Goal: Task Accomplishment & Management: Manage account settings

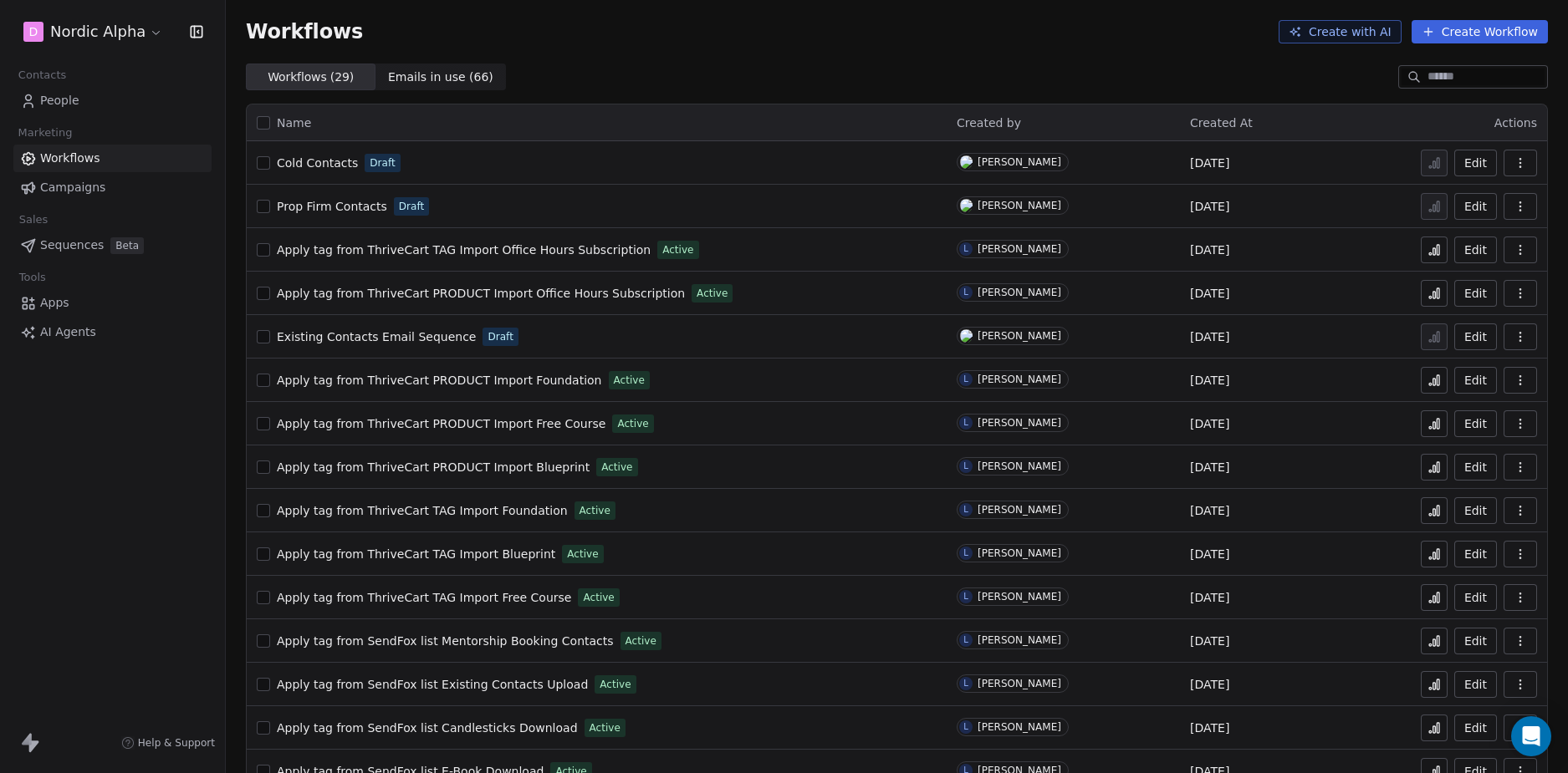
click at [895, 62] on div "Workflows Create with AI Create Workflow" at bounding box center [896, 31] width 1342 height 64
click at [771, 77] on div "Workflows ( 29 ) Workflows ( 29 ) Emails in use ( 66 ) Emails in use ( 66 )" at bounding box center [896, 77] width 1342 height 27
click at [136, 534] on div "D Nordic Alpha Contacts People Marketing Workflows Campaigns Sales Sequences Be…" at bounding box center [112, 386] width 225 height 773
click at [348, 207] on span "Prop Firm Contacts" at bounding box center [332, 206] width 110 height 14
click at [121, 414] on div "D Nordic Alpha Contacts People Marketing Workflows Campaigns Sales Sequences Be…" at bounding box center [112, 386] width 225 height 773
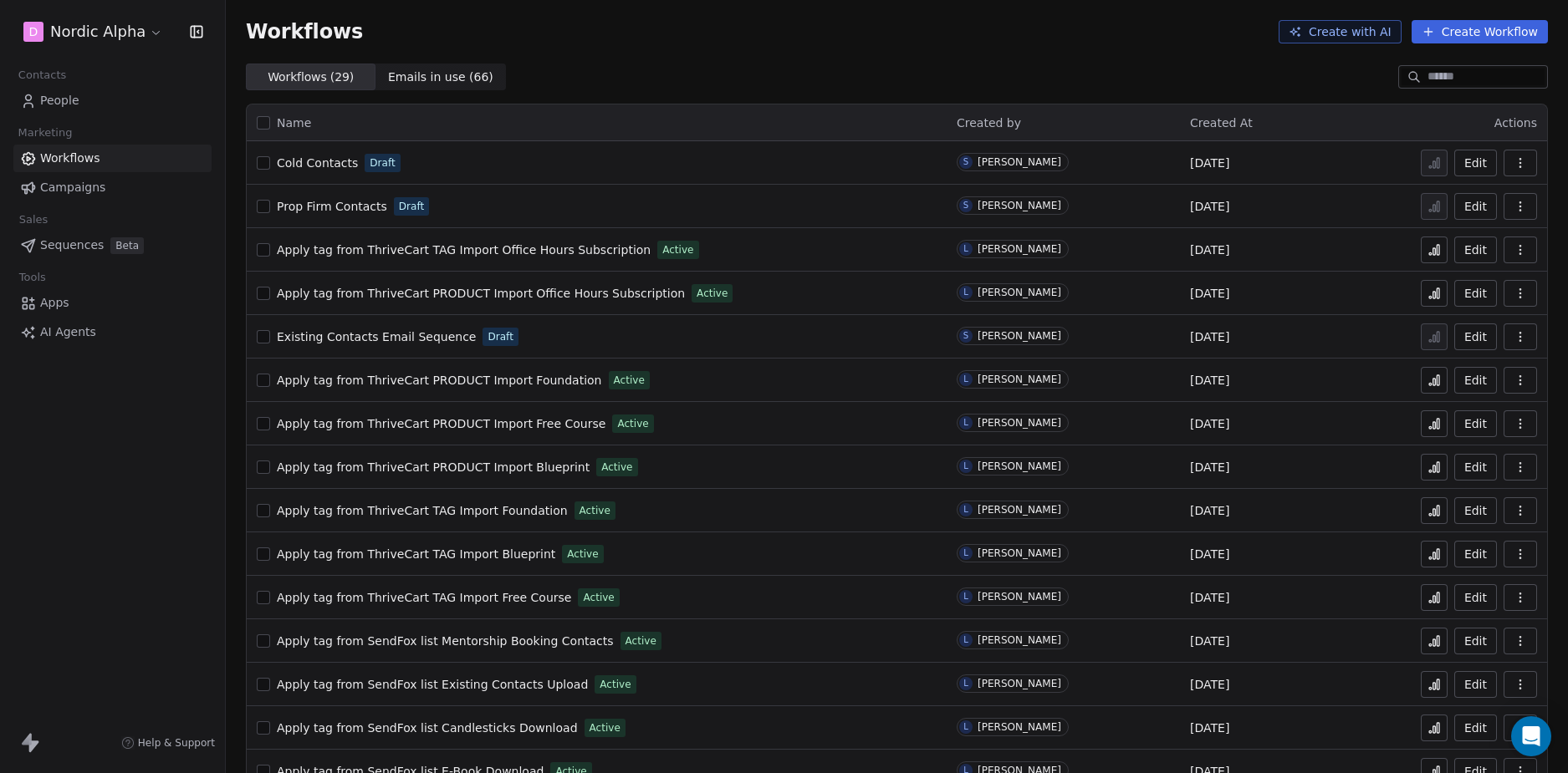
click at [321, 166] on span "Cold Contacts" at bounding box center [318, 163] width 81 height 14
click at [371, 331] on span "Existing Contacts Email Sequence" at bounding box center [376, 337] width 199 height 14
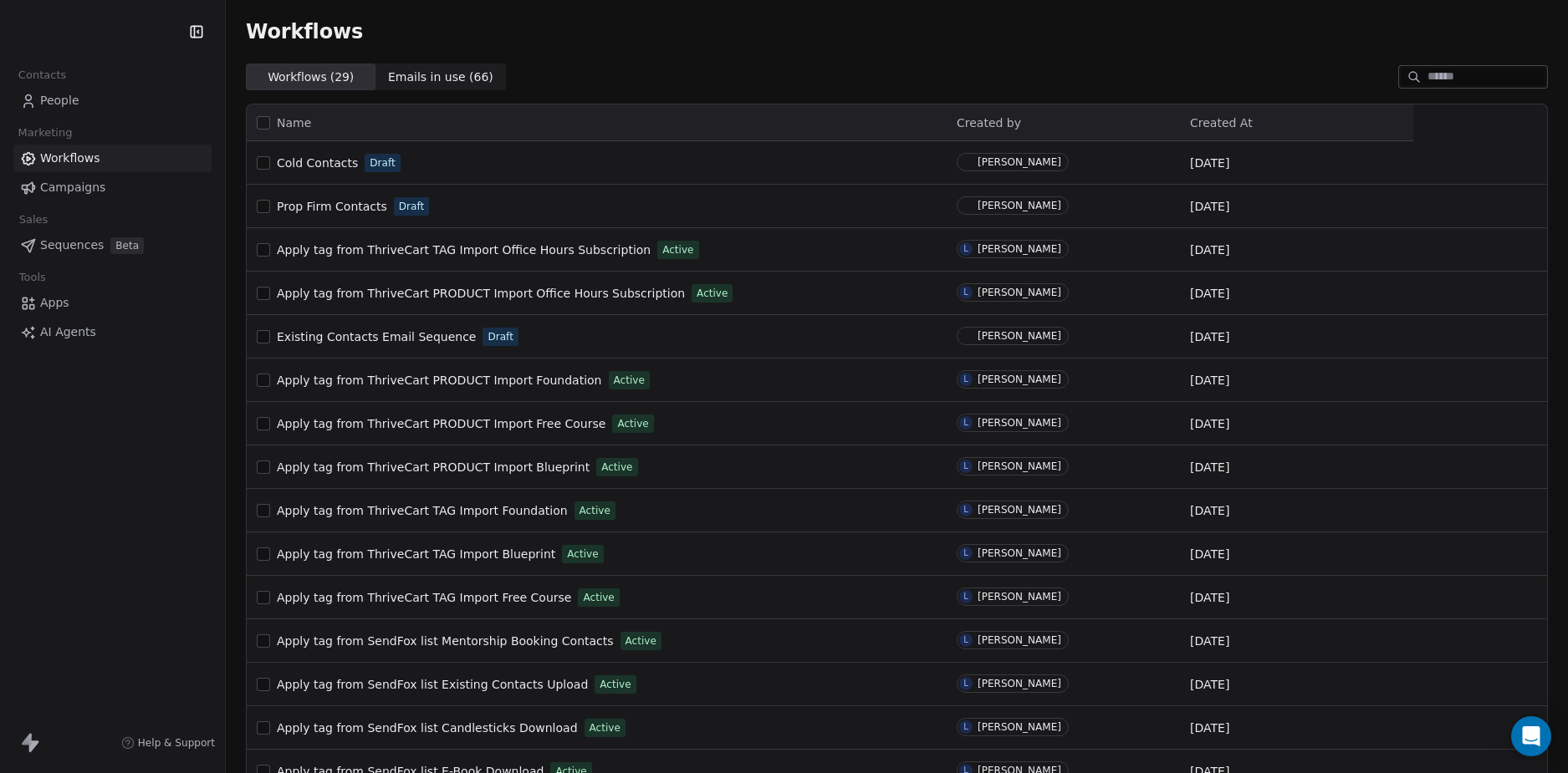
drag, startPoint x: 98, startPoint y: 501, endPoint x: 156, endPoint y: 499, distance: 58.0
click at [101, 501] on div "Contacts People Marketing Workflows Campaigns Sales Sequences Beta Tools Apps A…" at bounding box center [112, 386] width 225 height 773
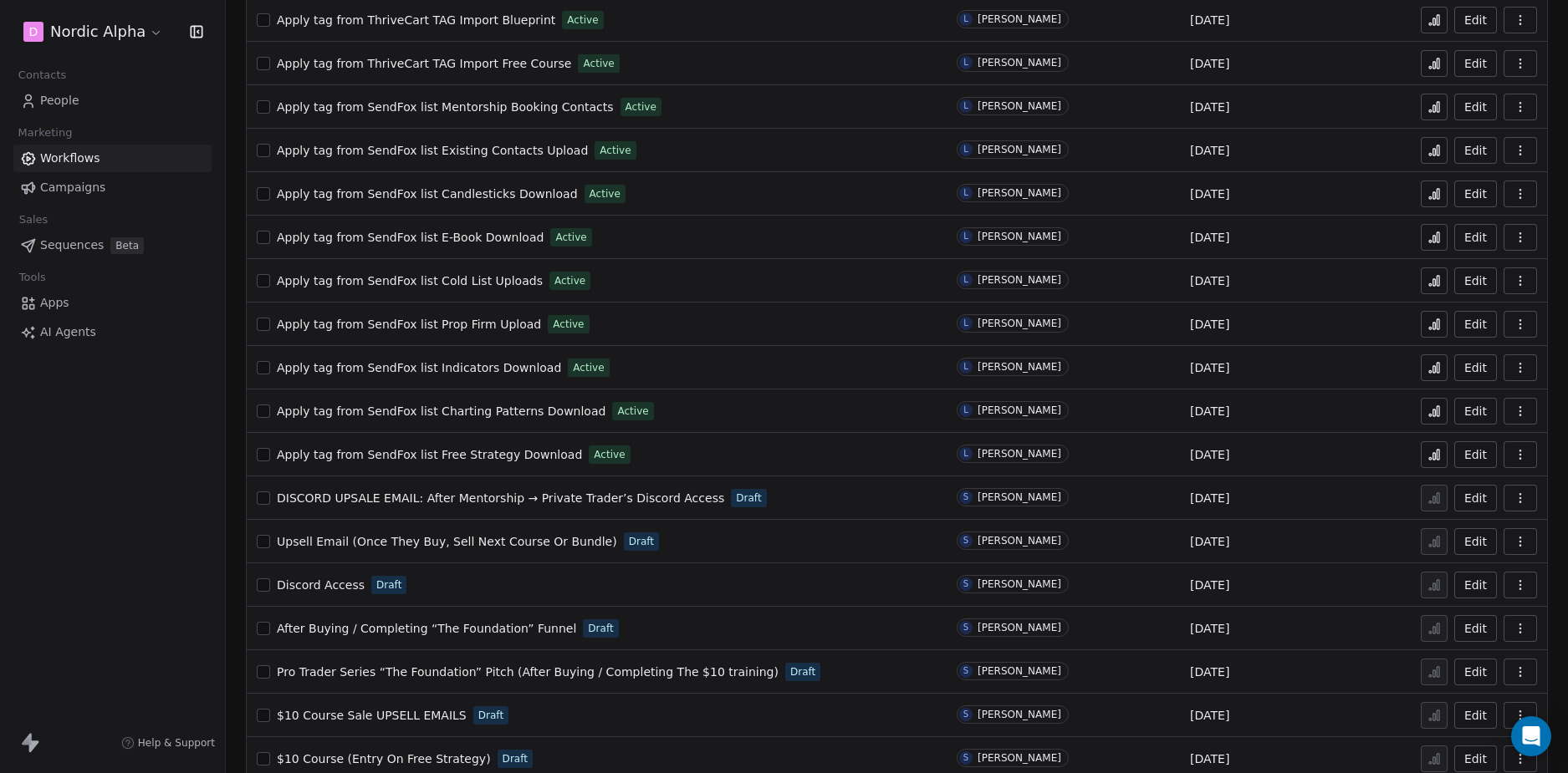
scroll to position [642, 0]
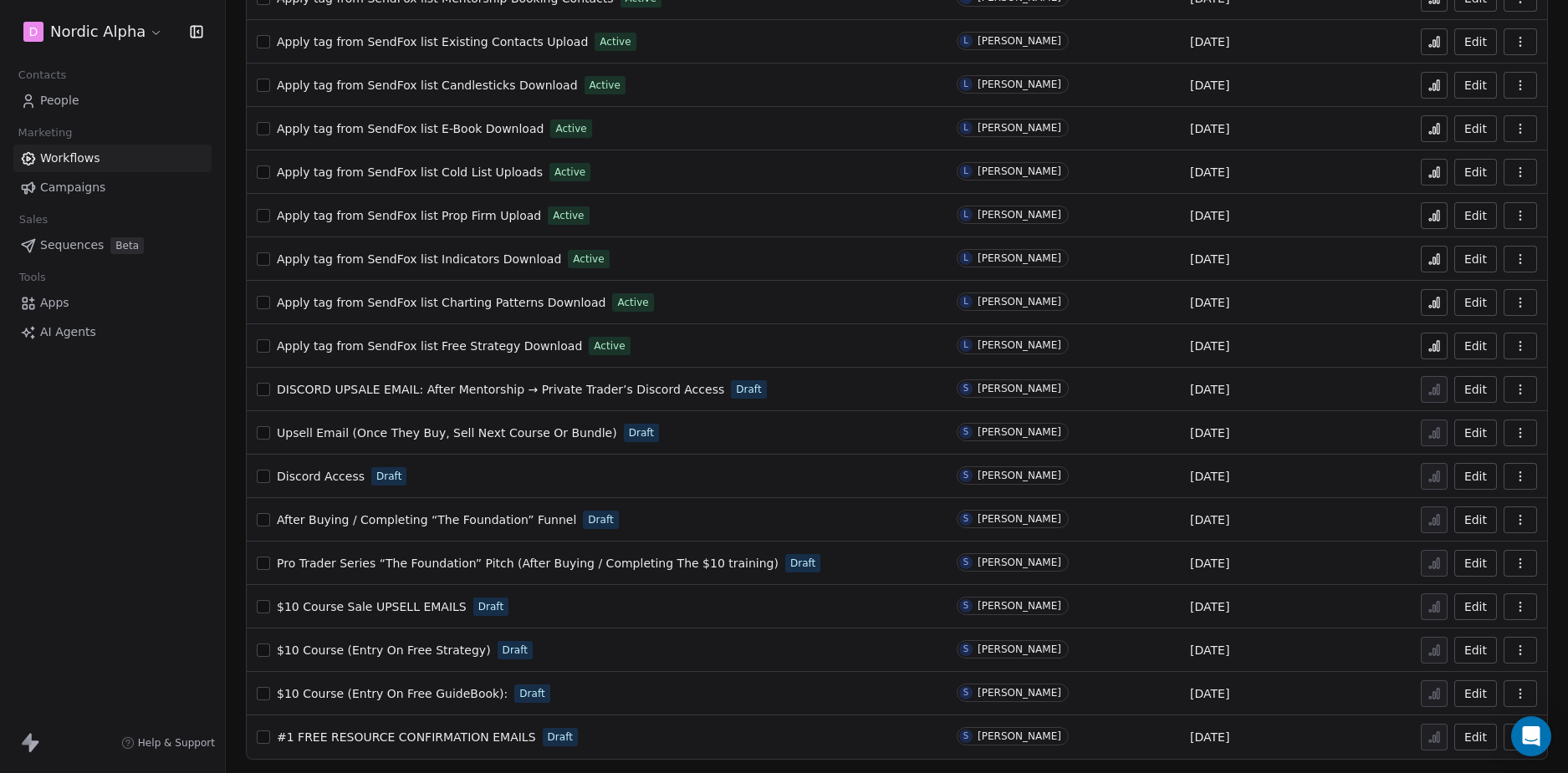
click at [154, 510] on div "D Nordic Alpha Contacts People Marketing Workflows Campaigns Sales Sequences Be…" at bounding box center [112, 386] width 225 height 773
click at [110, 524] on div "D Nordic Alpha Contacts People Marketing Workflows Campaigns Sales Sequences Be…" at bounding box center [112, 386] width 225 height 773
click at [126, 508] on div "D Nordic Alpha Contacts People Marketing Workflows Campaigns Sales Sequences Be…" at bounding box center [112, 386] width 225 height 773
click at [127, 458] on div "D Nordic Alpha Contacts People Marketing Workflows Campaigns Sales Sequences Be…" at bounding box center [112, 386] width 225 height 773
click at [76, 243] on span "Sequences" at bounding box center [71, 245] width 64 height 18
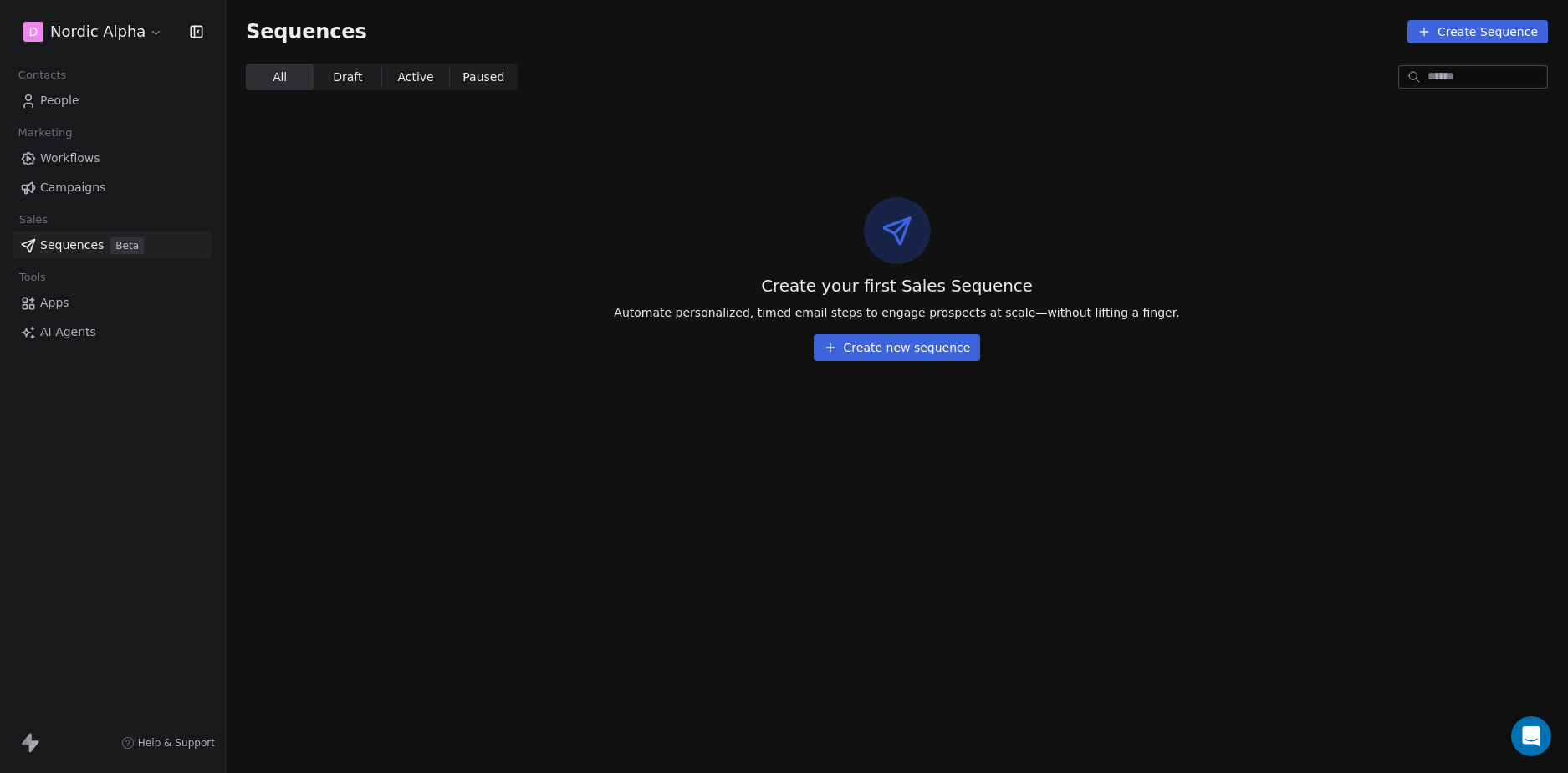
click at [141, 513] on div "D Nordic Alpha Contacts People Marketing Workflows Campaigns Sales Sequences Be…" at bounding box center [112, 386] width 225 height 773
click at [649, 463] on section "Sequences Create Sequence All All Draft Draft Active Active Paused Paused Creat…" at bounding box center [896, 386] width 1342 height 773
click at [656, 425] on section "Sequences Create Sequence All All Draft Draft Active Active Paused Paused Creat…" at bounding box center [896, 386] width 1342 height 773
click at [848, 343] on button "Create new sequence" at bounding box center [896, 348] width 167 height 27
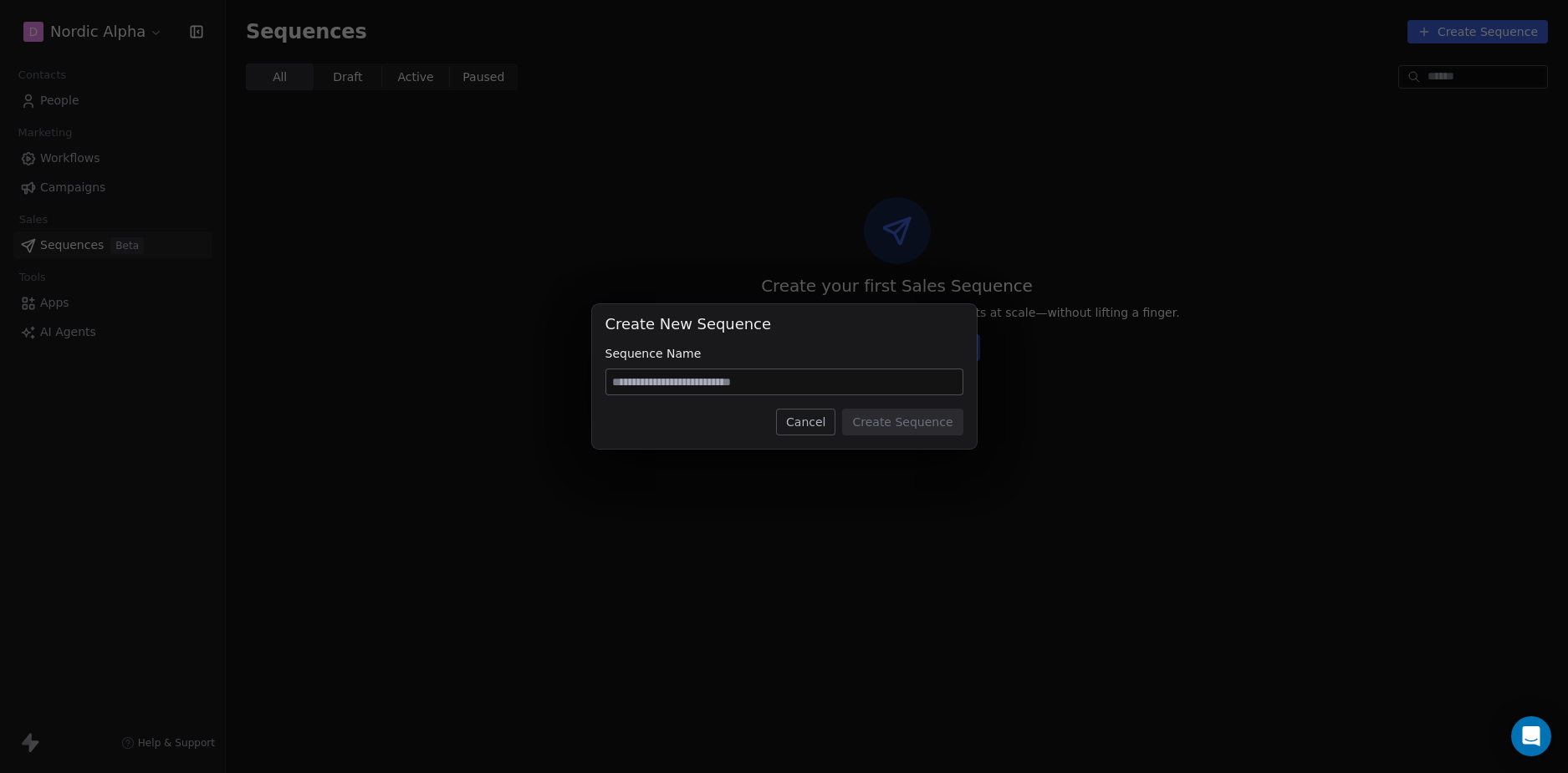
click at [781, 334] on div "Create New Sequence" at bounding box center [784, 324] width 358 height 22
click at [690, 417] on div "Cancel Create Sequence" at bounding box center [784, 423] width 358 height 27
click at [807, 420] on button "Cancel" at bounding box center [806, 423] width 59 height 27
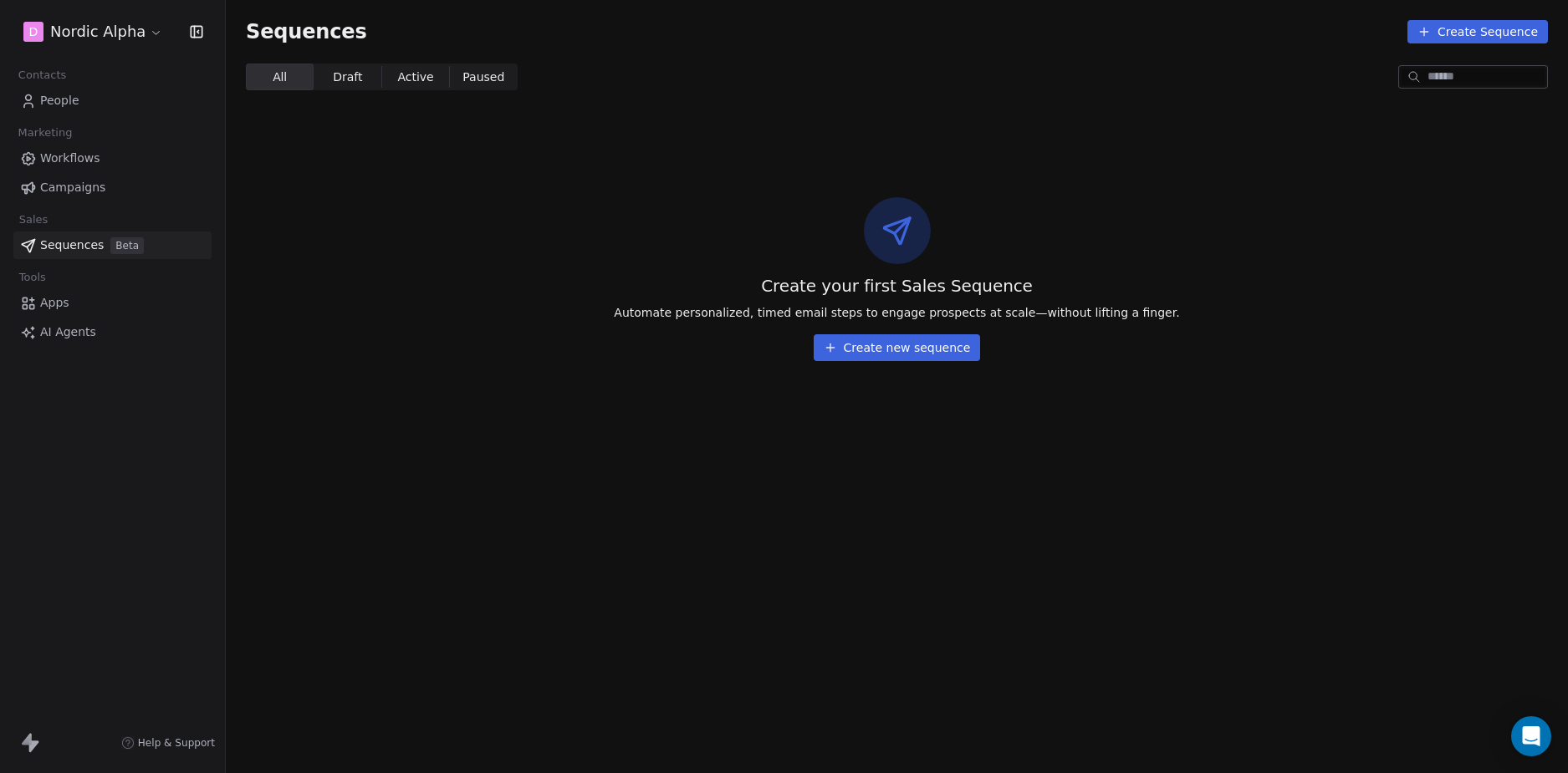
click at [453, 340] on div "Create your first Sales Sequence Automate personalized, timed email steps to en…" at bounding box center [896, 278] width 1342 height 271
click at [76, 159] on span "Workflows" at bounding box center [70, 158] width 60 height 18
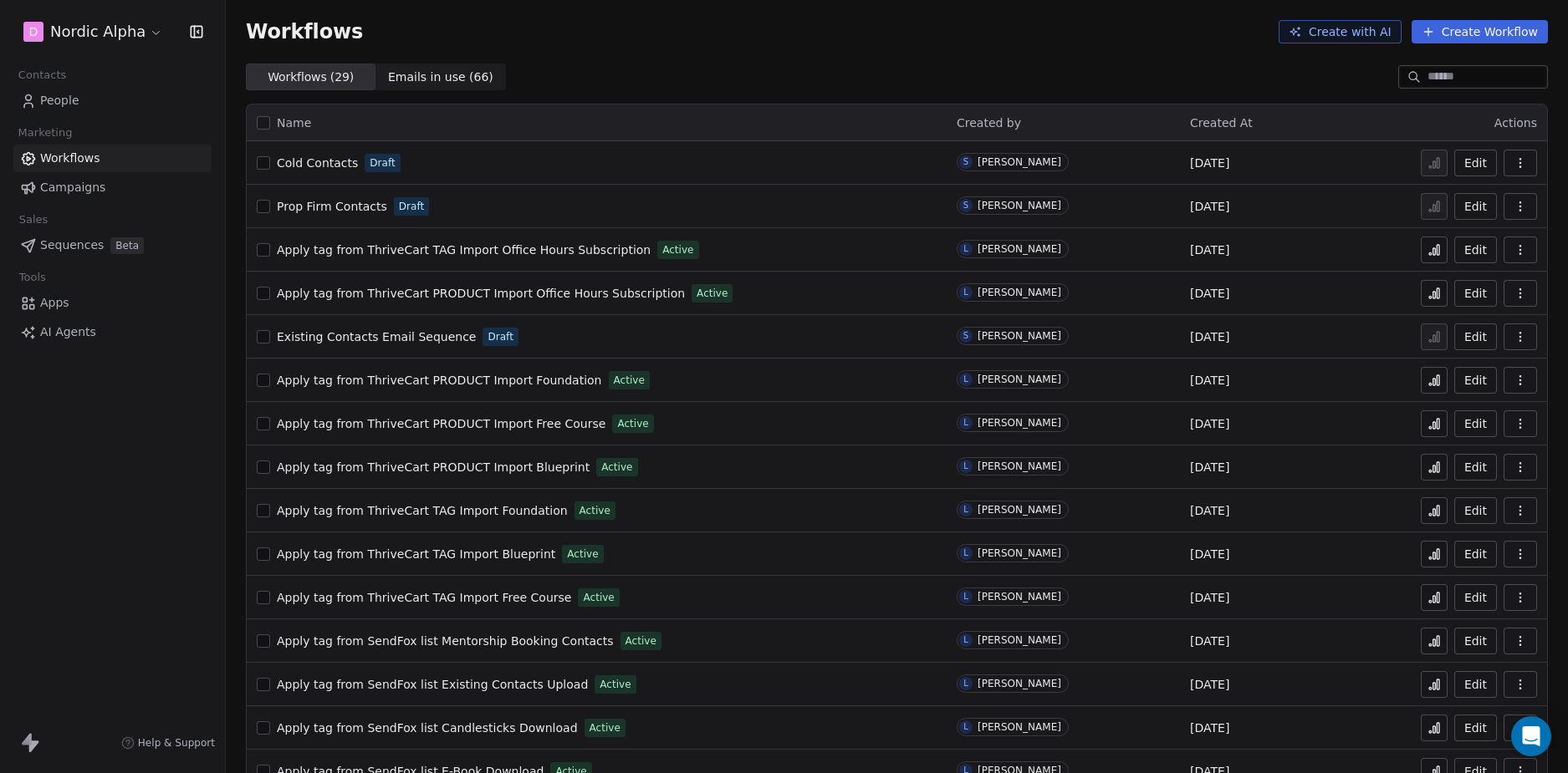
click at [139, 511] on div "D Nordic Alpha Contacts People Marketing Workflows Campaigns Sales Sequences Be…" at bounding box center [112, 386] width 225 height 773
click at [69, 482] on div "D Nordic Alpha Contacts People Marketing Workflows Campaigns Sales Sequences Be…" at bounding box center [112, 386] width 225 height 773
click at [93, 246] on span "Sequences" at bounding box center [71, 245] width 64 height 18
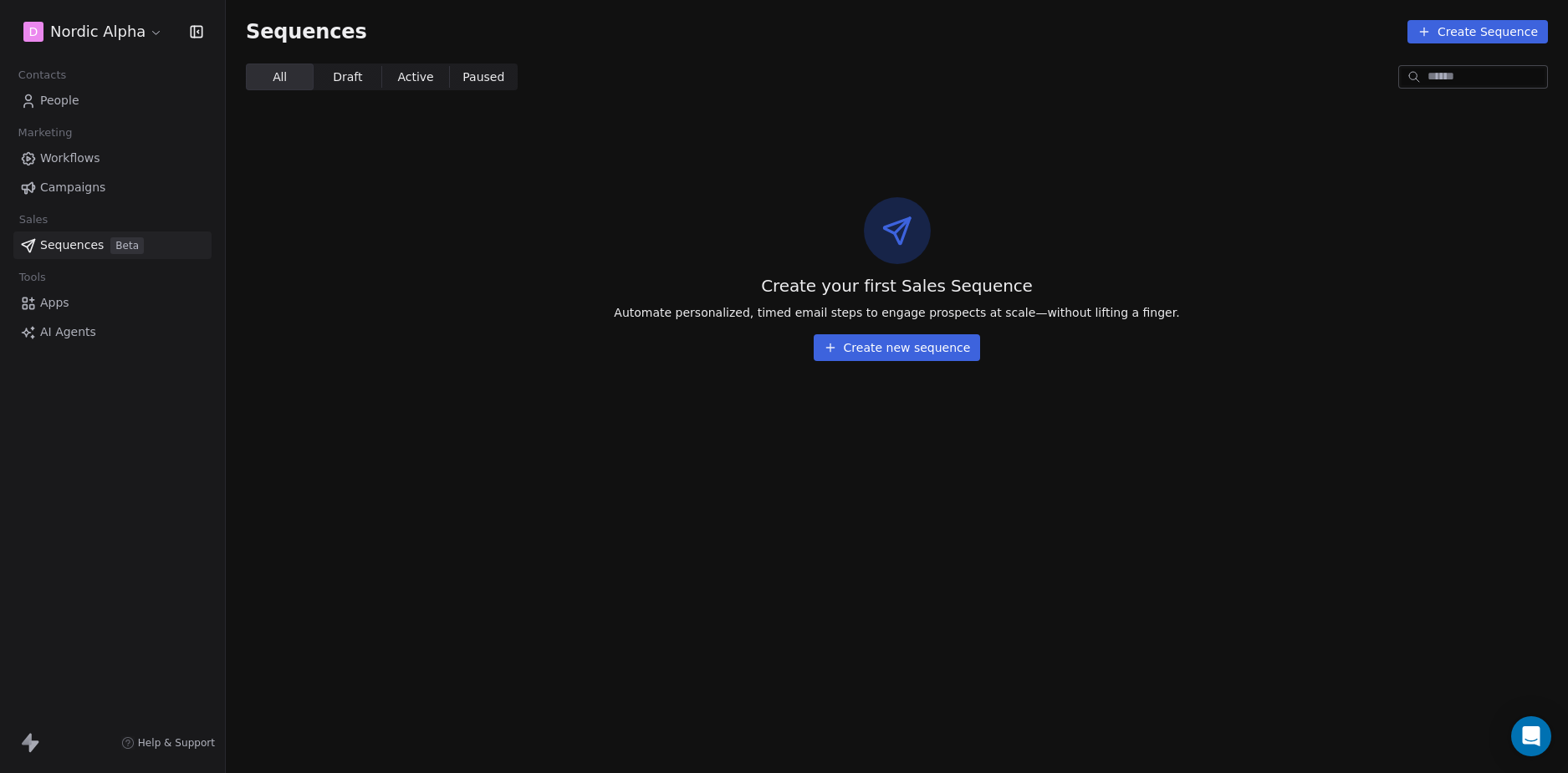
click at [105, 496] on div "D Nordic Alpha Contacts People Marketing Workflows Campaigns Sales Sequences Be…" at bounding box center [112, 386] width 225 height 773
click at [604, 448] on section "Sequences Create Sequence All All Draft Draft Active Active Paused Paused Creat…" at bounding box center [896, 386] width 1342 height 773
click at [916, 344] on button "Create new sequence" at bounding box center [896, 348] width 167 height 27
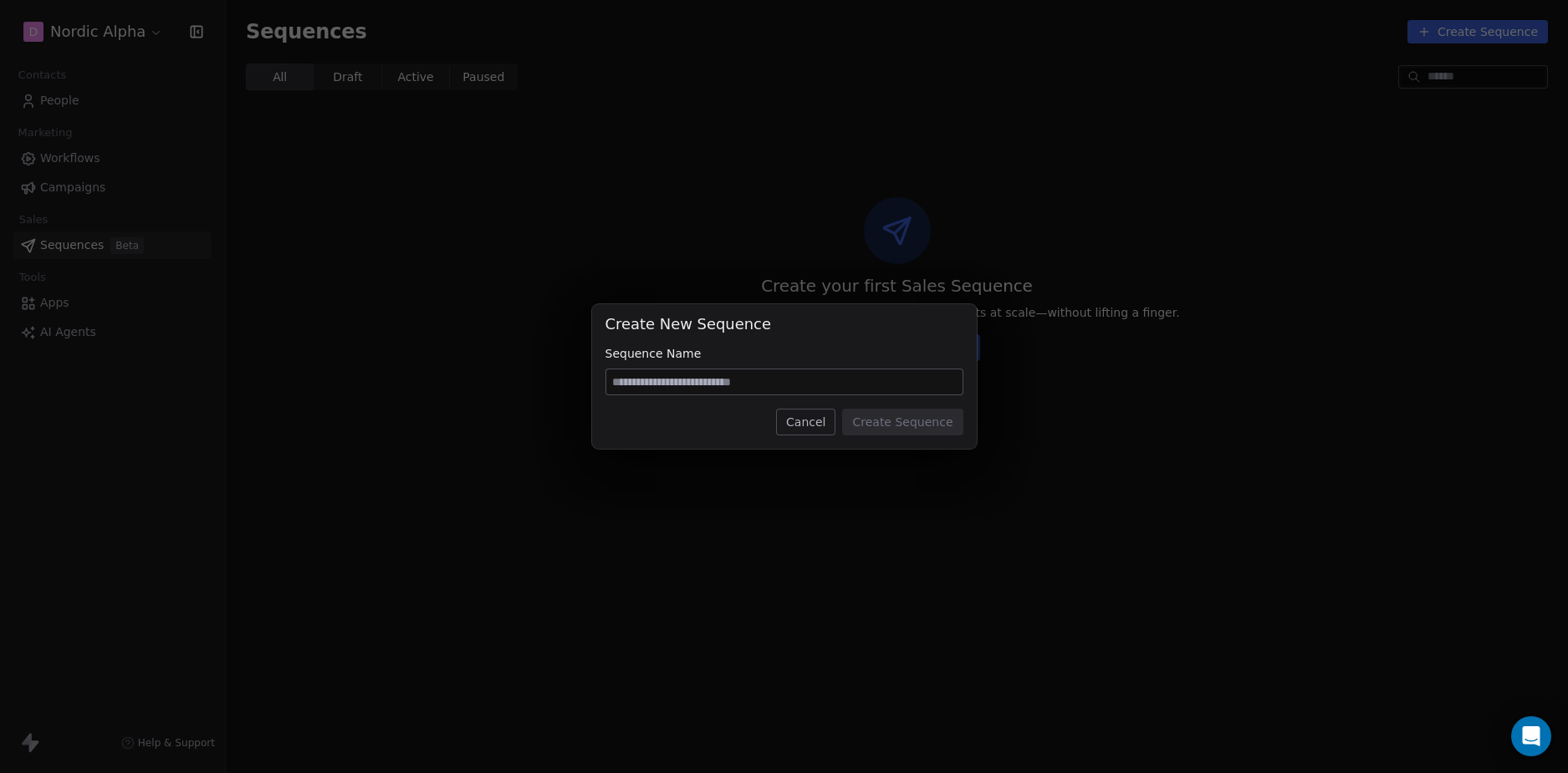
click at [735, 374] on input at bounding box center [784, 382] width 357 height 25
type input "****"
click at [954, 429] on button "Create Sequence" at bounding box center [902, 423] width 121 height 27
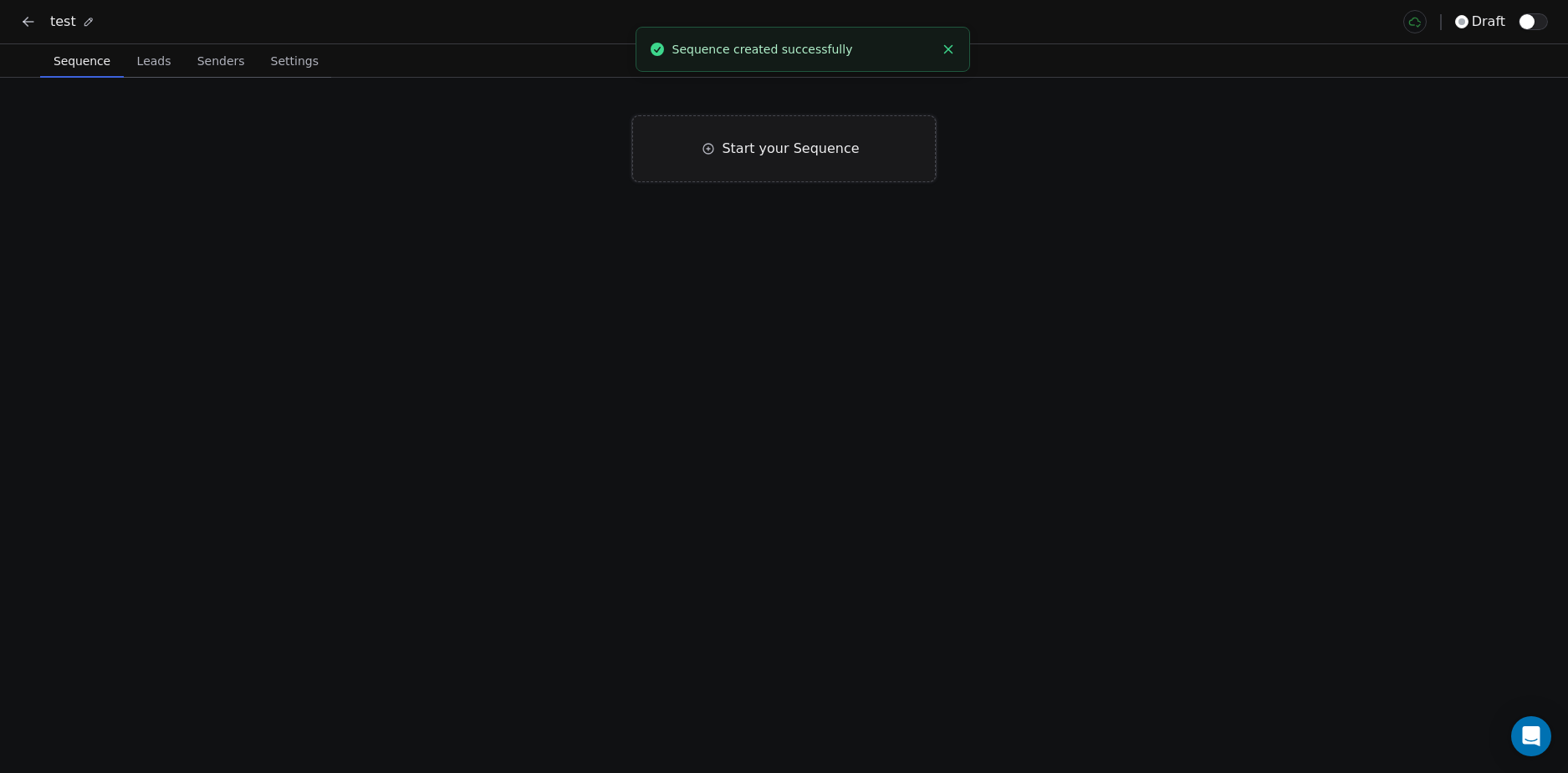
click at [762, 147] on span "Start your Sequence" at bounding box center [790, 148] width 138 height 20
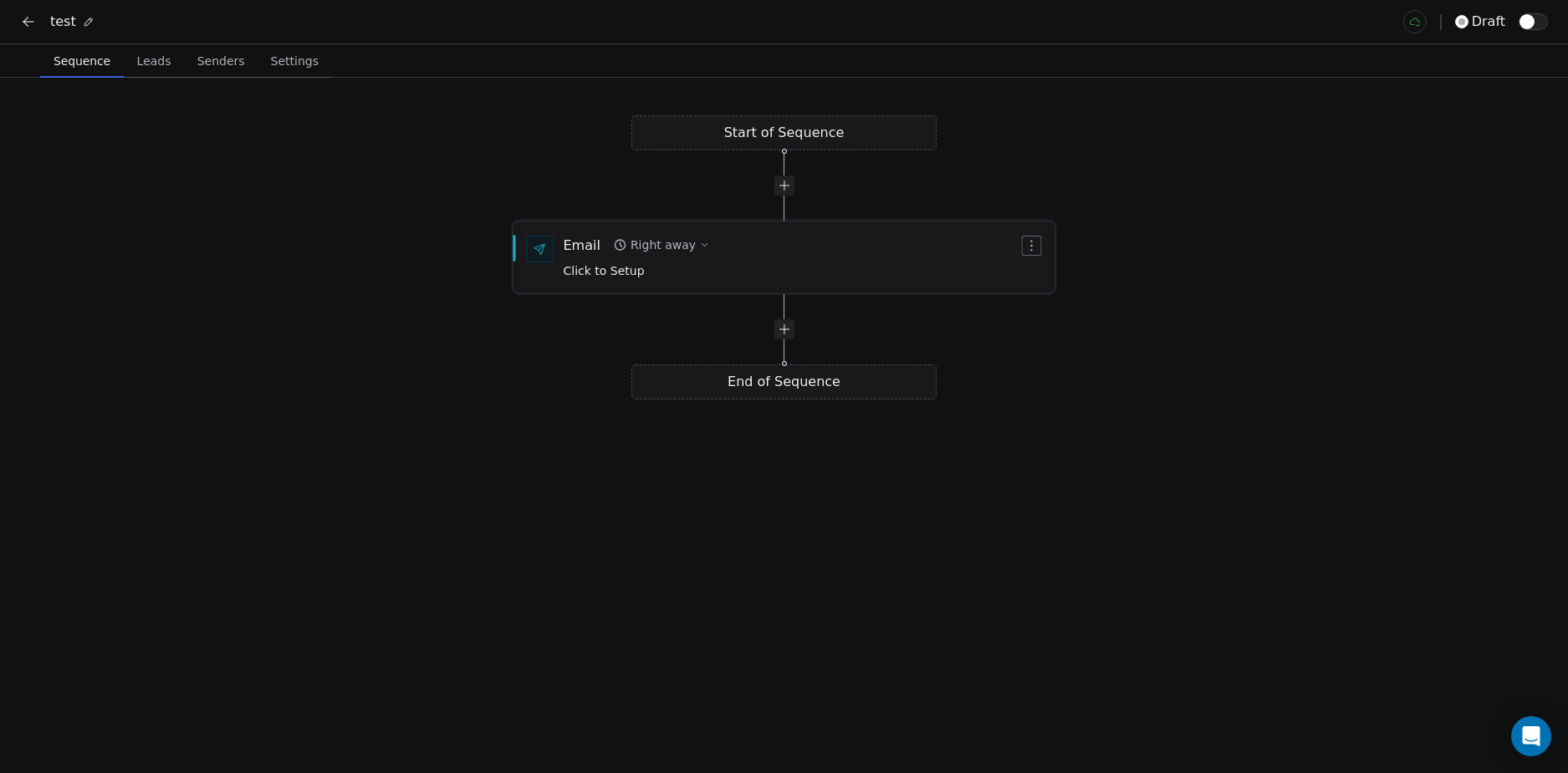
click at [715, 277] on div "Email Right away Click to Setup" at bounding box center [791, 257] width 455 height 43
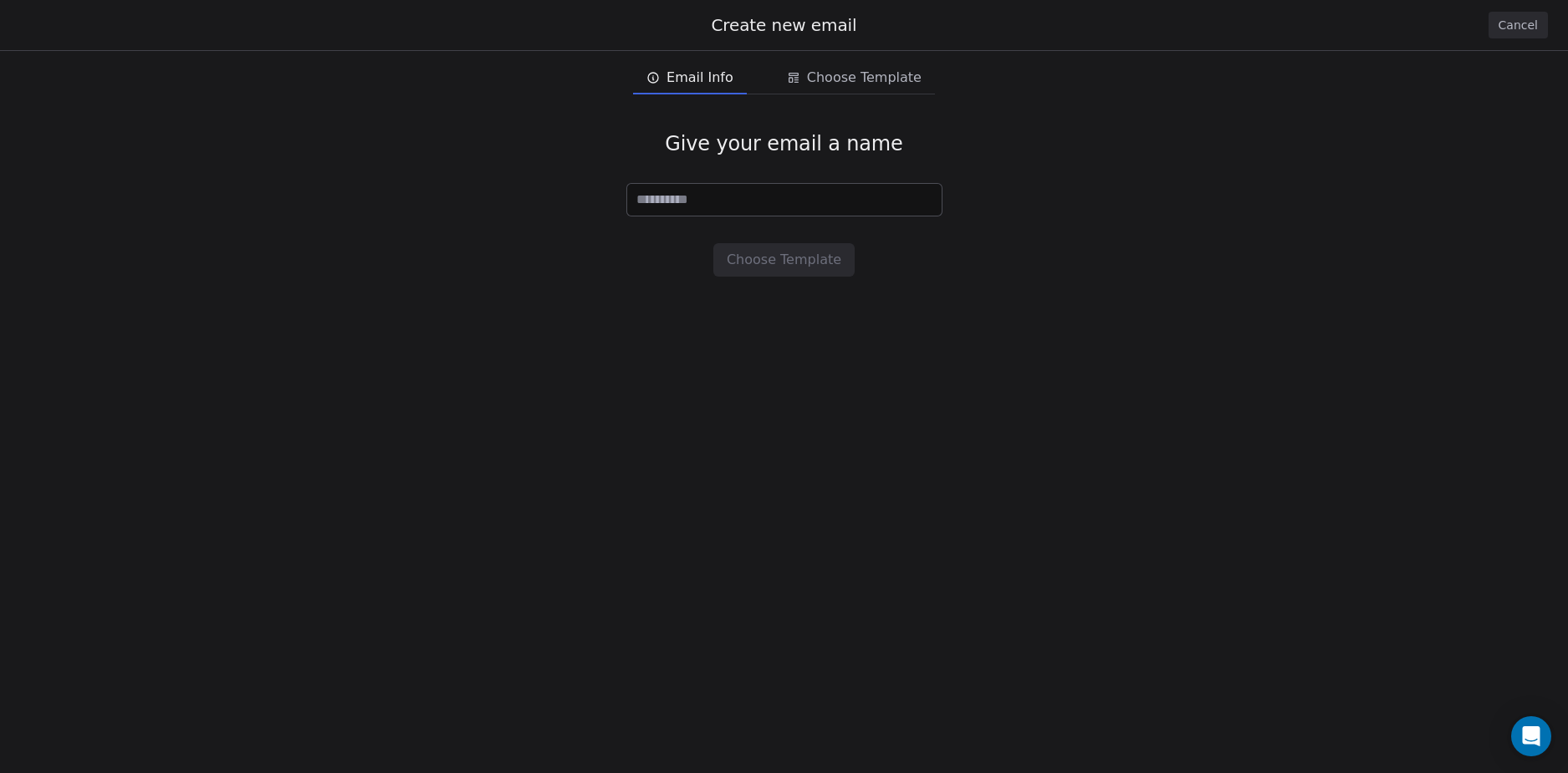
click at [1530, 31] on button "Cancel" at bounding box center [1518, 25] width 59 height 27
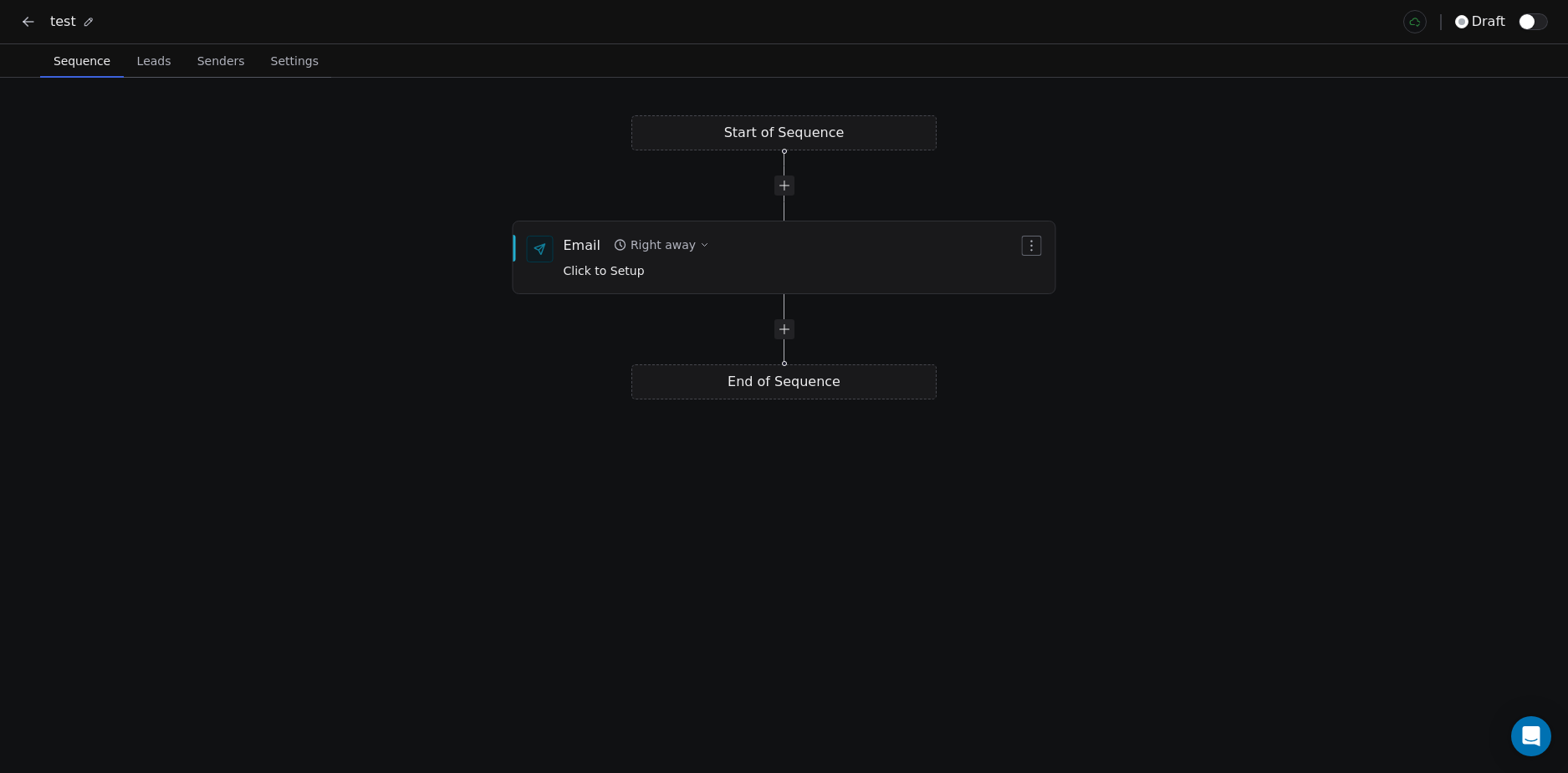
click at [786, 384] on div "End of Sequence" at bounding box center [784, 381] width 305 height 35
click at [603, 446] on div "Start of Sequence Email Right away Click to Setup End of Sequence" at bounding box center [784, 425] width 1568 height 695
click at [143, 66] on span "Leads" at bounding box center [155, 61] width 48 height 24
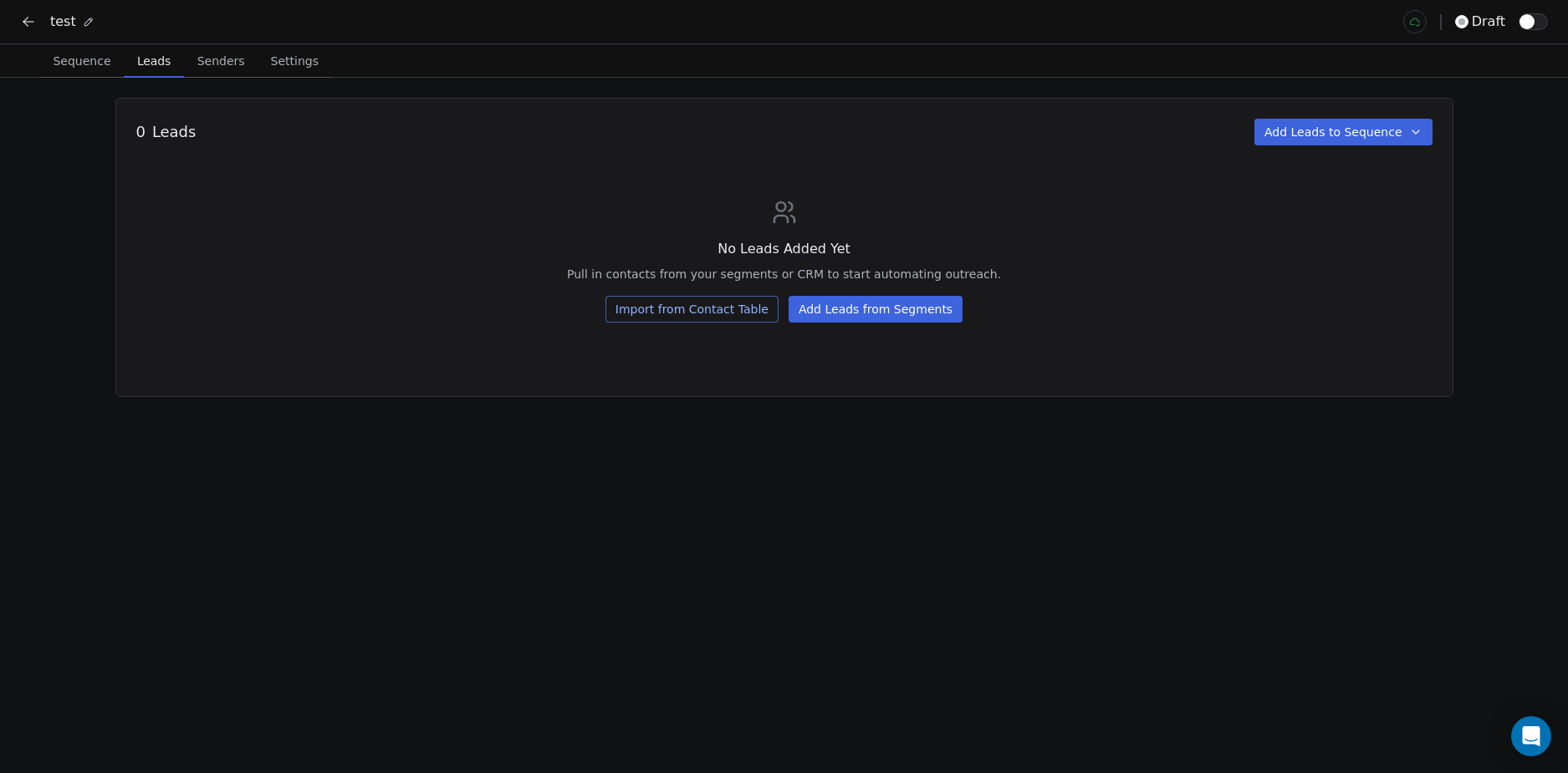
click at [497, 248] on div "No Leads Added Yet Pull in contacts from your segments or CRM to start automati…" at bounding box center [784, 260] width 1296 height 124
click at [480, 248] on div "No Leads Added Yet Pull in contacts from your segments or CRM to start automati…" at bounding box center [784, 260] width 1296 height 124
click at [237, 188] on div "0 Leads Add Leads to Sequence No Leads Added Yet Pull in contacts from your seg…" at bounding box center [784, 247] width 1338 height 300
click at [205, 63] on span "Senders" at bounding box center [222, 61] width 61 height 24
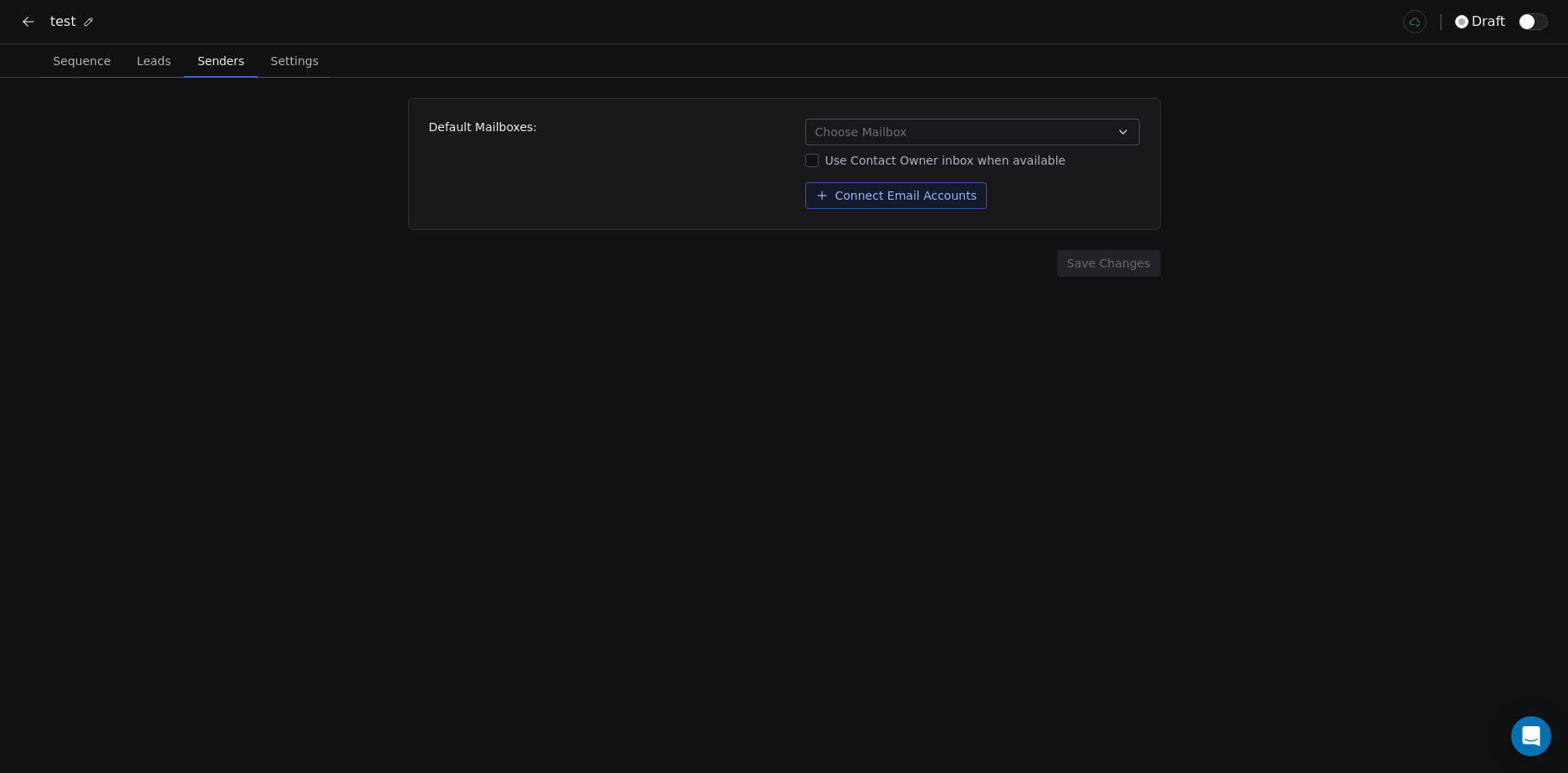
click at [345, 318] on div "Default Mailboxes: Choose Mailbox Use Contact Owner inbox when available Connec…" at bounding box center [784, 425] width 1568 height 695
click at [291, 270] on div "Default Mailboxes: Choose Mailbox Use Contact Owner inbox when available Connec…" at bounding box center [784, 425] width 1568 height 695
click at [180, 170] on div "Default Mailboxes: Choose Mailbox Use Contact Owner inbox when available Connec…" at bounding box center [784, 425] width 1568 height 695
click at [73, 45] on button "Sequence Sequence" at bounding box center [81, 60] width 83 height 33
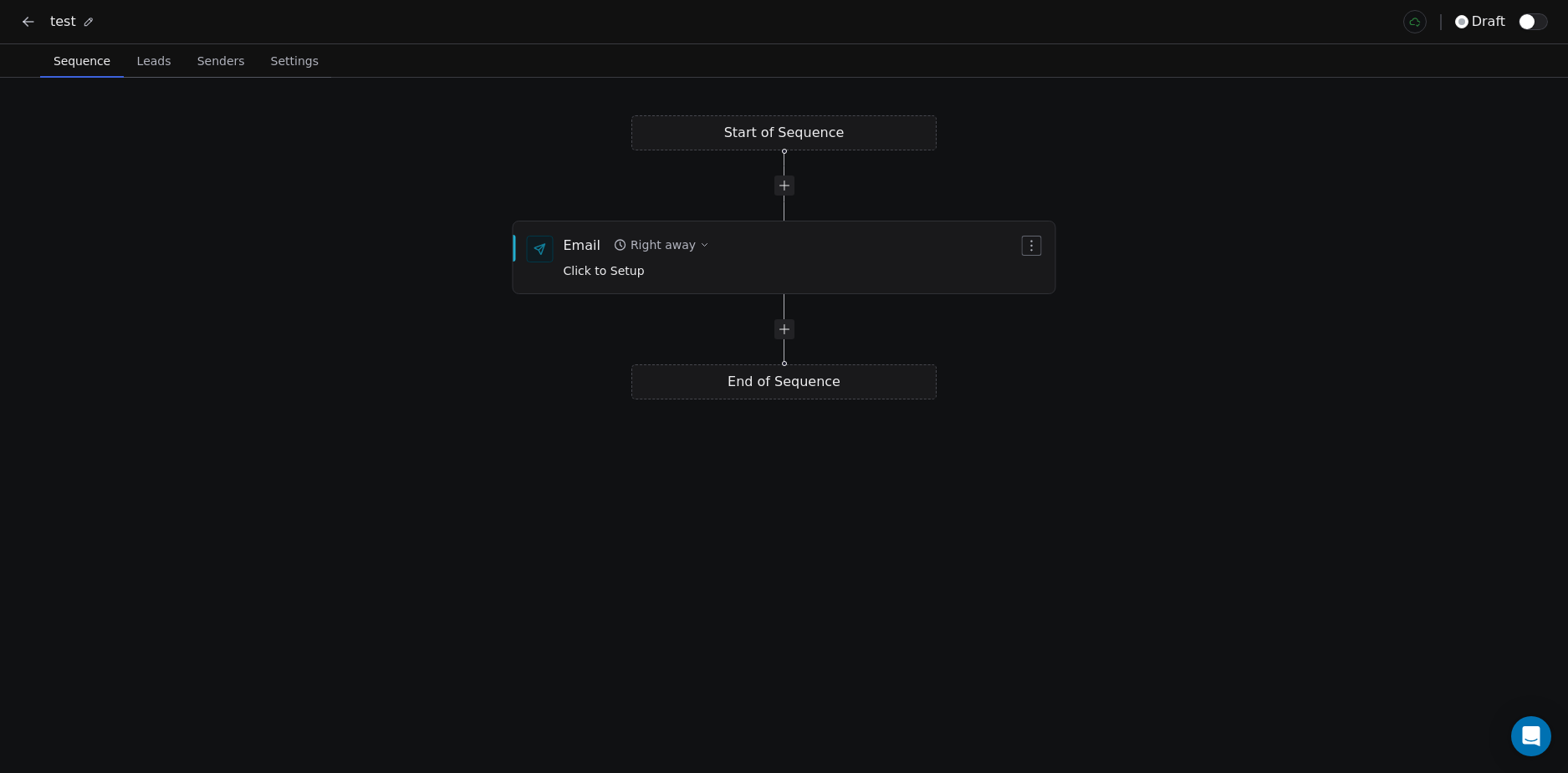
click at [424, 376] on div "Start of Sequence Email Right away Click to Setup End of Sequence" at bounding box center [784, 425] width 1568 height 695
click at [790, 136] on div "Start of Sequence Email Right away Click to Setup End of Sequence" at bounding box center [784, 425] width 1568 height 695
click at [1036, 248] on icon "button" at bounding box center [1031, 245] width 14 height 14
click at [1005, 411] on html "test draft Sequence Sequence Leads Leads Senders Senders Settings Settings Star…" at bounding box center [784, 386] width 1568 height 773
click at [783, 390] on div "End of Sequence" at bounding box center [784, 380] width 305 height 35
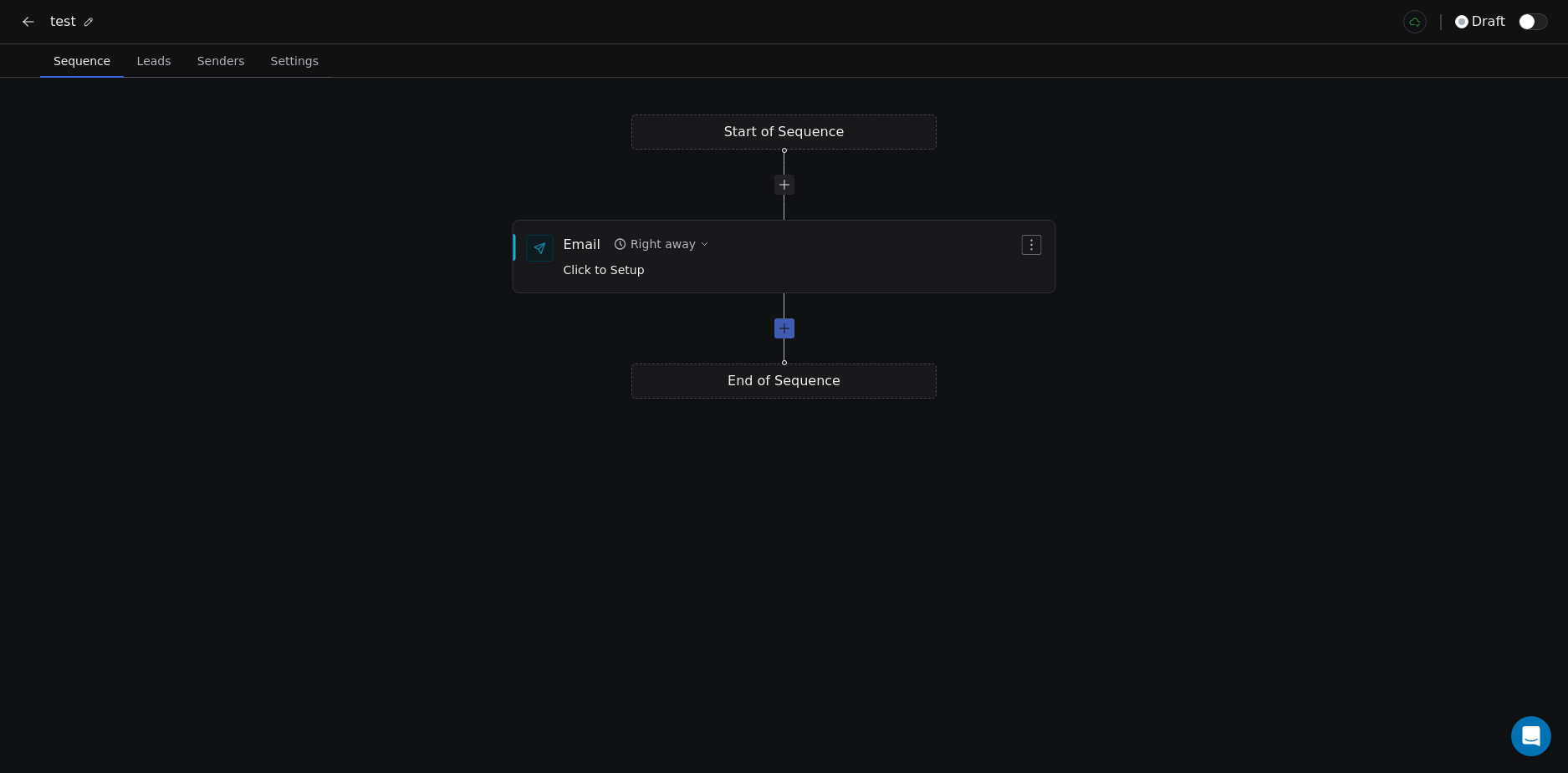
click at [793, 329] on div at bounding box center [784, 328] width 20 height 20
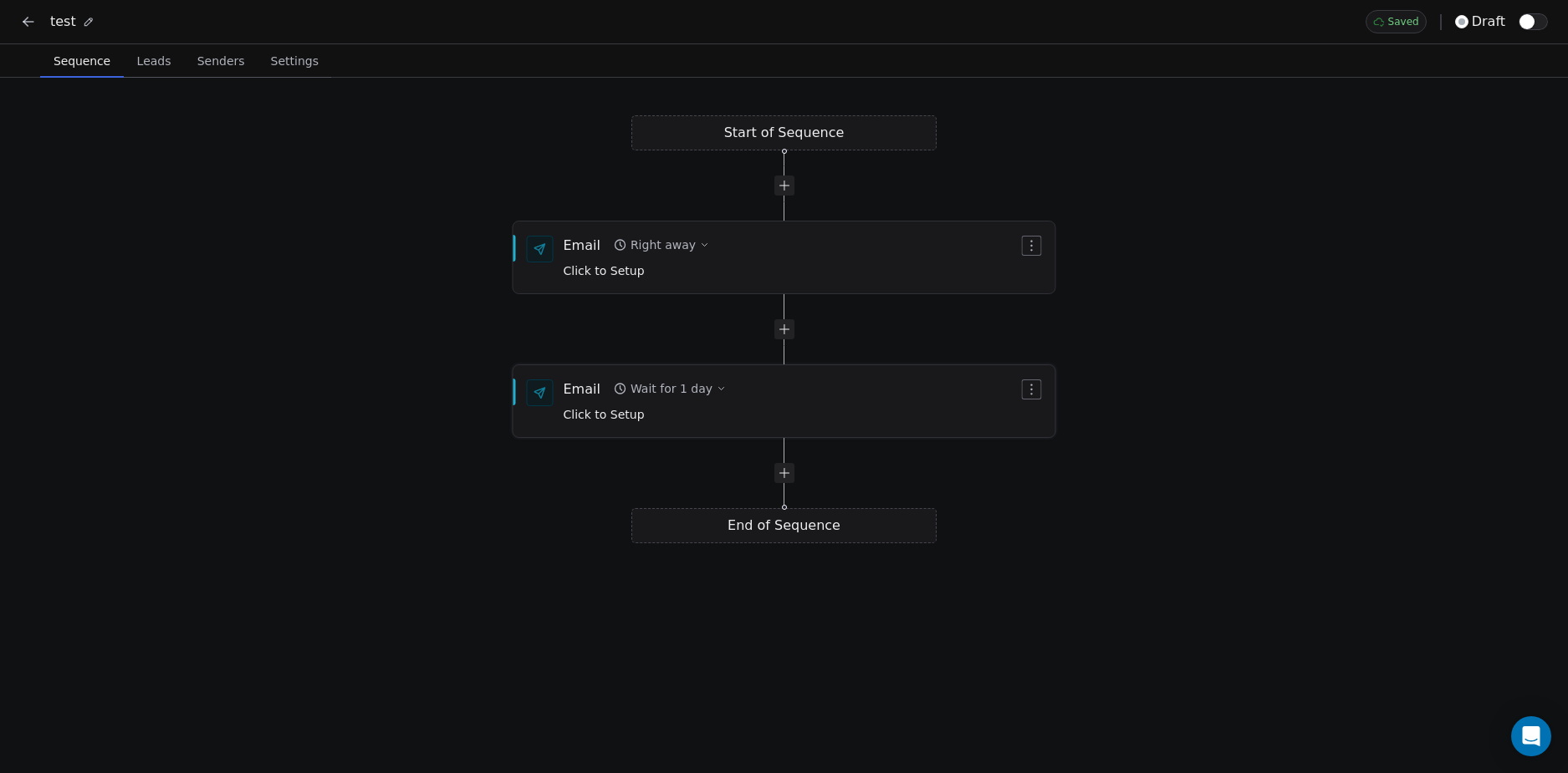
click at [778, 403] on div "Email Wait for 1 day Click to Setup" at bounding box center [791, 401] width 455 height 43
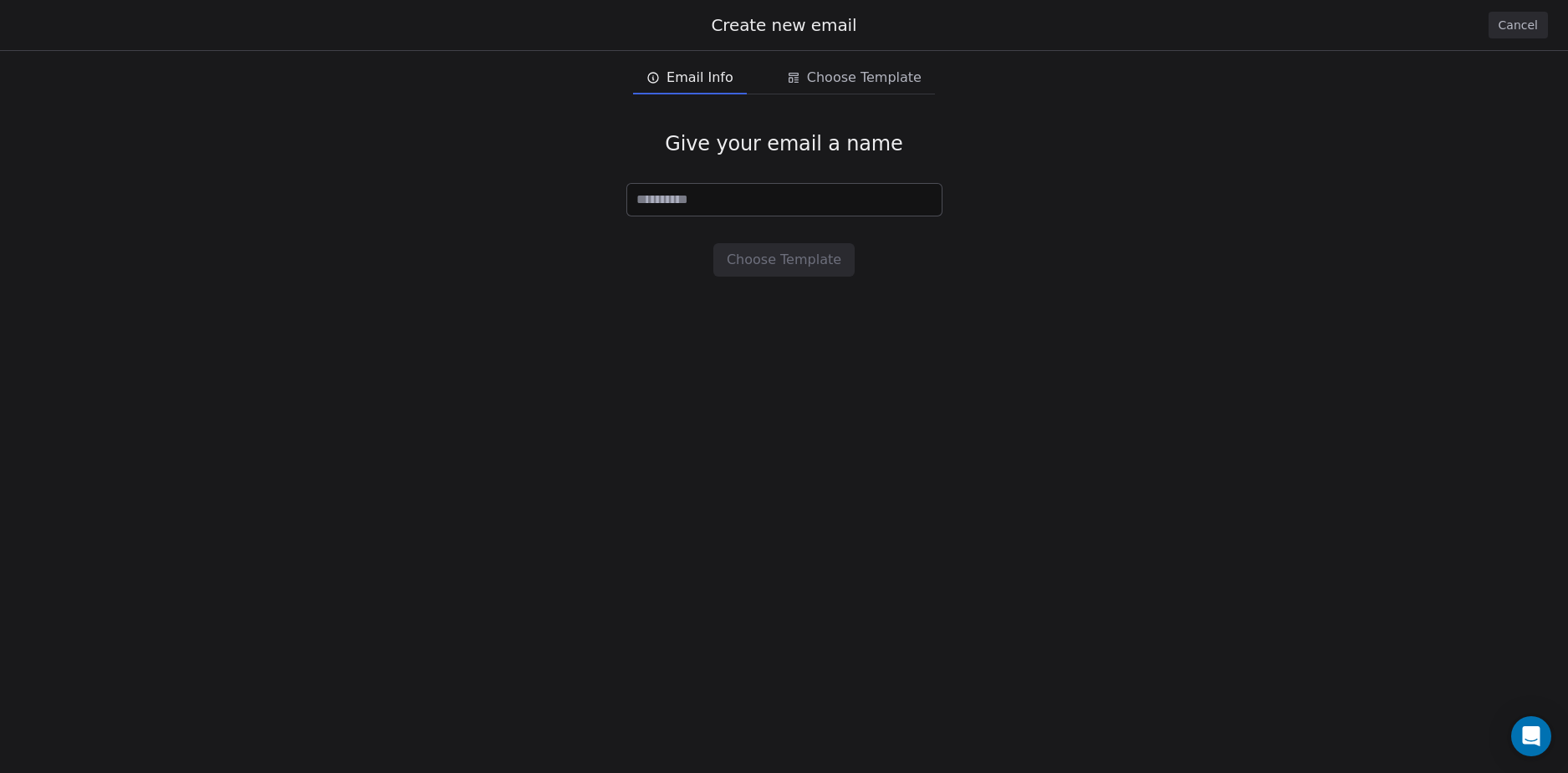
click at [318, 272] on div "Give your email a name Choose Template" at bounding box center [784, 204] width 1568 height 199
click at [1396, 193] on div "Give your email a name Choose Template" at bounding box center [784, 204] width 1568 height 199
click at [1522, 28] on button "Cancel" at bounding box center [1518, 25] width 59 height 27
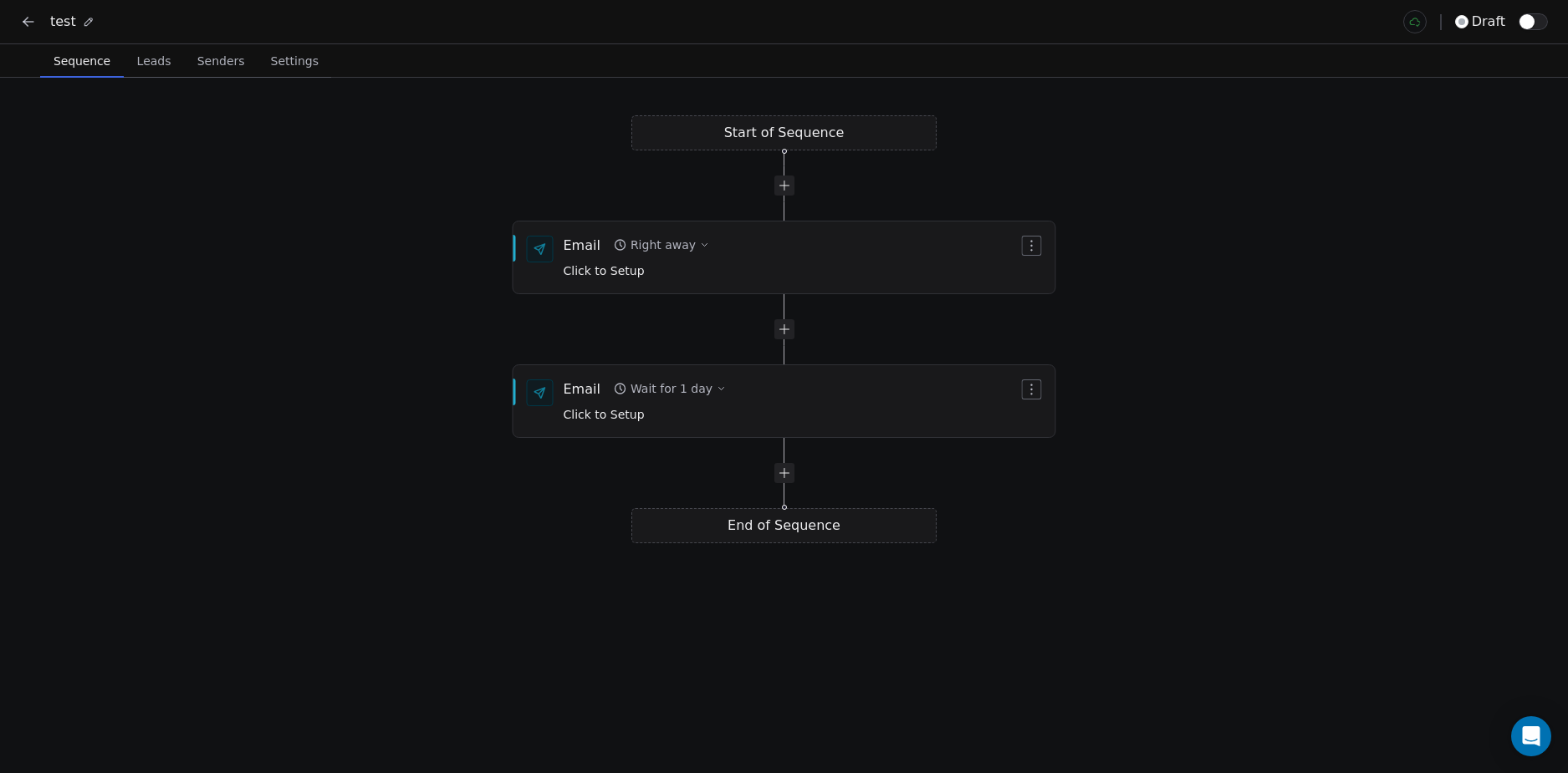
click at [1209, 462] on div "Start of Sequence Email Right away Click to Setup End of Sequence Email Wait fo…" at bounding box center [784, 425] width 1568 height 695
drag, startPoint x: 1159, startPoint y: 480, endPoint x: 1189, endPoint y: 402, distance: 83.6
click at [1160, 479] on div "Start of Sequence Email Right away Click to Setup End of Sequence Email Wait fo…" at bounding box center [784, 425] width 1568 height 695
click at [404, 367] on div "Start of Sequence Email Right away Click to Setup End of Sequence Email Wait fo…" at bounding box center [784, 425] width 1568 height 695
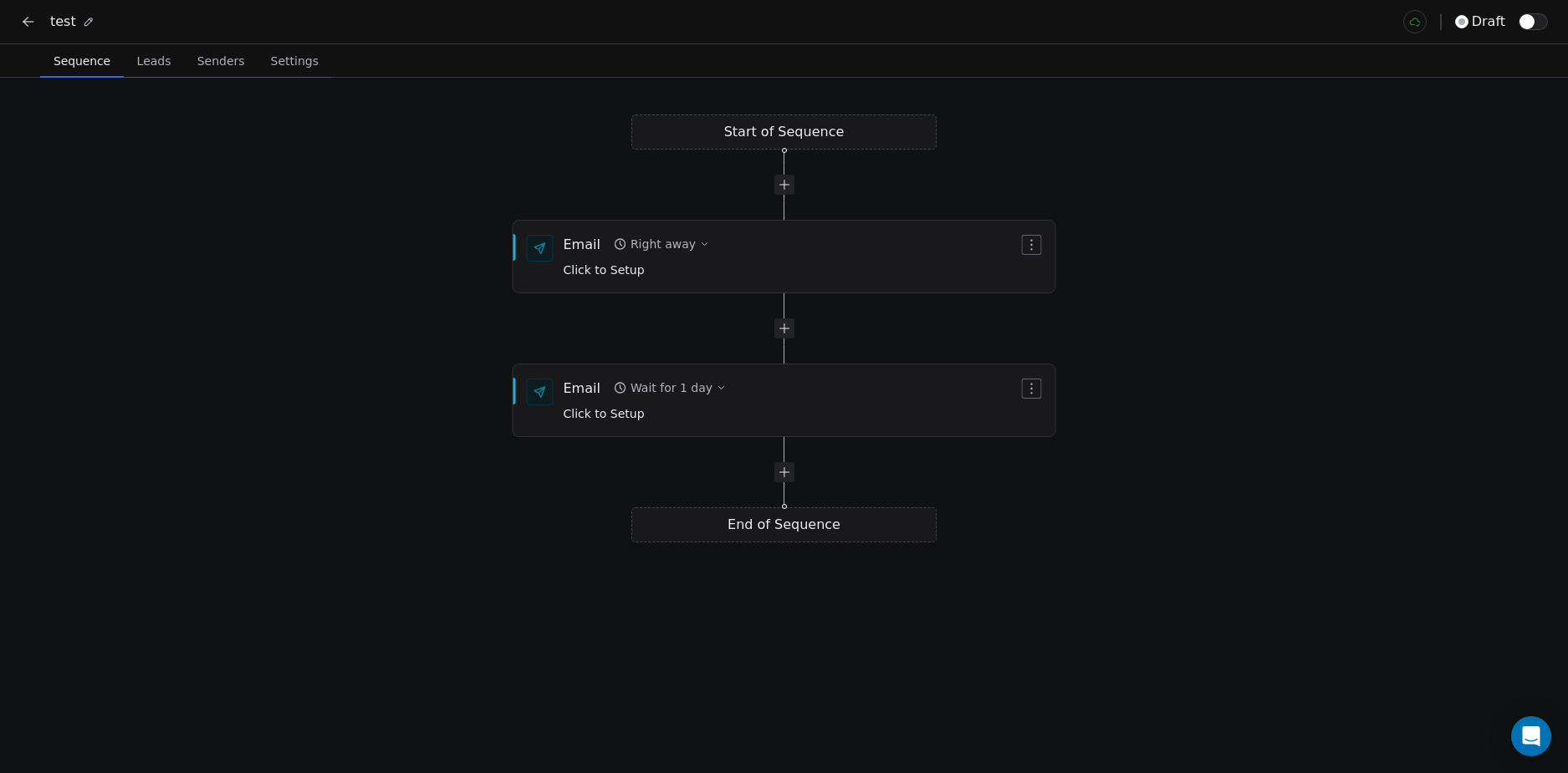
click at [784, 133] on div "Start of Sequence Email Right away Click to Setup End of Sequence Email Wait fo…" at bounding box center [784, 425] width 1568 height 695
click at [140, 286] on div "Start of Sequence Email Right away Click to Setup End of Sequence Email Wait fo…" at bounding box center [784, 425] width 1568 height 695
click at [18, 15] on button at bounding box center [29, 22] width 24 height 24
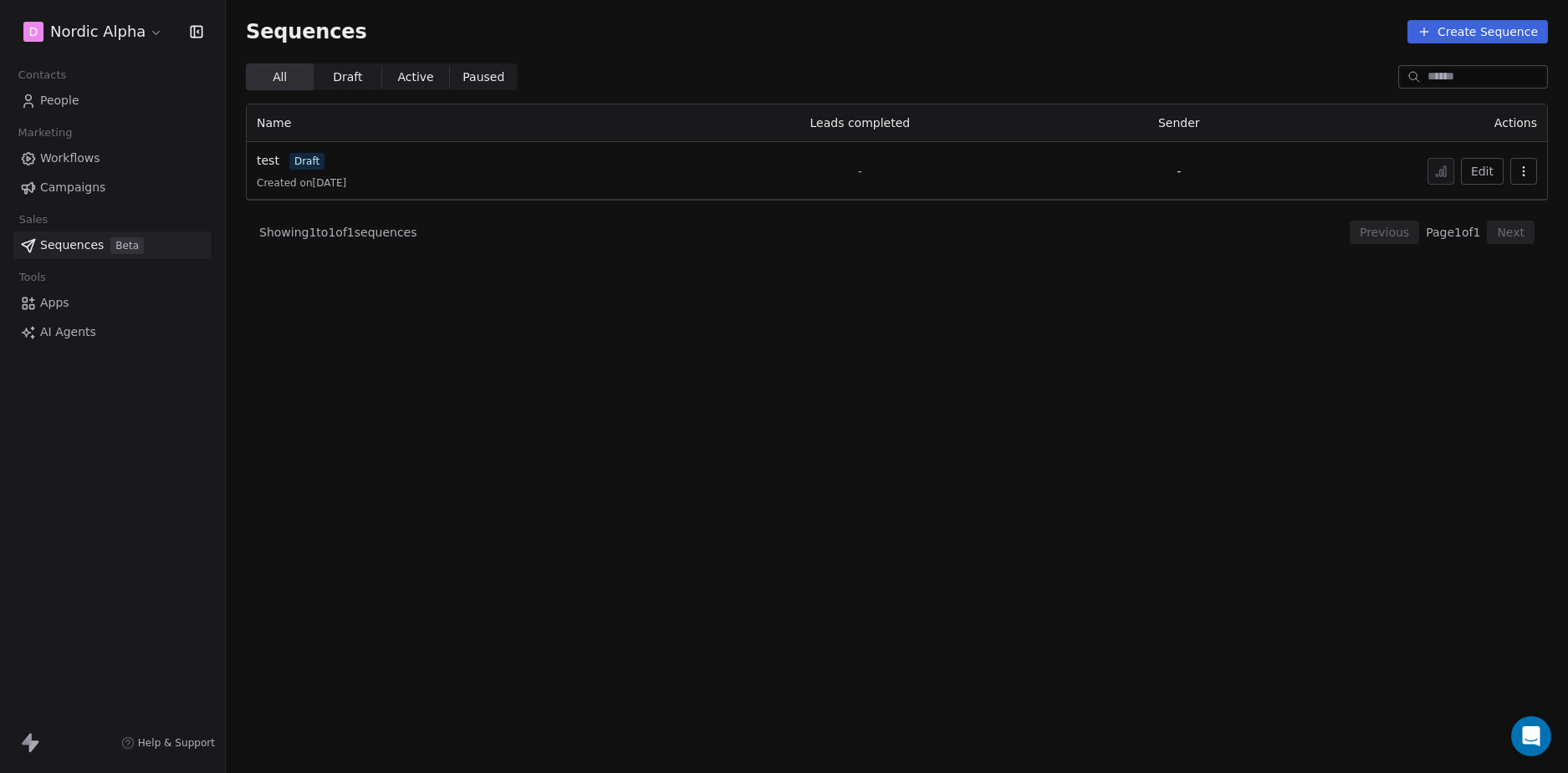
click at [379, 413] on section "Sequences Create Sequence All All Draft Draft Active Active Paused Paused Name …" at bounding box center [896, 386] width 1342 height 773
click at [85, 145] on link "Workflows" at bounding box center [112, 158] width 198 height 28
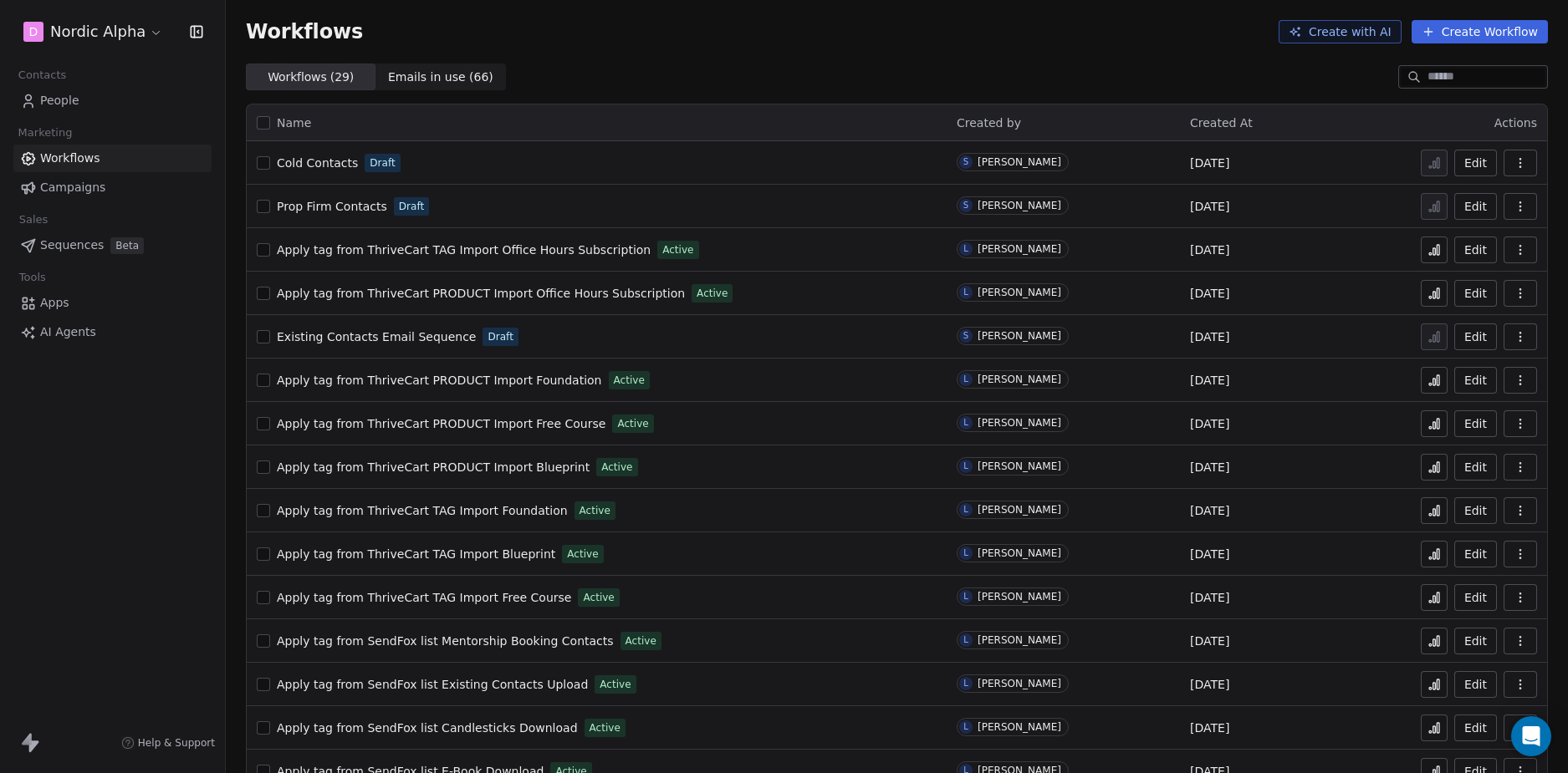
click at [334, 166] on span "Cold Contacts" at bounding box center [318, 163] width 81 height 14
click at [94, 245] on span "Sequences" at bounding box center [71, 245] width 64 height 18
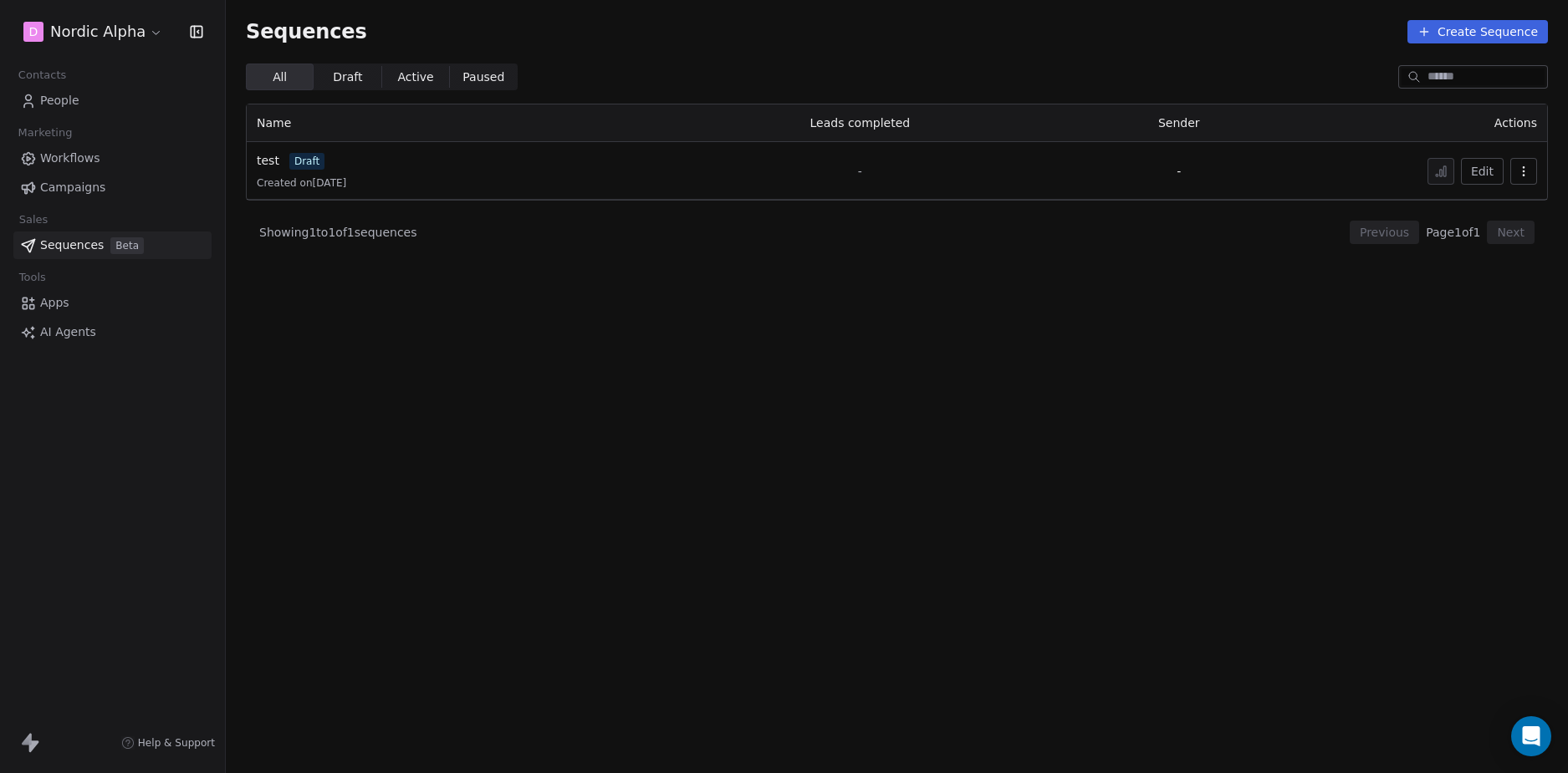
click at [726, 355] on section "Sequences Create Sequence All All Draft Draft Active Active Paused Paused Name …" at bounding box center [896, 386] width 1342 height 773
click at [291, 166] on span "draft" at bounding box center [306, 161] width 35 height 17
click at [1256, 149] on td "-" at bounding box center [1179, 171] width 229 height 58
click at [1478, 170] on button "Edit" at bounding box center [1482, 171] width 42 height 27
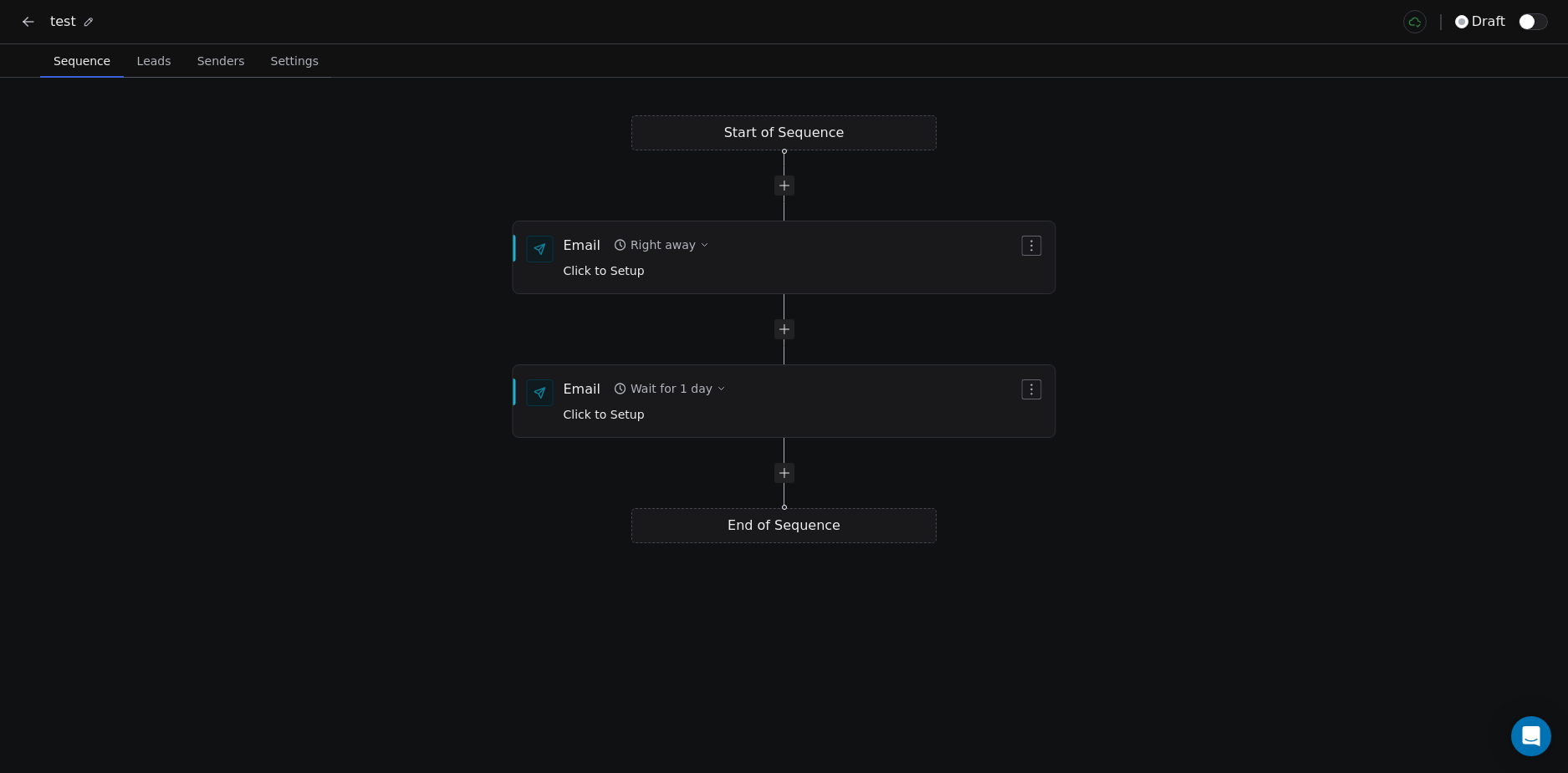
click at [672, 320] on div at bounding box center [784, 329] width 305 height 20
click at [1368, 425] on div "Start of Sequence Email Right away Click to Setup End of Sequence Email Wait fo…" at bounding box center [784, 425] width 1568 height 695
drag, startPoint x: 1267, startPoint y: 471, endPoint x: 1283, endPoint y: 435, distance: 39.4
click at [1267, 471] on div "Start of Sequence Email Right away Click to Setup End of Sequence Email Wait fo…" at bounding box center [784, 425] width 1568 height 695
click at [780, 143] on div "Start of Sequence Email Right away Click to Setup End of Sequence Email Wait fo…" at bounding box center [784, 425] width 1568 height 695
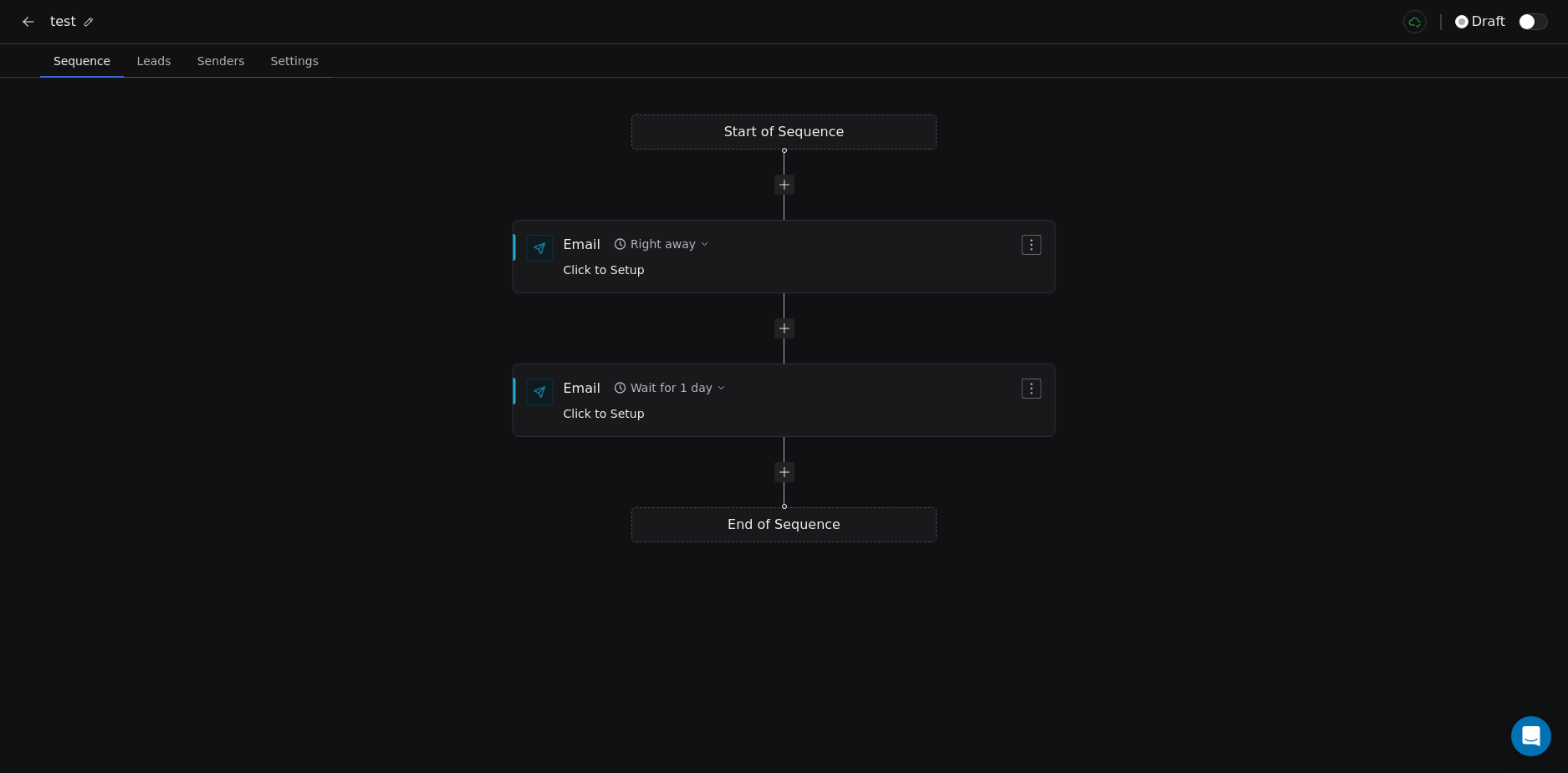
click at [789, 137] on div "Start of Sequence Email Right away Click to Setup End of Sequence Email Wait fo…" at bounding box center [784, 425] width 1568 height 695
click at [675, 248] on div "Right away" at bounding box center [663, 244] width 65 height 17
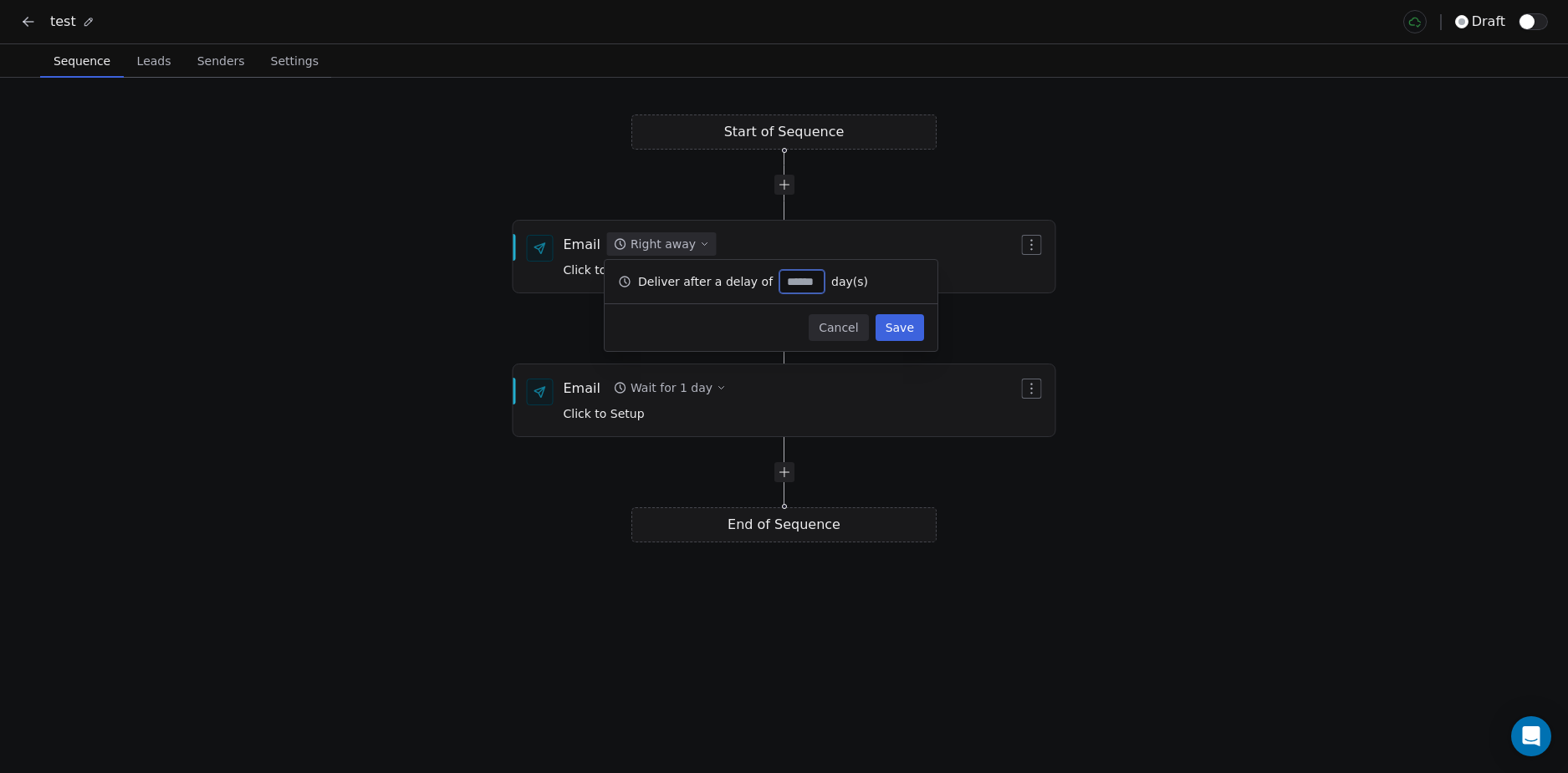
click at [840, 327] on button "Cancel" at bounding box center [838, 328] width 59 height 27
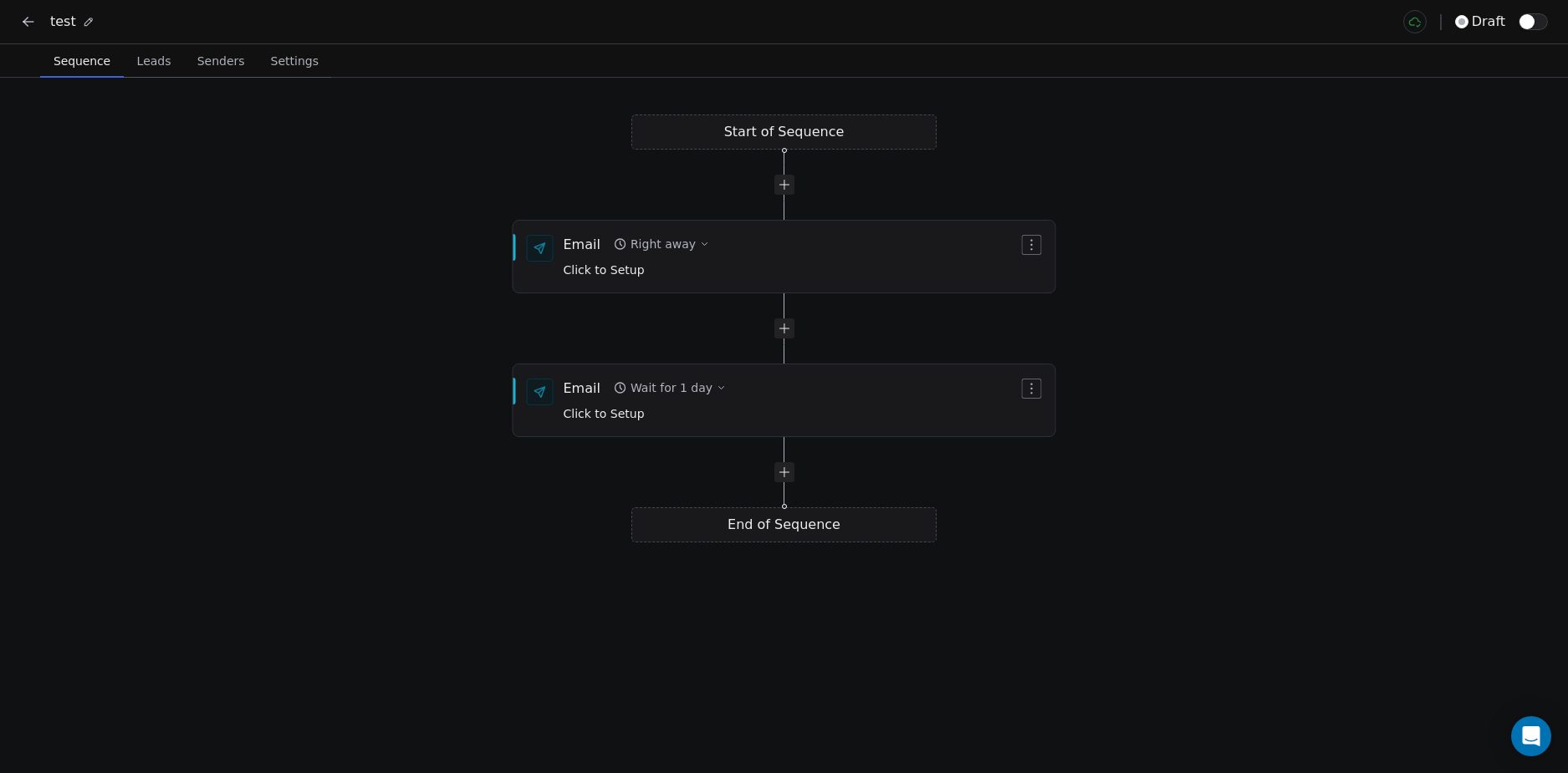
click at [197, 262] on div "Start of Sequence Email Right away Click to Setup End of Sequence Email Wait fo…" at bounding box center [784, 425] width 1568 height 695
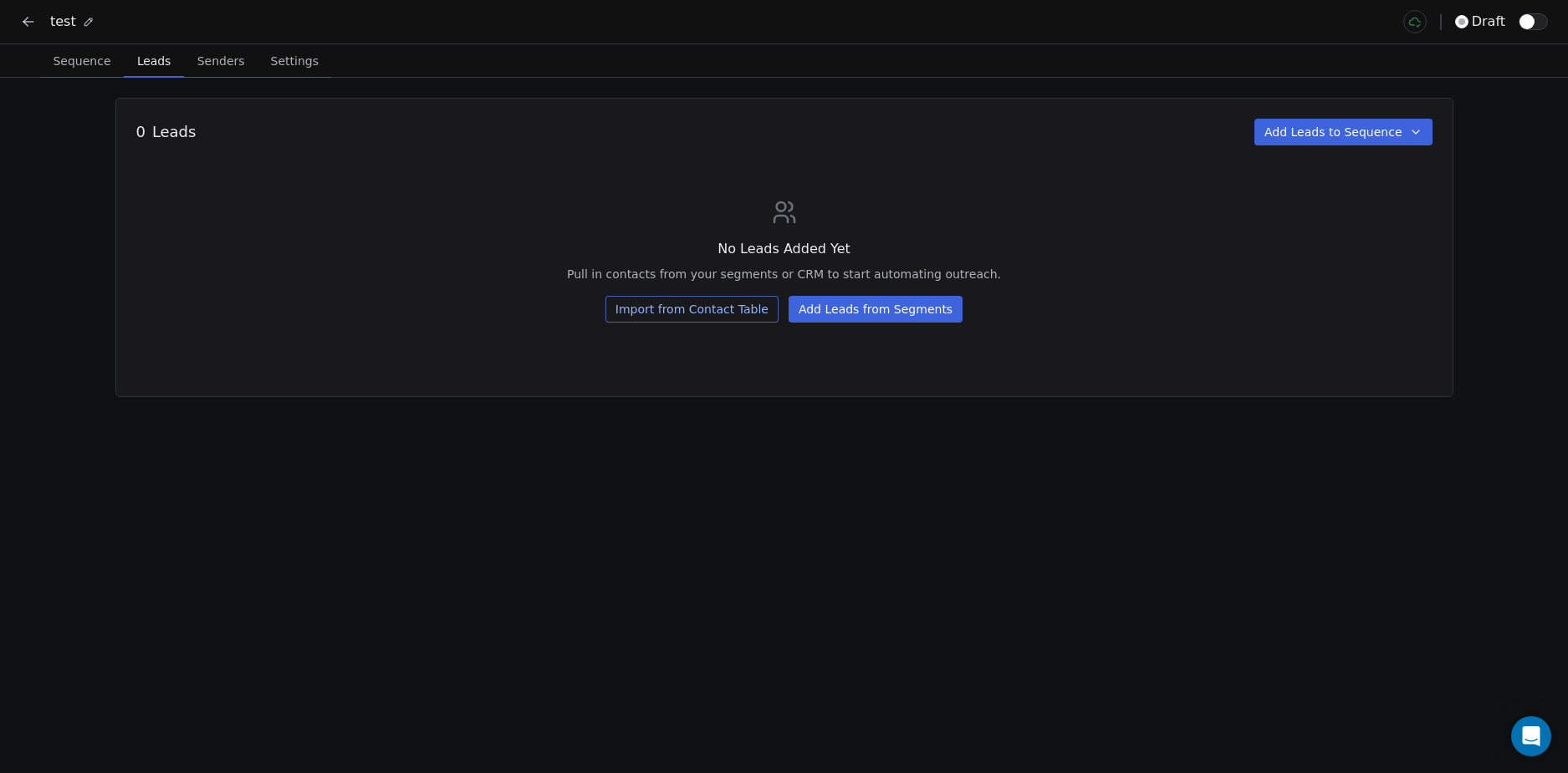
click at [138, 64] on span "Leads" at bounding box center [154, 61] width 47 height 24
click at [440, 232] on div "No Leads Added Yet Pull in contacts from your segments or CRM to start automati…" at bounding box center [784, 260] width 1296 height 124
click at [1222, 350] on div "0 Leads Add Leads to Sequence No Leads Added Yet Pull in contacts from your seg…" at bounding box center [784, 247] width 1338 height 300
click at [1224, 253] on div "No Leads Added Yet Pull in contacts from your segments or CRM to start automati…" at bounding box center [784, 260] width 1296 height 124
click at [1413, 128] on icon "button" at bounding box center [1416, 132] width 14 height 14
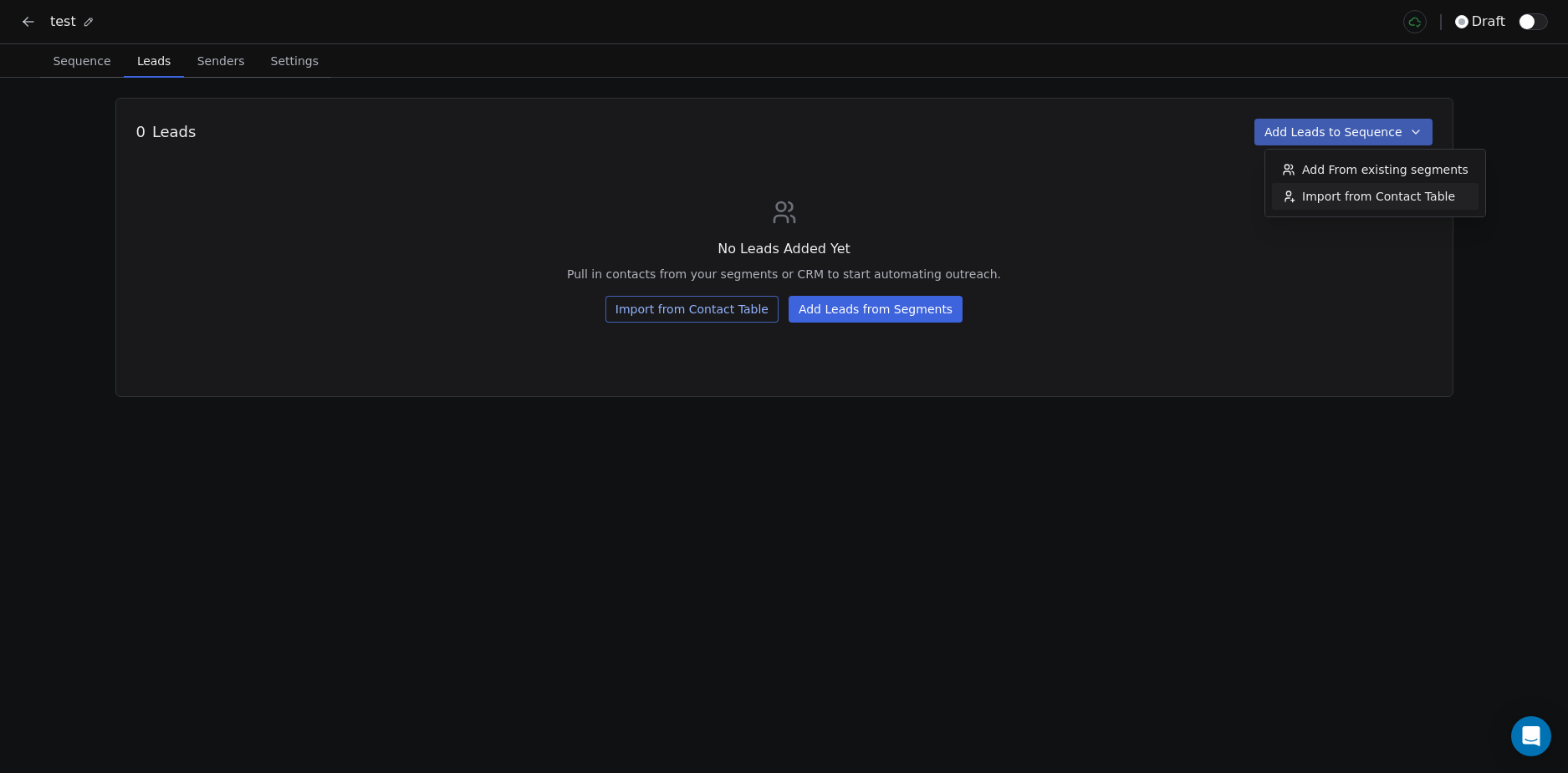
click at [1213, 322] on html "test draft Sequence Sequence Leads Leads Senders Senders Settings Settings 0 Le…" at bounding box center [784, 386] width 1568 height 773
click at [338, 225] on div "No Leads Added Yet Pull in contacts from your segments or CRM to start automati…" at bounding box center [784, 260] width 1296 height 124
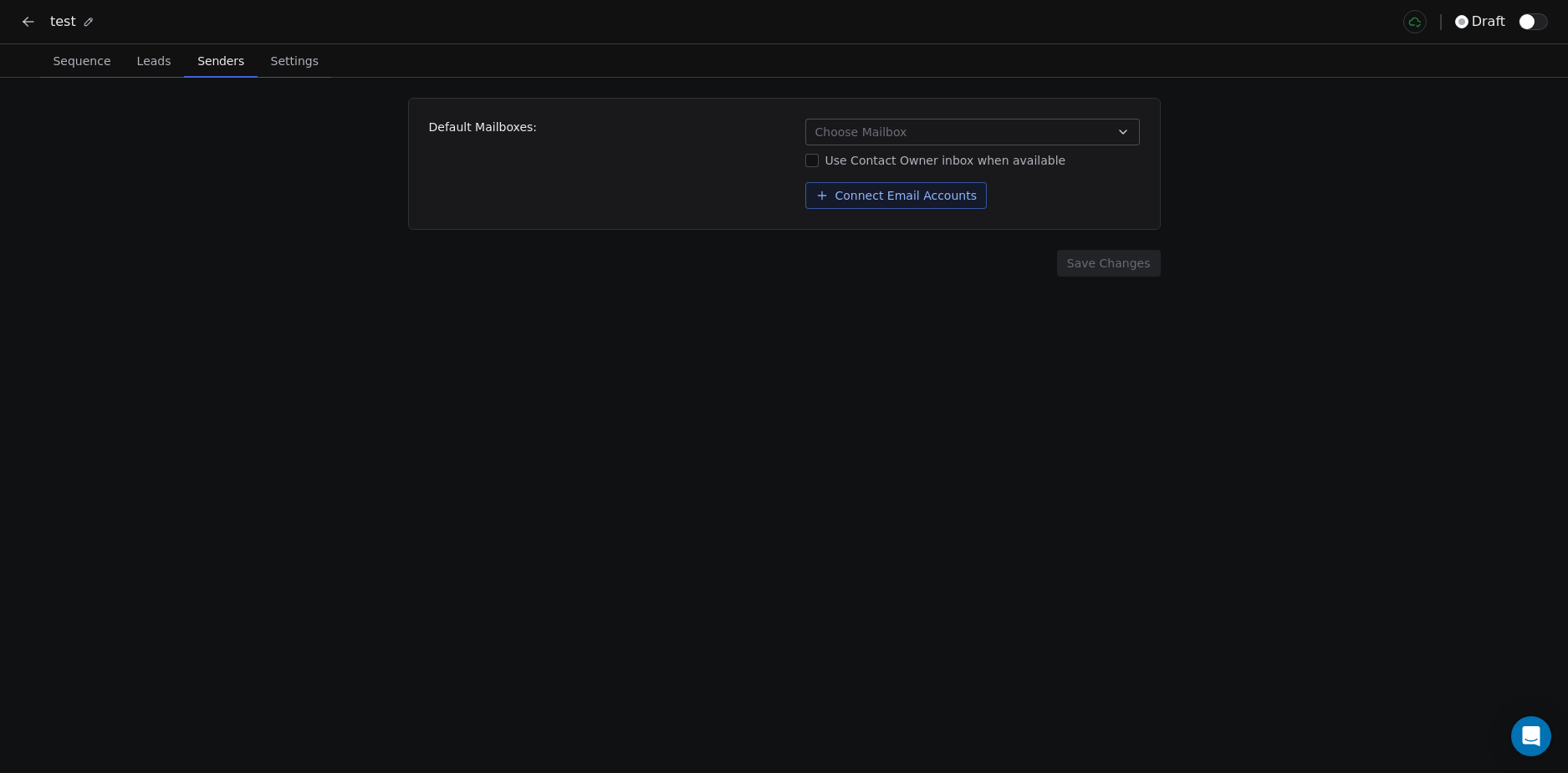
click at [211, 53] on span "Senders" at bounding box center [221, 61] width 60 height 24
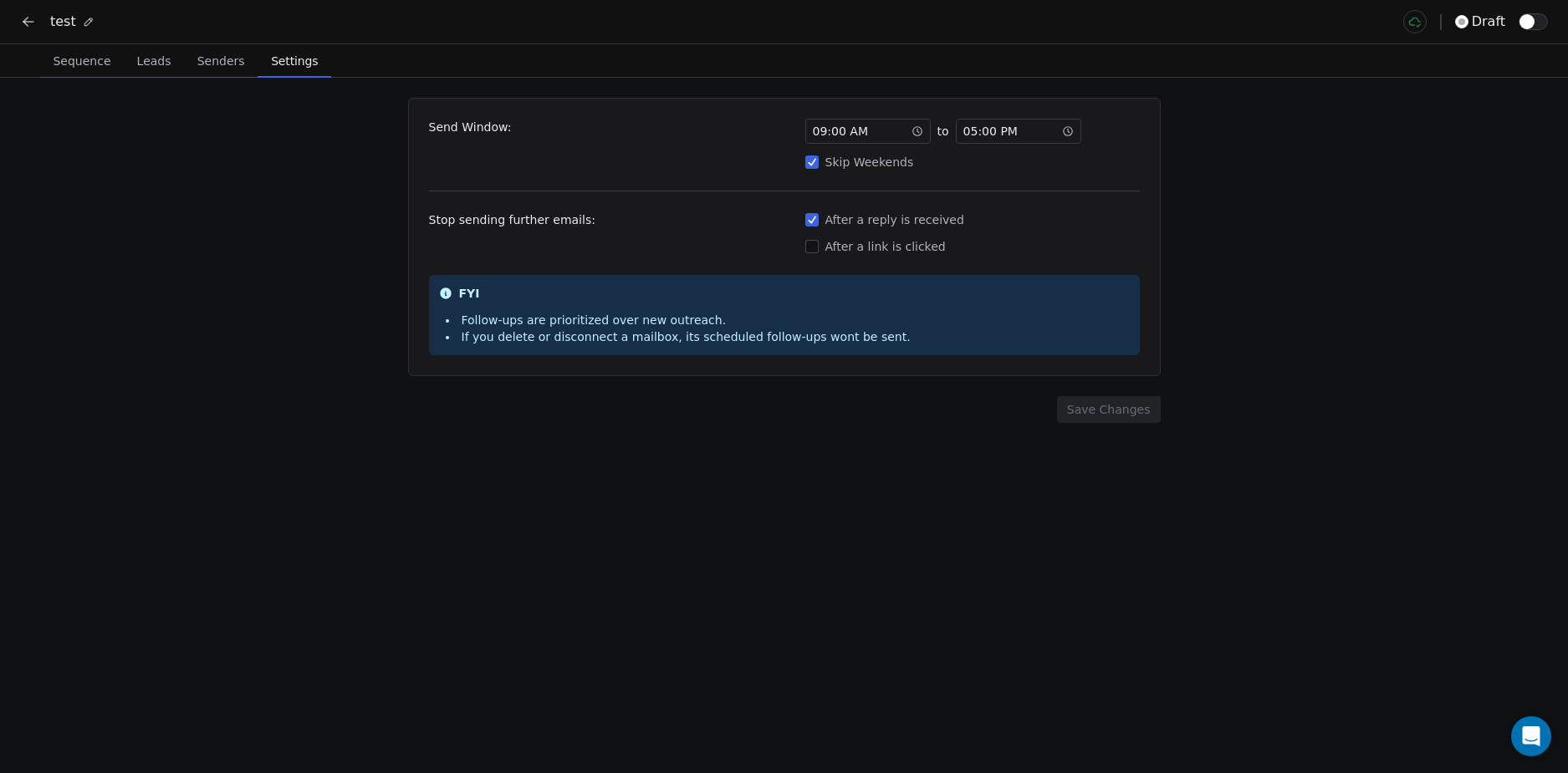
click at [284, 58] on span "Settings" at bounding box center [294, 61] width 60 height 24
click at [235, 238] on div "Send Window: 09 : 00 AM to 05 : 00 PM Skip Weekends Stop sending further emails…" at bounding box center [784, 425] width 1568 height 695
click at [250, 225] on div "Send Window: 09 : 00 AM to 05 : 00 PM Skip Weekends Stop sending further emails…" at bounding box center [784, 425] width 1568 height 695
click at [34, 17] on icon at bounding box center [29, 22] width 17 height 17
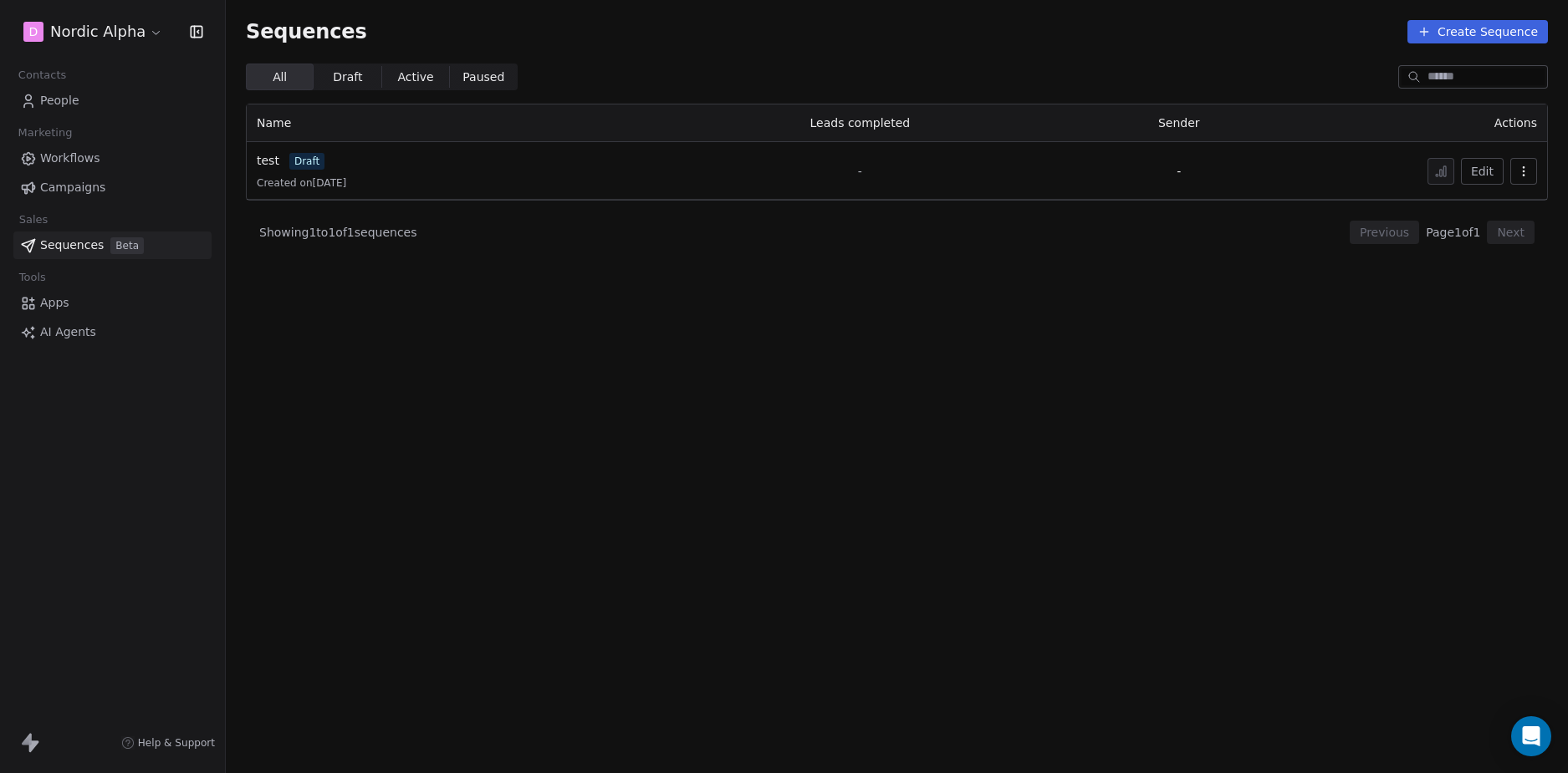
drag, startPoint x: 36, startPoint y: 468, endPoint x: 129, endPoint y: 210, distance: 274.2
click at [42, 466] on div "D Nordic Alpha Contacts People Marketing Workflows Campaigns Sales Sequences Be…" at bounding box center [112, 386] width 225 height 773
click at [100, 151] on link "Workflows" at bounding box center [112, 158] width 198 height 28
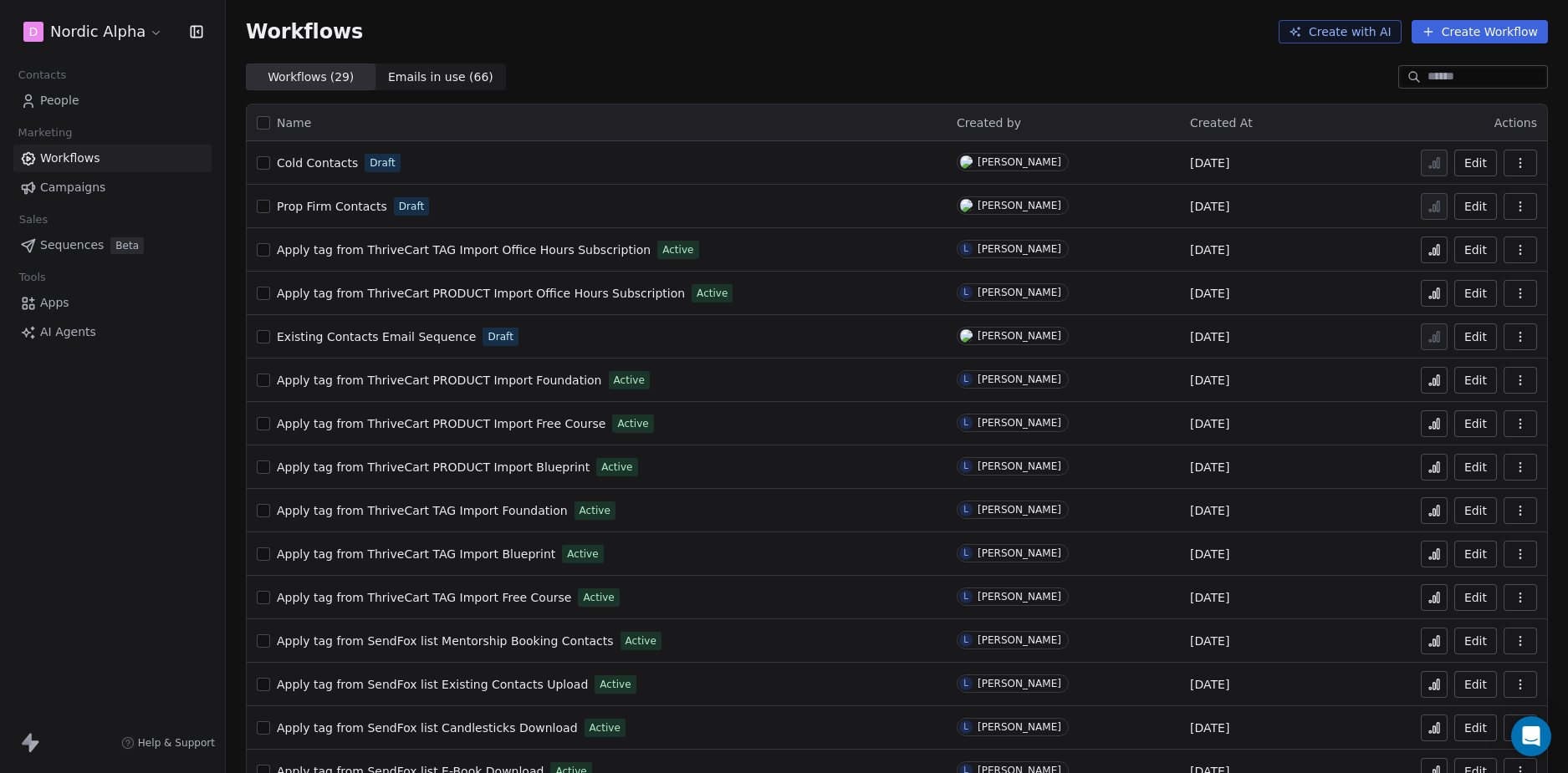
click at [1008, 54] on div "Workflows Create with AI Create Workflow" at bounding box center [896, 31] width 1342 height 64
click at [921, 56] on div "Workflows Create with AI Create Workflow" at bounding box center [896, 31] width 1342 height 64
click at [177, 580] on div "D Nordic Alpha Contacts People Marketing Workflows Campaigns Sales Sequences Be…" at bounding box center [112, 386] width 225 height 773
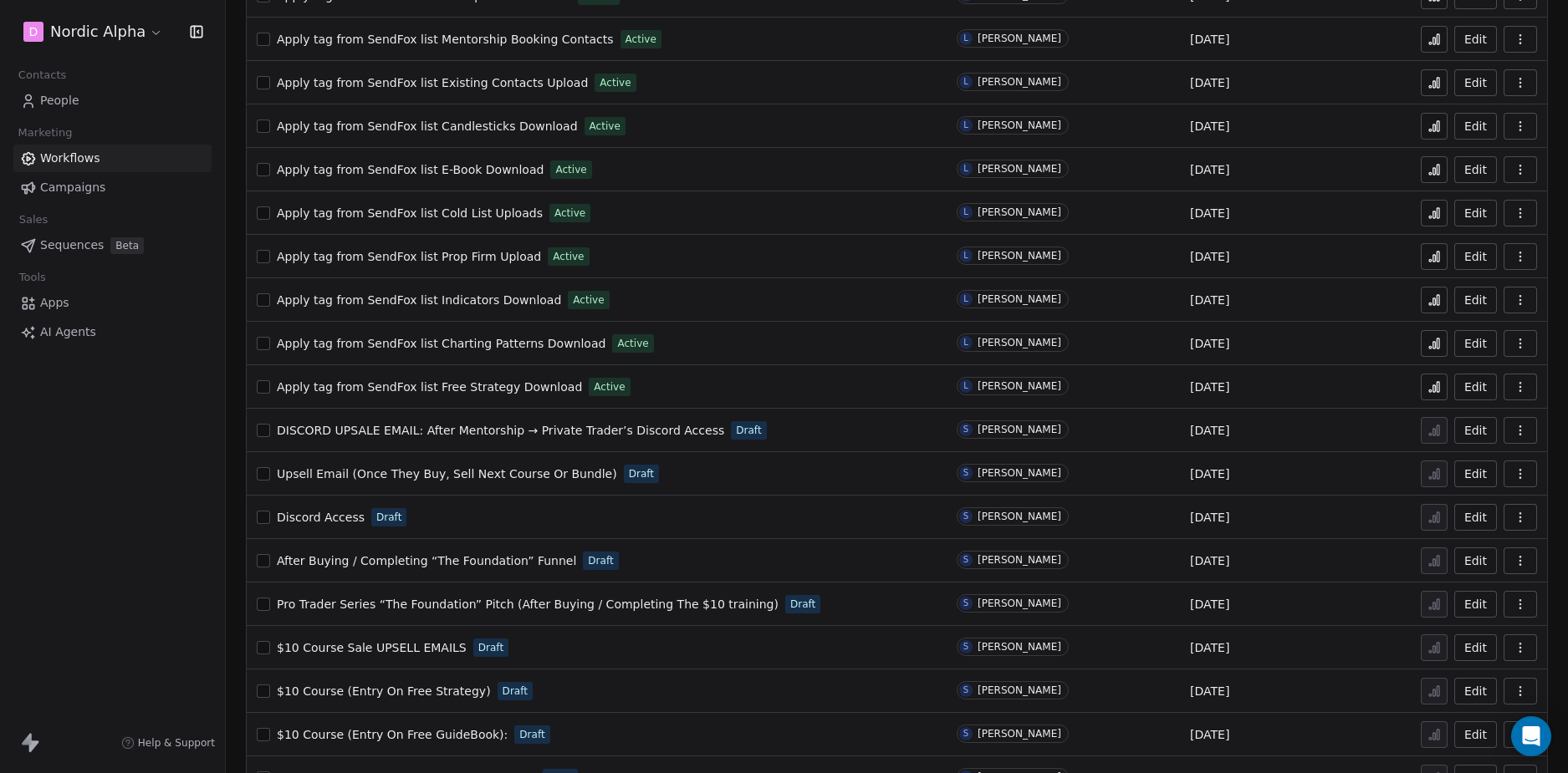
scroll to position [642, 0]
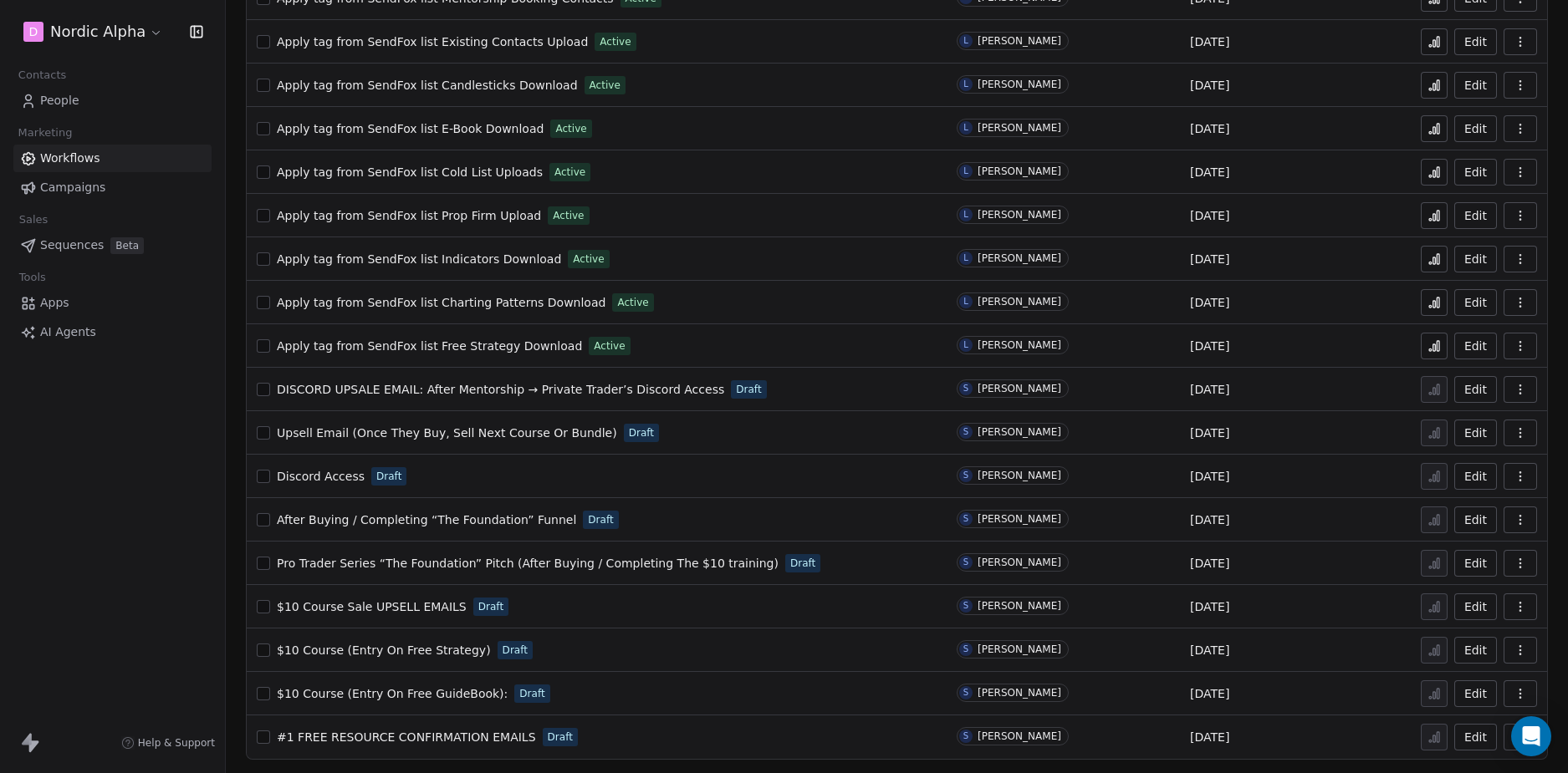
click at [157, 485] on div "D Nordic Alpha Contacts People Marketing Workflows Campaigns Sales Sequences Be…" at bounding box center [112, 386] width 225 height 773
click at [100, 513] on div "D Nordic Alpha Contacts People Marketing Workflows Campaigns Sales Sequences Be…" at bounding box center [112, 386] width 225 height 773
click at [70, 533] on div "D Nordic Alpha Contacts People Marketing Workflows Campaigns Sales Sequences Be…" at bounding box center [112, 386] width 225 height 773
click at [168, 478] on div "D Nordic Alpha Contacts People Marketing Workflows Campaigns Sales Sequences Be…" at bounding box center [112, 386] width 225 height 773
click at [151, 533] on div "D Nordic Alpha Contacts People Marketing Workflows Campaigns Sales Sequences Be…" at bounding box center [112, 386] width 225 height 773
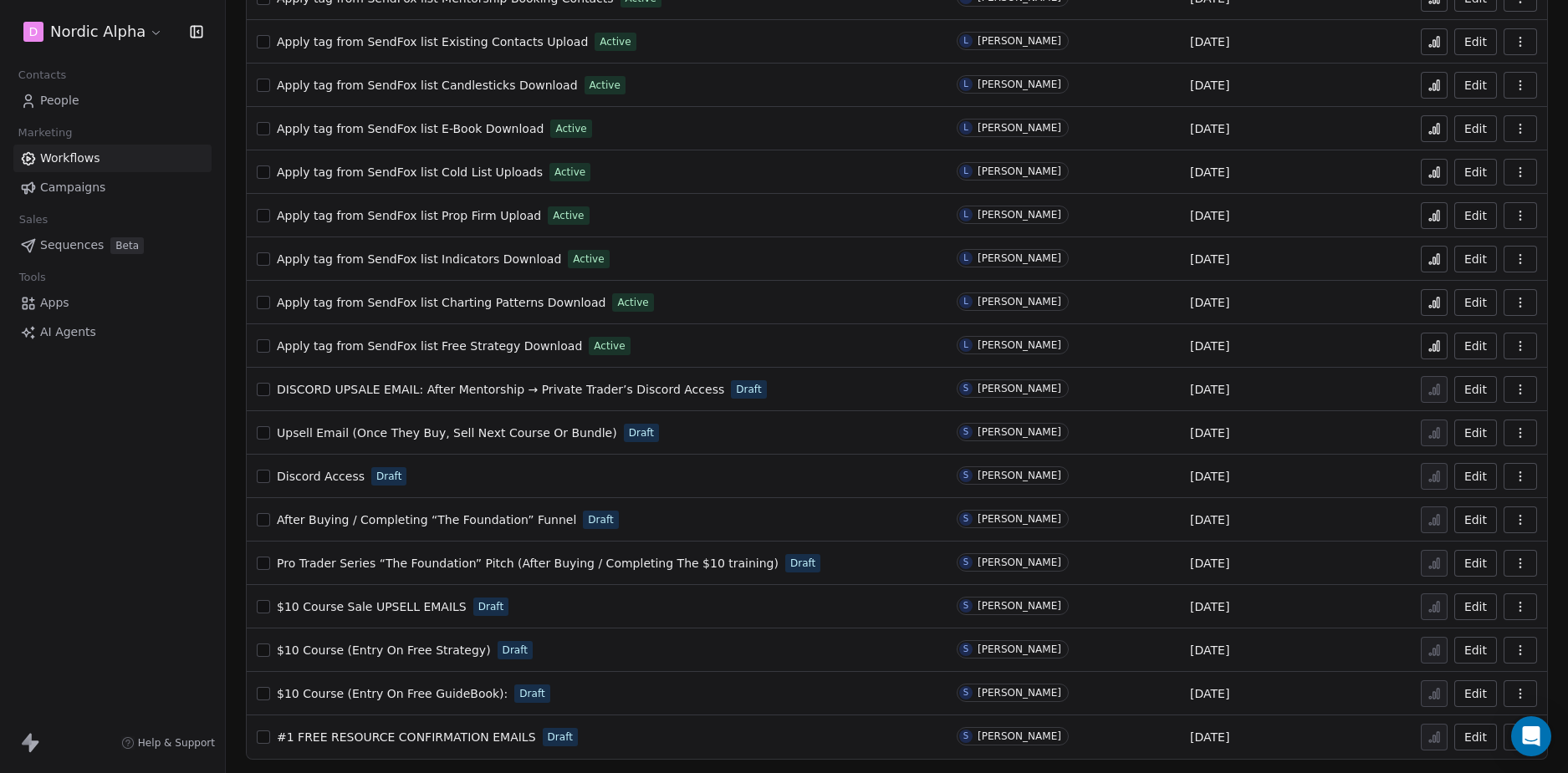
click at [151, 533] on div "D Nordic Alpha Contacts People Marketing Workflows Campaigns Sales Sequences Be…" at bounding box center [112, 386] width 225 height 773
click at [143, 457] on div "D Nordic Alpha Contacts People Marketing Workflows Campaigns Sales Sequences Be…" at bounding box center [112, 386] width 225 height 773
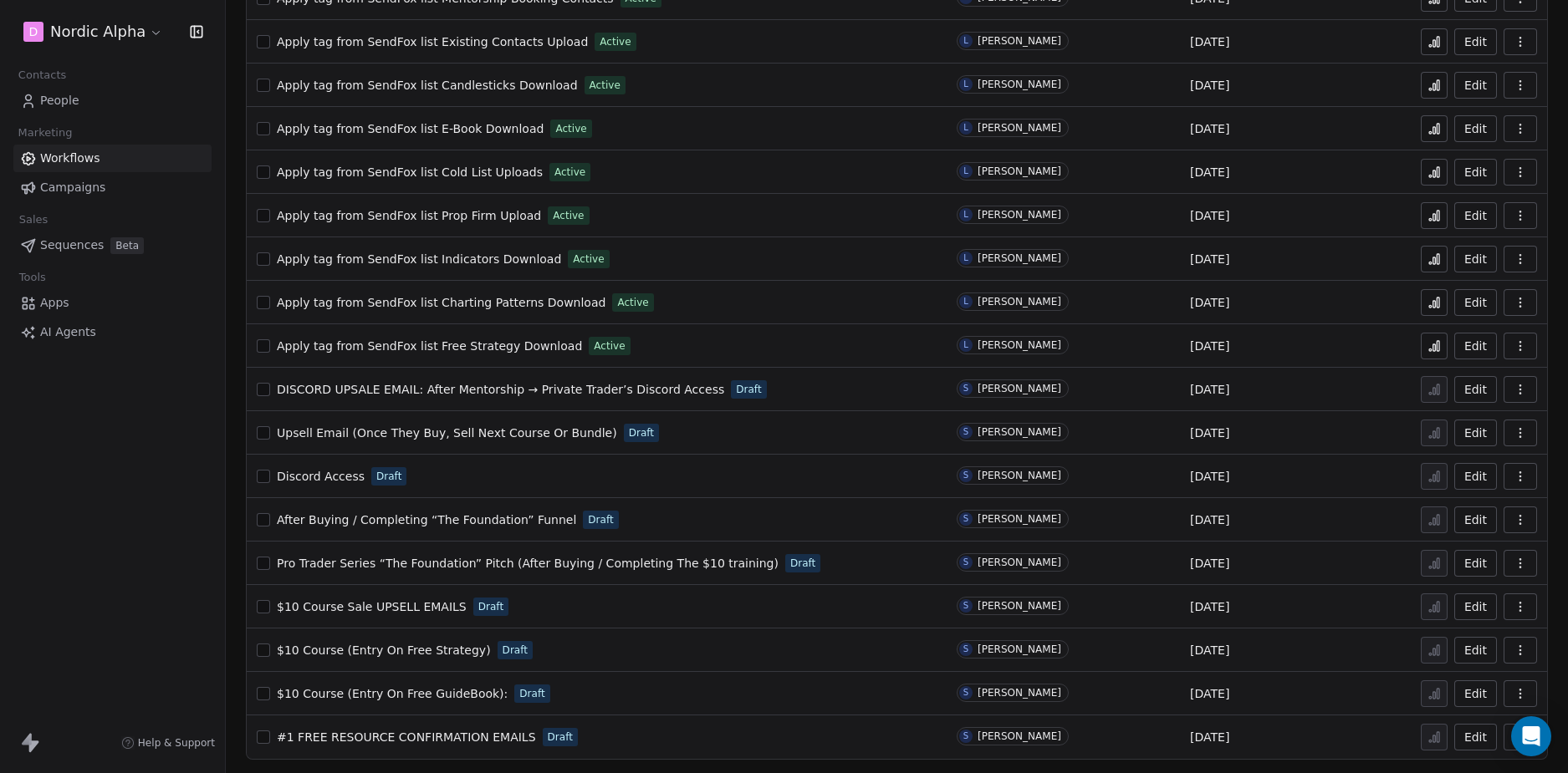
click at [104, 475] on div "D Nordic Alpha Contacts People Marketing Workflows Campaigns Sales Sequences Be…" at bounding box center [112, 386] width 225 height 773
click at [155, 580] on div "D Nordic Alpha Contacts People Marketing Workflows Campaigns Sales Sequences Be…" at bounding box center [112, 386] width 225 height 773
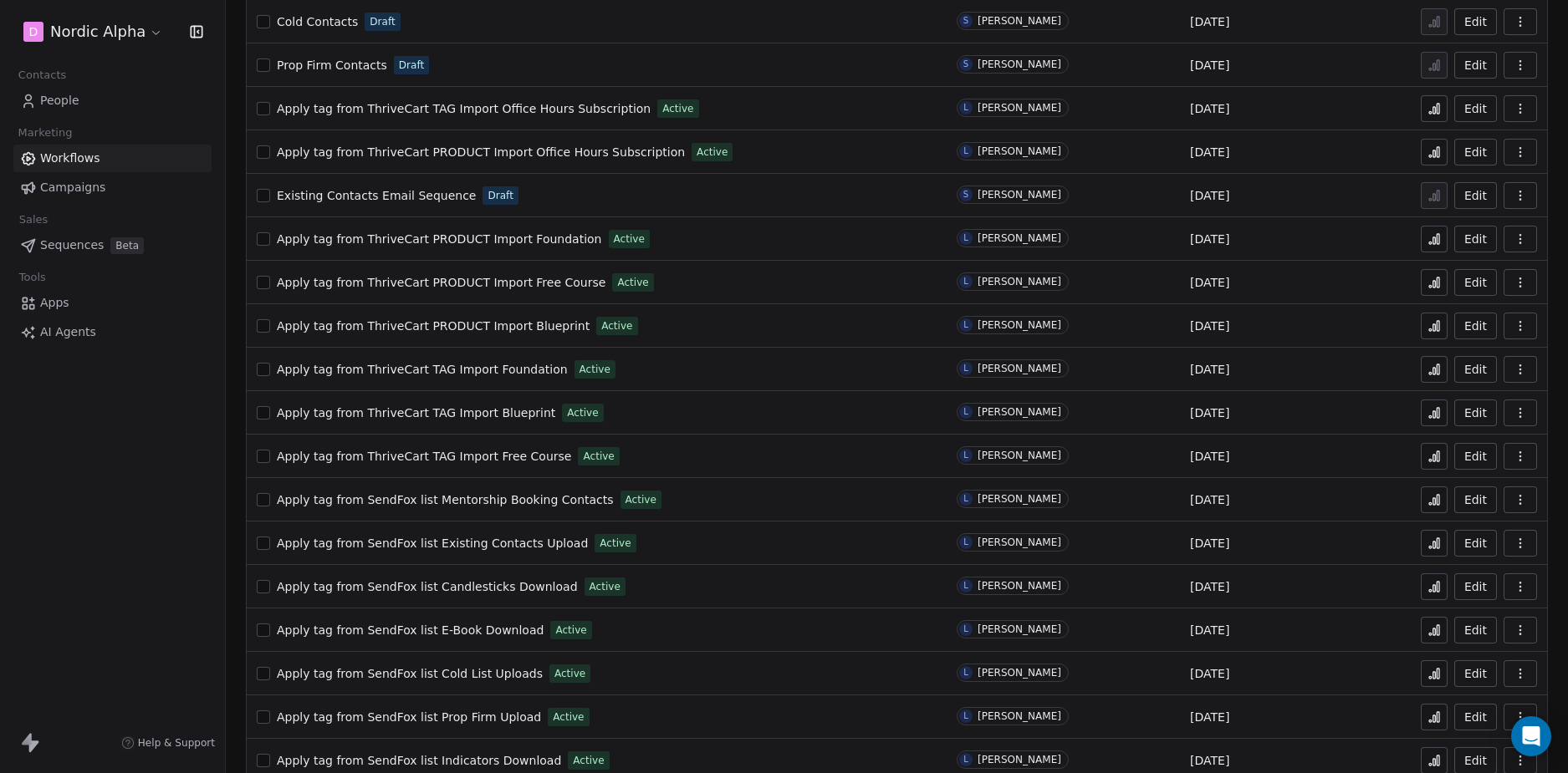
scroll to position [0, 0]
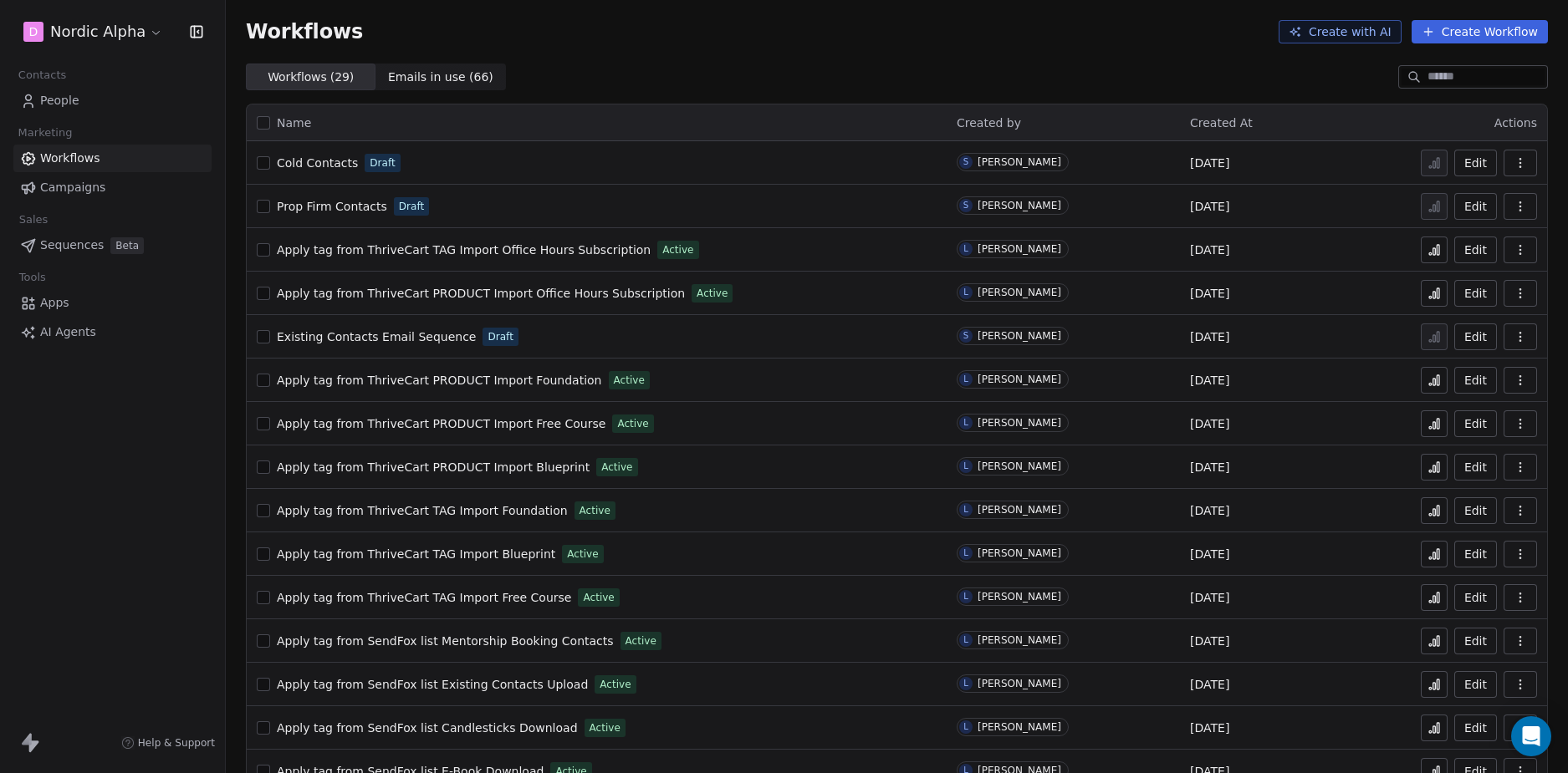
click at [143, 453] on div "D Nordic Alpha Contacts People Marketing Workflows Campaigns Sales Sequences Be…" at bounding box center [112, 386] width 225 height 773
click at [139, 442] on div "D Nordic Alpha Contacts People Marketing Workflows Campaigns Sales Sequences Be…" at bounding box center [112, 386] width 225 height 773
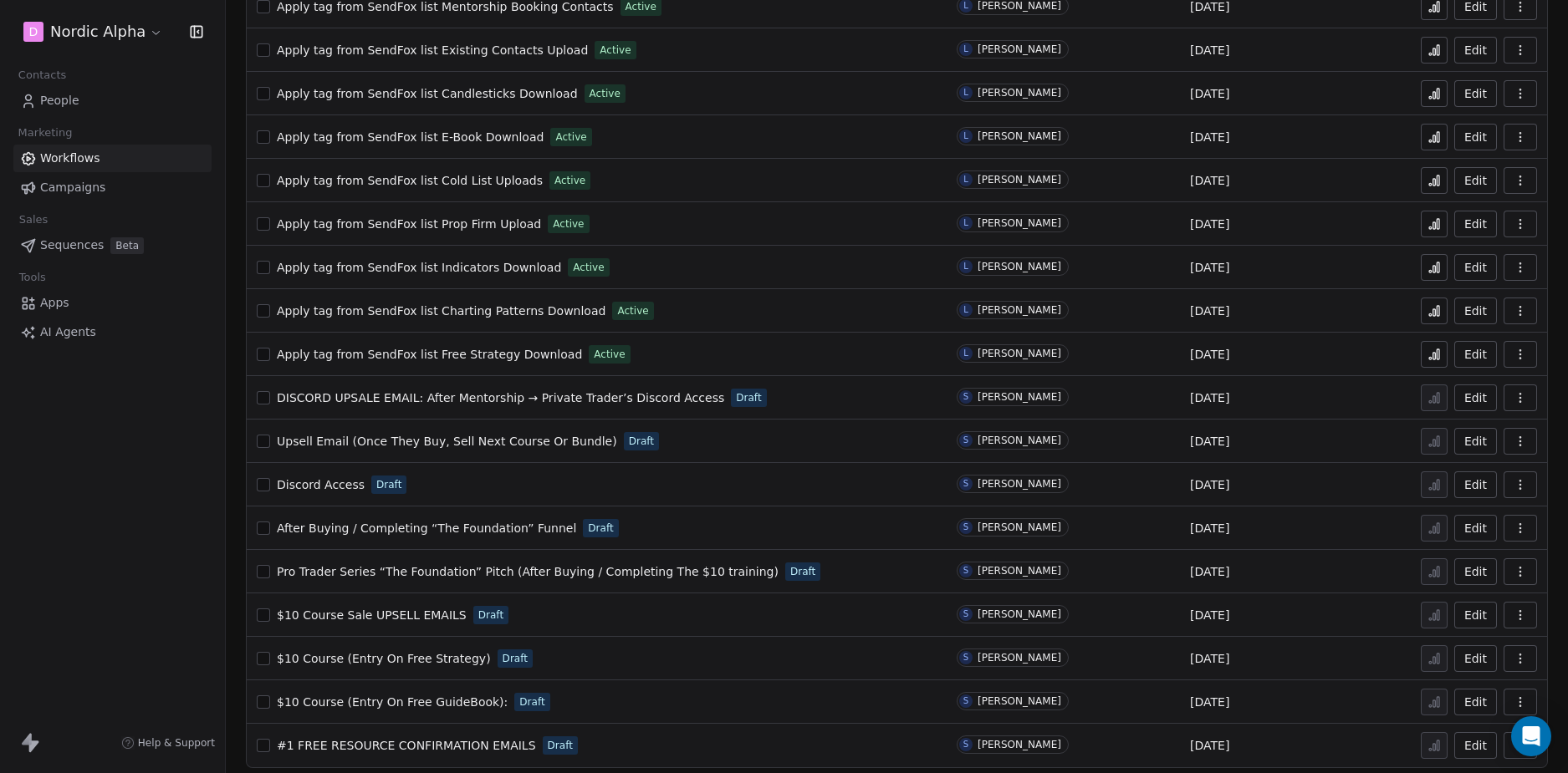
scroll to position [642, 0]
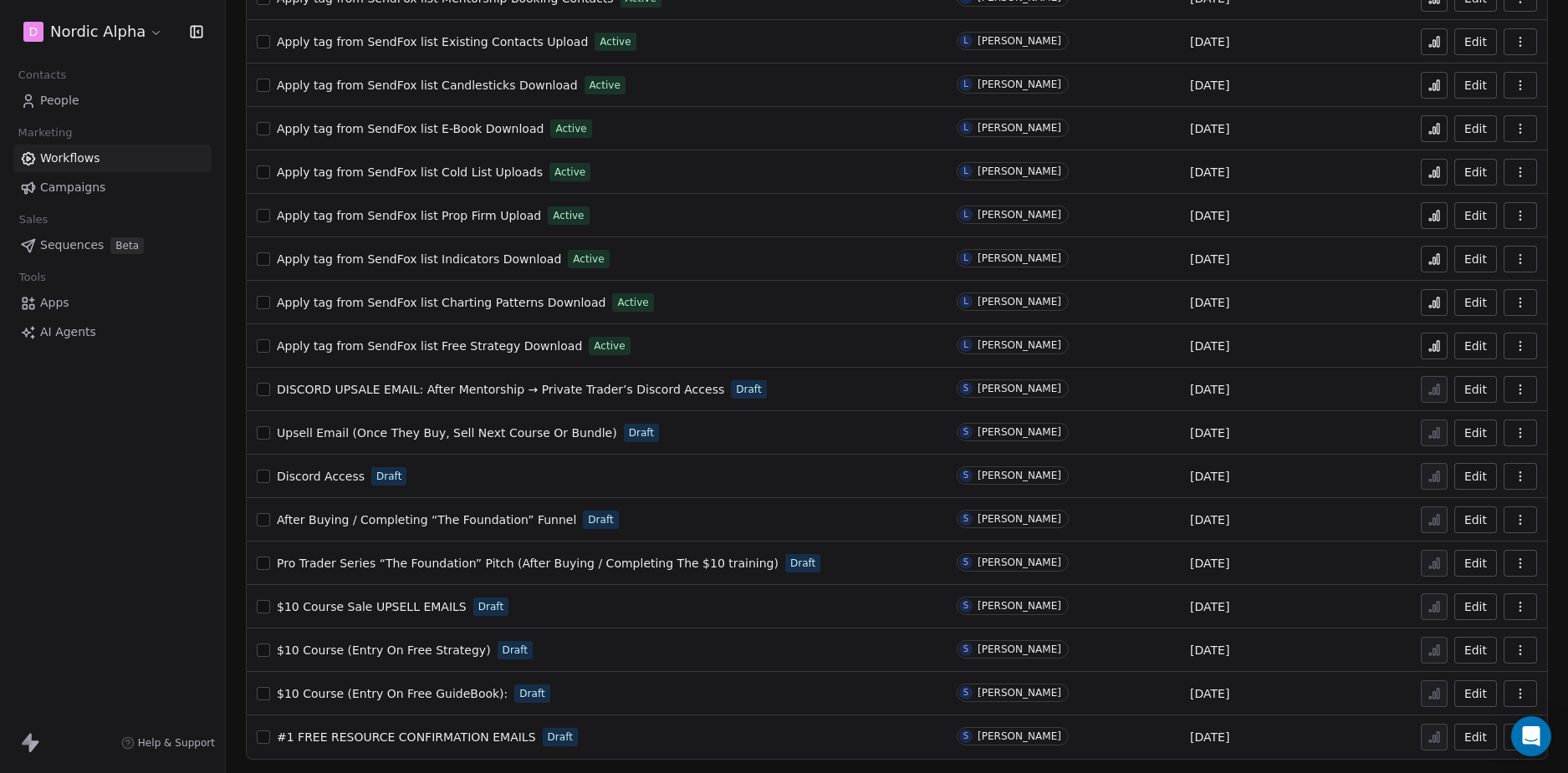
click at [123, 462] on div "D Nordic Alpha Contacts People Marketing Workflows Campaigns Sales Sequences Be…" at bounding box center [112, 386] width 225 height 773
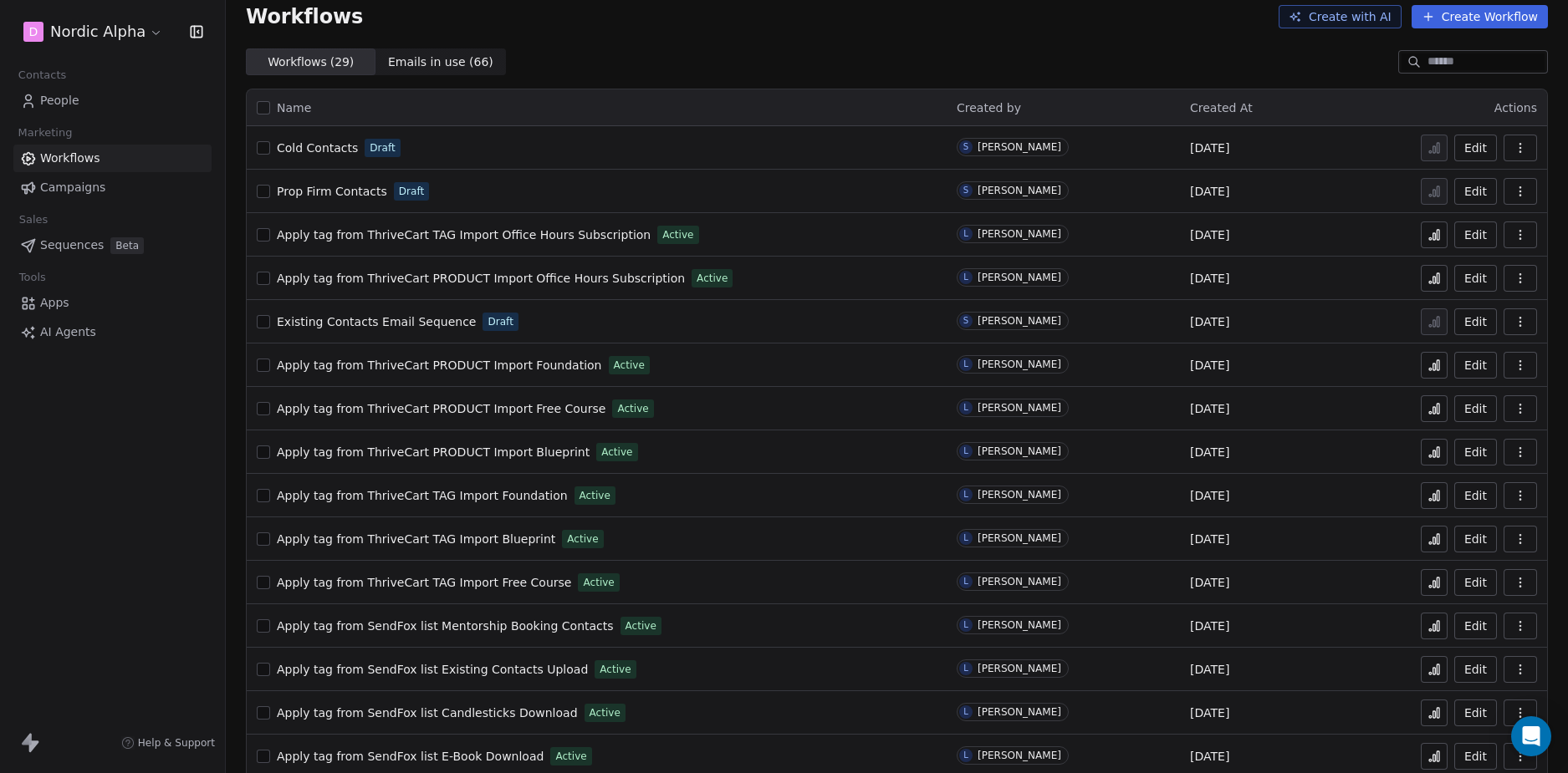
scroll to position [0, 0]
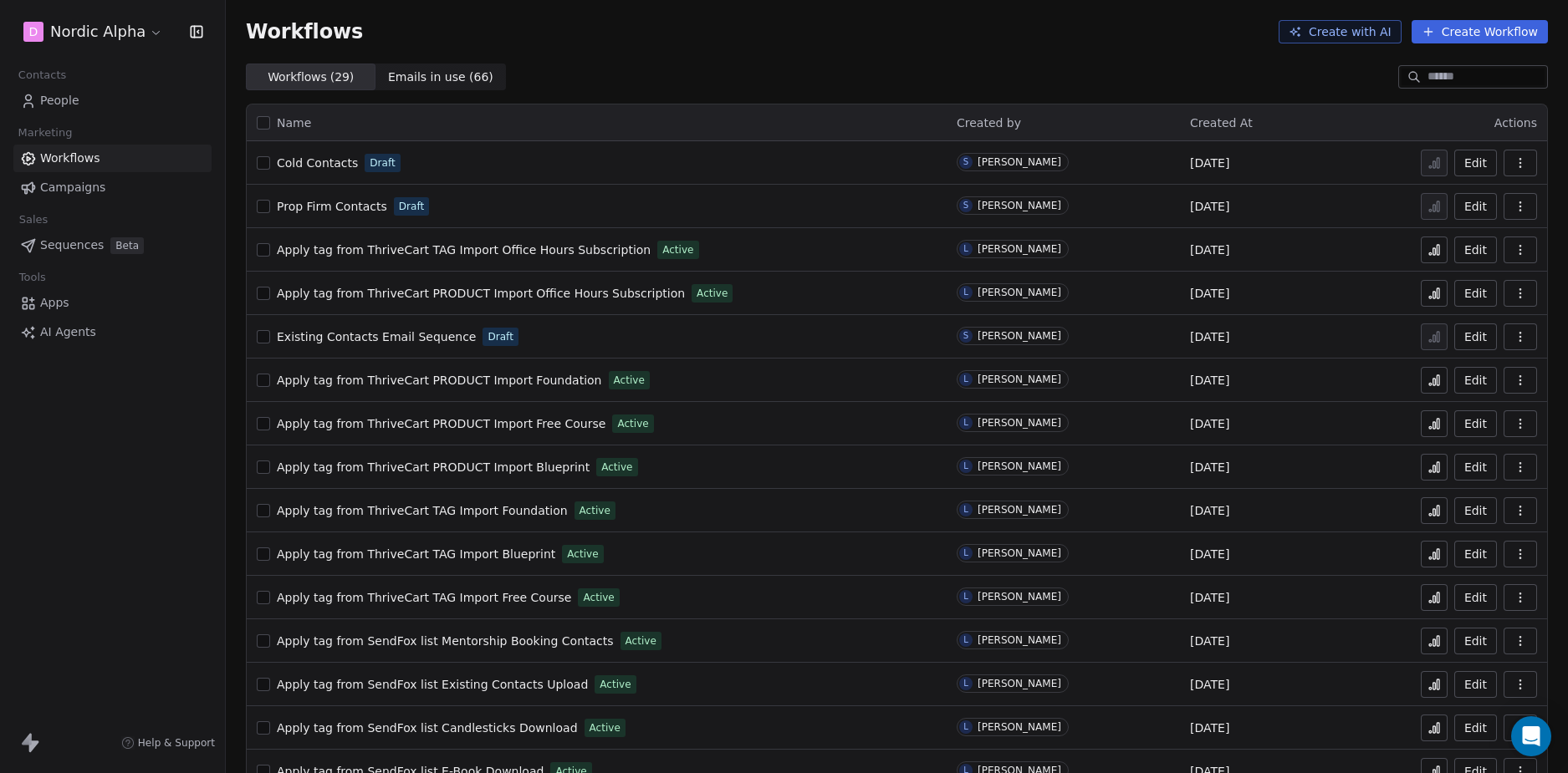
click at [724, 76] on div "Workflows ( 29 ) Workflows ( 29 ) Emails in use ( 66 ) Emails in use ( 66 )" at bounding box center [896, 77] width 1342 height 27
click at [754, 70] on div "Workflows ( 29 ) Workflows ( 29 ) Emails in use ( 66 ) Emails in use ( 66 )" at bounding box center [896, 77] width 1342 height 27
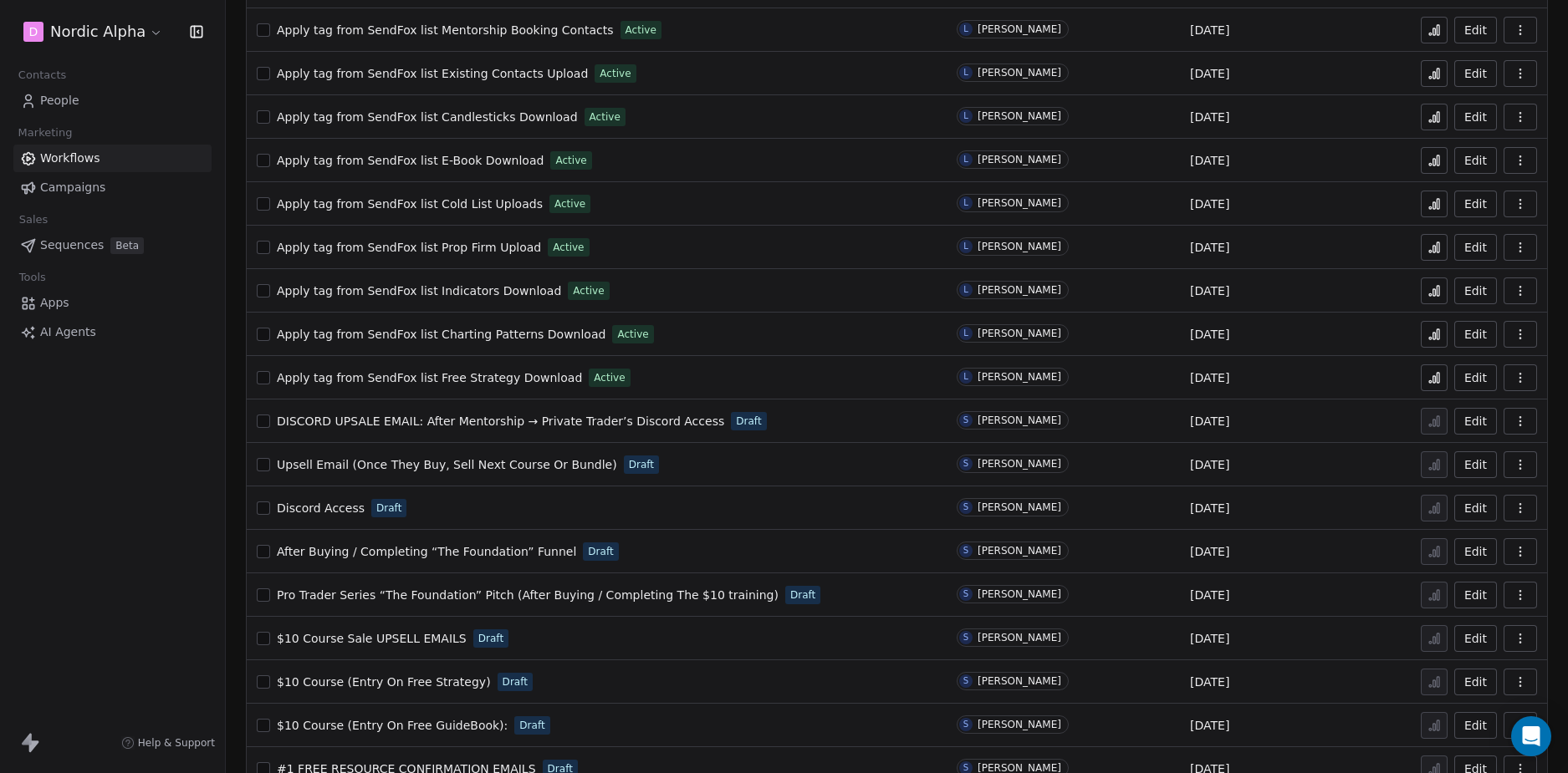
scroll to position [642, 0]
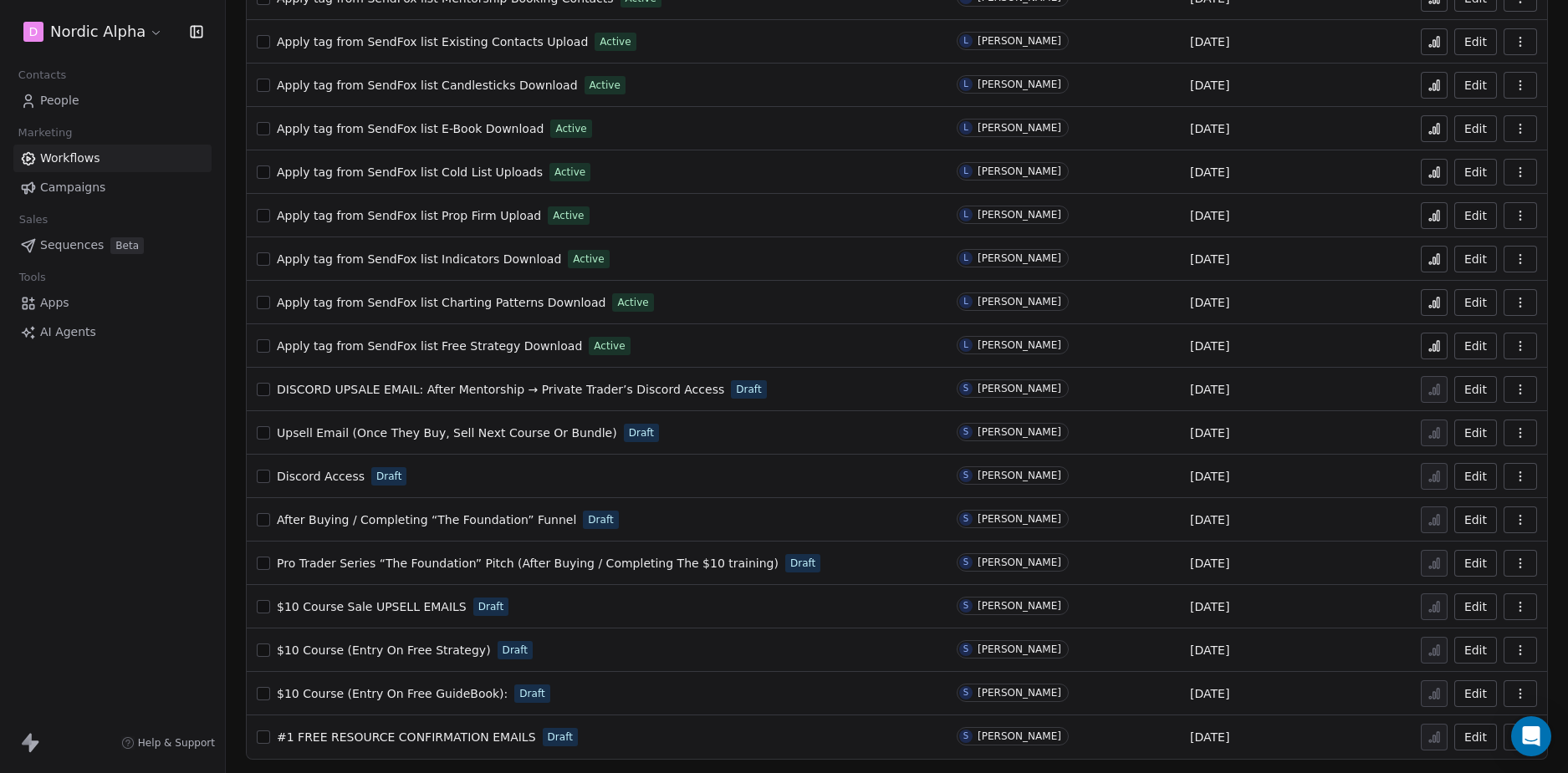
click at [552, 471] on div "Discord Access Draft" at bounding box center [596, 477] width 680 height 24
click at [1514, 475] on icon "button" at bounding box center [1520, 476] width 14 height 14
click at [1459, 545] on span "Duplicate" at bounding box center [1465, 543] width 56 height 17
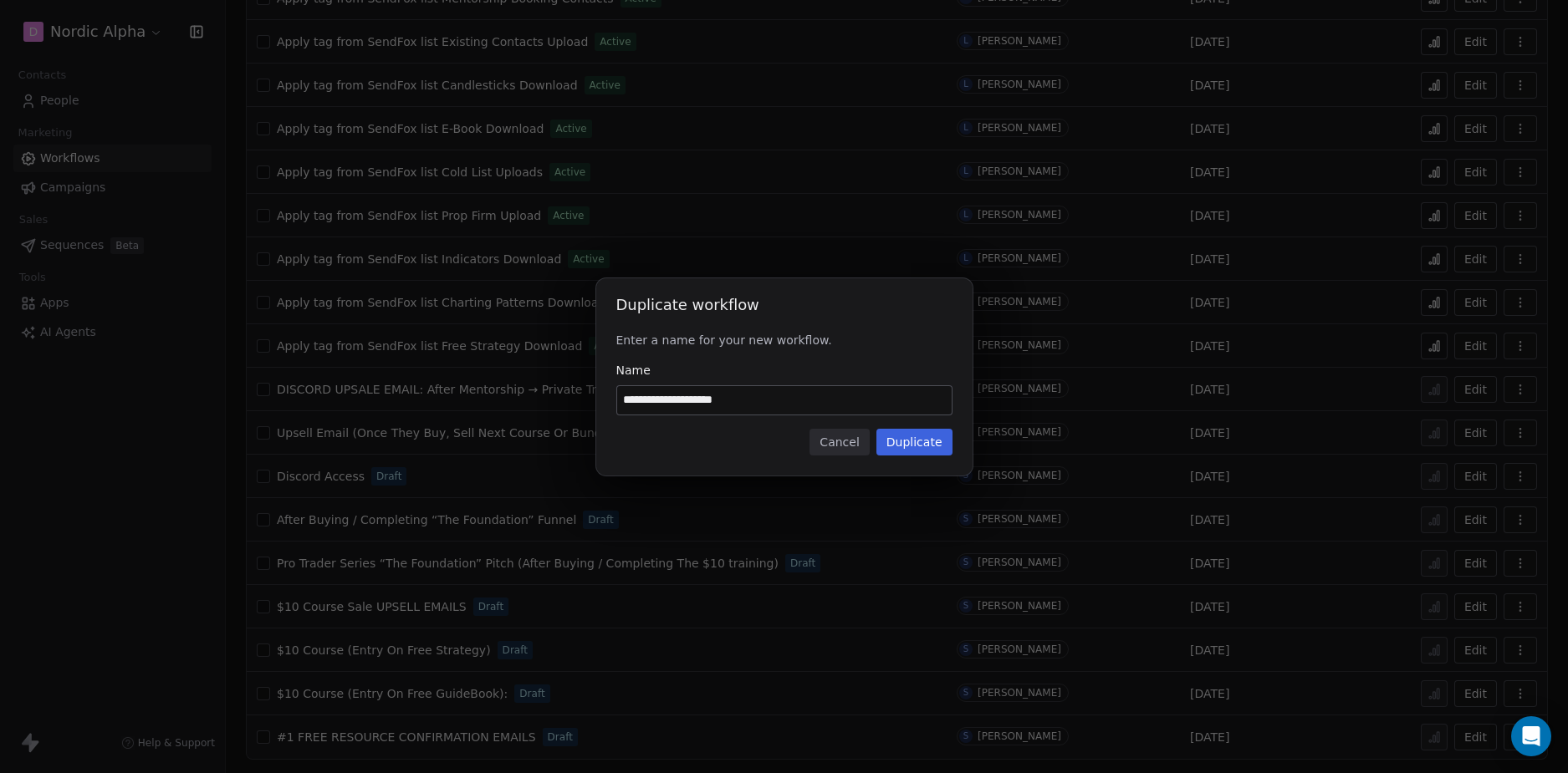
drag, startPoint x: 801, startPoint y: 395, endPoint x: 502, endPoint y: 414, distance: 299.6
click at [460, 407] on div "**********" at bounding box center [784, 386] width 1568 height 270
type input "**********"
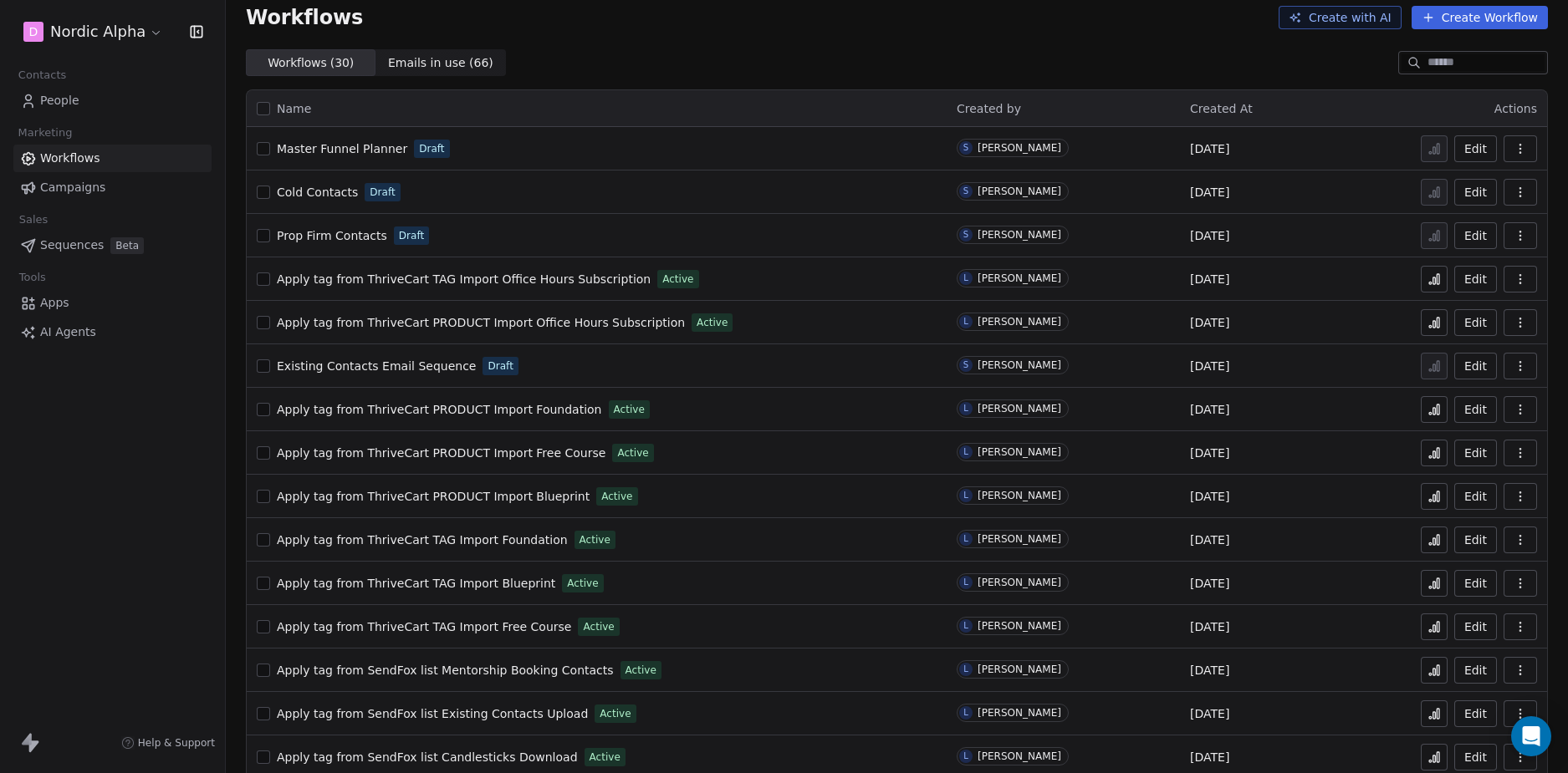
scroll to position [0, 0]
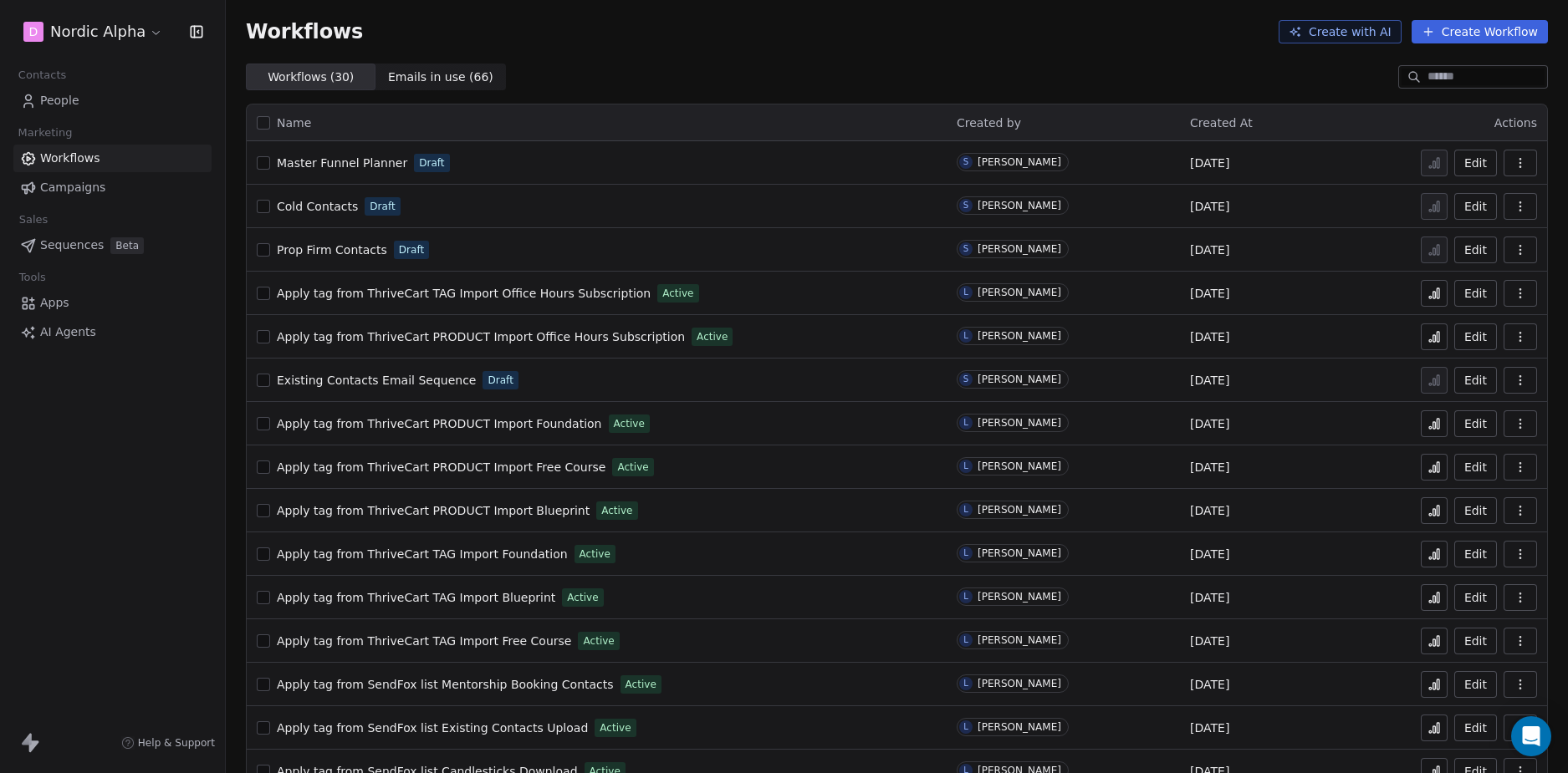
click at [319, 156] on span "Master Funnel Planner" at bounding box center [342, 163] width 131 height 14
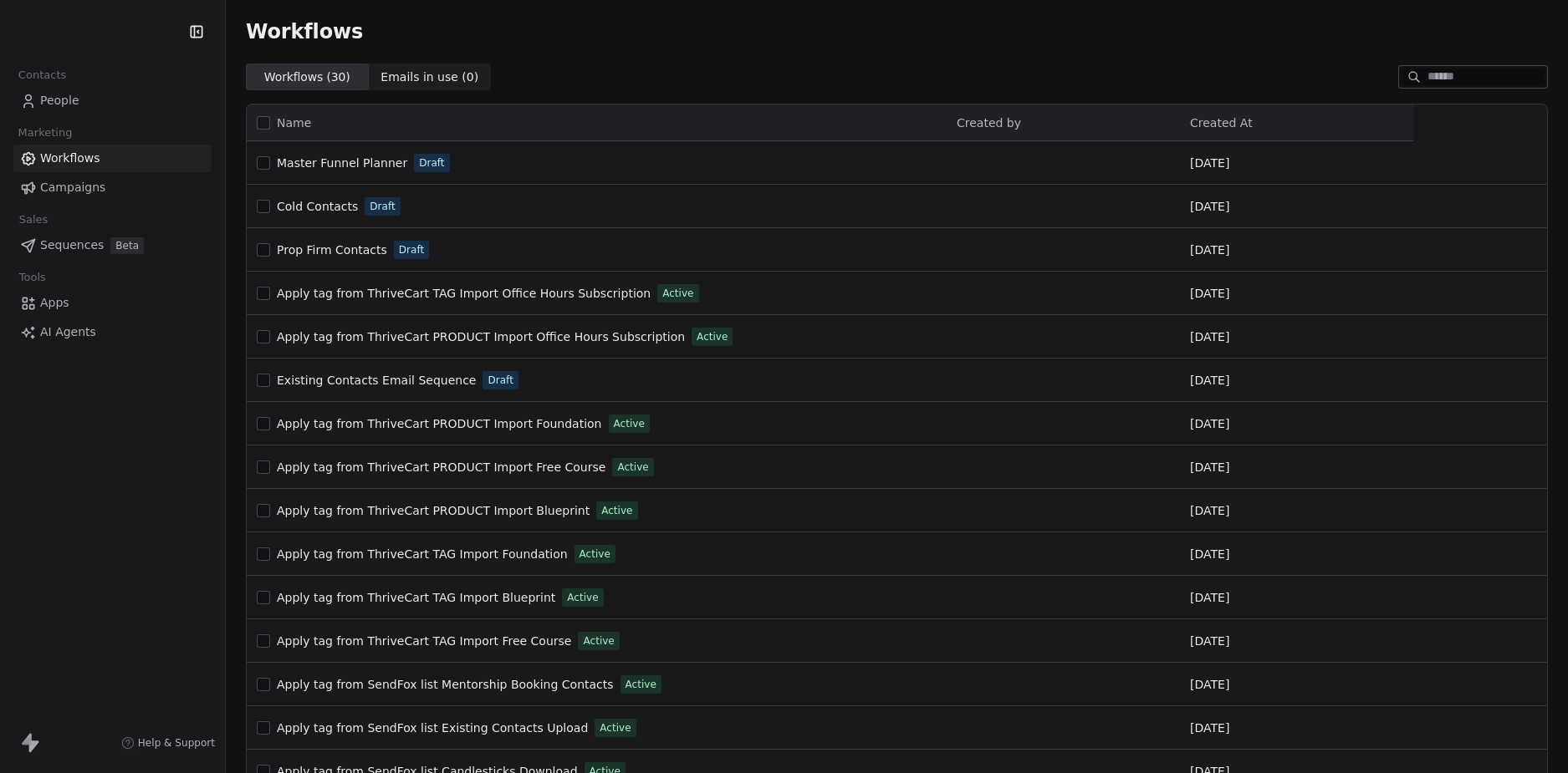
click at [113, 388] on div "Contacts People Marketing Workflows Campaigns Sales Sequences Beta Tools Apps A…" at bounding box center [112, 386] width 225 height 773
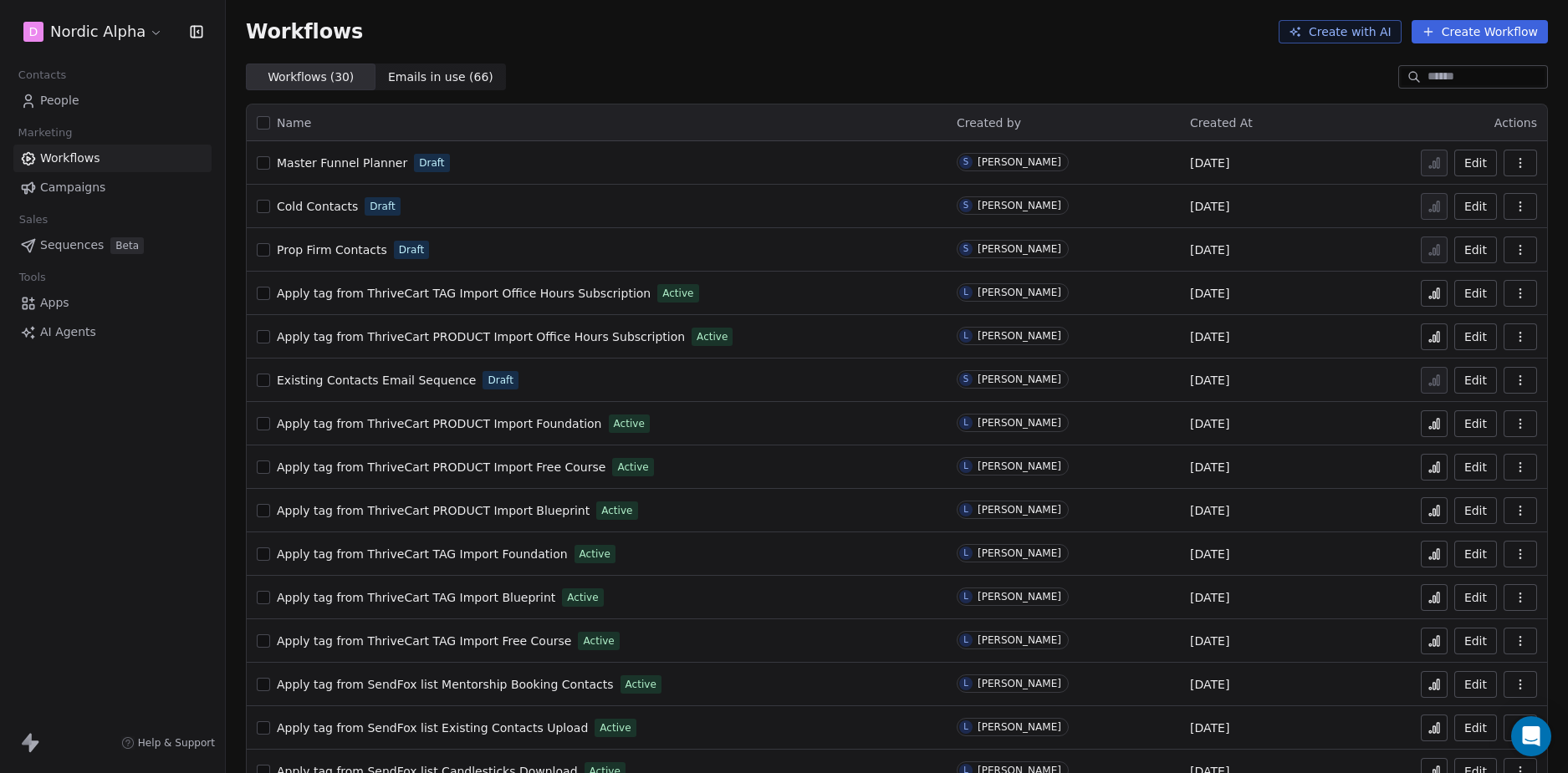
click at [100, 94] on link "People" at bounding box center [112, 100] width 198 height 28
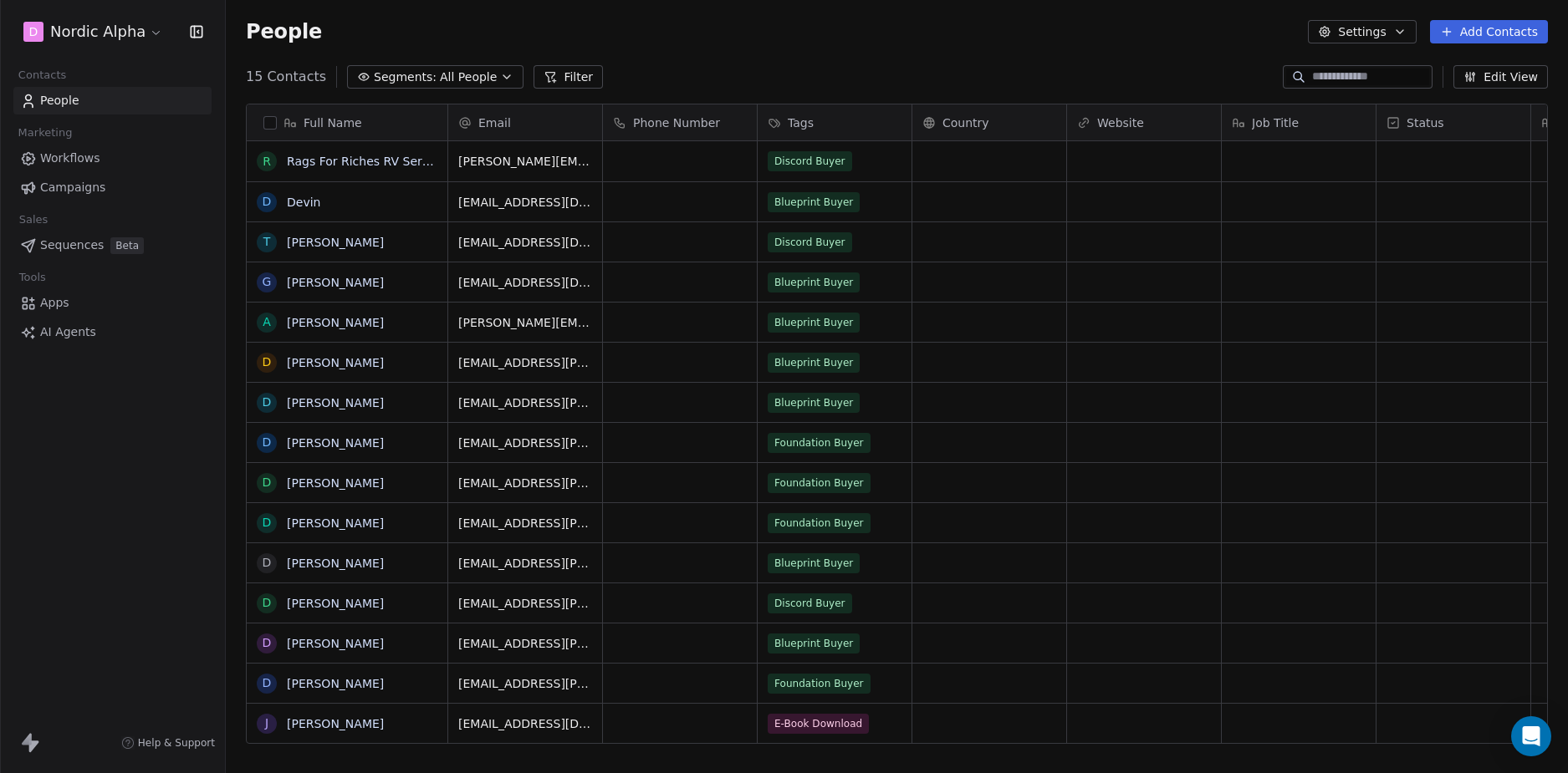
scroll to position [668, 1329]
click at [556, 77] on button "Filter" at bounding box center [568, 77] width 70 height 24
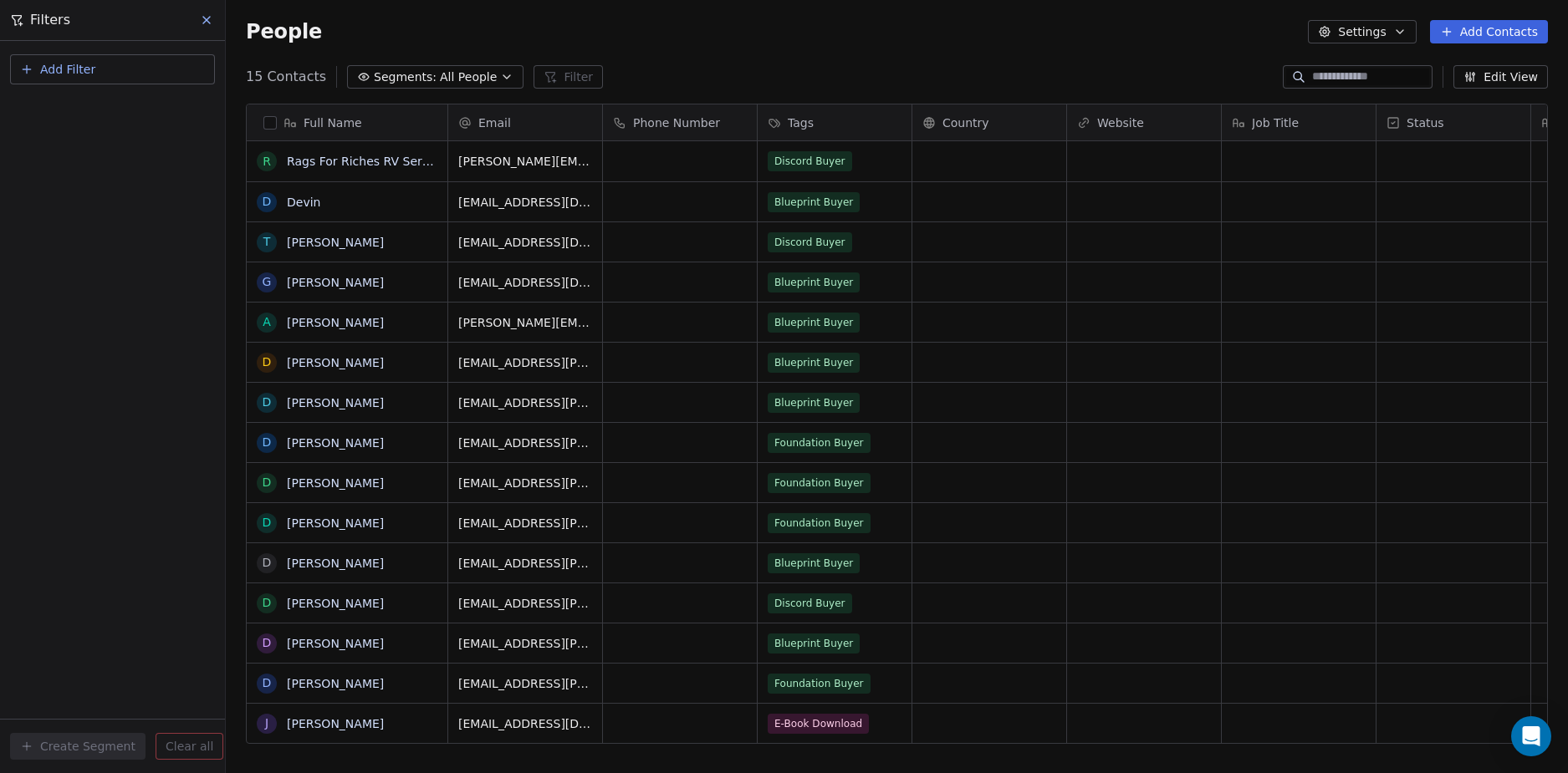
click at [119, 59] on button "Add Filter" at bounding box center [112, 69] width 205 height 30
click at [101, 137] on span "Contact activity" at bounding box center [74, 136] width 93 height 18
click at [109, 70] on html "D Nordic Alpha Contacts People Marketing Workflows Campaigns Sales Sequences Be…" at bounding box center [784, 386] width 1568 height 773
click at [109, 67] on button "Add Filter" at bounding box center [112, 69] width 205 height 30
click at [108, 111] on span "Contact properties" at bounding box center [82, 109] width 109 height 18
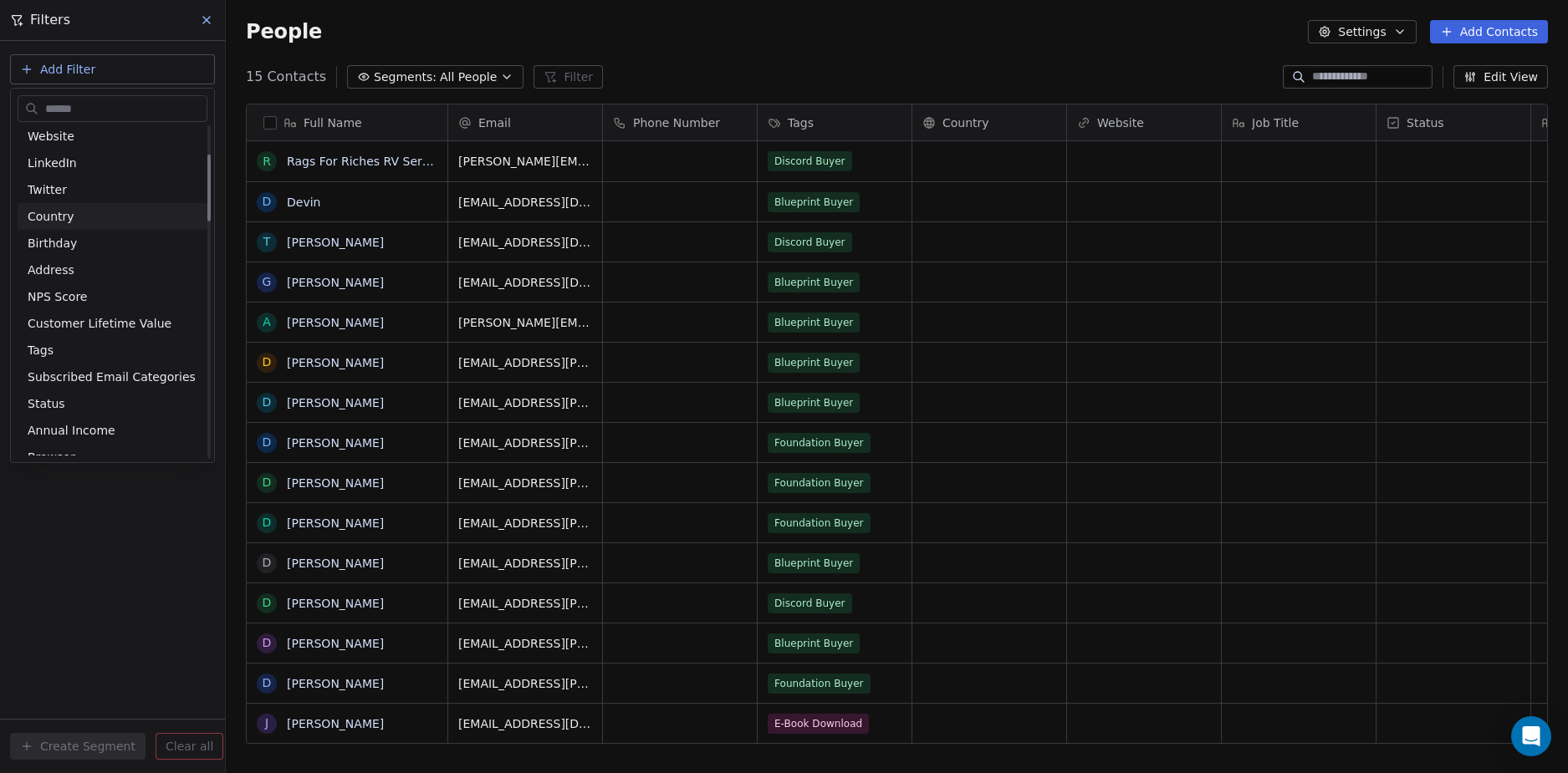
scroll to position [167, 0]
click at [110, 349] on div "Tags" at bounding box center [113, 350] width 170 height 17
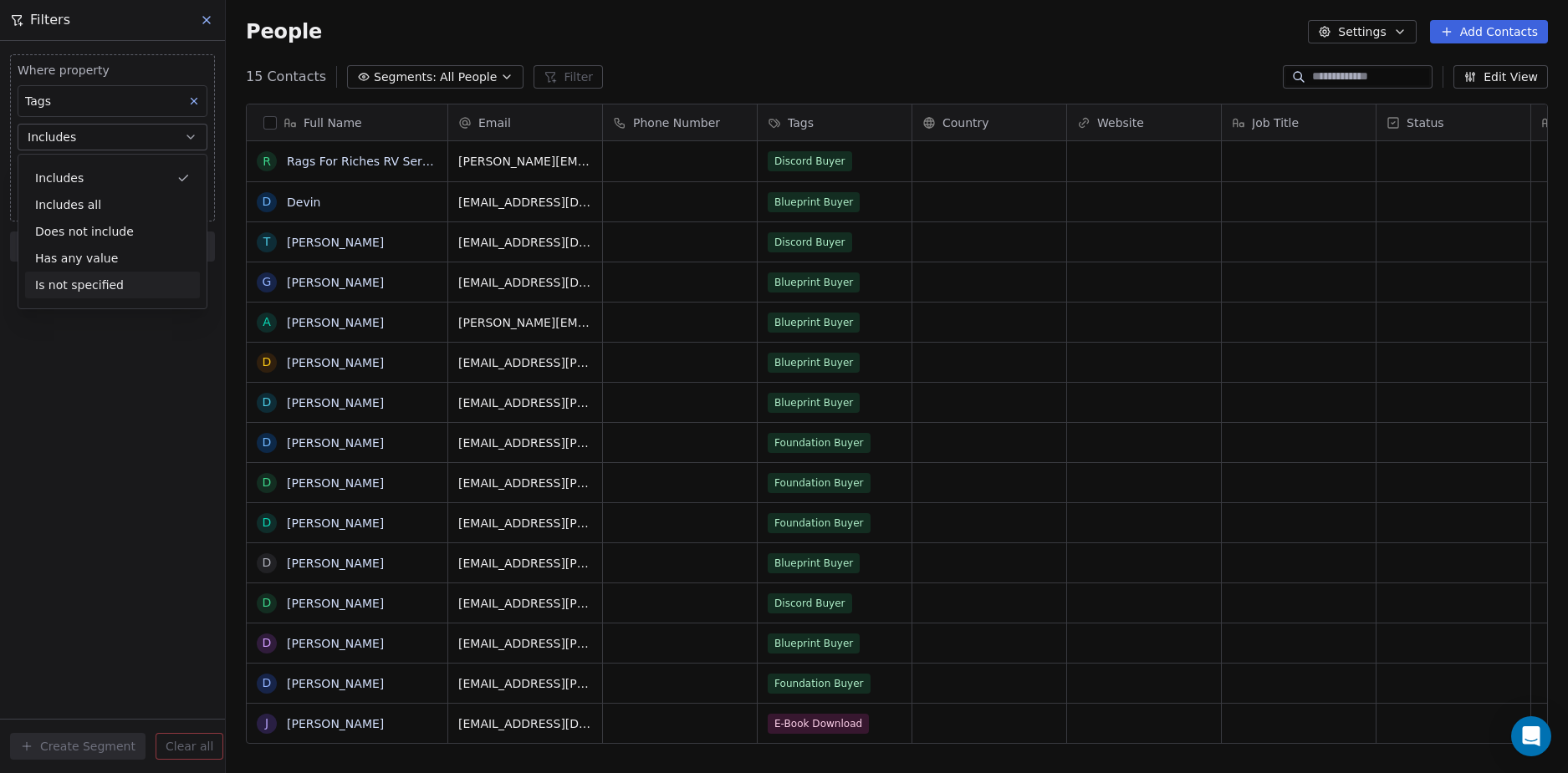
click at [138, 277] on div "Is not specified" at bounding box center [113, 285] width 175 height 27
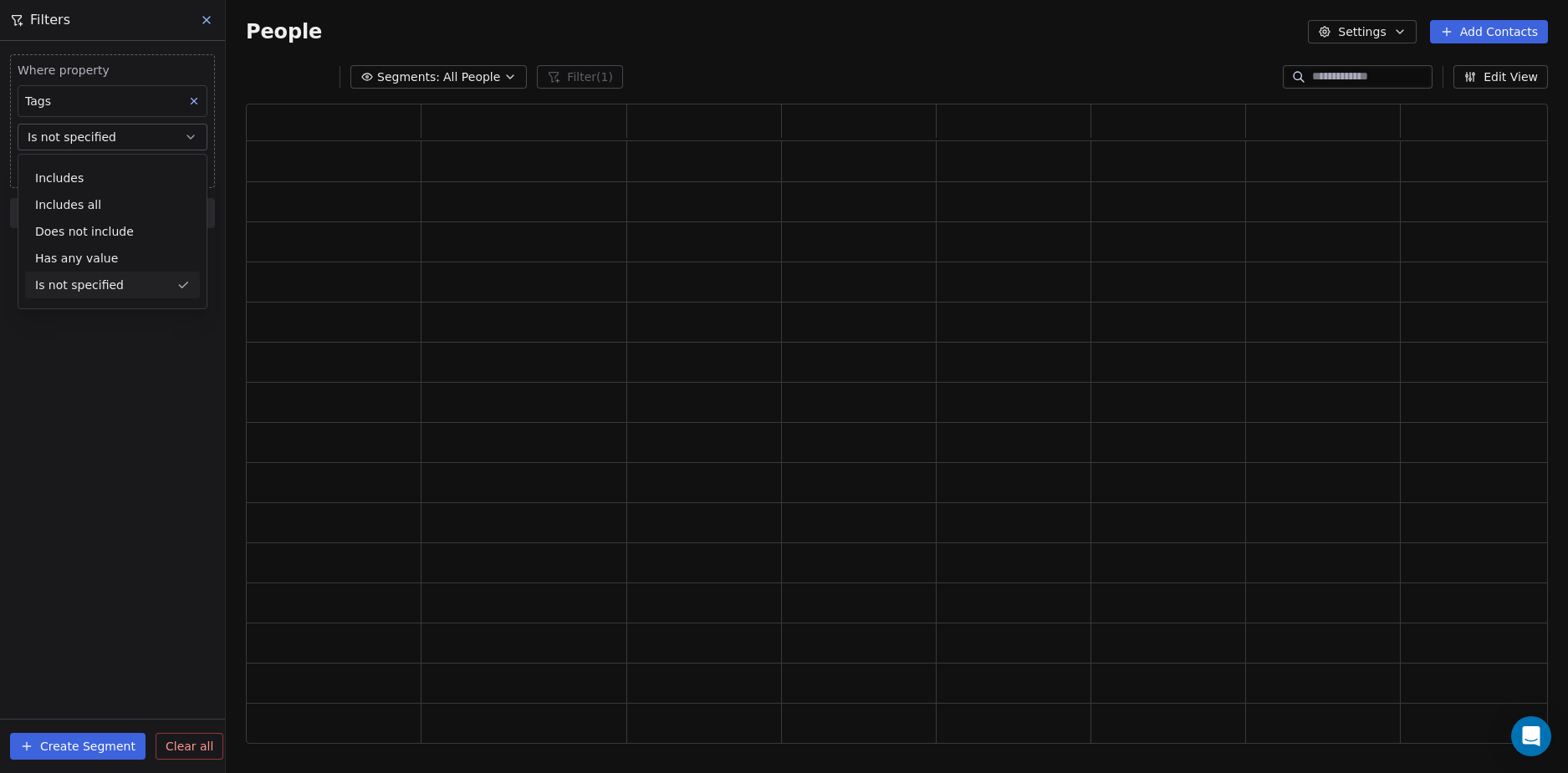
scroll to position [628, 1290]
click at [122, 295] on div "Where property Tags Is not specified Add filter to this group Add another filte…" at bounding box center [112, 406] width 225 height 732
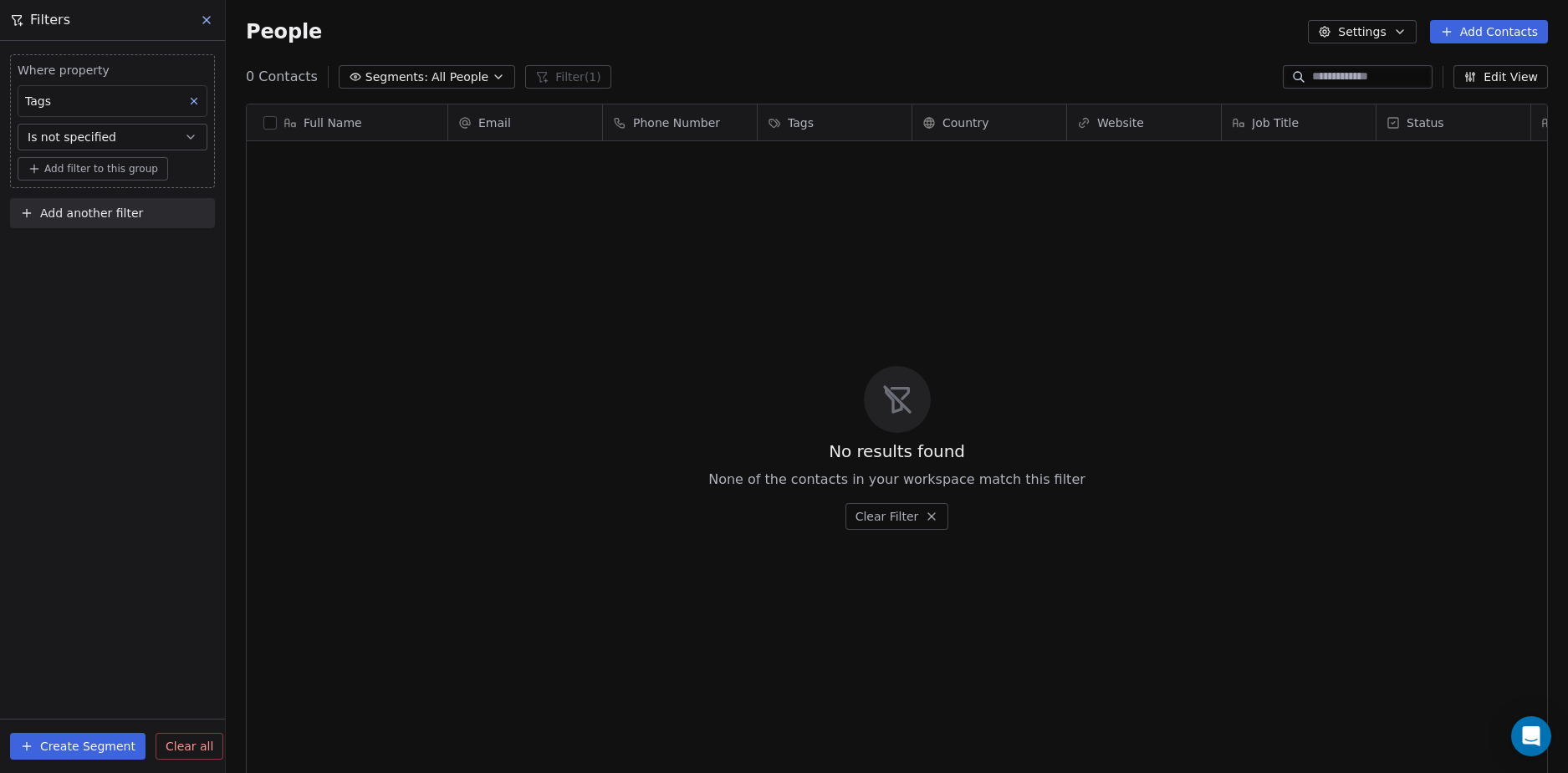
scroll to position [668, 1329]
click at [123, 294] on div "Where property Tags Is not specified Add filter to this group Add another filte…" at bounding box center [112, 406] width 225 height 732
click at [125, 261] on div "Where property Tags Is not specified Add filter to this group Add another filte…" at bounding box center [112, 406] width 225 height 732
click at [184, 127] on button "Is not specified" at bounding box center [113, 137] width 190 height 27
click at [122, 391] on div "Where property Tags Is not specified Add filter to this group Add another filte…" at bounding box center [112, 406] width 225 height 732
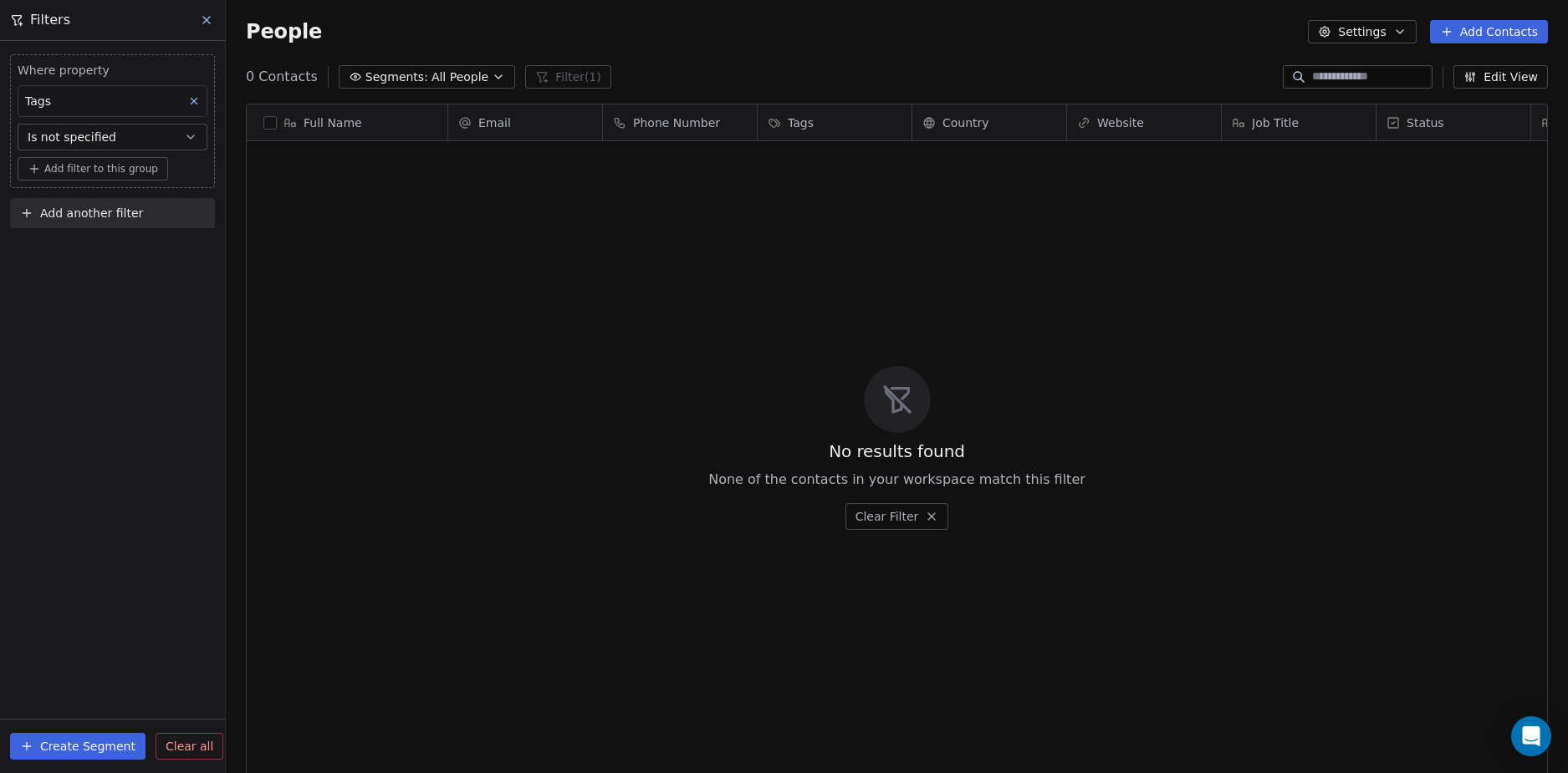
click at [107, 300] on div "Where property Tags Is not specified Add filter to this group Add another filte…" at bounding box center [112, 406] width 225 height 732
click at [753, 323] on div "No results found None of the contacts in your workspace match this filter Clear…" at bounding box center [896, 447] width 1300 height 606
click at [929, 513] on icon at bounding box center [931, 517] width 14 height 14
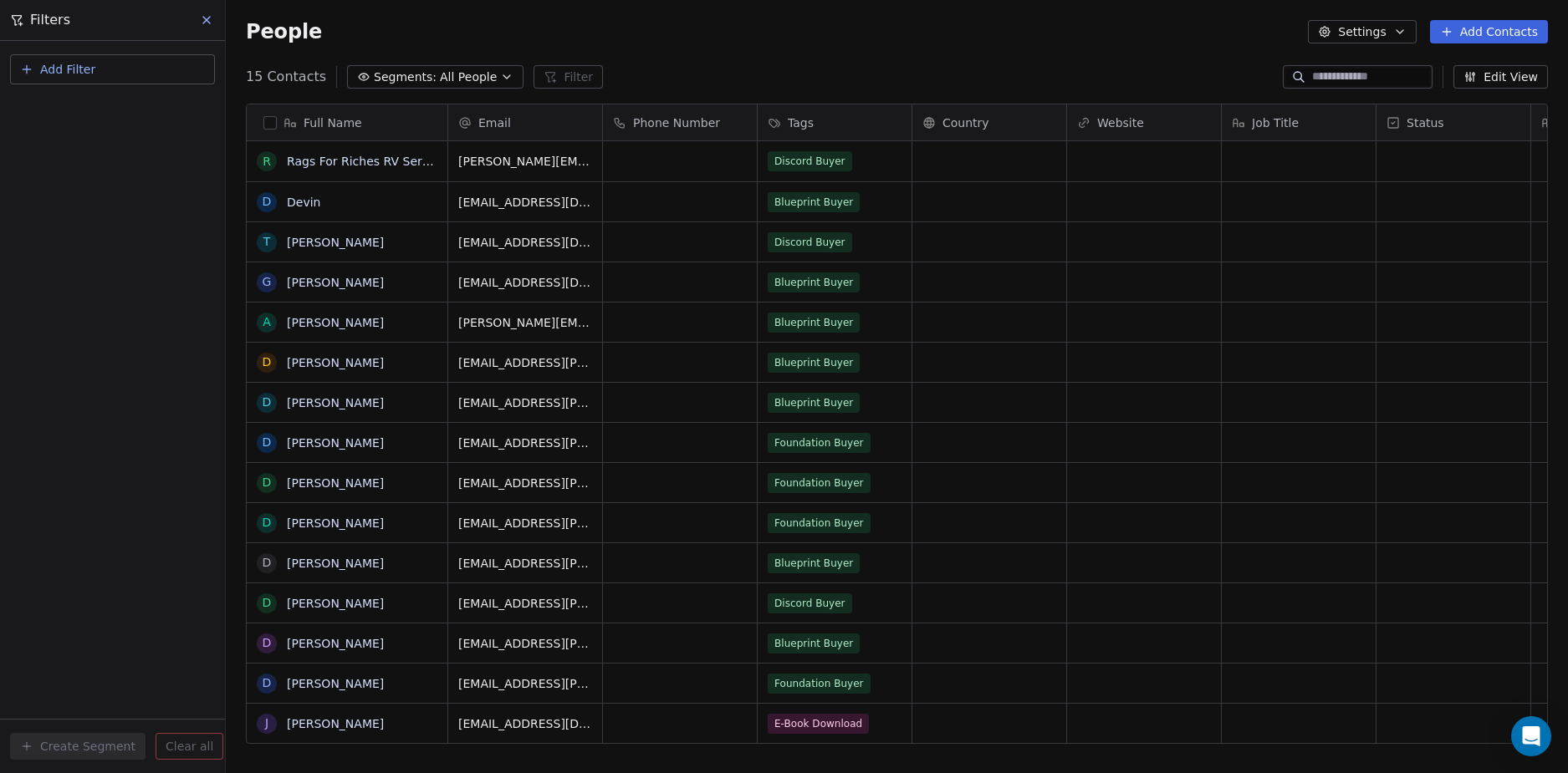
click at [164, 257] on div "Add Filter Create Segment Clear all" at bounding box center [112, 406] width 225 height 732
click at [161, 246] on div "Add Filter Create Segment Clear all" at bounding box center [112, 406] width 225 height 732
click at [98, 260] on div "Add Filter Create Segment Clear all" at bounding box center [112, 406] width 225 height 732
click at [101, 250] on div "Add Filter Create Segment Clear all" at bounding box center [112, 406] width 225 height 732
click at [127, 68] on button "Add Filter" at bounding box center [112, 69] width 205 height 30
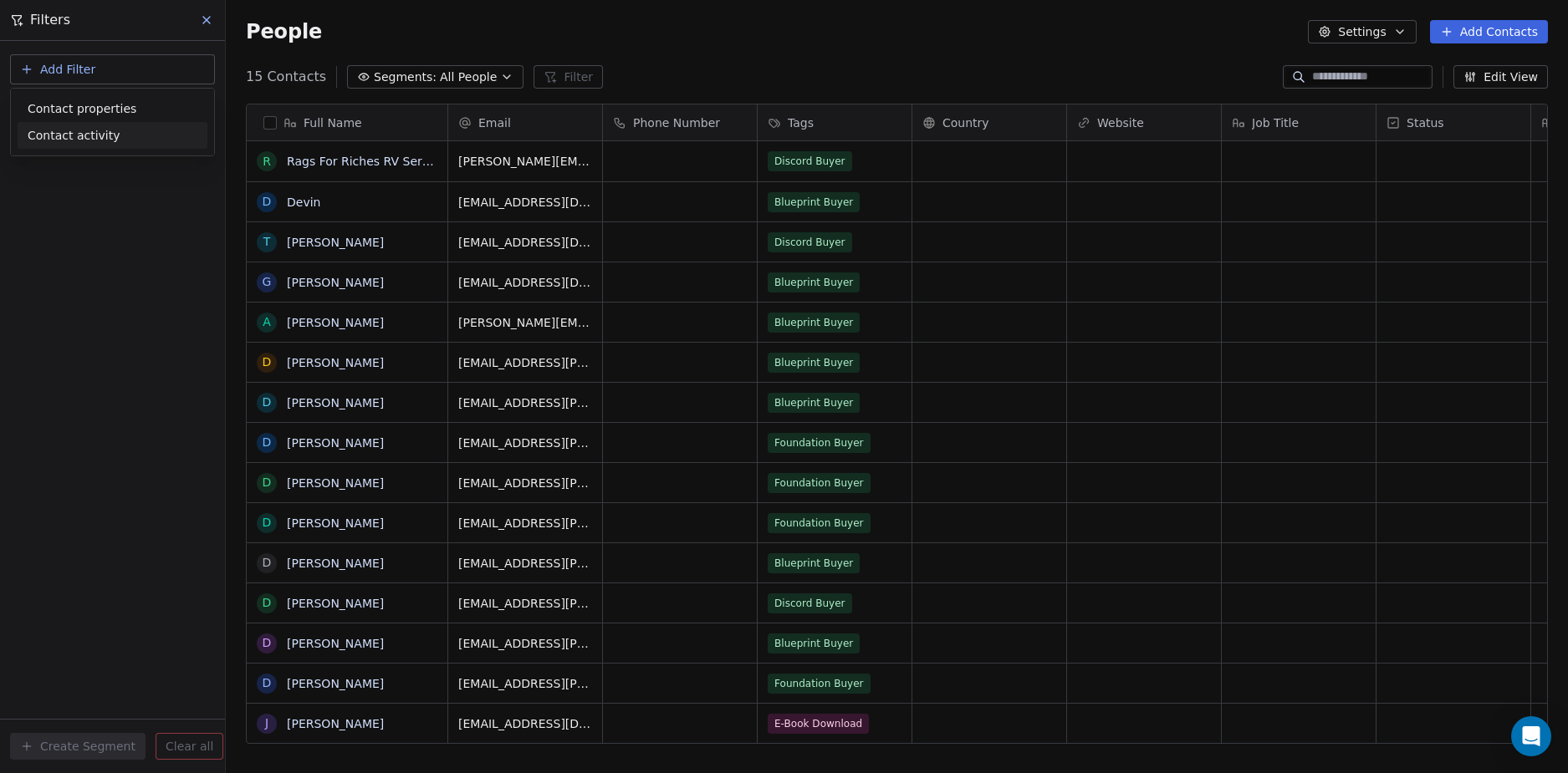
click at [182, 356] on html "D Nordic Alpha Contacts People Marketing Workflows Campaigns Sales Sequences Be…" at bounding box center [784, 386] width 1568 height 773
click at [140, 260] on div "Add Filter Create Segment Clear all" at bounding box center [112, 406] width 225 height 732
drag, startPoint x: 154, startPoint y: 270, endPoint x: 148, endPoint y: 223, distance: 47.4
click at [154, 269] on div "Add Filter Create Segment Clear all" at bounding box center [112, 406] width 225 height 732
click at [205, 13] on button at bounding box center [207, 20] width 25 height 24
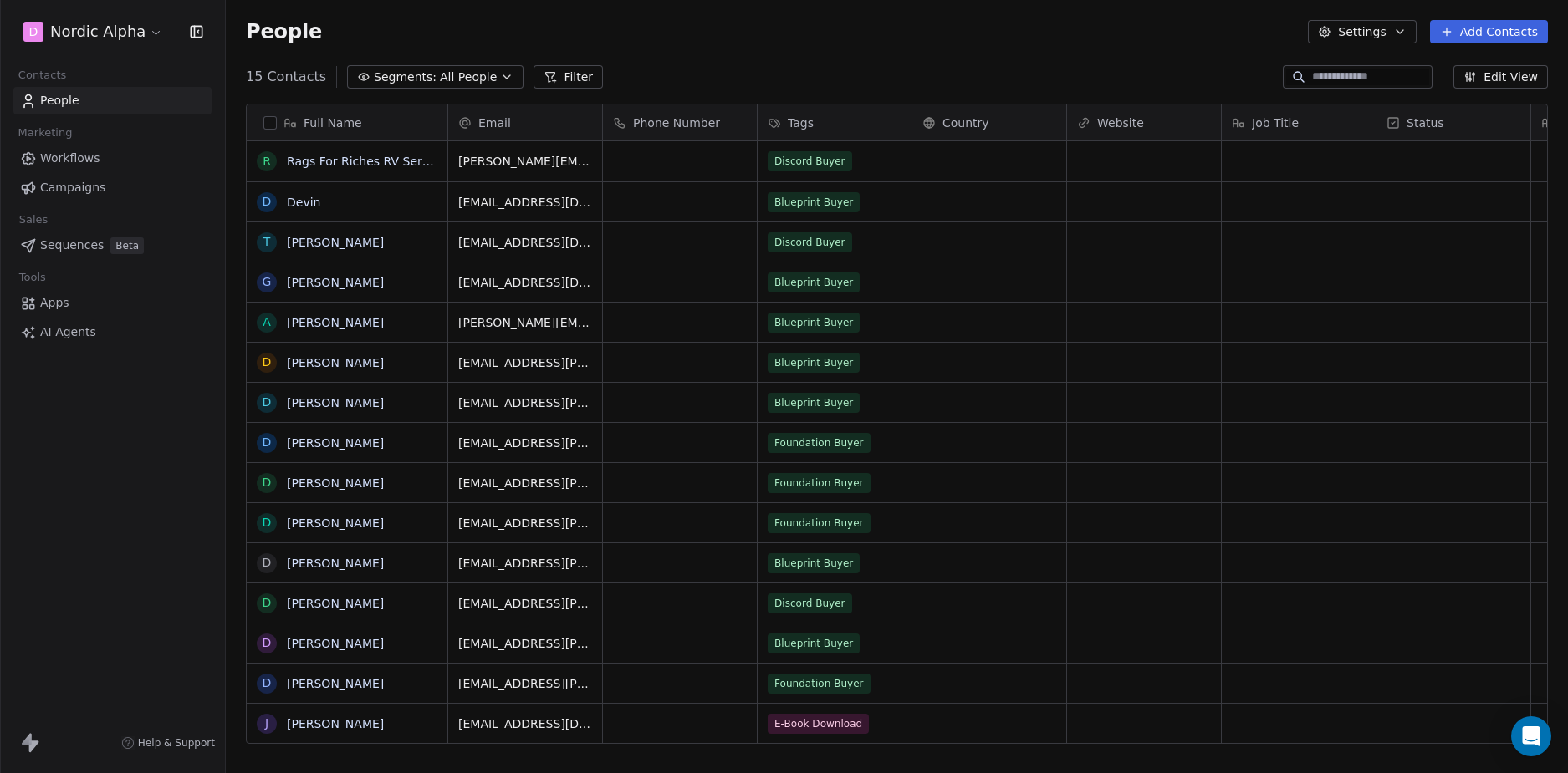
click at [385, 14] on div "People Settings Add Contacts" at bounding box center [896, 31] width 1342 height 64
click at [105, 156] on link "Workflows" at bounding box center [112, 158] width 198 height 28
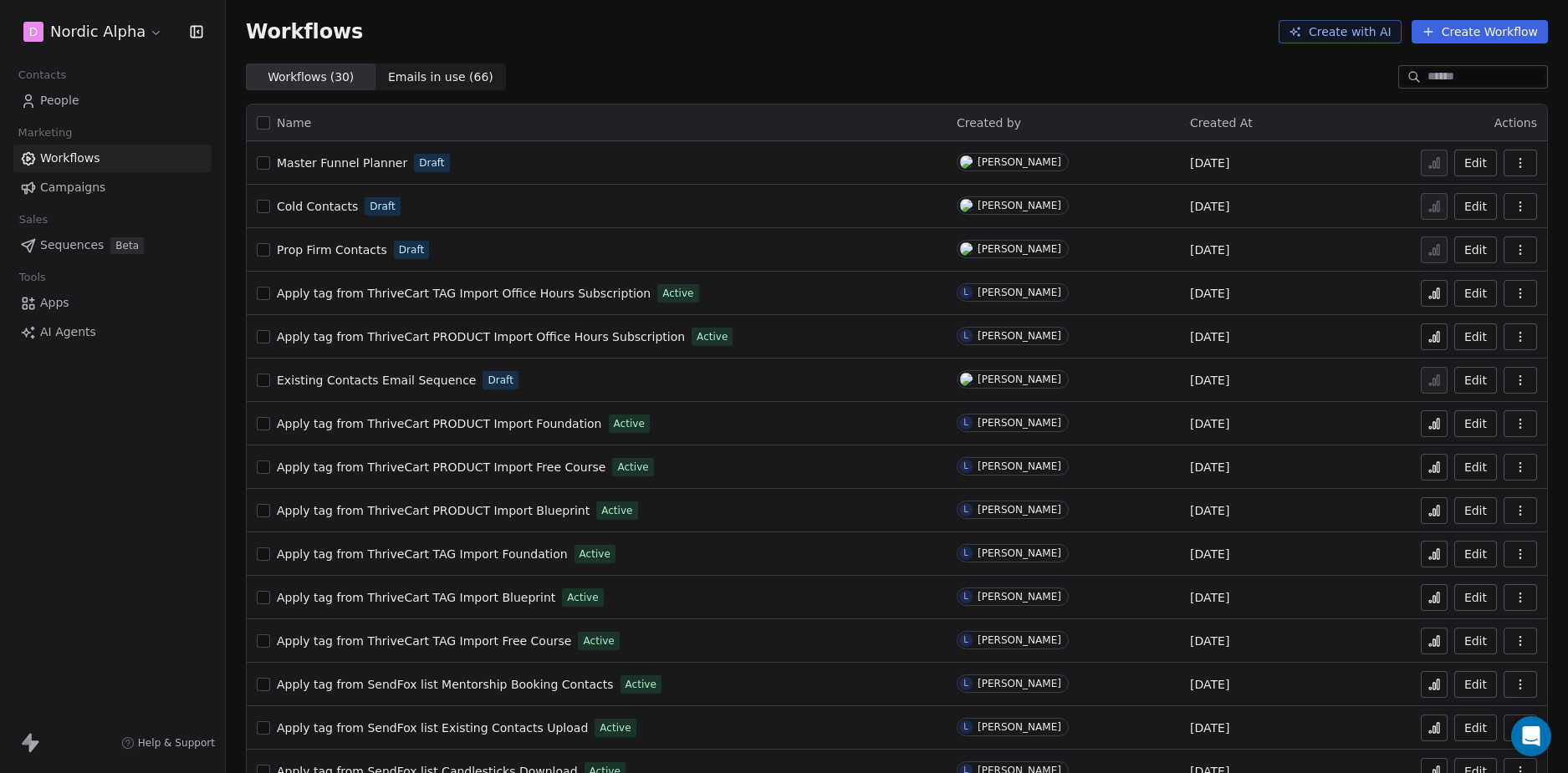
click at [138, 556] on div "D Nordic Alpha Contacts People Marketing Workflows Campaigns Sales Sequences Be…" at bounding box center [112, 386] width 225 height 773
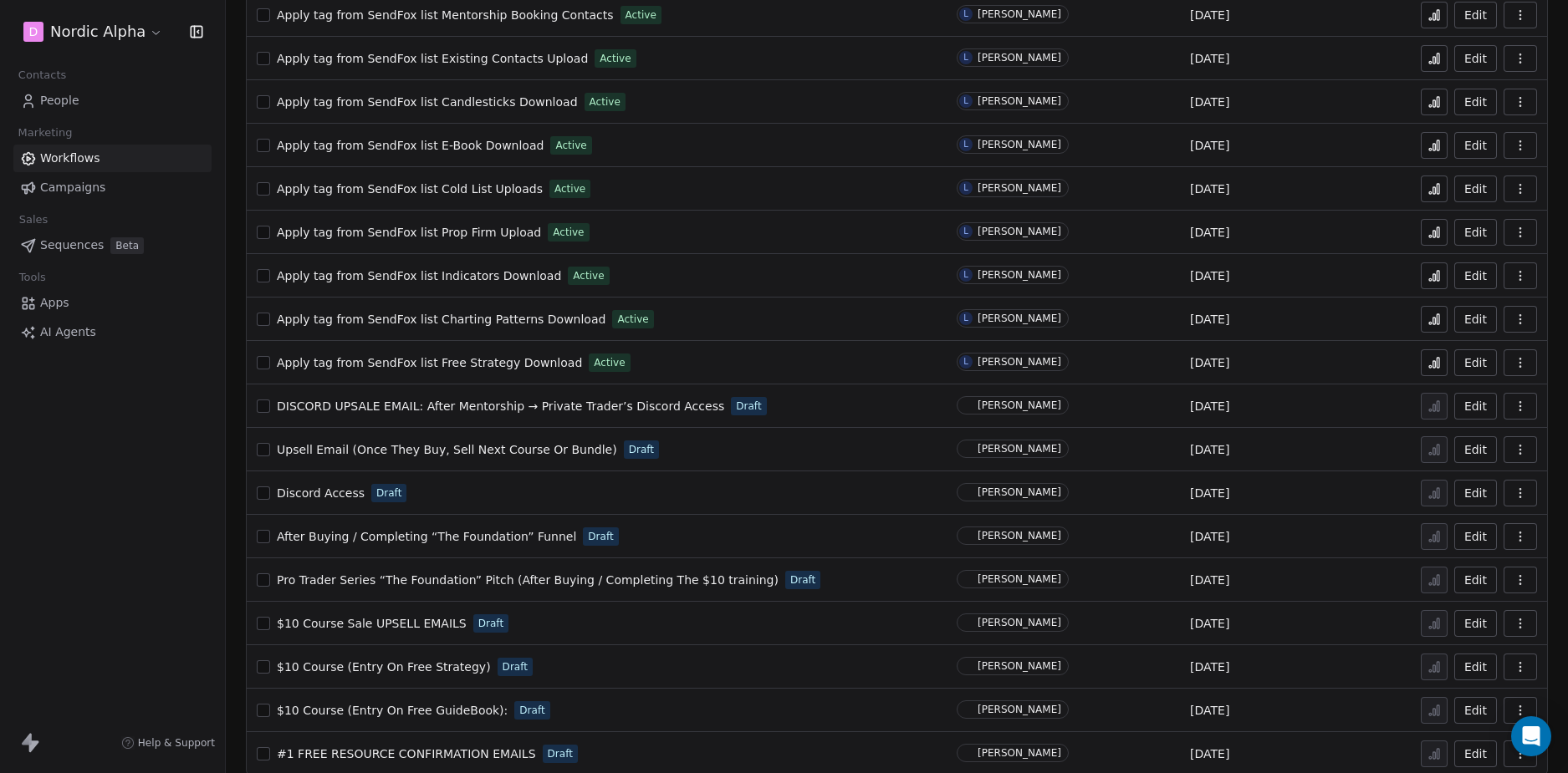
scroll to position [686, 0]
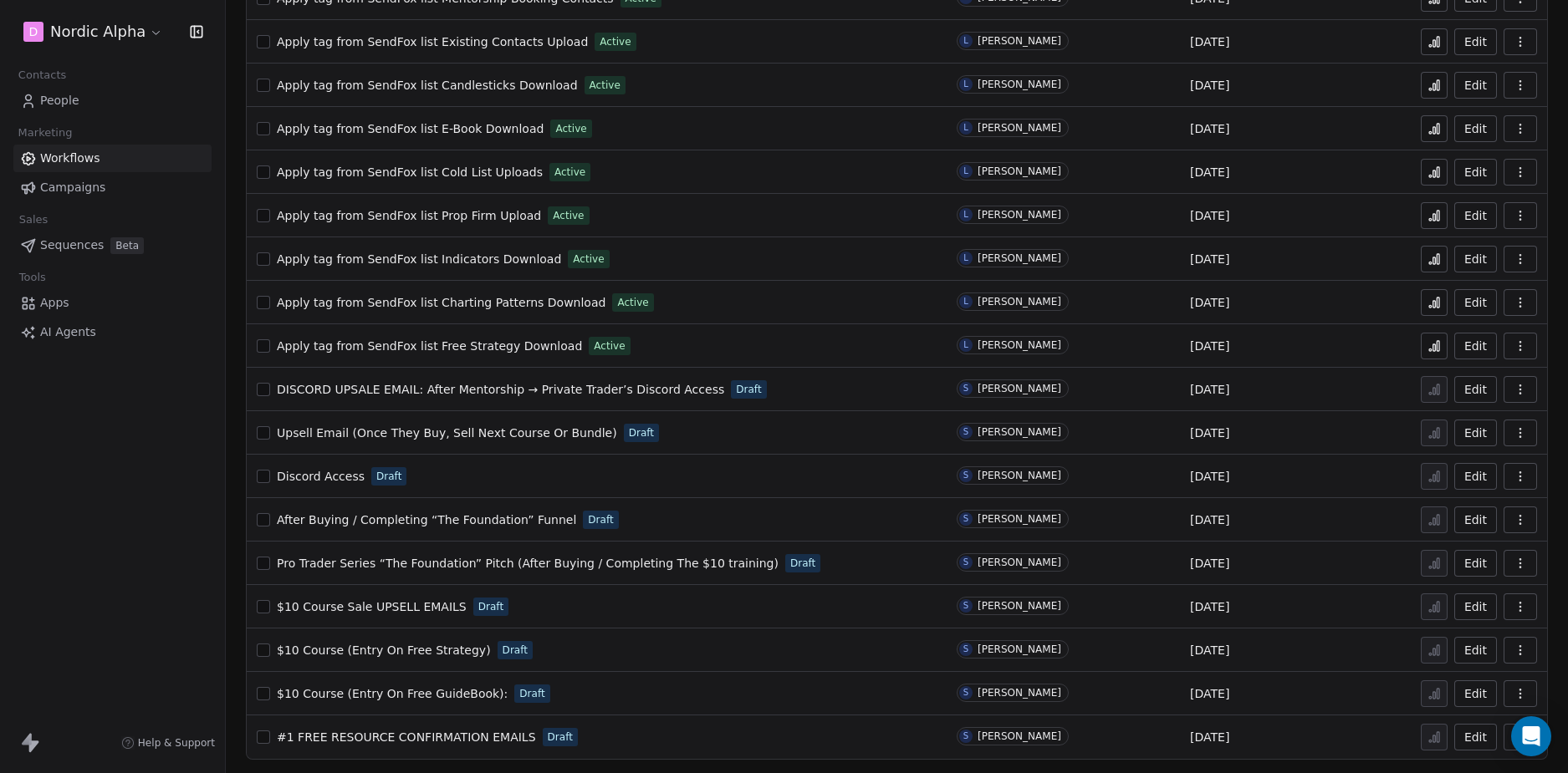
click at [154, 580] on div "D Nordic Alpha Contacts People Marketing Workflows Campaigns Sales Sequences Be…" at bounding box center [112, 386] width 225 height 773
click at [146, 466] on div "D Nordic Alpha Contacts People Marketing Workflows Campaigns Sales Sequences Be…" at bounding box center [112, 386] width 225 height 773
click at [148, 466] on div "D Nordic Alpha Contacts People Marketing Workflows Campaigns Sales Sequences Be…" at bounding box center [112, 386] width 225 height 773
click at [171, 495] on div "D Nordic Alpha Contacts People Marketing Workflows Campaigns Sales Sequences Be…" at bounding box center [112, 386] width 225 height 773
click at [411, 692] on span "$10 Course (Entry On Free GuideBook):" at bounding box center [392, 694] width 231 height 14
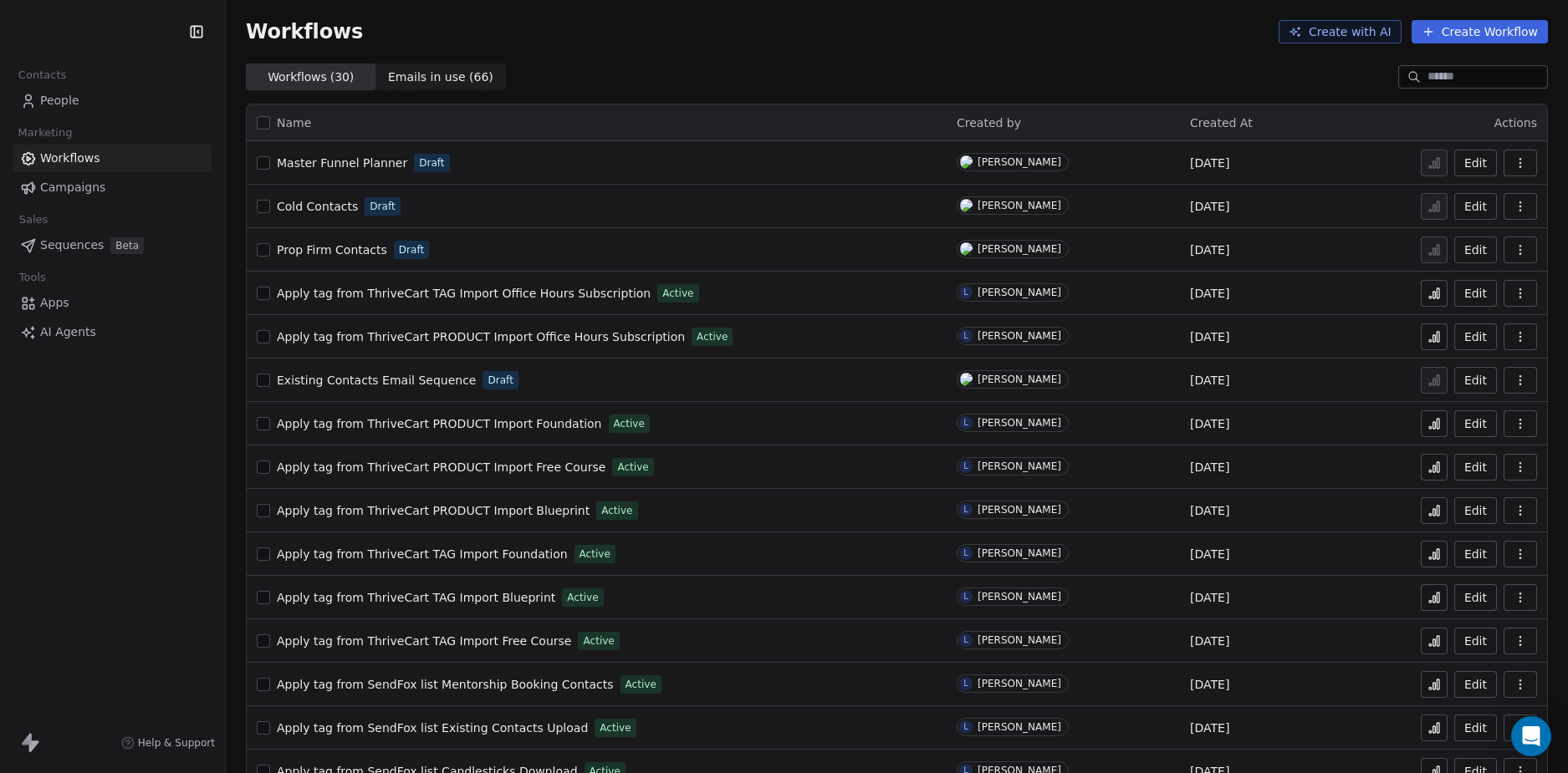
click at [169, 508] on div "Contacts People Marketing Workflows Campaigns Sales Sequences Beta Tools Apps A…" at bounding box center [112, 386] width 225 height 773
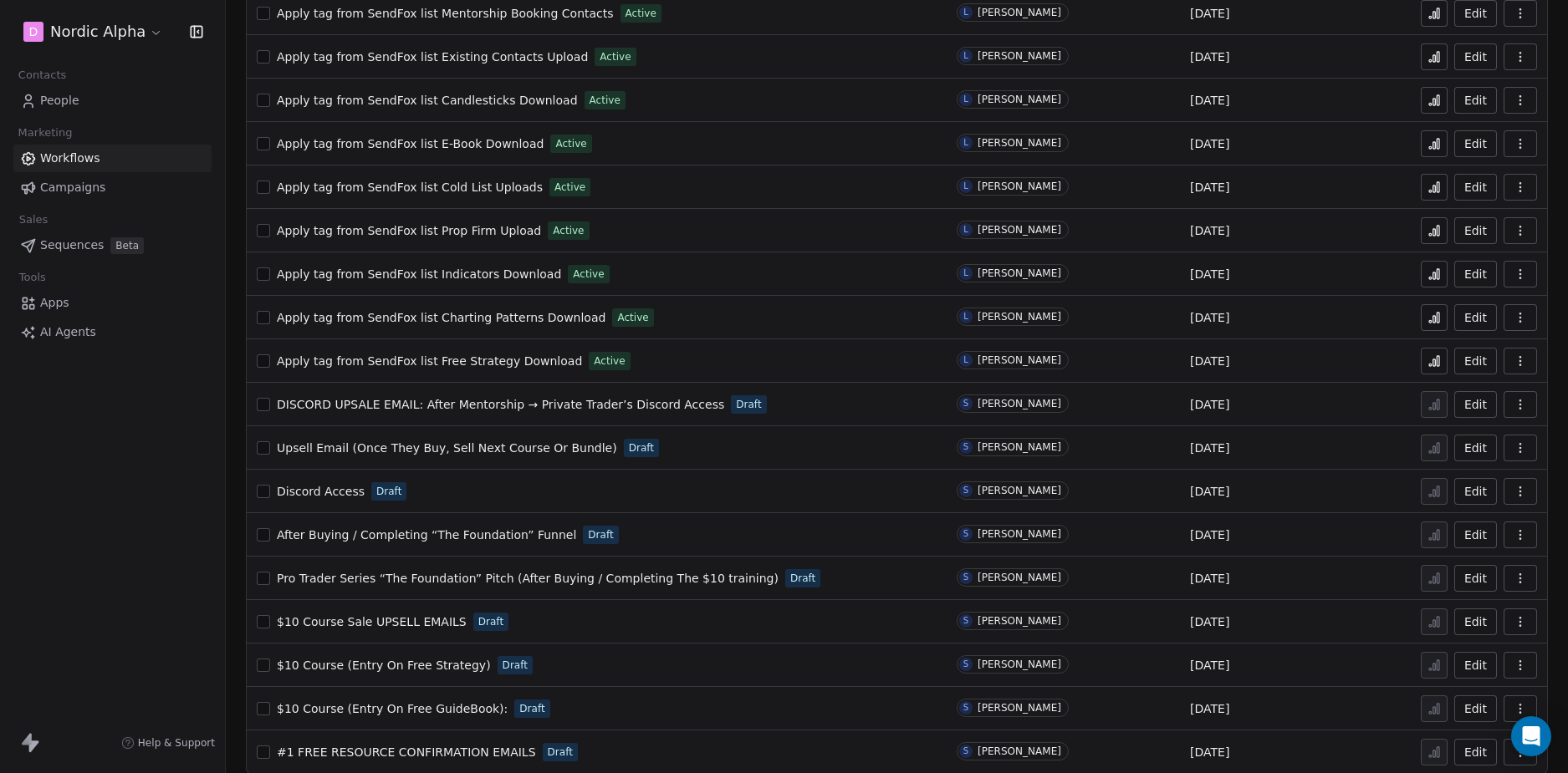
scroll to position [686, 0]
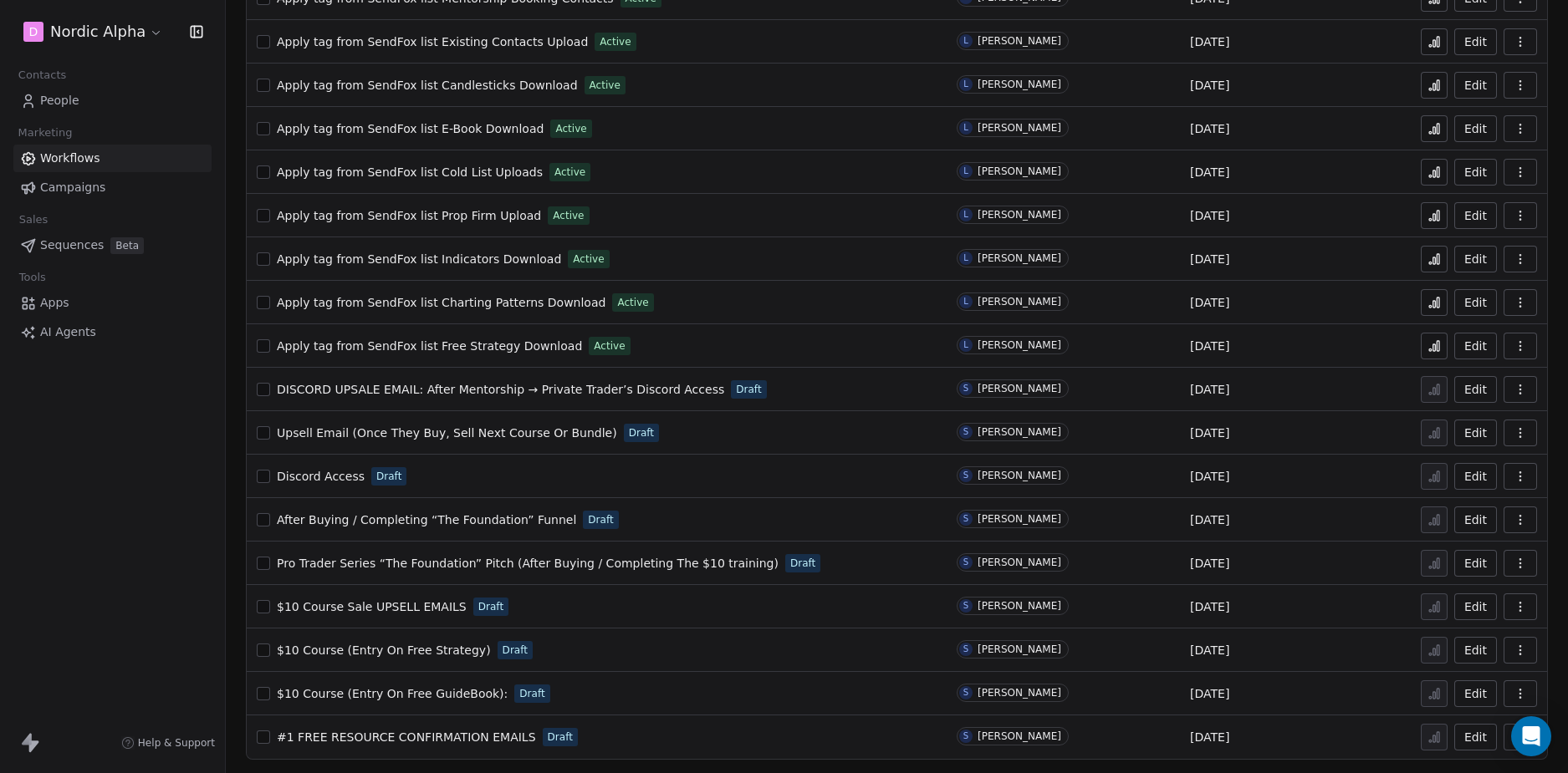
click at [430, 609] on span "$10 Course Sale UPSELL EMAILS" at bounding box center [372, 607] width 190 height 14
click at [121, 541] on div "D Nordic Alpha Contacts People Marketing Workflows Campaigns Sales Sequences Be…" at bounding box center [112, 386] width 225 height 773
drag, startPoint x: 436, startPoint y: 648, endPoint x: 104, endPoint y: 619, distance: 333.3
click at [87, 616] on div "D Nordic Alpha Contacts People Marketing Workflows Campaigns Sales Sequences Be…" at bounding box center [112, 386] width 225 height 773
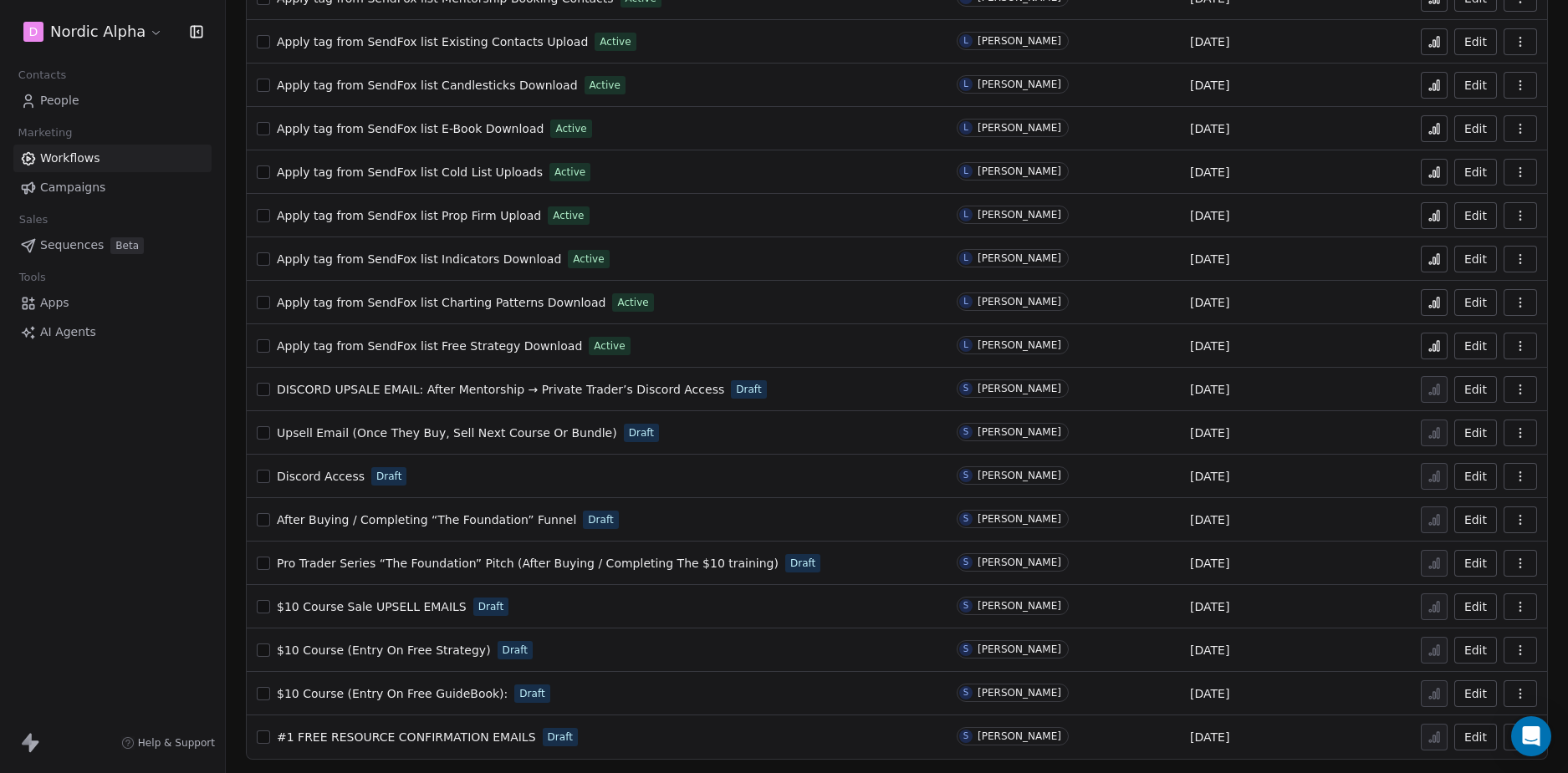
click at [1514, 652] on icon "button" at bounding box center [1520, 650] width 14 height 14
click at [1465, 576] on span "Rename" at bounding box center [1461, 584] width 48 height 17
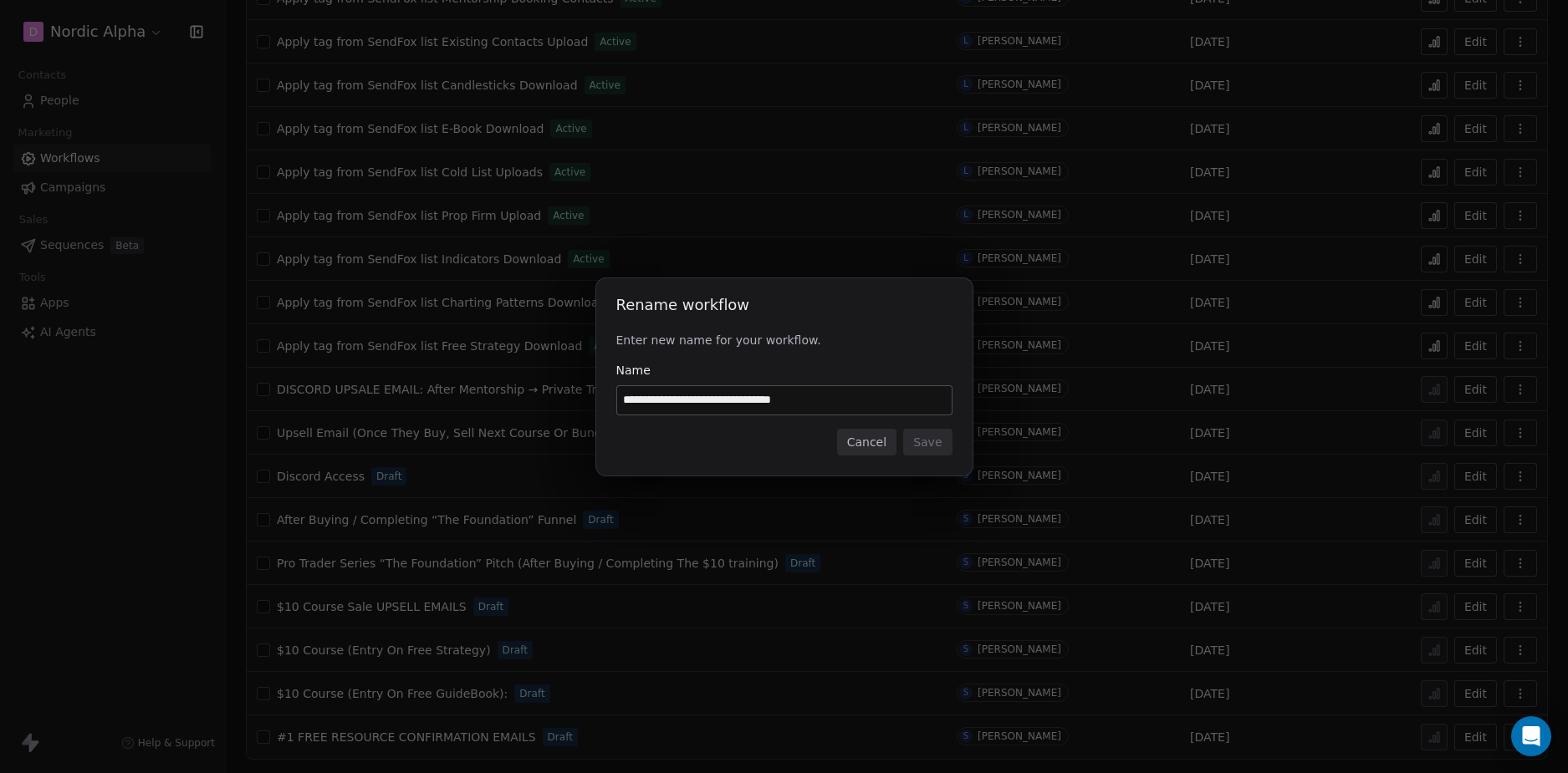
click at [857, 402] on input "**********" at bounding box center [784, 400] width 334 height 28
type input "**********"
click at [934, 446] on button "Save" at bounding box center [927, 442] width 48 height 27
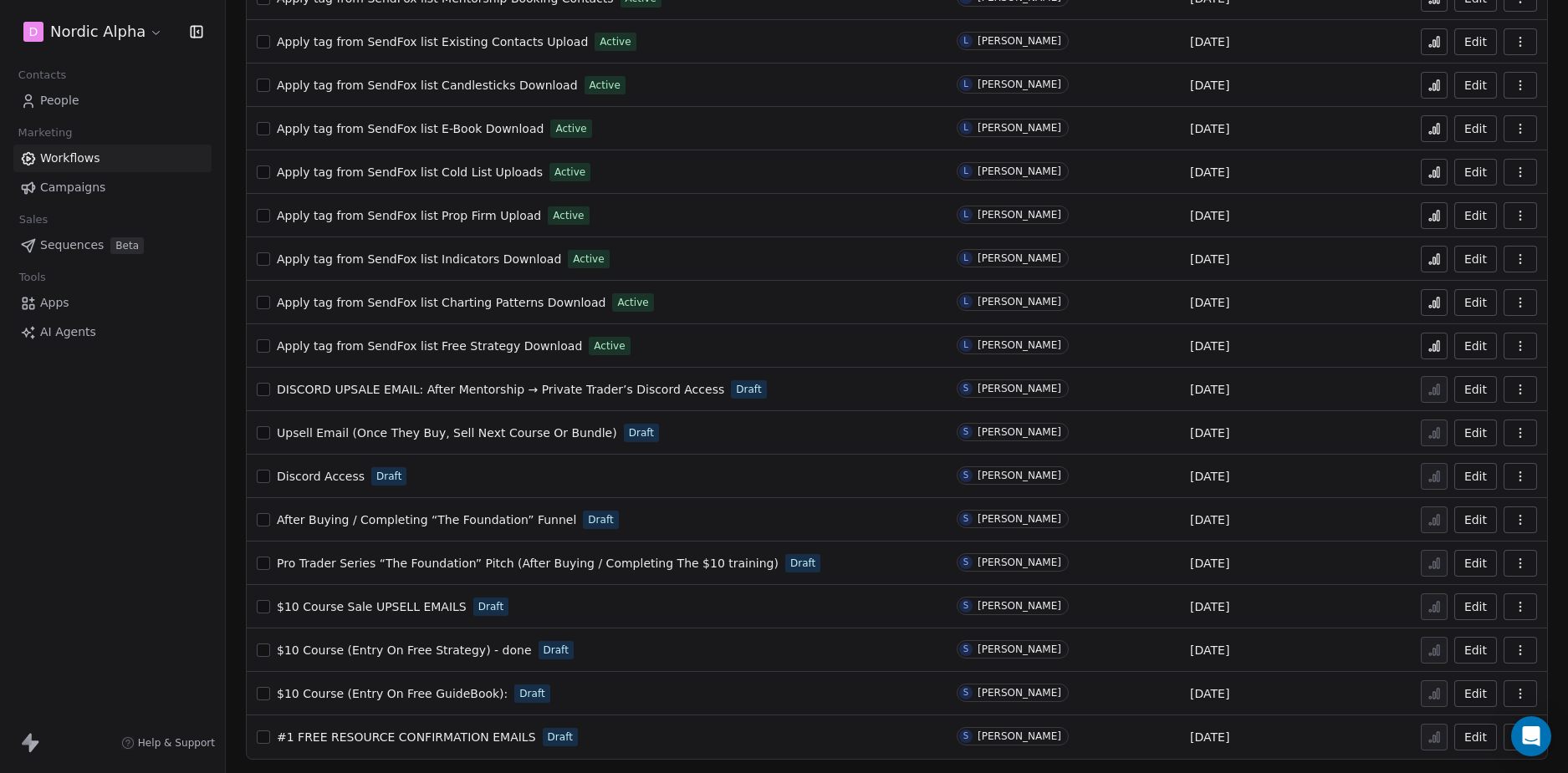
click at [117, 563] on div "D Nordic Alpha Contacts People Marketing Workflows Campaigns Sales Sequences Be…" at bounding box center [112, 386] width 225 height 773
click at [319, 477] on span "Discord Access" at bounding box center [320, 476] width 87 height 14
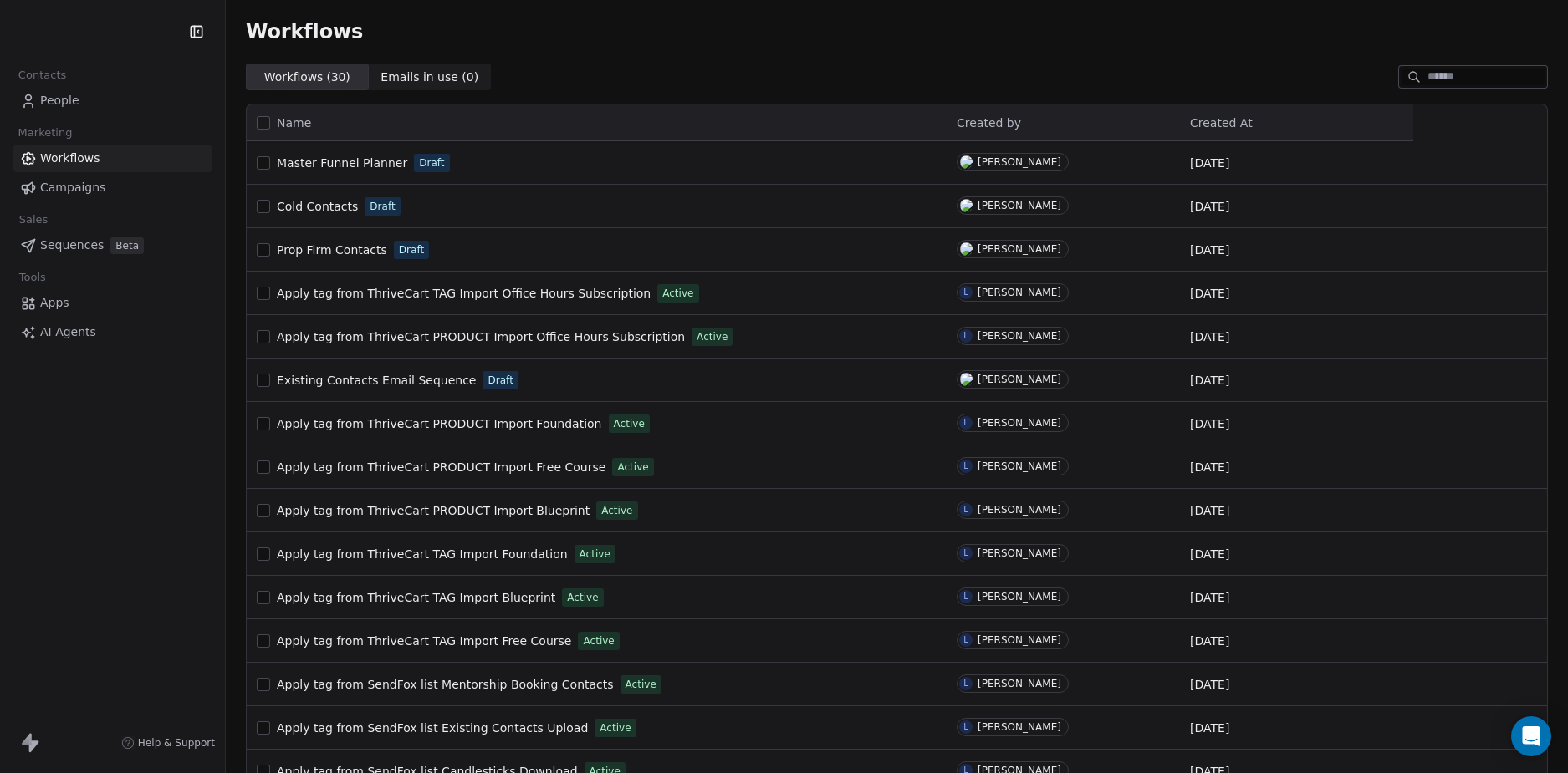
click at [166, 544] on div "Contacts People Marketing Workflows Campaigns Sales Sequences Beta Tools Apps A…" at bounding box center [112, 386] width 225 height 773
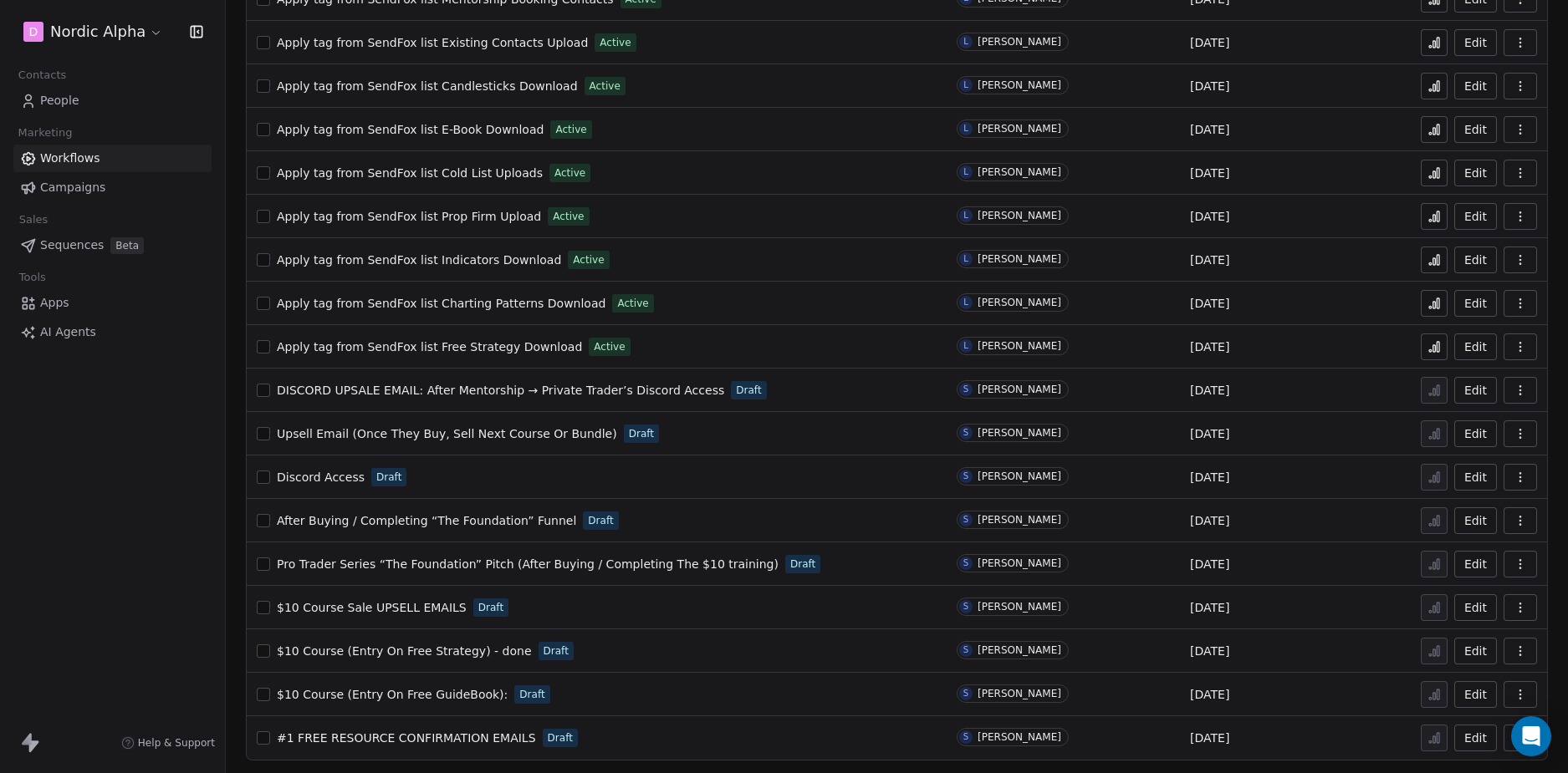
scroll to position [686, 0]
click at [1516, 468] on button "button" at bounding box center [1520, 477] width 33 height 27
click at [1457, 569] on span "Rename" at bounding box center [1461, 570] width 48 height 17
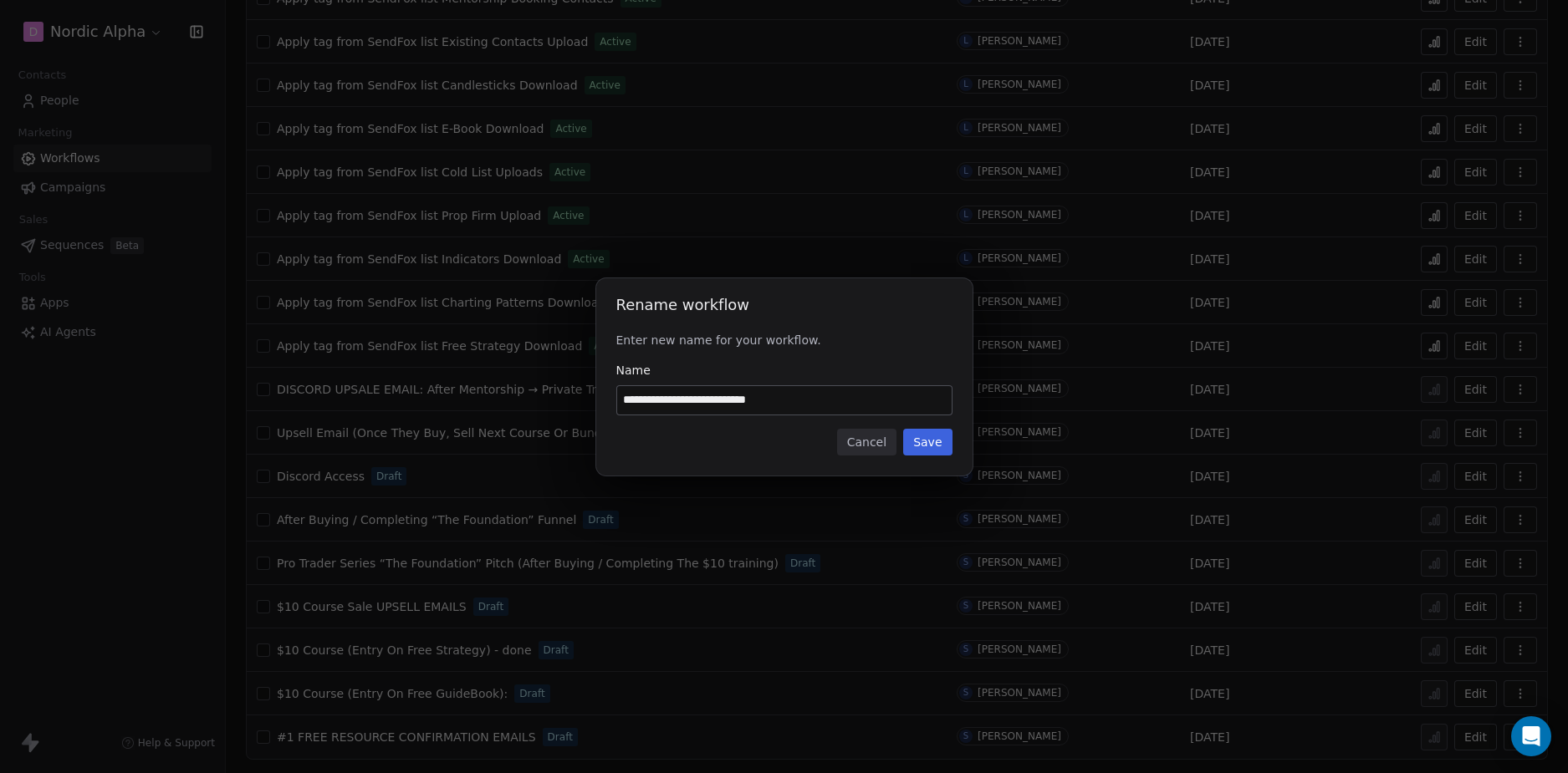
type input "**********"
click at [950, 443] on button "Save" at bounding box center [927, 442] width 48 height 27
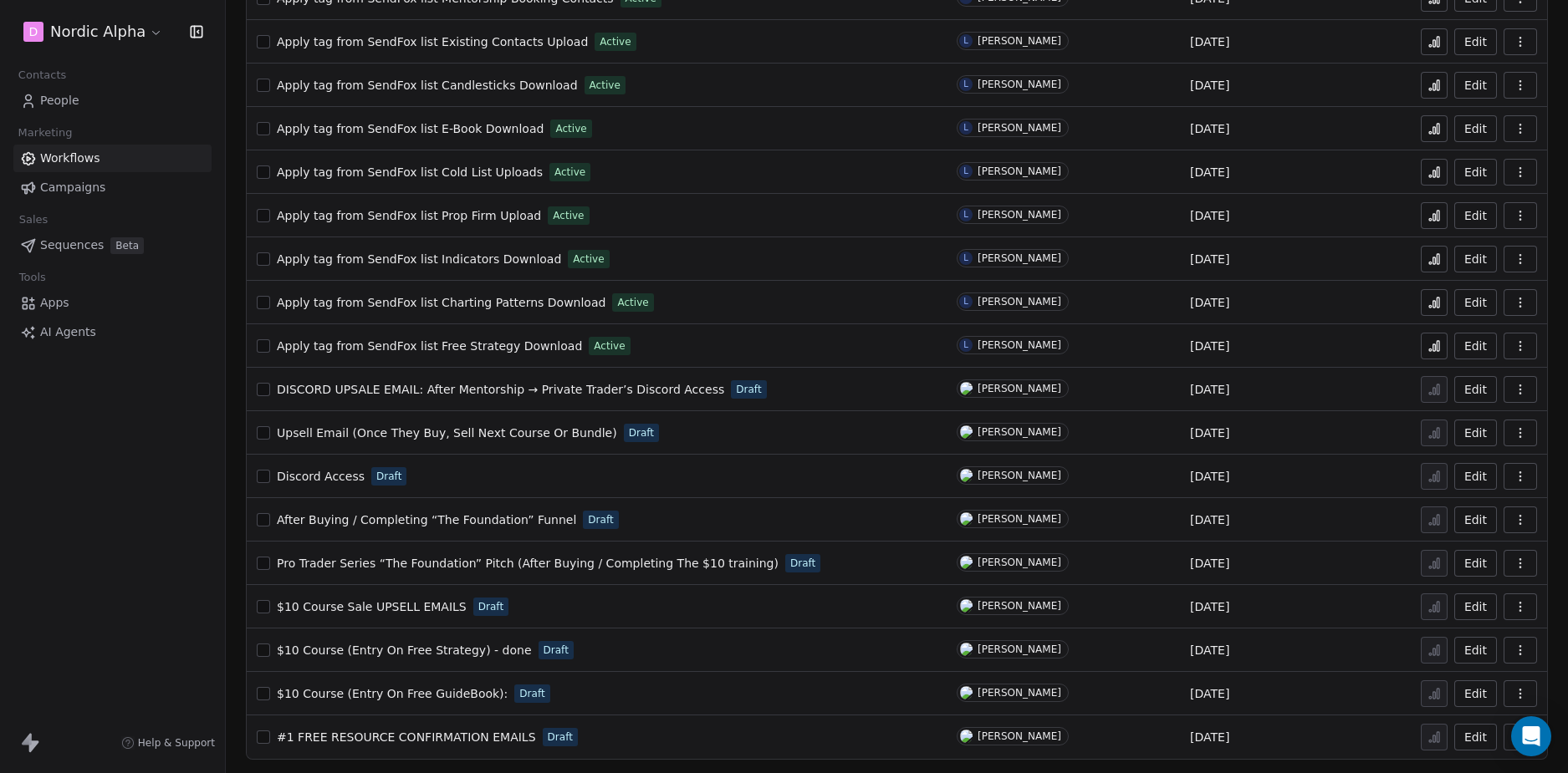
click at [164, 477] on div "D Nordic Alpha Contacts People Marketing Workflows Campaigns Sales Sequences Be…" at bounding box center [112, 386] width 225 height 773
click at [166, 496] on div "D Nordic Alpha Contacts People Marketing Workflows Campaigns Sales Sequences Be…" at bounding box center [112, 386] width 225 height 773
click at [481, 521] on span "After Buying / Completing “The Foundation” Funnel" at bounding box center [426, 520] width 300 height 14
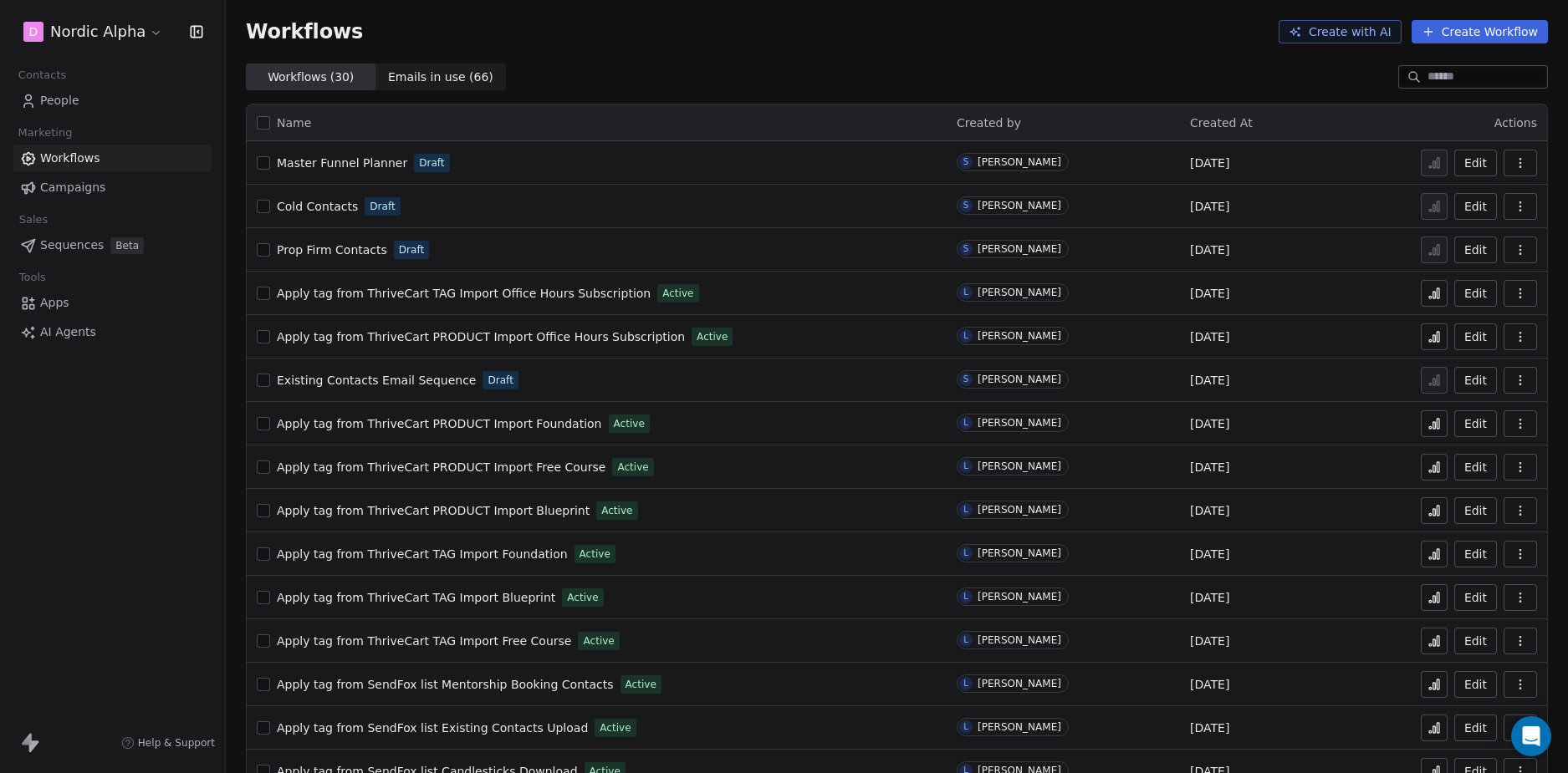
click at [806, 55] on div "Workflows Create with AI Create Workflow" at bounding box center [896, 31] width 1342 height 64
click at [161, 534] on div "D Nordic Alpha Contacts People Marketing Workflows Campaigns Sales Sequences Be…" at bounding box center [112, 386] width 225 height 773
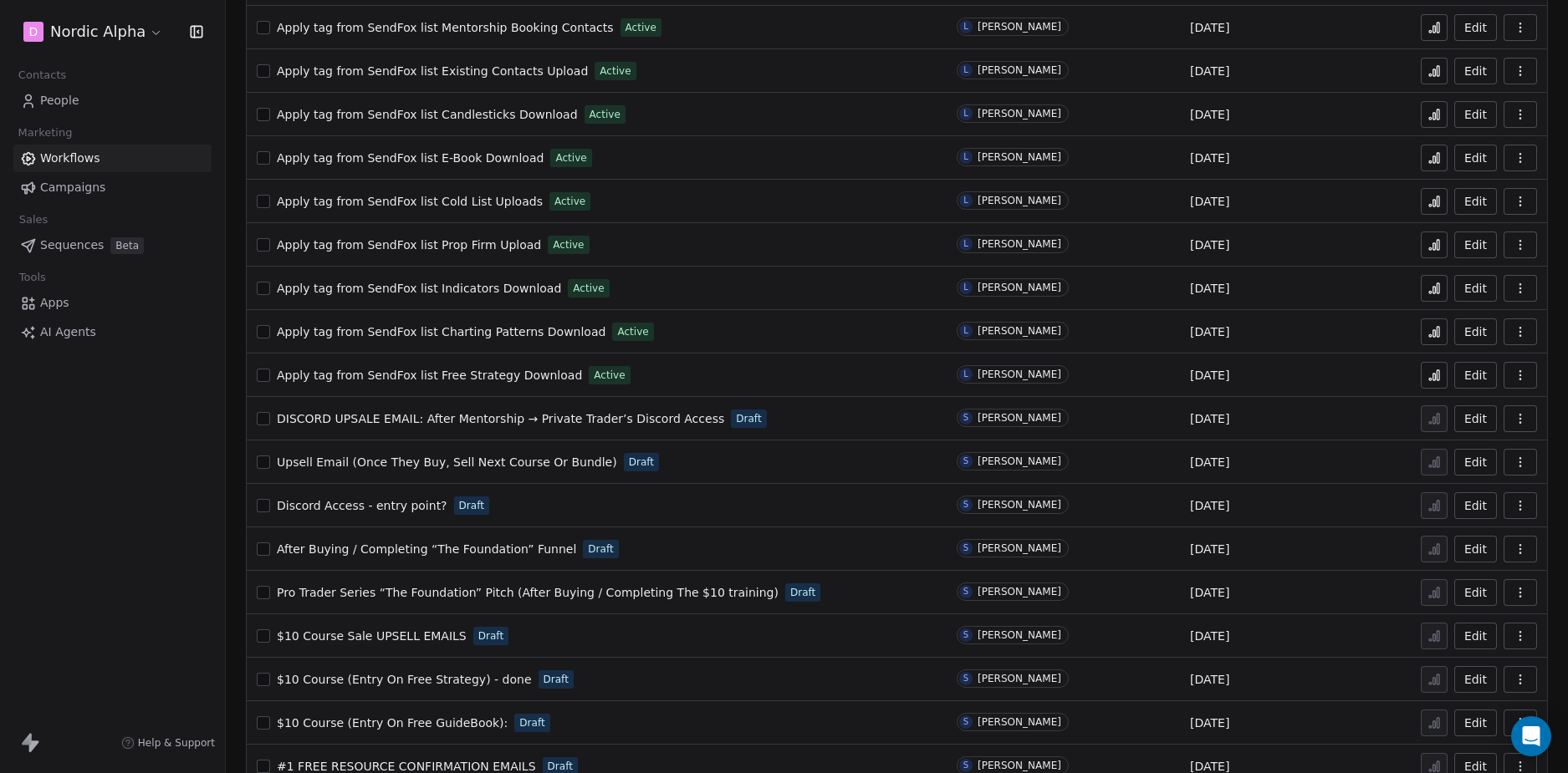
scroll to position [686, 0]
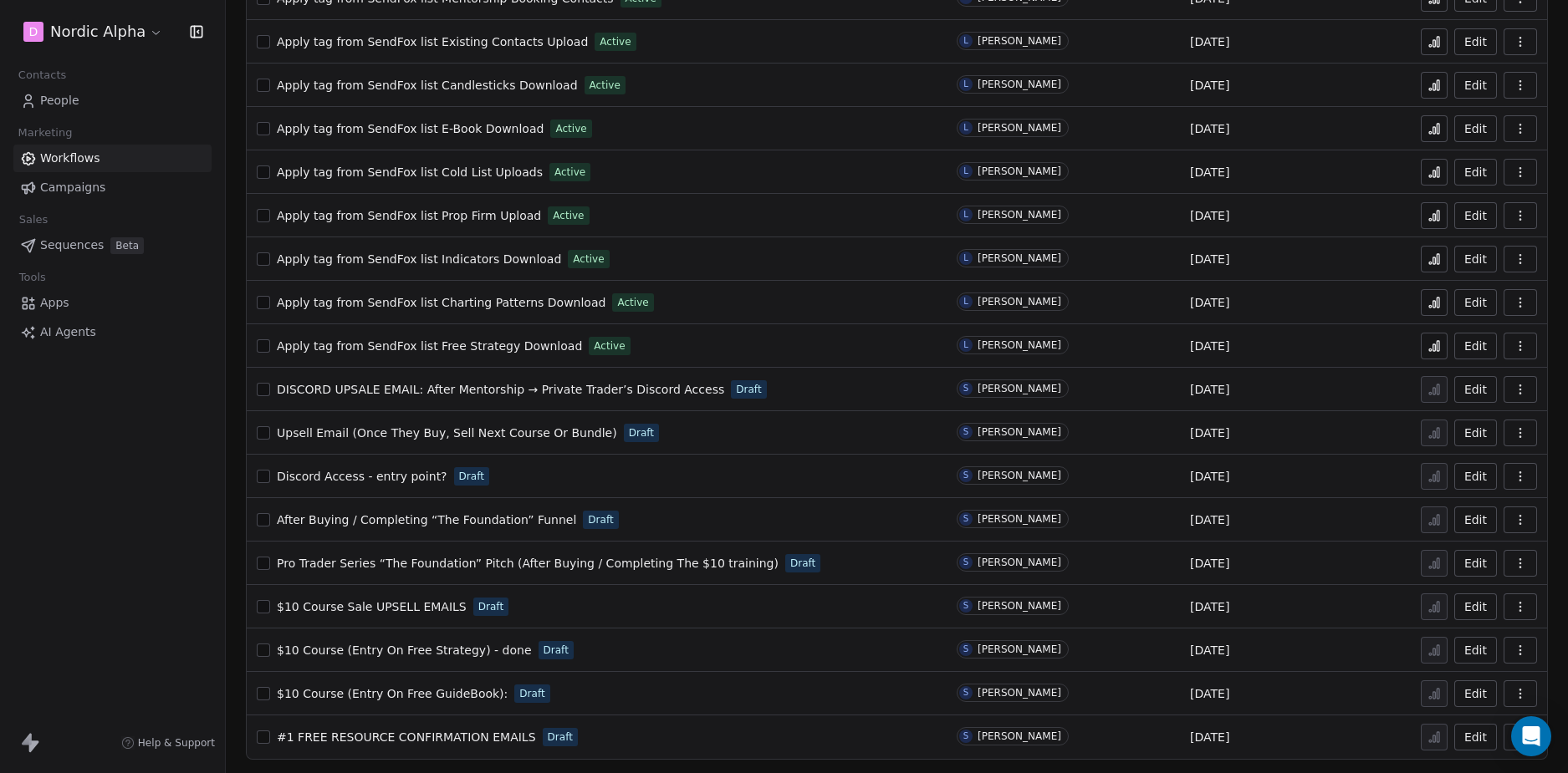
click at [170, 547] on div "D Nordic Alpha Contacts People Marketing Workflows Campaigns Sales Sequences Be…" at bounding box center [112, 386] width 225 height 773
click at [192, 462] on div "D Nordic Alpha Contacts People Marketing Workflows Campaigns Sales Sequences Be…" at bounding box center [112, 386] width 225 height 773
click at [529, 387] on span "DISCORD UPSALE EMAIL: After Mentorship → Private Trader’s Discord Access" at bounding box center [500, 389] width 447 height 14
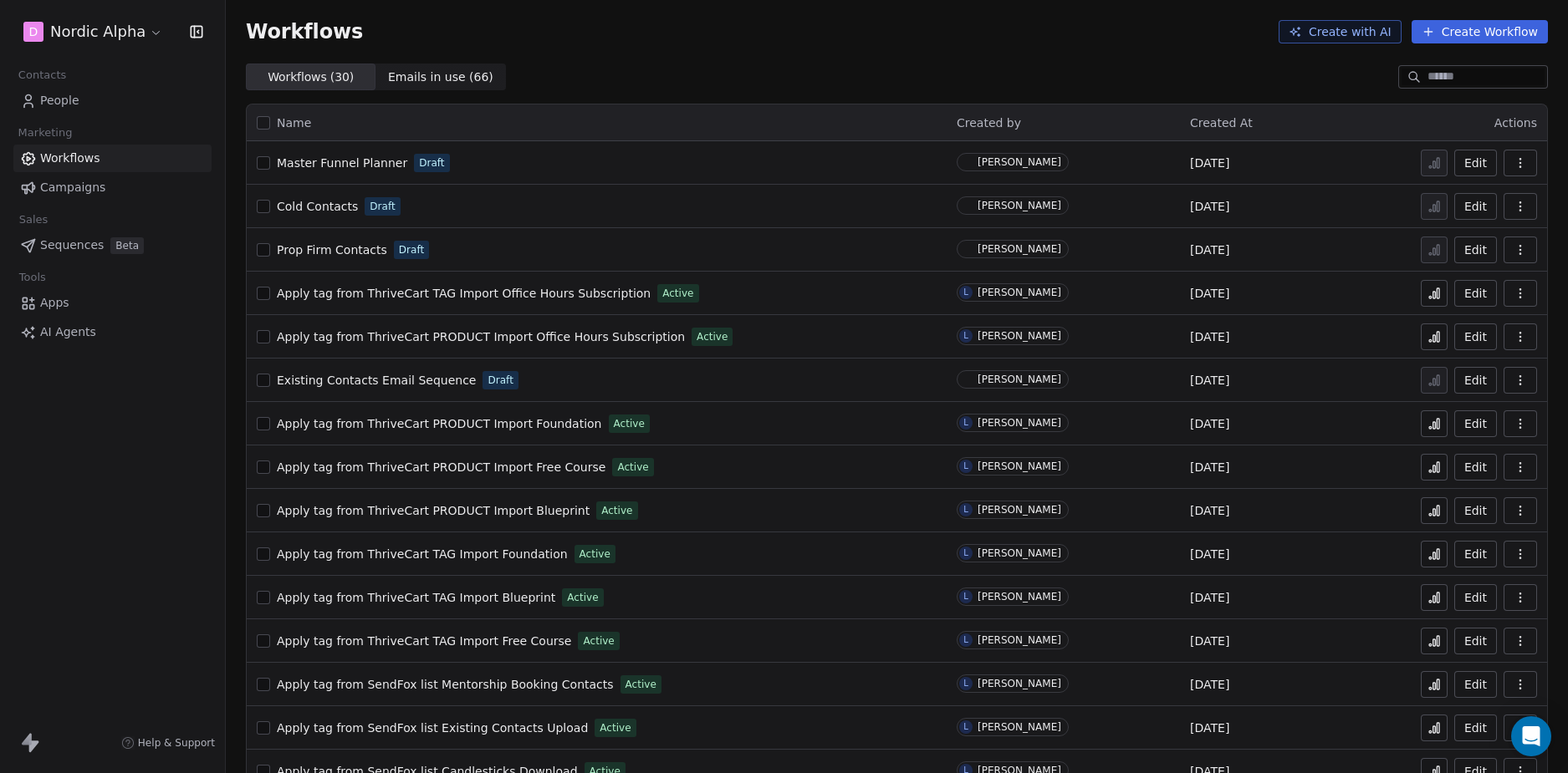
scroll to position [585, 0]
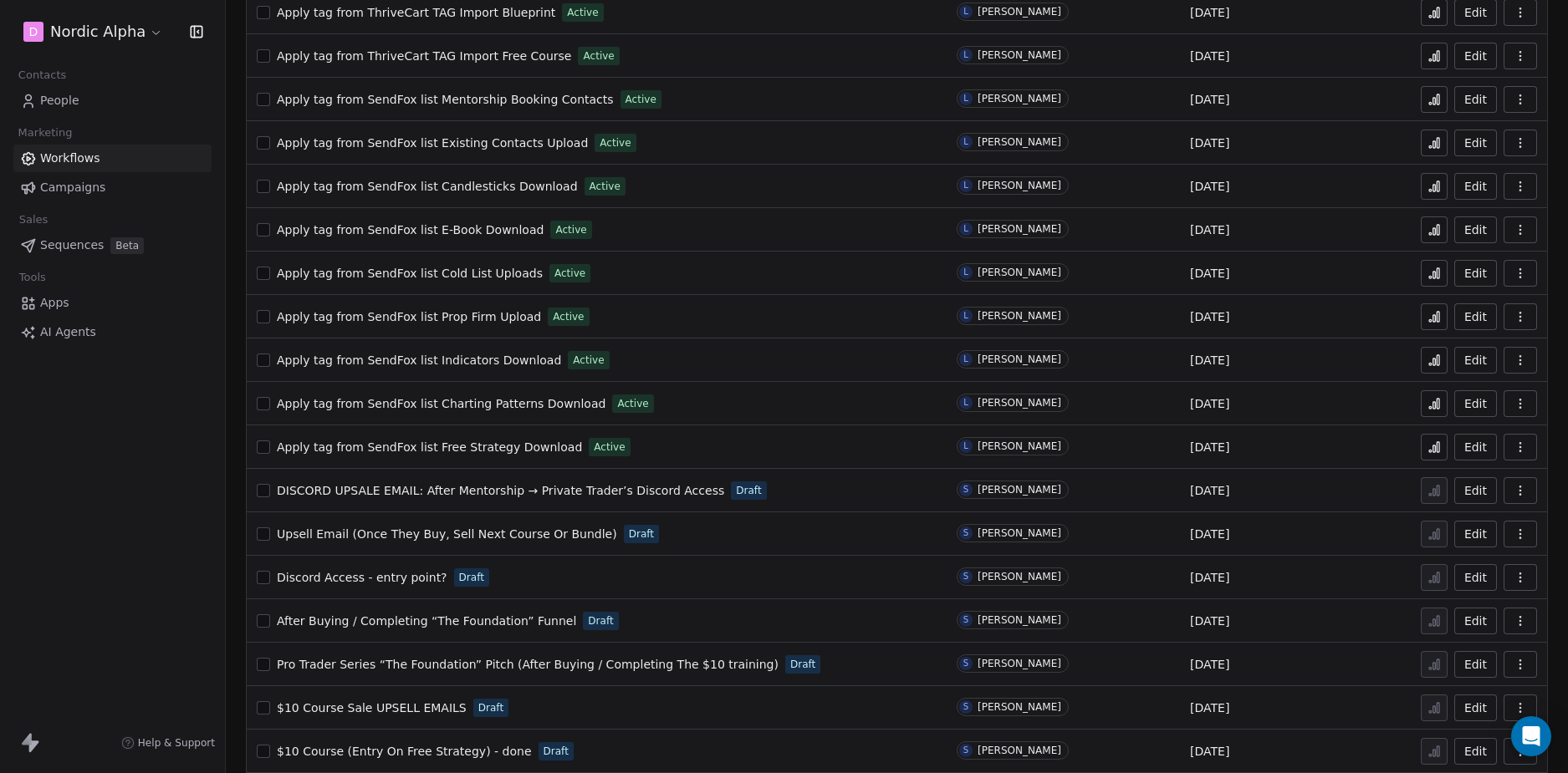
click at [788, 488] on div "DISCORD UPSALE EMAIL: After Mentorship → Private Trader’s Discord Access Draft" at bounding box center [596, 490] width 680 height 24
click at [815, 487] on div "DISCORD UPSALE EMAIL: After Mentorship → Private Trader’s Discord Access Draft" at bounding box center [596, 490] width 680 height 24
click at [812, 489] on div "DISCORD UPSALE EMAIL: After Mentorship → Private Trader’s Discord Access Draft" at bounding box center [596, 490] width 680 height 24
click at [820, 485] on div "DISCORD UPSALE EMAIL: After Mentorship → Private Trader’s Discord Access Draft" at bounding box center [596, 490] width 680 height 24
click at [828, 490] on div "DISCORD UPSALE EMAIL: After Mentorship → Private Trader’s Discord Access Draft" at bounding box center [596, 490] width 680 height 24
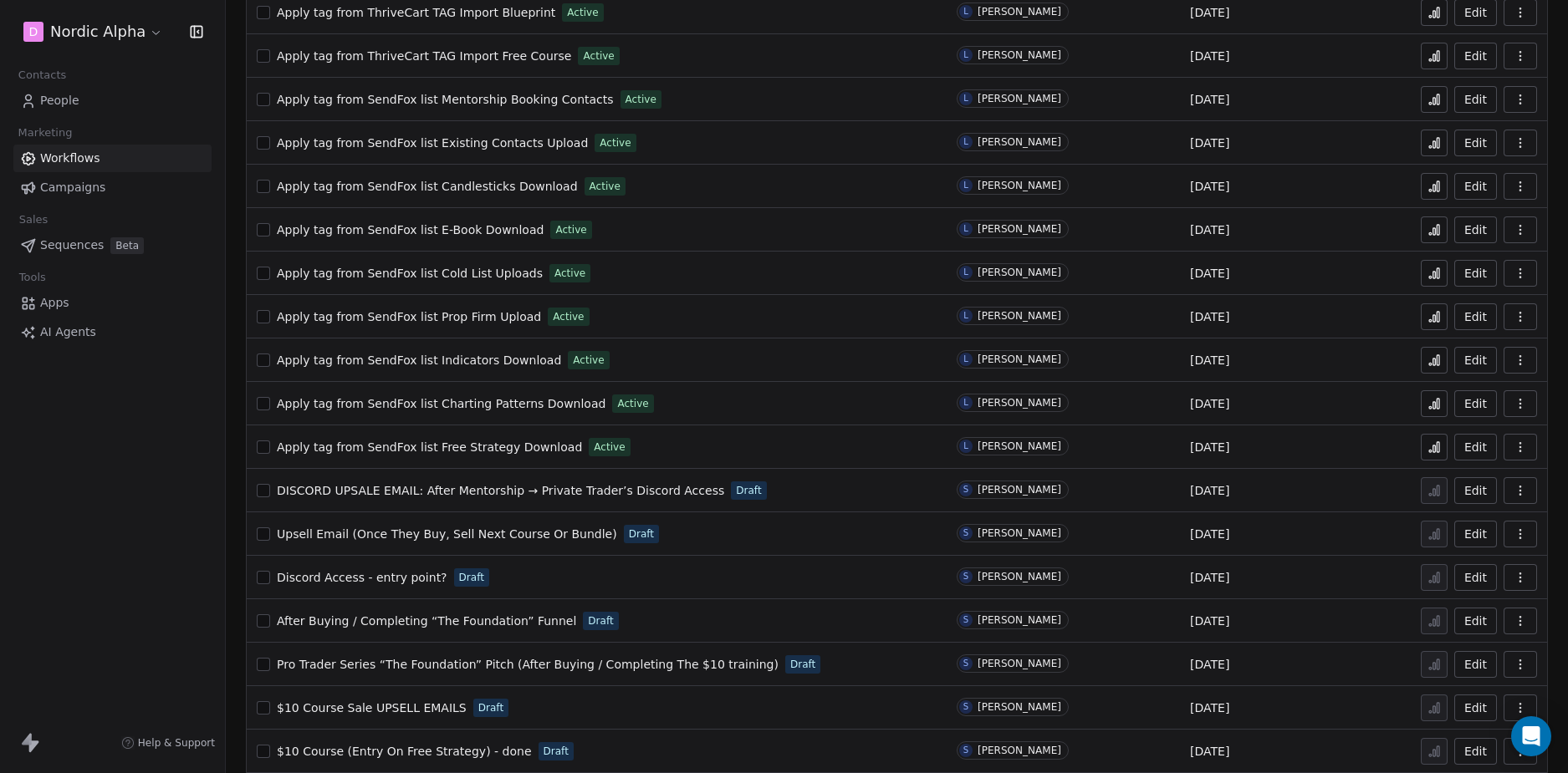
click at [840, 487] on div "DISCORD UPSALE EMAIL: After Mentorship → Private Trader’s Discord Access Draft" at bounding box center [596, 490] width 680 height 24
click at [557, 570] on div "Discord Access - entry point? Draft" at bounding box center [596, 578] width 680 height 24
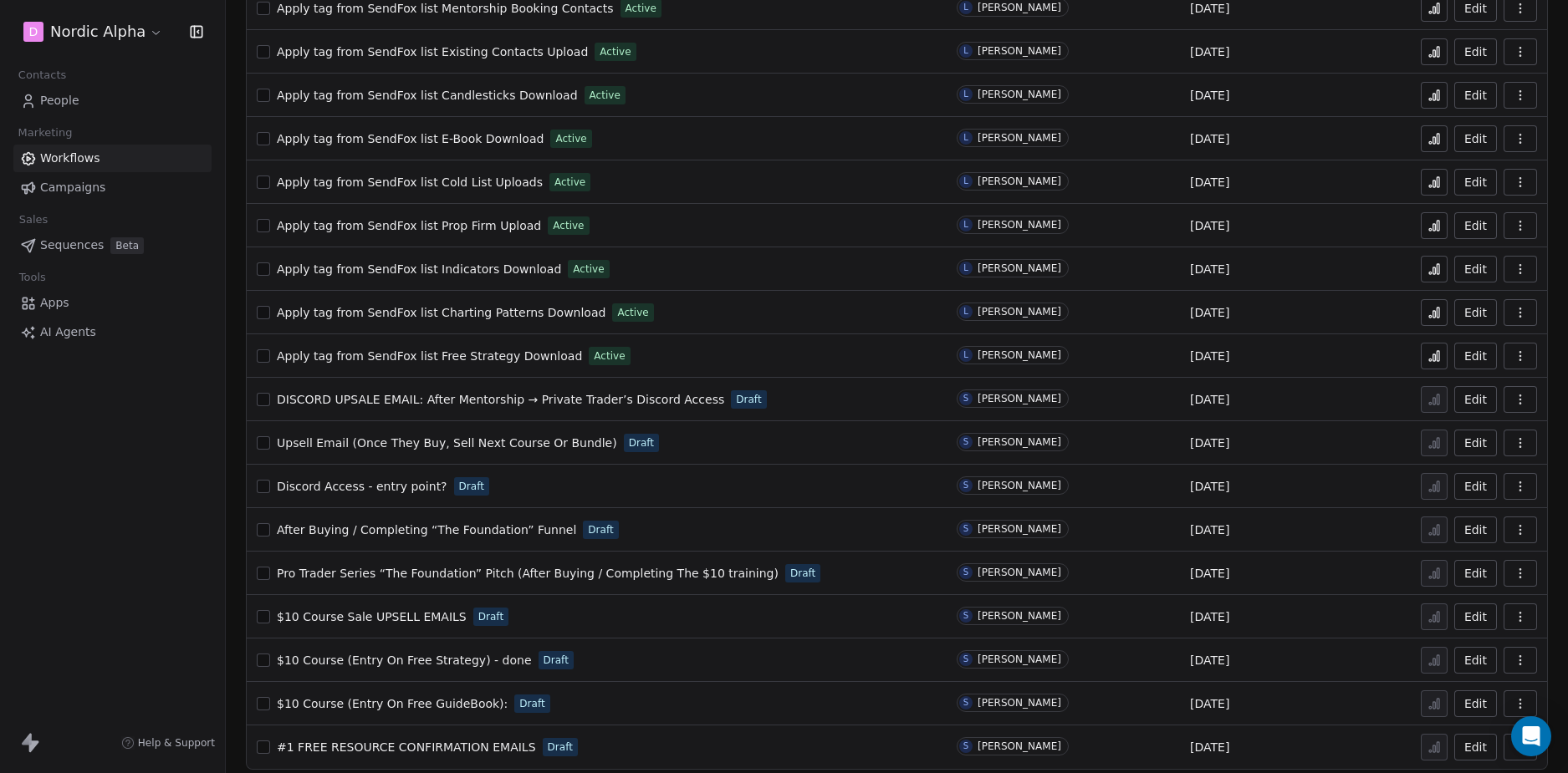
scroll to position [686, 0]
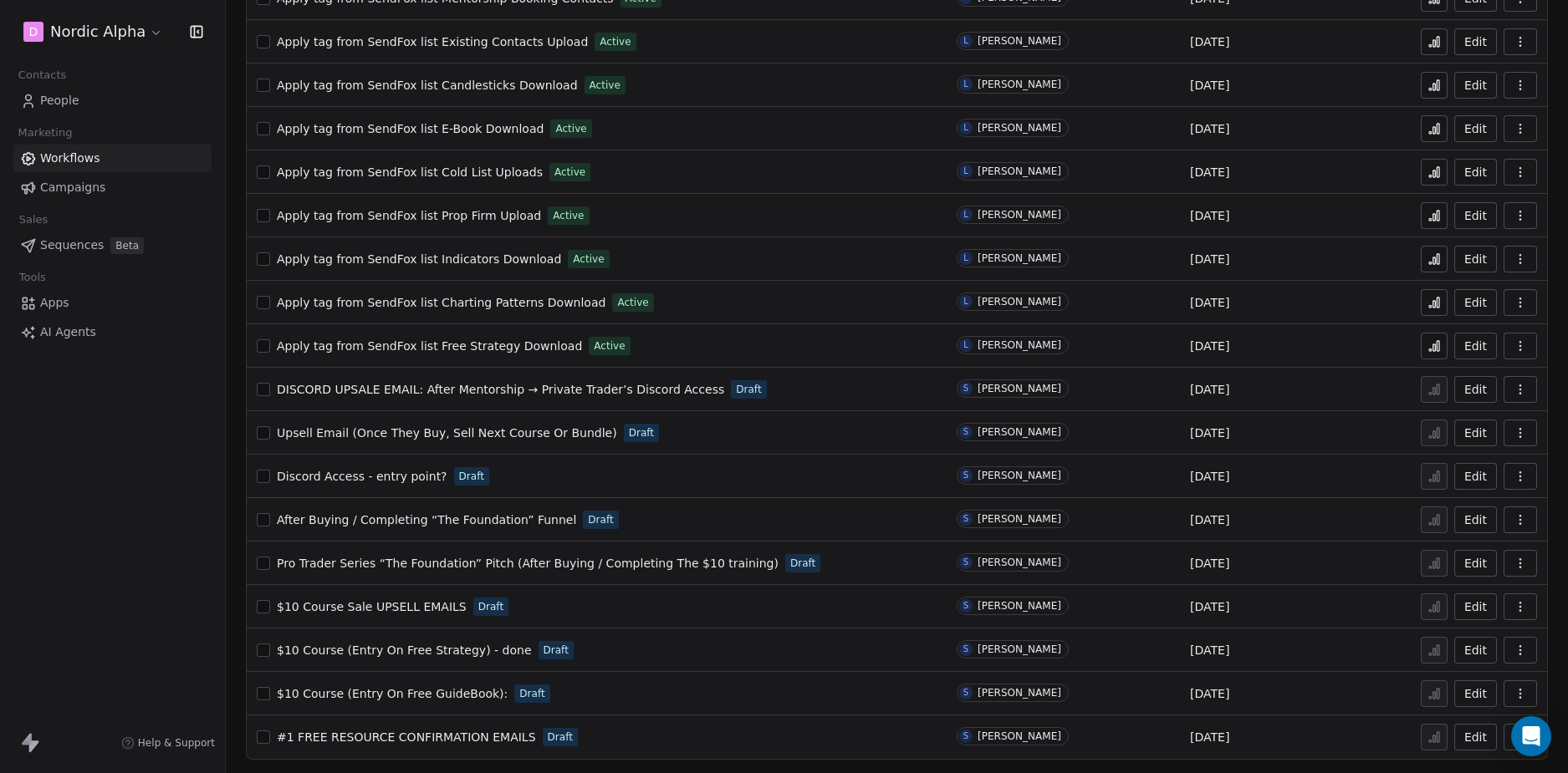
click at [672, 392] on span "DISCORD UPSALE EMAIL: After Mentorship → Private Trader’s Discord Access" at bounding box center [500, 389] width 447 height 14
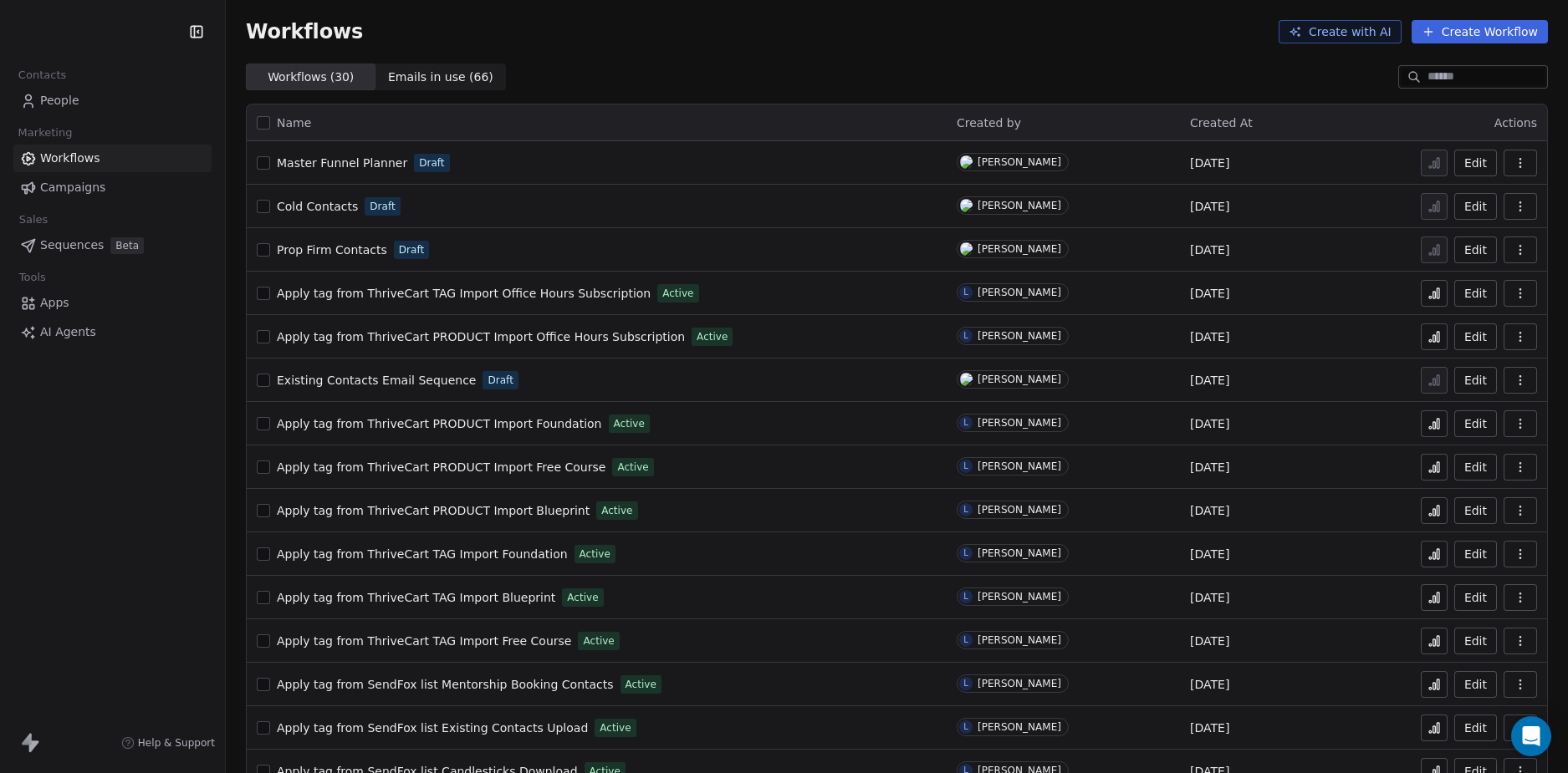
click at [119, 485] on div "Contacts People Marketing Workflows Campaigns Sales Sequences Beta Tools Apps A…" at bounding box center [112, 386] width 225 height 773
click at [347, 248] on span "Prop Firm Contacts" at bounding box center [332, 250] width 110 height 14
click at [101, 468] on div "D Nordic Alpha Contacts People Marketing Workflows Campaigns Sales Sequences Be…" at bounding box center [112, 386] width 225 height 773
drag, startPoint x: 345, startPoint y: 249, endPoint x: 121, endPoint y: 454, distance: 303.6
click at [119, 454] on div "D Nordic Alpha Contacts People Marketing Workflows Campaigns Sales Sequences Be…" at bounding box center [112, 386] width 225 height 773
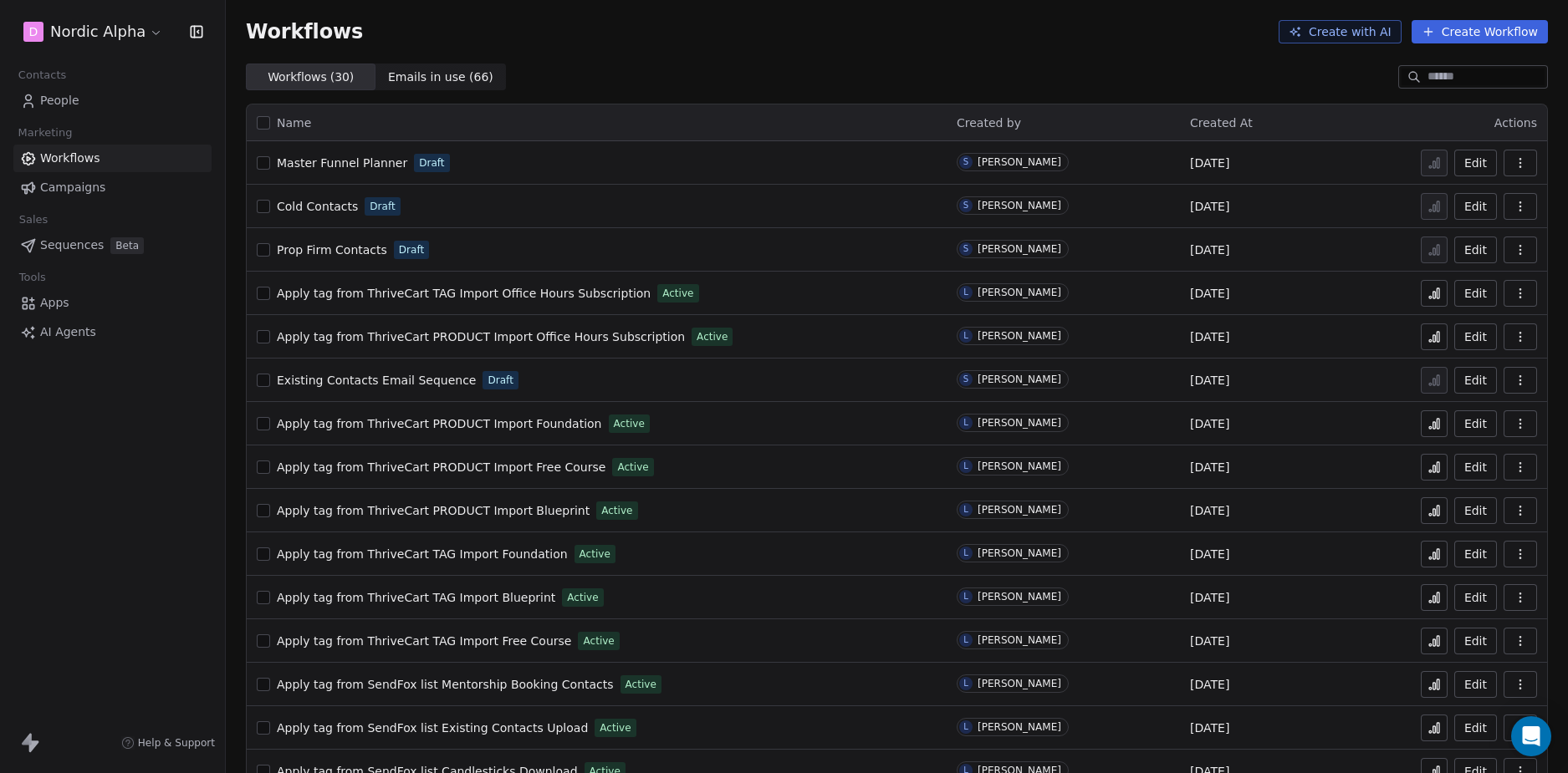
click at [1514, 252] on icon "button" at bounding box center [1520, 250] width 14 height 14
click at [316, 244] on span "Prop Firm Contacts" at bounding box center [332, 250] width 110 height 14
click at [318, 207] on span "Cold Contacts" at bounding box center [318, 206] width 81 height 14
click at [379, 377] on span "Existing Contacts Email Sequence" at bounding box center [376, 380] width 199 height 14
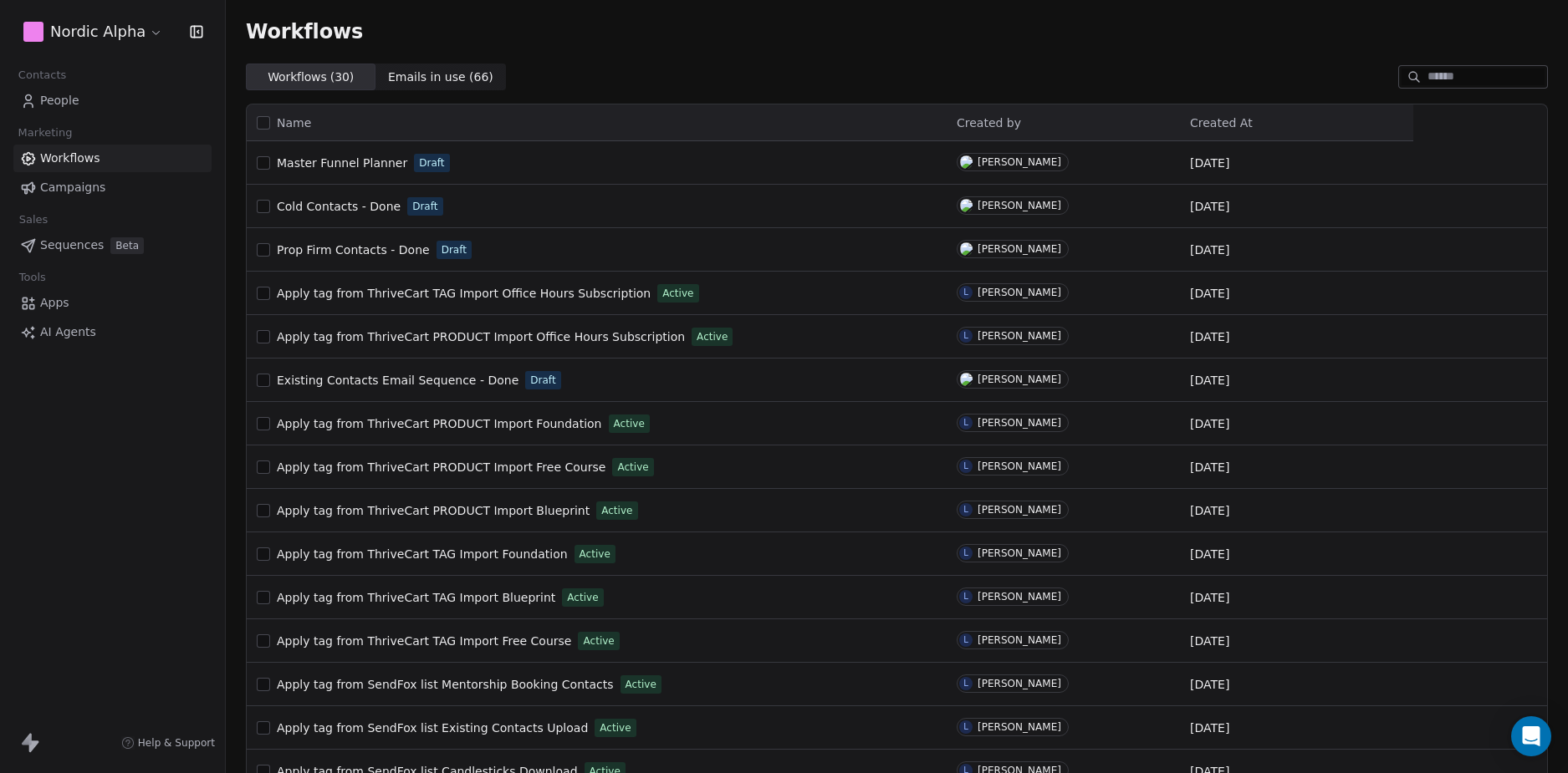
click at [132, 501] on div "Nordic Alpha Contacts People Marketing Workflows Campaigns Sales Sequences Beta…" at bounding box center [112, 386] width 225 height 773
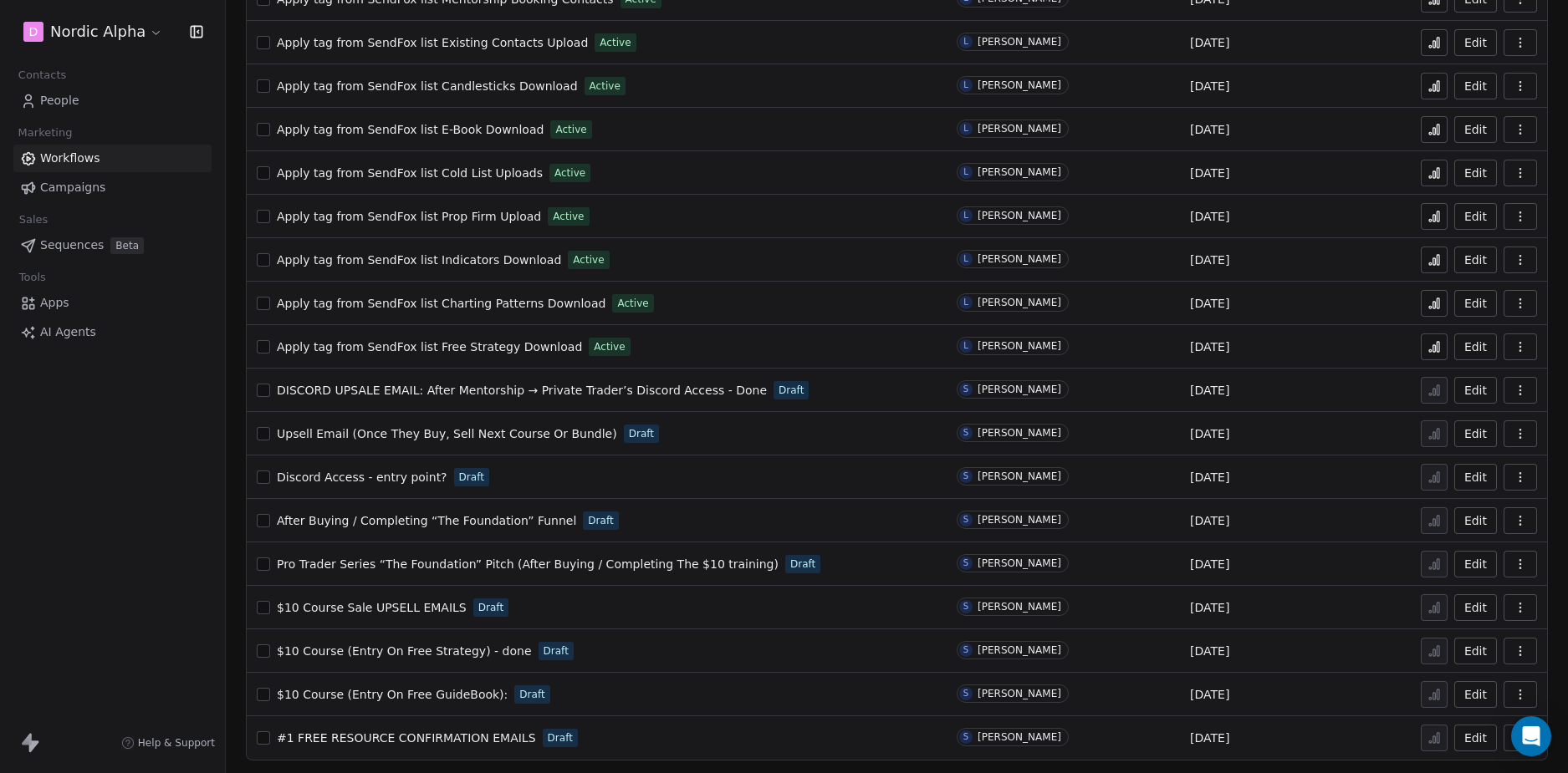
scroll to position [686, 0]
click at [709, 434] on div "Upsell Email (Once They Buy, Sell Next Course Or Bundle) Draft" at bounding box center [596, 433] width 680 height 24
click at [541, 429] on span "Upsell Email (Once They Buy, Sell Next Course Or Bundle)" at bounding box center [447, 433] width 340 height 14
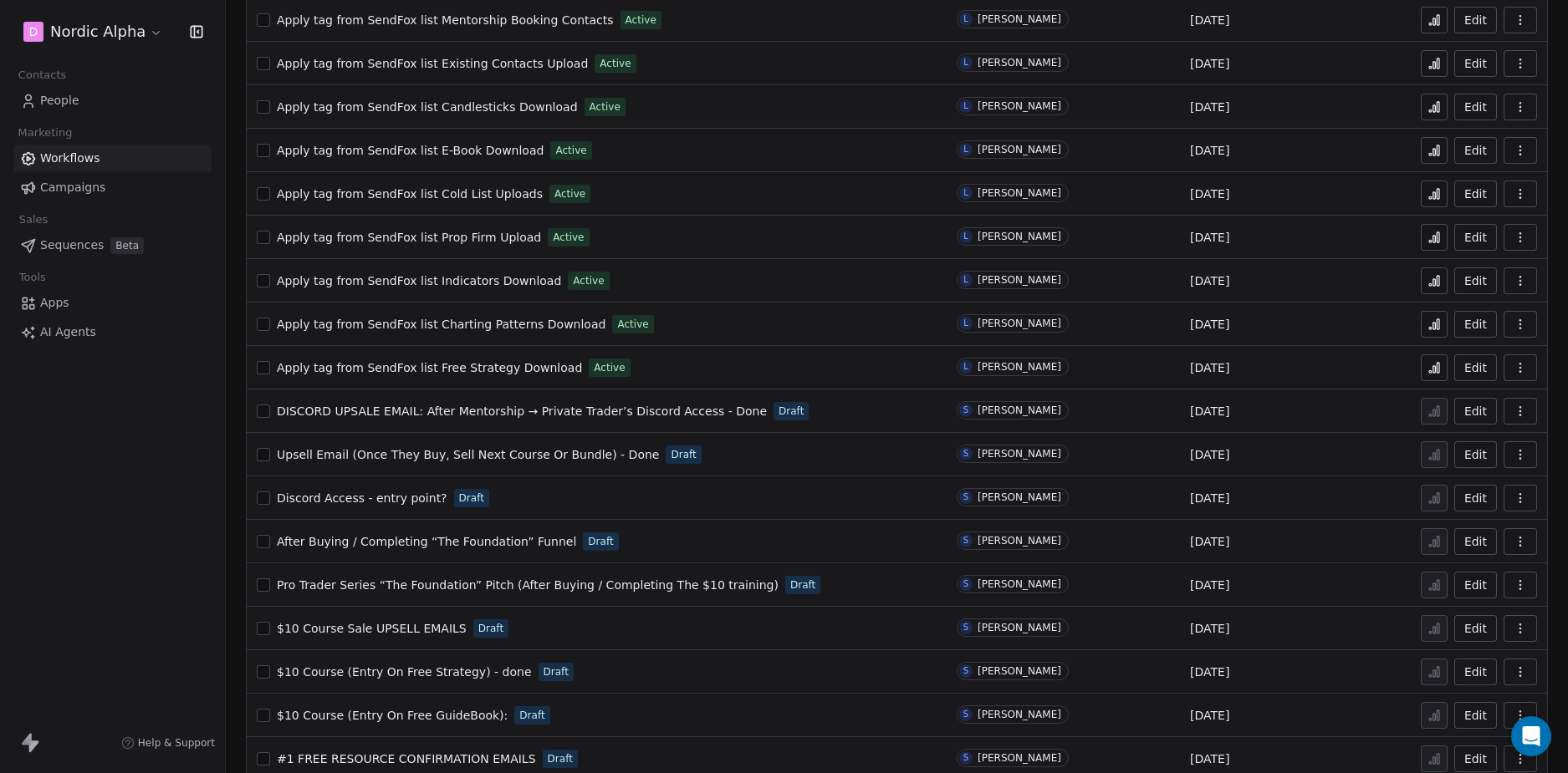
scroll to position [686, 0]
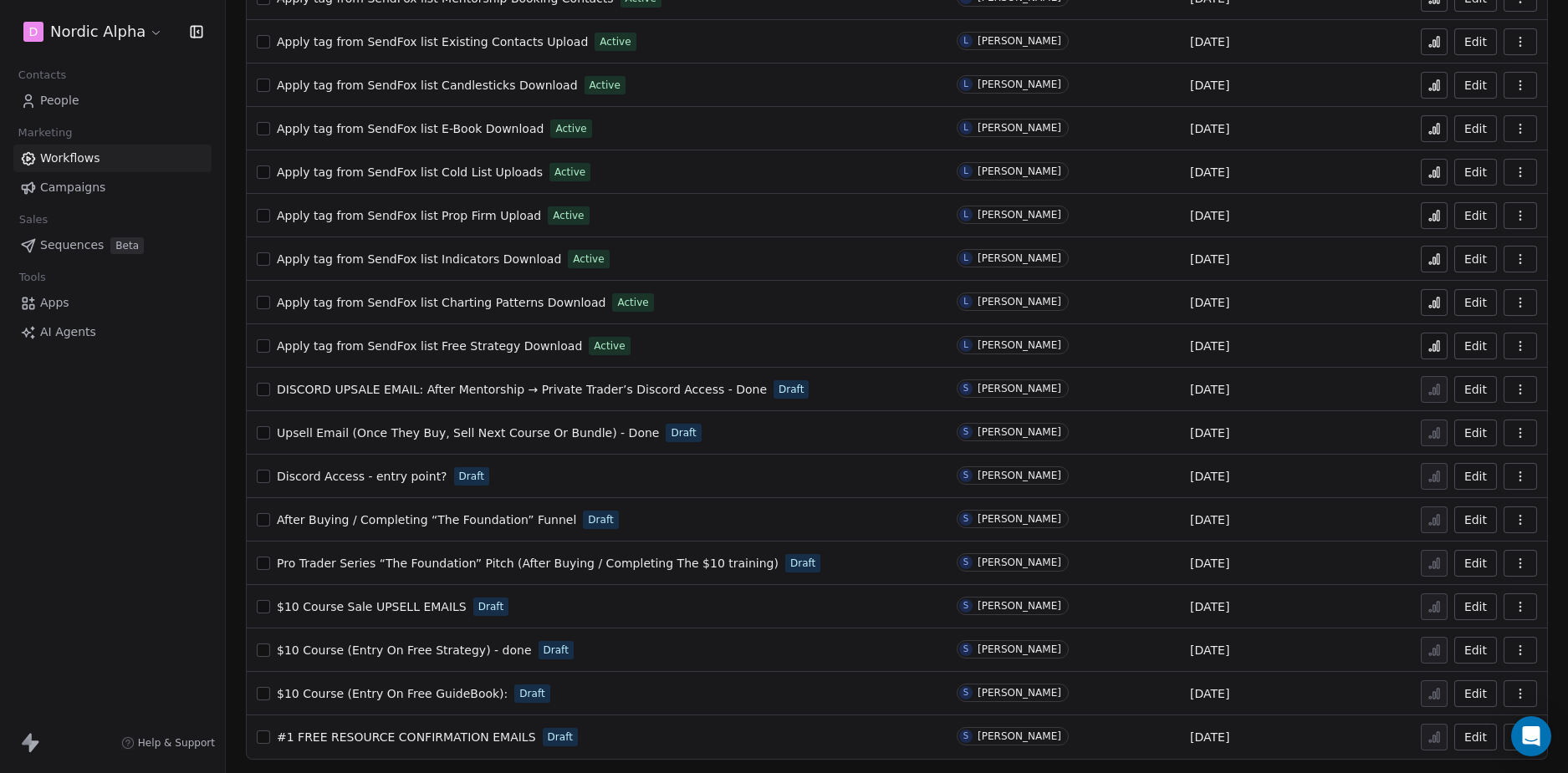
click at [634, 516] on div "After Buying / Completing “The Foundation” Funnel Draft" at bounding box center [596, 520] width 680 height 24
click at [98, 506] on div "D Nordic Alpha Contacts People Marketing Workflows Campaigns Sales Sequences Be…" at bounding box center [112, 386] width 225 height 773
click at [515, 522] on span "After Buying / Completing “The Foundation” Funnel" at bounding box center [426, 520] width 300 height 14
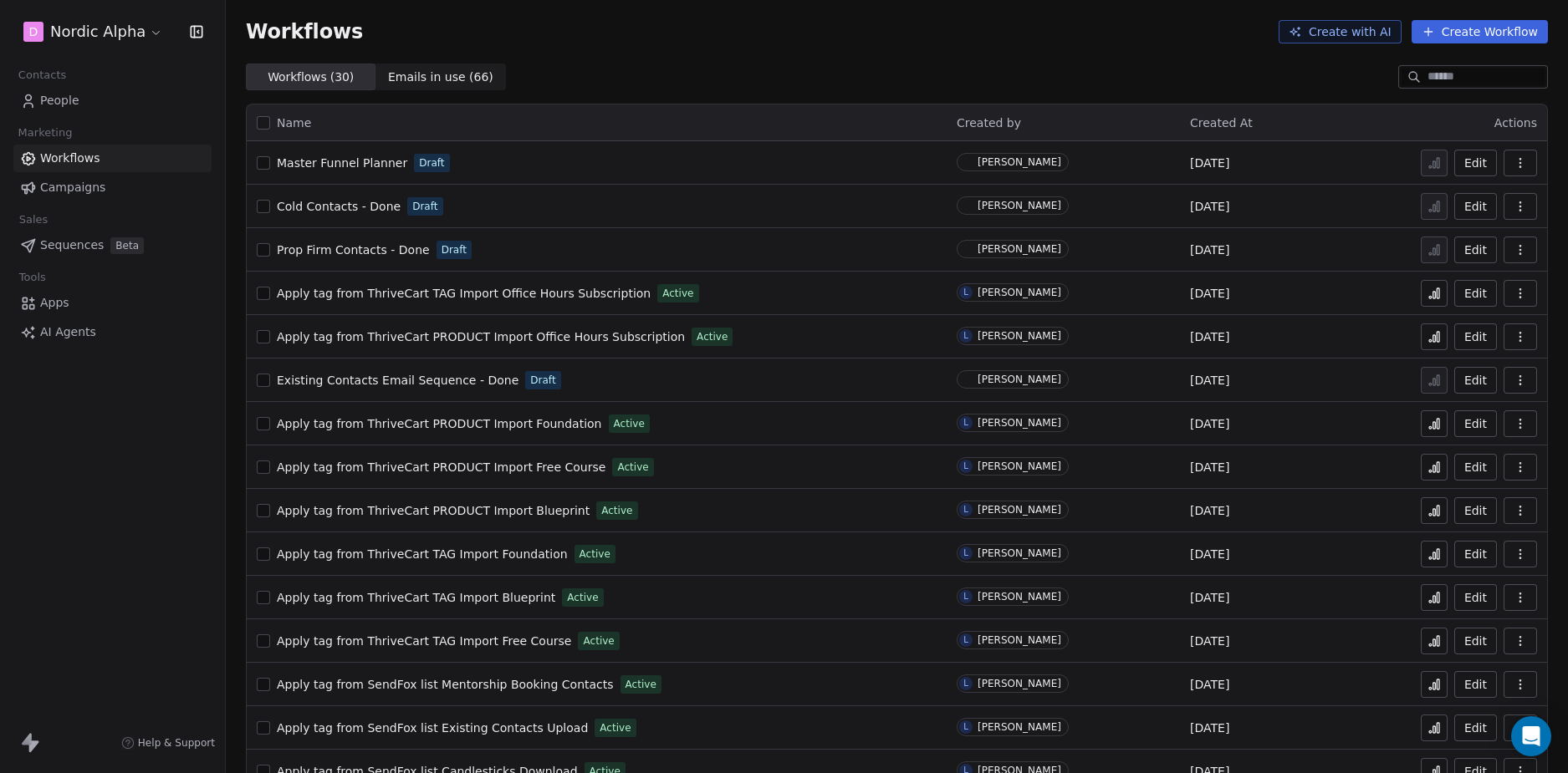
click at [116, 510] on div "D Nordic Alpha Contacts People Marketing Workflows Campaigns Sales Sequences Be…" at bounding box center [112, 386] width 225 height 773
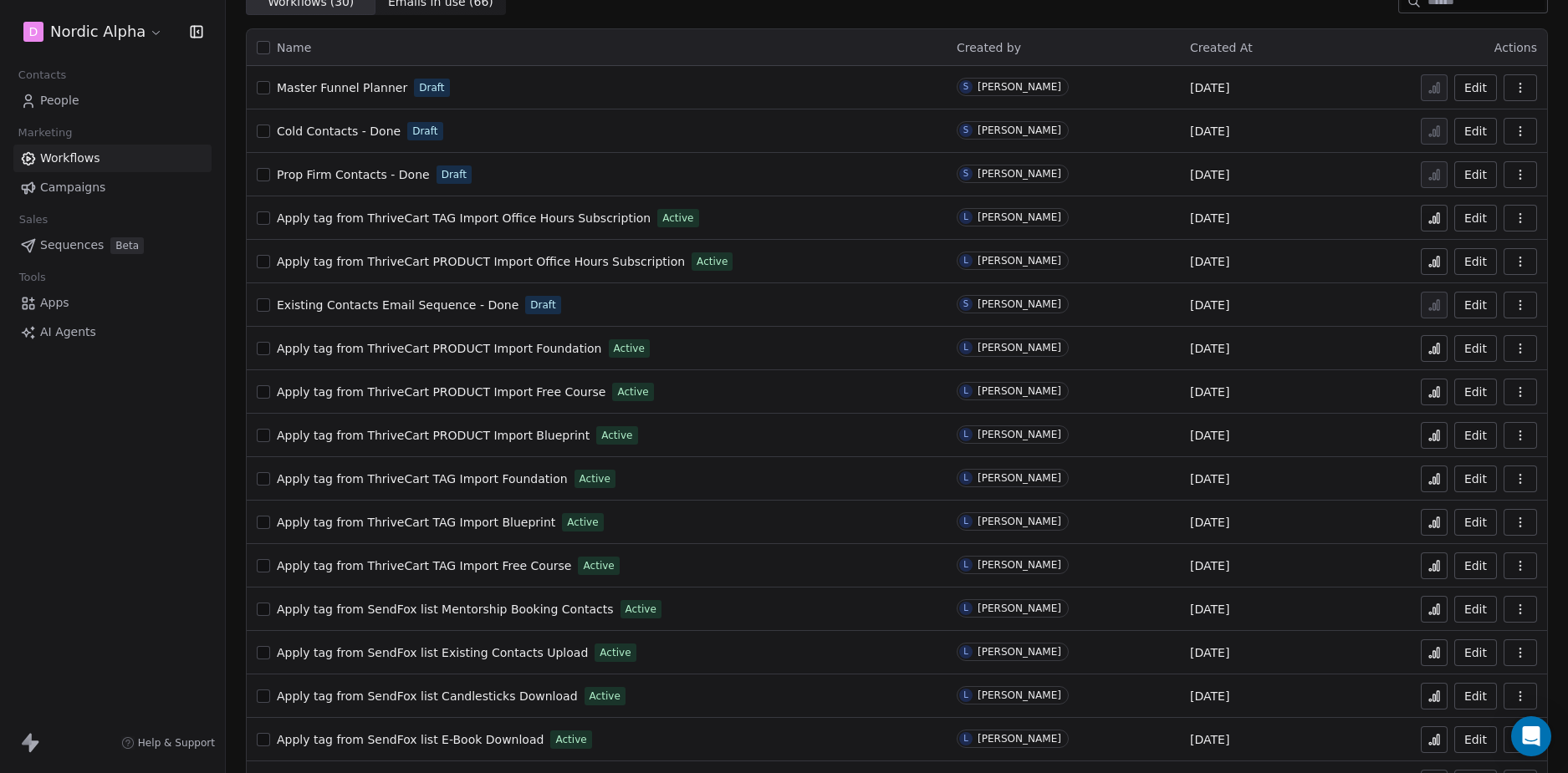
scroll to position [83, 0]
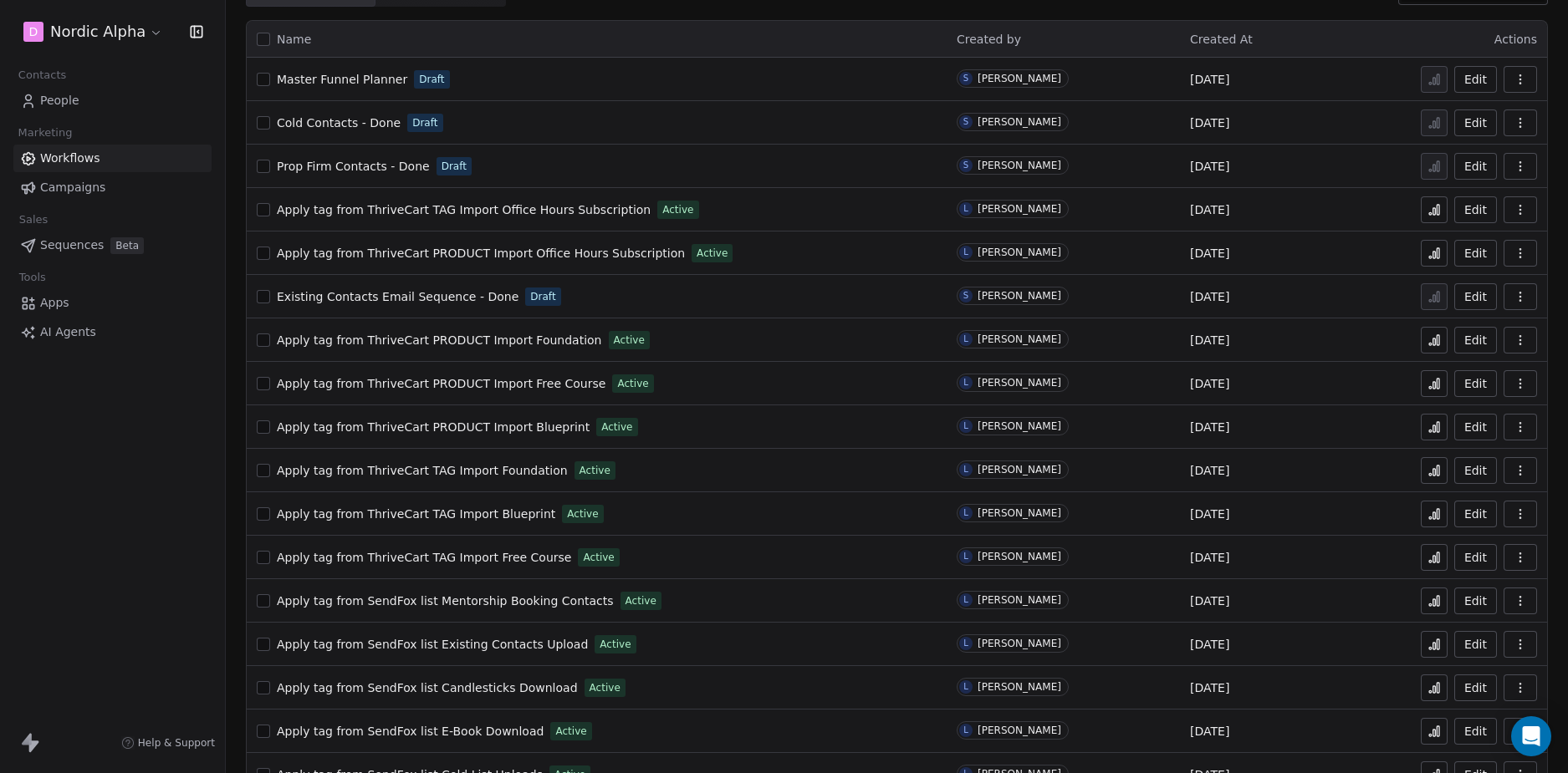
click at [561, 339] on span "Apply tag from ThriveCart PRODUCT Import Foundation" at bounding box center [439, 340] width 325 height 14
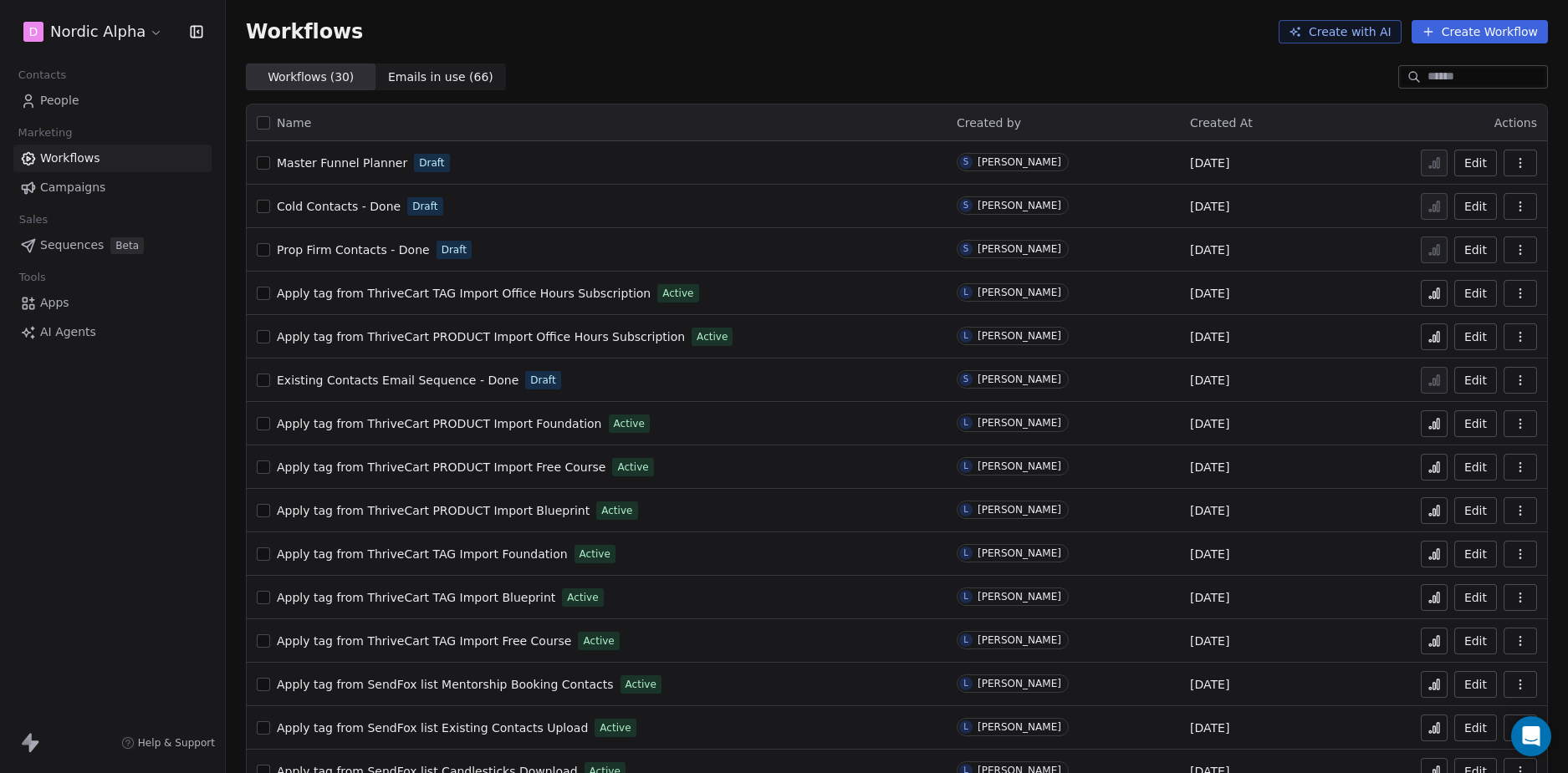
click at [511, 552] on span "Apply tag from ThriveCart TAG Import Foundation" at bounding box center [422, 554] width 291 height 14
click at [112, 524] on div "D Nordic Alpha Contacts People Marketing Workflows Campaigns Sales Sequences Be…" at bounding box center [112, 386] width 225 height 773
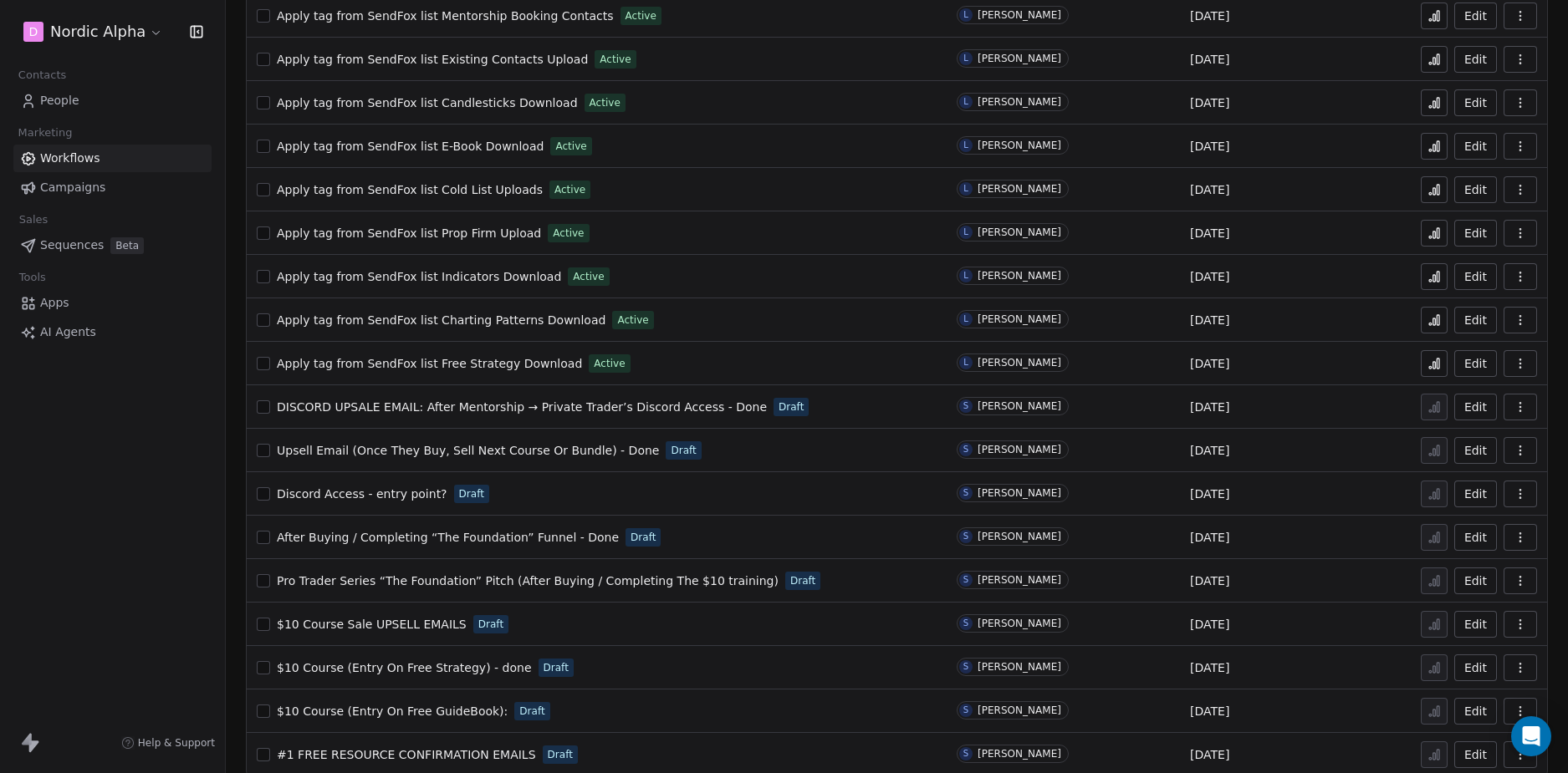
scroll to position [686, 0]
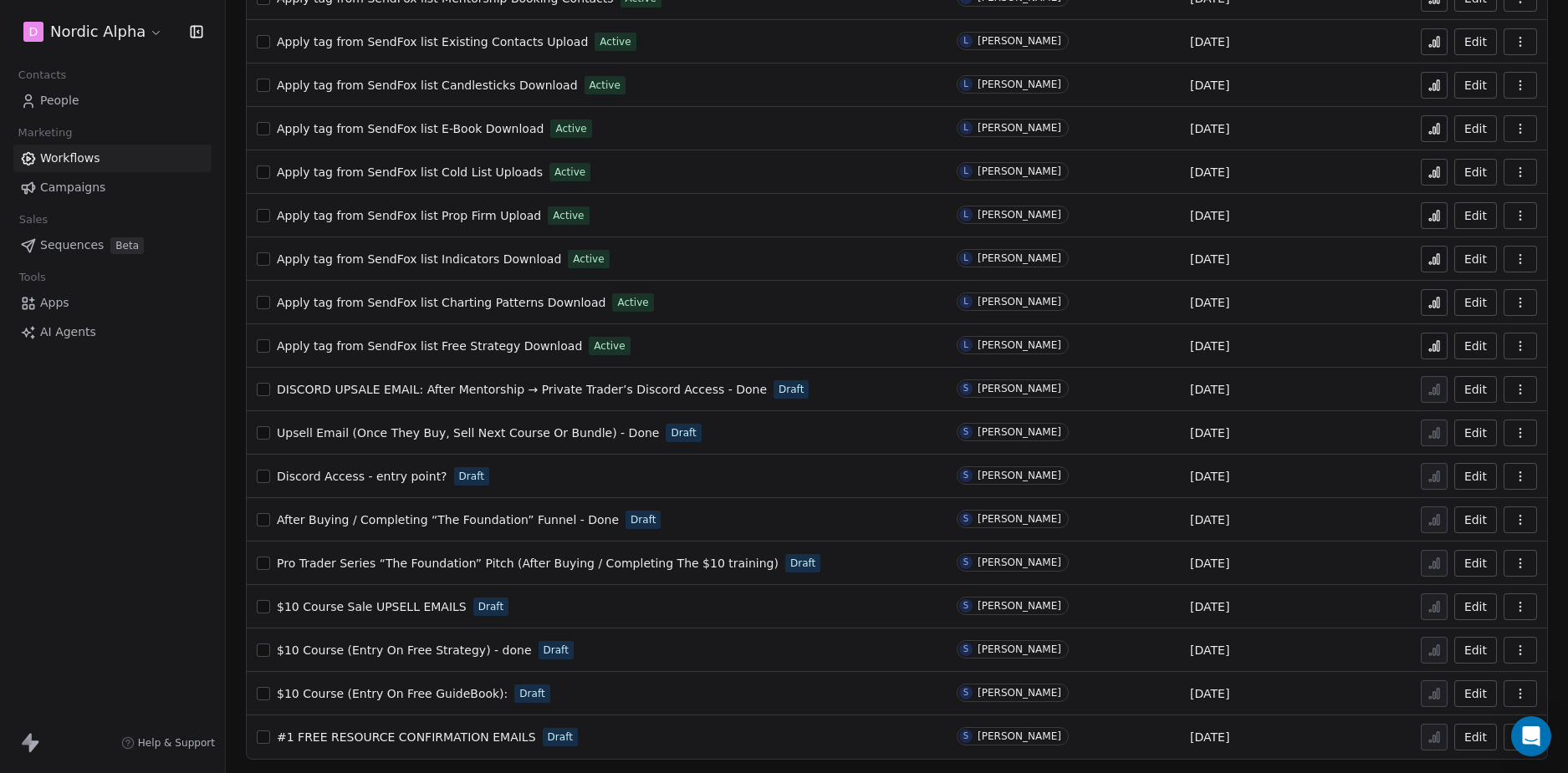
click at [649, 563] on span "Pro Trader Series “The Foundation” Pitch (After Buying / Completing The $10 tra…" at bounding box center [527, 563] width 502 height 14
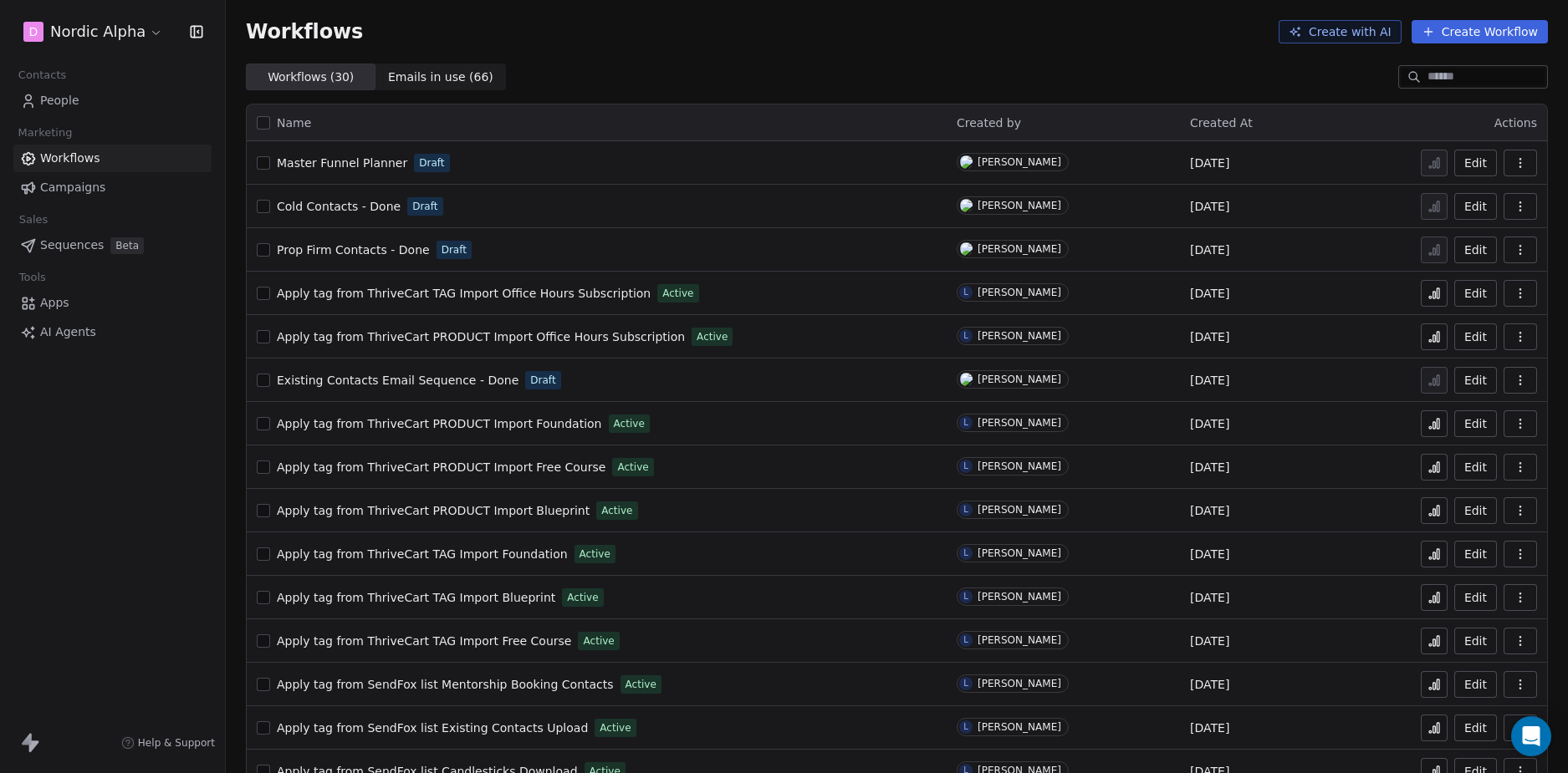
click at [195, 517] on div "D Nordic Alpha Contacts People Marketing Workflows Campaigns Sales Sequences Be…" at bounding box center [112, 386] width 225 height 773
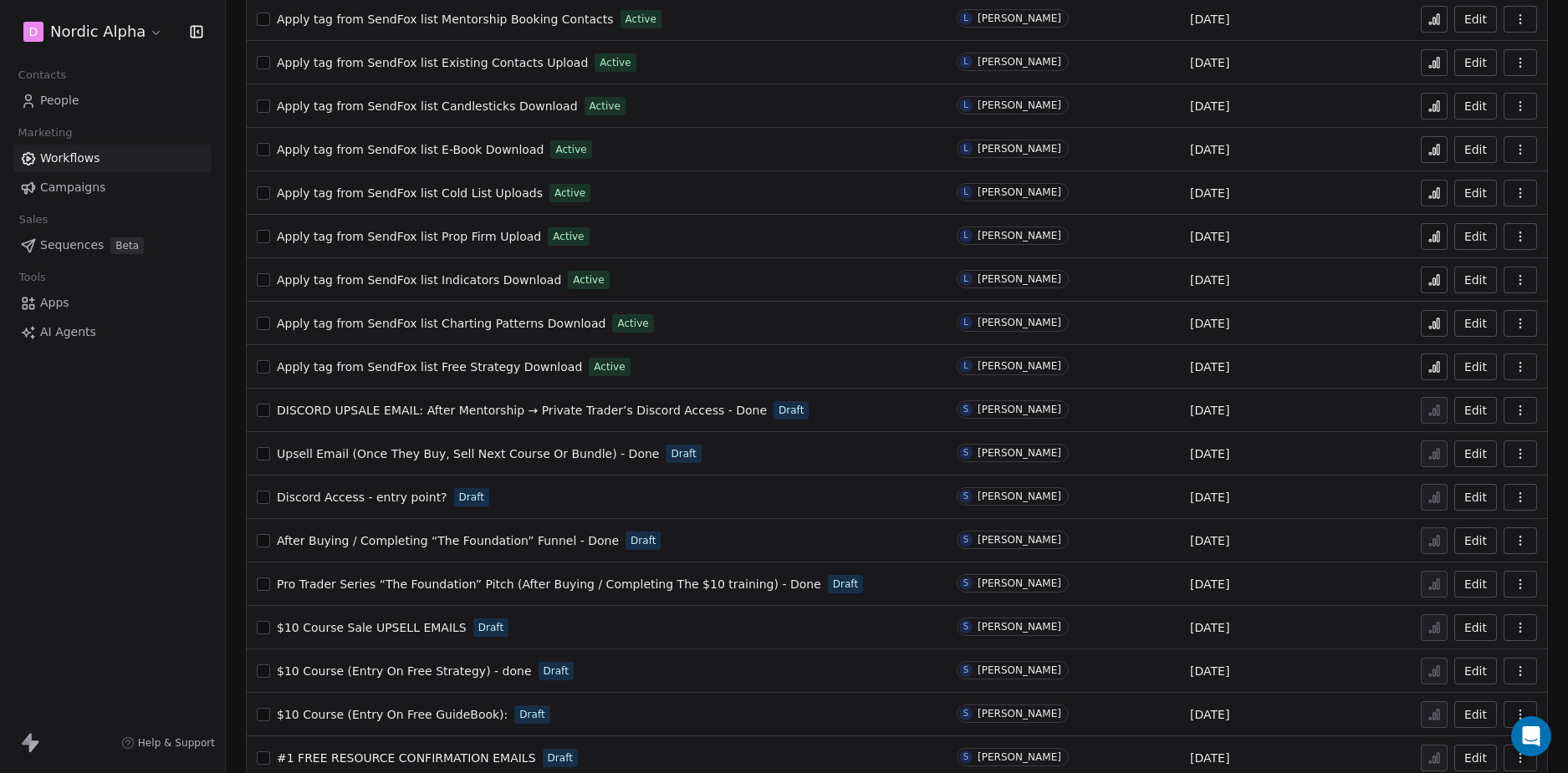
scroll to position [686, 0]
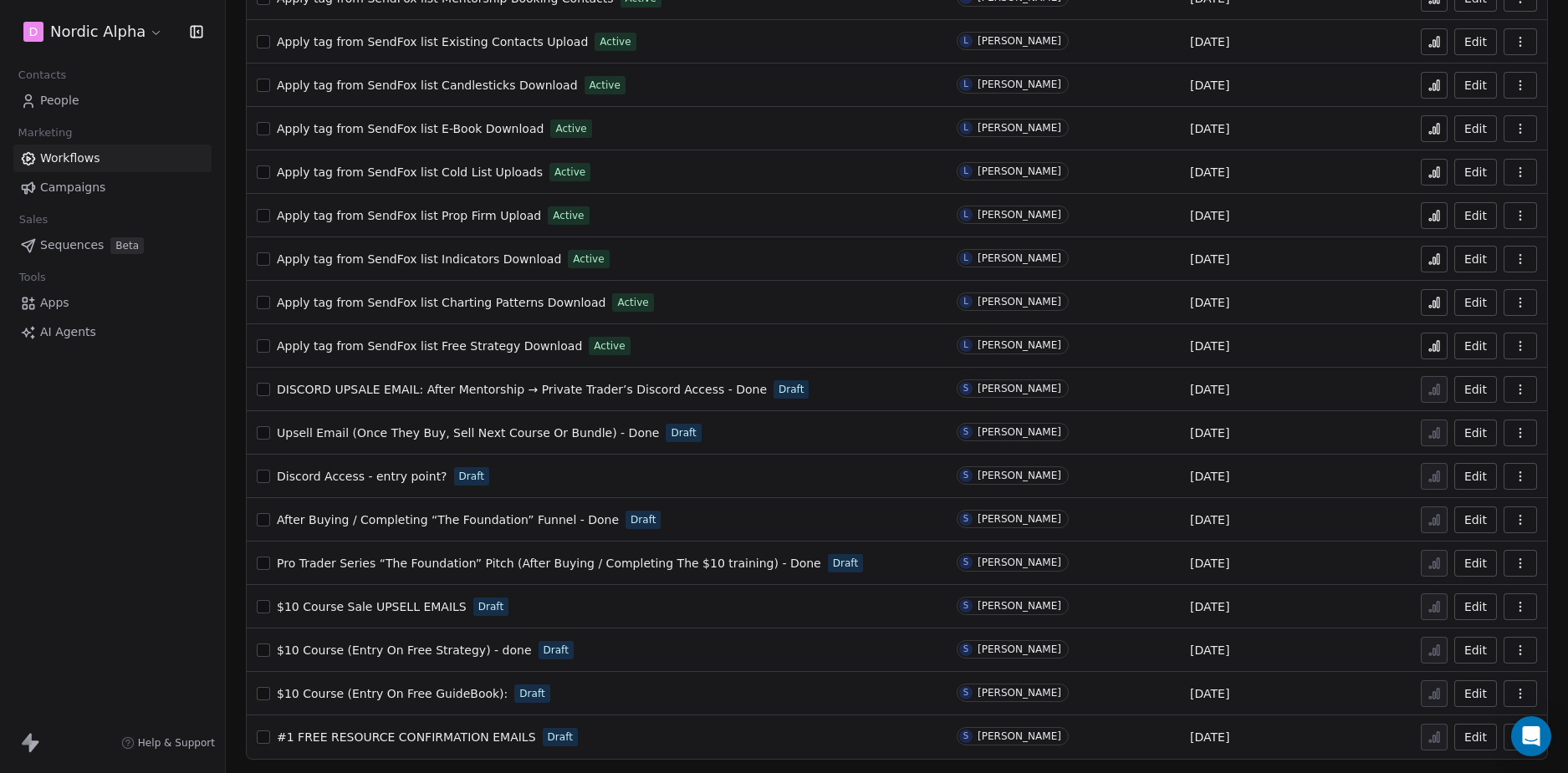
click at [391, 603] on span "$10 Course Sale UPSELL EMAILS" at bounding box center [372, 607] width 190 height 14
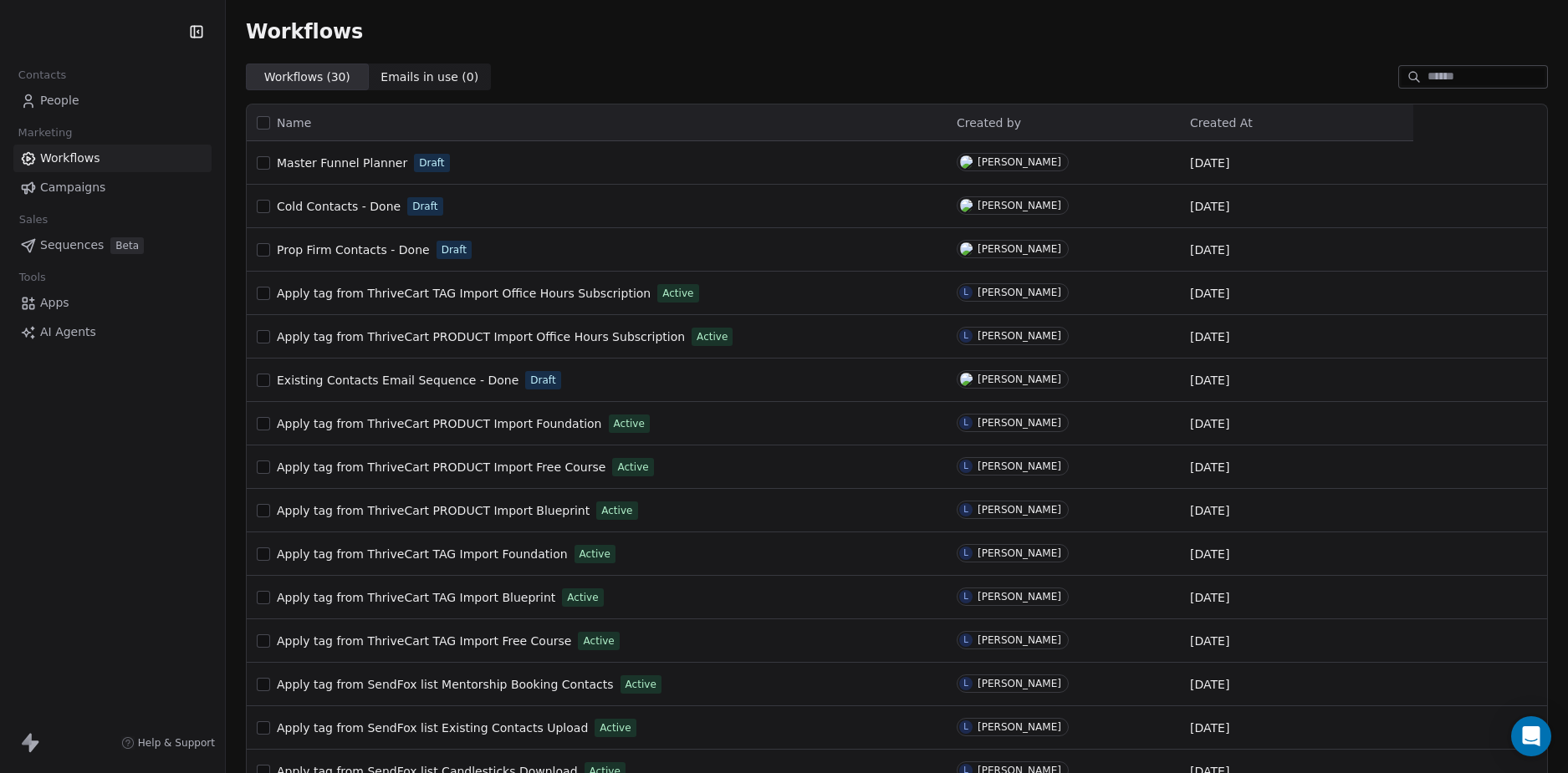
click at [156, 486] on div "Contacts People Marketing Workflows Campaigns Sales Sequences Beta Tools Apps A…" at bounding box center [112, 386] width 225 height 773
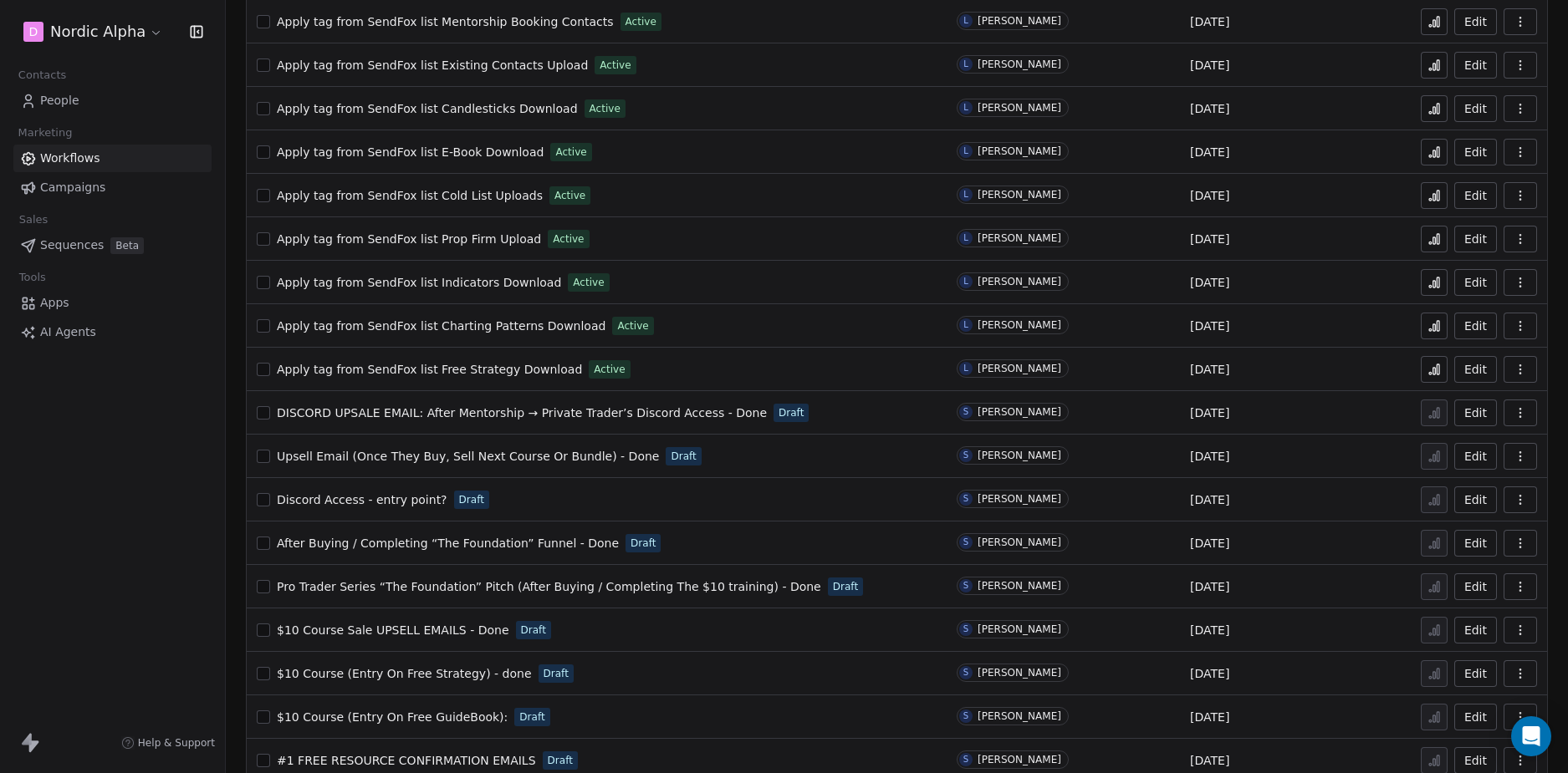
scroll to position [686, 0]
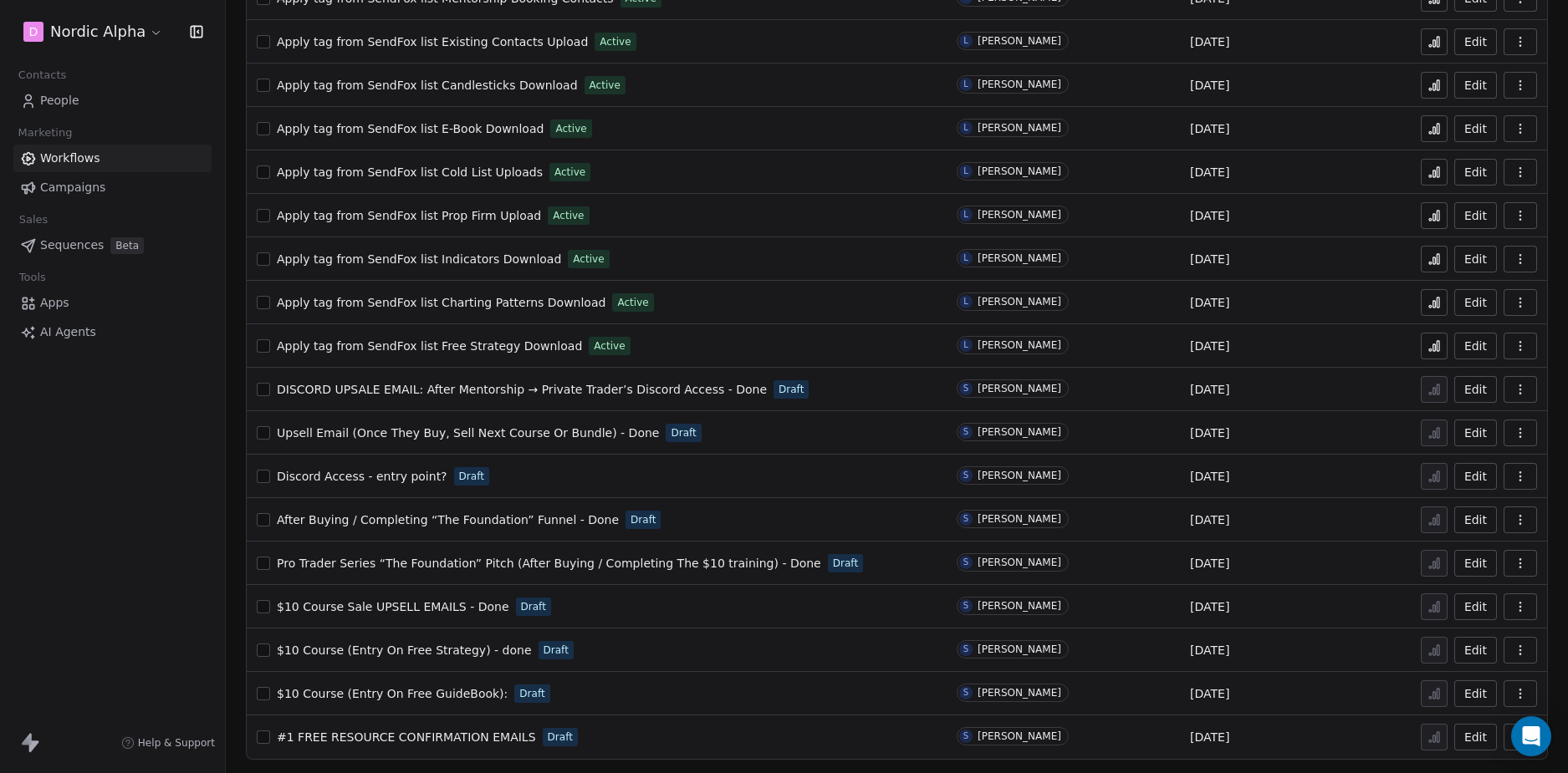
click at [424, 692] on span "$10 Course (Entry On Free GuideBook):" at bounding box center [392, 694] width 231 height 14
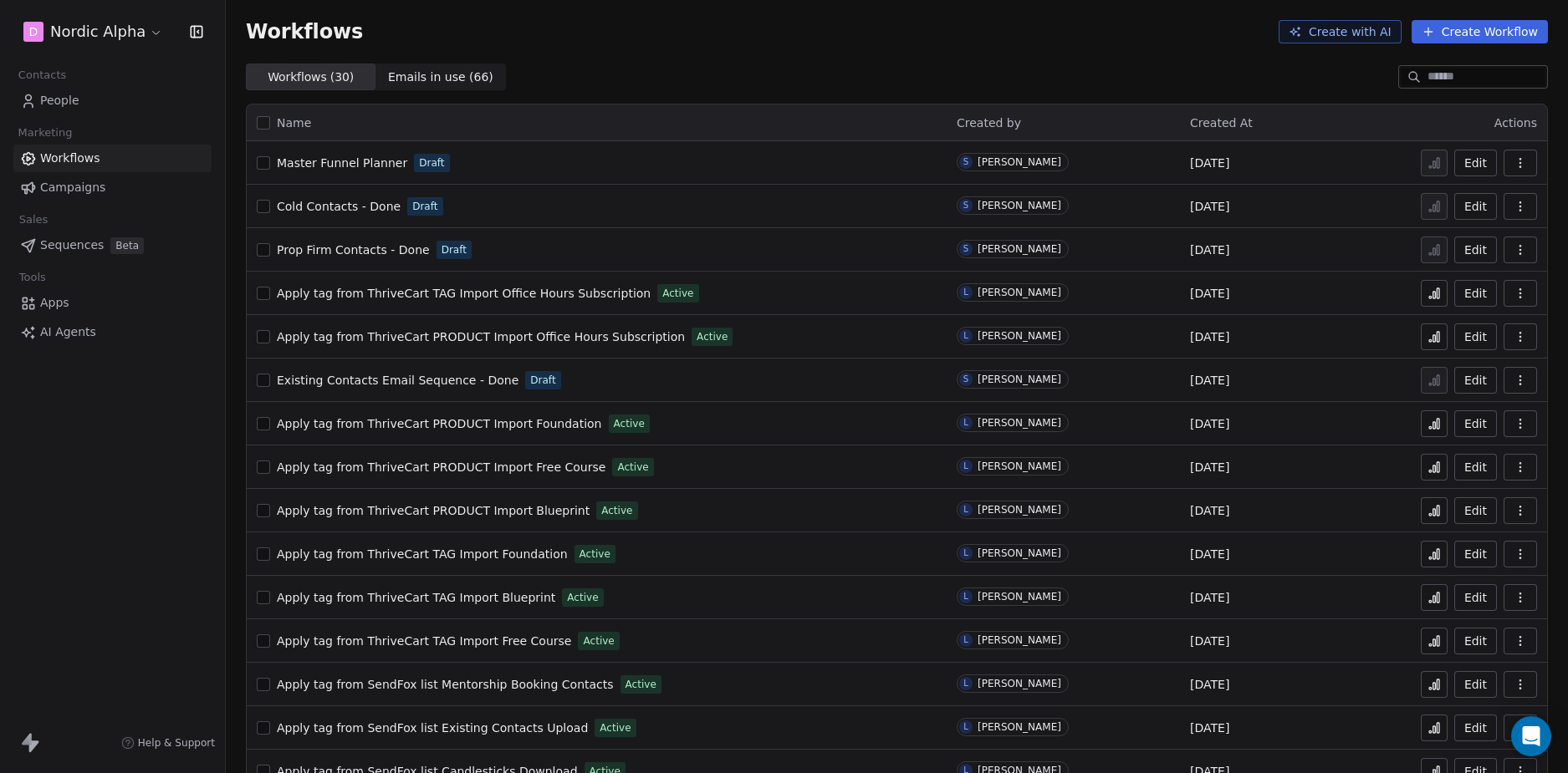
click at [161, 481] on div "D Nordic Alpha Contacts People Marketing Workflows Campaigns Sales Sequences Be…" at bounding box center [112, 386] width 225 height 773
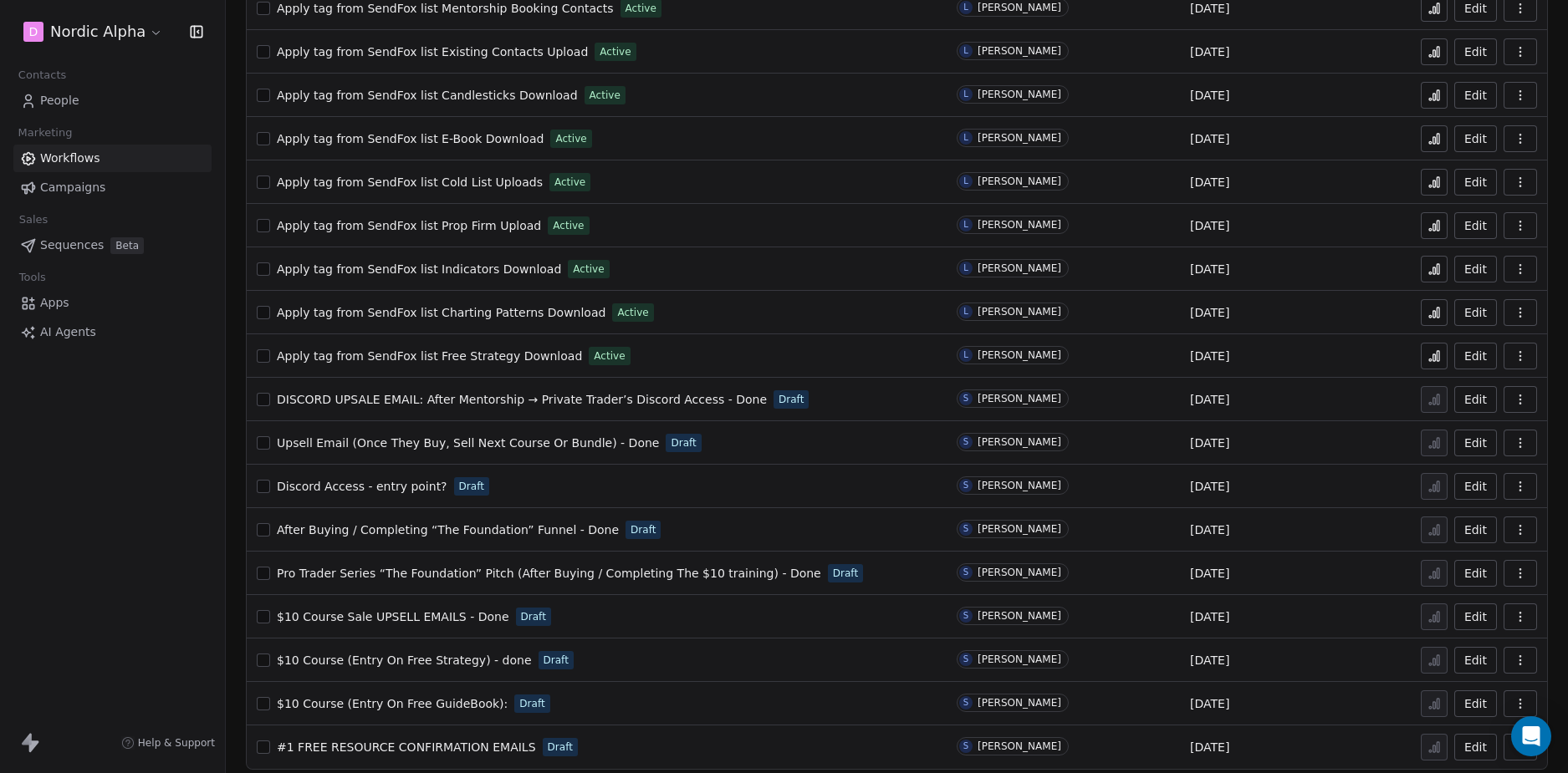
scroll to position [686, 0]
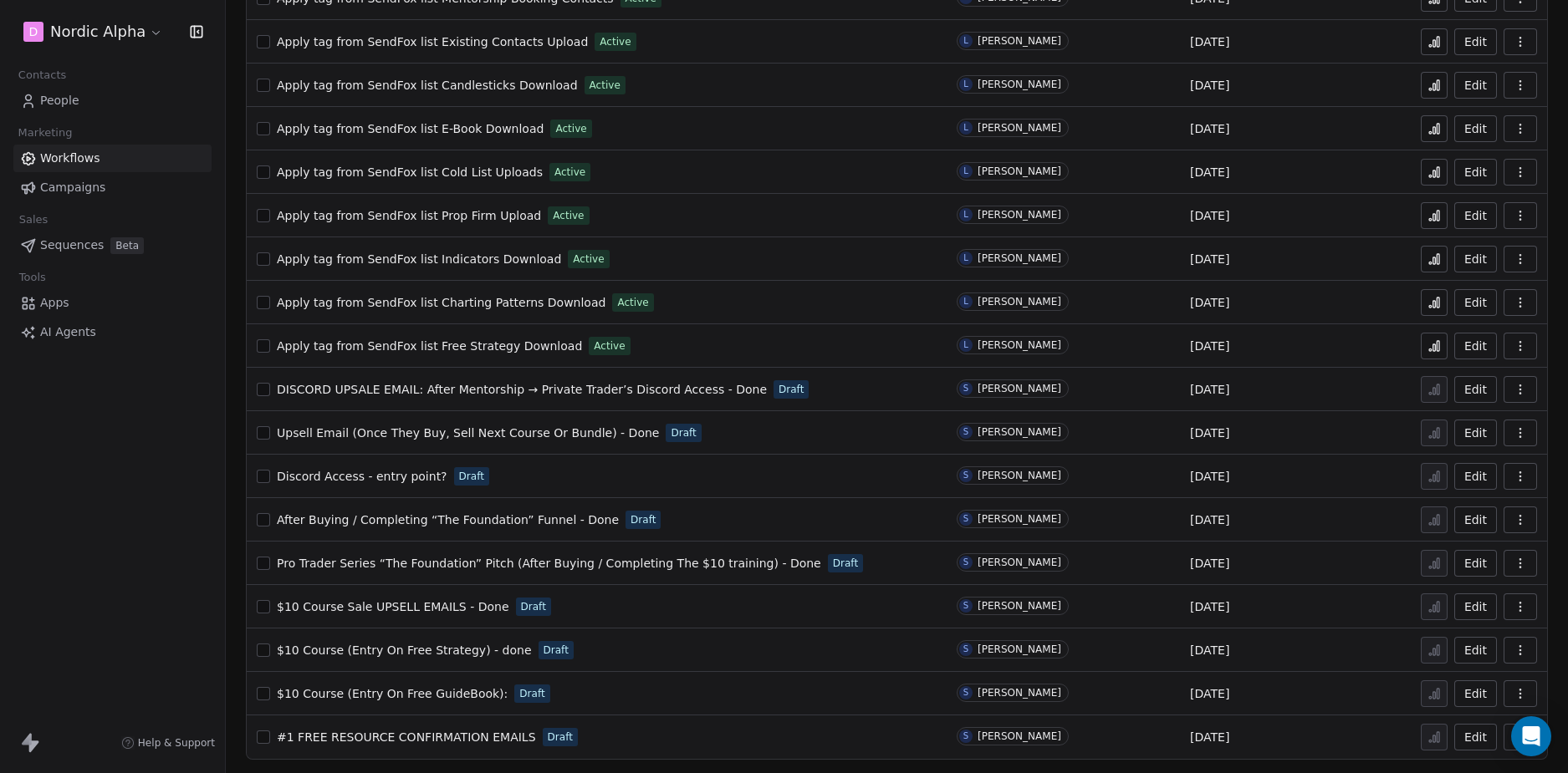
click at [436, 695] on span "$10 Course (Entry On Free GuideBook):" at bounding box center [392, 694] width 231 height 14
click at [453, 647] on span "$10 Course (Entry On Free Strategy) - done" at bounding box center [404, 650] width 255 height 14
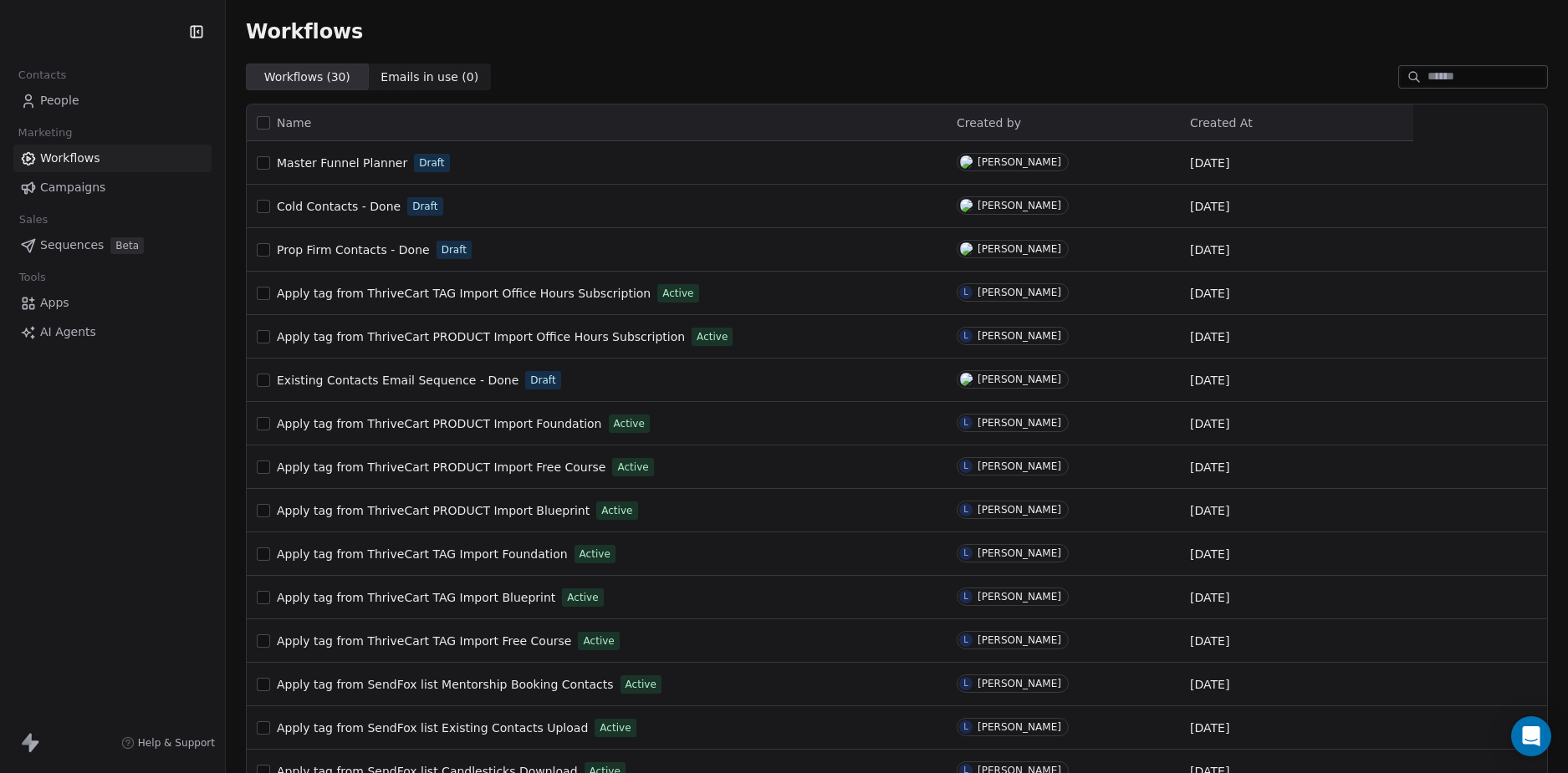
click at [122, 507] on div "Contacts People Marketing Workflows Campaigns Sales Sequences Beta Tools Apps A…" at bounding box center [112, 386] width 225 height 773
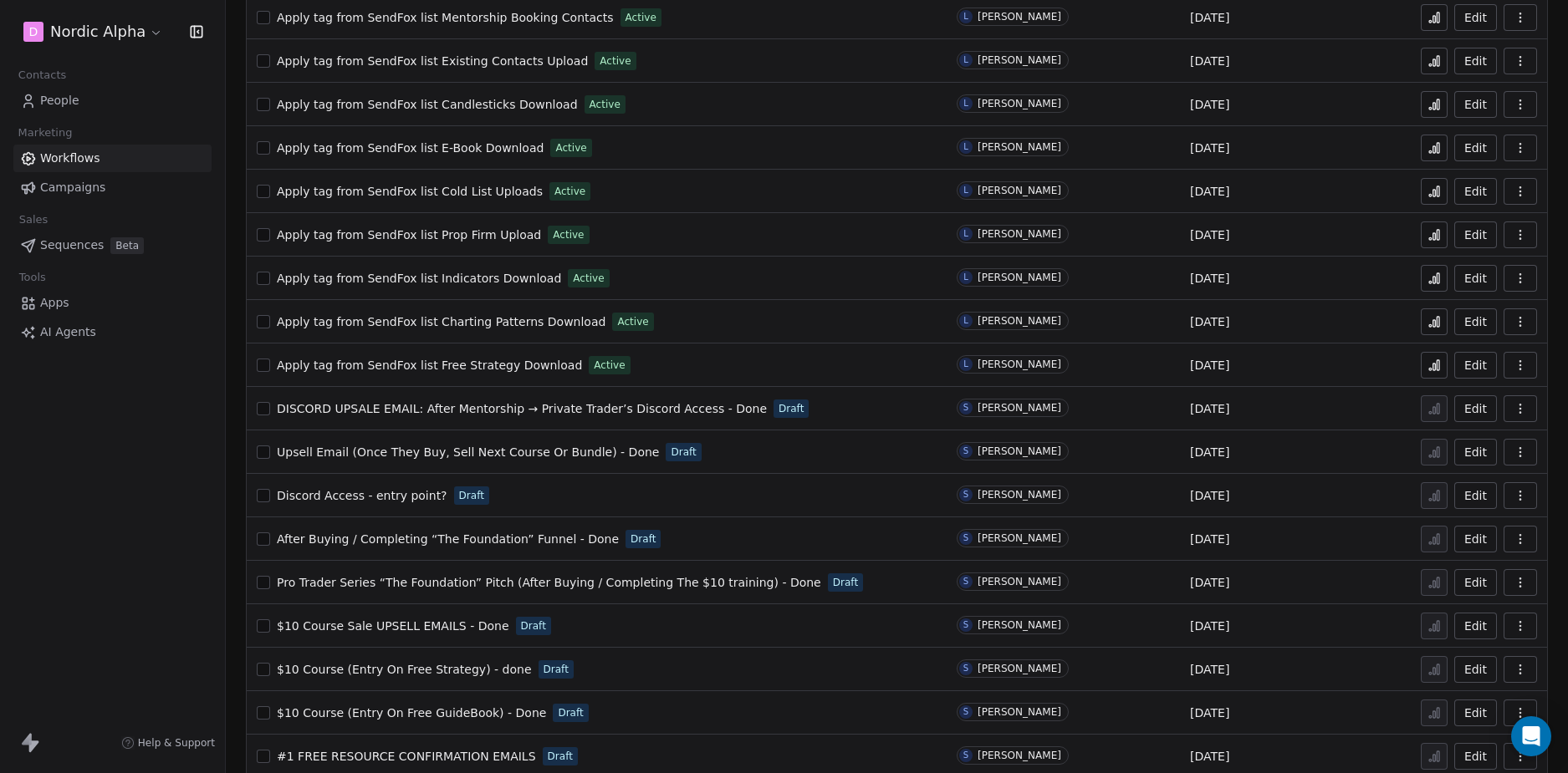
scroll to position [686, 0]
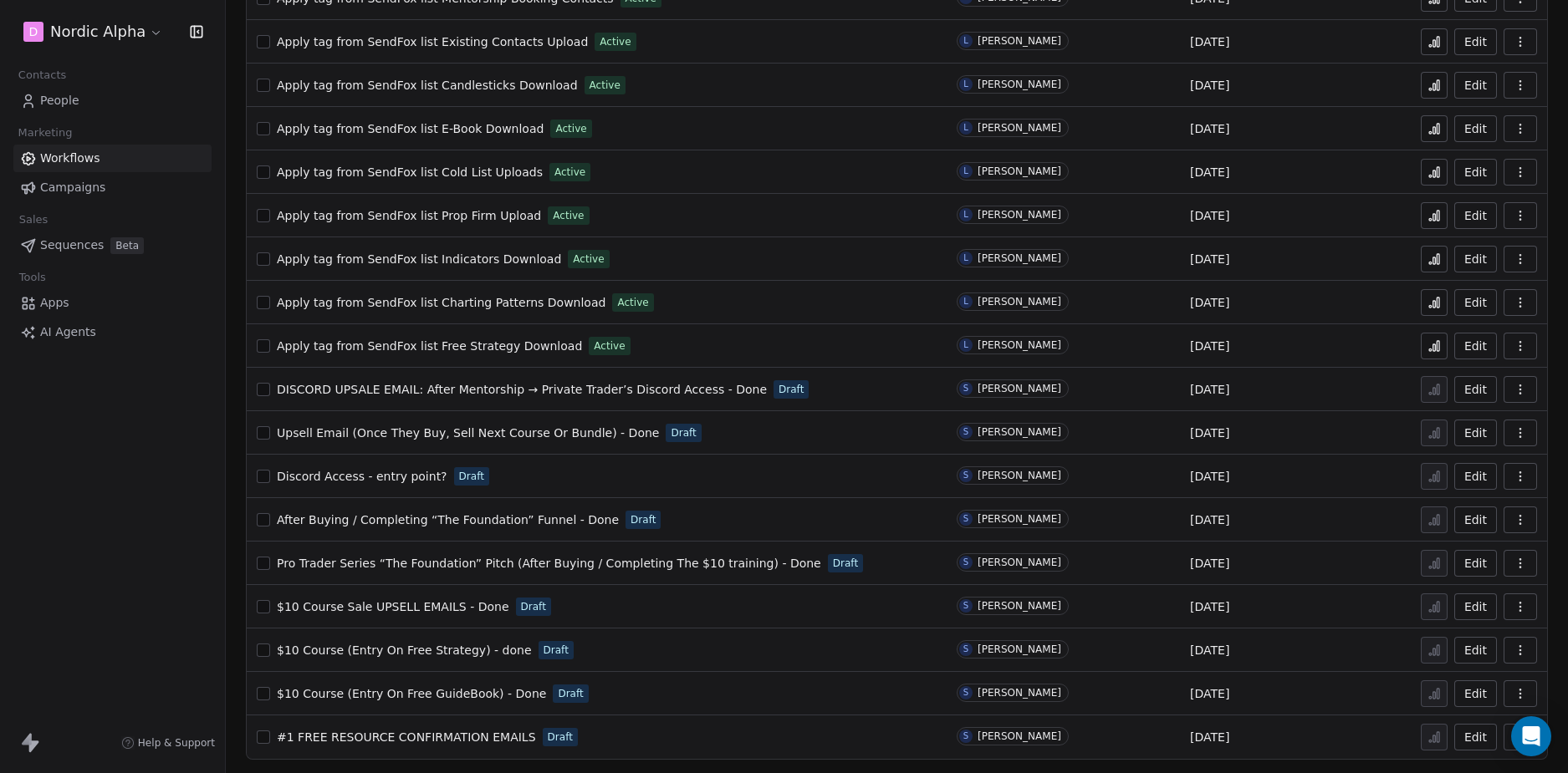
click at [102, 524] on div "D Nordic Alpha Contacts People Marketing Workflows Campaigns Sales Sequences Be…" at bounding box center [112, 386] width 225 height 773
click at [134, 497] on div "D Nordic Alpha Contacts People Marketing Workflows Campaigns Sales Sequences Be…" at bounding box center [112, 386] width 225 height 773
click at [142, 495] on div "D Nordic Alpha Contacts People Marketing Workflows Campaigns Sales Sequences Be…" at bounding box center [112, 386] width 225 height 773
click at [141, 484] on div "D Nordic Alpha Contacts People Marketing Workflows Campaigns Sales Sequences Be…" at bounding box center [112, 386] width 225 height 773
click at [194, 516] on div "D Nordic Alpha Contacts People Marketing Workflows Campaigns Sales Sequences Be…" at bounding box center [112, 386] width 225 height 773
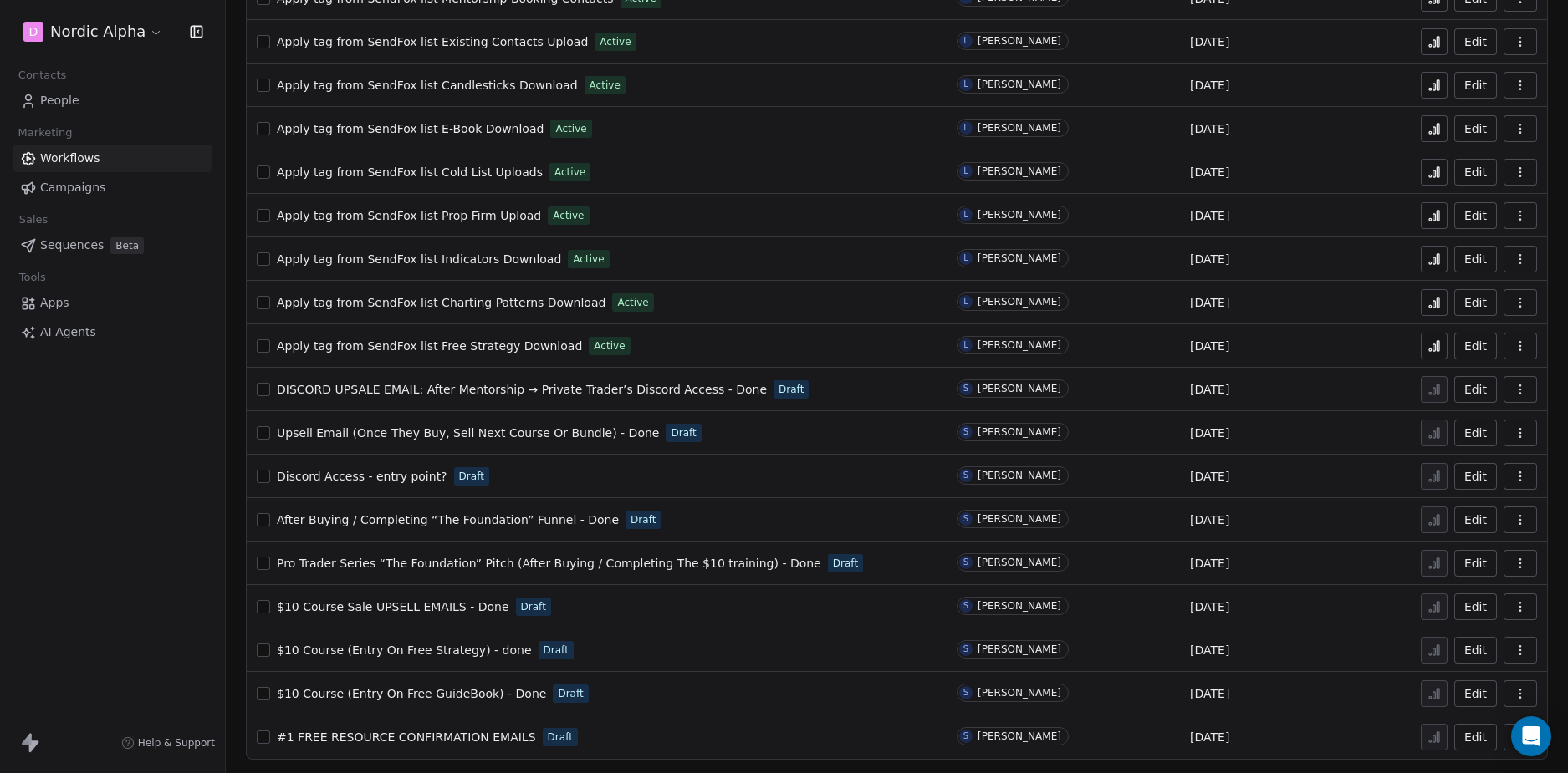
click at [143, 495] on div "D Nordic Alpha Contacts People Marketing Workflows Campaigns Sales Sequences Be…" at bounding box center [112, 386] width 225 height 773
click at [177, 500] on div "D Nordic Alpha Contacts People Marketing Workflows Campaigns Sales Sequences Be…" at bounding box center [112, 386] width 225 height 773
click at [178, 519] on div "D Nordic Alpha Contacts People Marketing Workflows Campaigns Sales Sequences Be…" at bounding box center [112, 386] width 225 height 773
click at [178, 548] on div "D Nordic Alpha Contacts People Marketing Workflows Campaigns Sales Sequences Be…" at bounding box center [112, 386] width 225 height 773
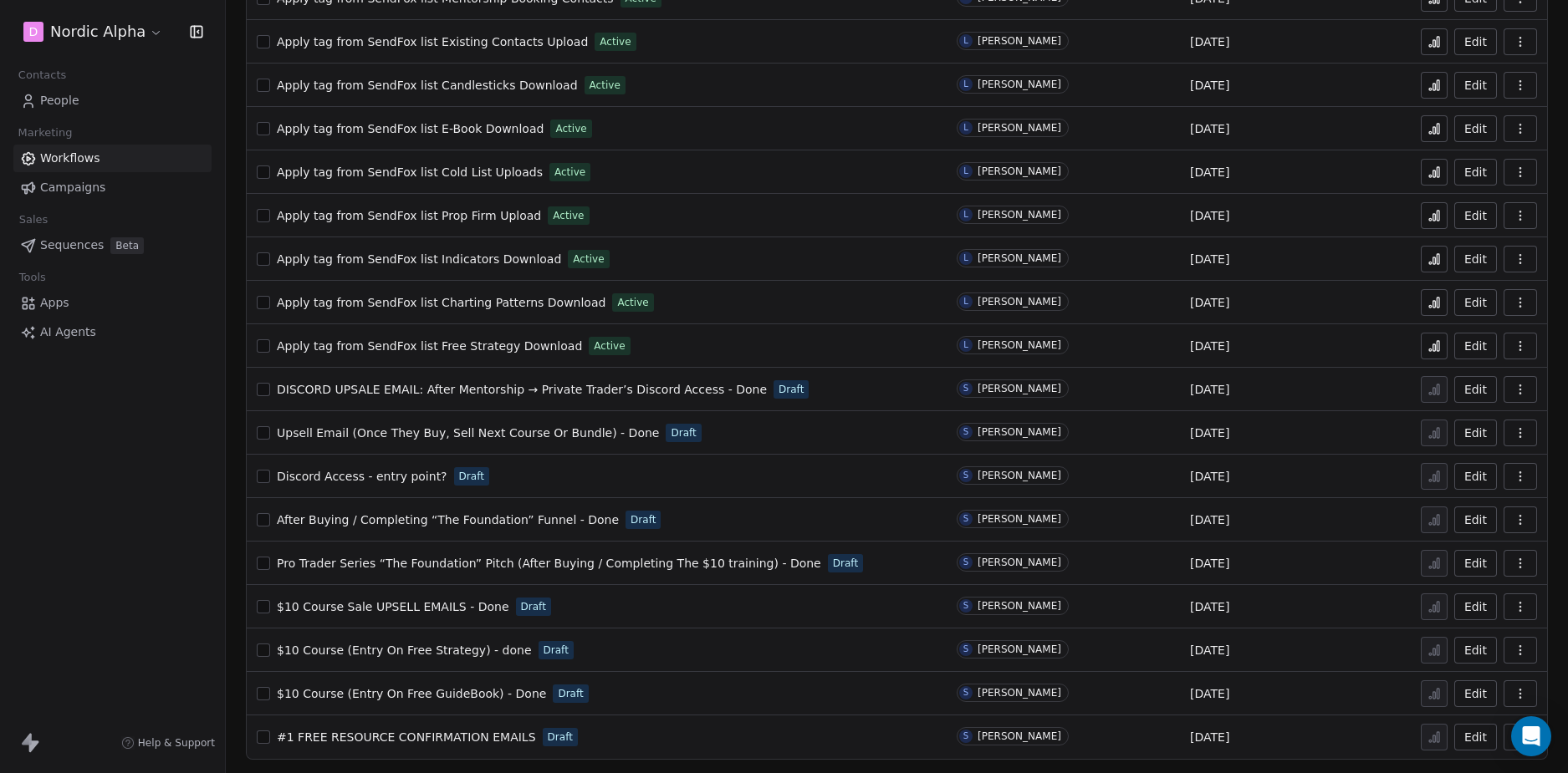
click at [152, 541] on div "D Nordic Alpha Contacts People Marketing Workflows Campaigns Sales Sequences Be…" at bounding box center [112, 386] width 225 height 773
click at [173, 467] on div "D Nordic Alpha Contacts People Marketing Workflows Campaigns Sales Sequences Be…" at bounding box center [112, 386] width 225 height 773
click at [81, 539] on div "D Nordic Alpha Contacts People Marketing Workflows Campaigns Sales Sequences Be…" at bounding box center [112, 386] width 225 height 773
click at [135, 523] on div "D Nordic Alpha Contacts People Marketing Workflows Campaigns Sales Sequences Be…" at bounding box center [112, 386] width 225 height 773
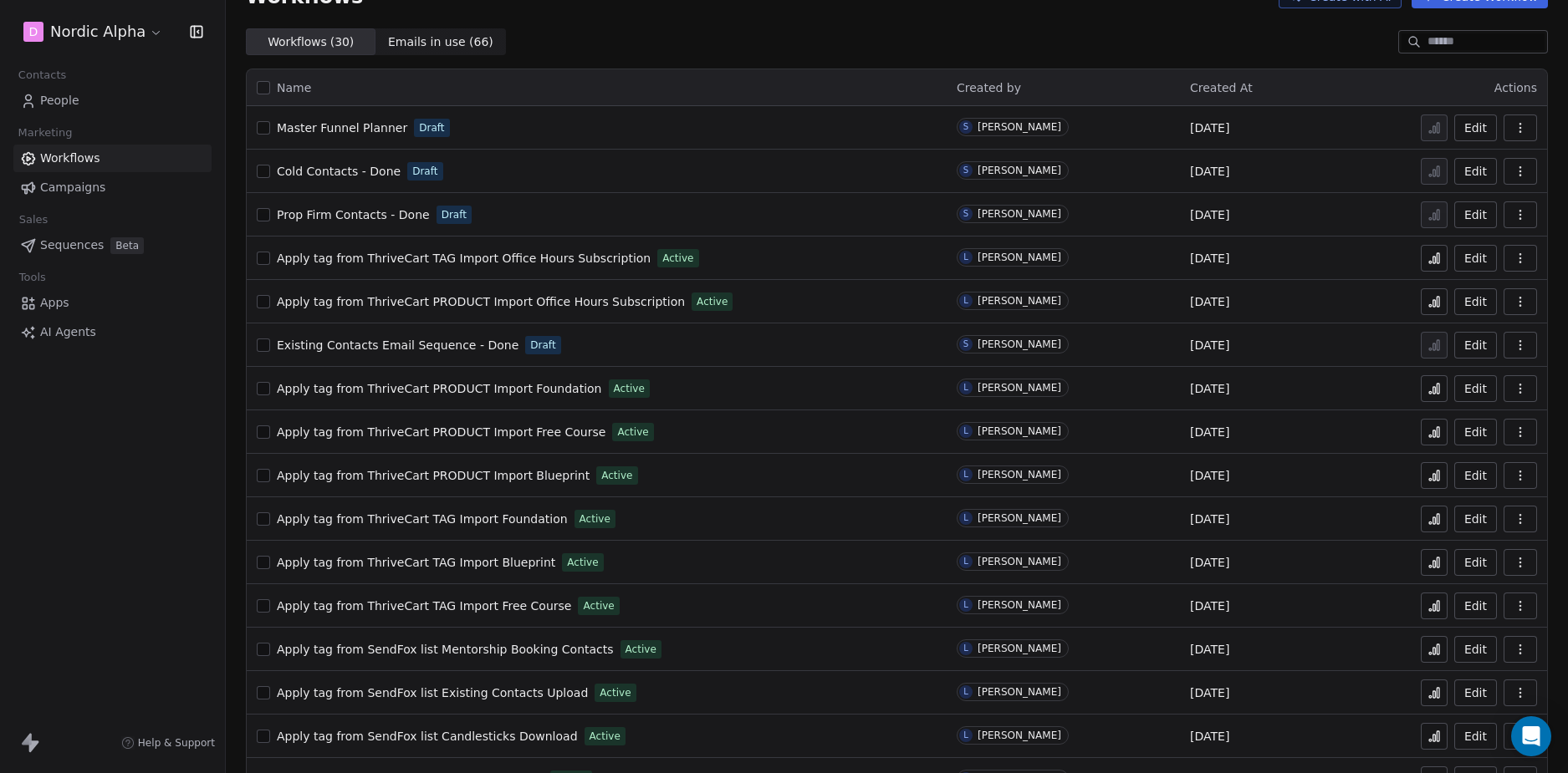
scroll to position [0, 0]
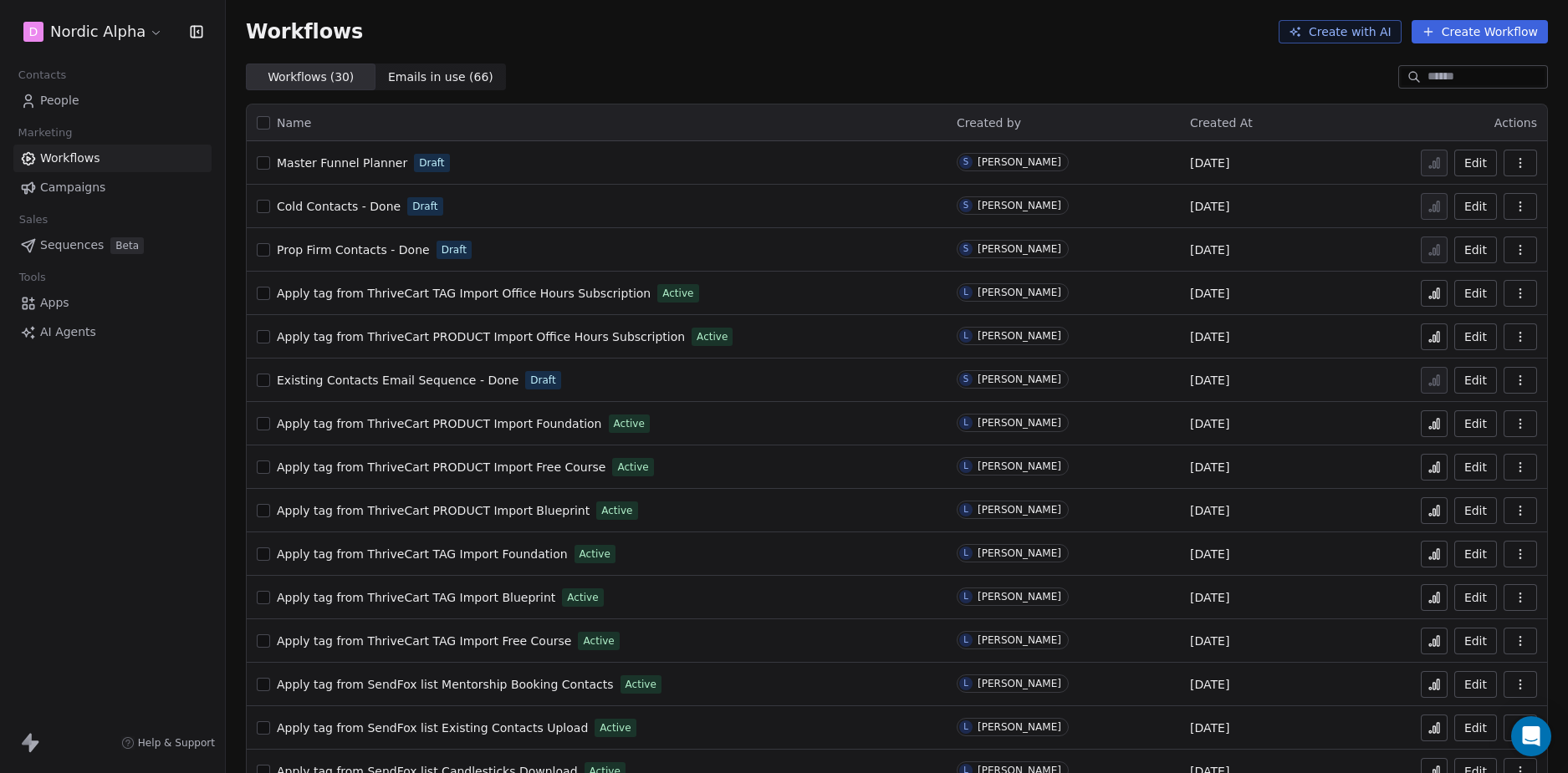
click at [106, 529] on div "D Nordic Alpha Contacts People Marketing Workflows Campaigns Sales Sequences Be…" at bounding box center [112, 386] width 225 height 773
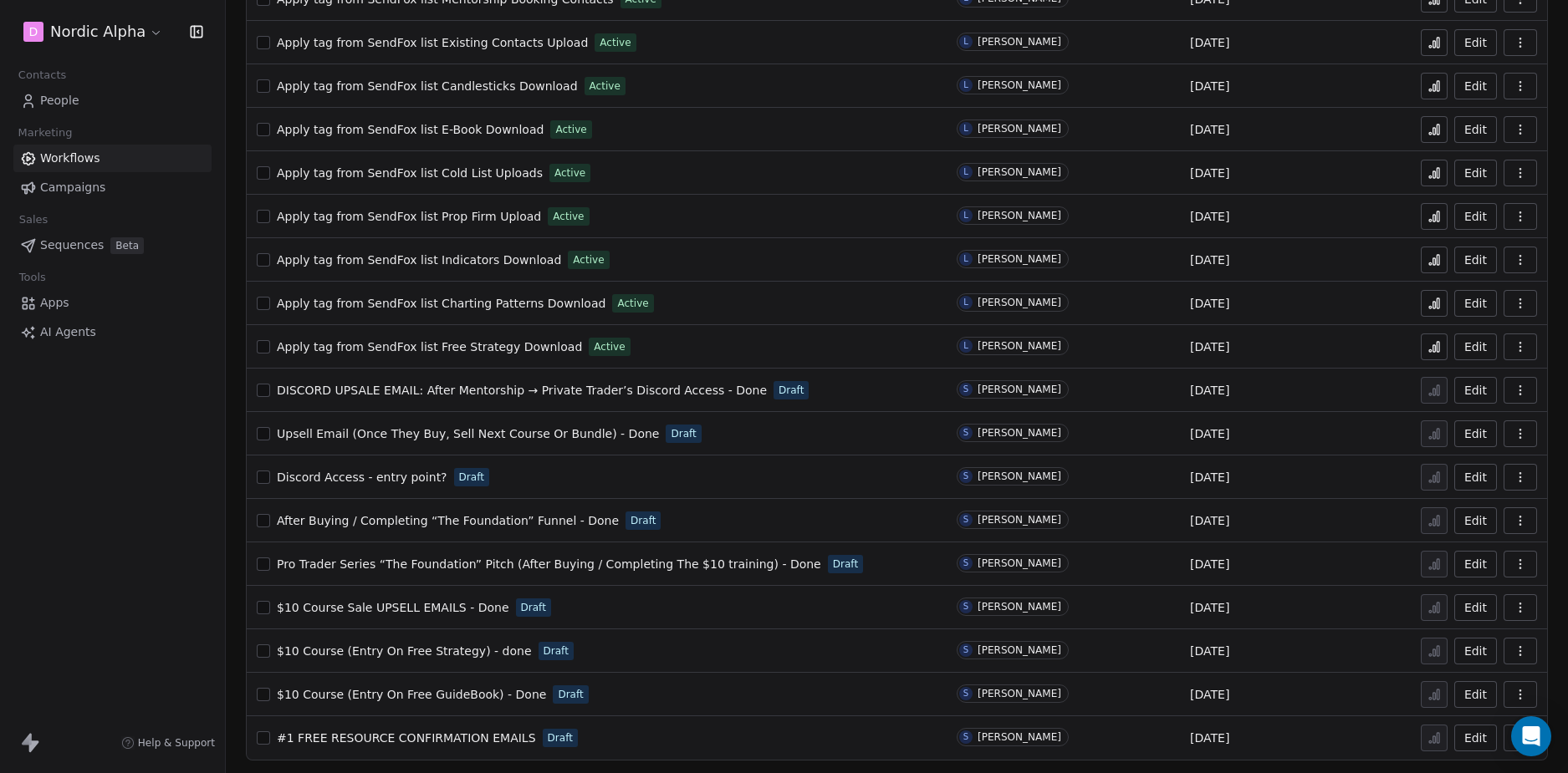
scroll to position [686, 0]
click at [188, 534] on div "D Nordic Alpha Contacts People Marketing Workflows Campaigns Sales Sequences Be…" at bounding box center [112, 386] width 225 height 773
drag, startPoint x: 138, startPoint y: 467, endPoint x: 148, endPoint y: 423, distance: 45.1
click at [138, 464] on div "D Nordic Alpha Contacts People Marketing Workflows Campaigns Sales Sequences Be…" at bounding box center [112, 386] width 225 height 773
click at [100, 184] on span "Campaigns" at bounding box center [72, 188] width 65 height 18
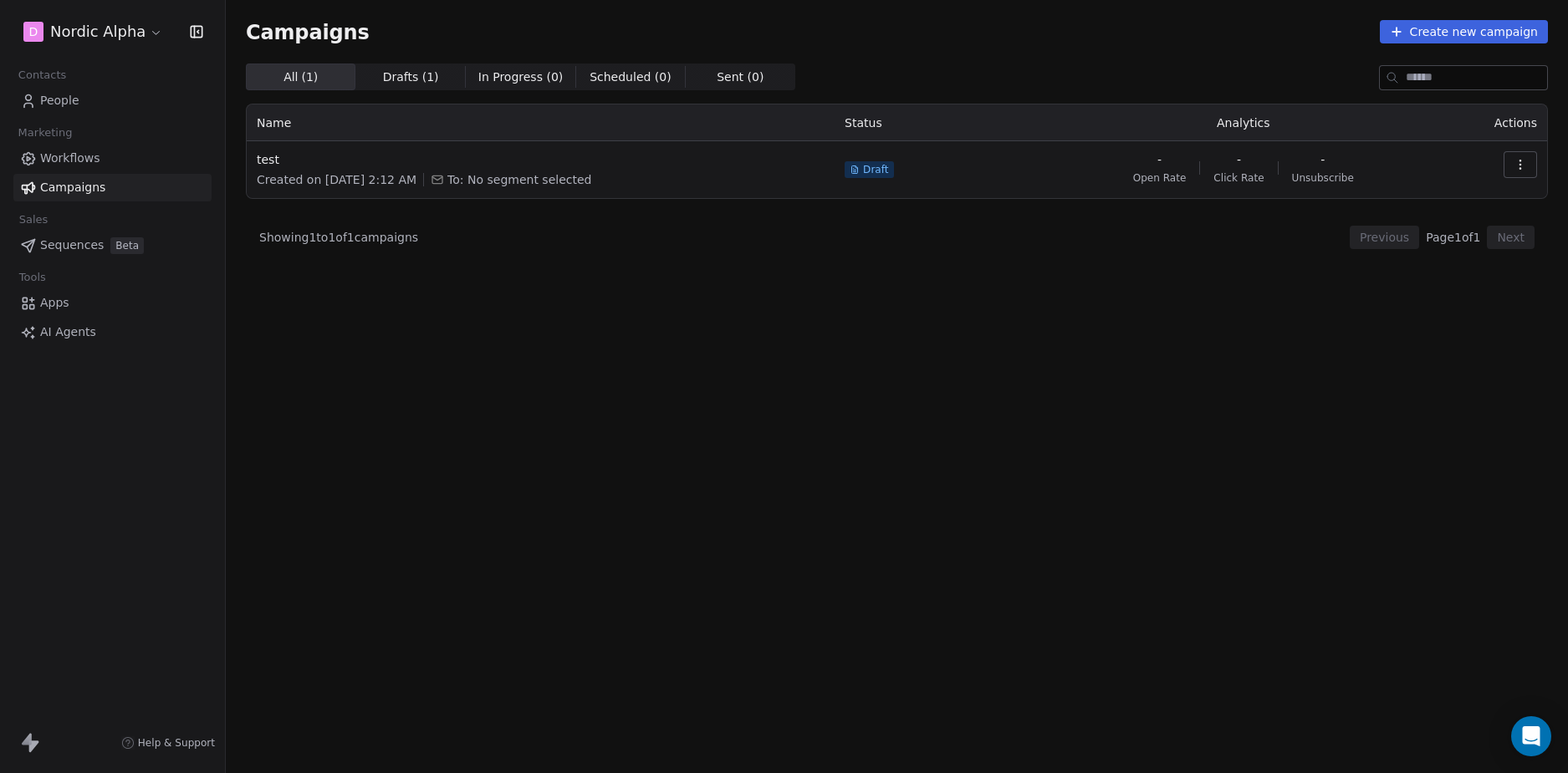
click at [135, 514] on div "D Nordic Alpha Contacts People Marketing Workflows Campaigns Sales Sequences Be…" at bounding box center [112, 386] width 225 height 773
click at [747, 366] on div "All ( 1 ) All ( 1 ) Drafts ( 1 ) Drafts ( 1 ) In Progress ( 0 ) In Progress ( 0…" at bounding box center [896, 344] width 1301 height 563
drag, startPoint x: 563, startPoint y: 328, endPoint x: 508, endPoint y: 232, distance: 110.6
click at [565, 328] on div "All ( 1 ) All ( 1 ) Drafts ( 1 ) Drafts ( 1 ) In Progress ( 0 ) In Progress ( 0…" at bounding box center [896, 344] width 1301 height 563
click at [266, 160] on span "test" at bounding box center [540, 160] width 568 height 17
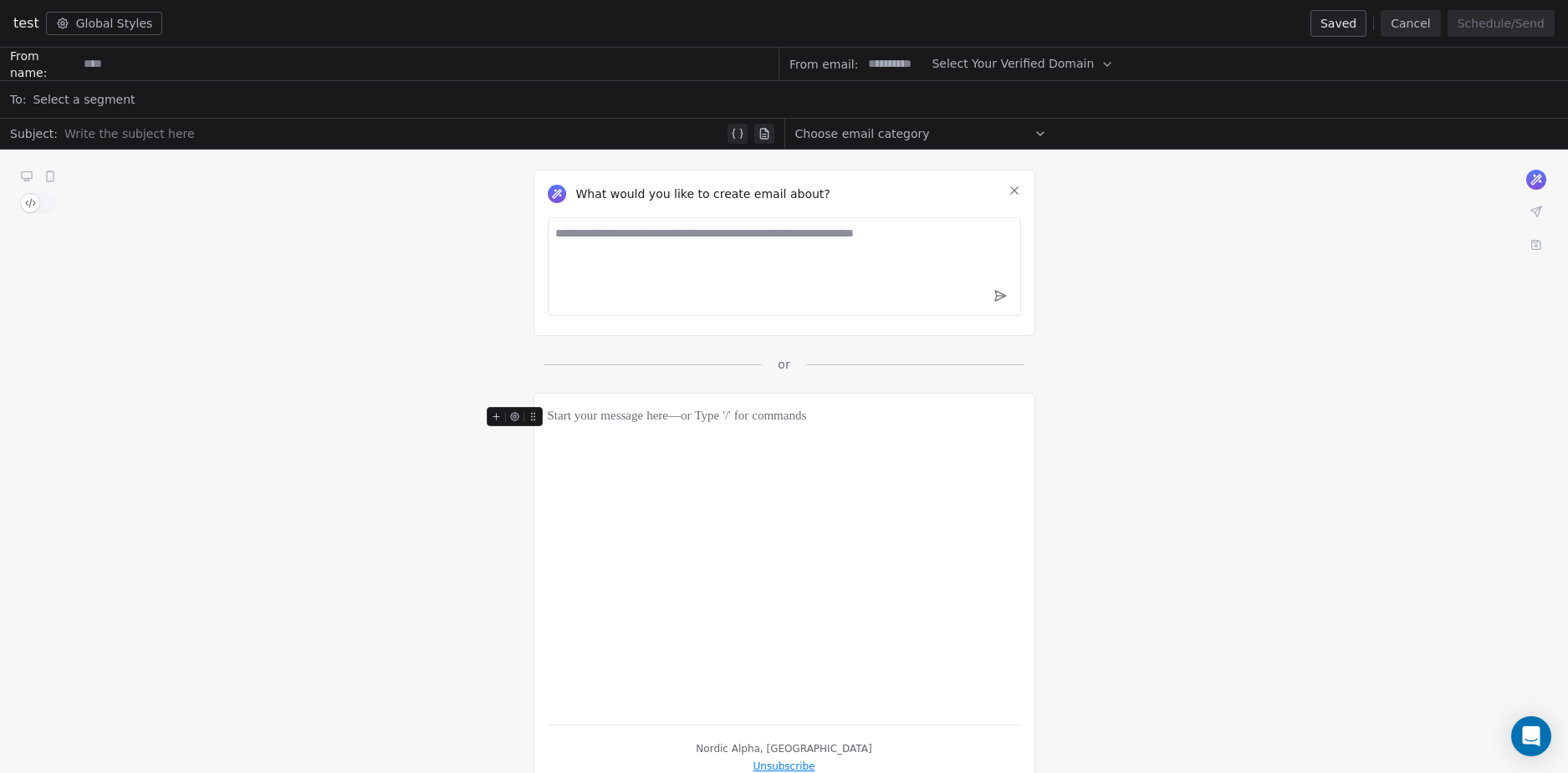
click at [1173, 332] on div "What would you like to create email about? or" at bounding box center [784, 260] width 1568 height 223
click at [98, 20] on button "Global Styles" at bounding box center [104, 24] width 117 height 24
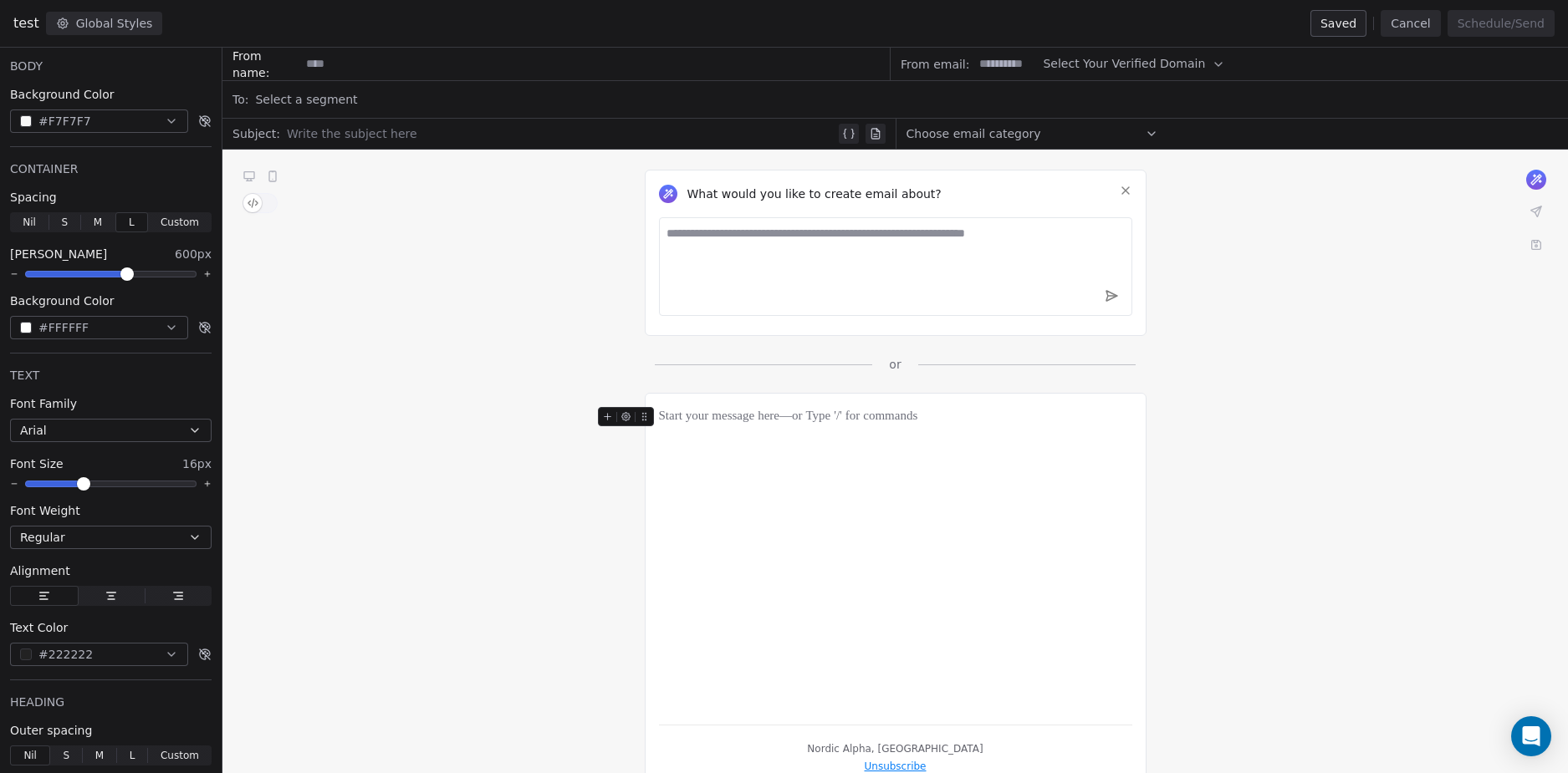
click at [98, 20] on button "Global Styles" at bounding box center [104, 24] width 117 height 24
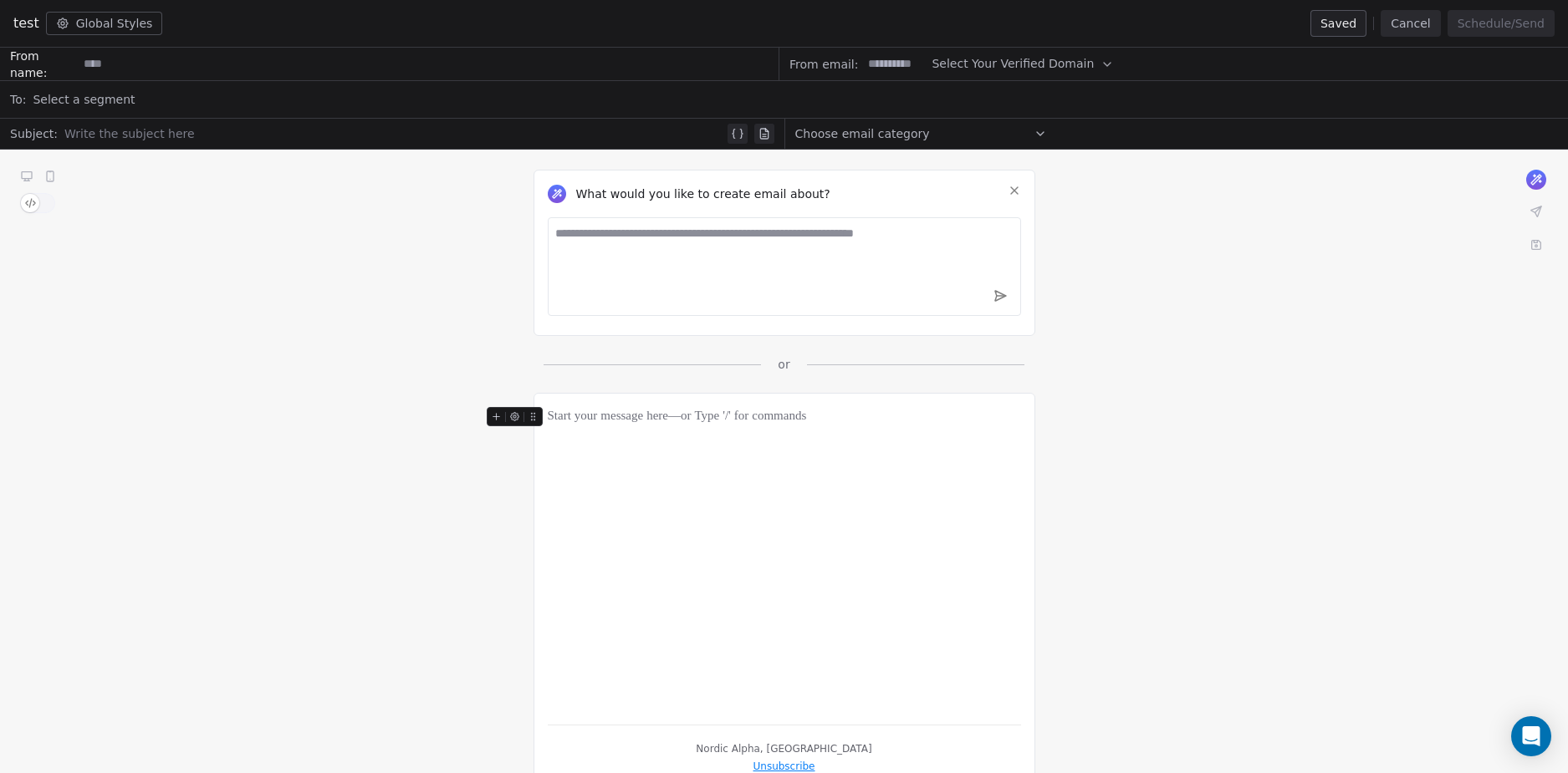
click at [1419, 25] on button "Cancel" at bounding box center [1410, 24] width 59 height 27
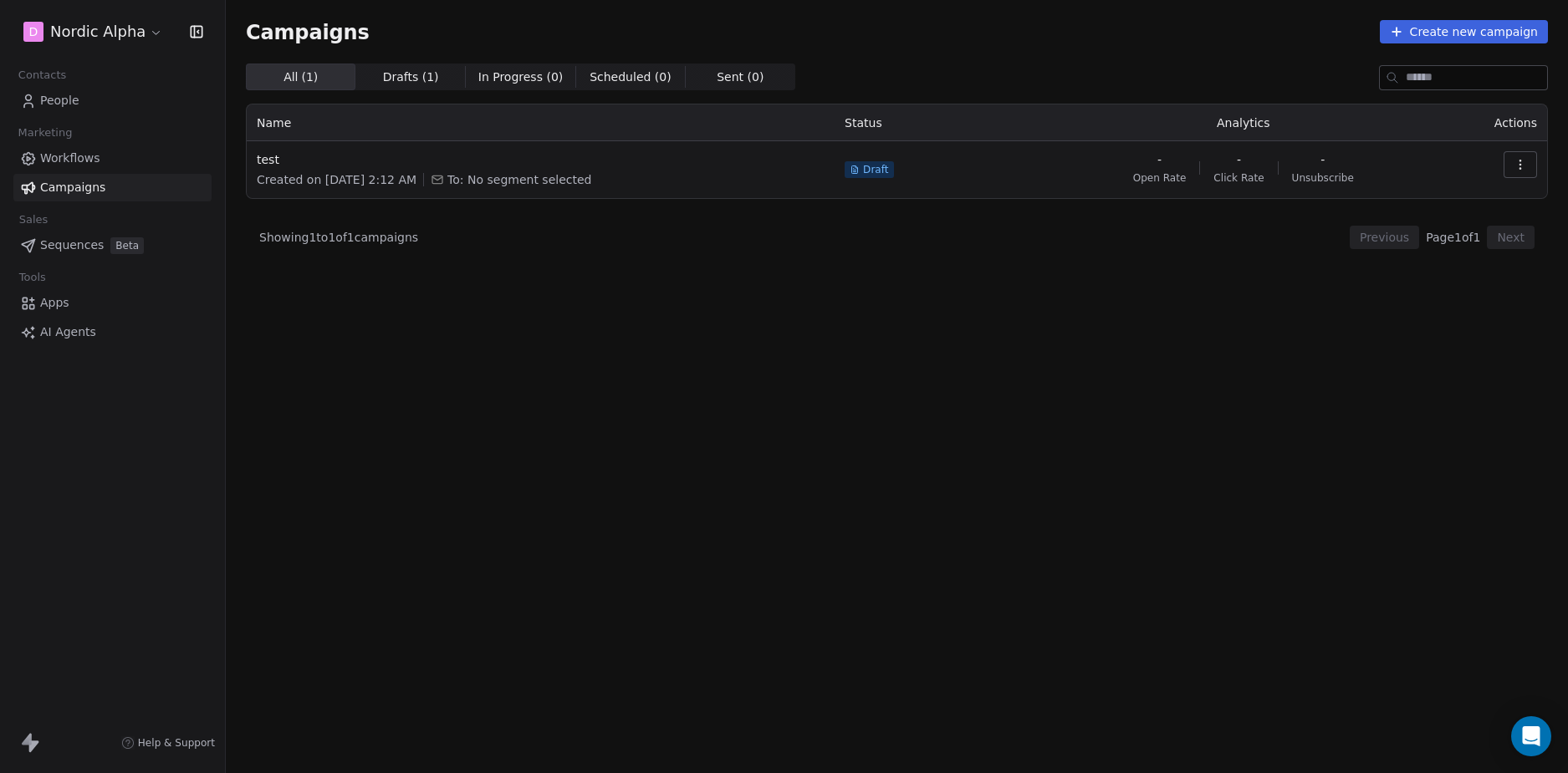
click at [1526, 158] on button "button" at bounding box center [1520, 165] width 33 height 27
click at [1425, 286] on span "Delete" at bounding box center [1409, 283] width 44 height 20
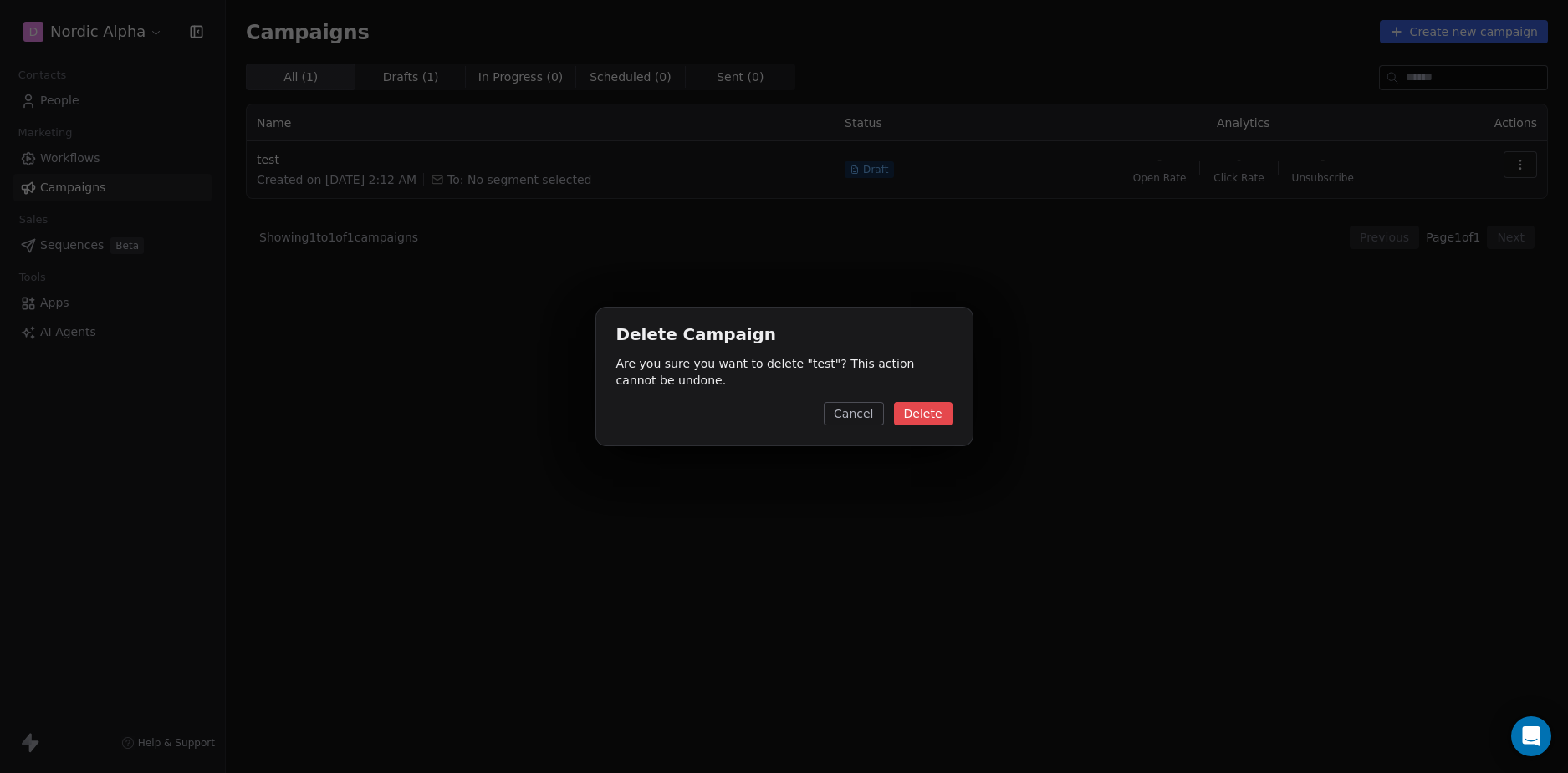
click at [924, 411] on button "Delete" at bounding box center [923, 414] width 59 height 24
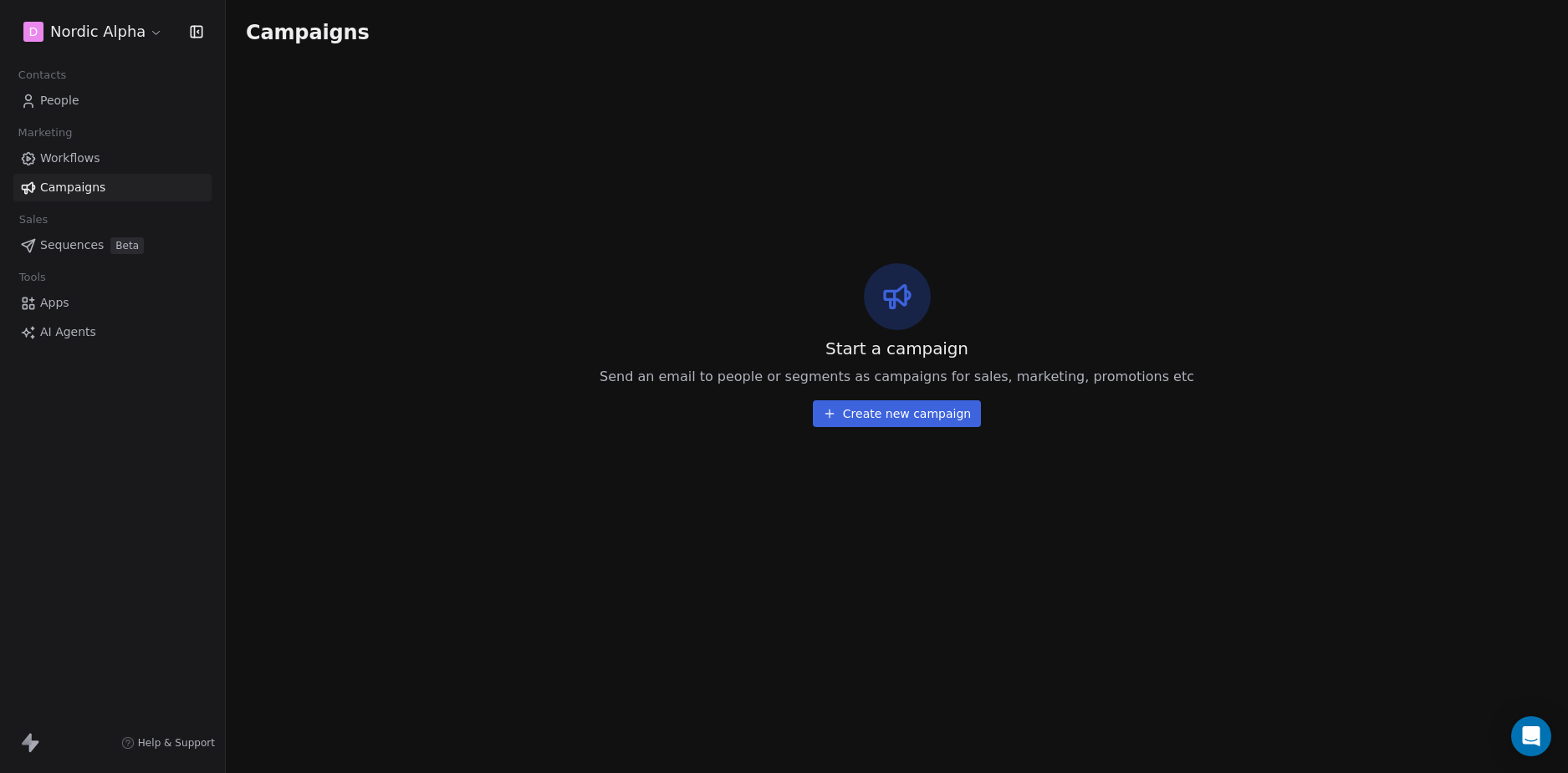
click at [1330, 255] on div "Start a campaign Send an email to people or segments as campaigns for sales, ma…" at bounding box center [896, 344] width 1301 height 563
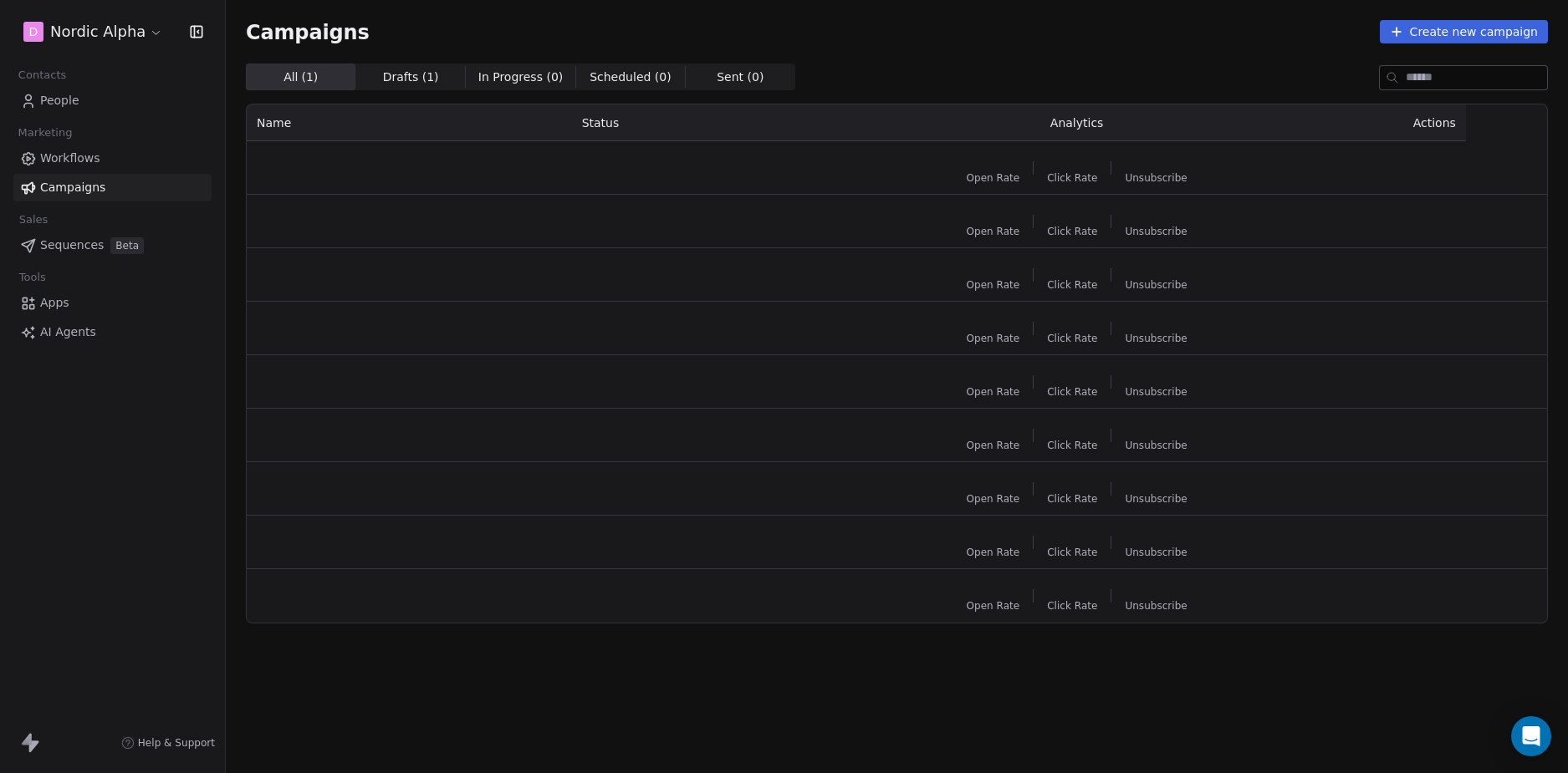
click at [868, 418] on td at bounding box center [720, 435] width 296 height 53
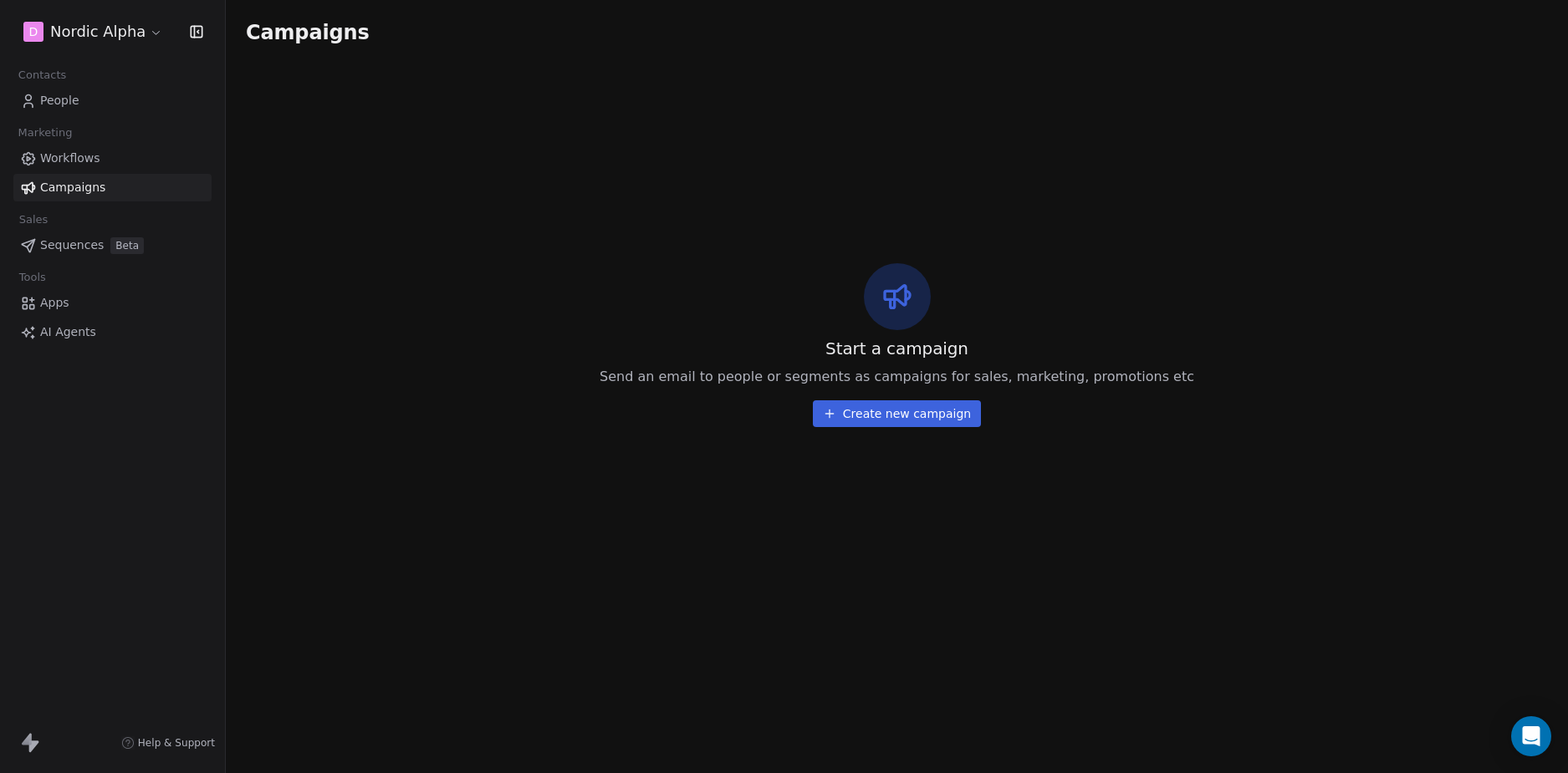
click at [898, 422] on button "Create new campaign" at bounding box center [896, 414] width 168 height 27
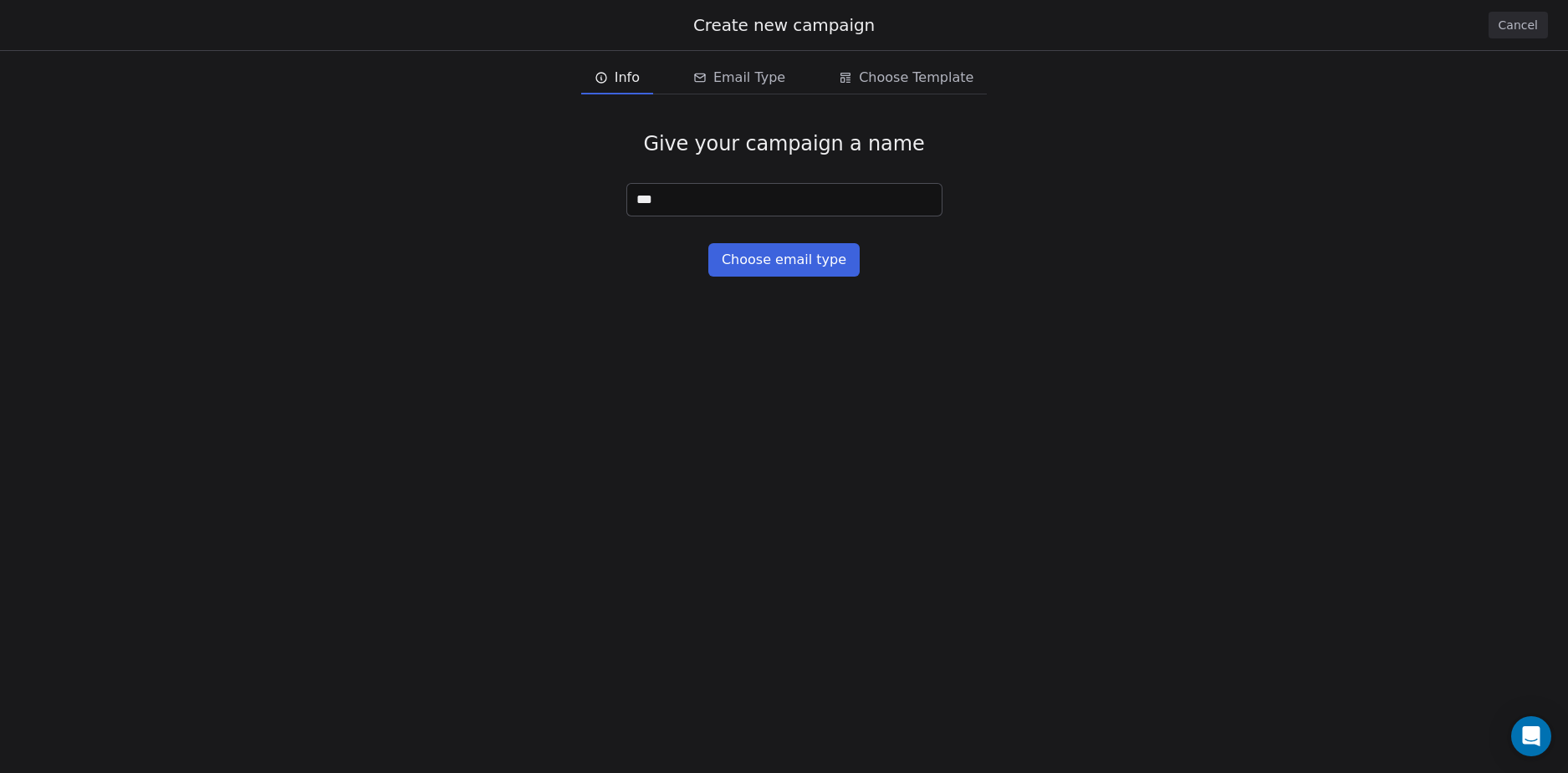
type input "****"
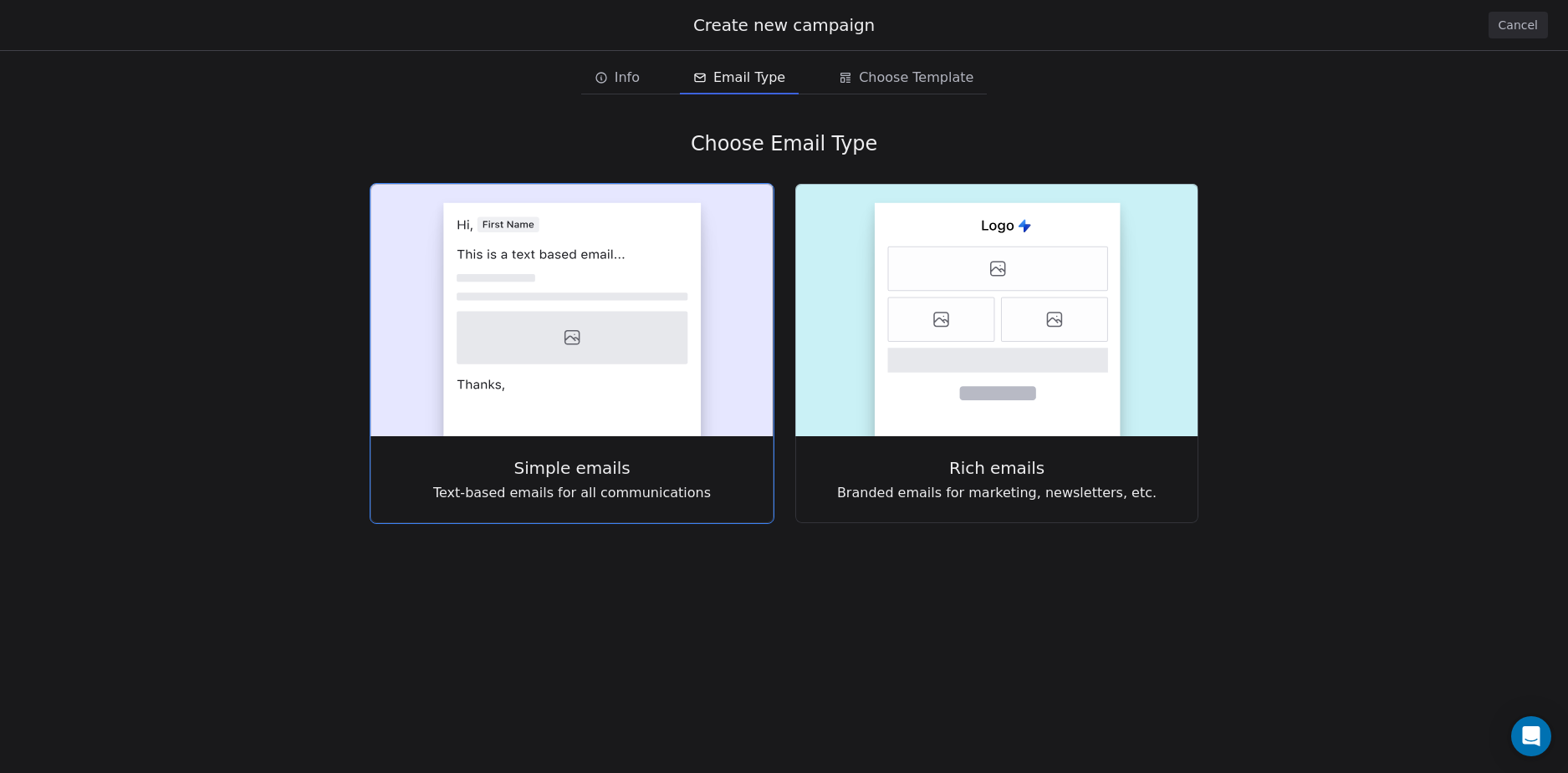
click at [550, 327] on icon at bounding box center [572, 338] width 231 height 53
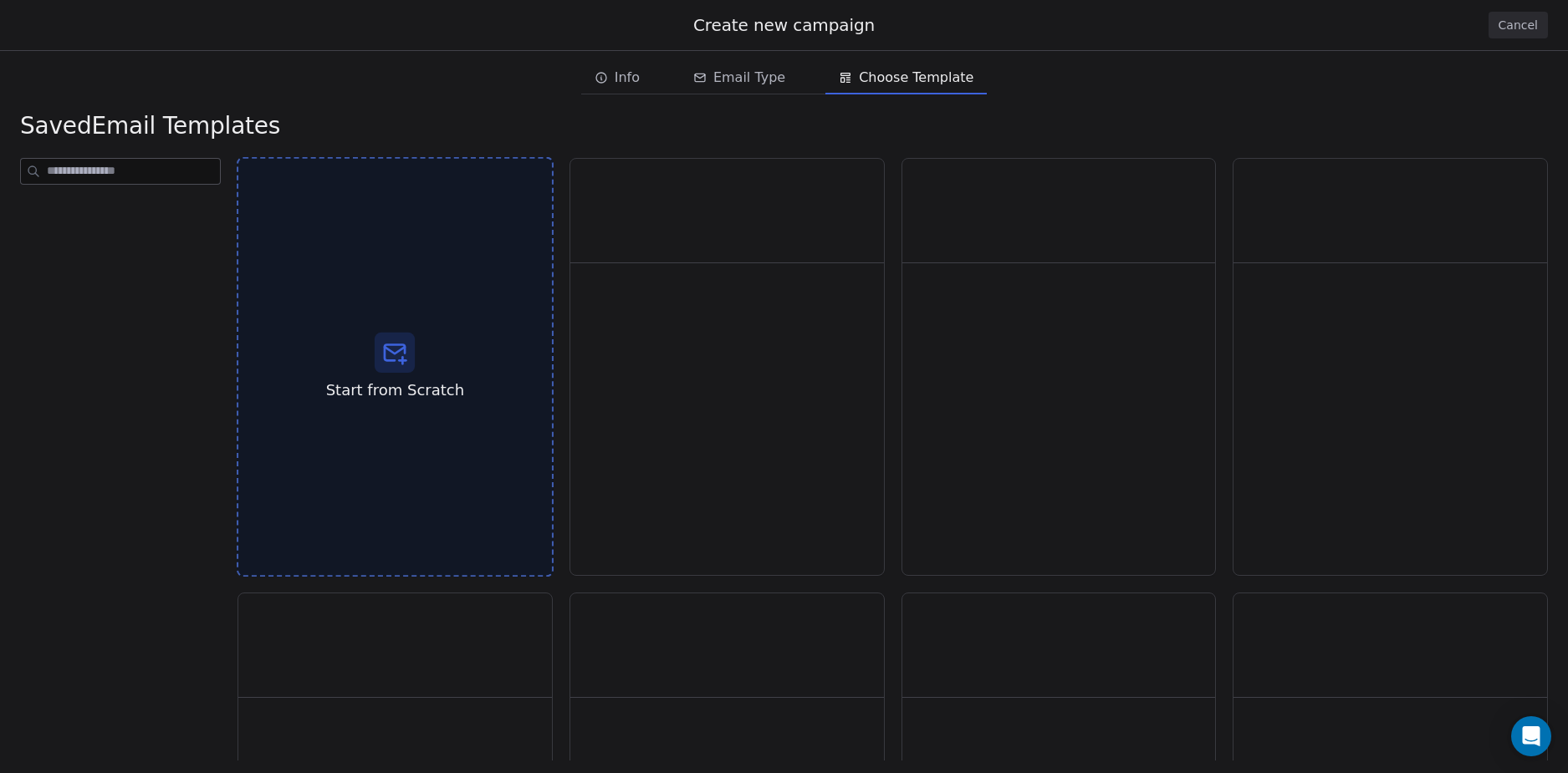
click at [418, 308] on div "Start from Scratch" at bounding box center [395, 367] width 317 height 420
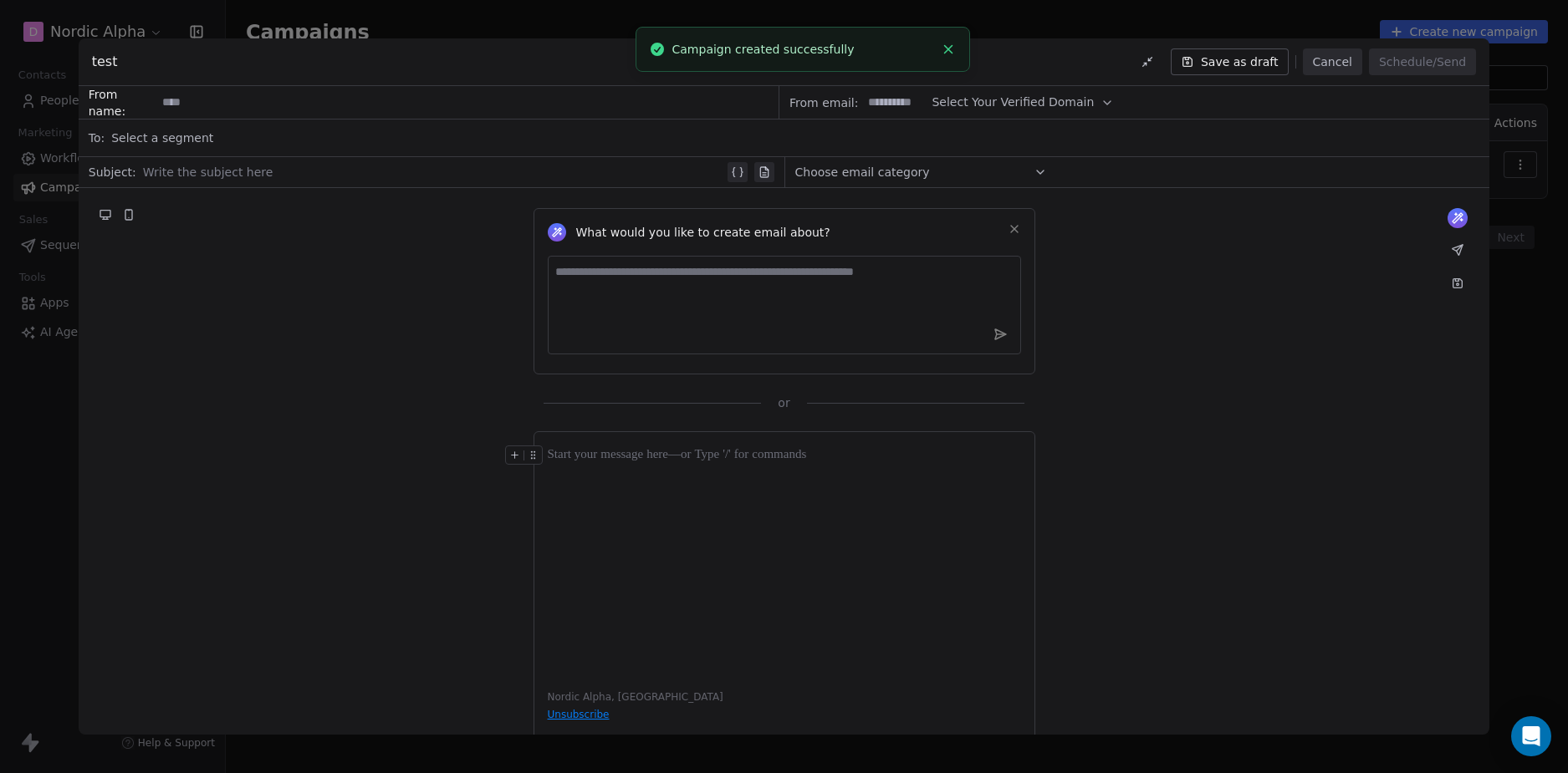
click at [1350, 55] on button "Cancel" at bounding box center [1332, 62] width 59 height 27
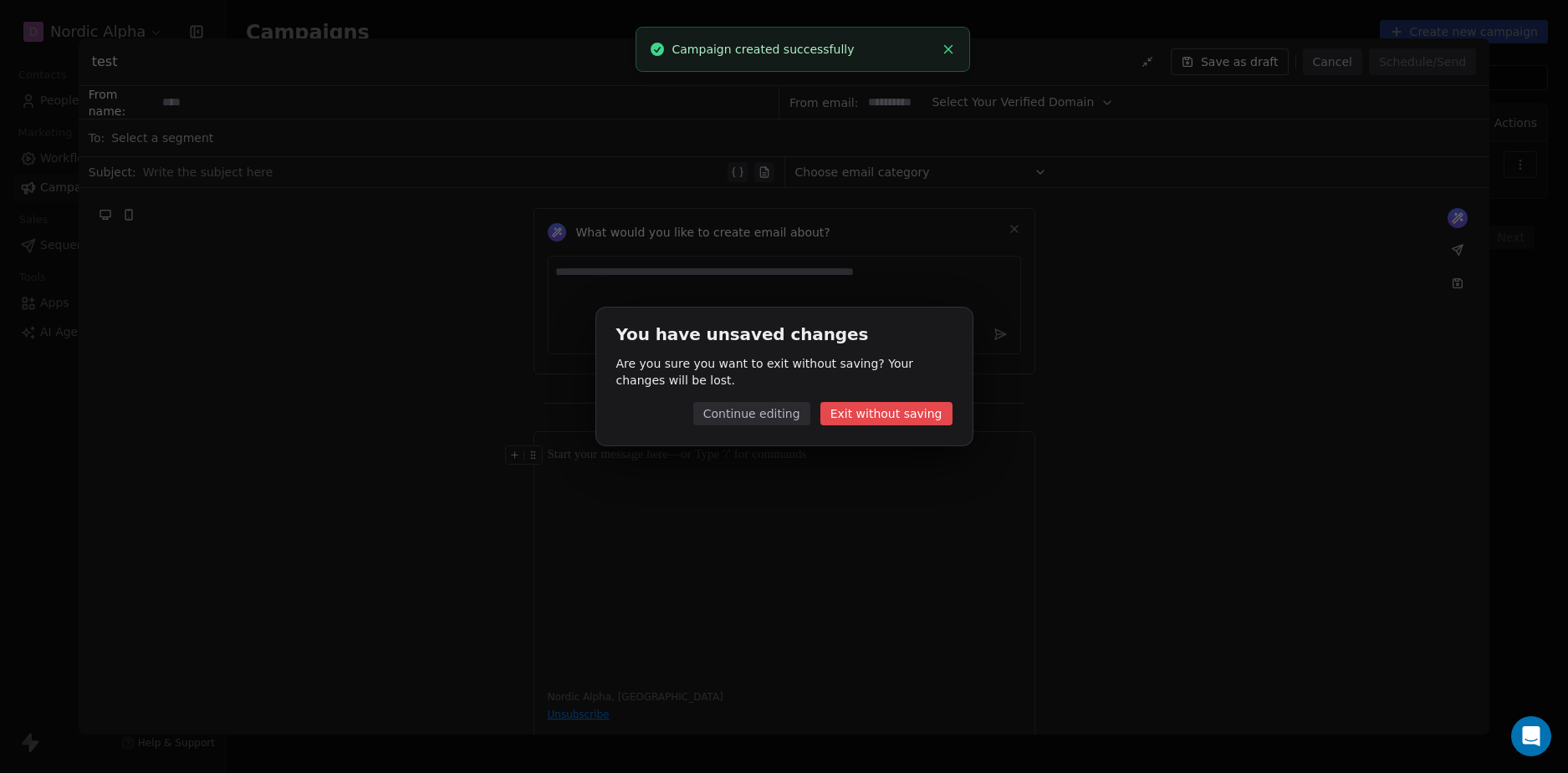
click at [912, 418] on button "Exit without saving" at bounding box center [886, 414] width 132 height 24
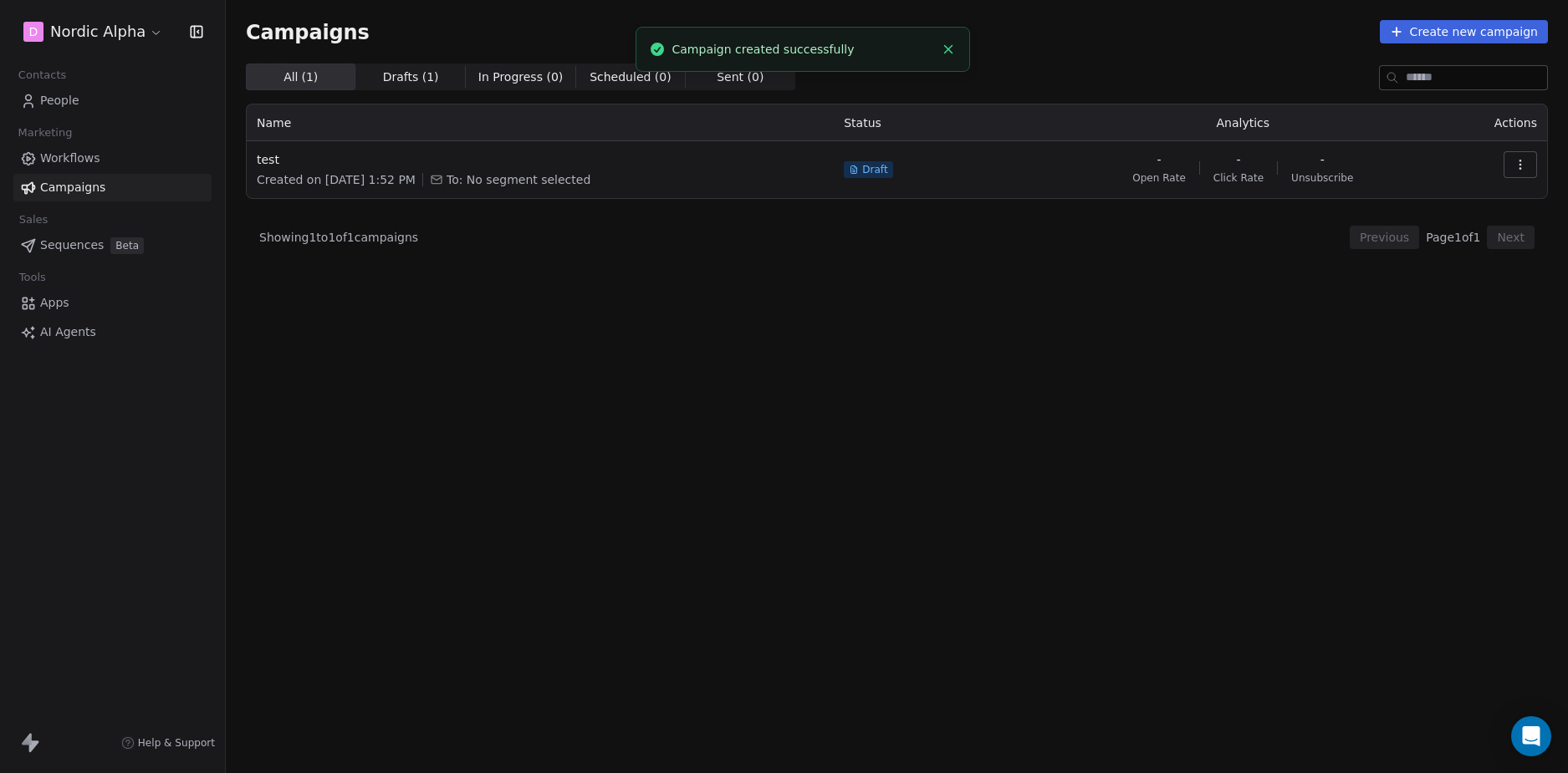
click at [464, 386] on div "All ( 1 ) All ( 1 ) Drafts ( 1 ) Drafts ( 1 ) In Progress ( 0 ) In Progress ( 0…" at bounding box center [896, 344] width 1301 height 563
click at [97, 408] on div "D Nordic Alpha Contacts People Marketing Workflows Campaigns Sales Sequences Be…" at bounding box center [112, 386] width 225 height 773
click at [87, 154] on span "Workflows" at bounding box center [70, 158] width 60 height 18
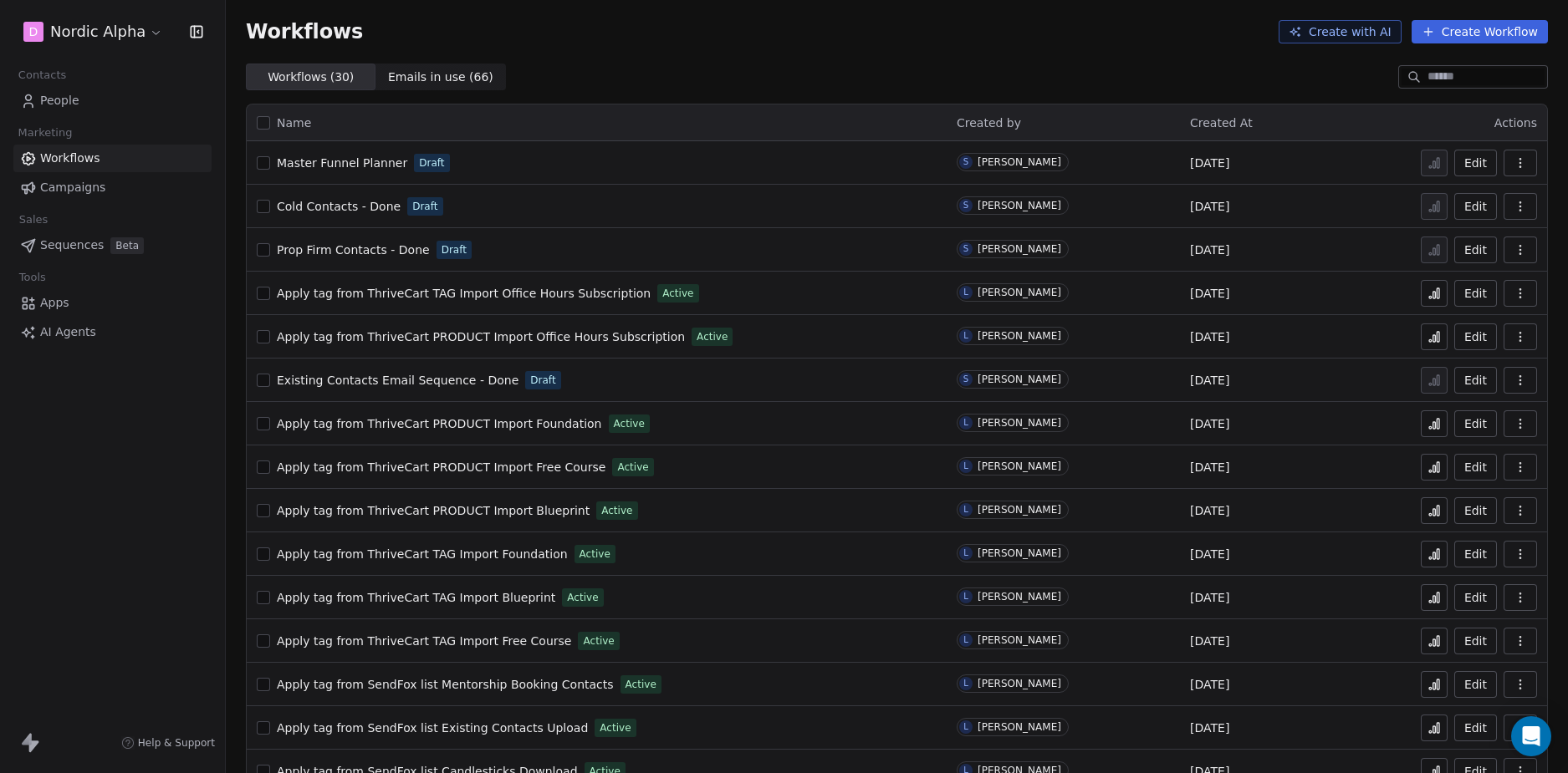
click at [129, 469] on div "D Nordic Alpha Contacts People Marketing Workflows Campaigns Sales Sequences Be…" at bounding box center [112, 386] width 225 height 773
click at [155, 502] on div "D Nordic Alpha Contacts People Marketing Workflows Campaigns Sales Sequences Be…" at bounding box center [112, 386] width 225 height 773
click at [123, 490] on div "D Nordic Alpha Contacts People Marketing Workflows Campaigns Sales Sequences Be…" at bounding box center [112, 386] width 225 height 773
click at [92, 244] on span "Sequences" at bounding box center [71, 245] width 64 height 18
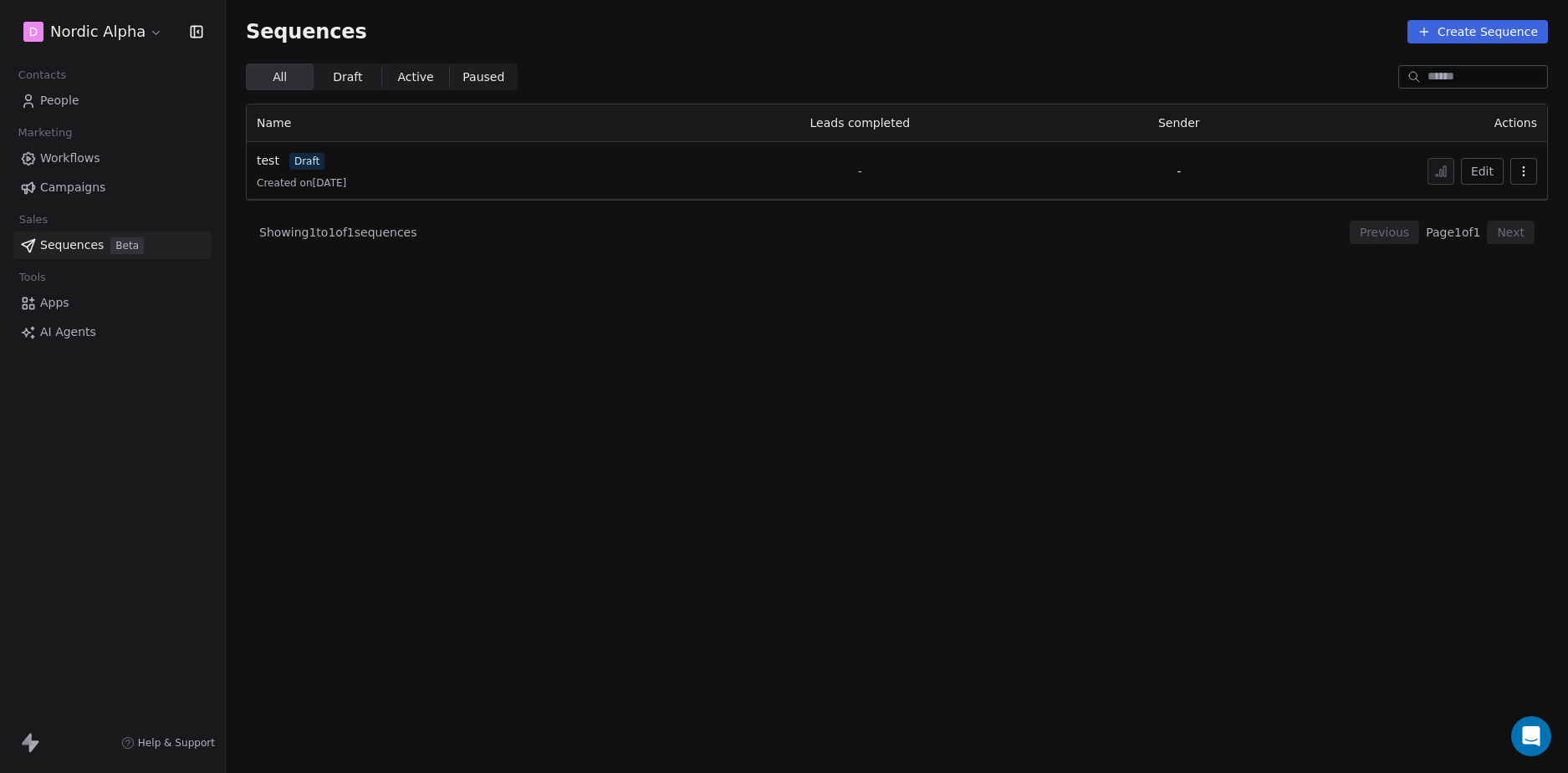
click at [137, 517] on div "D Nordic Alpha Contacts People Marketing Workflows Campaigns Sales Sequences Be…" at bounding box center [112, 386] width 225 height 773
click at [517, 367] on section "Sequences Create Sequence All All Draft Draft Active Active Paused Paused Name …" at bounding box center [896, 386] width 1342 height 773
click at [597, 374] on section "Sequences Create Sequence All All Draft Draft Active Active Paused Paused Name …" at bounding box center [896, 386] width 1342 height 773
click at [652, 336] on section "Sequences Create Sequence All All Draft Draft Active Active Paused Paused Name …" at bounding box center [896, 386] width 1342 height 773
click at [395, 397] on section "Sequences Create Sequence All All Draft Draft Active Active Paused Paused Name …" at bounding box center [896, 386] width 1342 height 773
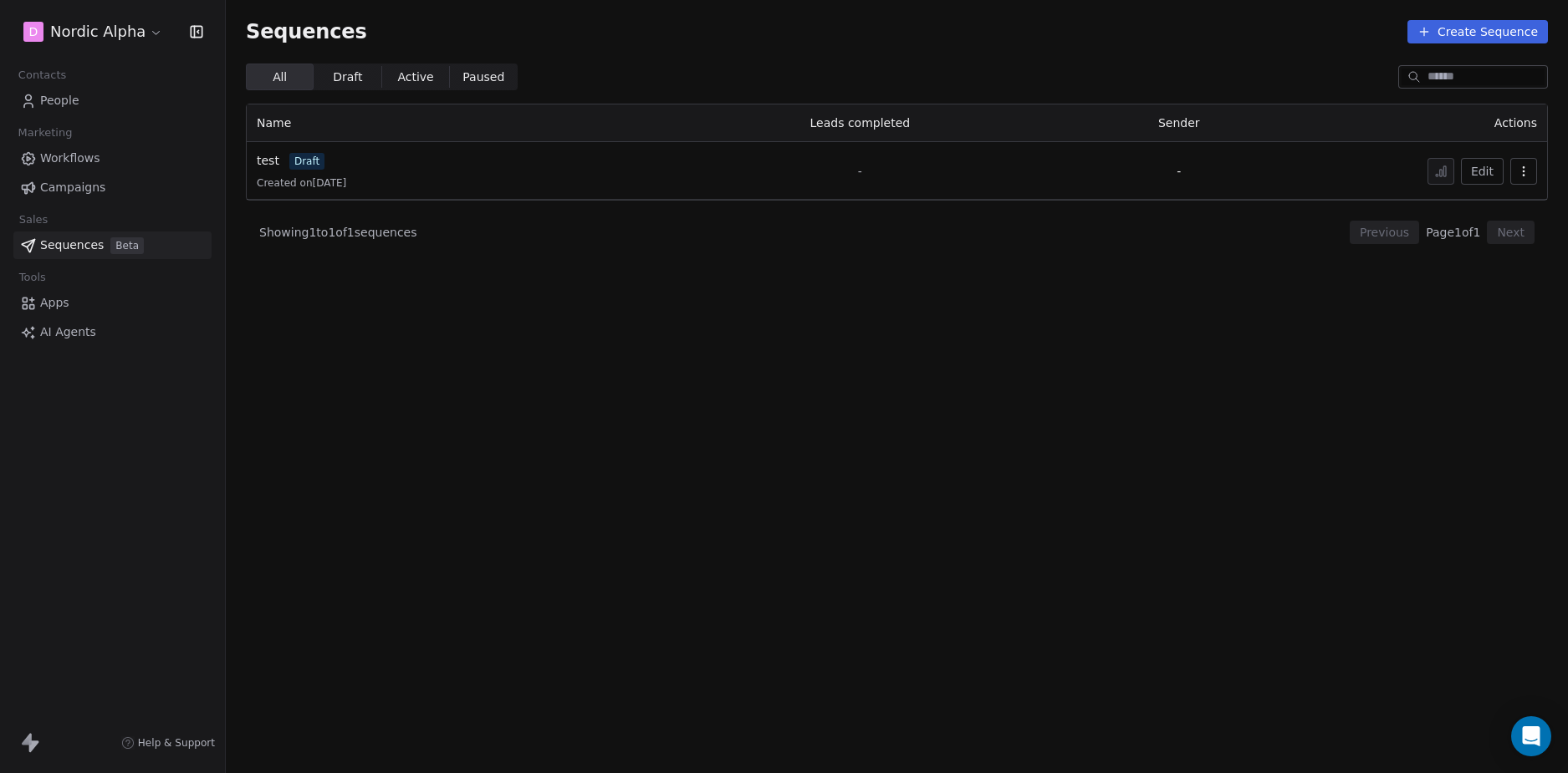
click at [76, 151] on span "Workflows" at bounding box center [70, 158] width 60 height 18
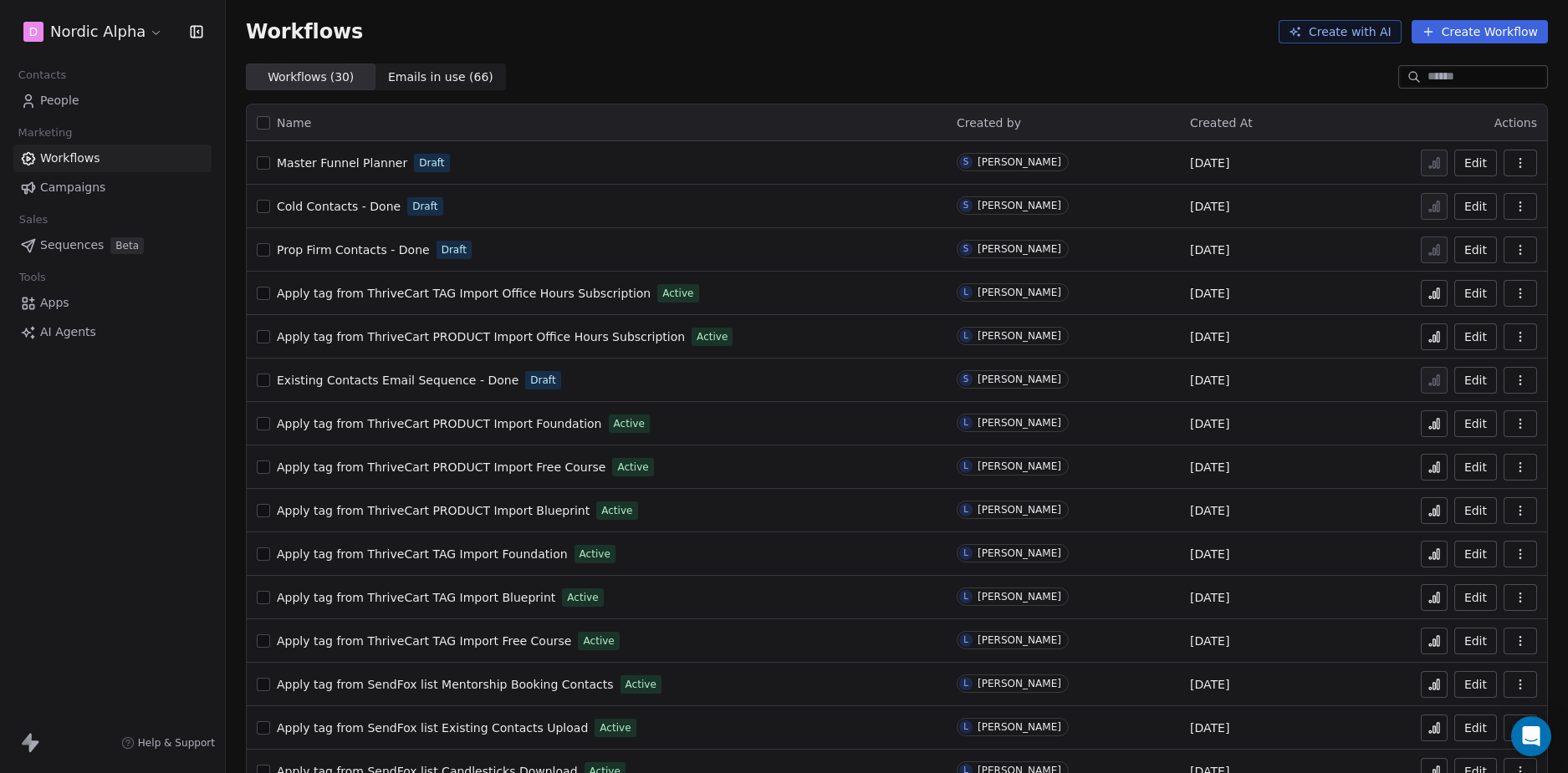
click at [133, 490] on div "D Nordic Alpha Contacts People Marketing Workflows Campaigns Sales Sequences Be…" at bounding box center [112, 386] width 225 height 773
click at [141, 476] on div "D Nordic Alpha Contacts People Marketing Workflows Campaigns Sales Sequences Be…" at bounding box center [112, 386] width 225 height 773
click at [1021, 50] on div "Workflows Create with AI Create Workflow" at bounding box center [896, 31] width 1342 height 64
click at [1019, 59] on div "Workflows Create with AI Create Workflow" at bounding box center [896, 31] width 1342 height 64
click at [197, 551] on div "D Nordic Alpha Contacts People Marketing Workflows Campaigns Sales Sequences Be…" at bounding box center [112, 386] width 225 height 773
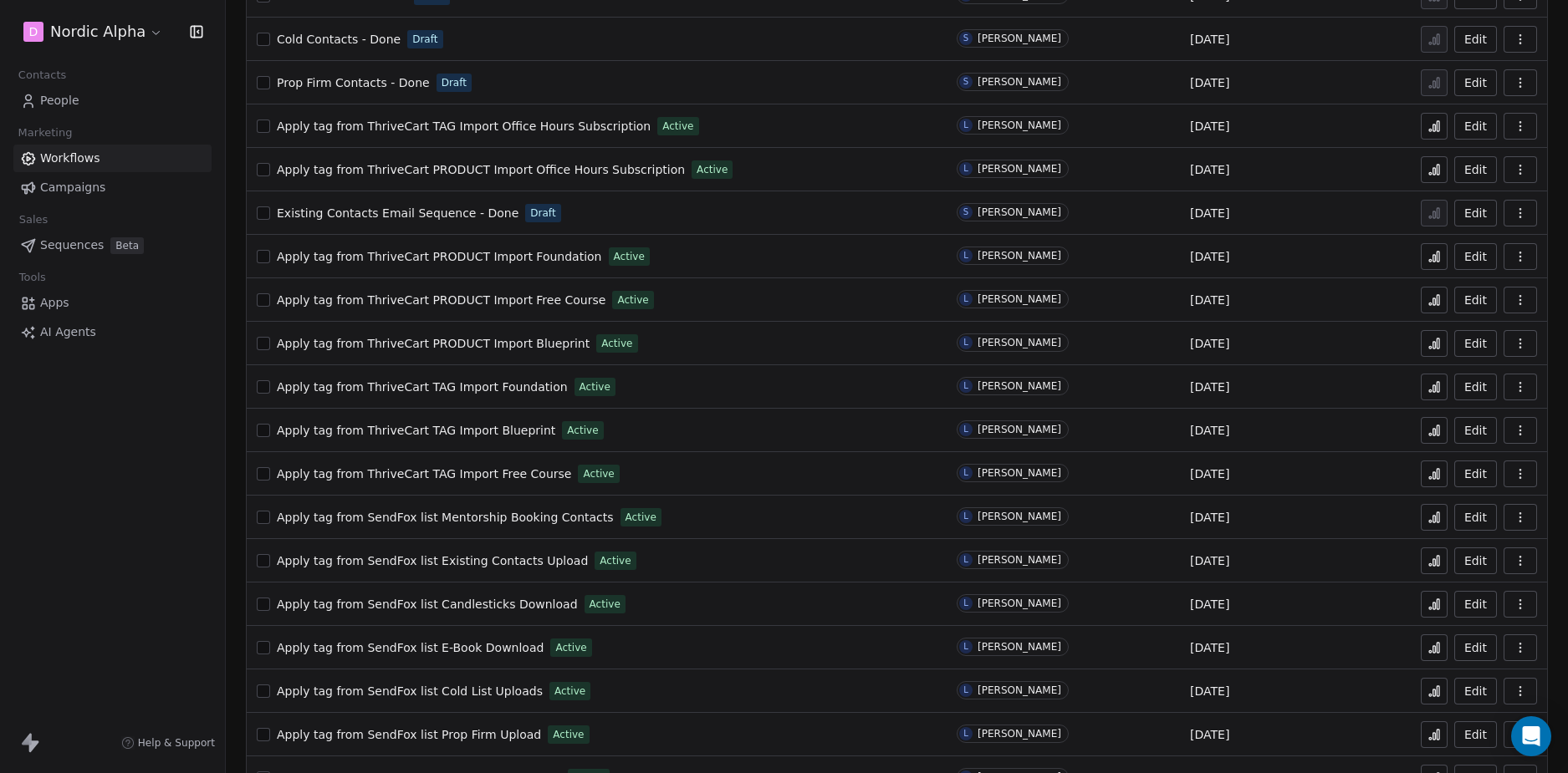
click at [25, 525] on div "D Nordic Alpha Contacts People Marketing Workflows Campaigns Sales Sequences Be…" at bounding box center [112, 386] width 225 height 773
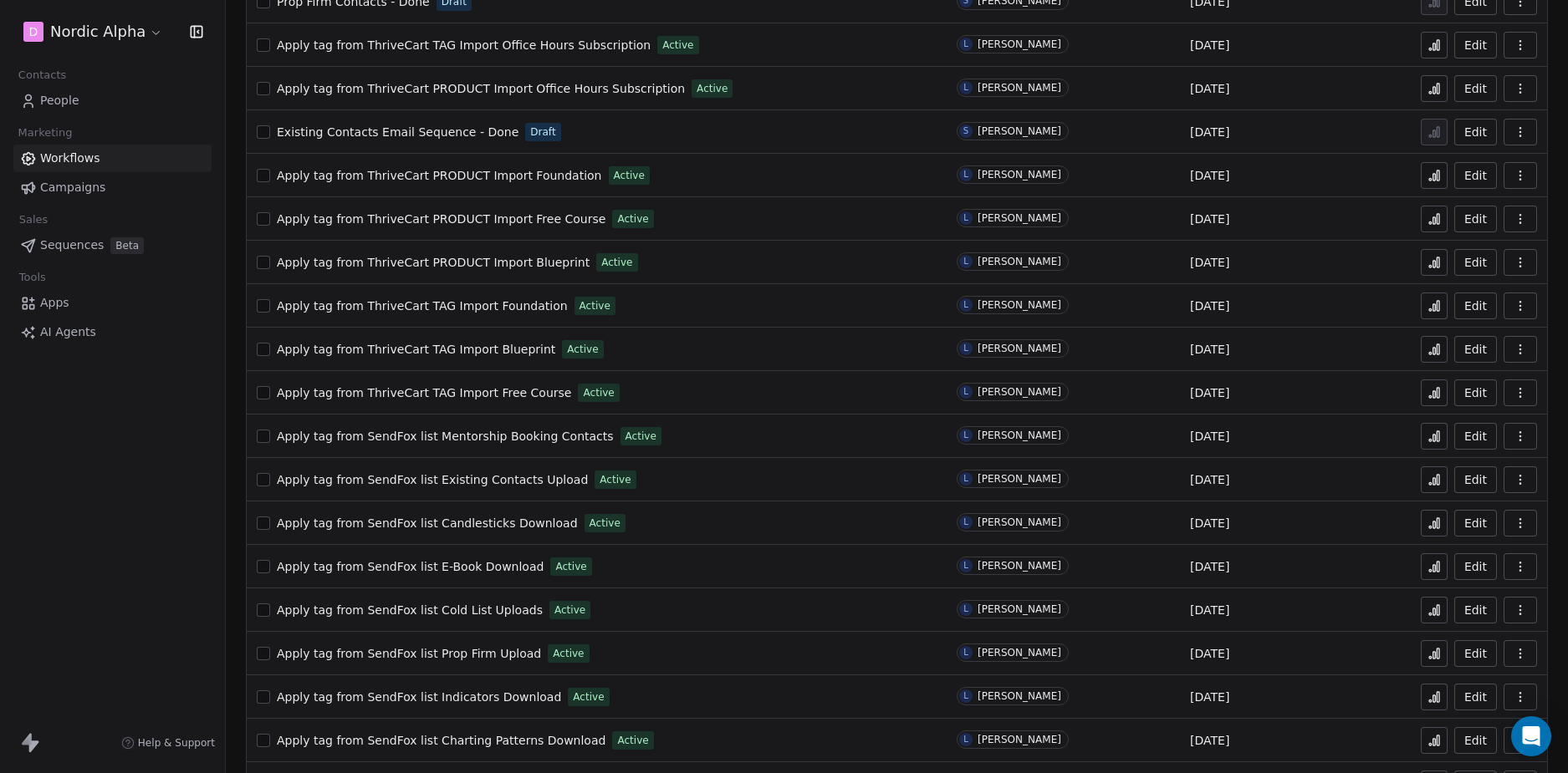
scroll to position [686, 0]
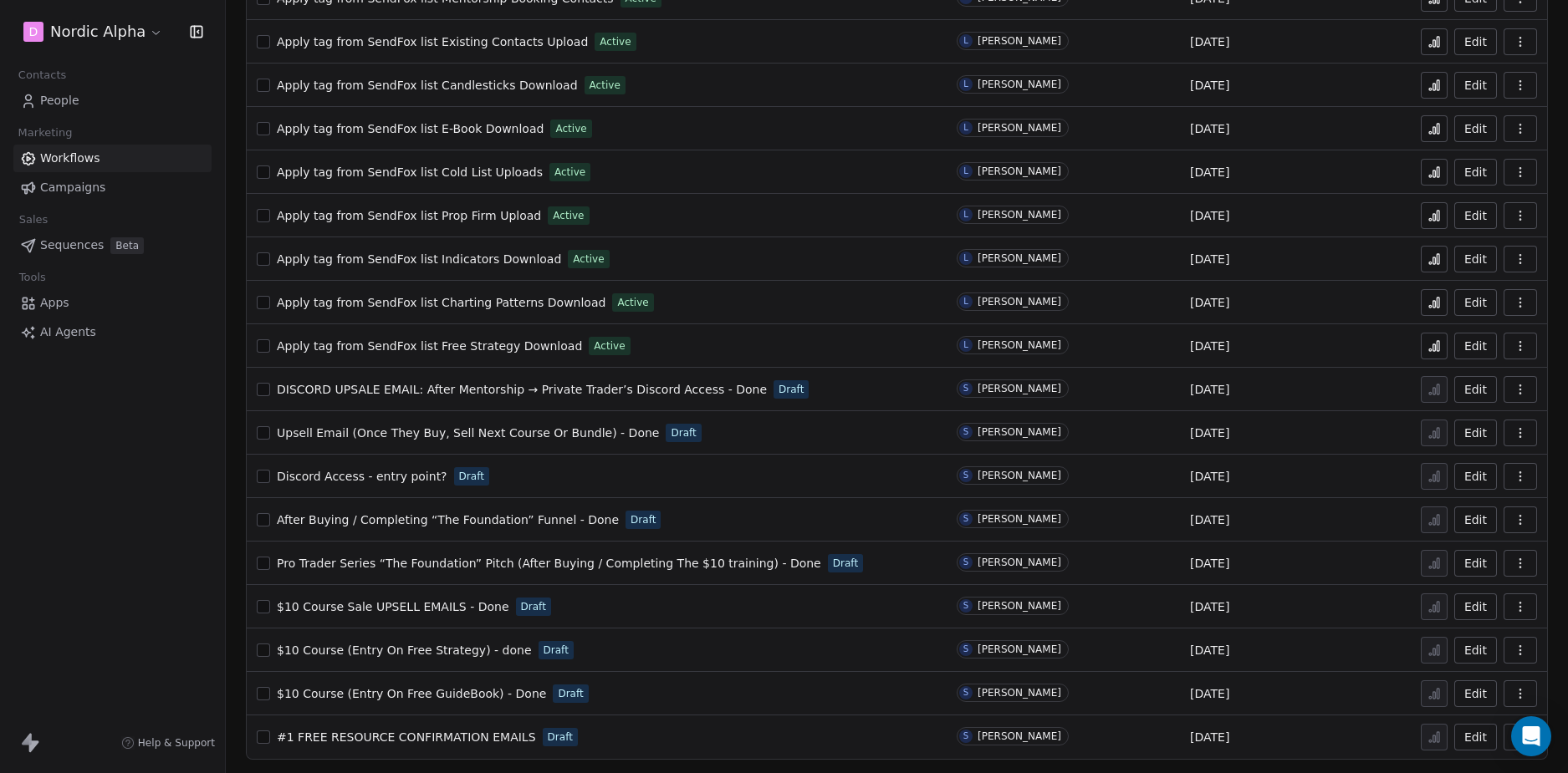
click at [110, 572] on div "D Nordic Alpha Contacts People Marketing Workflows Campaigns Sales Sequences Be…" at bounding box center [112, 386] width 225 height 773
click at [131, 555] on div "D Nordic Alpha Contacts People Marketing Workflows Campaigns Sales Sequences Be…" at bounding box center [112, 386] width 225 height 773
click at [1503, 650] on button "button" at bounding box center [1520, 650] width 33 height 27
click at [1464, 584] on span "Rename" at bounding box center [1461, 584] width 48 height 17
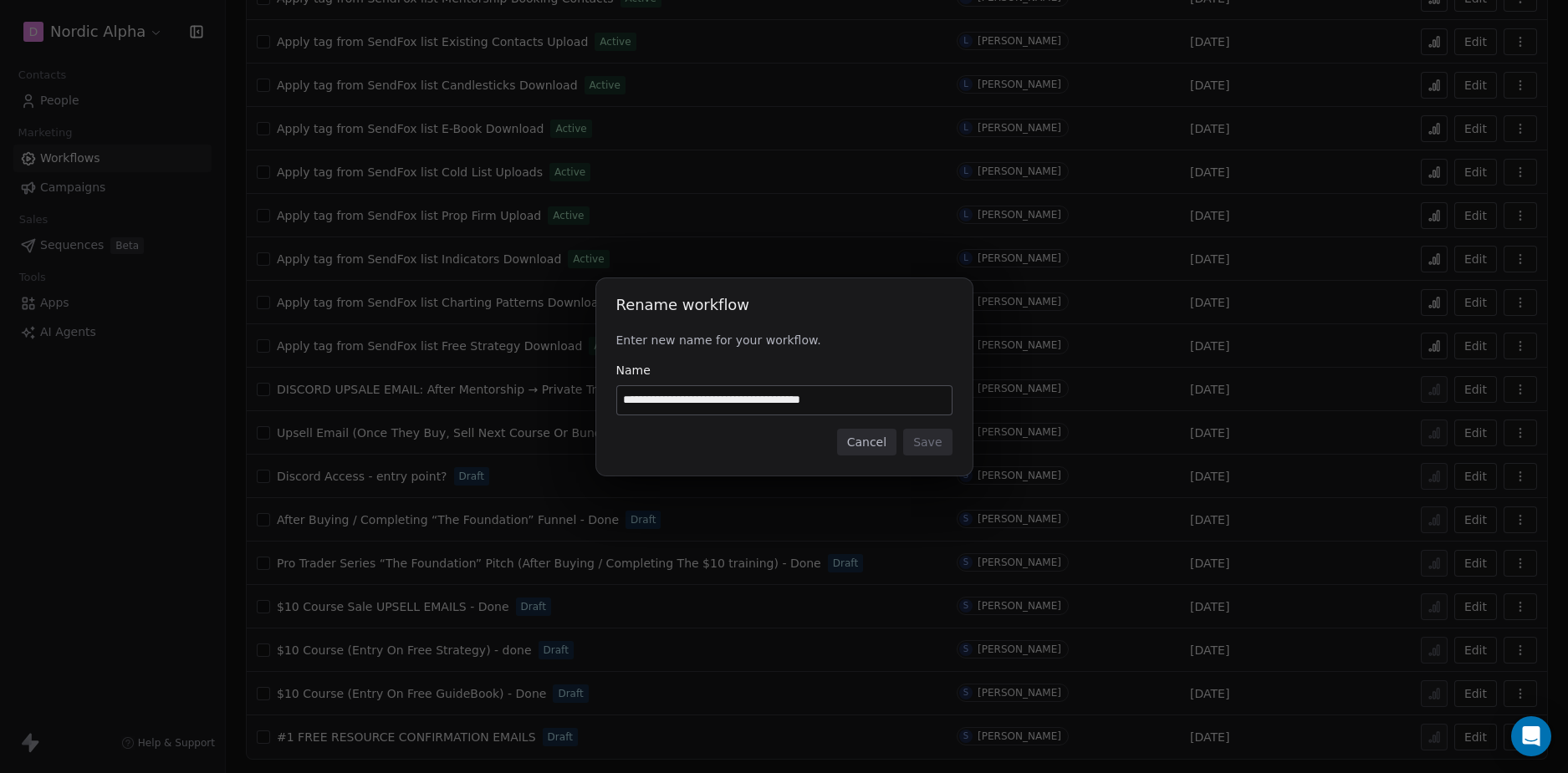
click at [829, 403] on input "**********" at bounding box center [784, 400] width 334 height 28
type input "**********"
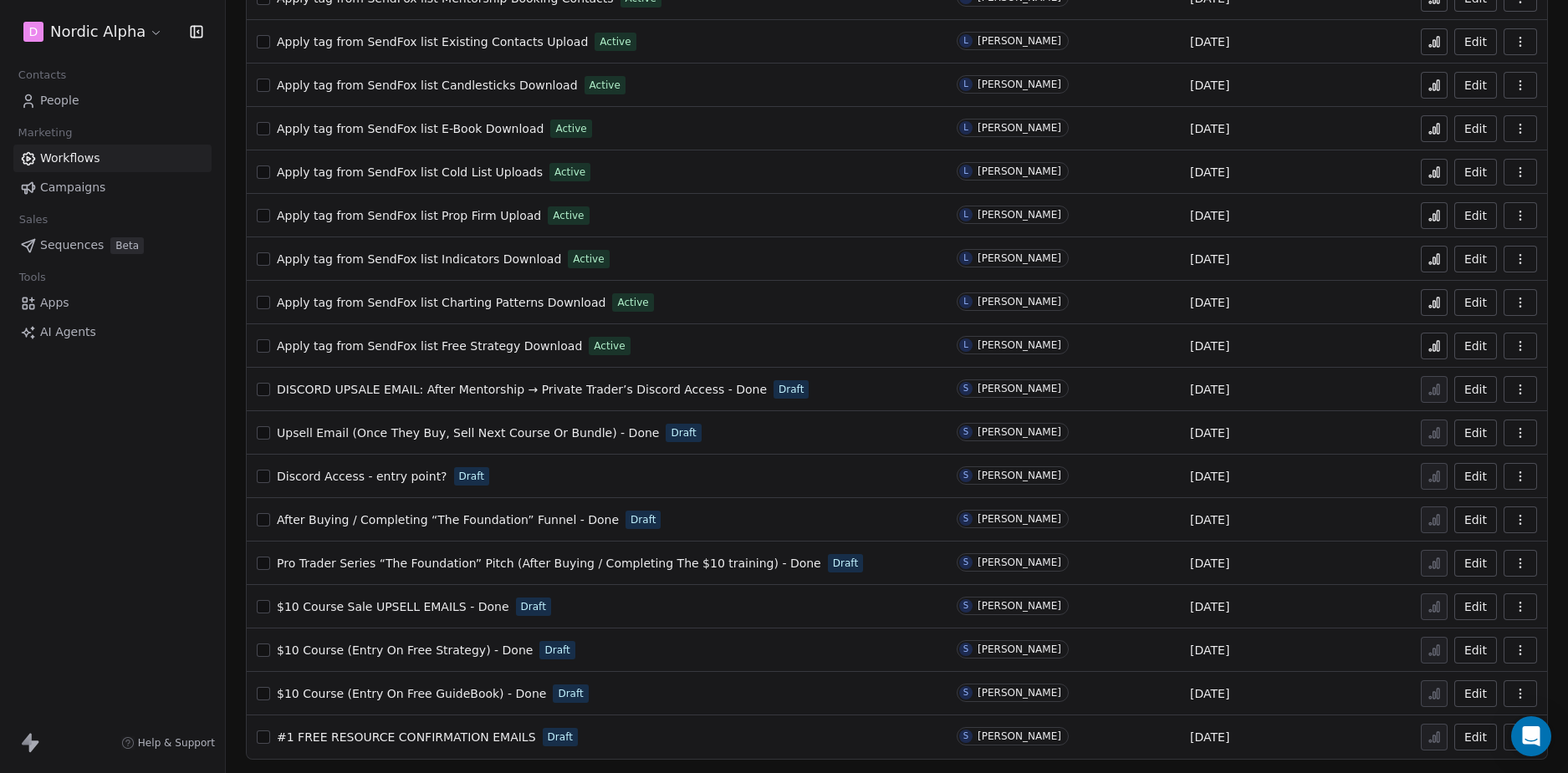
click at [153, 542] on div "D Nordic Alpha Contacts People Marketing Workflows Campaigns Sales Sequences Be…" at bounding box center [112, 386] width 225 height 773
click at [137, 535] on div "D Nordic Alpha Contacts People Marketing Workflows Campaigns Sales Sequences Be…" at bounding box center [112, 386] width 225 height 773
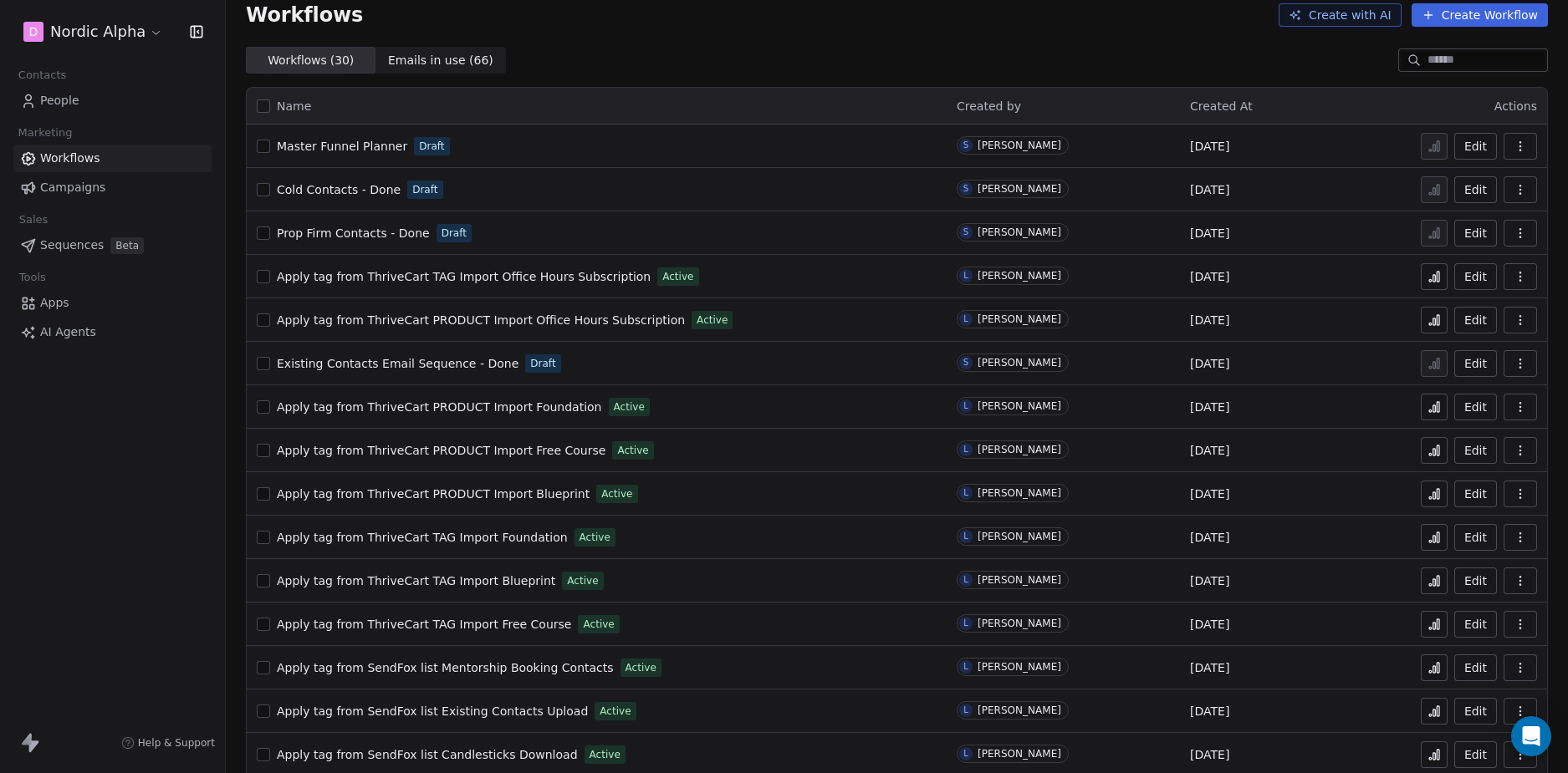
scroll to position [0, 0]
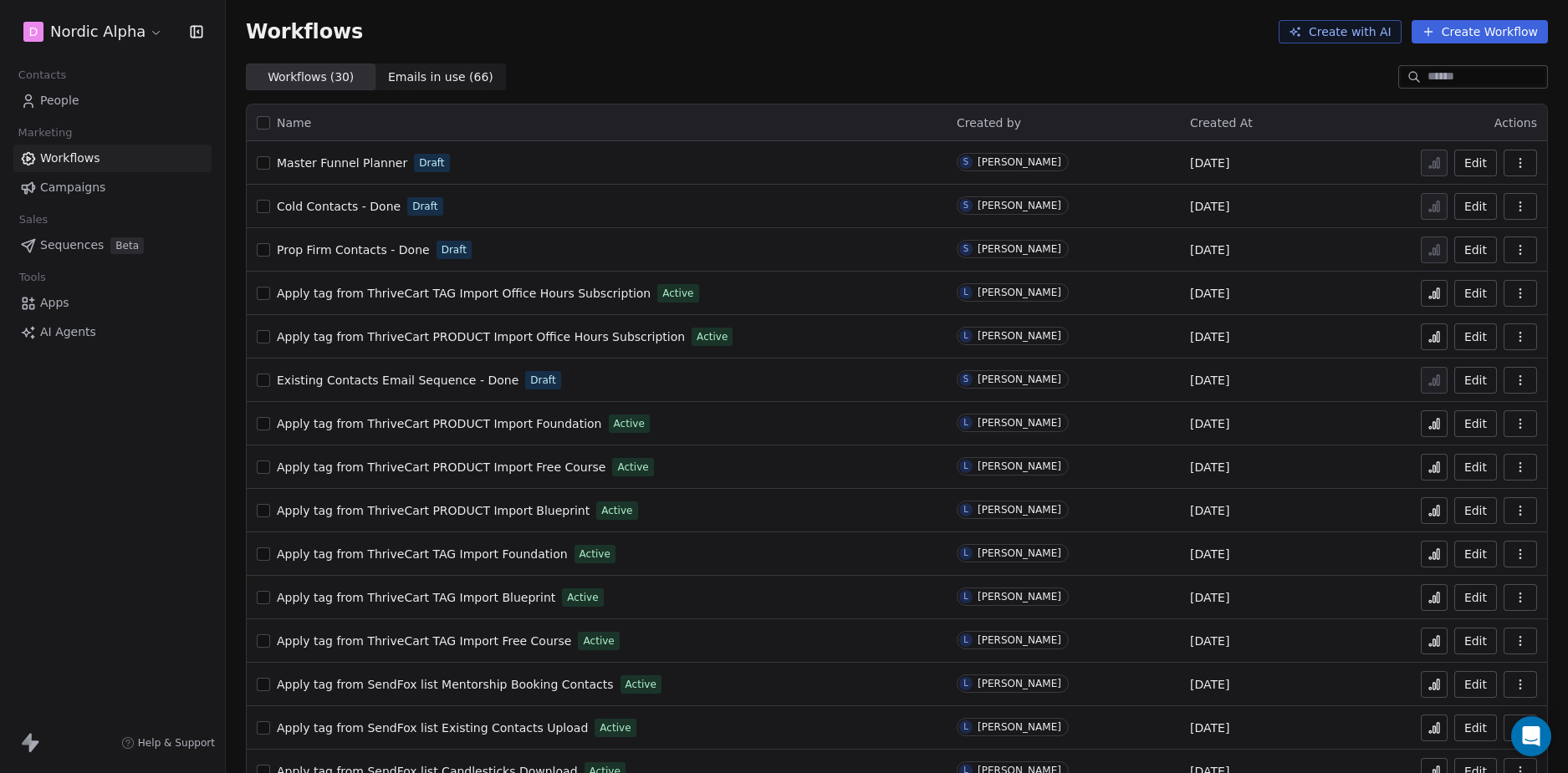
drag, startPoint x: 155, startPoint y: 515, endPoint x: 143, endPoint y: 513, distance: 12.2
click at [155, 514] on div "D Nordic Alpha Contacts People Marketing Workflows Campaigns Sales Sequences Be…" at bounding box center [112, 386] width 225 height 773
click at [36, 736] on icon at bounding box center [31, 743] width 20 height 20
click at [31, 742] on icon at bounding box center [34, 747] width 10 height 12
click at [177, 480] on div "D Nordic Alpha Contacts People Marketing Workflows Campaigns Sales Sequences Be…" at bounding box center [112, 386] width 225 height 773
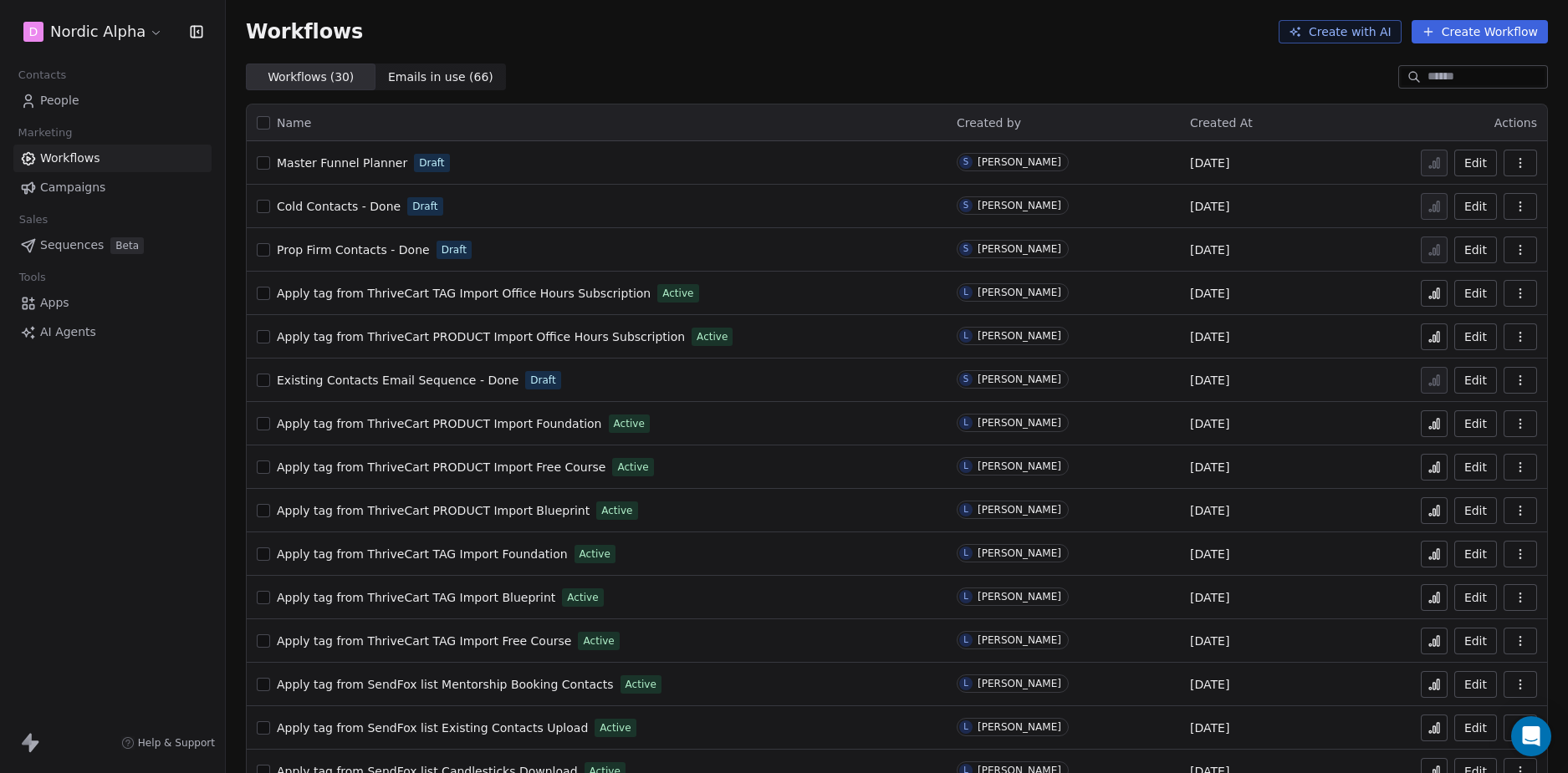
click at [115, 30] on html "D Nordic Alpha Contacts People Marketing Workflows Campaigns Sales Sequences Be…" at bounding box center [784, 386] width 1568 height 773
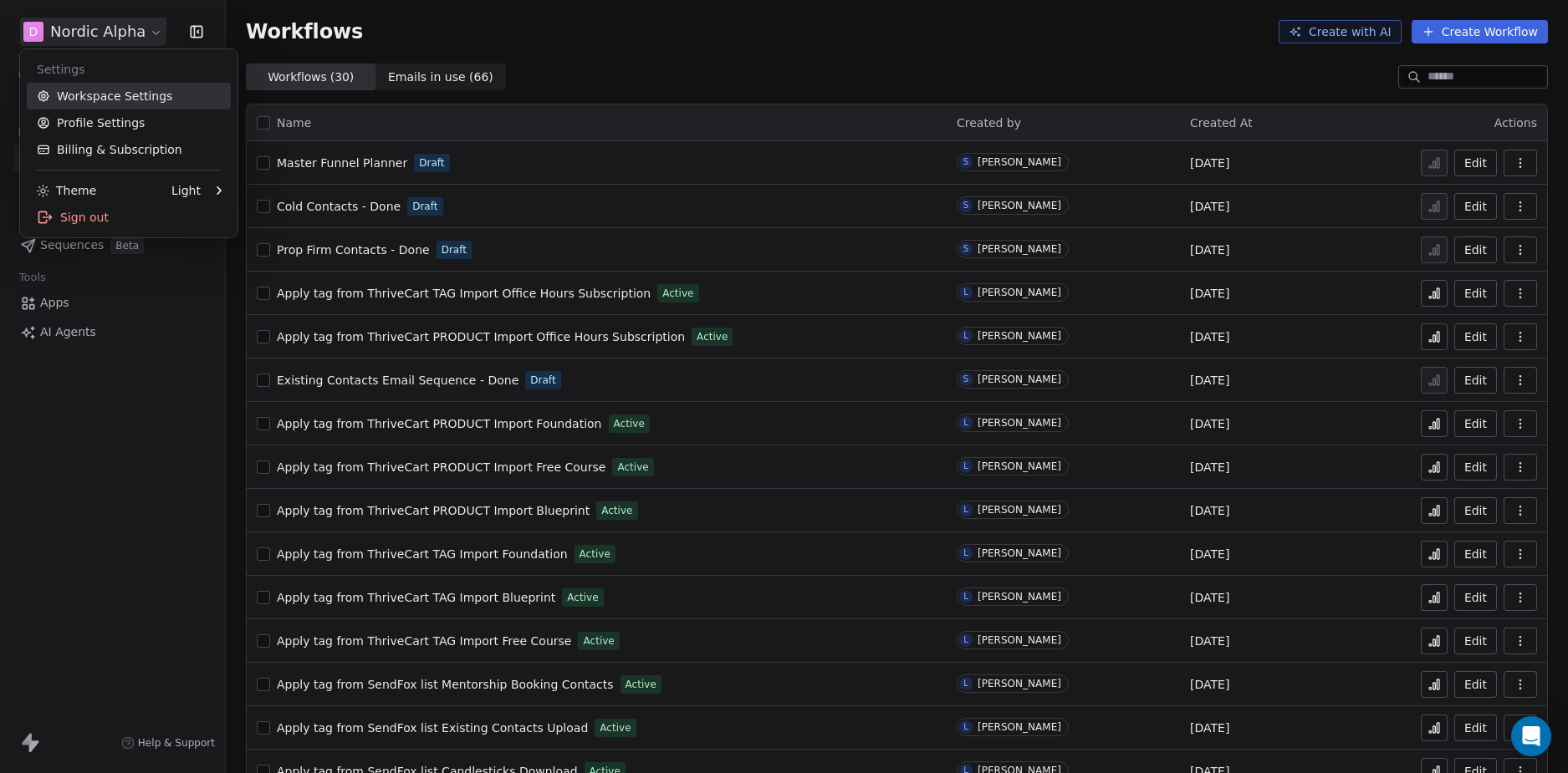
click at [132, 89] on link "Workspace Settings" at bounding box center [129, 97] width 204 height 27
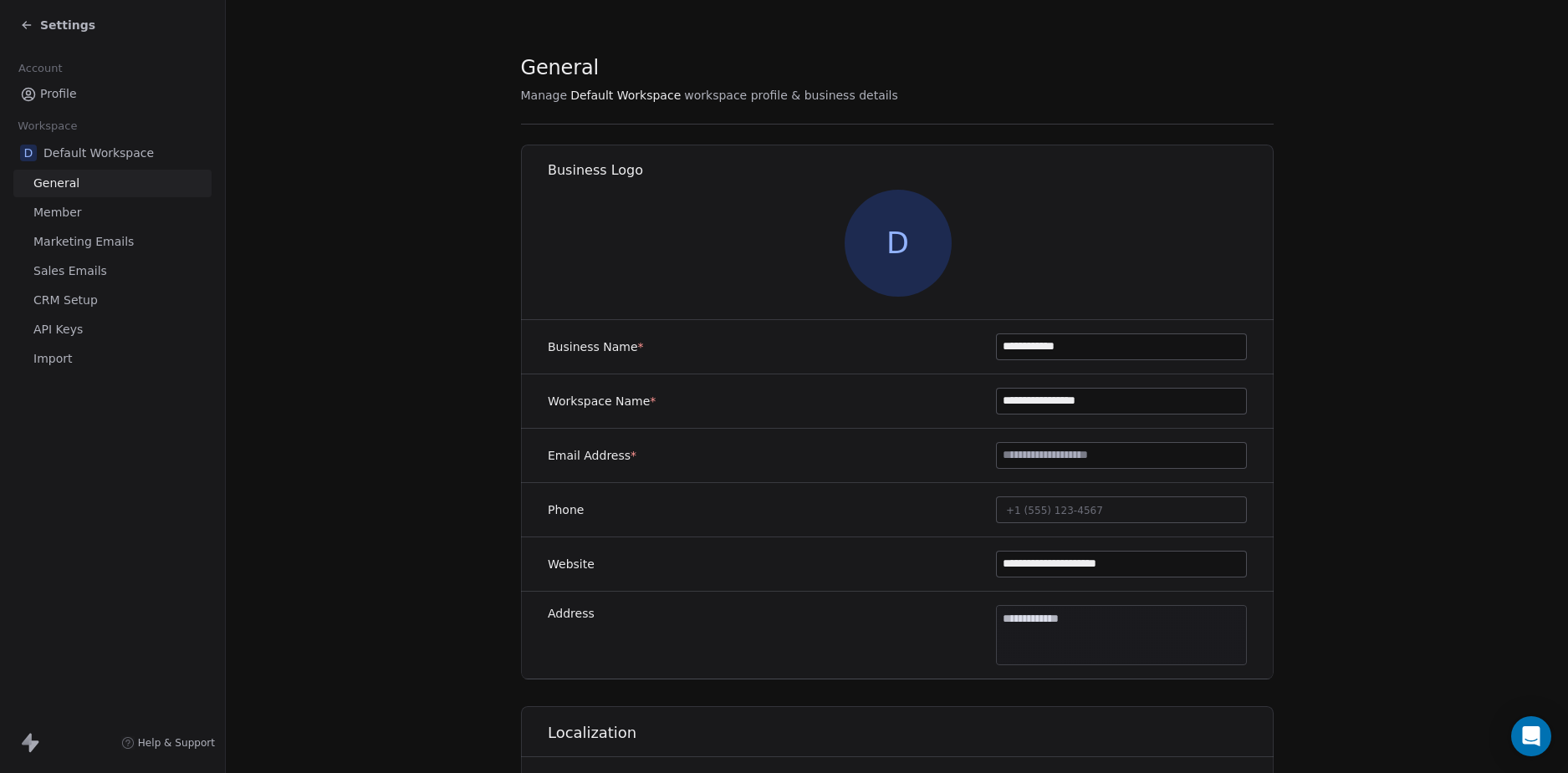
click at [94, 210] on link "Member" at bounding box center [112, 212] width 198 height 28
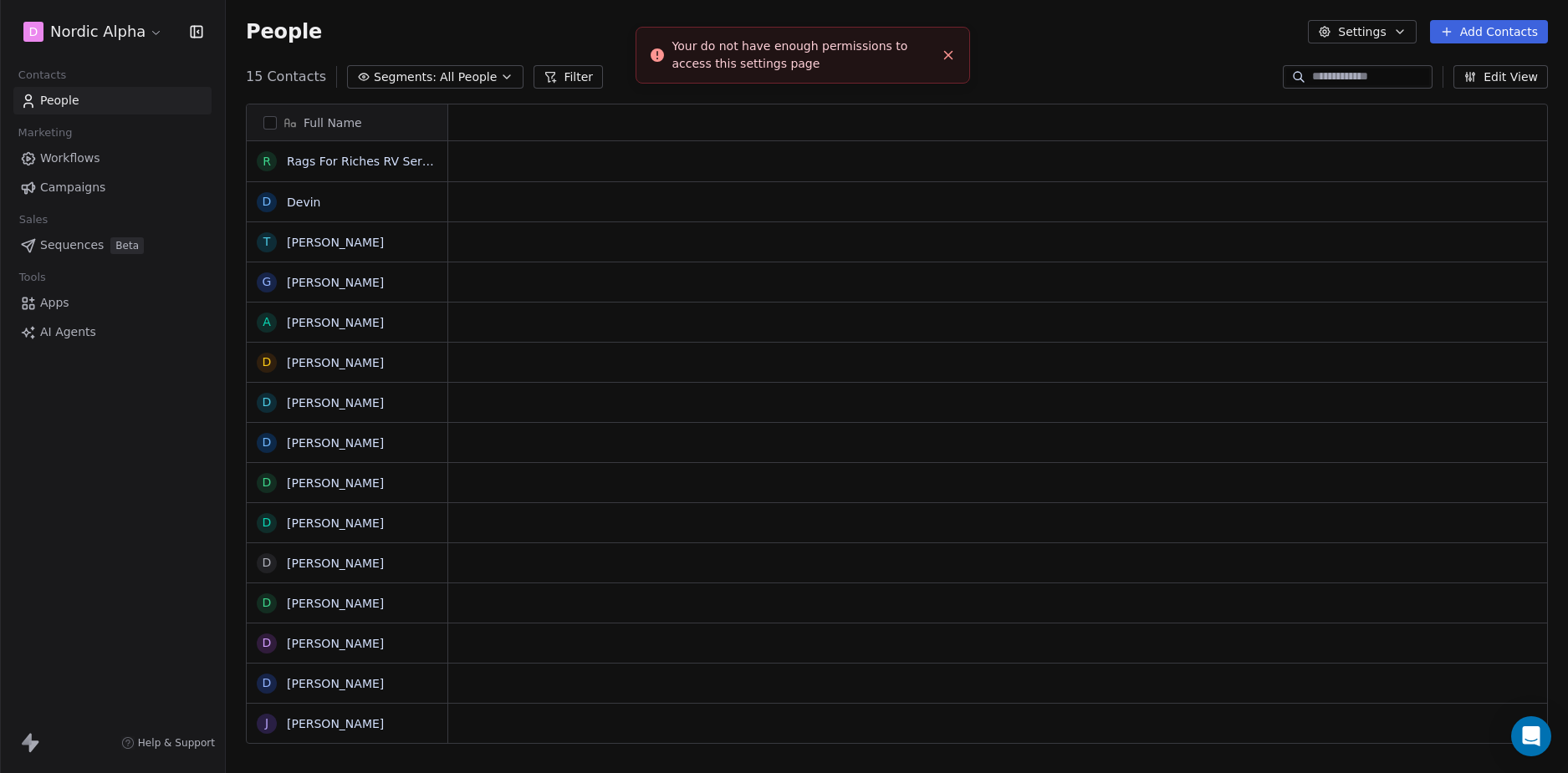
scroll to position [668, 1329]
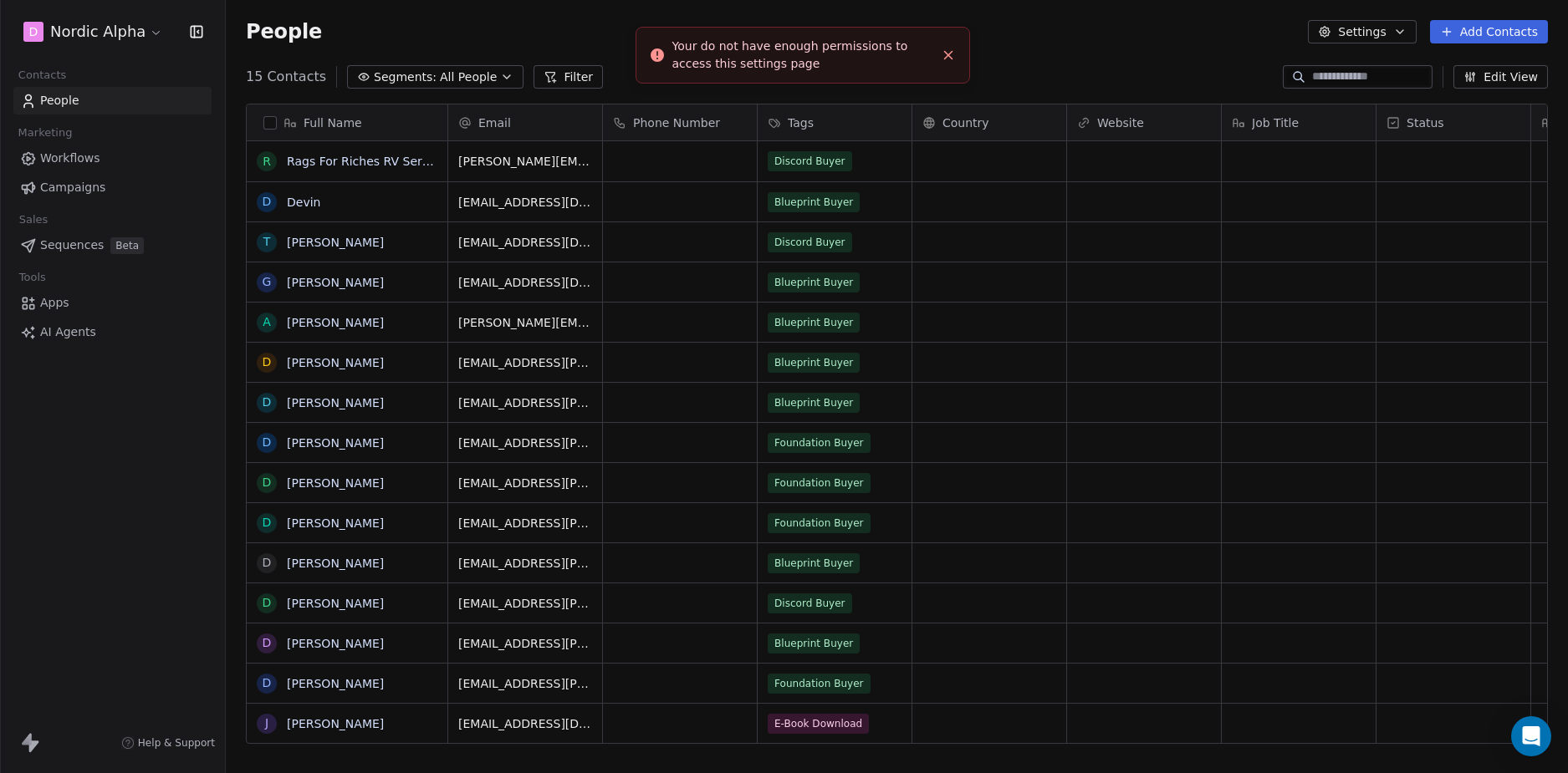
click at [142, 27] on html "D Nordic Alpha Contacts People Marketing Workflows Campaigns Sales Sequences Be…" at bounding box center [784, 386] width 1568 height 773
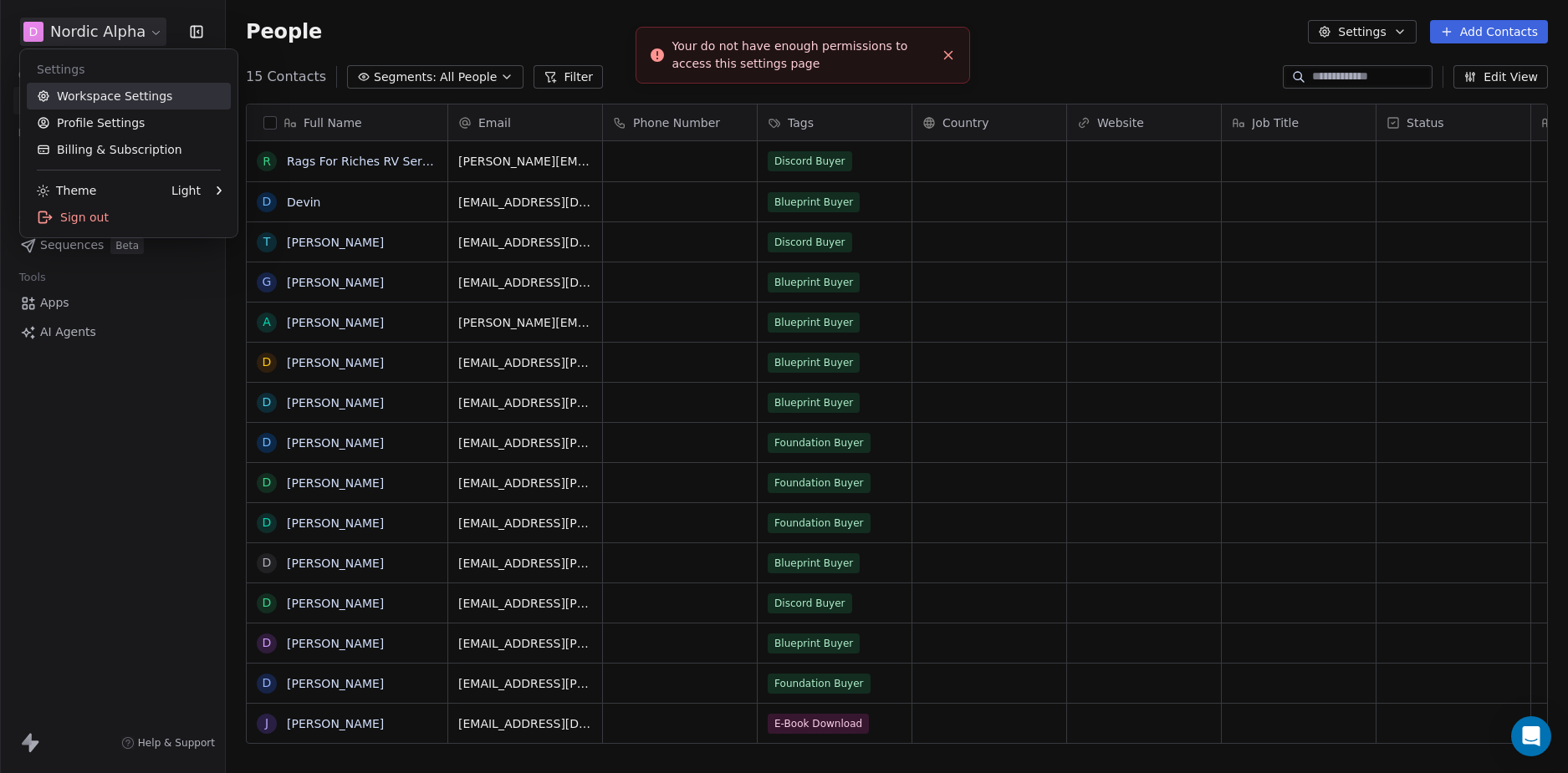
click at [138, 102] on link "Workspace Settings" at bounding box center [129, 97] width 204 height 27
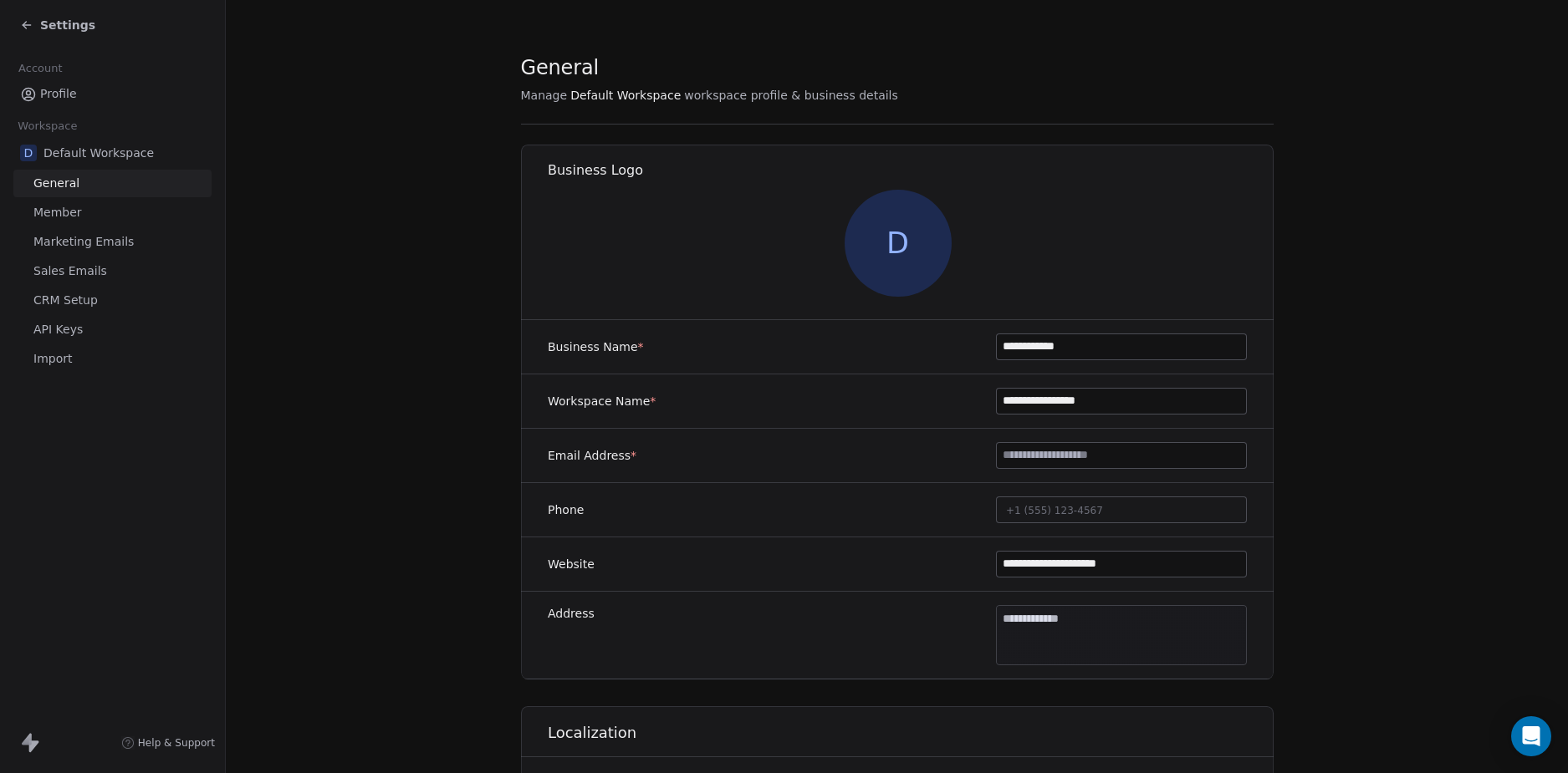
click at [100, 266] on link "Sales Emails" at bounding box center [112, 271] width 198 height 28
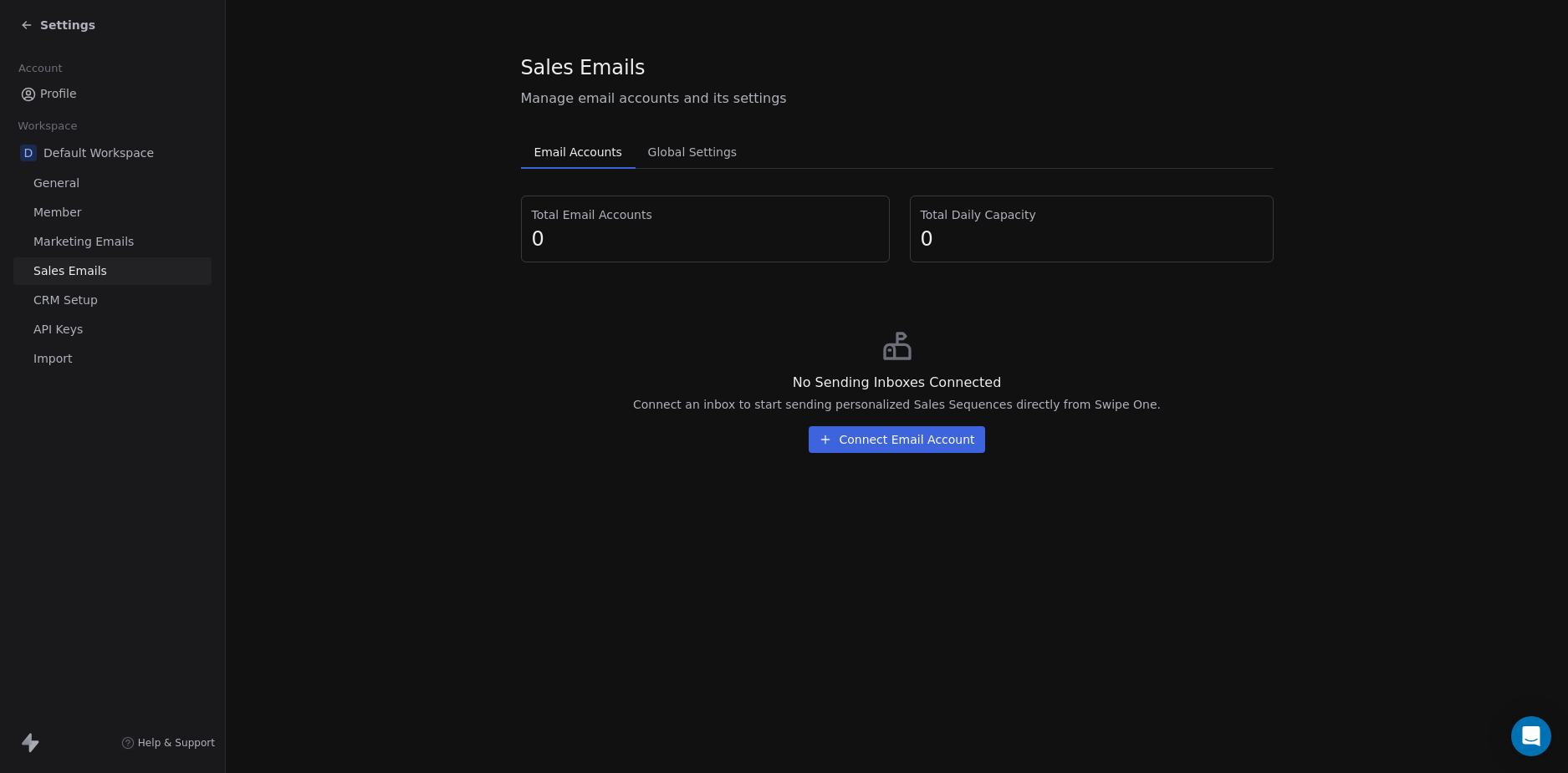
click at [110, 244] on span "Marketing Emails" at bounding box center [83, 242] width 100 height 18
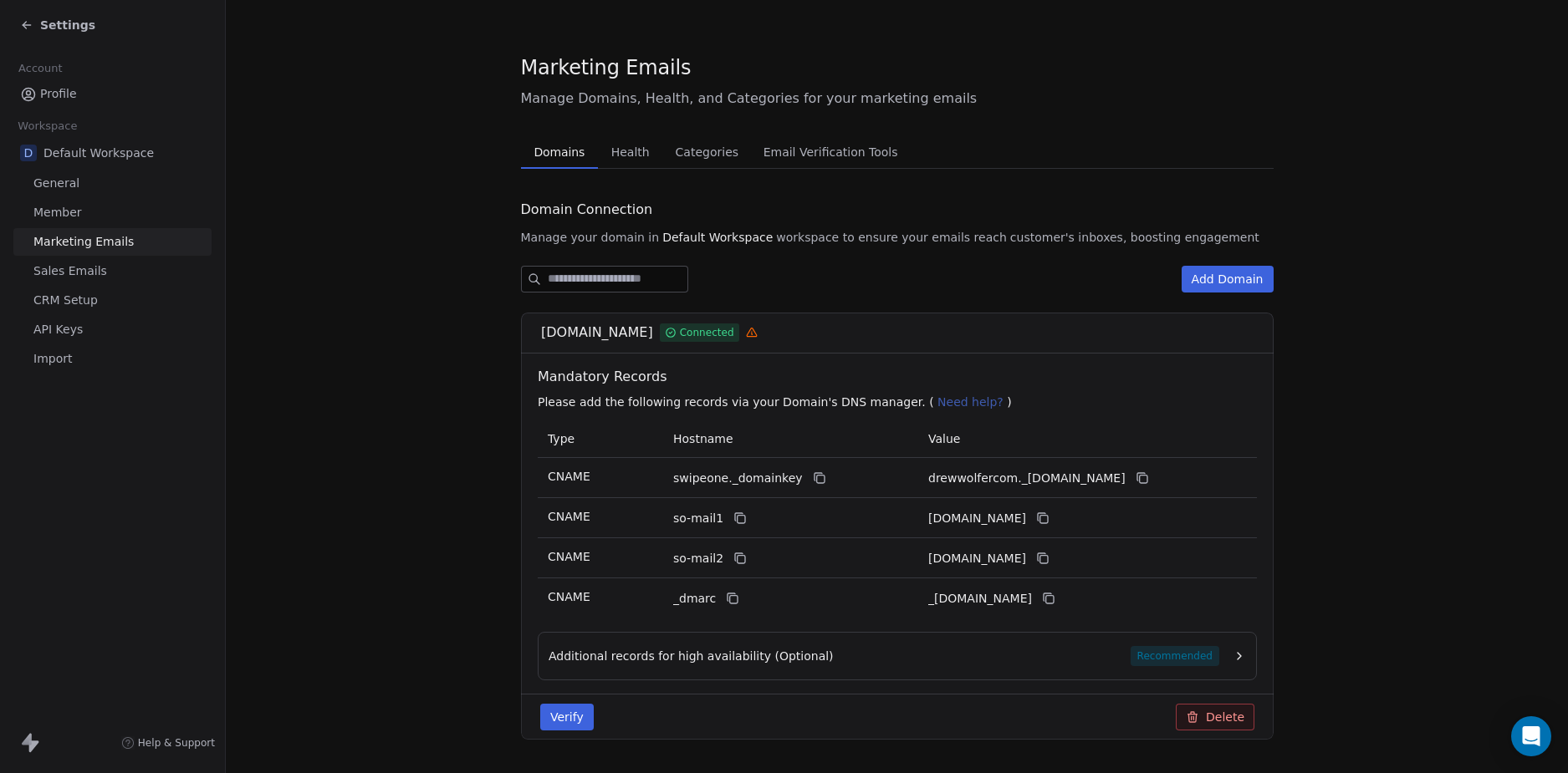
click at [89, 188] on link "General" at bounding box center [112, 183] width 198 height 28
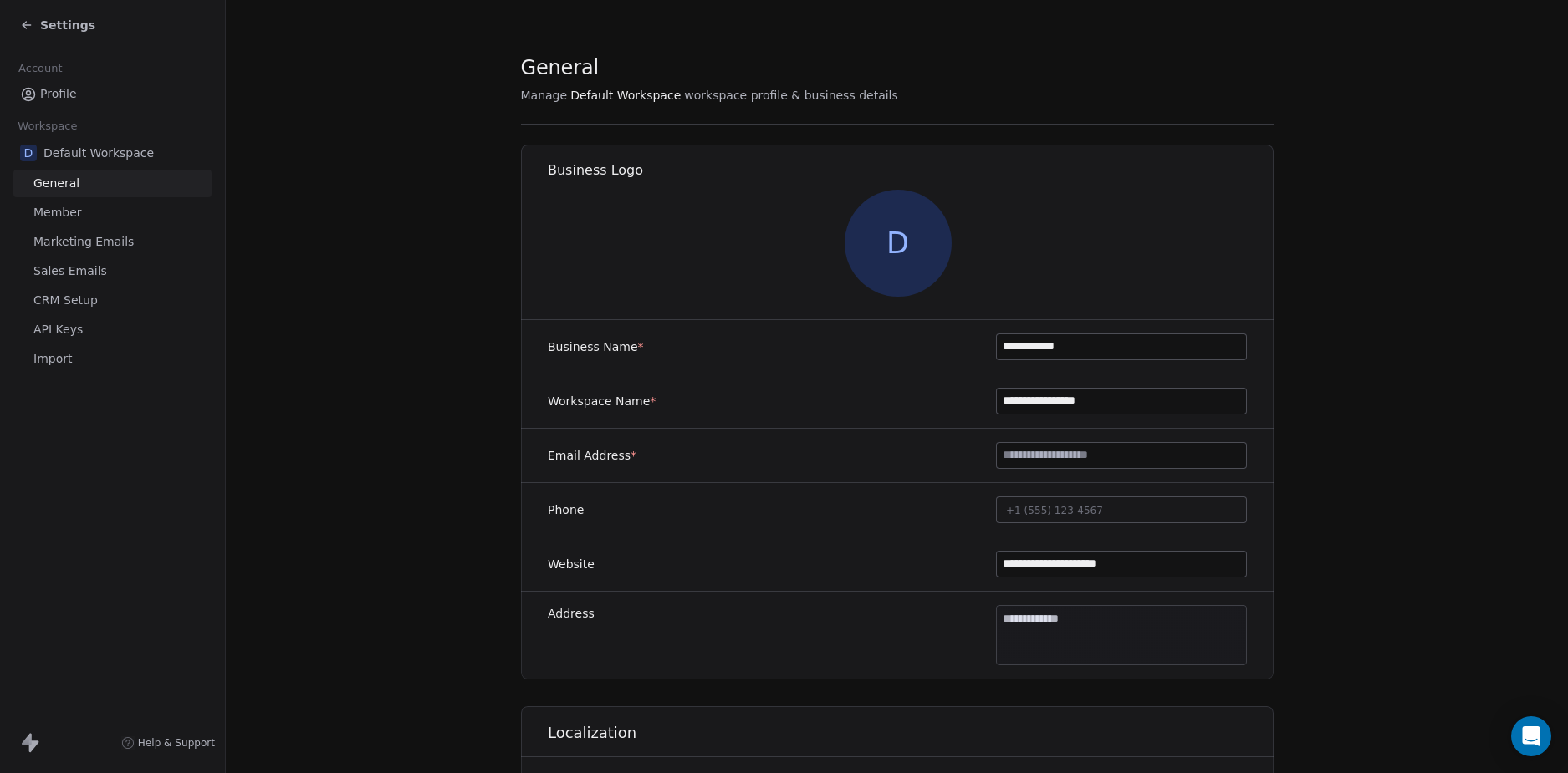
click at [87, 270] on span "Sales Emails" at bounding box center [70, 271] width 74 height 18
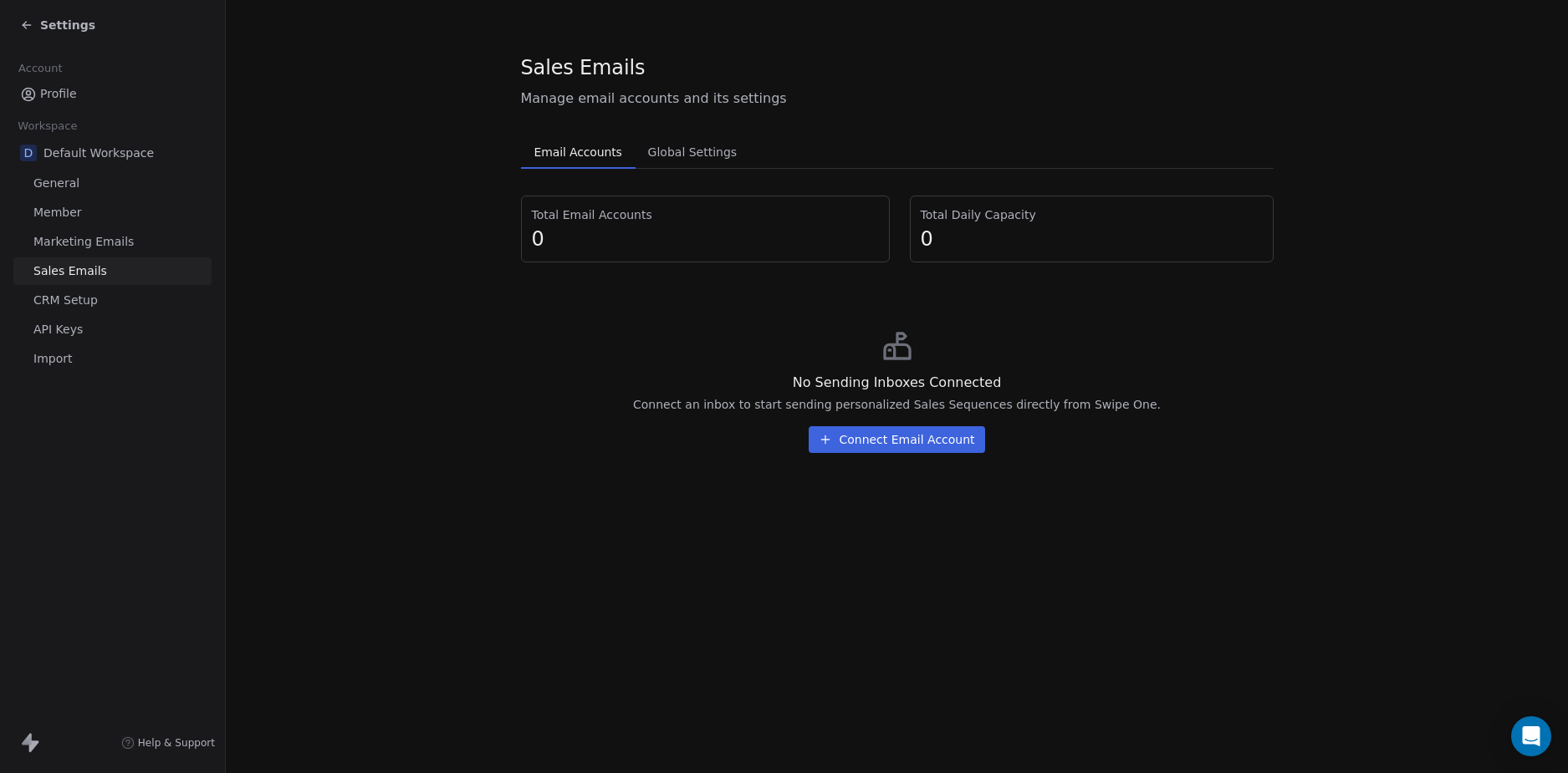
click at [95, 300] on link "CRM Setup" at bounding box center [112, 300] width 198 height 28
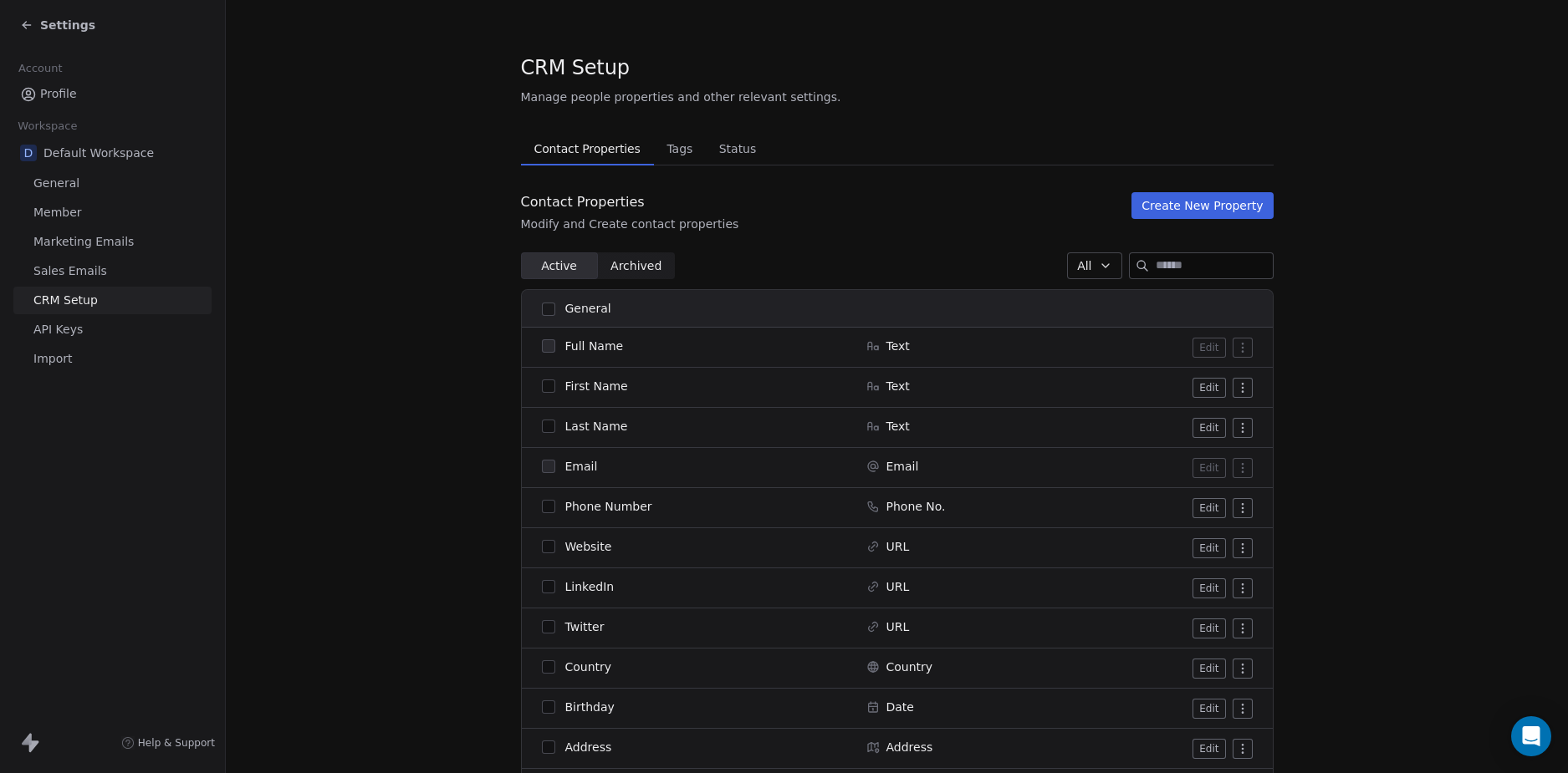
click at [89, 88] on link "Profile" at bounding box center [112, 94] width 198 height 28
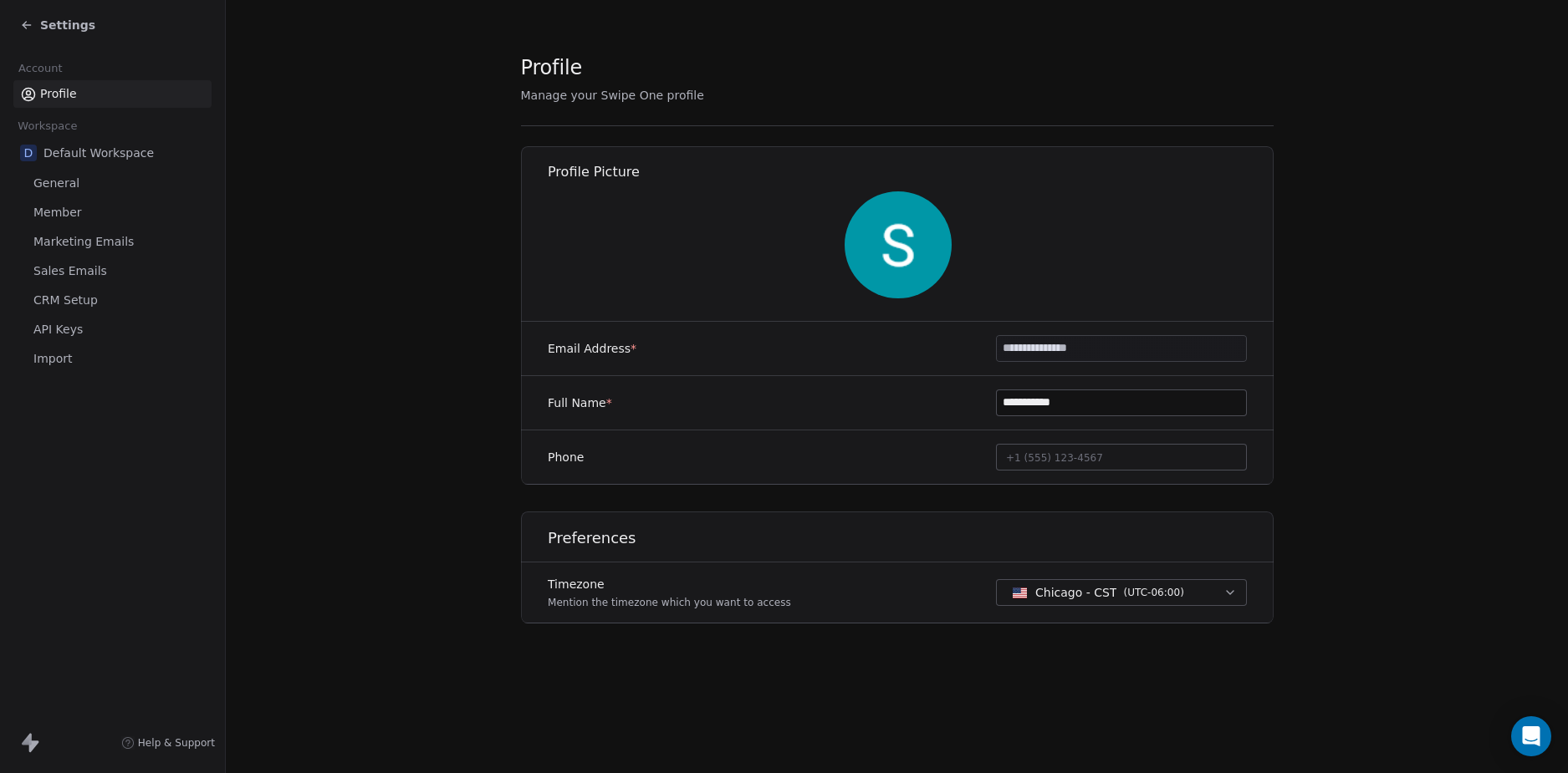
click at [76, 306] on span "CRM Setup" at bounding box center [65, 300] width 65 height 18
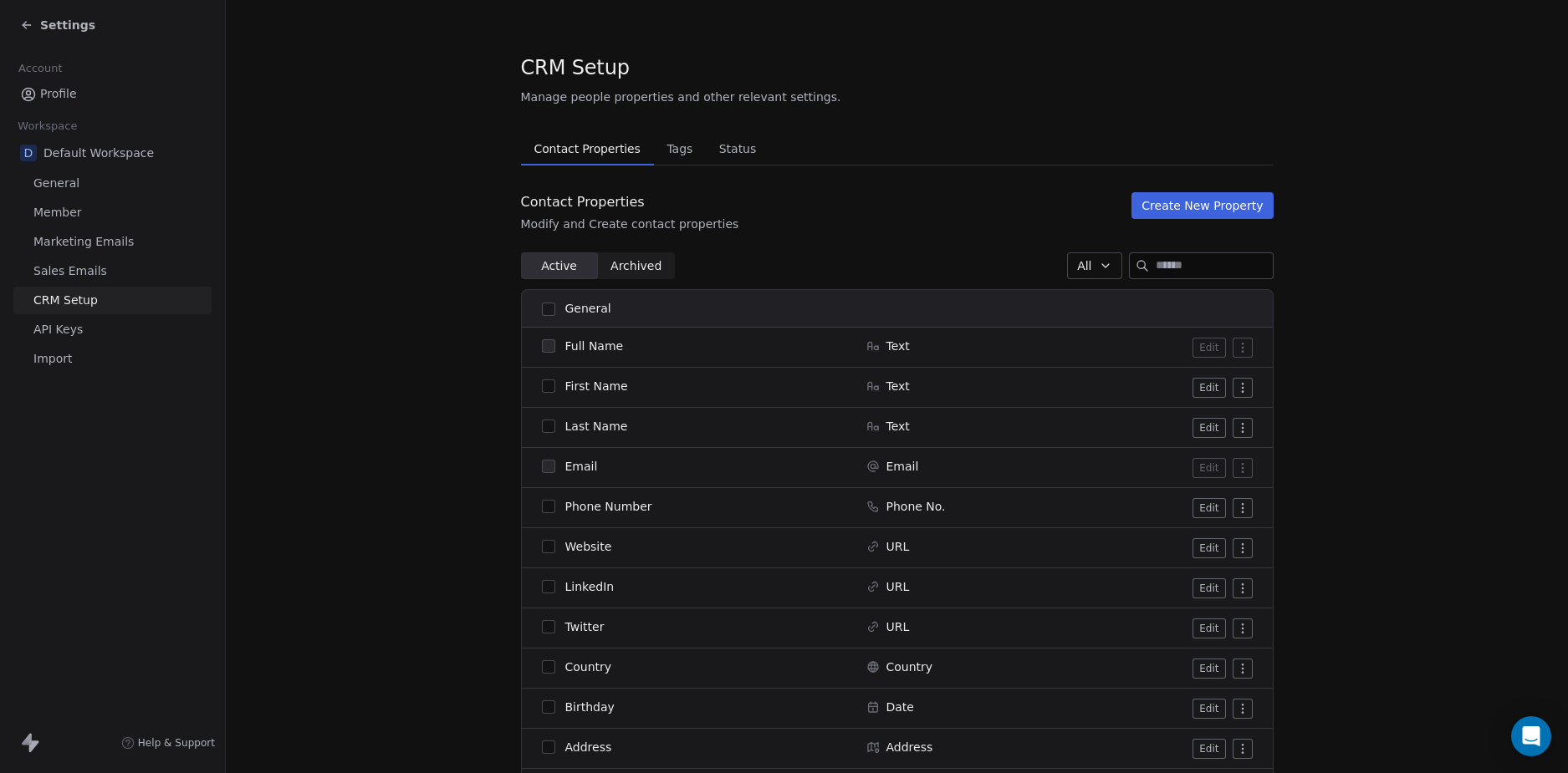
click at [661, 148] on span "Tags" at bounding box center [679, 149] width 39 height 24
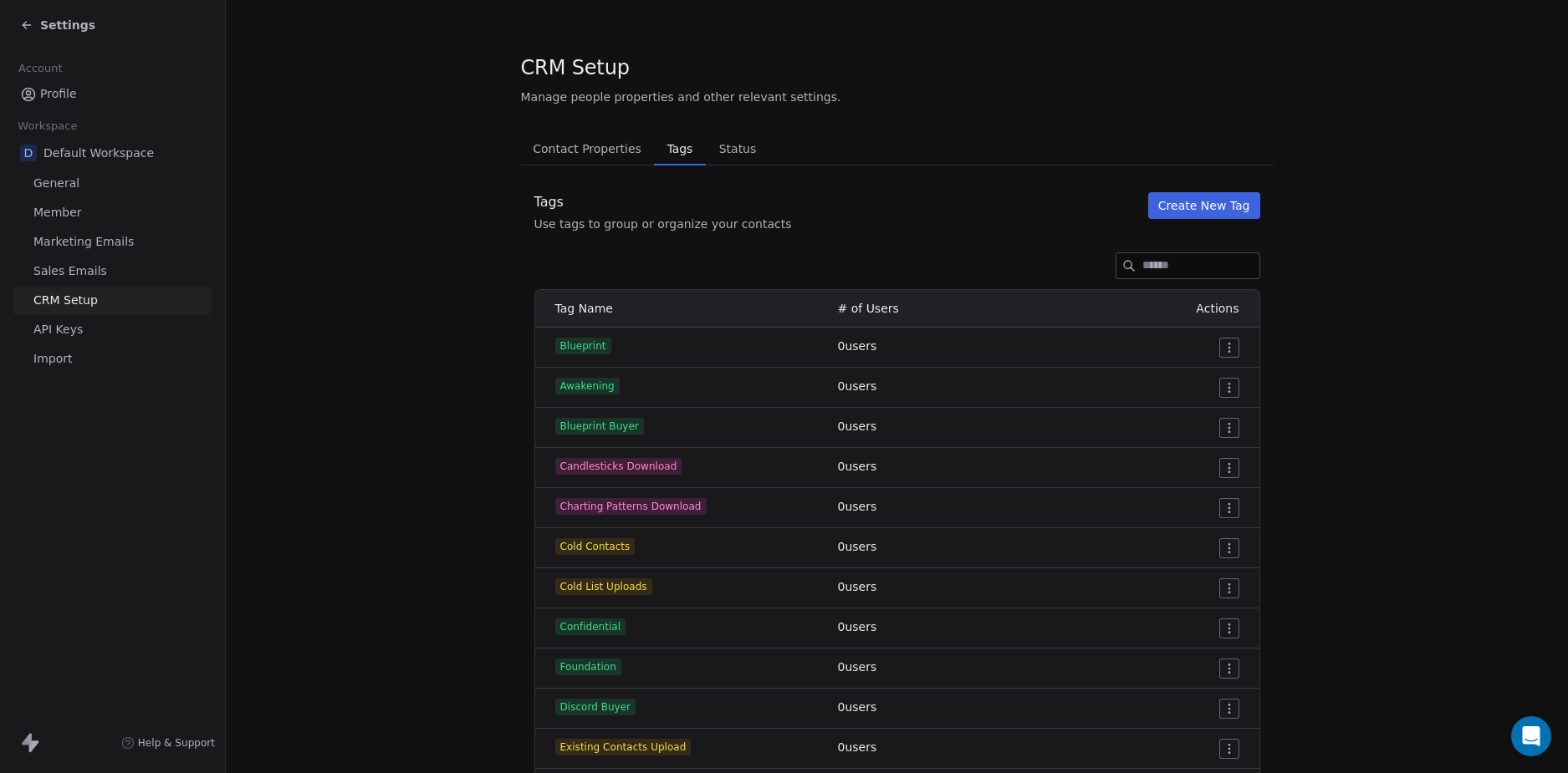
click at [383, 360] on section "CRM Setup Manage people properties and other relevant settings. Contact Propert…" at bounding box center [896, 692] width 1342 height 1385
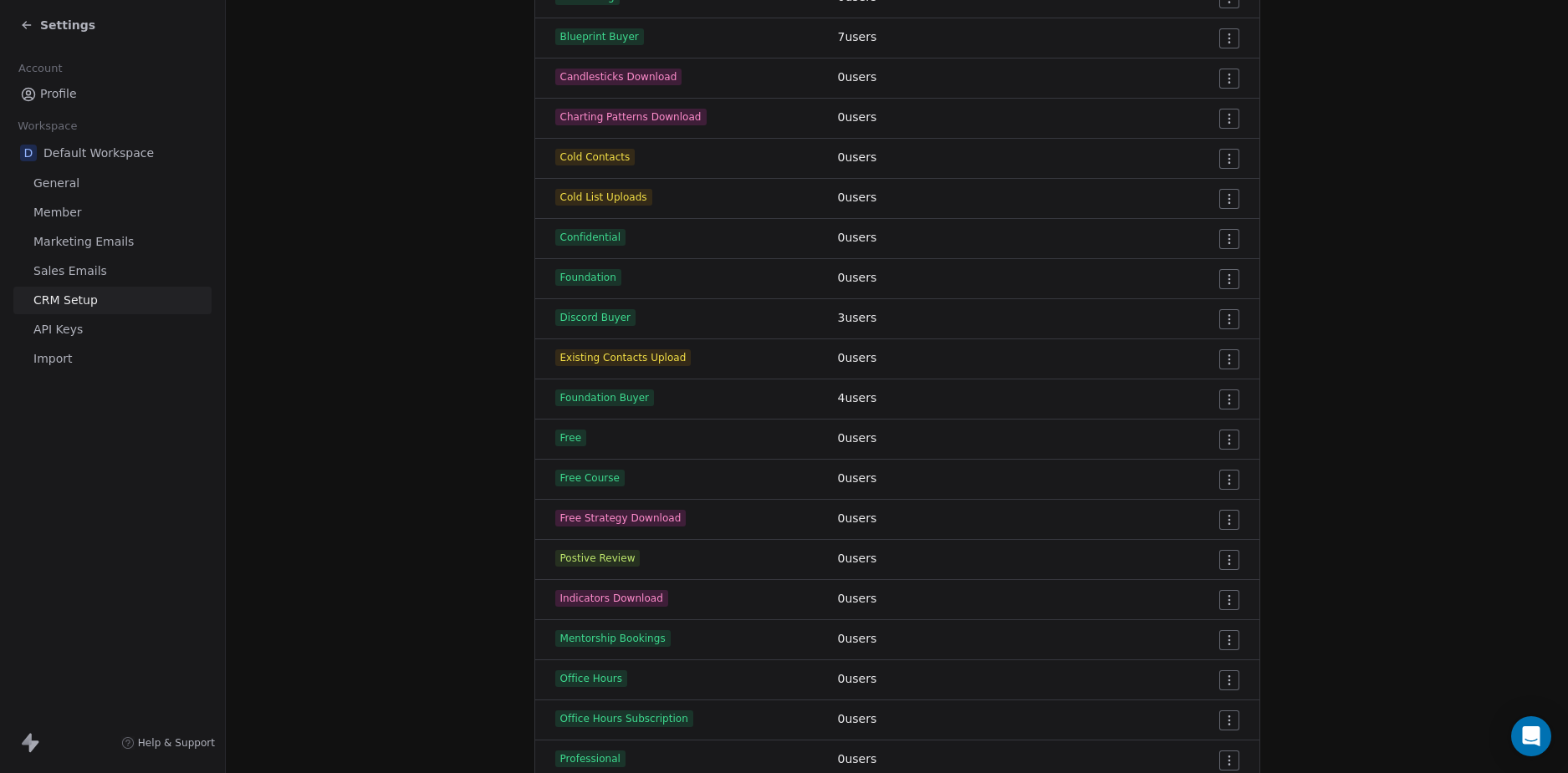
scroll to position [612, 0]
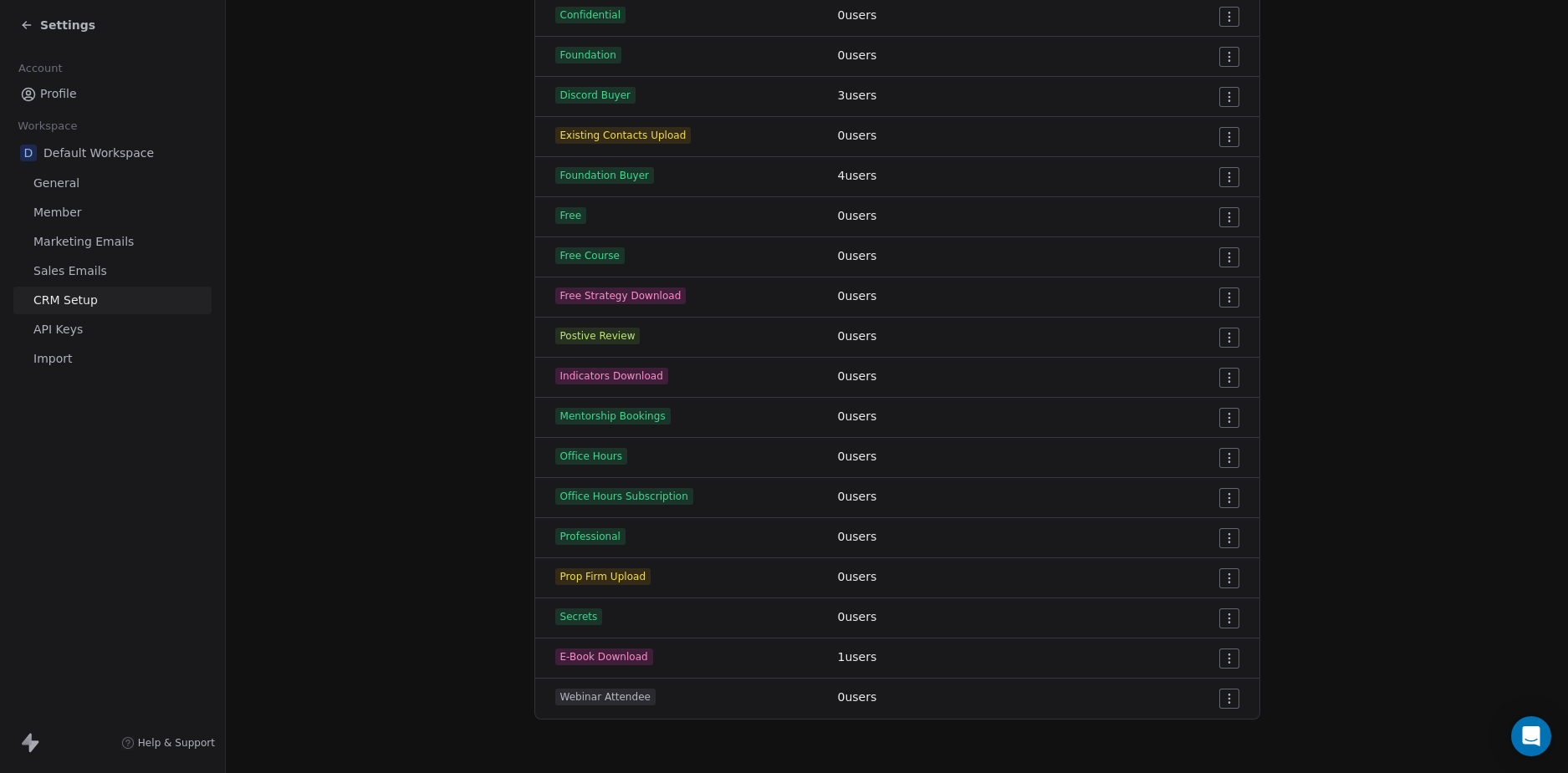
click at [1328, 473] on section "CRM Setup Manage people properties and other relevant settings. Contact Propert…" at bounding box center [896, 81] width 1342 height 1385
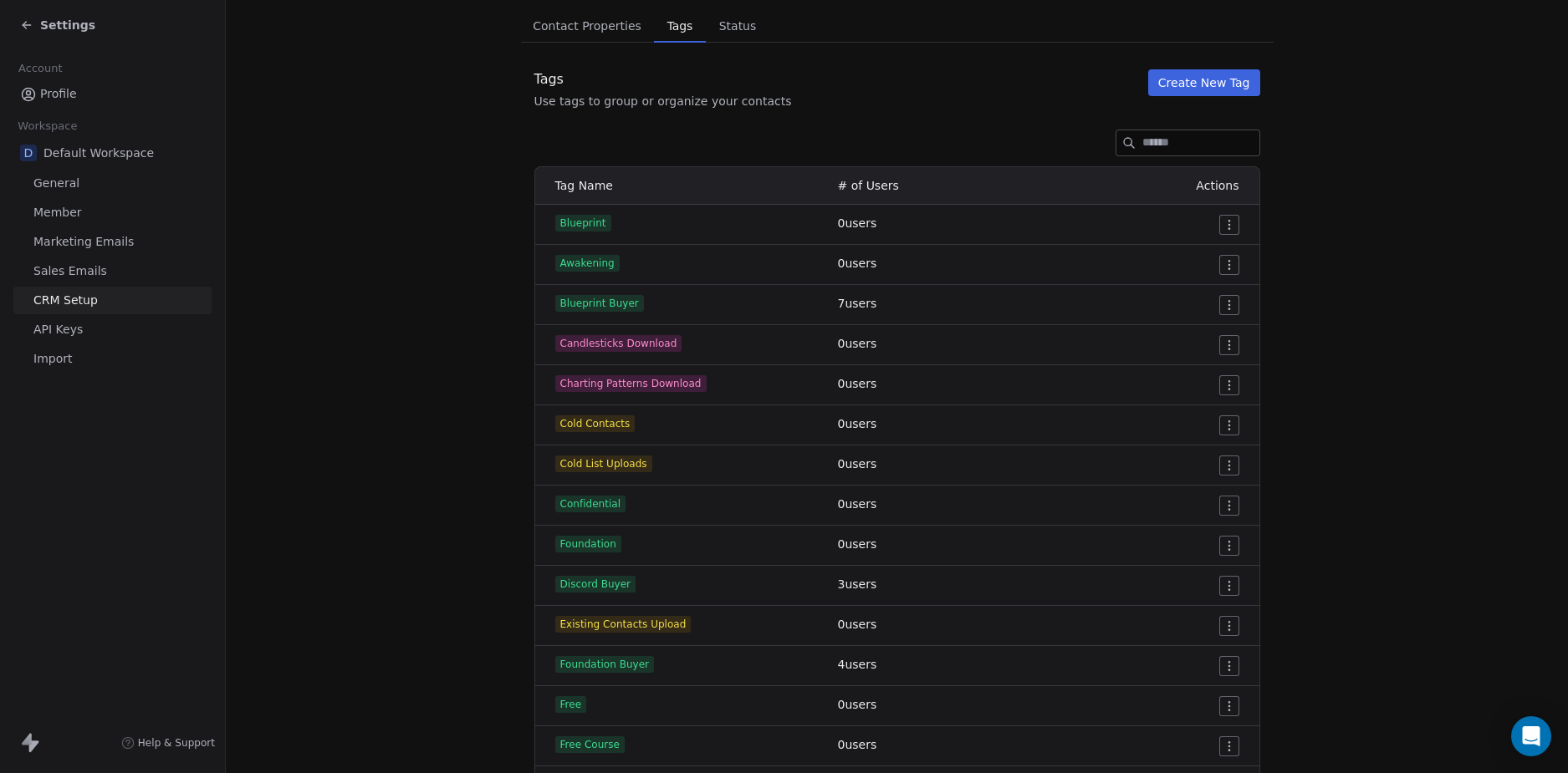
scroll to position [110, 0]
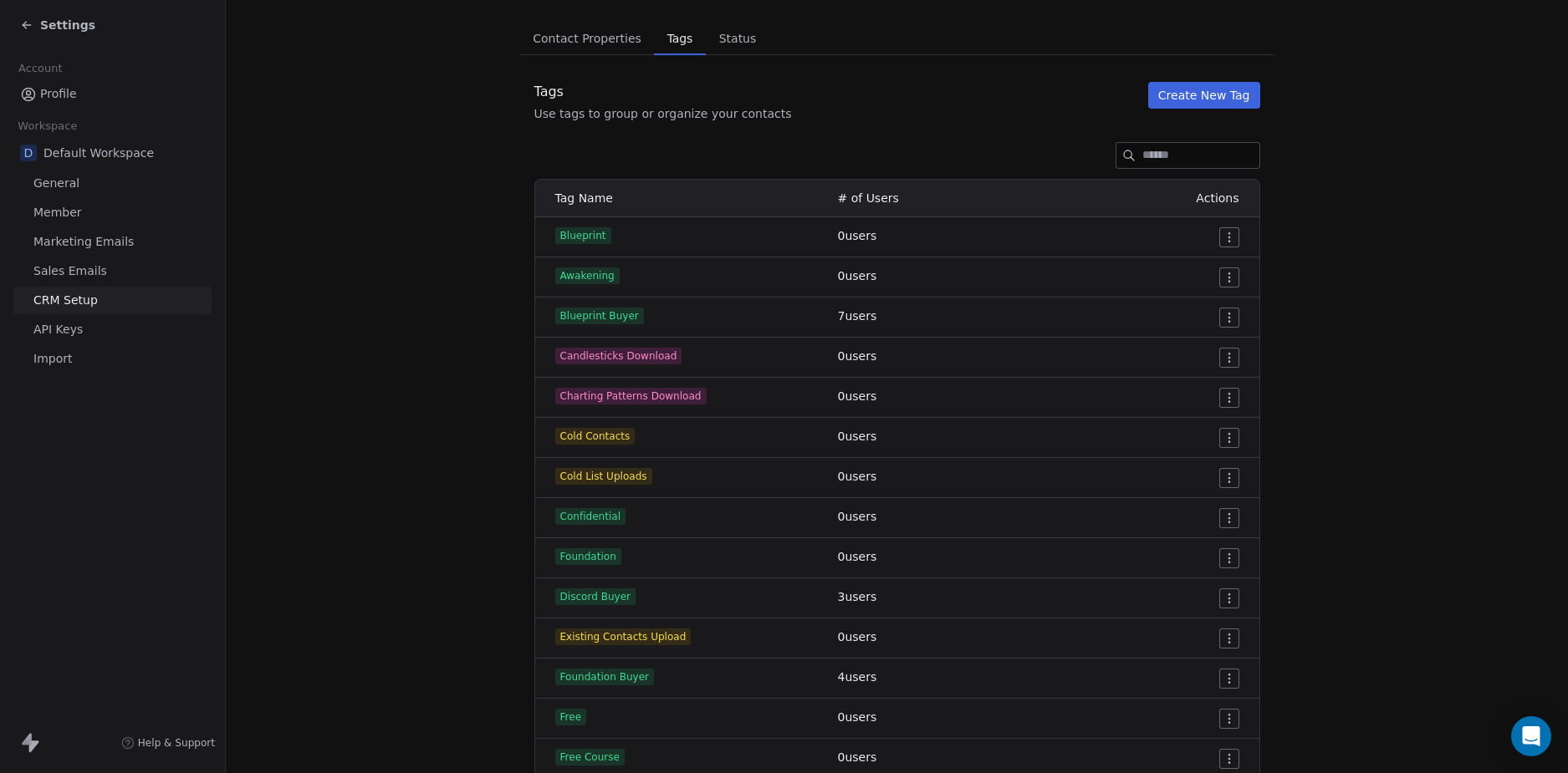
click at [1259, 475] on div "Tag Name # of Users Actions Blueprint 0 users Awakening 0 users Blueprint Buyer…" at bounding box center [897, 700] width 752 height 1042
click at [1222, 436] on html "Settings Account Profile Workspace D Default Workspace General Member Marketing…" at bounding box center [784, 386] width 1568 height 773
click at [1188, 503] on span "Delete" at bounding box center [1200, 498] width 38 height 17
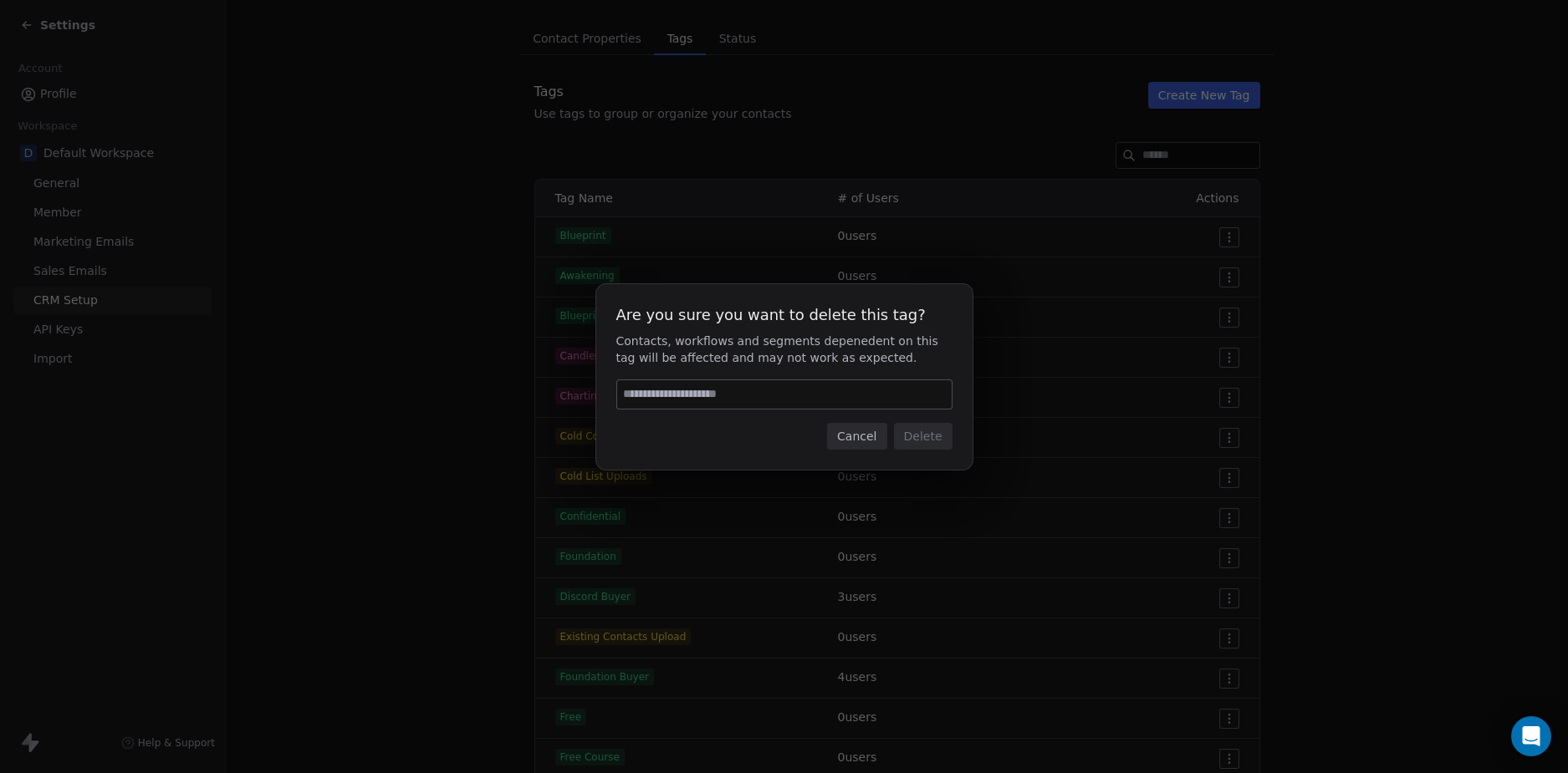
click at [733, 396] on input at bounding box center [784, 394] width 334 height 28
type input "******"
click at [936, 429] on button "Delete" at bounding box center [923, 436] width 59 height 27
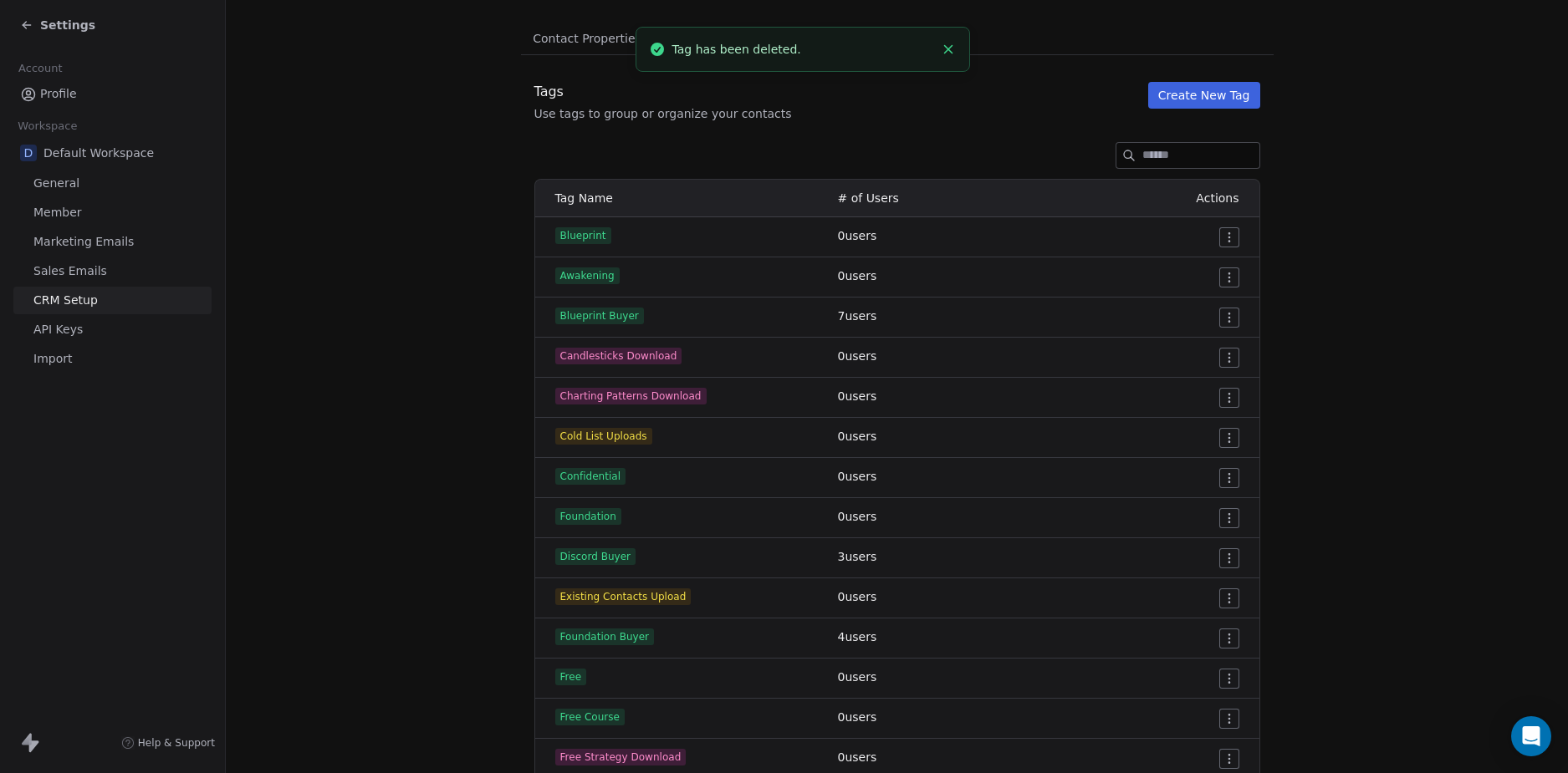
click at [1409, 421] on section "CRM Setup Manage people properties and other relevant settings. Contact Propert…" at bounding box center [896, 562] width 1342 height 1345
click at [1346, 417] on section "CRM Setup Manage people properties and other relevant settings. Contact Propert…" at bounding box center [896, 562] width 1342 height 1345
click at [1346, 417] on section "CRM Setup Manage people properties and other relevant settings. Contact Propert…" at bounding box center [896, 562] width 1342 height 1345
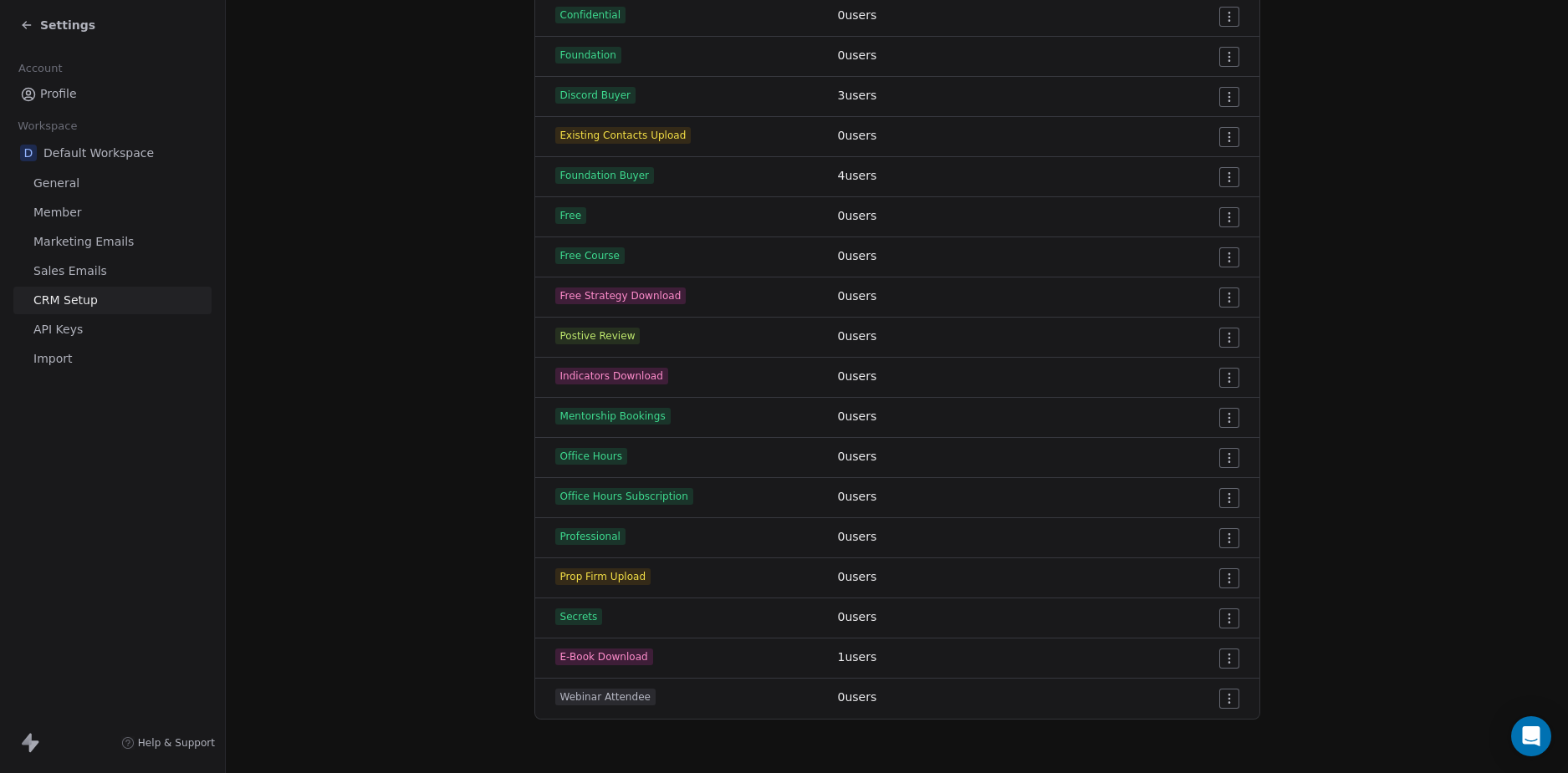
scroll to position [0, 0]
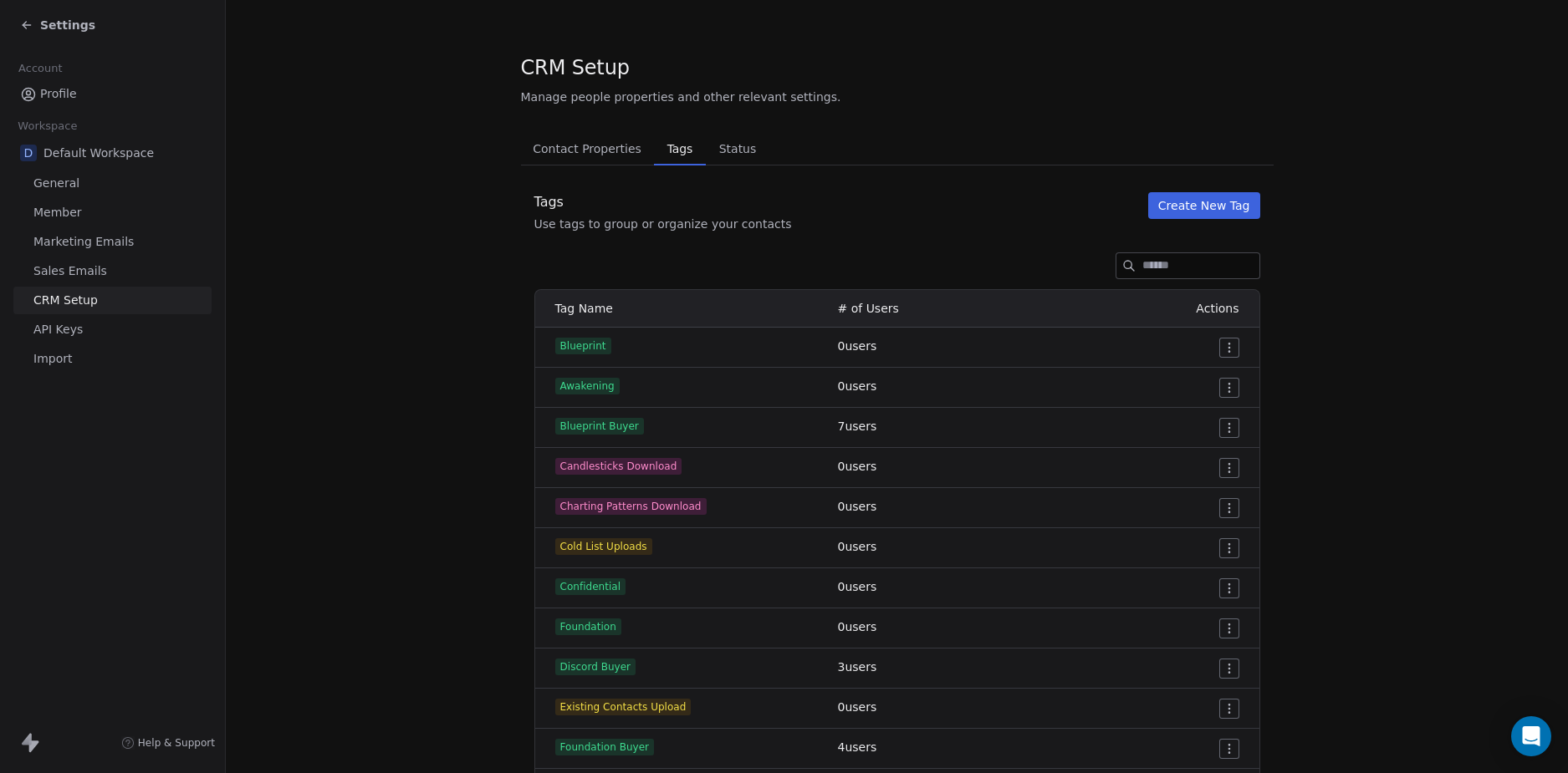
click at [1315, 512] on section "CRM Setup Manage people properties and other relevant settings. Contact Propert…" at bounding box center [896, 672] width 1342 height 1345
click at [1321, 505] on section "CRM Setup Manage people properties and other relevant settings. Contact Propert…" at bounding box center [896, 672] width 1342 height 1345
drag, startPoint x: 390, startPoint y: 304, endPoint x: 199, endPoint y: 75, distance: 298.2
click at [391, 304] on section "CRM Setup Manage people properties and other relevant settings. Contact Propert…" at bounding box center [896, 672] width 1342 height 1345
click at [47, 19] on span "Settings" at bounding box center [67, 25] width 55 height 17
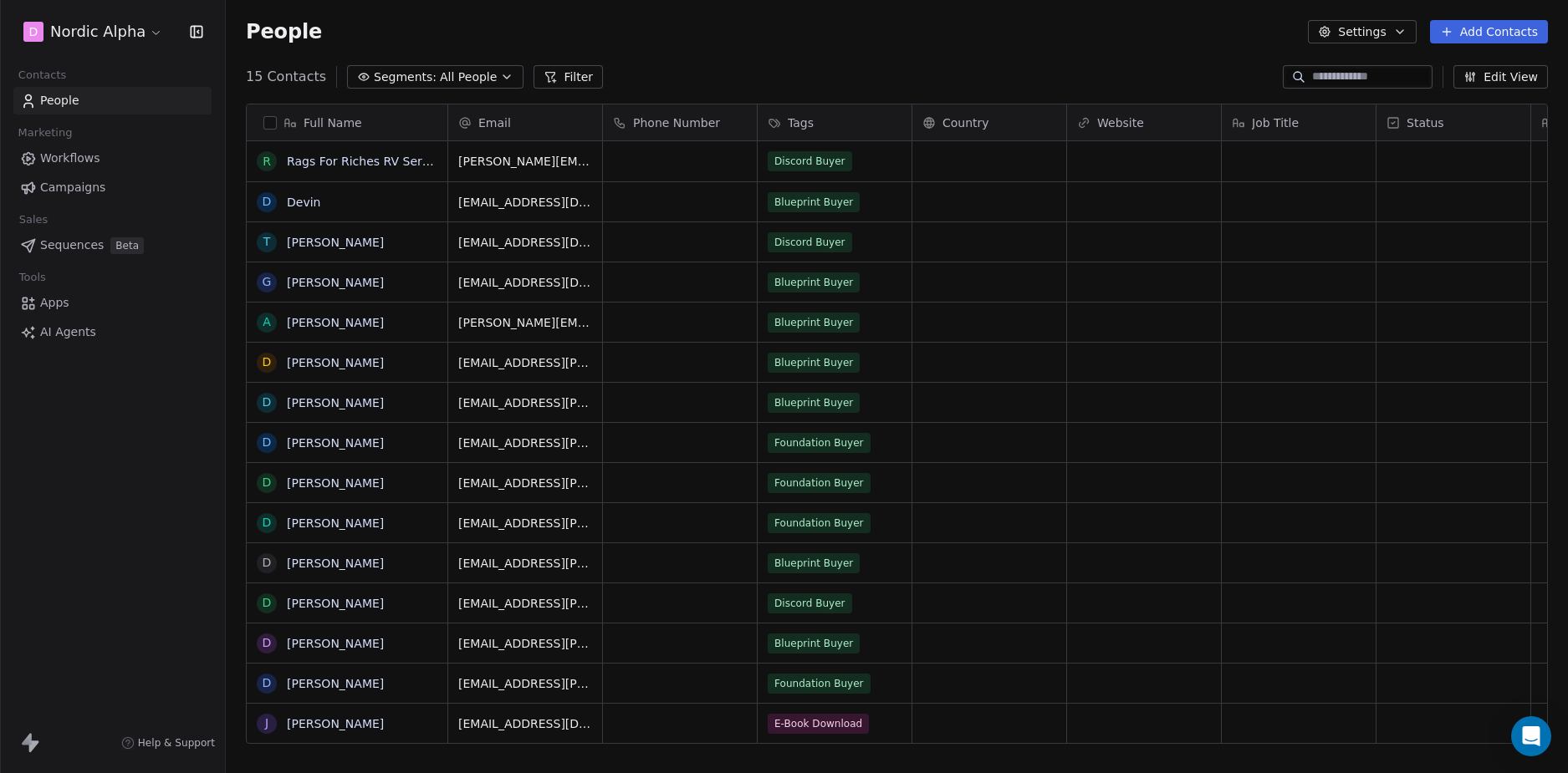
scroll to position [668, 1329]
click at [93, 153] on span "Workflows" at bounding box center [70, 158] width 60 height 18
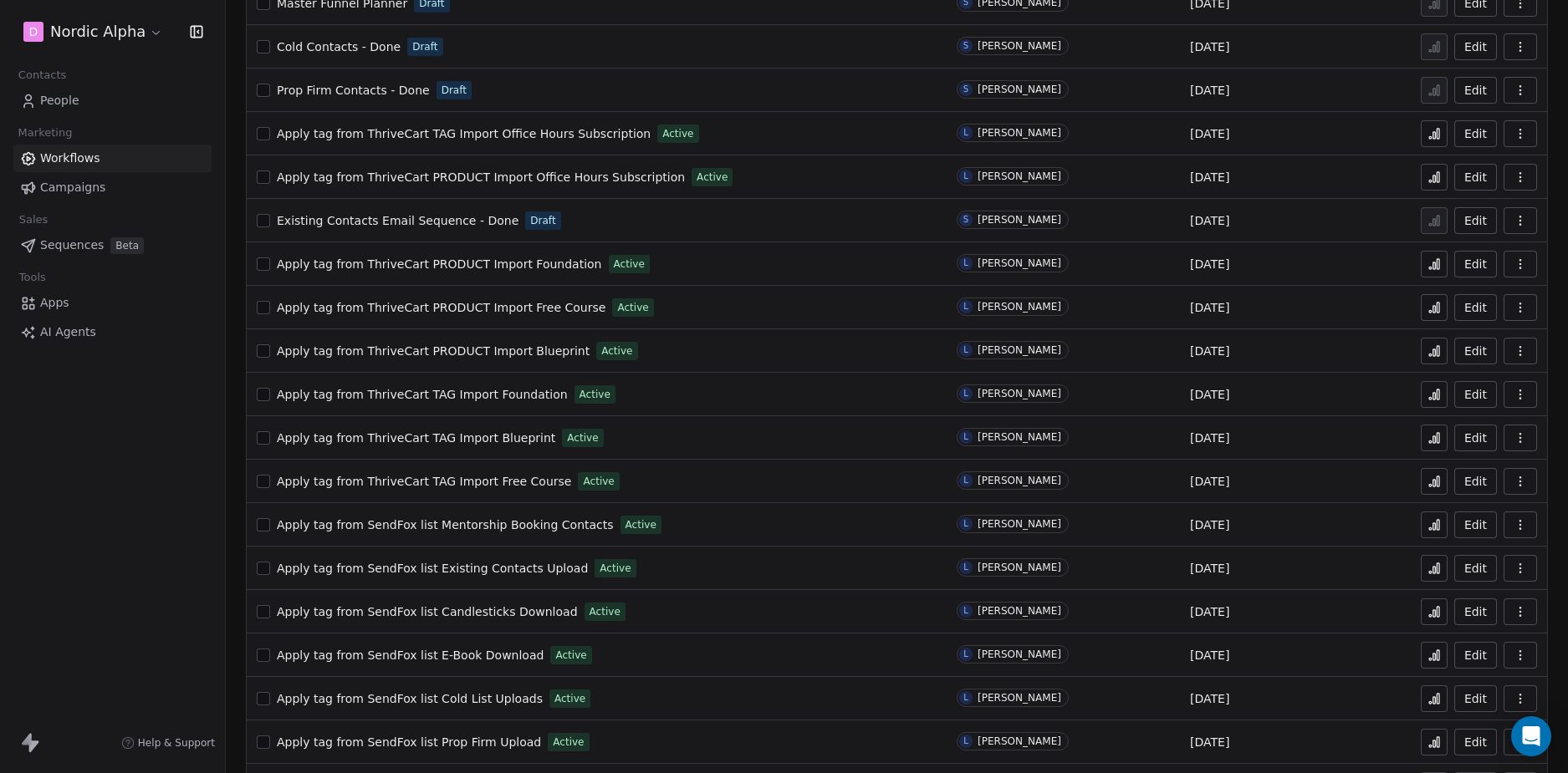
scroll to position [167, 0]
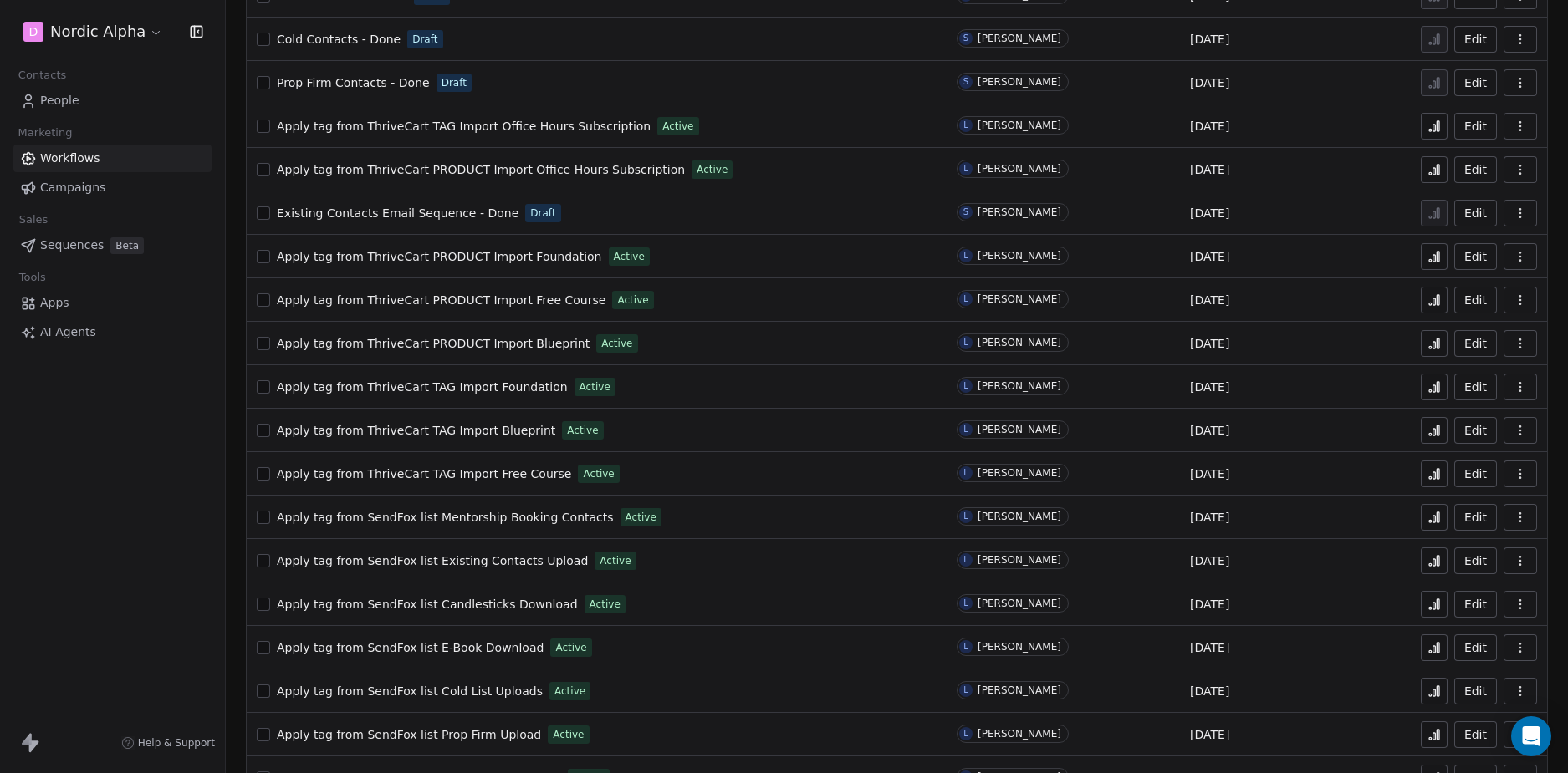
click at [509, 430] on span "Apply tag from ThriveCart TAG Import Blueprint" at bounding box center [416, 430] width 278 height 14
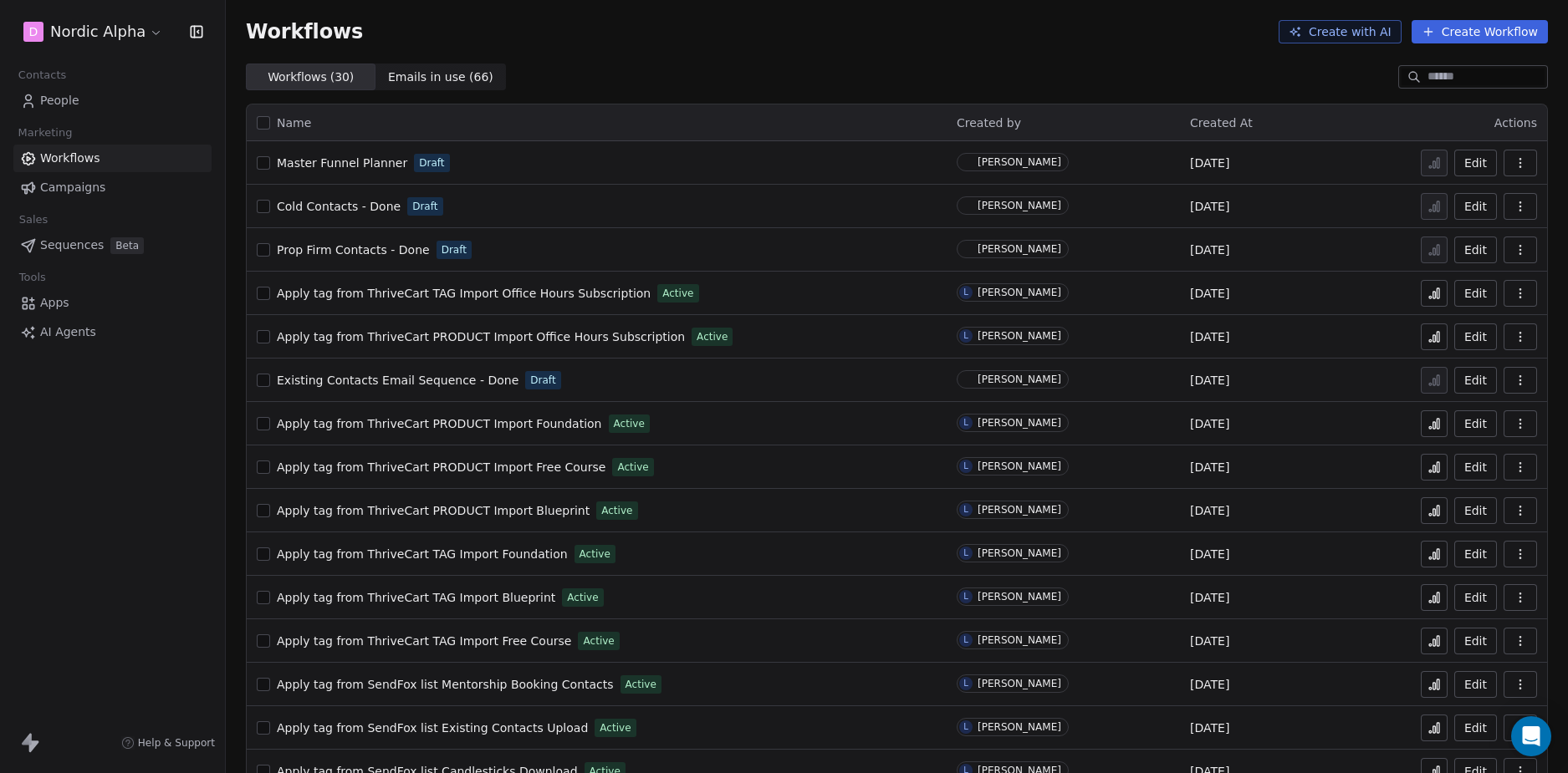
click at [157, 522] on div "D Nordic Alpha Contacts People Marketing Workflows Campaigns Sales Sequences Be…" at bounding box center [112, 386] width 225 height 773
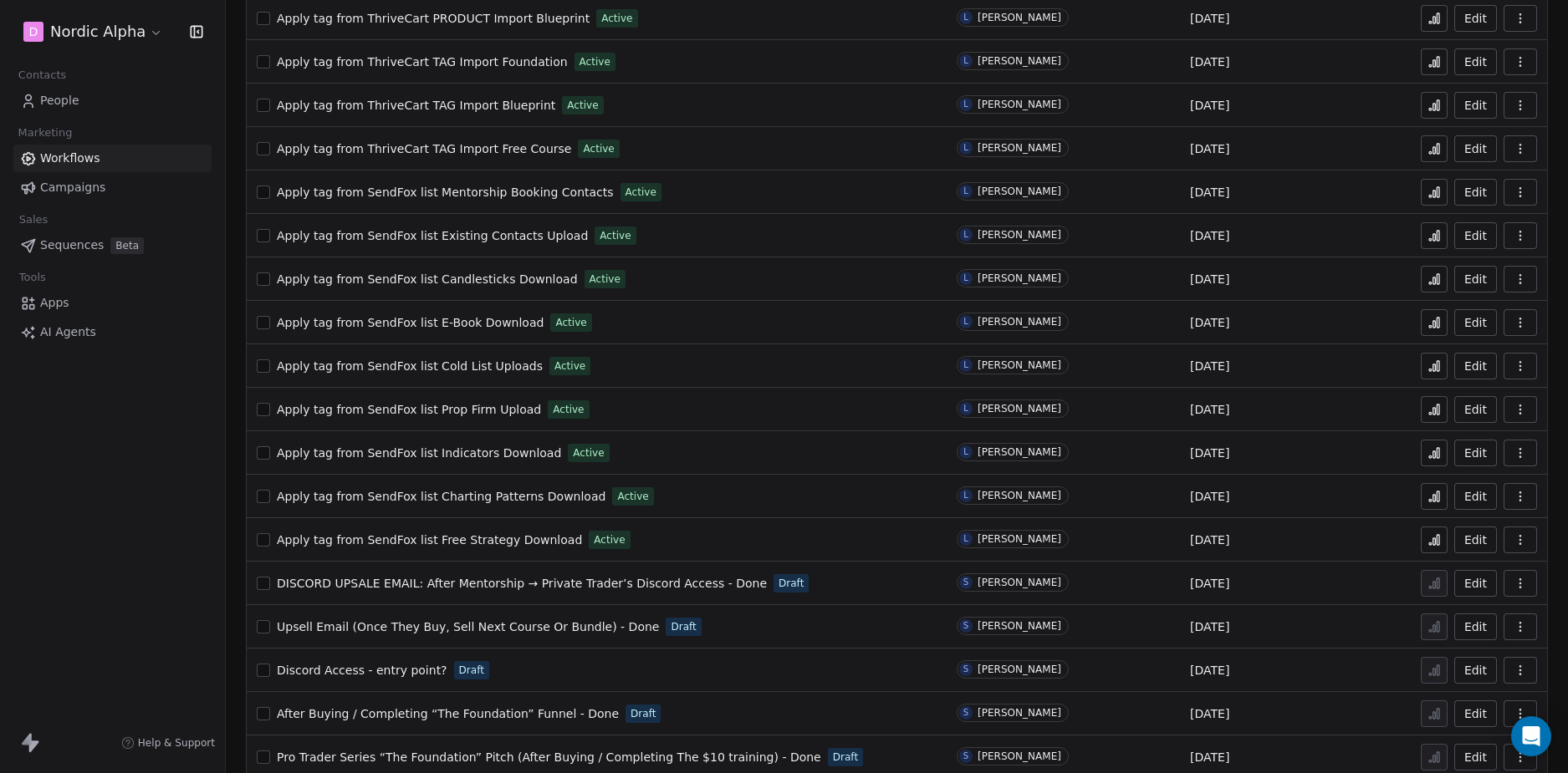
scroll to position [501, 0]
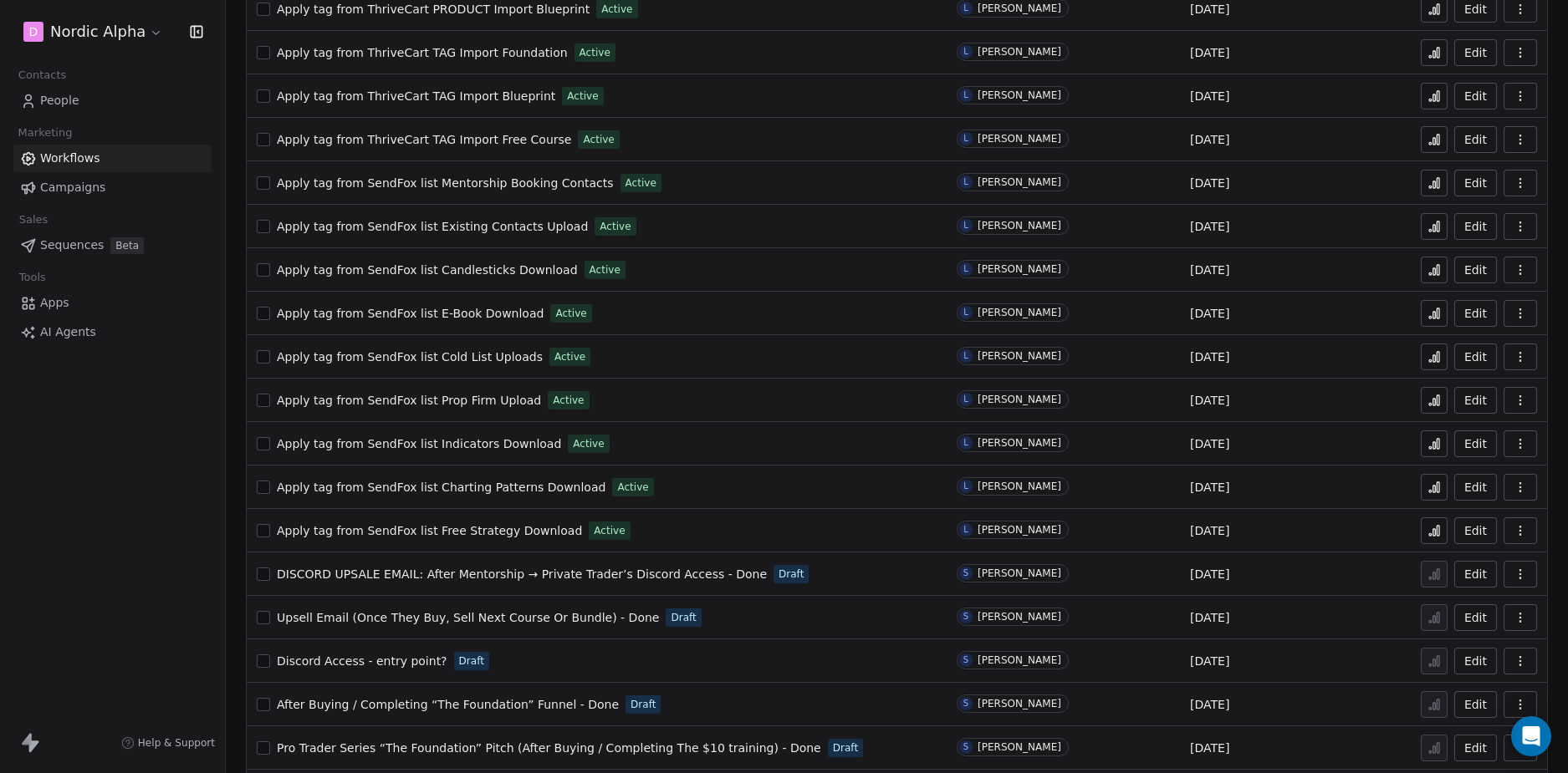
click at [138, 506] on div "D Nordic Alpha Contacts People Marketing Workflows Campaigns Sales Sequences Be…" at bounding box center [112, 386] width 225 height 773
click at [509, 137] on span "Apply tag from ThriveCart TAG Import Free Course" at bounding box center [424, 140] width 295 height 14
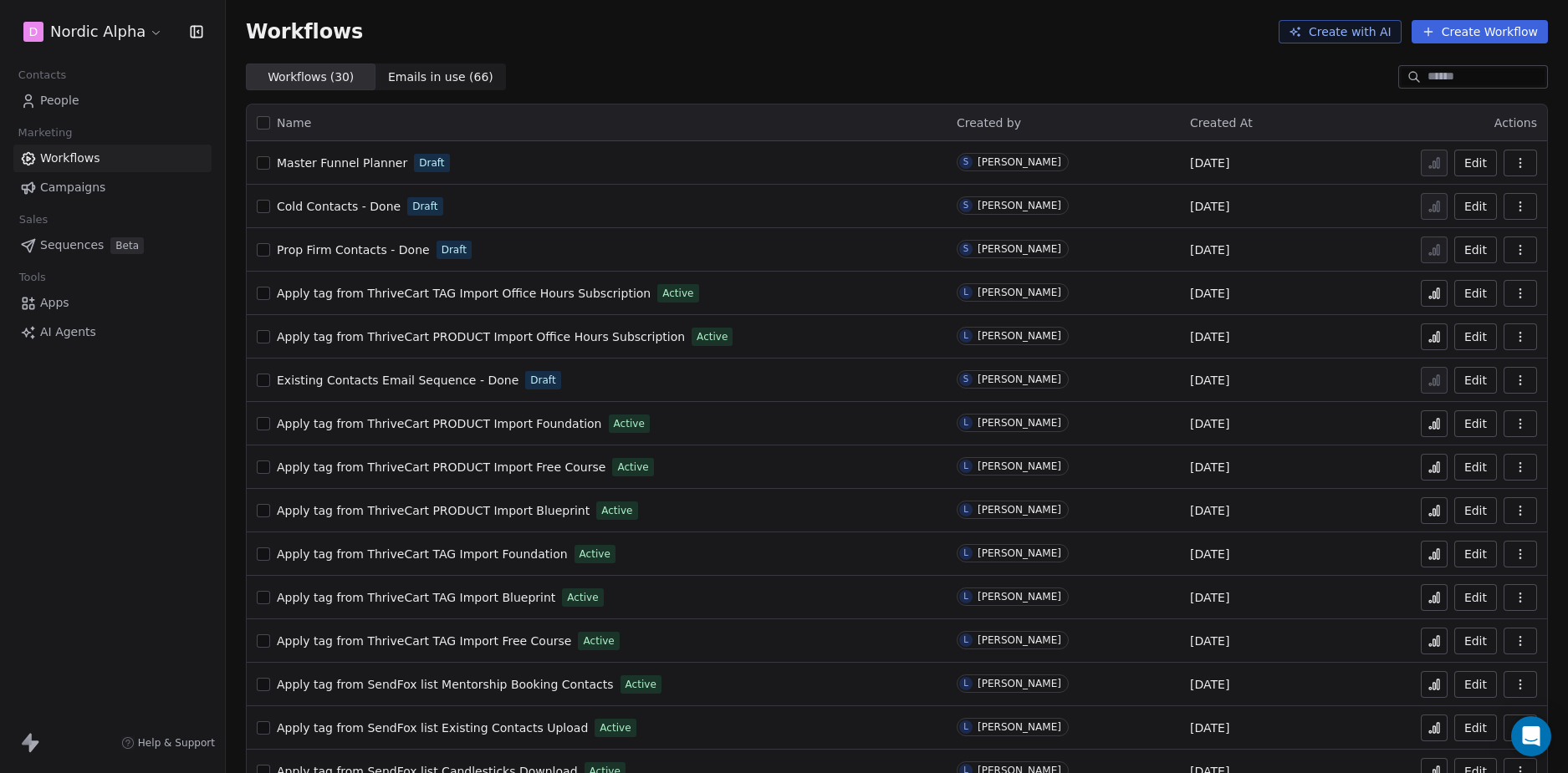
click at [476, 593] on span "Apply tag from ThriveCart TAG Import Blueprint" at bounding box center [416, 597] width 278 height 14
click at [519, 512] on span "Apply tag from ThriveCart PRODUCT Import Blueprint" at bounding box center [433, 511] width 312 height 14
click at [486, 599] on span "Apply tag from ThriveCart TAG Import Blueprint" at bounding box center [416, 597] width 278 height 14
click at [155, 490] on div "D Nordic Alpha Contacts People Marketing Workflows Campaigns Sales Sequences Be…" at bounding box center [112, 386] width 225 height 773
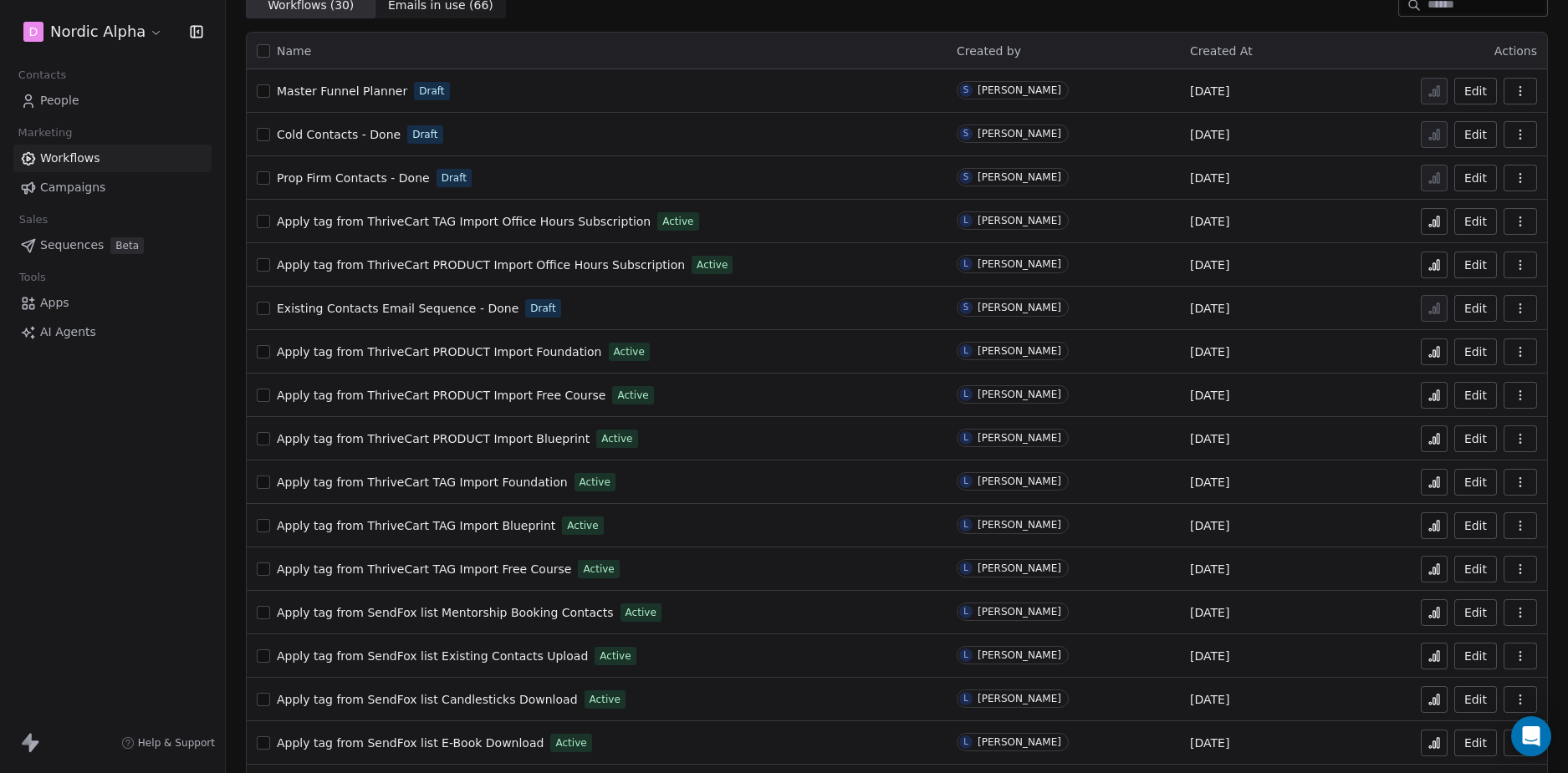
scroll to position [83, 0]
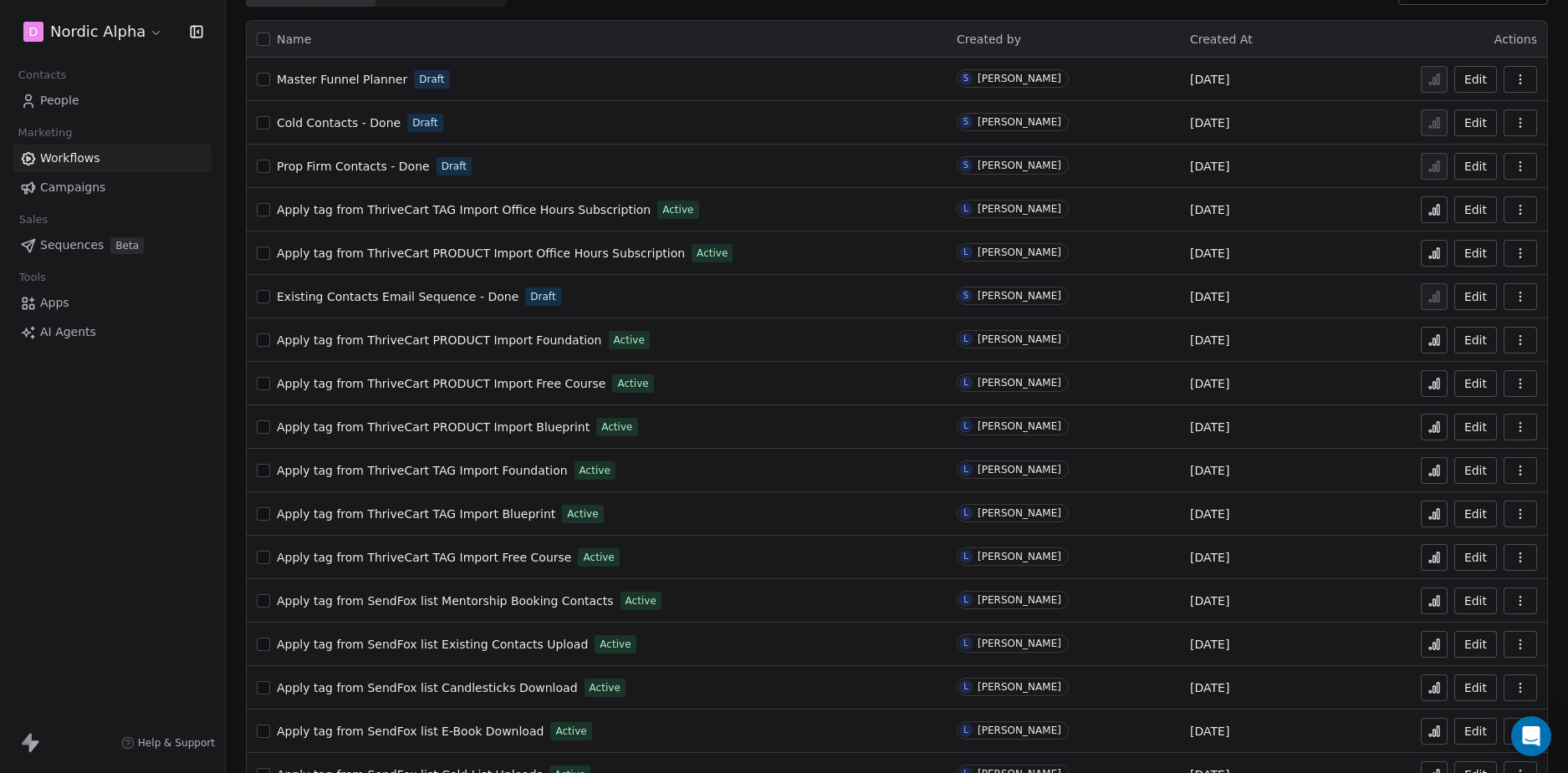
click at [188, 503] on div "D Nordic Alpha Contacts People Marketing Workflows Campaigns Sales Sequences Be…" at bounding box center [112, 386] width 225 height 773
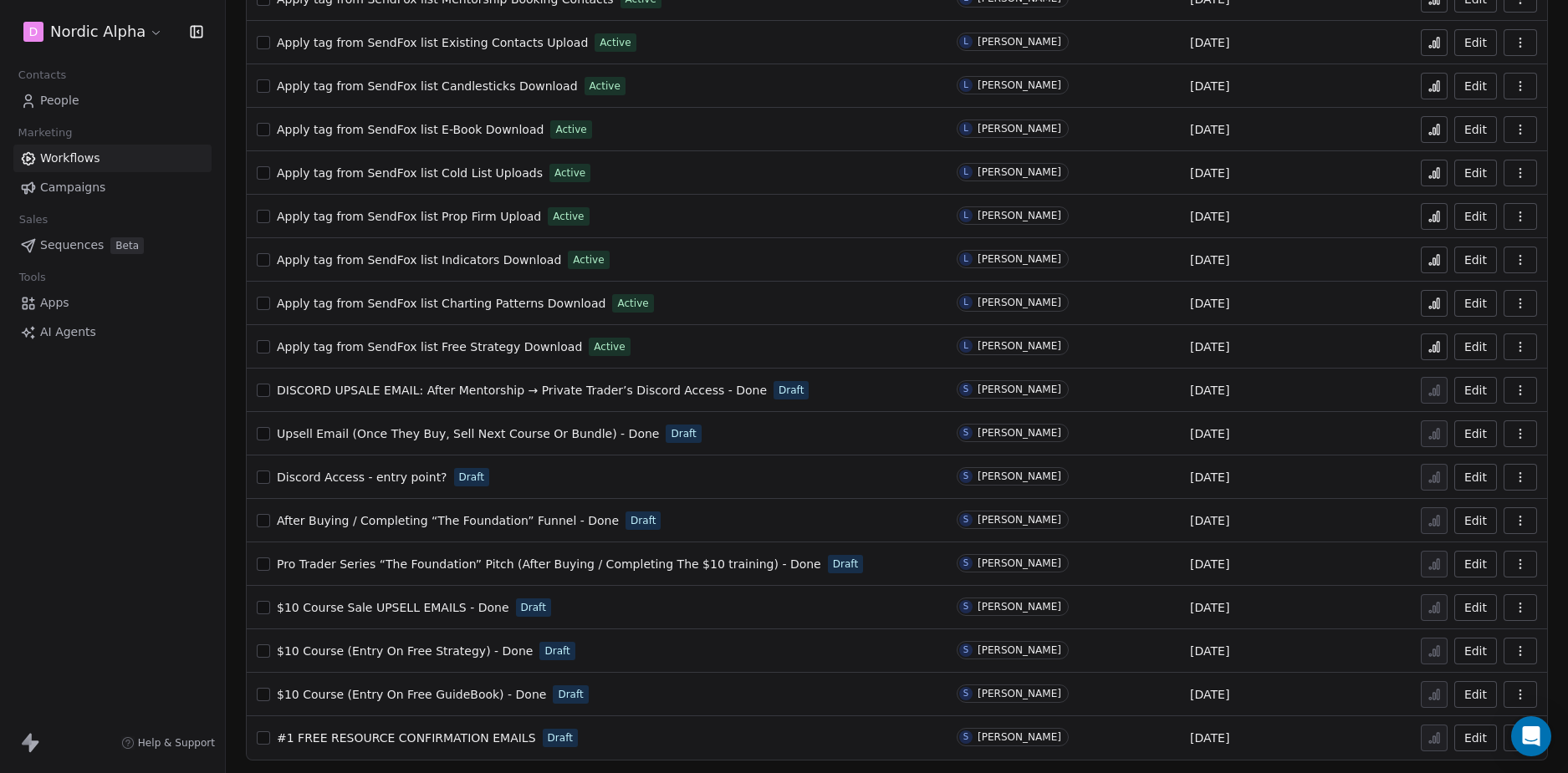
scroll to position [686, 0]
click at [447, 732] on span "#1 FREE RESOURCE CONFIRMATION EMAILS" at bounding box center [406, 737] width 259 height 14
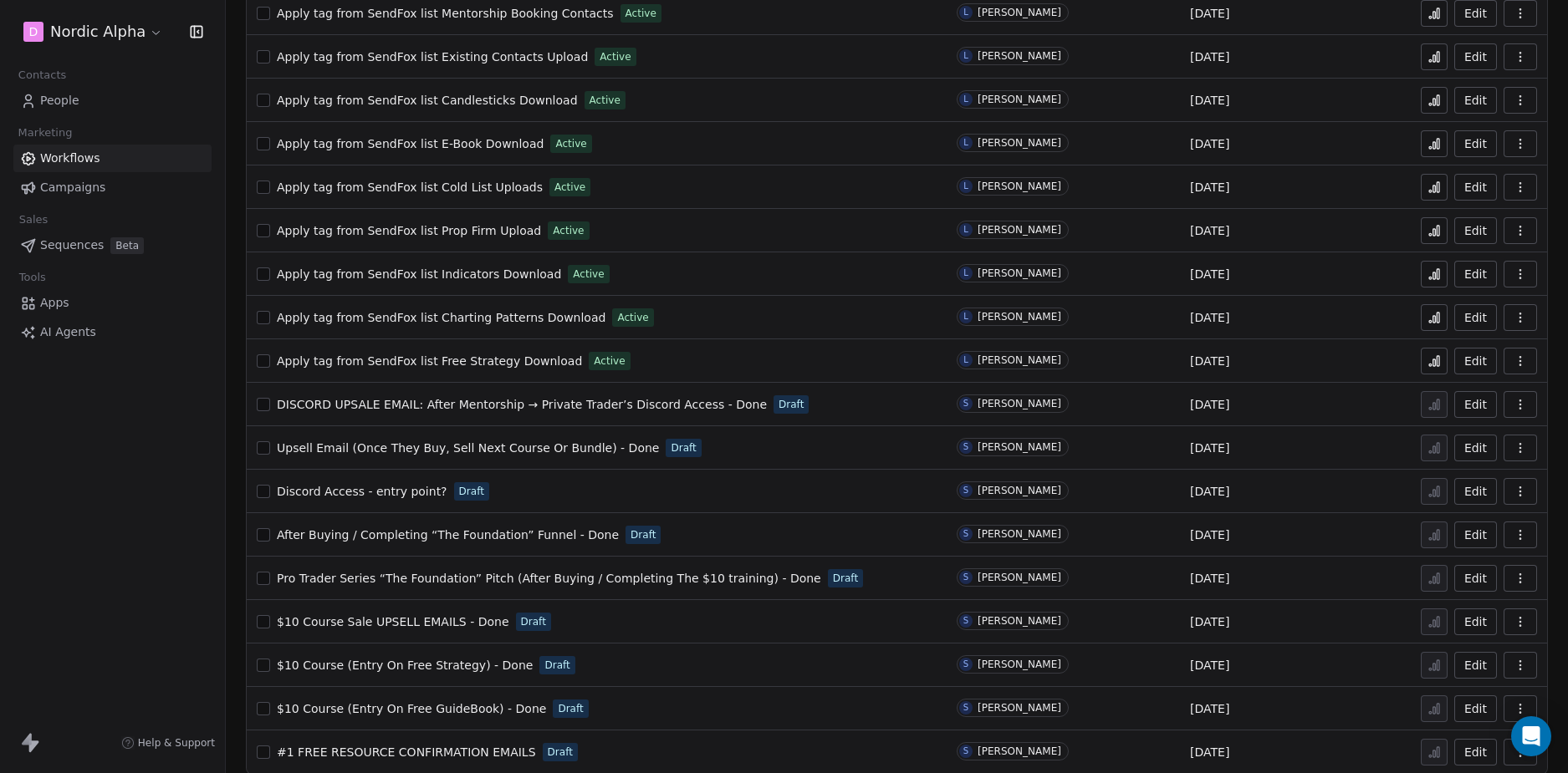
scroll to position [686, 0]
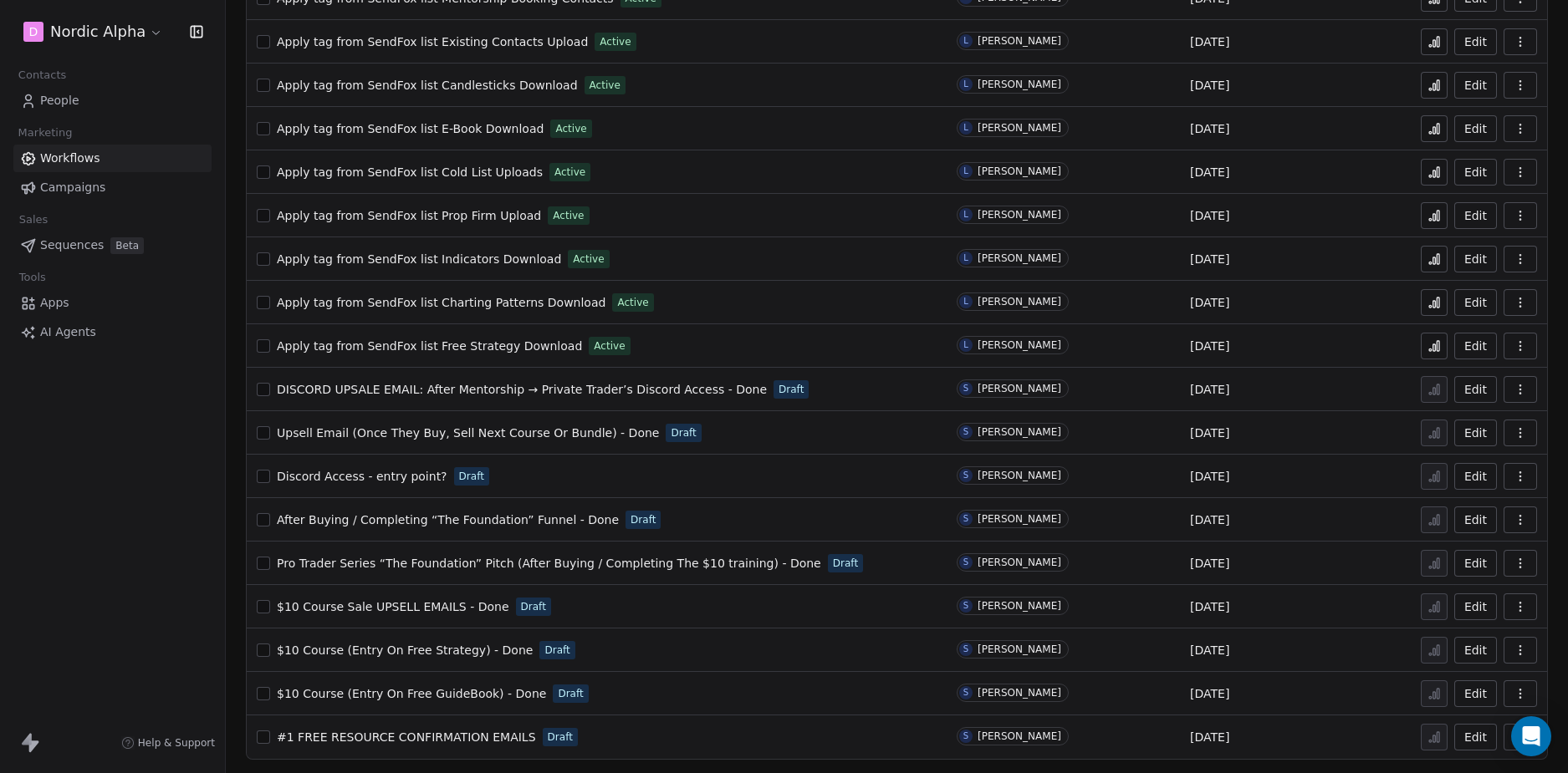
click at [397, 691] on span "$10 Course (Entry On Free GuideBook) - Done" at bounding box center [411, 694] width 269 height 14
click at [427, 648] on span "$10 Course (Entry On Free Strategy) - Done" at bounding box center [404, 650] width 256 height 14
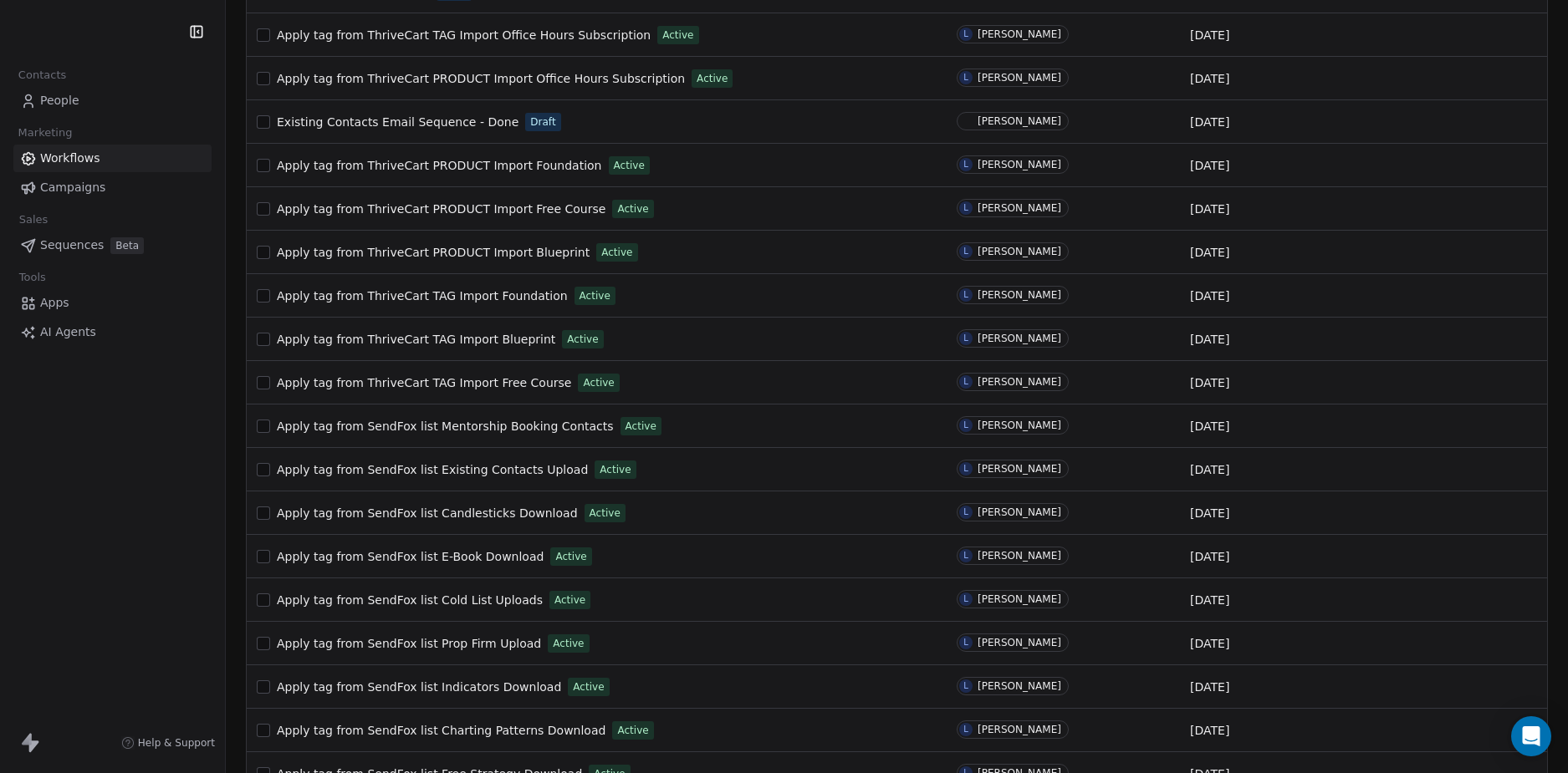
scroll to position [686, 0]
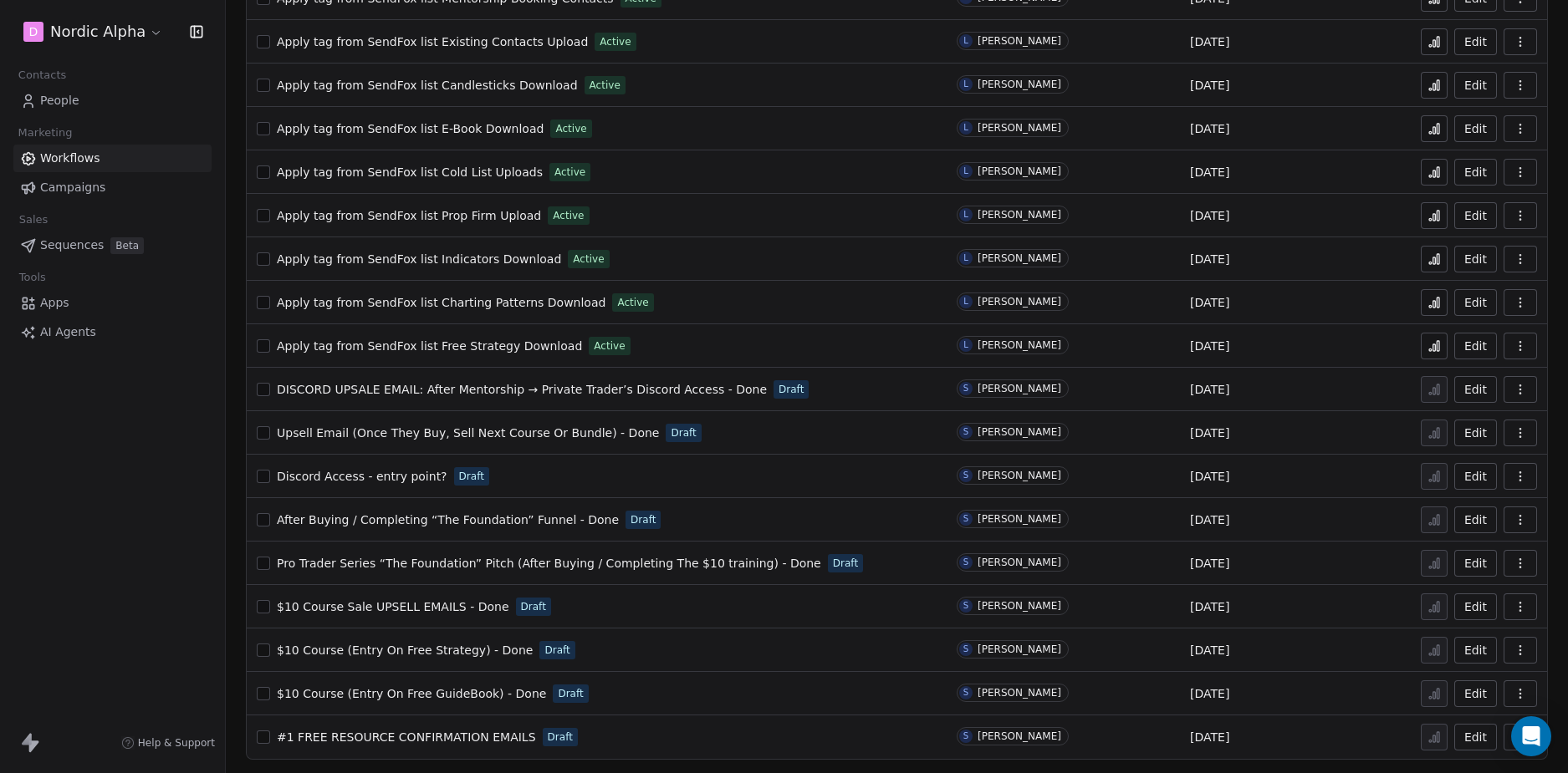
click at [457, 735] on span "#1 FREE RESOURCE CONFIRMATION EMAILS" at bounding box center [406, 737] width 259 height 14
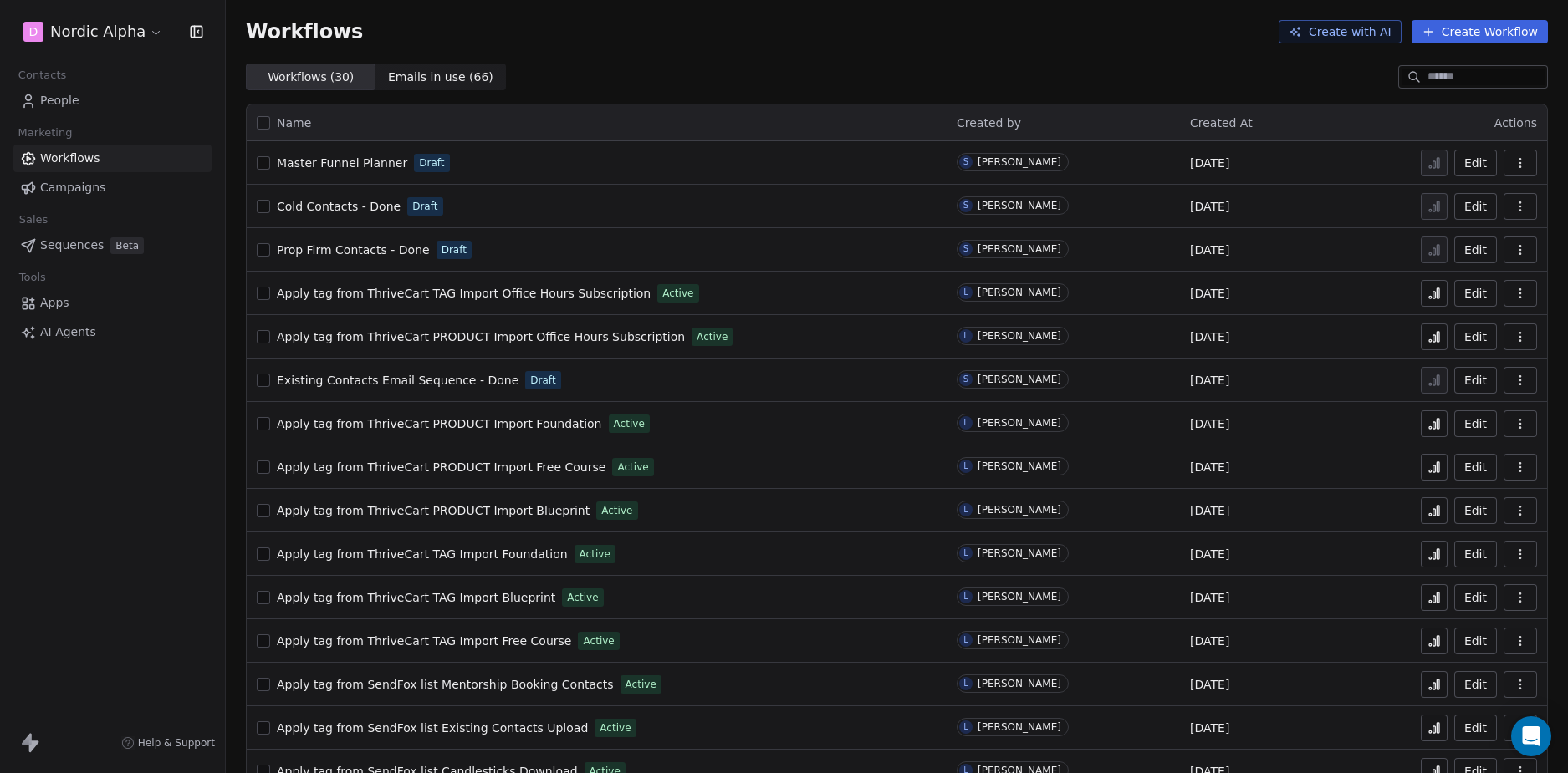
click at [150, 546] on div "D Nordic Alpha Contacts People Marketing Workflows Campaigns Sales Sequences Be…" at bounding box center [112, 386] width 225 height 773
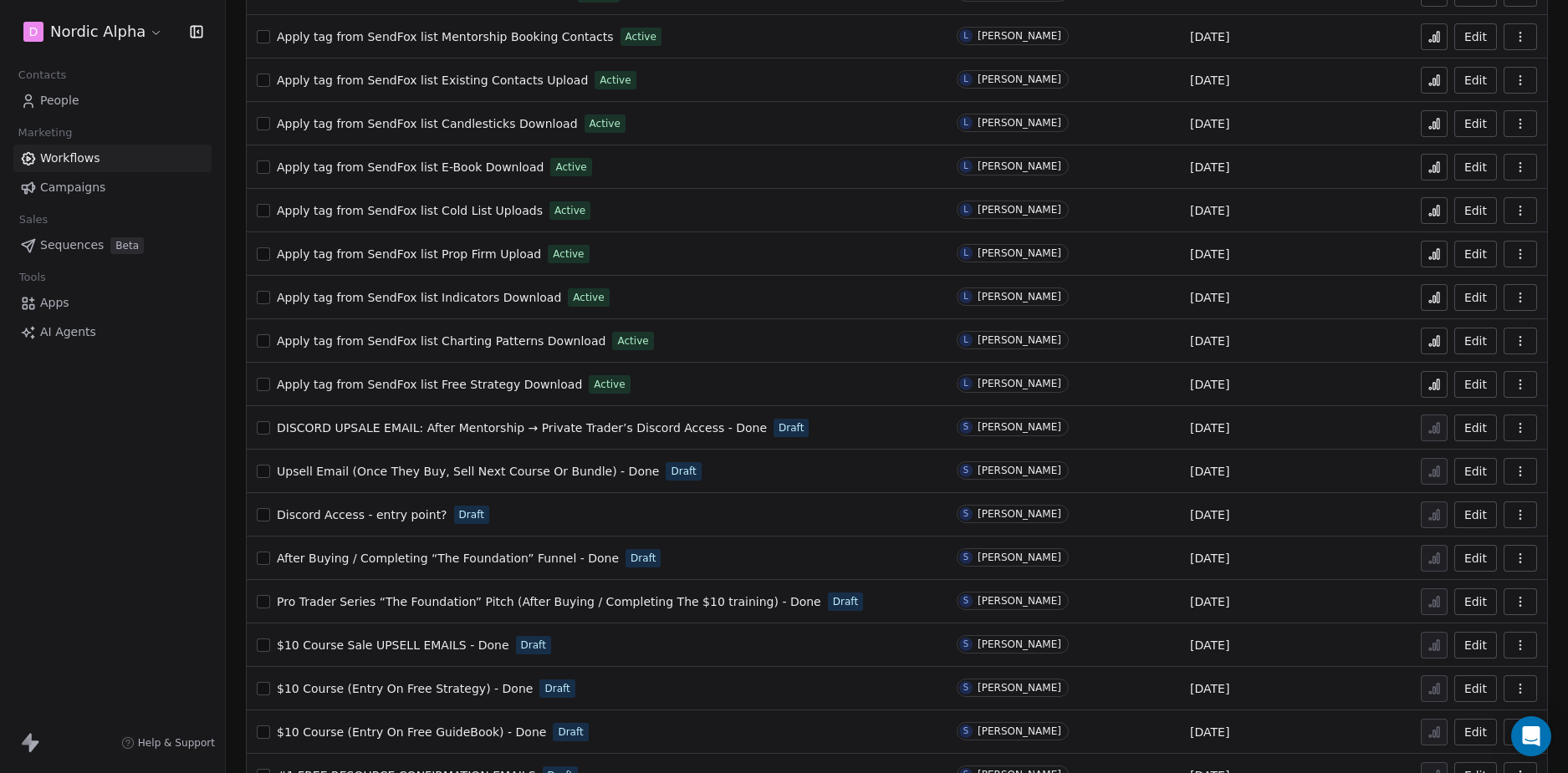
scroll to position [686, 0]
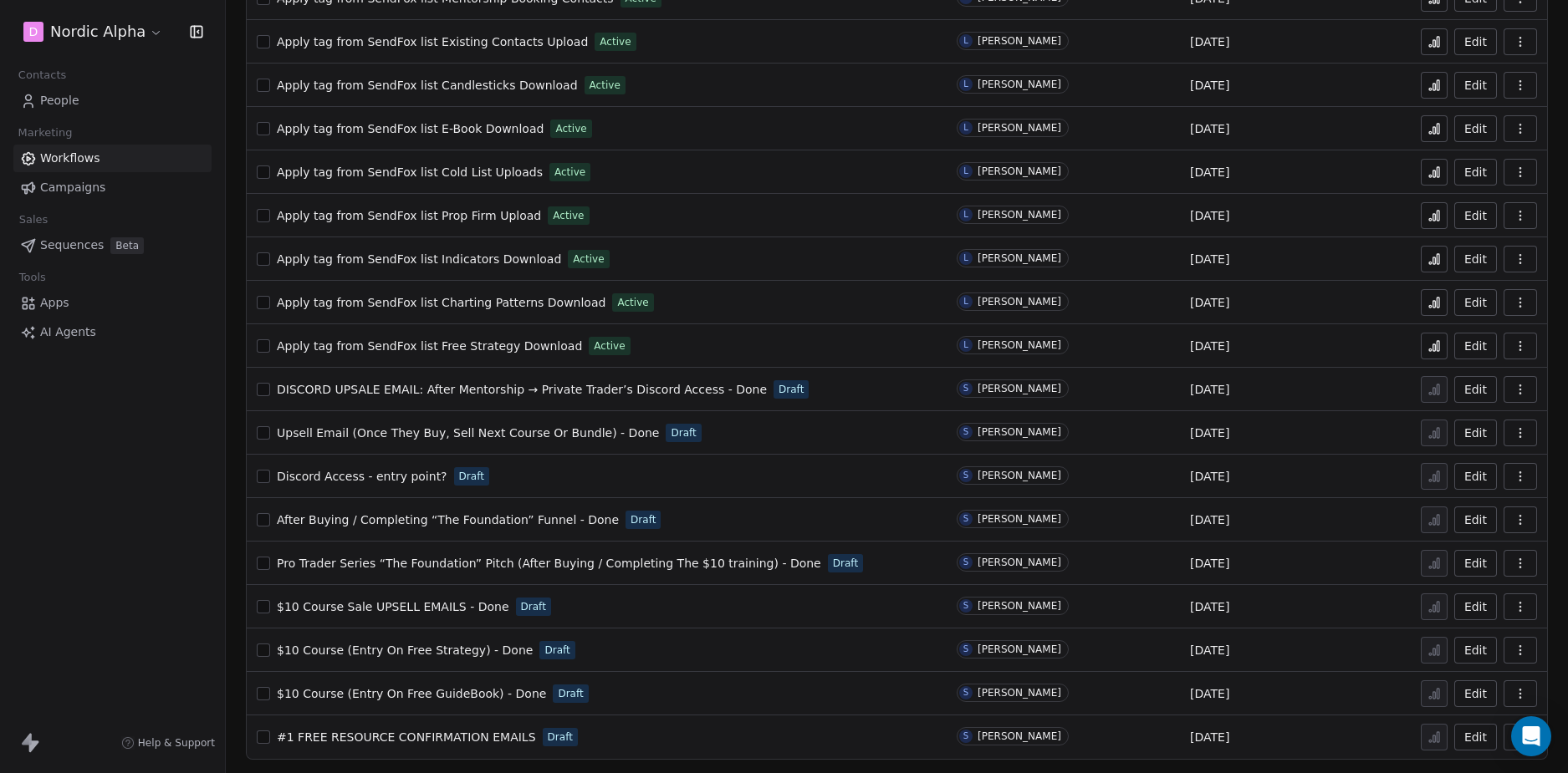
click at [176, 574] on div "D Nordic Alpha Contacts People Marketing Workflows Campaigns Sales Sequences Be…" at bounding box center [112, 386] width 225 height 773
click at [405, 605] on span "$10 Course Sale UPSELL EMAILS - Done" at bounding box center [393, 607] width 233 height 14
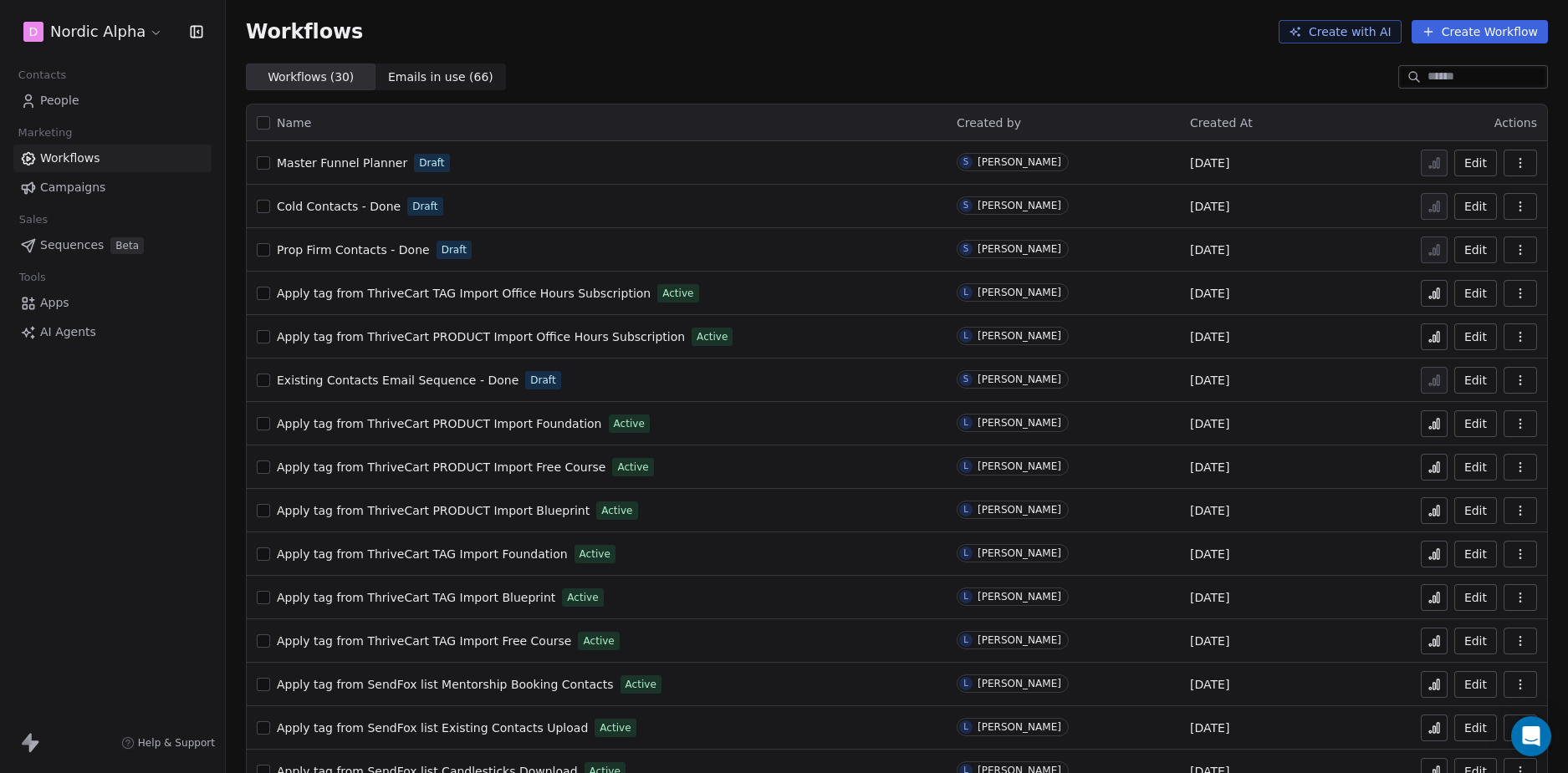
scroll to position [686, 0]
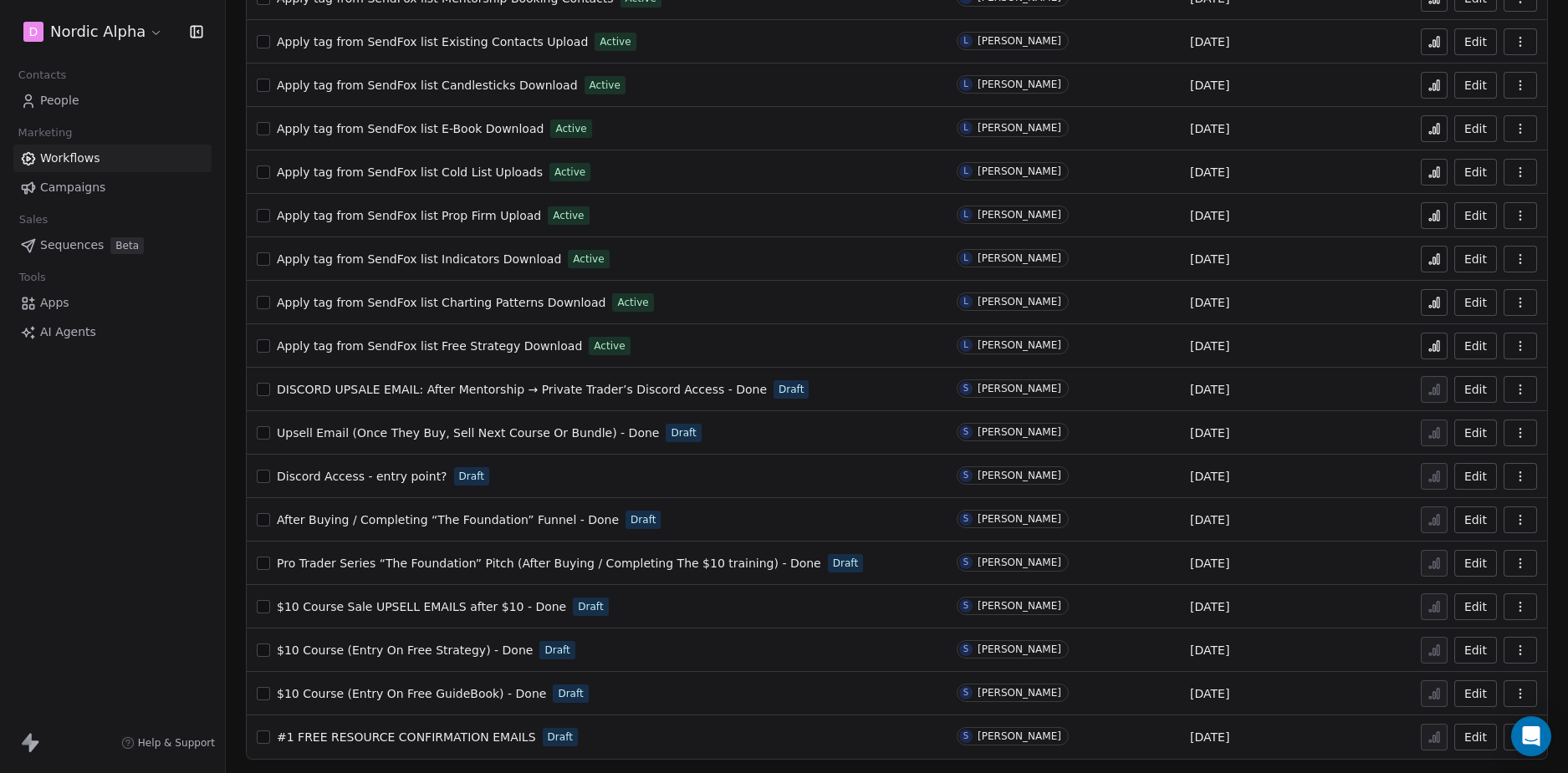
click at [614, 563] on span "Pro Trader Series “The Foundation” Pitch (After Buying / Completing The $10 tra…" at bounding box center [548, 563] width 544 height 14
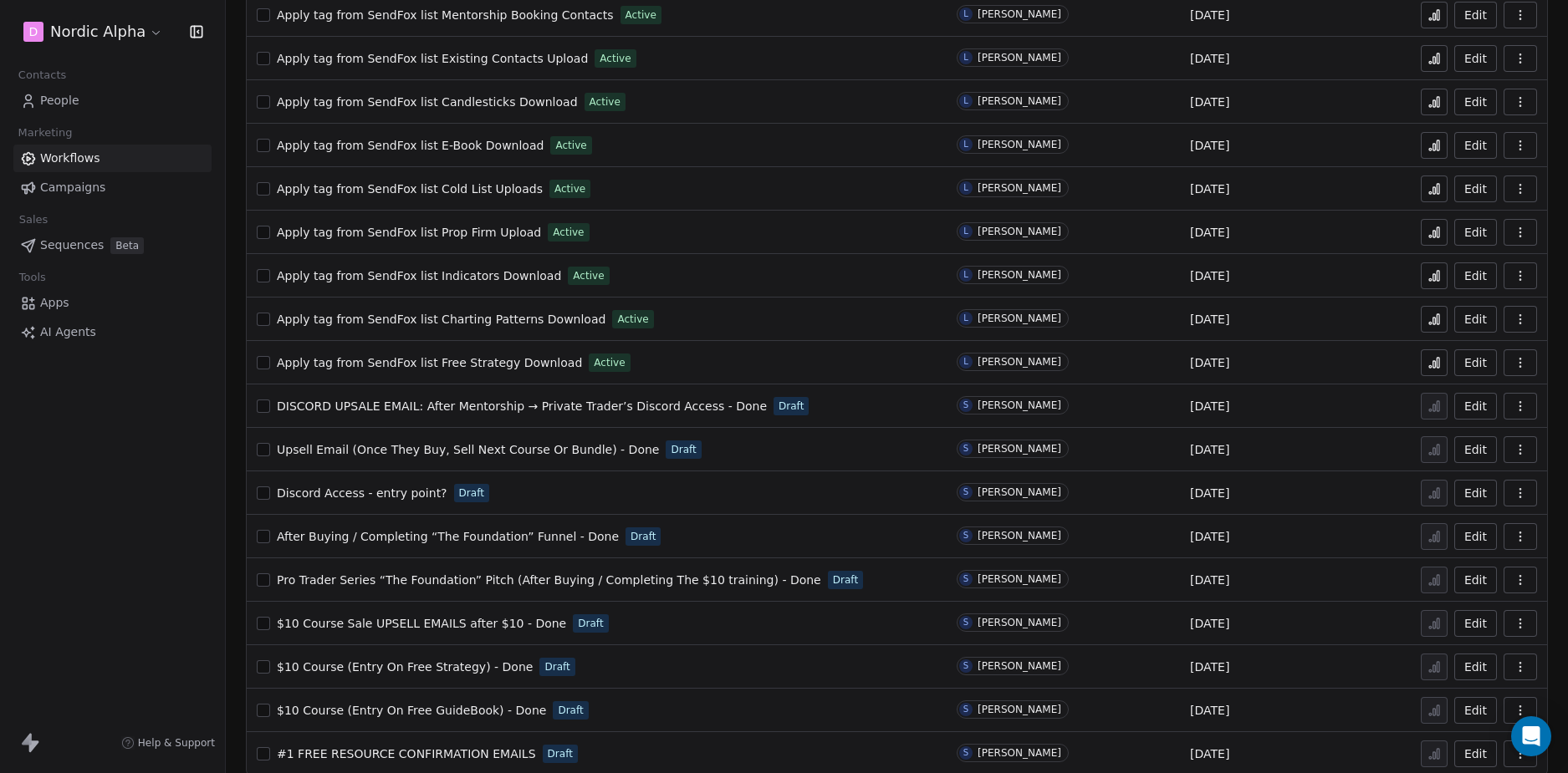
scroll to position [686, 0]
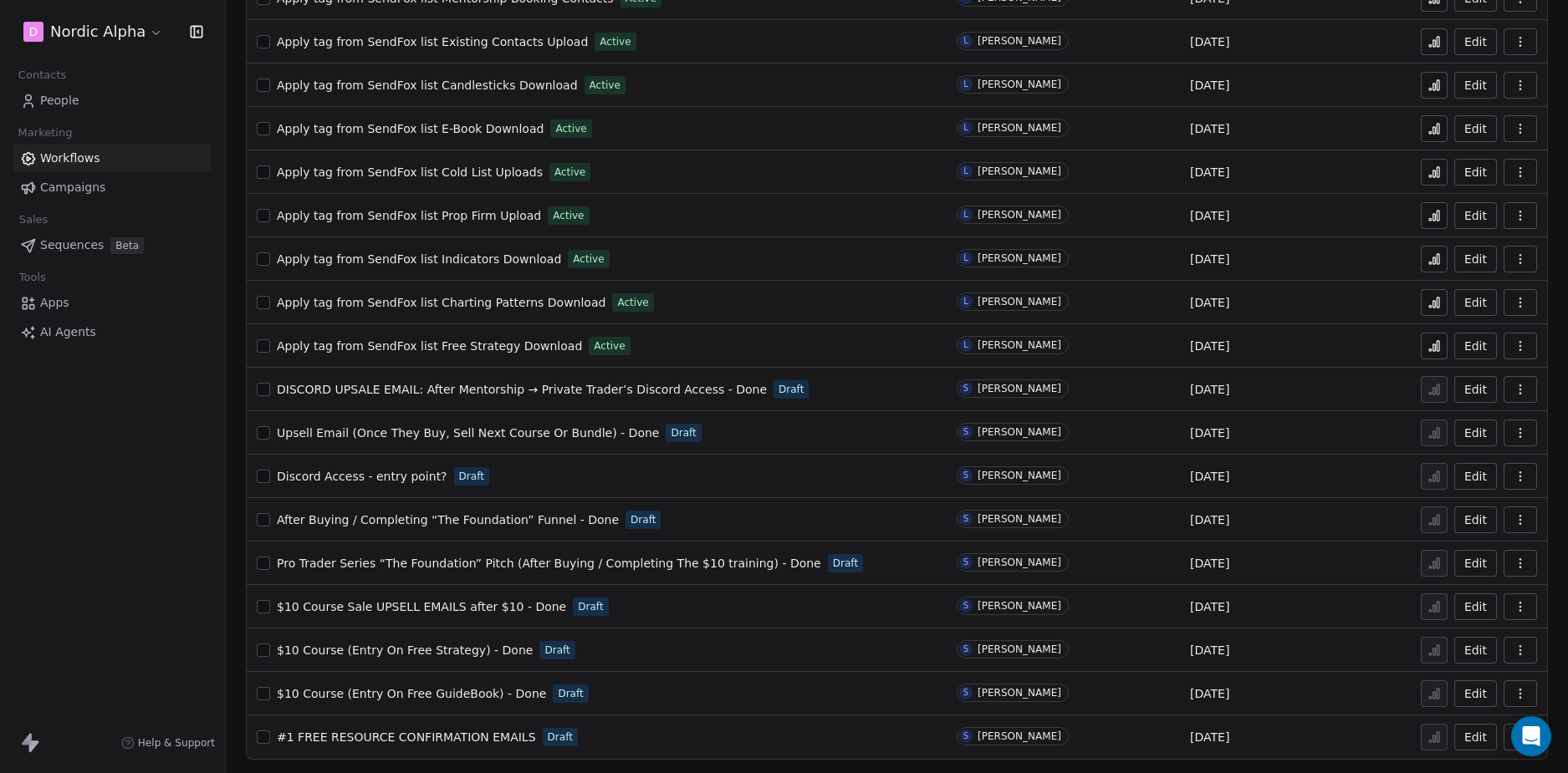
click at [673, 563] on span "Pro Trader Series “The Foundation” Pitch (After Buying / Completing The $10 tra…" at bounding box center [548, 563] width 544 height 14
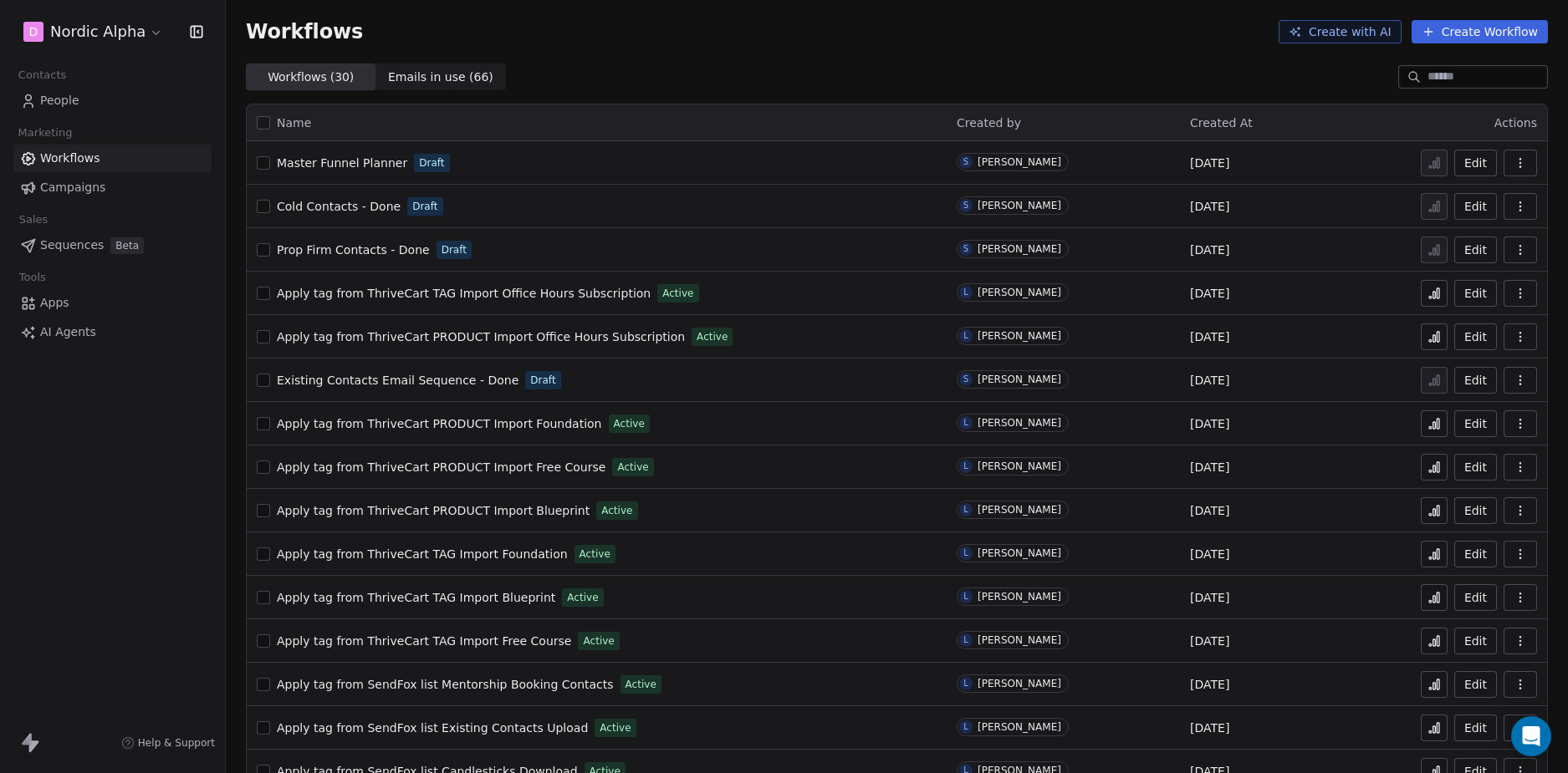
scroll to position [686, 0]
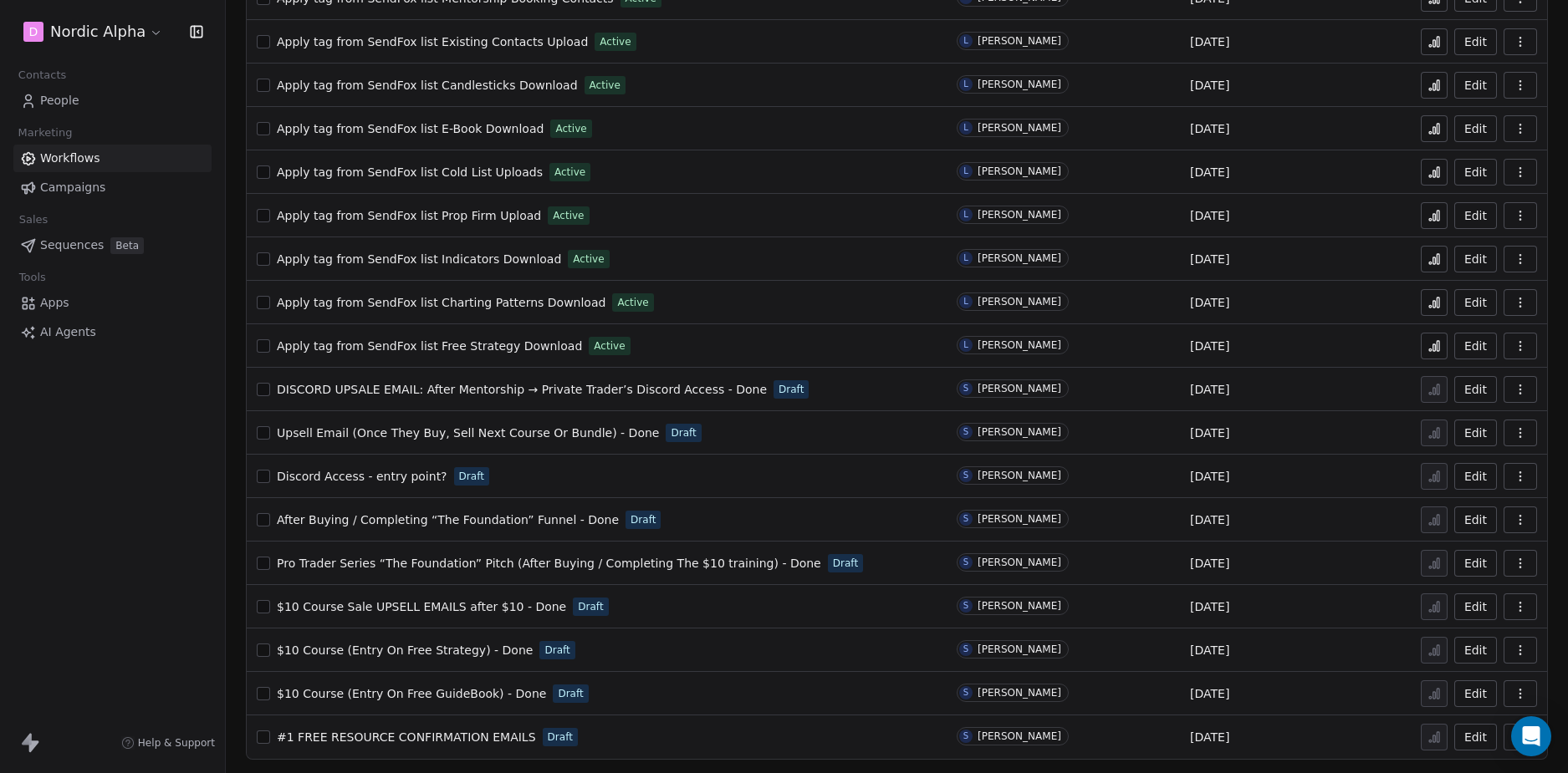
click at [116, 510] on div "D Nordic Alpha Contacts People Marketing Workflows Campaigns Sales Sequences Be…" at bounding box center [112, 386] width 225 height 773
click at [107, 502] on div "D Nordic Alpha Contacts People Marketing Workflows Campaigns Sales Sequences Be…" at bounding box center [112, 386] width 225 height 773
click at [125, 496] on div "D Nordic Alpha Contacts People Marketing Workflows Campaigns Sales Sequences Be…" at bounding box center [112, 386] width 225 height 773
click at [542, 520] on span "After Buying / Completing “The Foundation” Funnel - Done" at bounding box center [447, 520] width 342 height 14
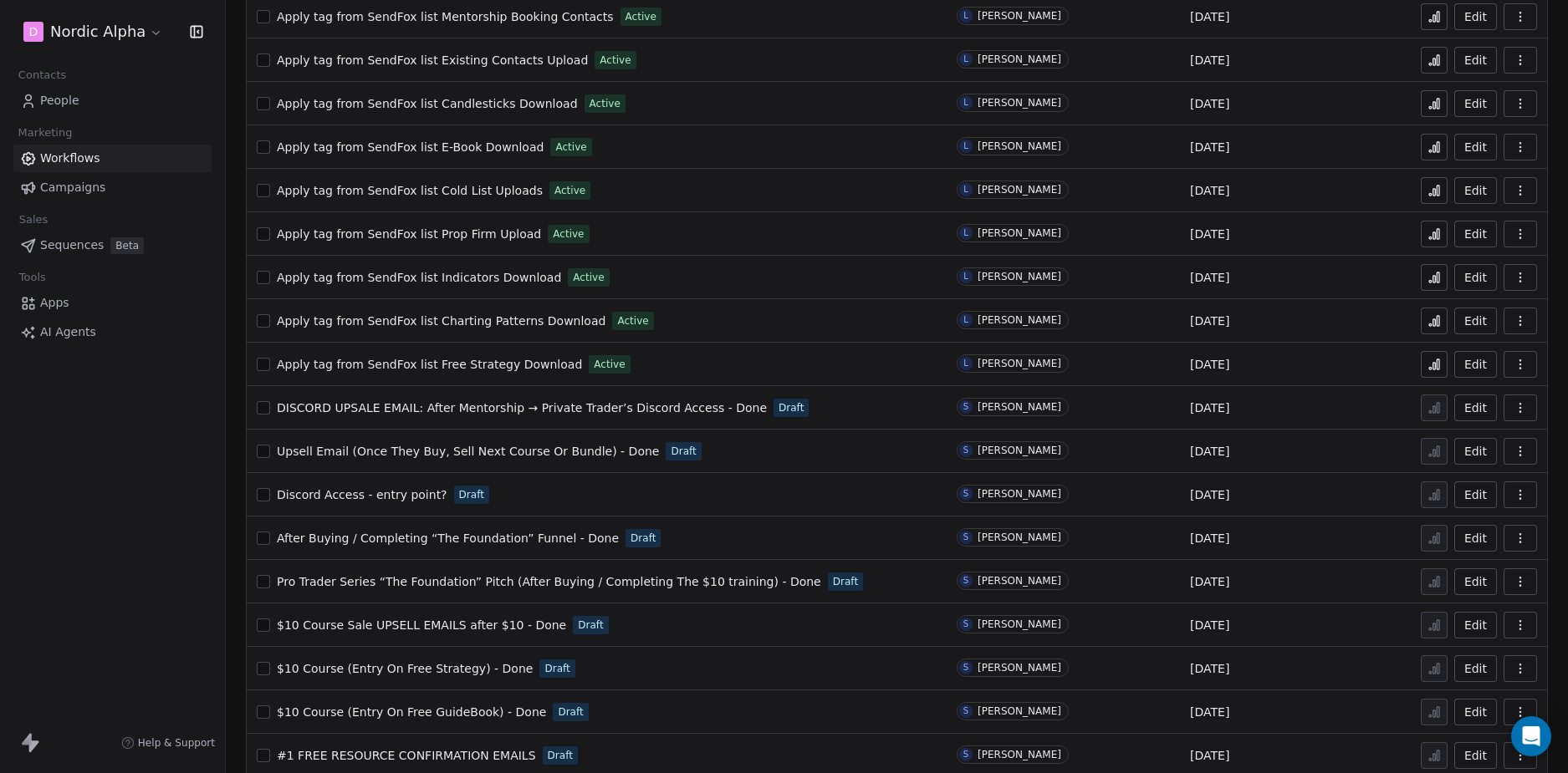
scroll to position [686, 0]
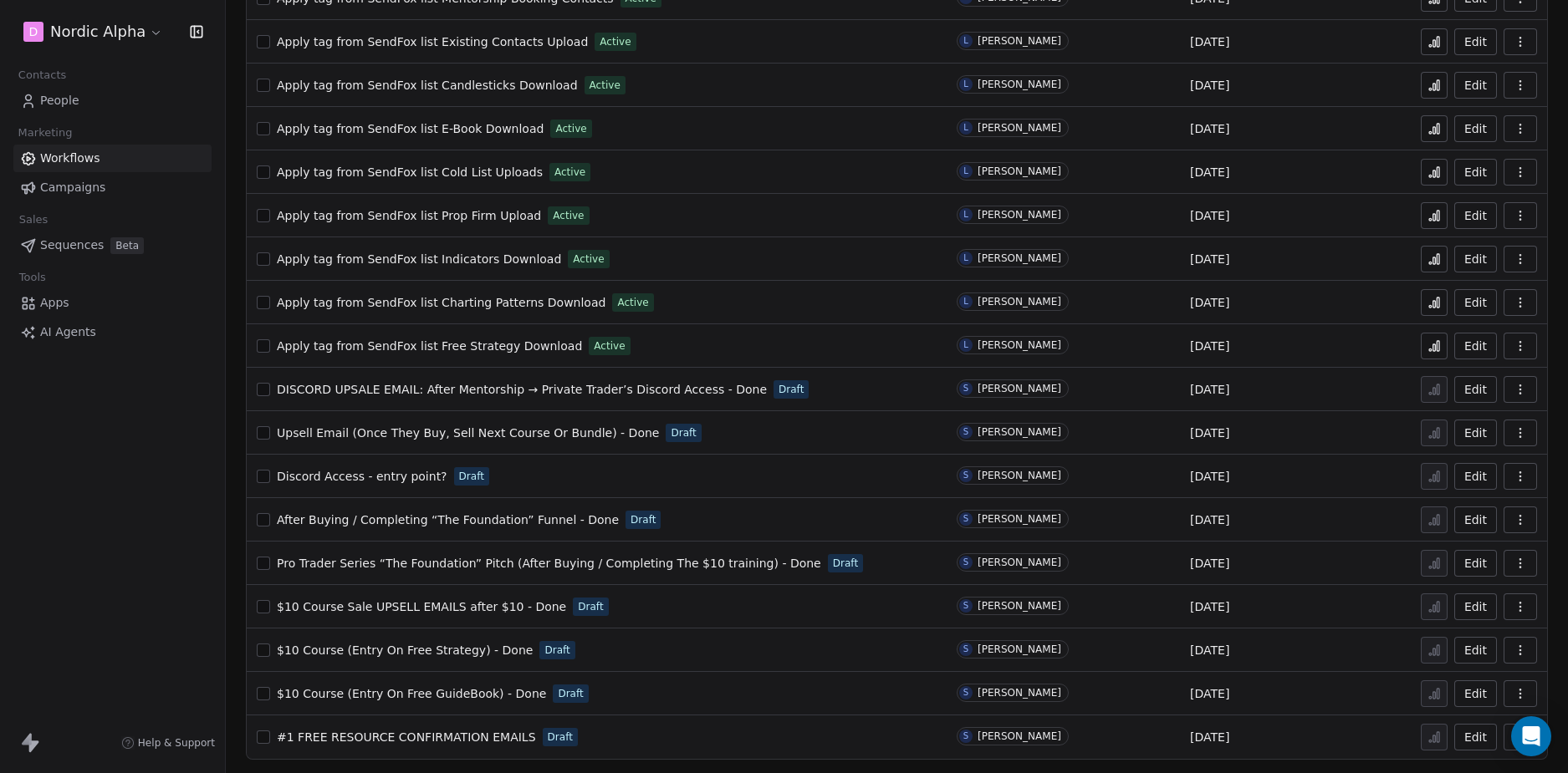
click at [522, 431] on span "Upsell Email (Once They Buy, Sell Next Course Or Bundle) - Done" at bounding box center [468, 433] width 382 height 14
click at [540, 434] on span "Upsell Email (Once They Buy, Sell Next Course Or Bundle) - Done" at bounding box center [468, 433] width 382 height 14
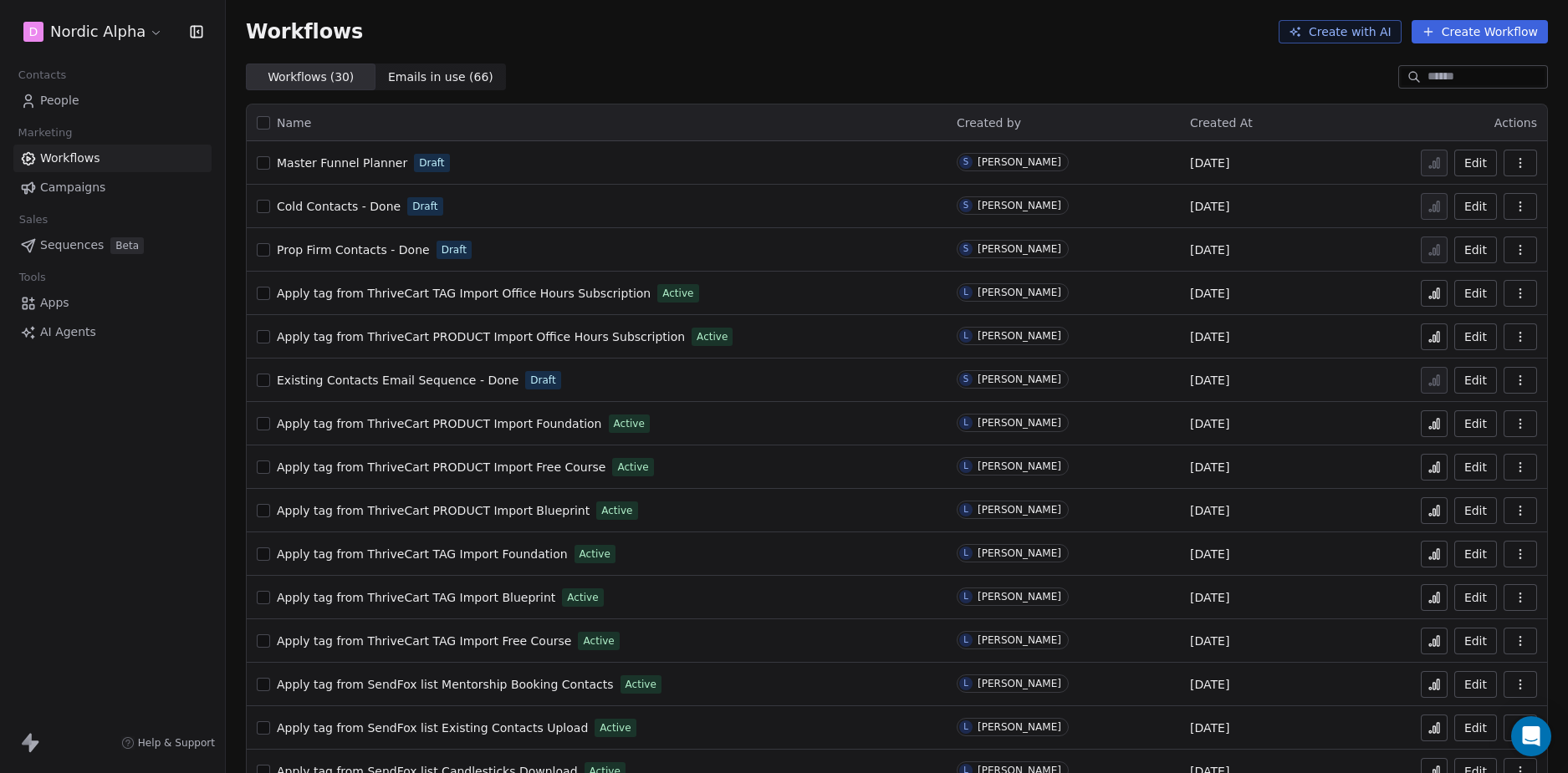
click at [158, 448] on div "D Nordic Alpha Contacts People Marketing Workflows Campaigns Sales Sequences Be…" at bounding box center [112, 386] width 225 height 773
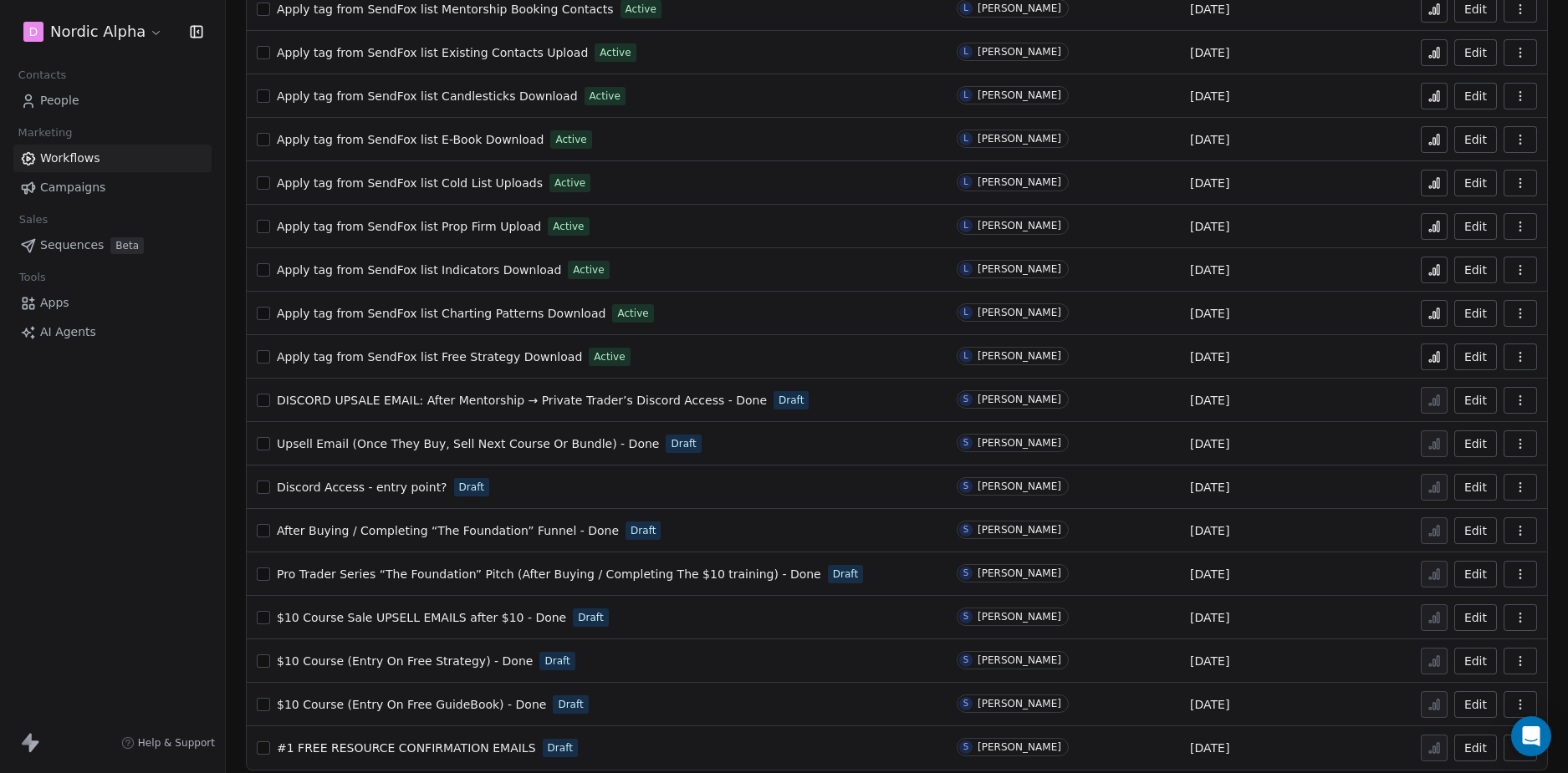
scroll to position [686, 0]
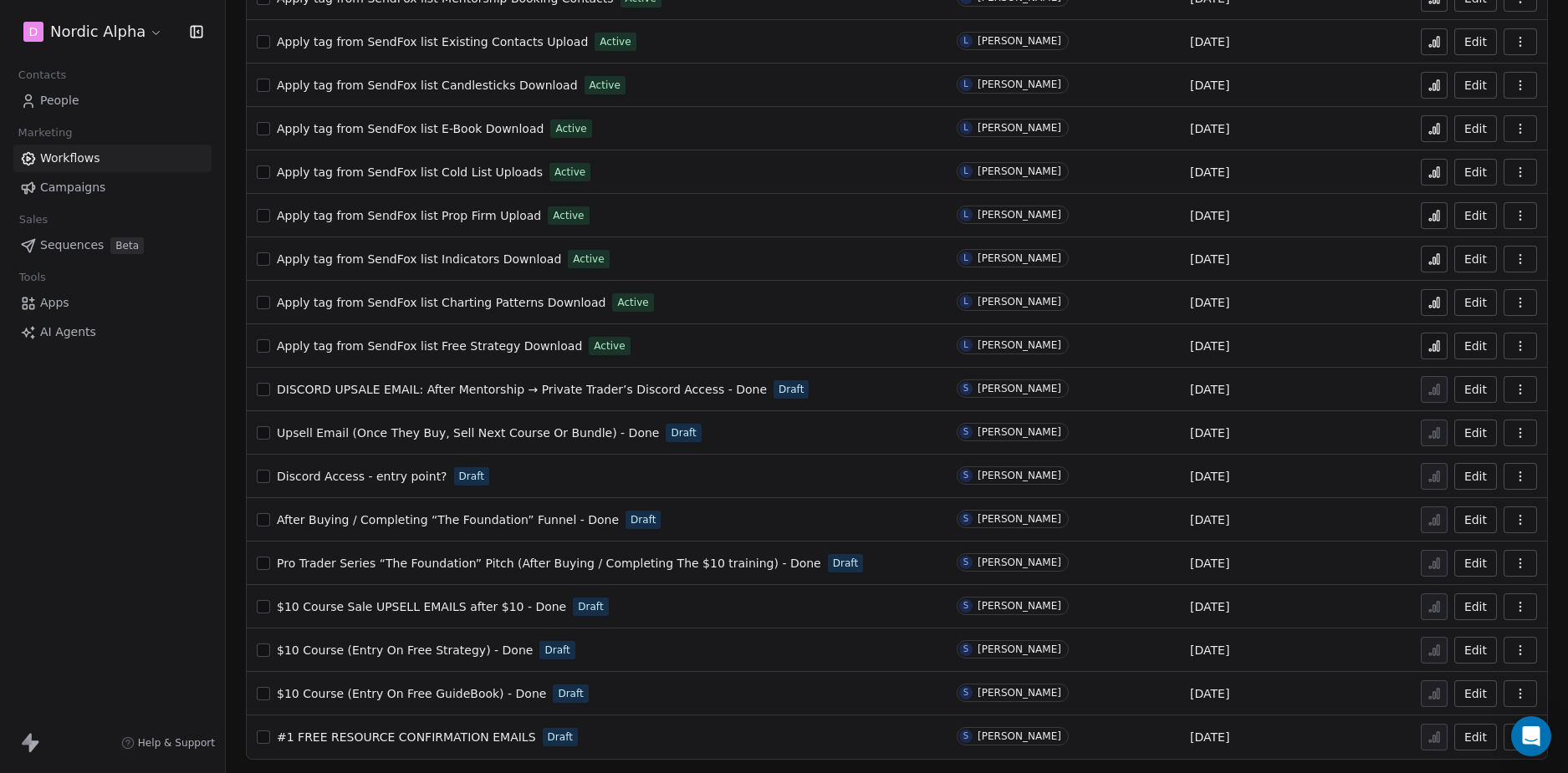
click at [146, 524] on div "D Nordic Alpha Contacts People Marketing Workflows Campaigns Sales Sequences Be…" at bounding box center [112, 386] width 225 height 773
click at [149, 515] on div "D Nordic Alpha Contacts People Marketing Workflows Campaigns Sales Sequences Be…" at bounding box center [112, 386] width 225 height 773
click at [156, 515] on div "D Nordic Alpha Contacts People Marketing Workflows Campaigns Sales Sequences Be…" at bounding box center [112, 386] width 225 height 773
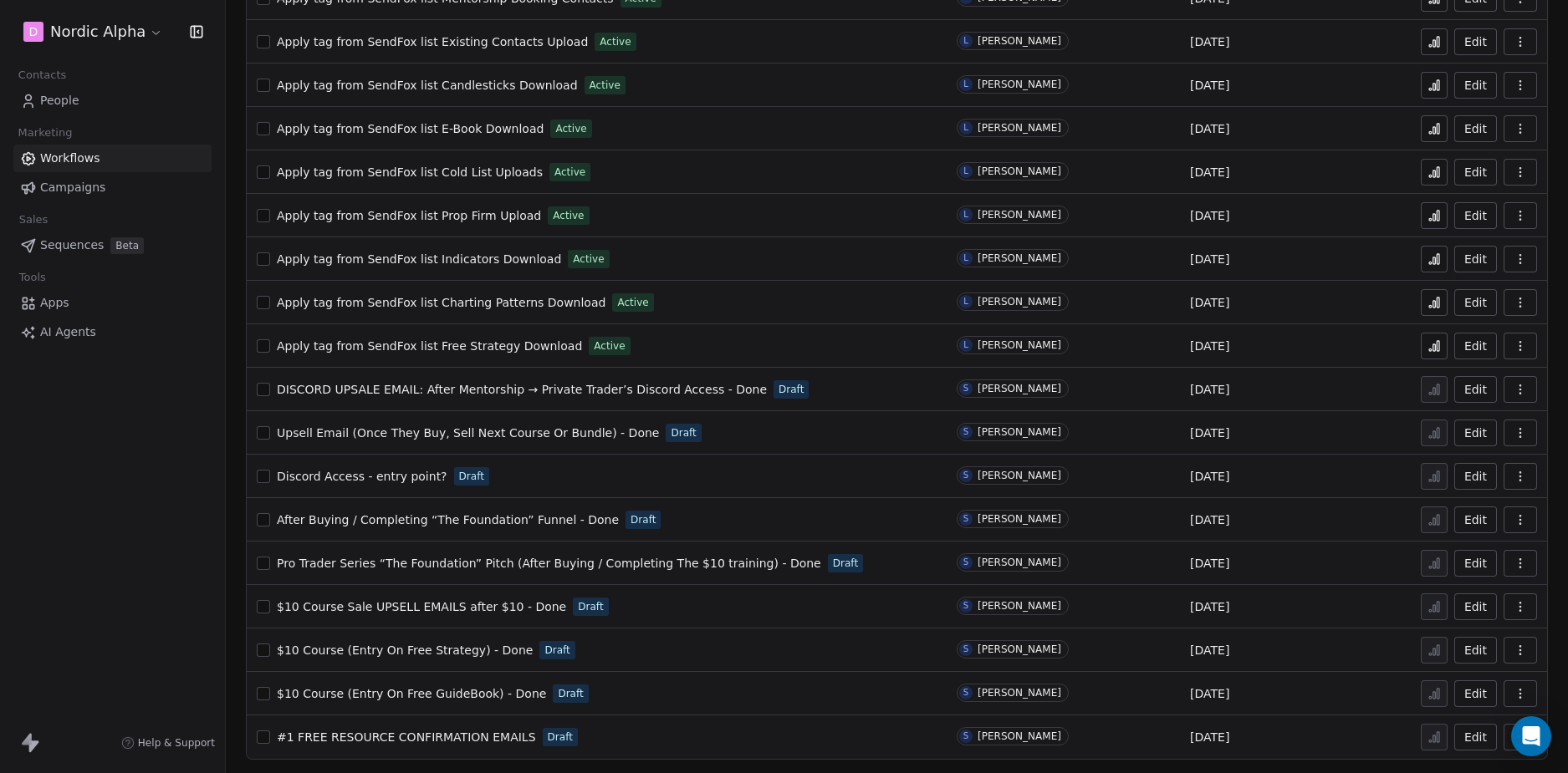
click at [156, 515] on div "D Nordic Alpha Contacts People Marketing Workflows Campaigns Sales Sequences Be…" at bounding box center [112, 386] width 225 height 773
click at [176, 529] on div "D Nordic Alpha Contacts People Marketing Workflows Campaigns Sales Sequences Be…" at bounding box center [112, 386] width 225 height 773
click at [181, 514] on div "D Nordic Alpha Contacts People Marketing Workflows Campaigns Sales Sequences Be…" at bounding box center [112, 386] width 225 height 773
click at [202, 480] on div "D Nordic Alpha Contacts People Marketing Workflows Campaigns Sales Sequences Be…" at bounding box center [112, 386] width 225 height 773
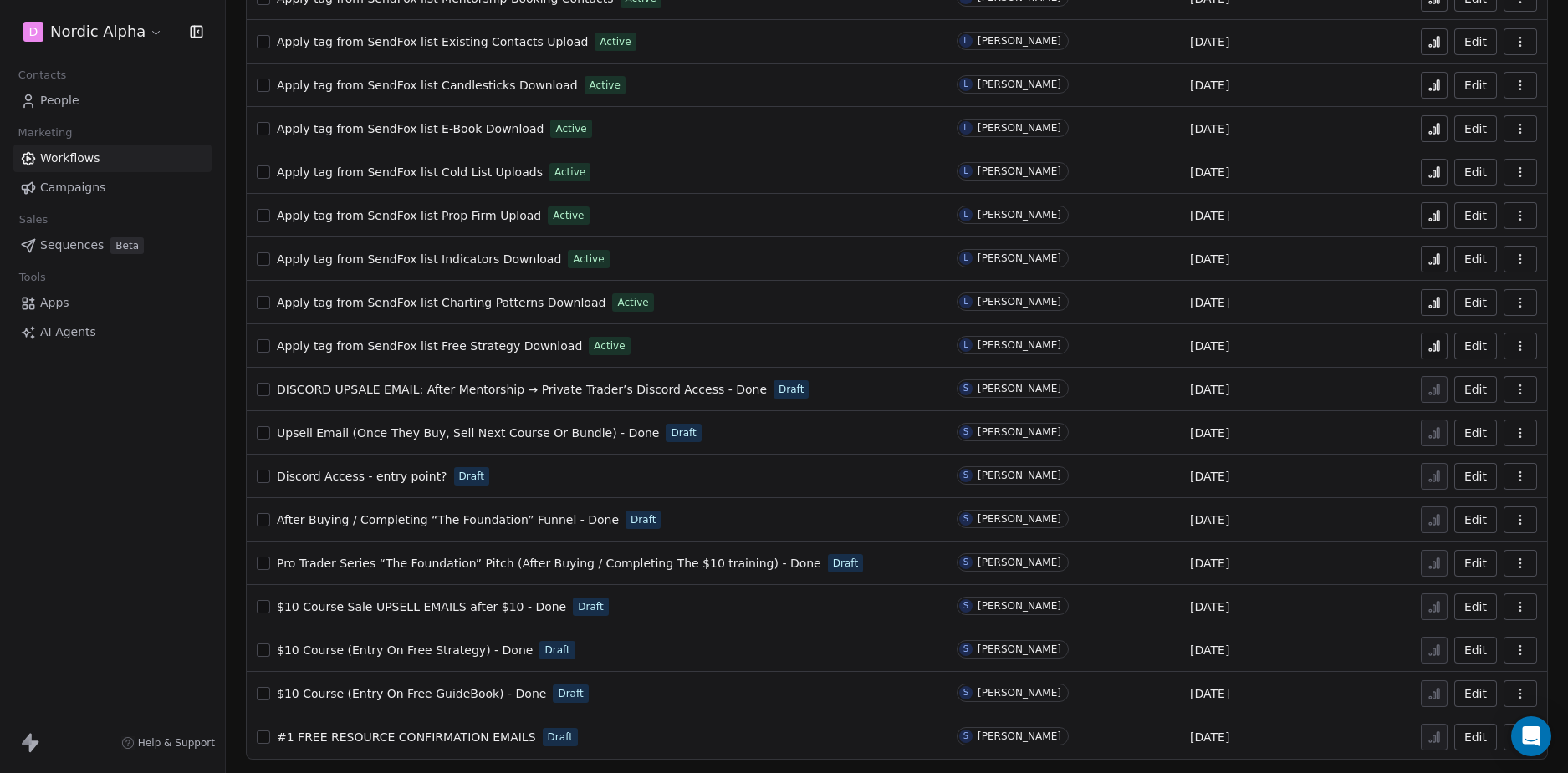
click at [146, 490] on div "D Nordic Alpha Contacts People Marketing Workflows Campaigns Sales Sequences Be…" at bounding box center [112, 386] width 225 height 773
click at [170, 473] on div "D Nordic Alpha Contacts People Marketing Workflows Campaigns Sales Sequences Be…" at bounding box center [112, 386] width 225 height 773
click at [182, 457] on div "D Nordic Alpha Contacts People Marketing Workflows Campaigns Sales Sequences Be…" at bounding box center [112, 386] width 225 height 773
click at [189, 452] on div "D Nordic Alpha Contacts People Marketing Workflows Campaigns Sales Sequences Be…" at bounding box center [112, 386] width 225 height 773
click at [188, 452] on div "D Nordic Alpha Contacts People Marketing Workflows Campaigns Sales Sequences Be…" at bounding box center [112, 386] width 225 height 773
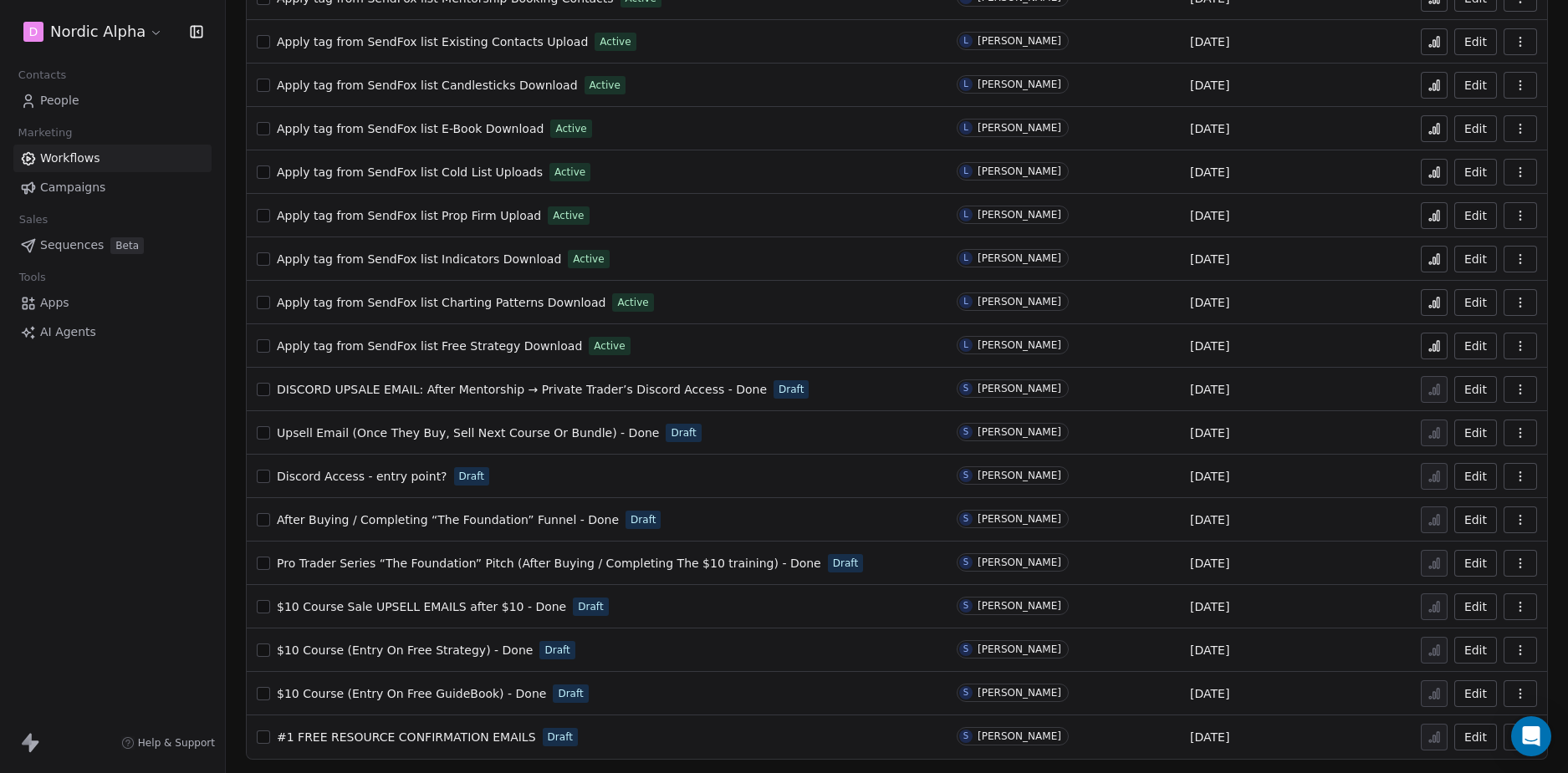
drag, startPoint x: 156, startPoint y: 491, endPoint x: 157, endPoint y: 457, distance: 34.0
click at [155, 491] on div "D Nordic Alpha Contacts People Marketing Workflows Campaigns Sales Sequences Be…" at bounding box center [112, 386] width 225 height 773
click at [98, 481] on div "D Nordic Alpha Contacts People Marketing Workflows Campaigns Sales Sequences Be…" at bounding box center [112, 386] width 225 height 773
click at [158, 456] on div "D Nordic Alpha Contacts People Marketing Workflows Campaigns Sales Sequences Be…" at bounding box center [112, 386] width 225 height 773
click at [157, 454] on div "D Nordic Alpha Contacts People Marketing Workflows Campaigns Sales Sequences Be…" at bounding box center [112, 386] width 225 height 773
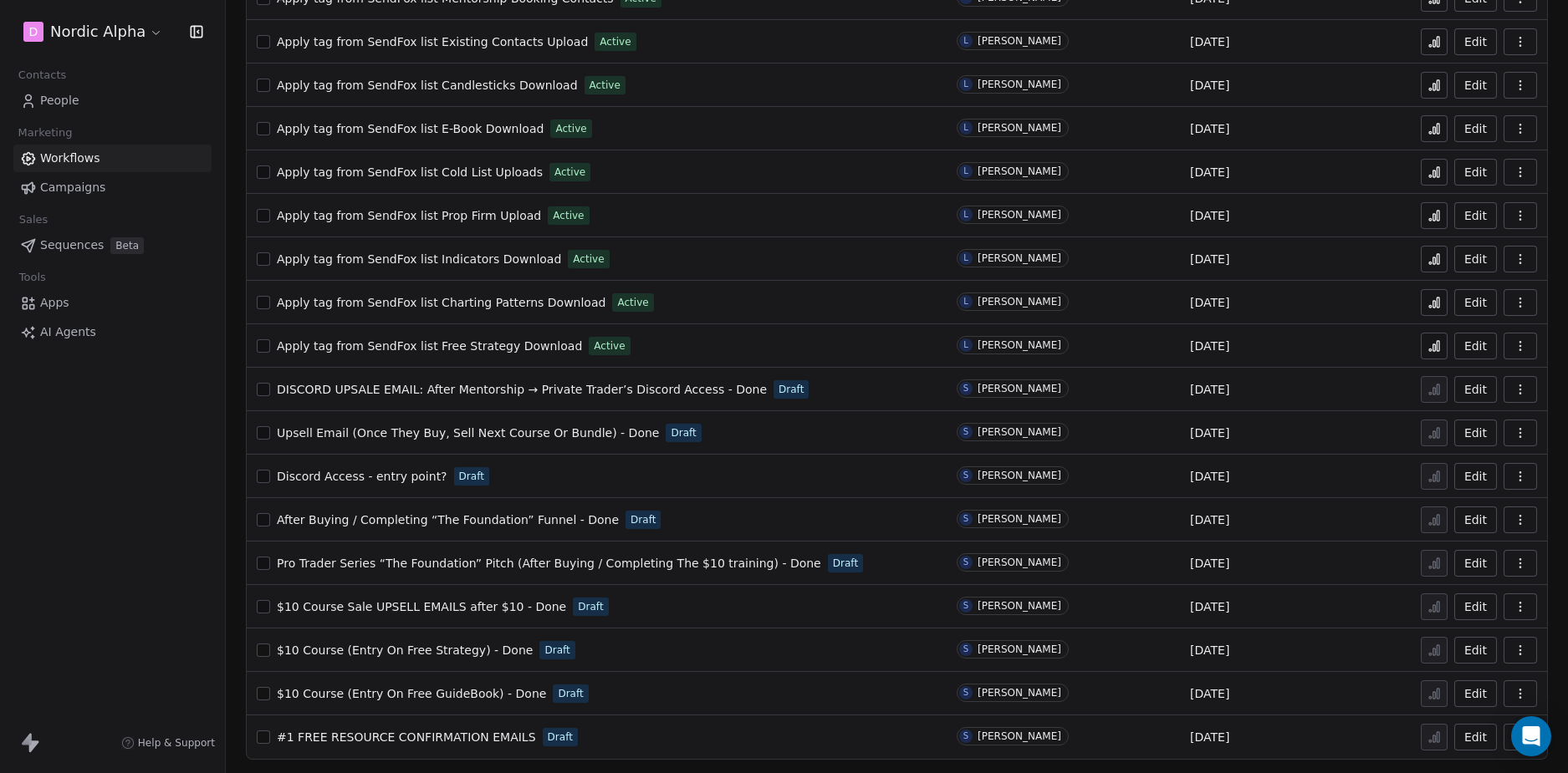
click at [134, 480] on div "D Nordic Alpha Contacts People Marketing Workflows Campaigns Sales Sequences Be…" at bounding box center [112, 386] width 225 height 773
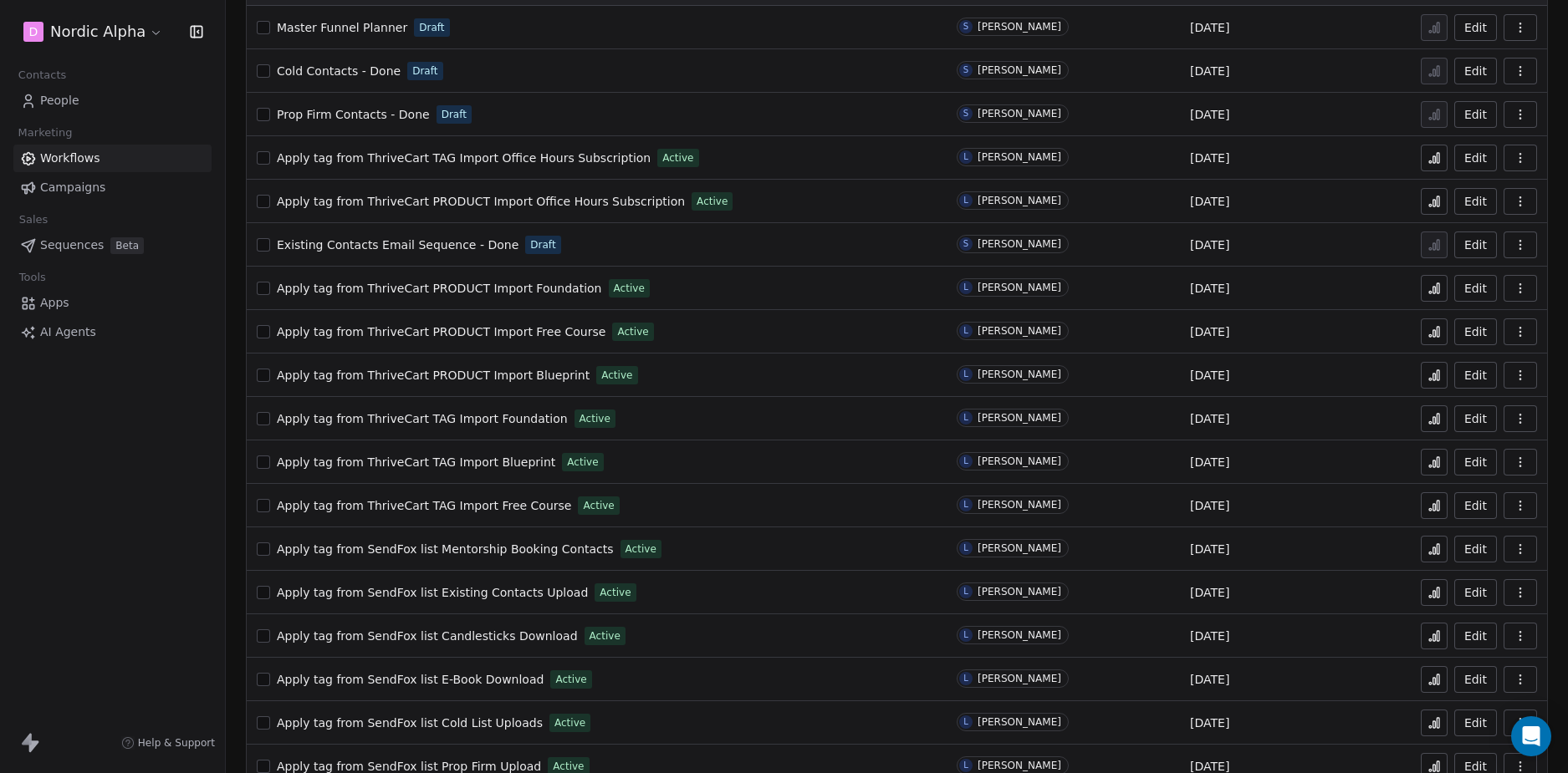
scroll to position [0, 0]
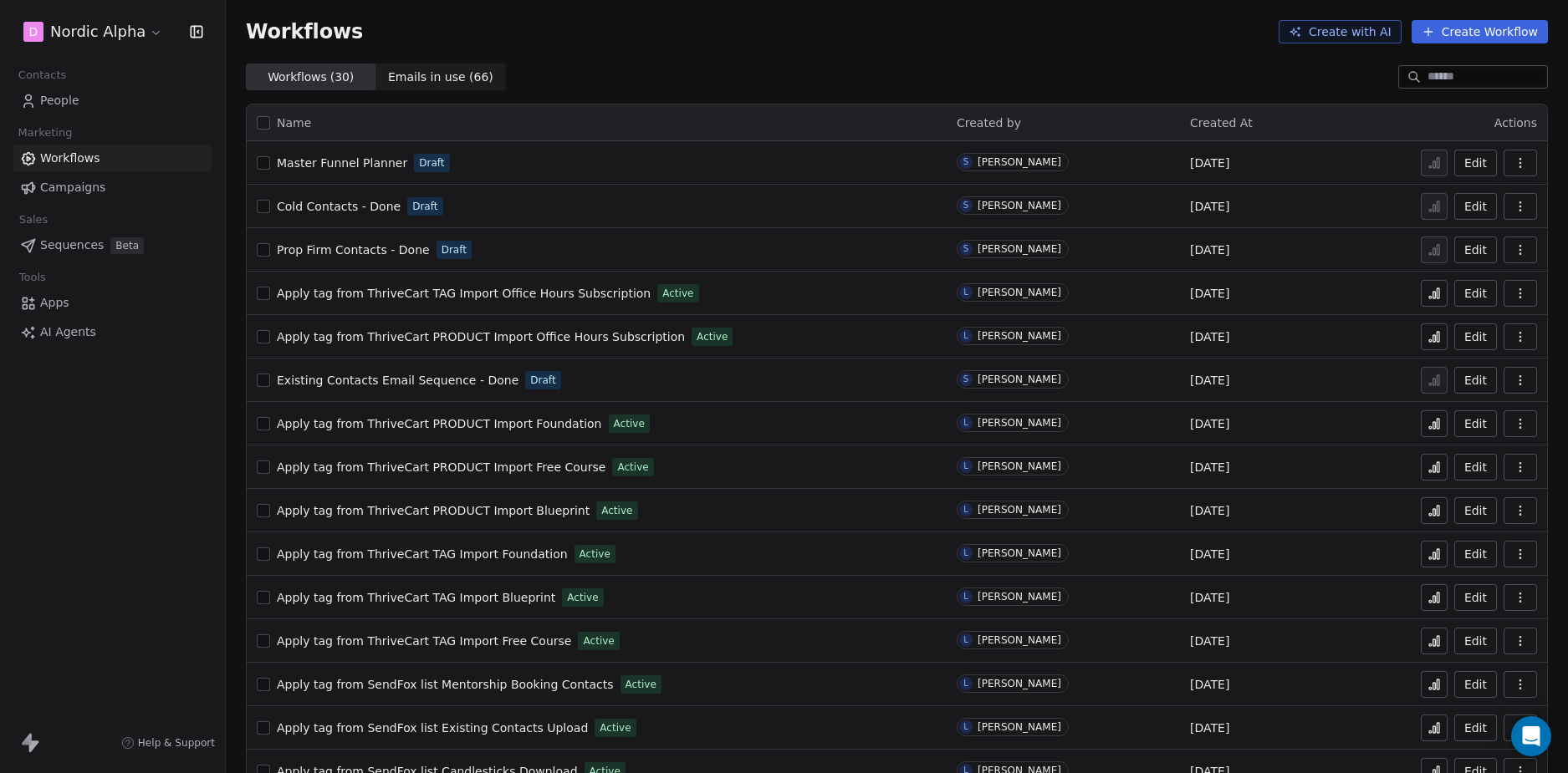
click at [148, 477] on div "D Nordic Alpha Contacts People Marketing Workflows Campaigns Sales Sequences Be…" at bounding box center [112, 386] width 225 height 773
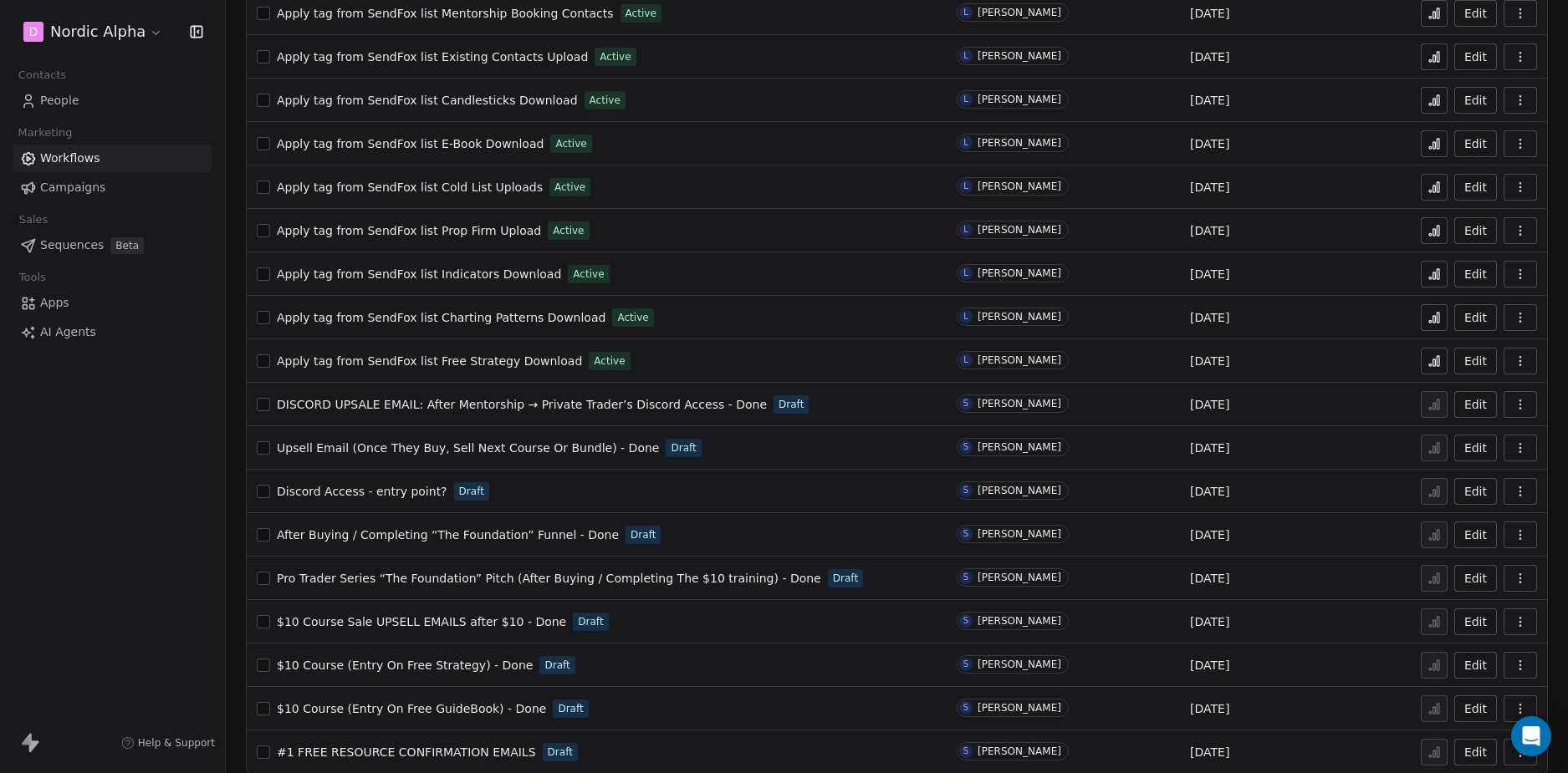
scroll to position [686, 0]
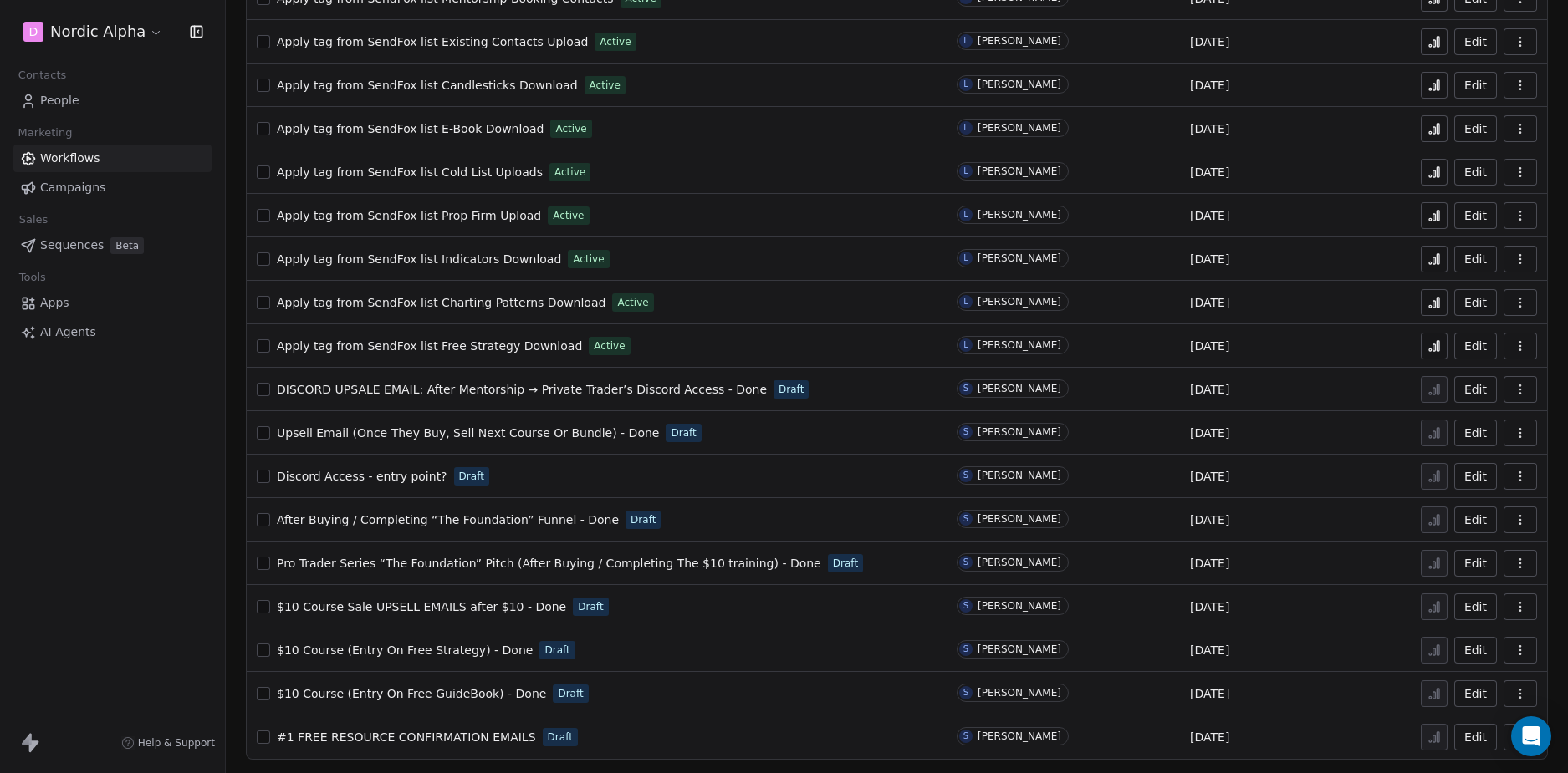
click at [141, 511] on div "D Nordic Alpha Contacts People Marketing Workflows Campaigns Sales Sequences Be…" at bounding box center [112, 386] width 225 height 773
drag, startPoint x: 105, startPoint y: 446, endPoint x: 124, endPoint y: 440, distance: 19.9
click at [107, 446] on div "D Nordic Alpha Contacts People Marketing Workflows Campaigns Sales Sequences Be…" at bounding box center [112, 386] width 225 height 773
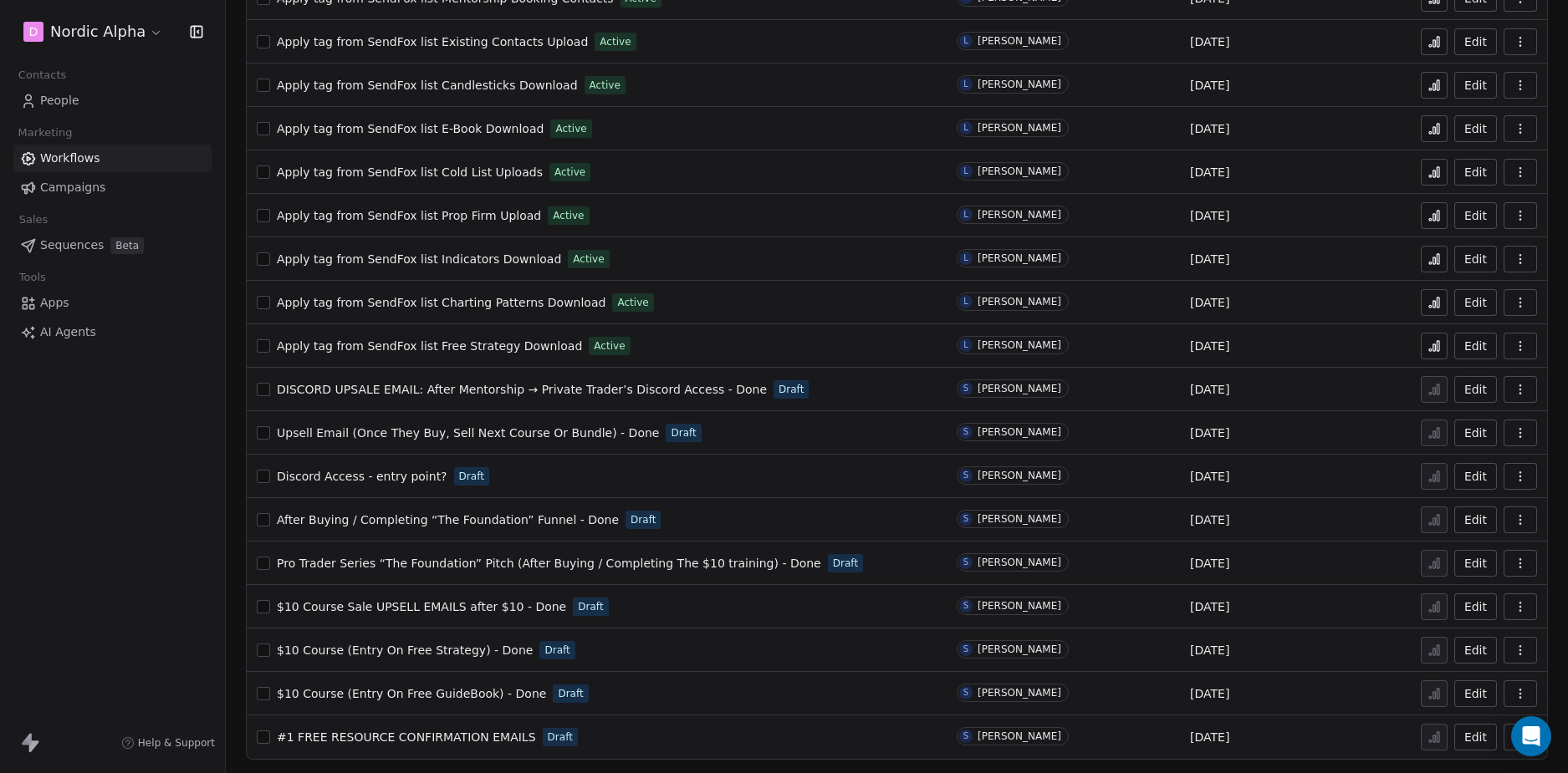
click at [177, 486] on div "D Nordic Alpha Contacts People Marketing Workflows Campaigns Sales Sequences Be…" at bounding box center [112, 386] width 225 height 773
click at [188, 484] on div "D Nordic Alpha Contacts People Marketing Workflows Campaigns Sales Sequences Be…" at bounding box center [112, 386] width 225 height 773
click at [493, 387] on span "DISCORD UPSALE EMAIL: After Mentorship → Private Trader’s Discord Access - Done" at bounding box center [521, 389] width 490 height 14
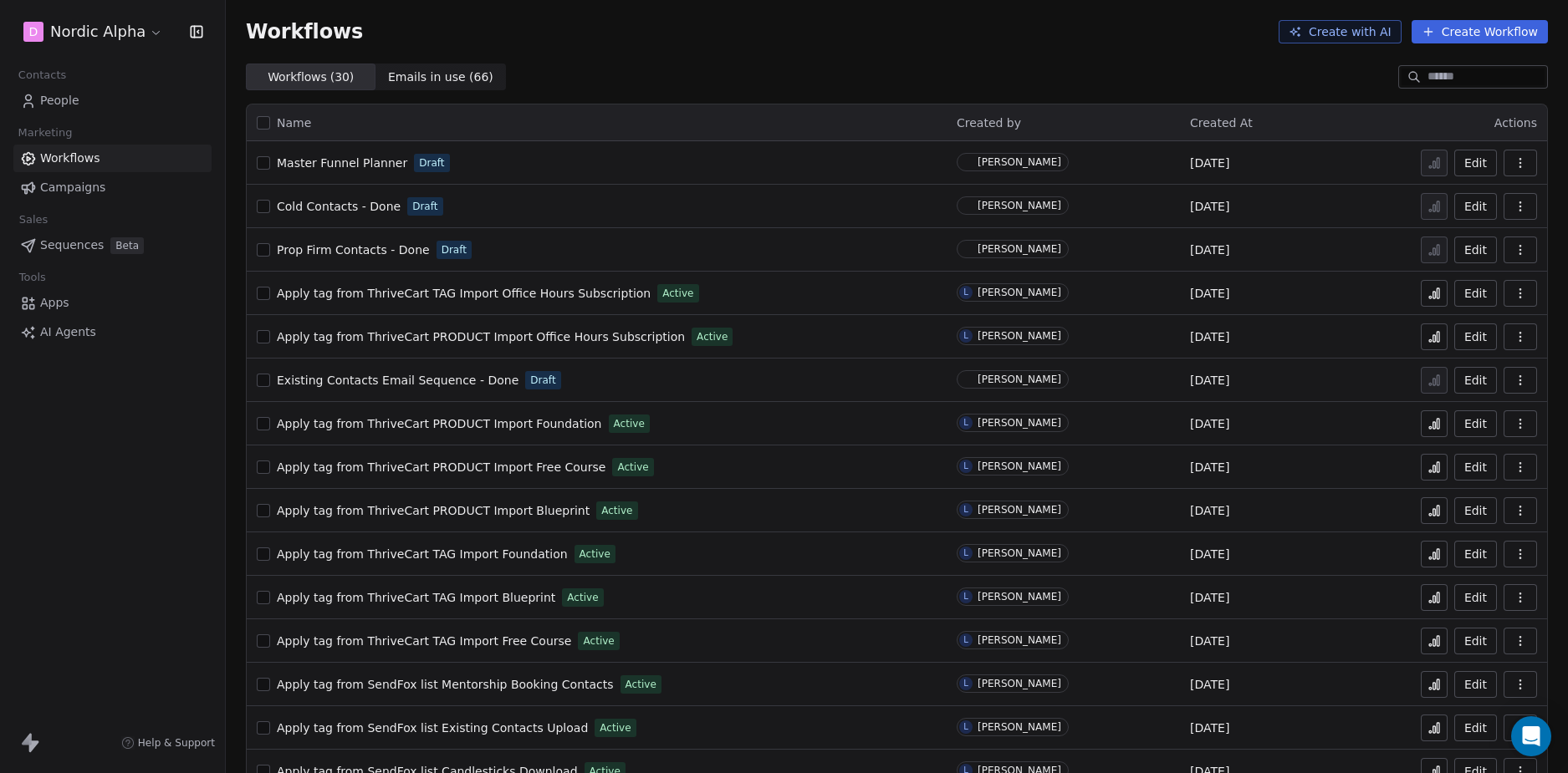
click at [119, 497] on div "D Nordic Alpha Contacts People Marketing Workflows Campaigns Sales Sequences Be…" at bounding box center [112, 386] width 225 height 773
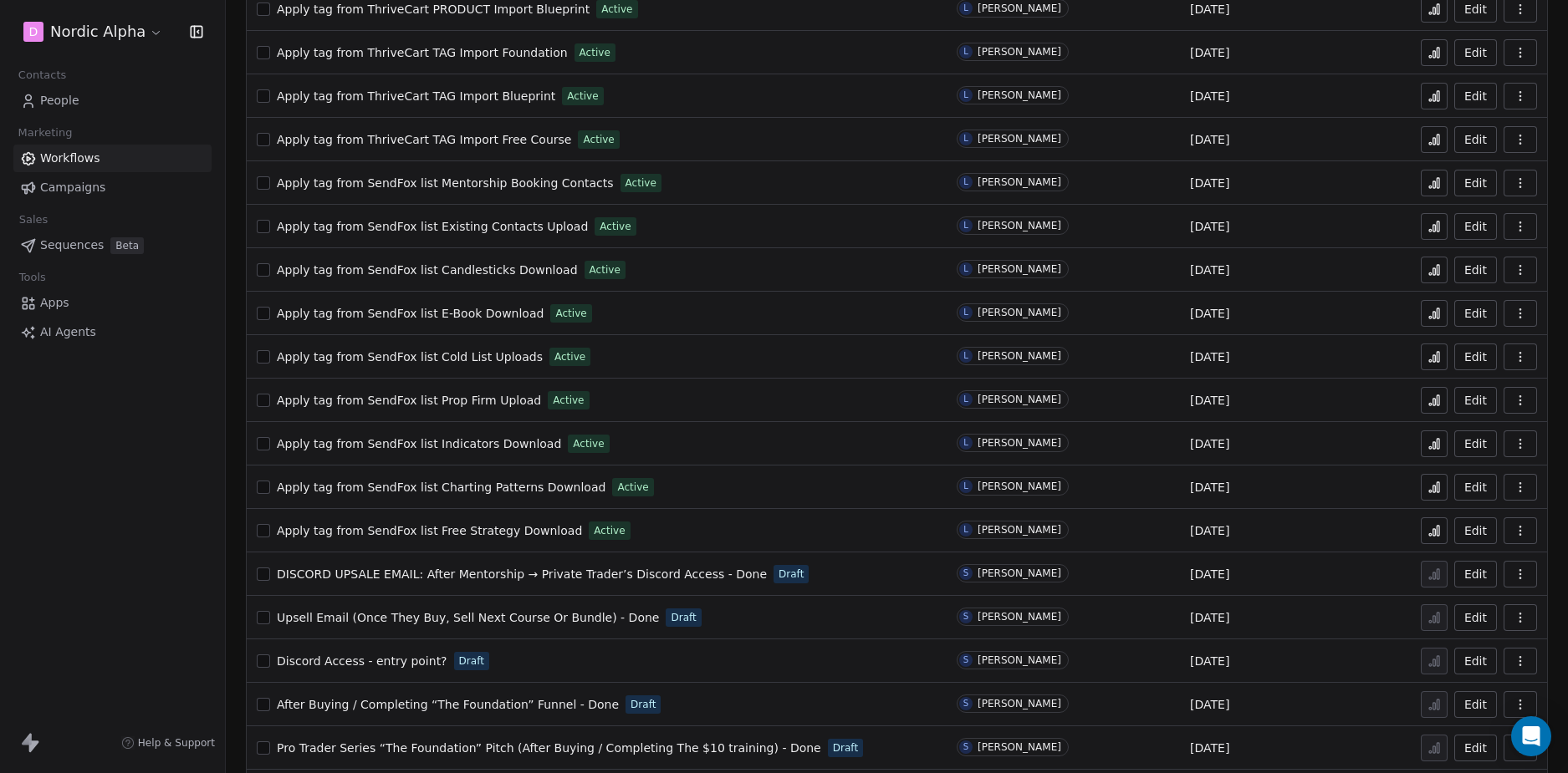
scroll to position [686, 0]
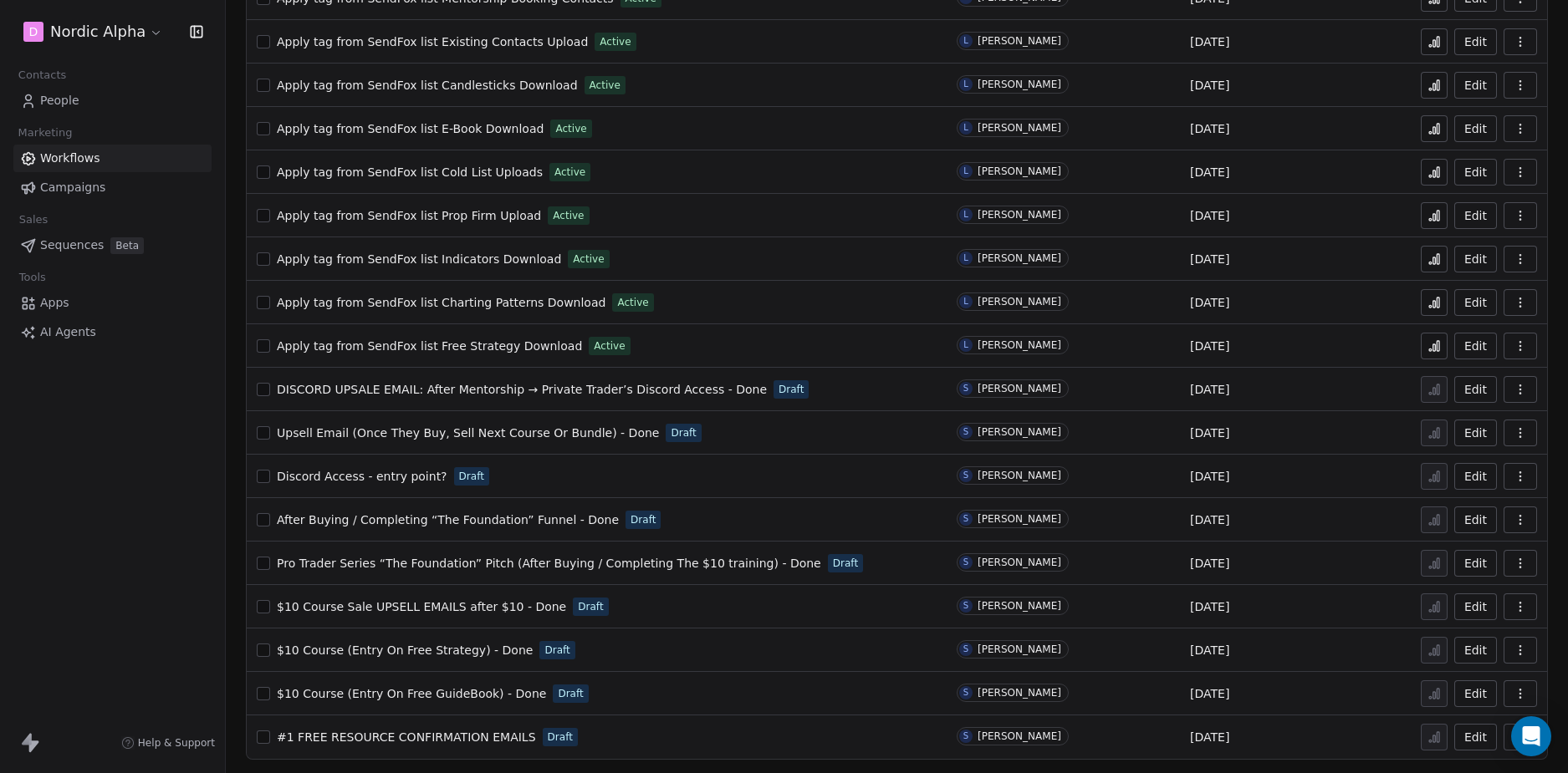
click at [140, 606] on div "D Nordic Alpha Contacts People Marketing Workflows Campaigns Sales Sequences Be…" at bounding box center [112, 386] width 225 height 773
click at [112, 29] on html "D Nordic Alpha Contacts People Marketing Workflows Campaigns Sales Sequences Be…" at bounding box center [784, 386] width 1568 height 773
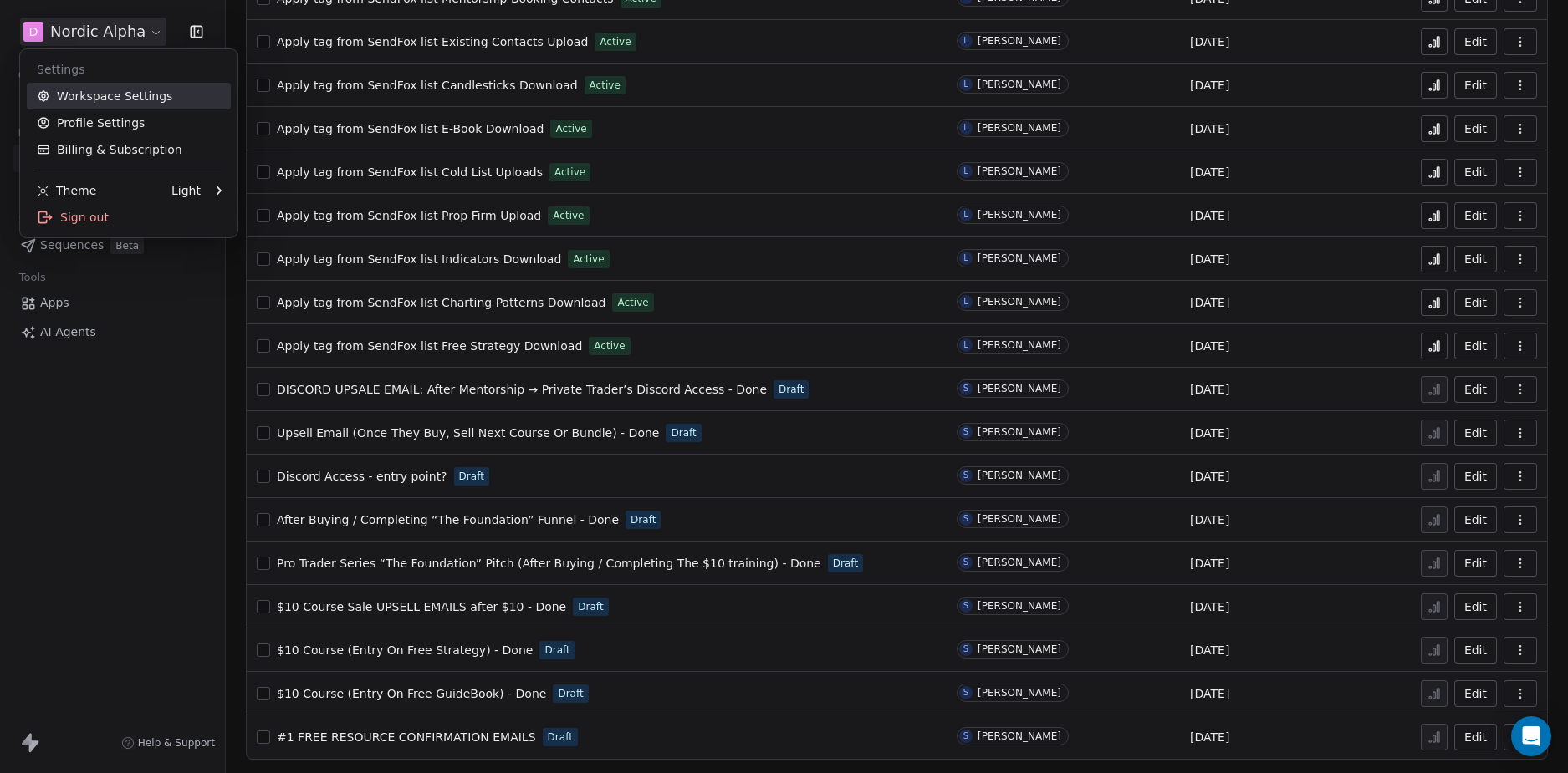
click at [106, 90] on link "Workspace Settings" at bounding box center [129, 97] width 204 height 27
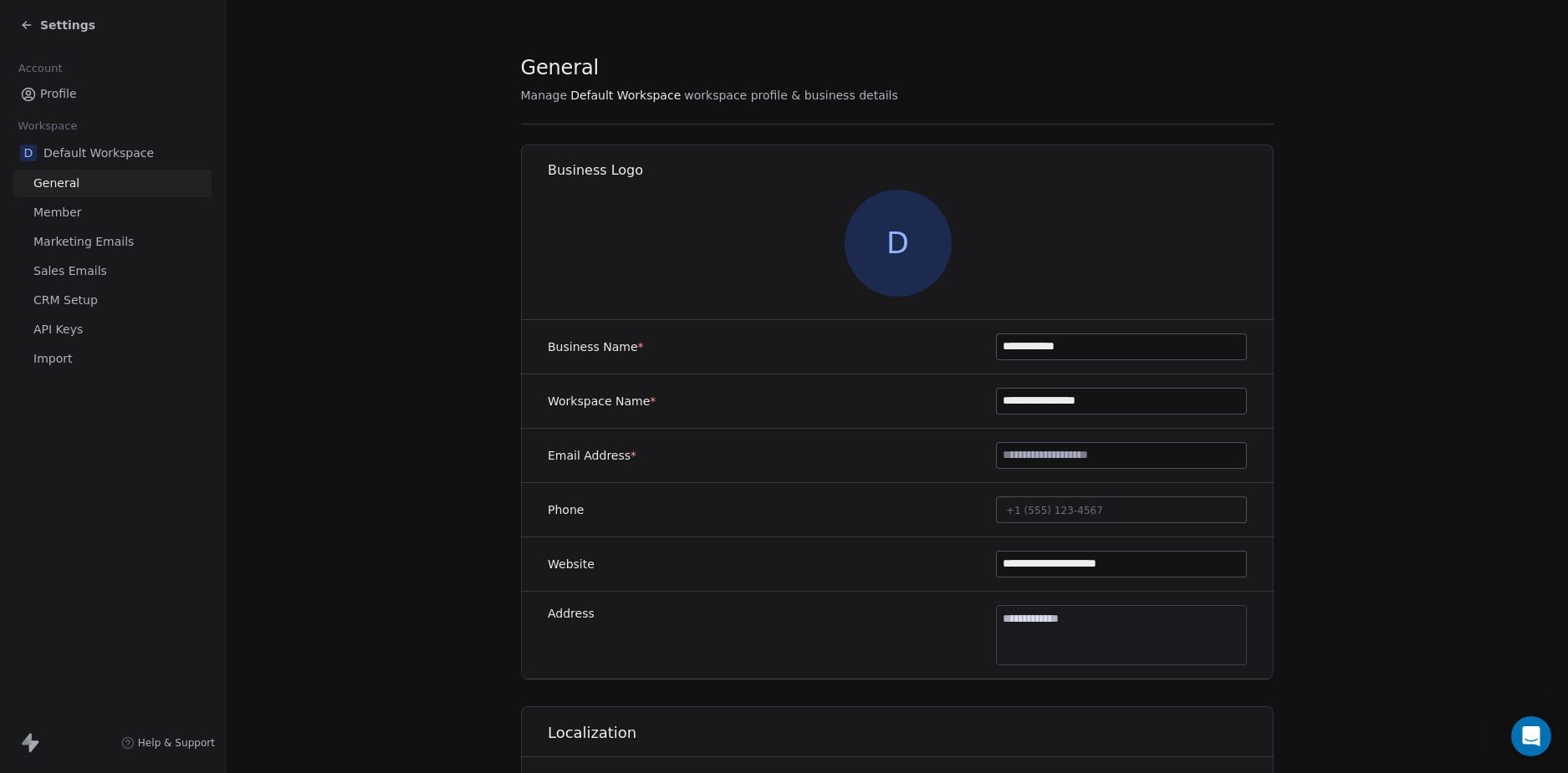
click at [76, 301] on span "CRM Setup" at bounding box center [65, 300] width 65 height 18
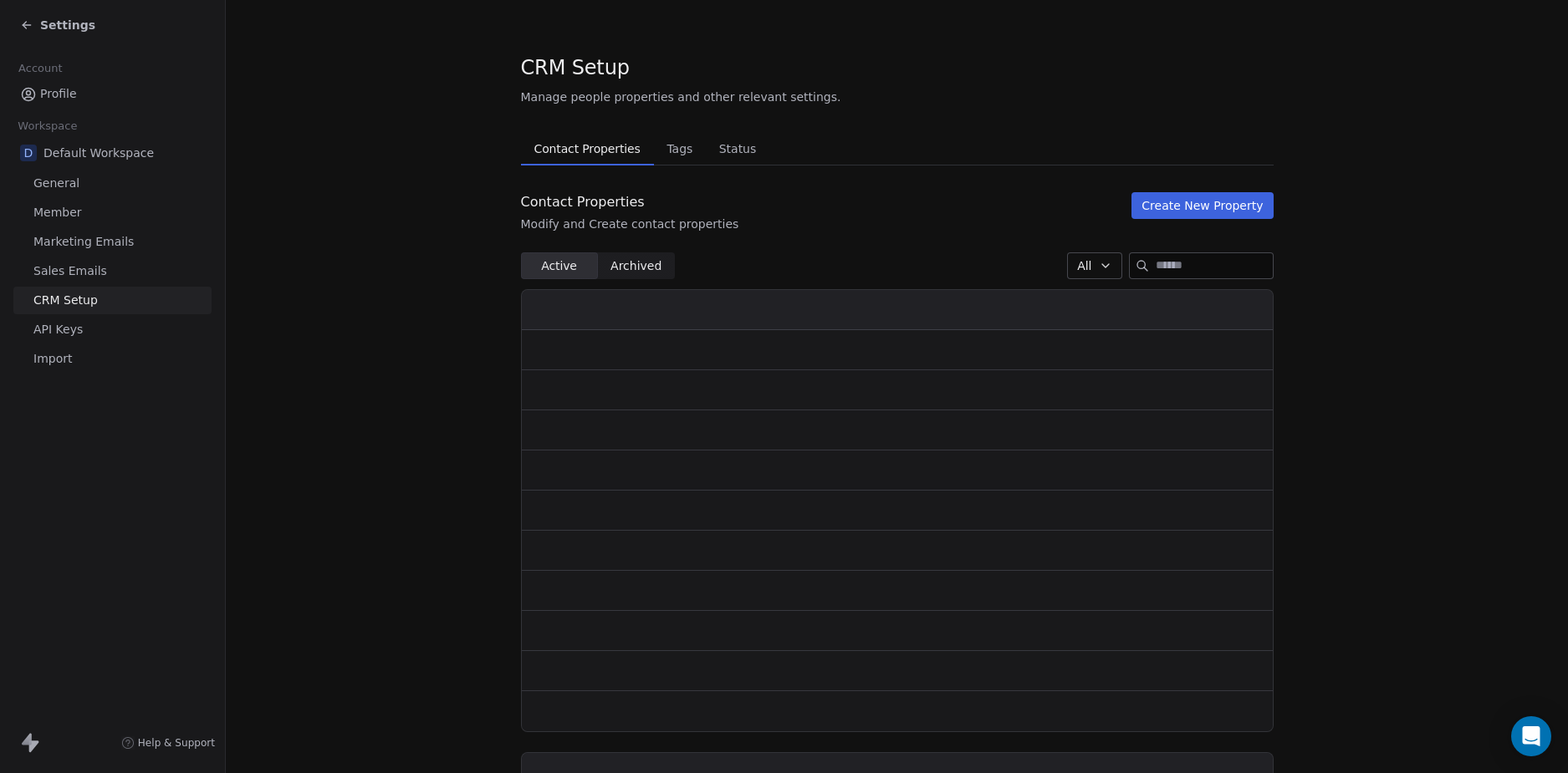
click at [666, 148] on span "Tags" at bounding box center [679, 149] width 39 height 24
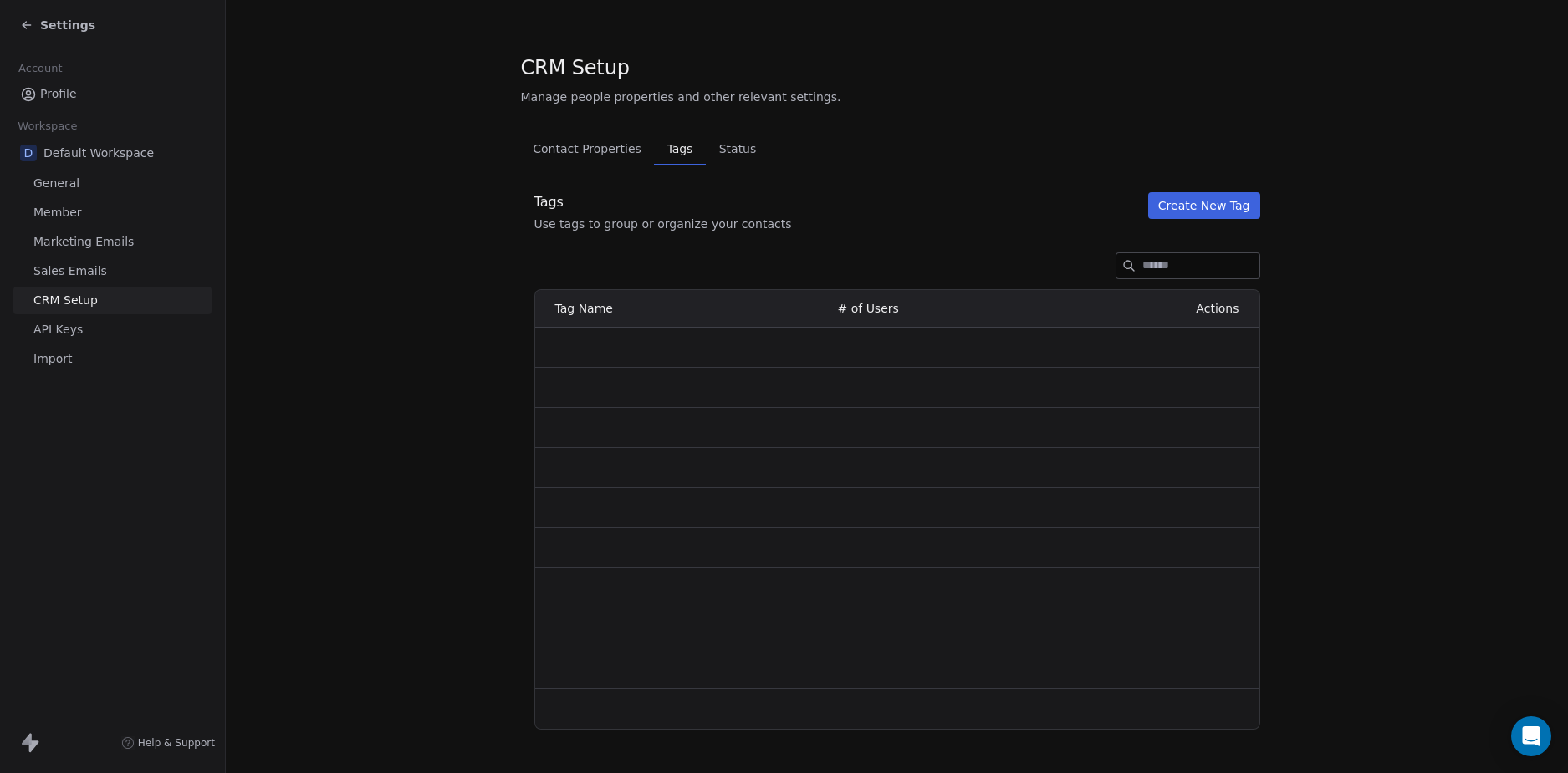
click at [375, 381] on section "CRM Setup Manage people properties and other relevant settings. Contact Propert…" at bounding box center [896, 405] width 1342 height 809
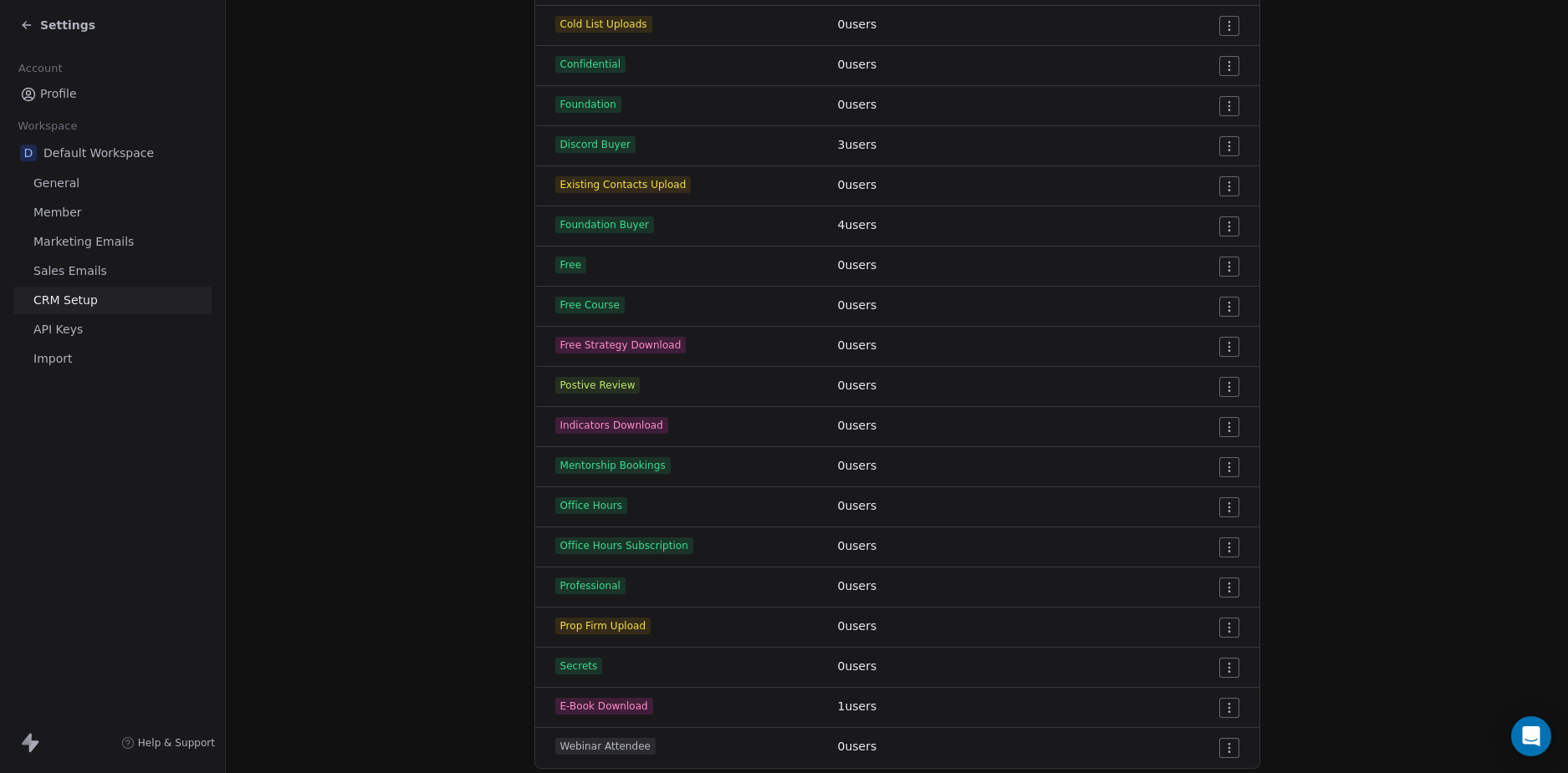
scroll to position [572, 0]
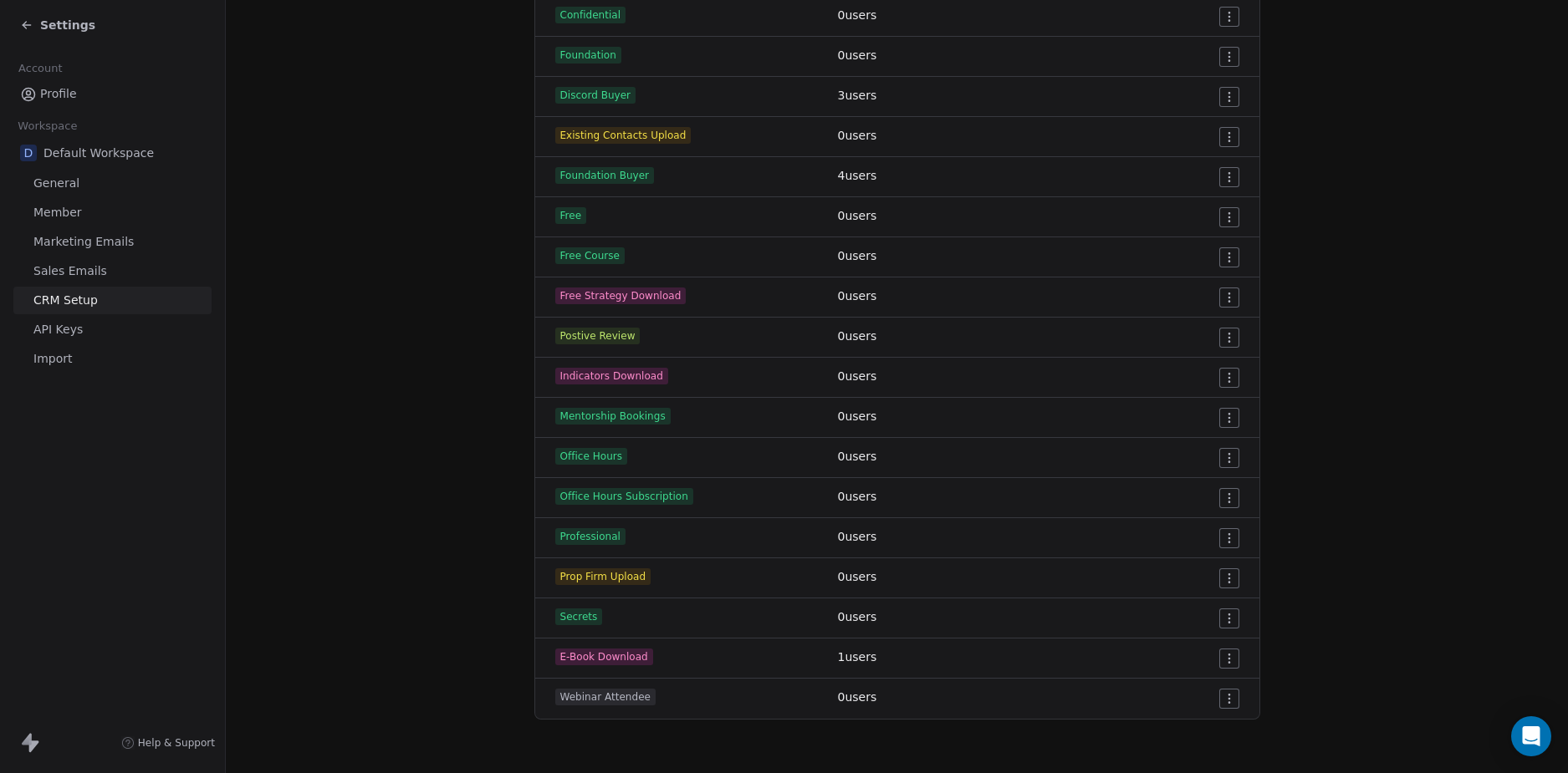
click at [403, 384] on section "CRM Setup Manage people properties and other relevant settings. Contact Propert…" at bounding box center [896, 100] width 1342 height 1345
click at [67, 23] on span "Settings" at bounding box center [67, 25] width 55 height 17
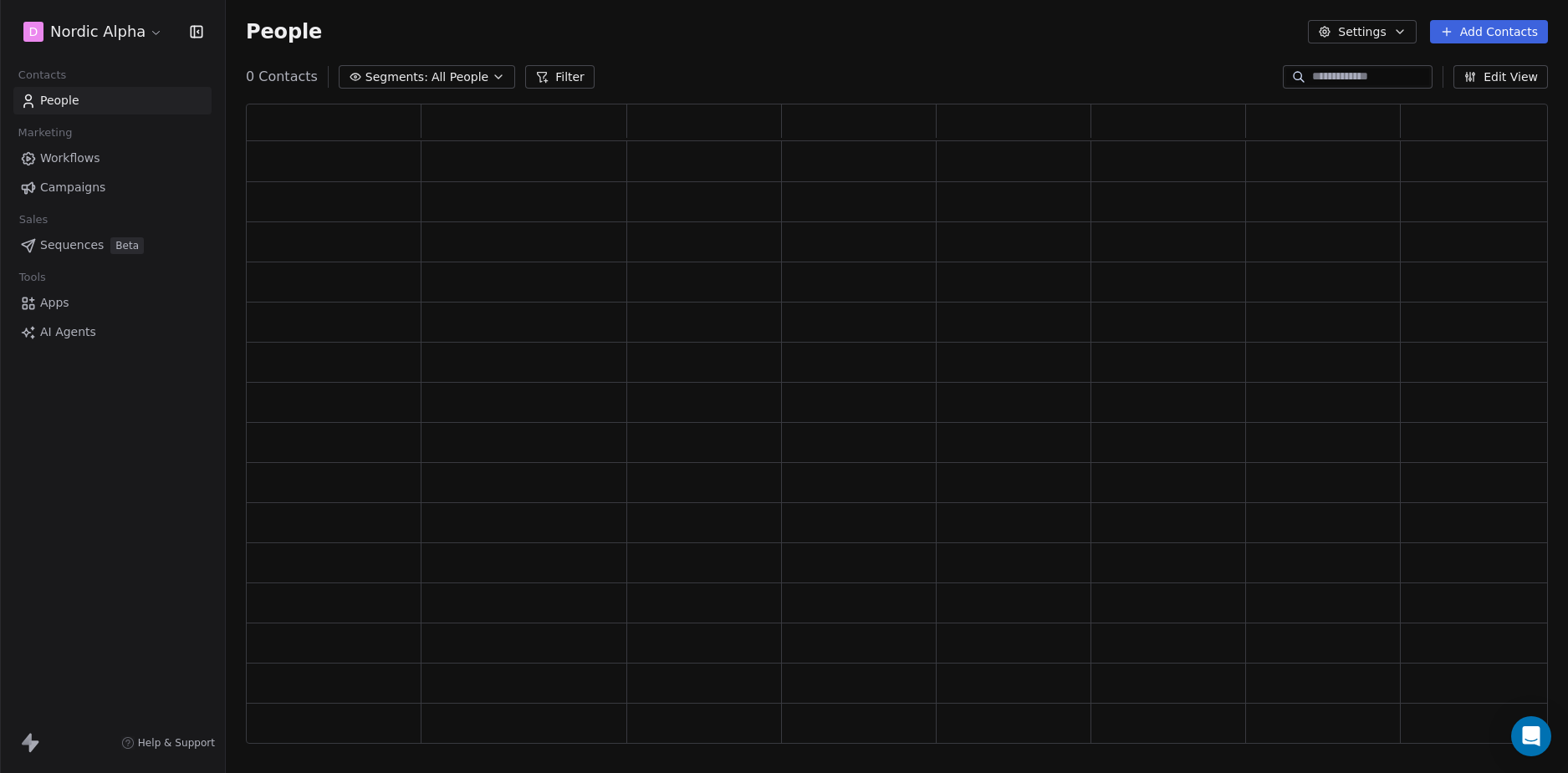
scroll to position [628, 1290]
click at [84, 153] on span "Workflows" at bounding box center [70, 158] width 60 height 18
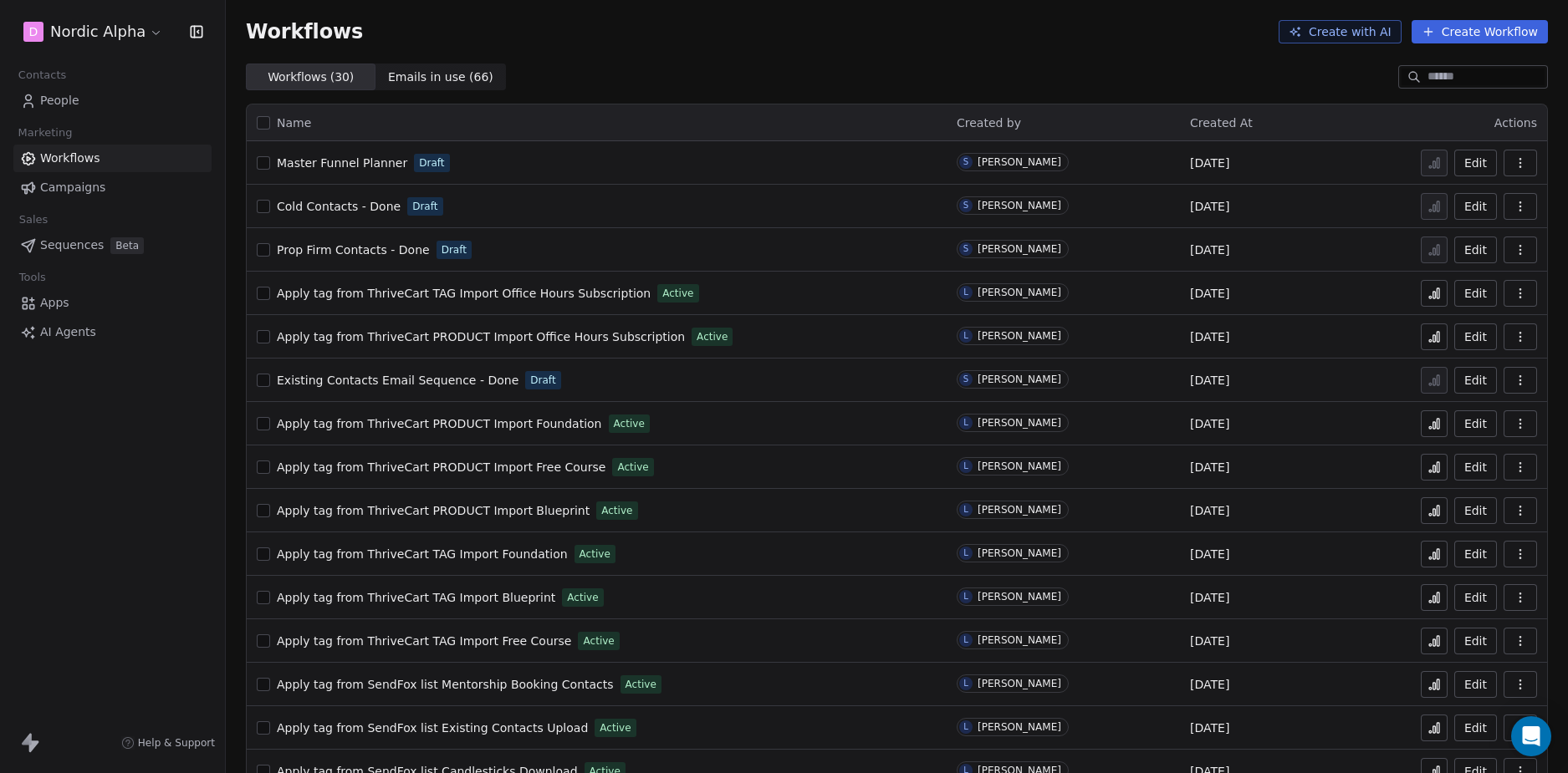
drag, startPoint x: 776, startPoint y: 45, endPoint x: 792, endPoint y: 53, distance: 17.9
click at [776, 45] on div "Workflows Create with AI Create Workflow" at bounding box center [896, 31] width 1342 height 64
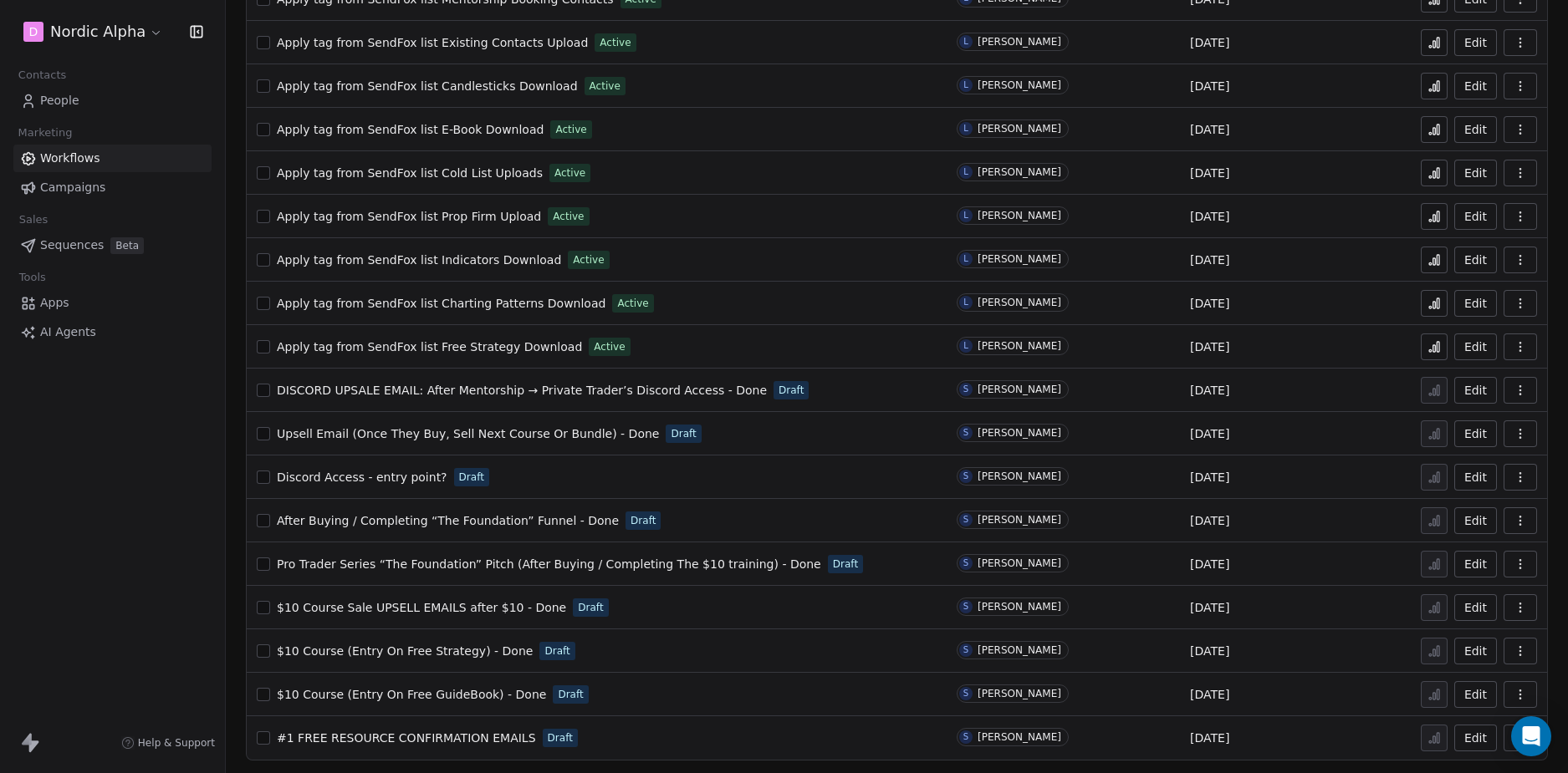
scroll to position [686, 0]
click at [423, 735] on span "#1 FREE RESOURCE CONFIRMATION EMAILS" at bounding box center [406, 737] width 259 height 14
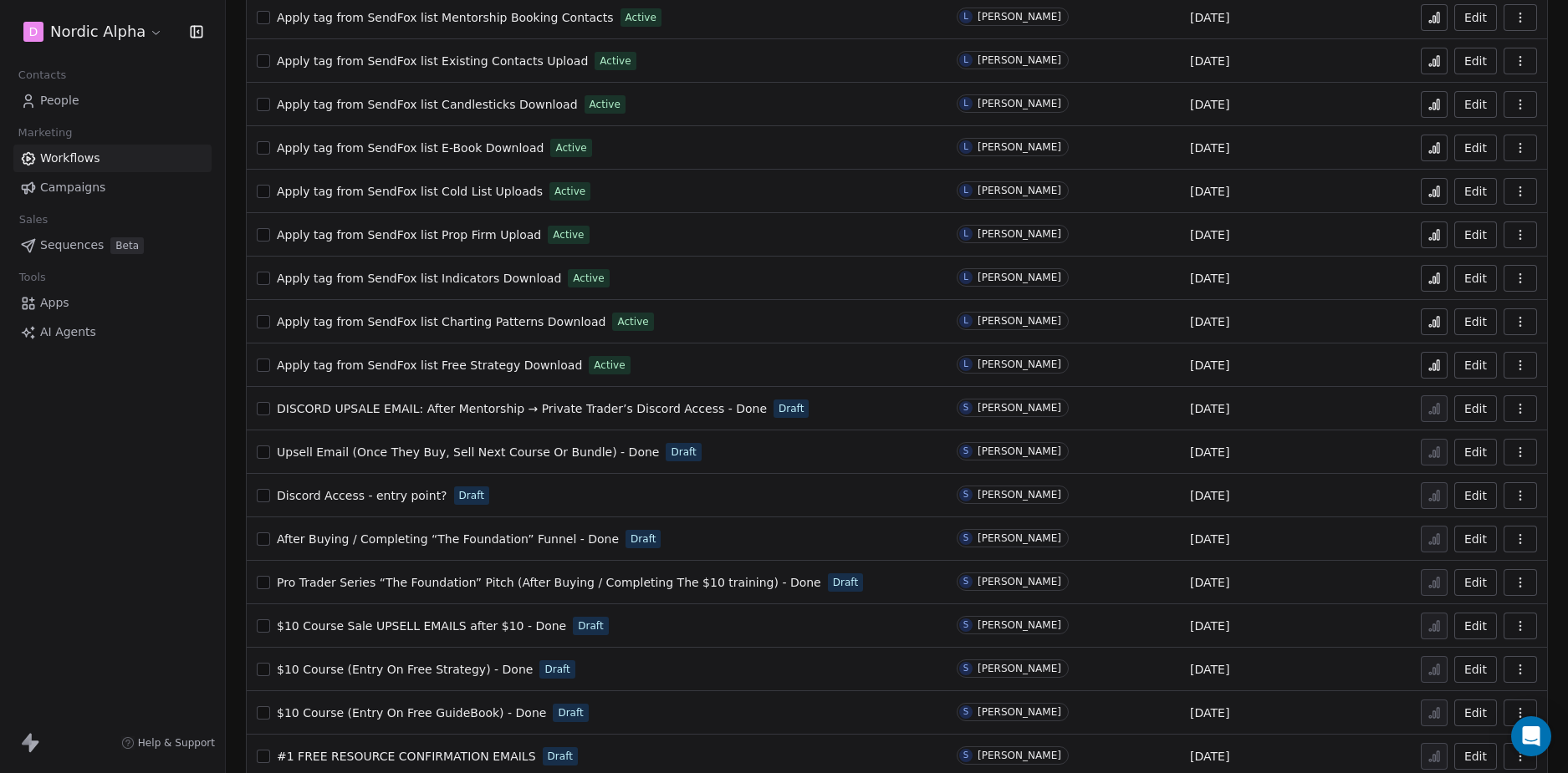
scroll to position [686, 0]
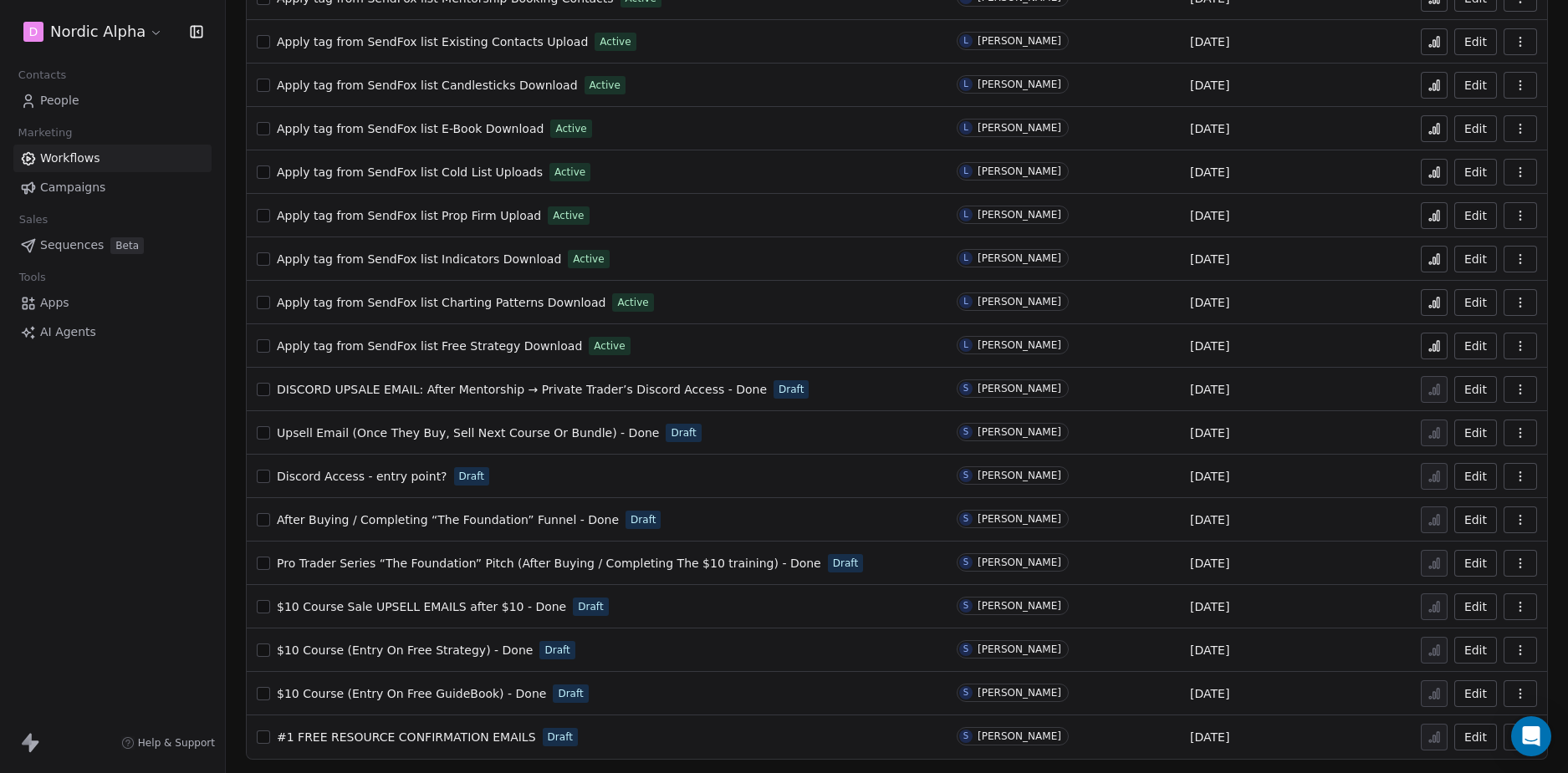
click at [87, 489] on div "D Nordic Alpha Contacts People Marketing Workflows Campaigns Sales Sequences Be…" at bounding box center [112, 386] width 225 height 773
click at [155, 462] on div "D Nordic Alpha Contacts People Marketing Workflows Campaigns Sales Sequences Be…" at bounding box center [112, 386] width 225 height 773
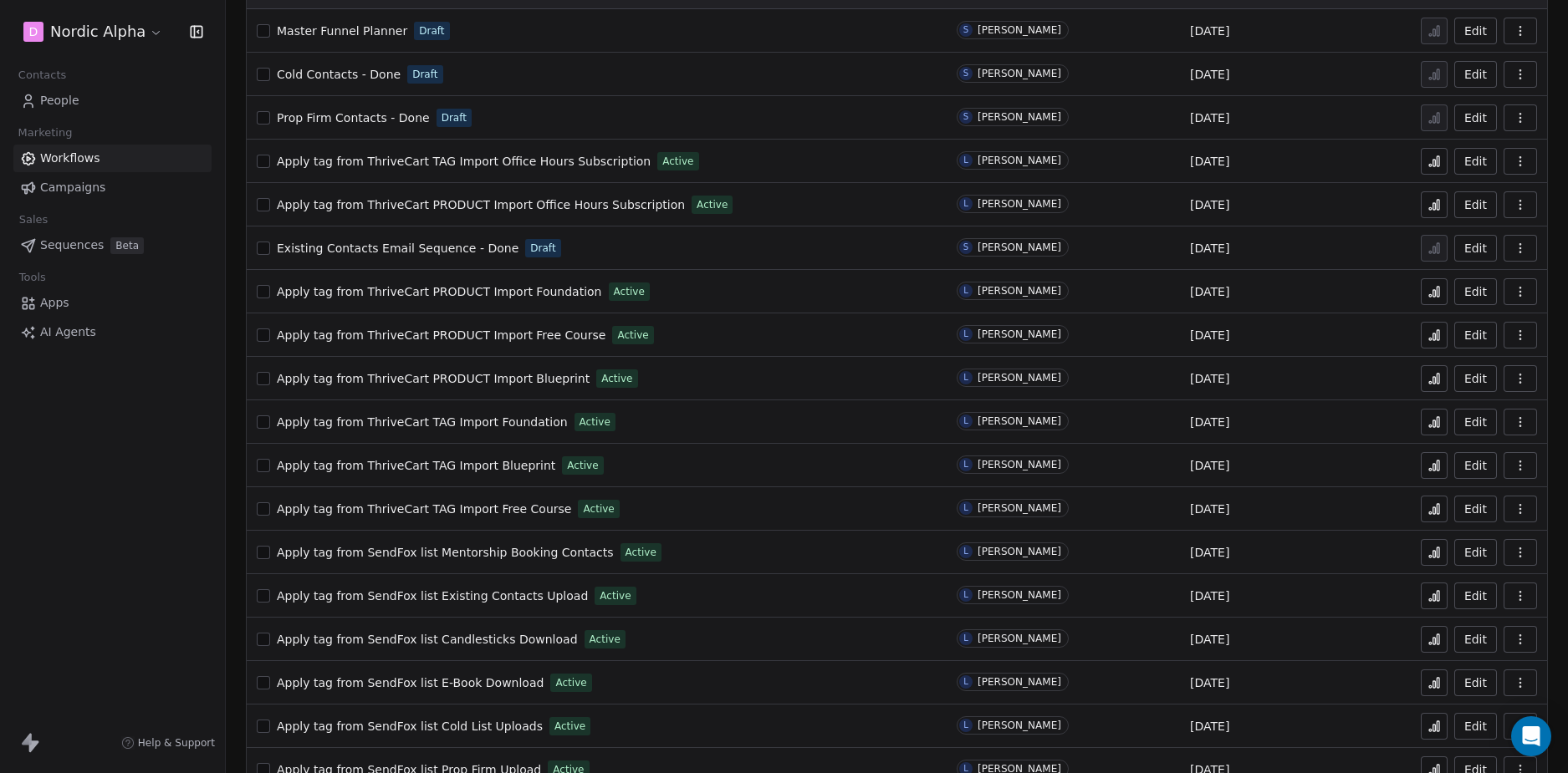
scroll to position [0, 0]
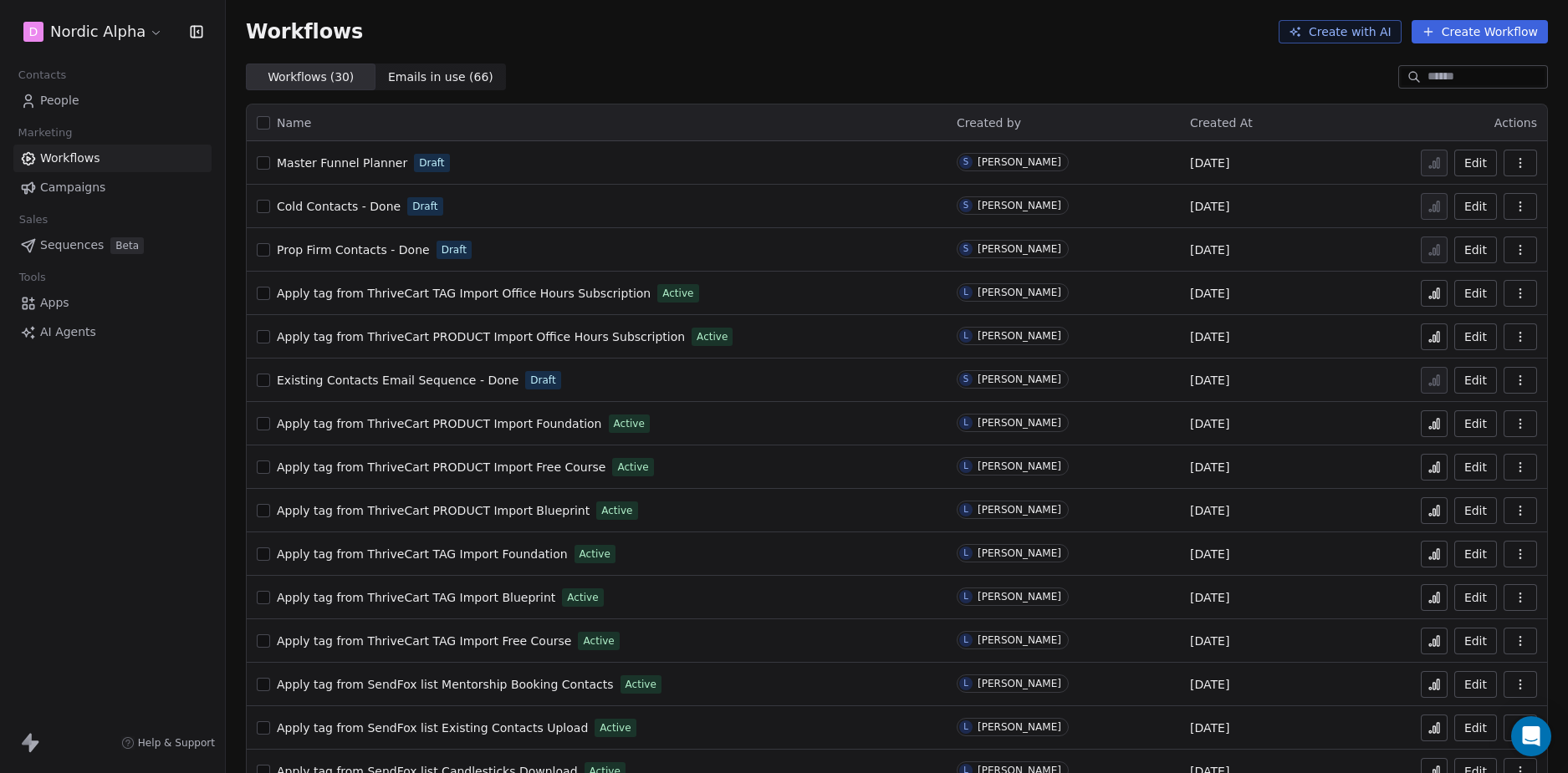
click at [167, 508] on div "D Nordic Alpha Contacts People Marketing Workflows Campaigns Sales Sequences Be…" at bounding box center [112, 386] width 225 height 773
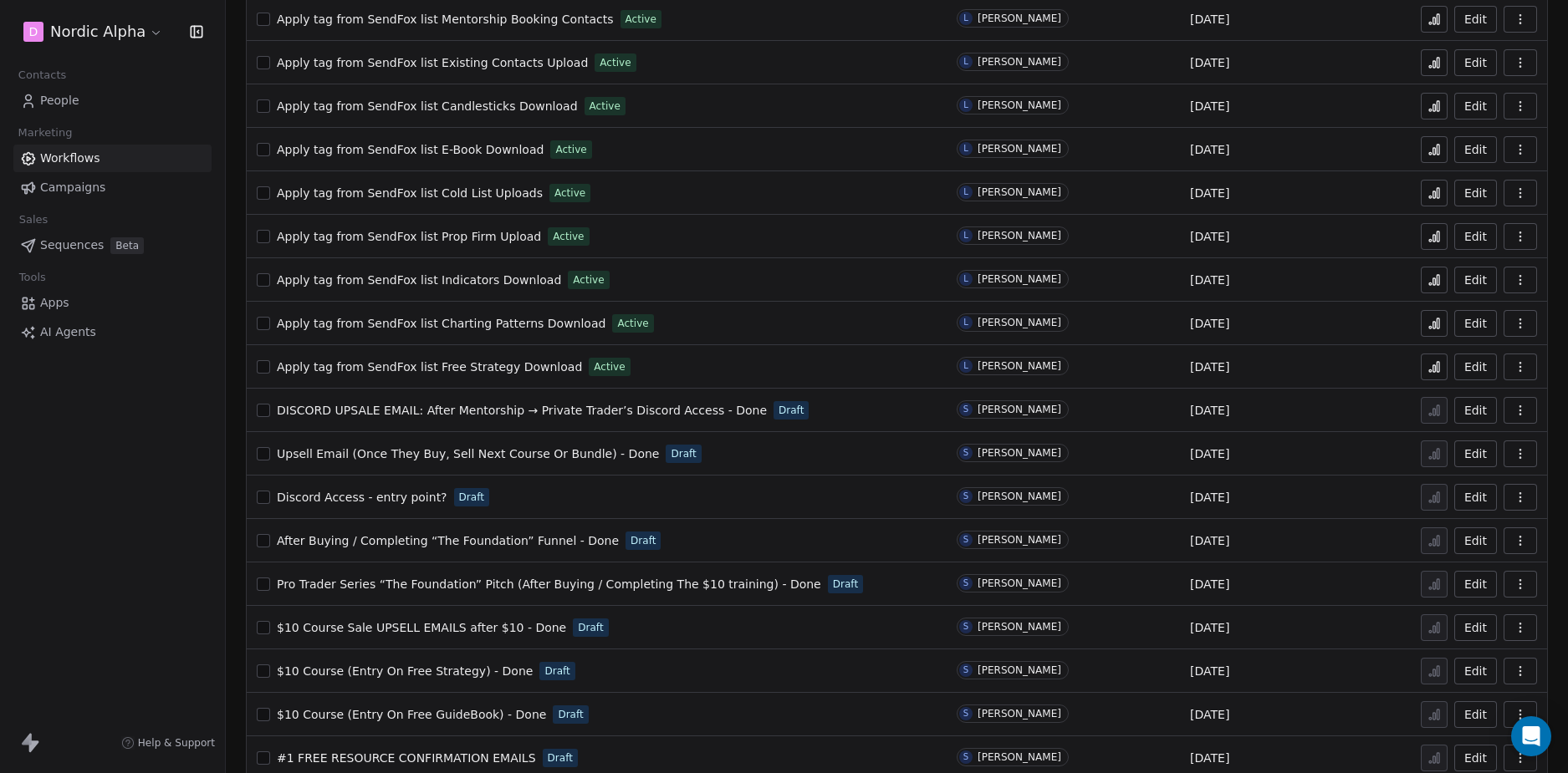
scroll to position [686, 0]
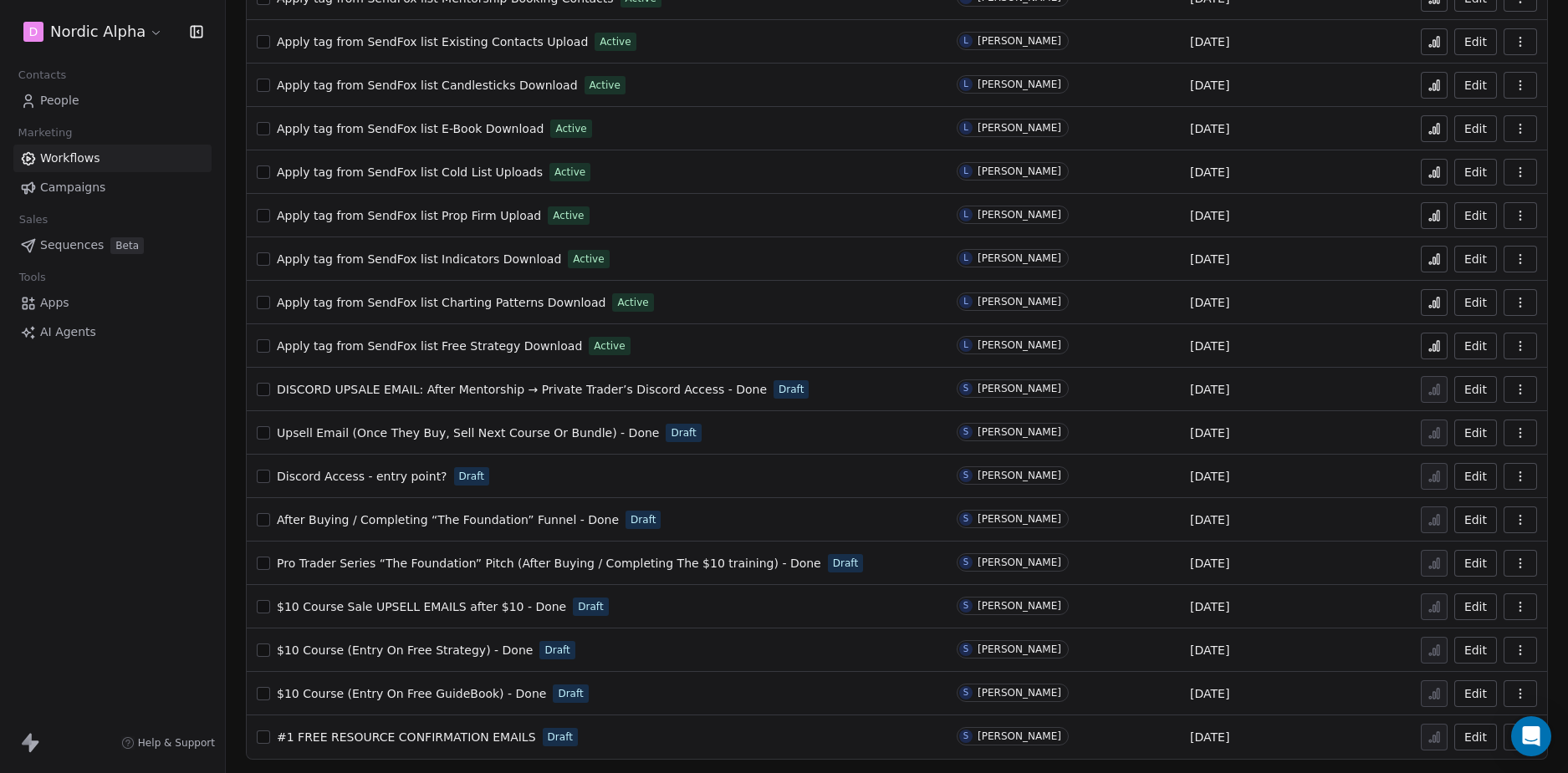
click at [138, 553] on div "D Nordic Alpha Contacts People Marketing Workflows Campaigns Sales Sequences Be…" at bounding box center [112, 386] width 225 height 773
click at [133, 556] on div "D Nordic Alpha Contacts People Marketing Workflows Campaigns Sales Sequences Be…" at bounding box center [112, 386] width 225 height 773
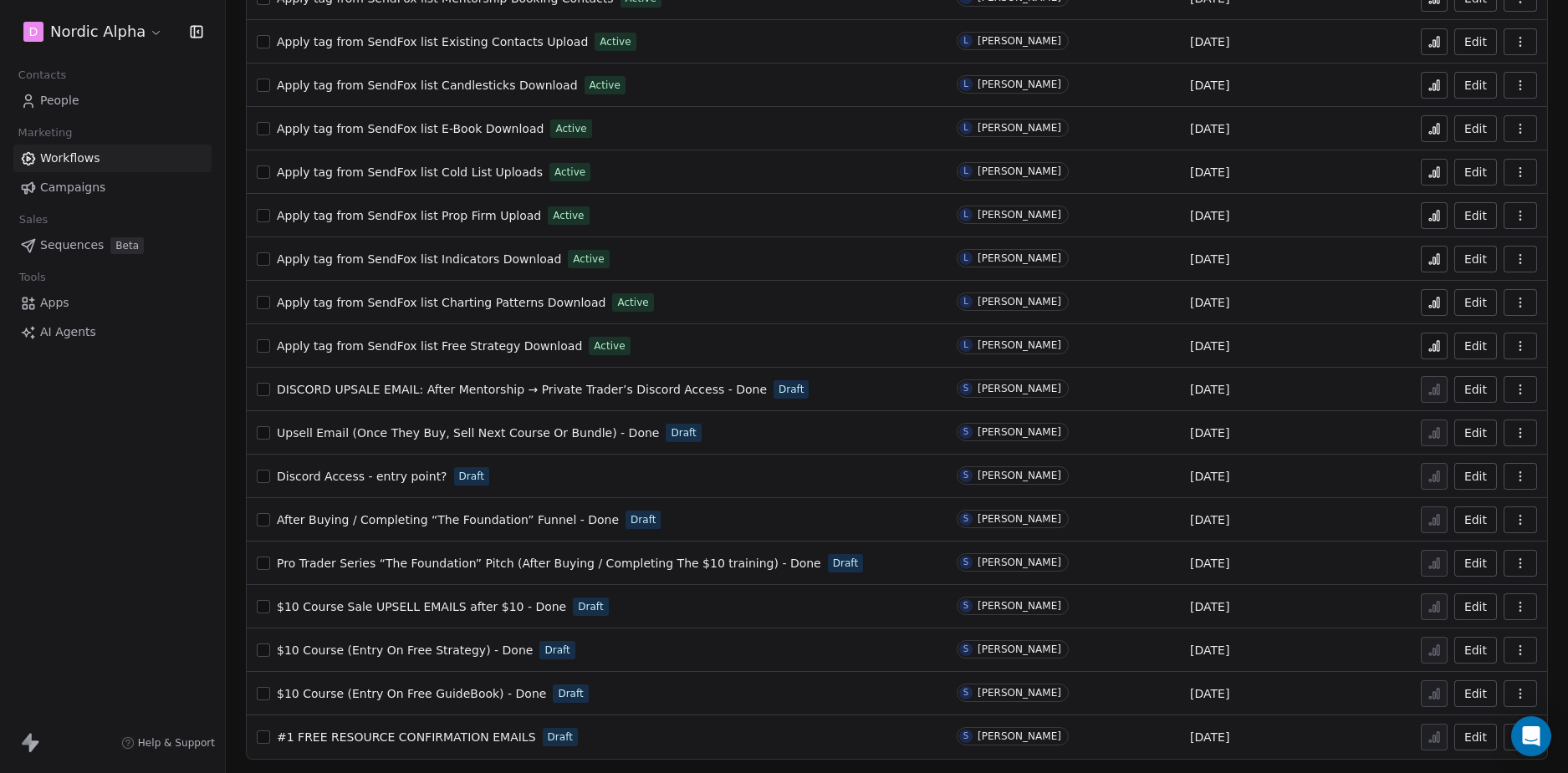
click at [133, 556] on div "D Nordic Alpha Contacts People Marketing Workflows Campaigns Sales Sequences Be…" at bounding box center [112, 386] width 225 height 773
click at [133, 555] on div "D Nordic Alpha Contacts People Marketing Workflows Campaigns Sales Sequences Be…" at bounding box center [112, 386] width 225 height 773
click at [132, 555] on div "D Nordic Alpha Contacts People Marketing Workflows Campaigns Sales Sequences Be…" at bounding box center [112, 386] width 225 height 773
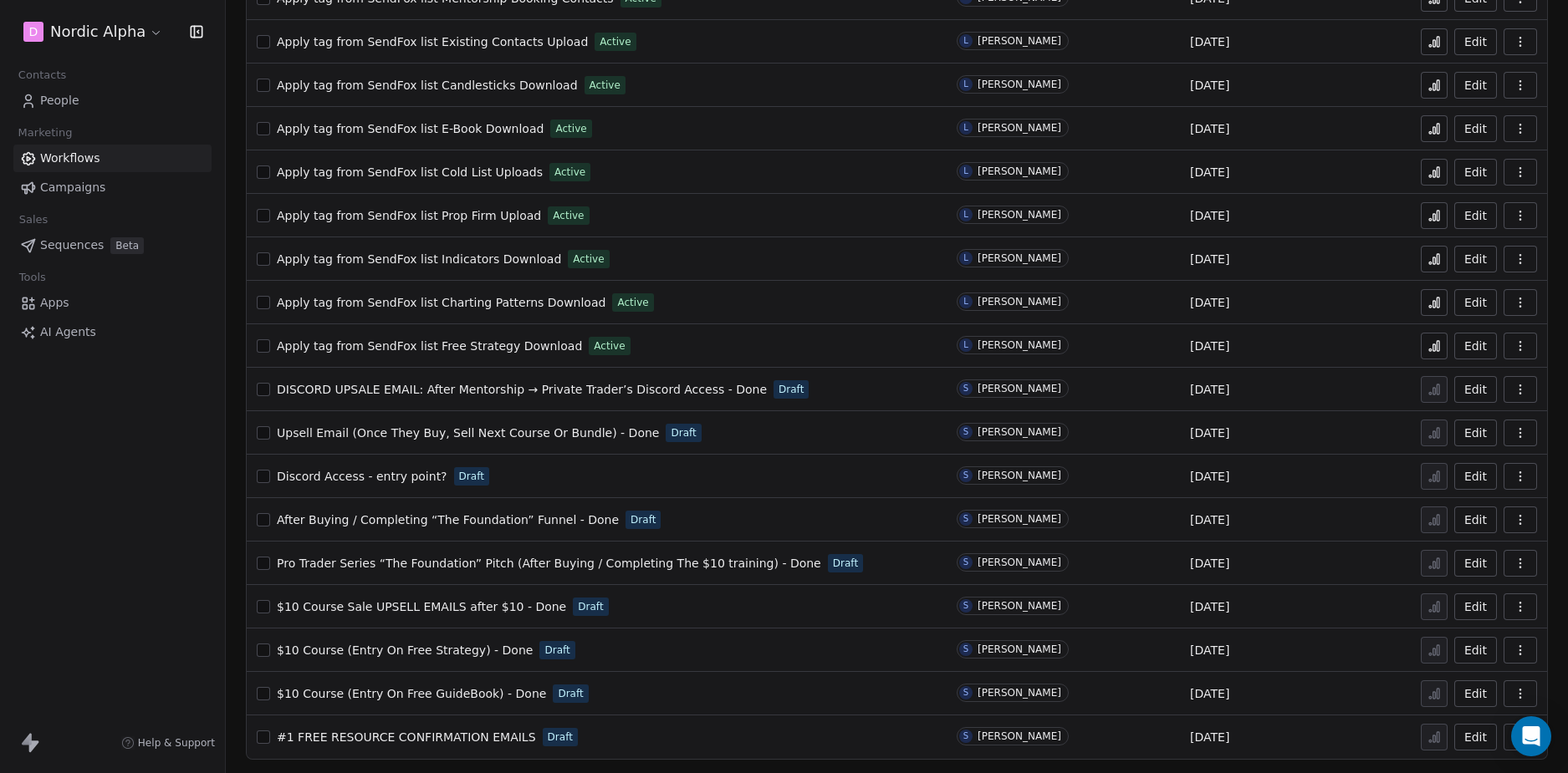
click at [132, 555] on div "D Nordic Alpha Contacts People Marketing Workflows Campaigns Sales Sequences Be…" at bounding box center [112, 386] width 225 height 773
click at [134, 553] on div "D Nordic Alpha Contacts People Marketing Workflows Campaigns Sales Sequences Be…" at bounding box center [112, 386] width 225 height 773
click at [158, 548] on div "D Nordic Alpha Contacts People Marketing Workflows Campaigns Sales Sequences Be…" at bounding box center [112, 386] width 225 height 773
click at [110, 513] on div "D Nordic Alpha Contacts People Marketing Workflows Campaigns Sales Sequences Be…" at bounding box center [112, 386] width 225 height 773
click at [158, 493] on div "D Nordic Alpha Contacts People Marketing Workflows Campaigns Sales Sequences Be…" at bounding box center [112, 386] width 225 height 773
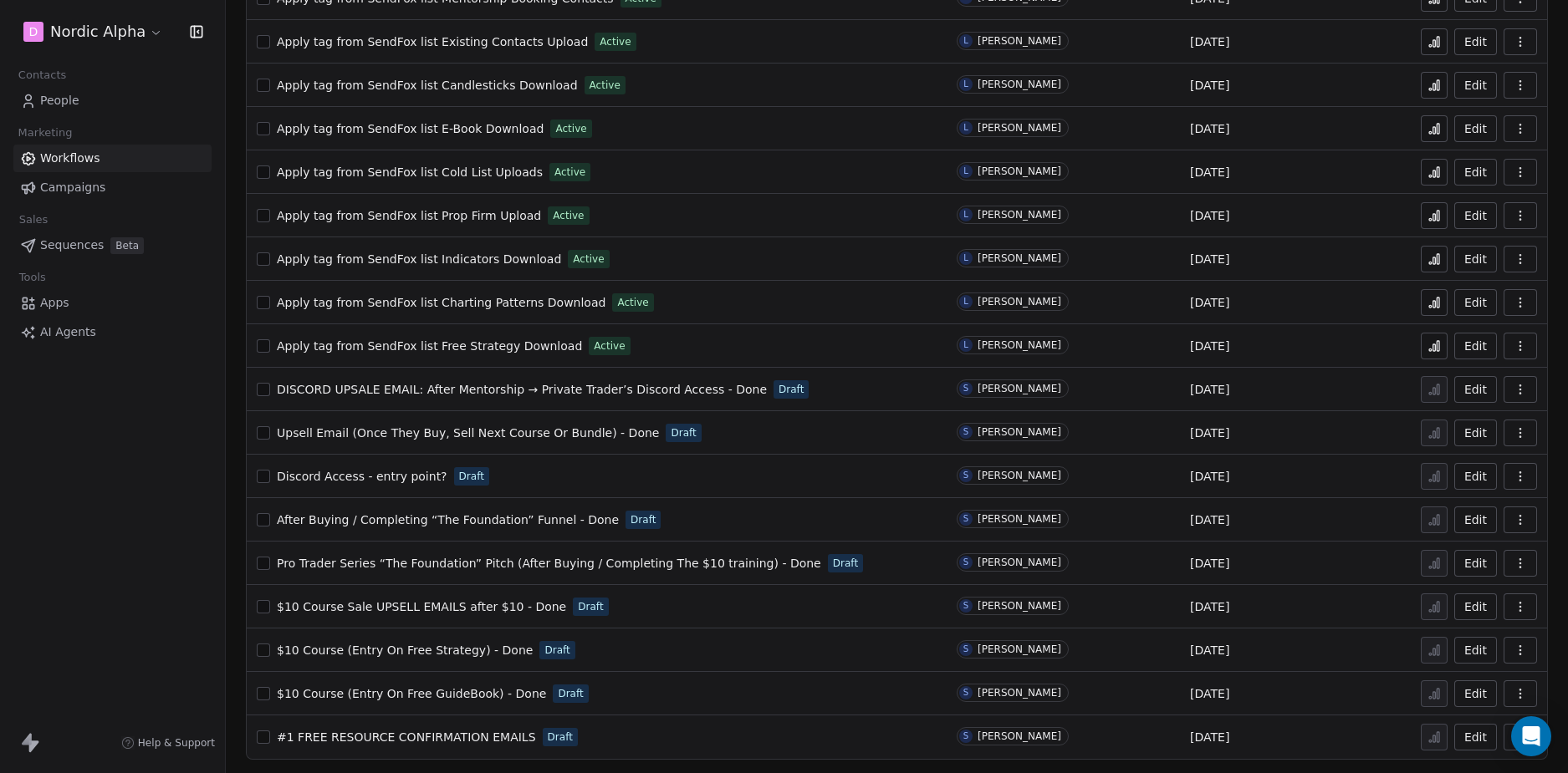
click at [162, 480] on div "D Nordic Alpha Contacts People Marketing Workflows Campaigns Sales Sequences Be…" at bounding box center [112, 386] width 225 height 773
click at [163, 499] on div "D Nordic Alpha Contacts People Marketing Workflows Campaigns Sales Sequences Be…" at bounding box center [112, 386] width 225 height 773
click at [194, 500] on div "D Nordic Alpha Contacts People Marketing Workflows Campaigns Sales Sequences Be…" at bounding box center [112, 386] width 225 height 773
click at [121, 434] on div "D Nordic Alpha Contacts People Marketing Workflows Campaigns Sales Sequences Be…" at bounding box center [112, 386] width 225 height 773
click at [77, 412] on div "D Nordic Alpha Contacts People Marketing Workflows Campaigns Sales Sequences Be…" at bounding box center [112, 386] width 225 height 773
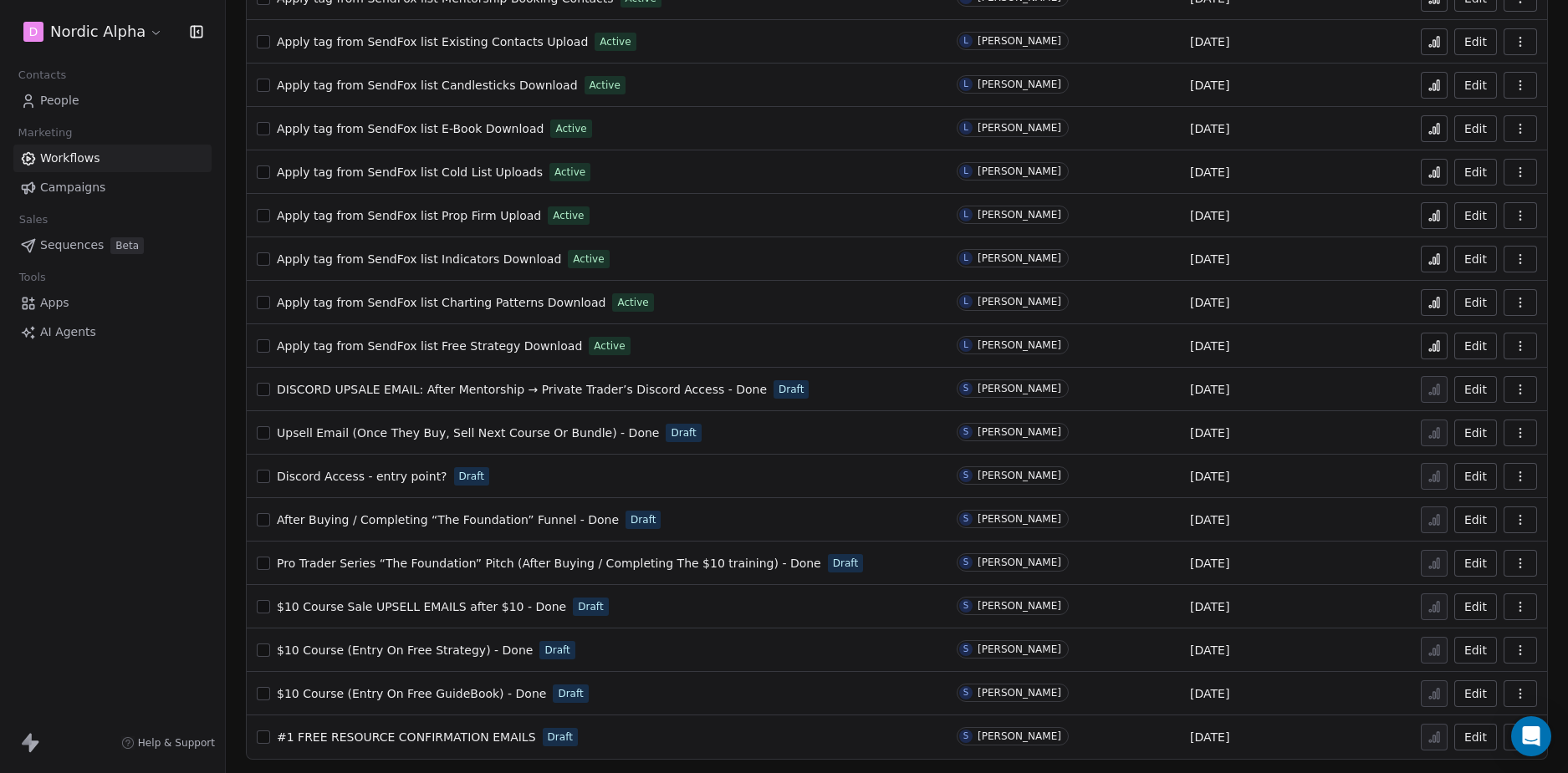
click at [84, 418] on div "D Nordic Alpha Contacts People Marketing Workflows Campaigns Sales Sequences Be…" at bounding box center [112, 386] width 225 height 773
click at [70, 502] on div "D Nordic Alpha Contacts People Marketing Workflows Campaigns Sales Sequences Be…" at bounding box center [112, 386] width 225 height 773
click at [96, 442] on div "D Nordic Alpha Contacts People Marketing Workflows Campaigns Sales Sequences Be…" at bounding box center [112, 386] width 225 height 773
click at [140, 518] on div "D Nordic Alpha Contacts People Marketing Workflows Campaigns Sales Sequences Be…" at bounding box center [112, 386] width 225 height 773
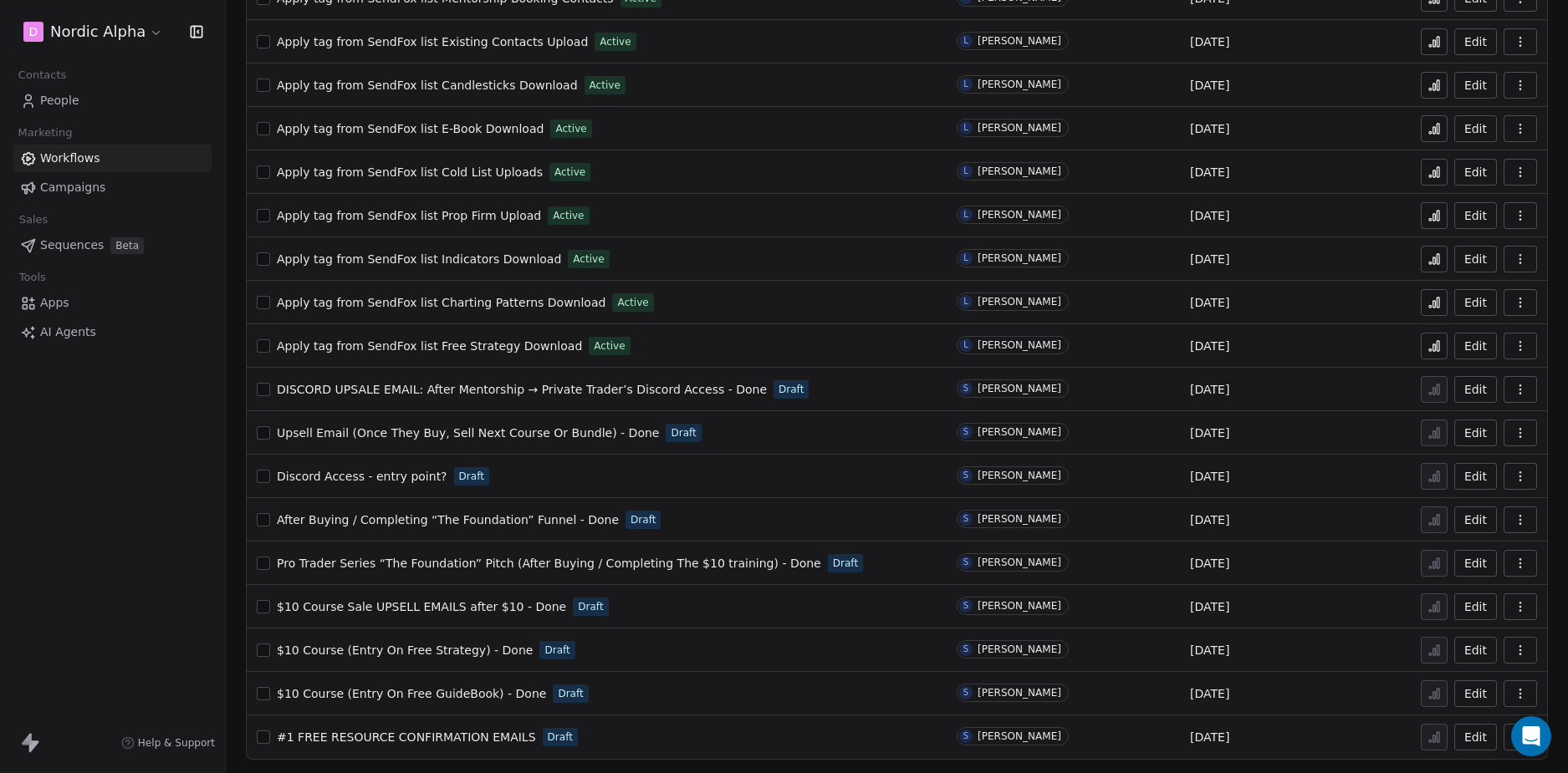
click at [118, 98] on link "People" at bounding box center [112, 100] width 198 height 28
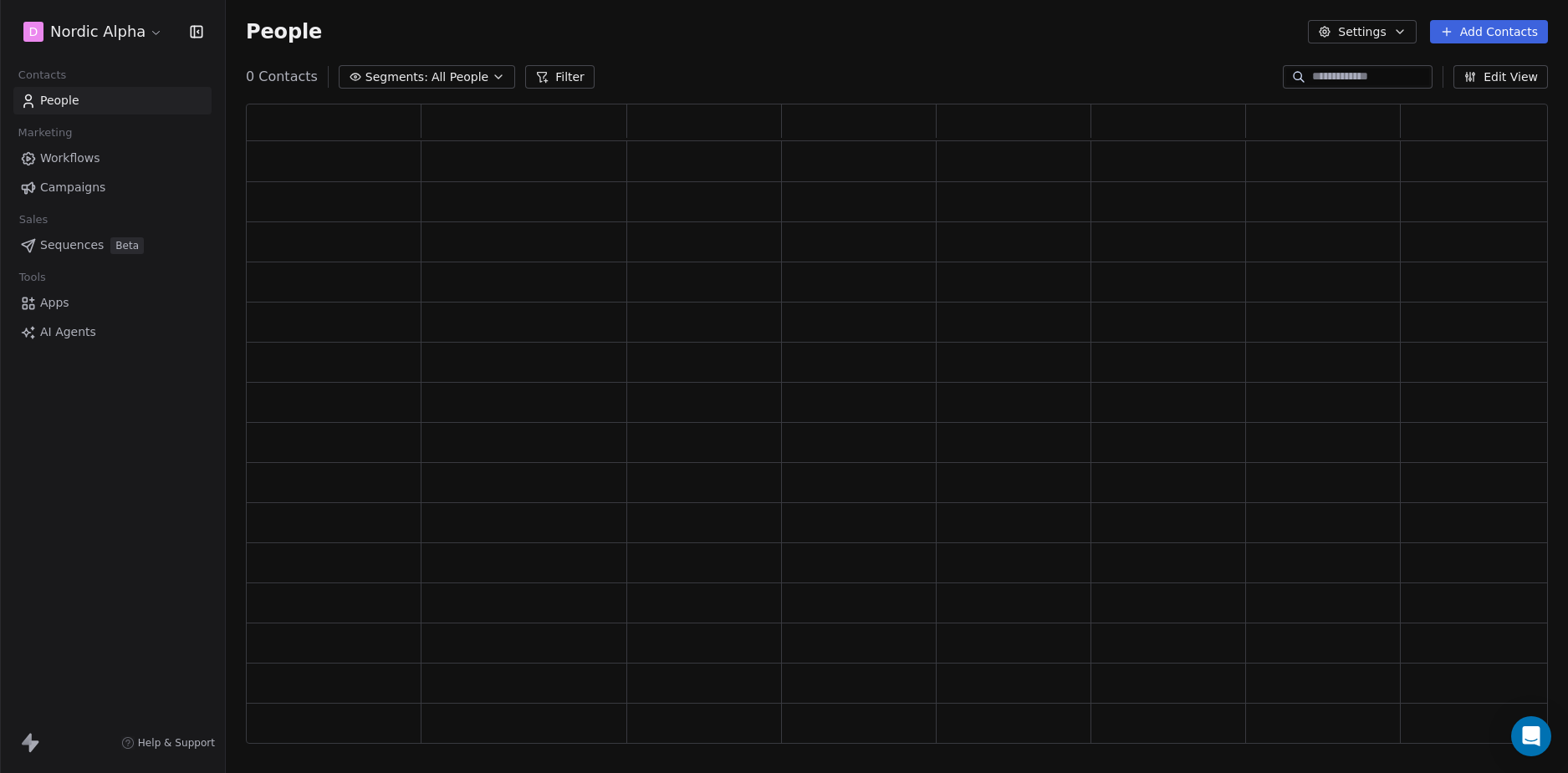
scroll to position [628, 1290]
click at [547, 83] on icon at bounding box center [554, 77] width 14 height 14
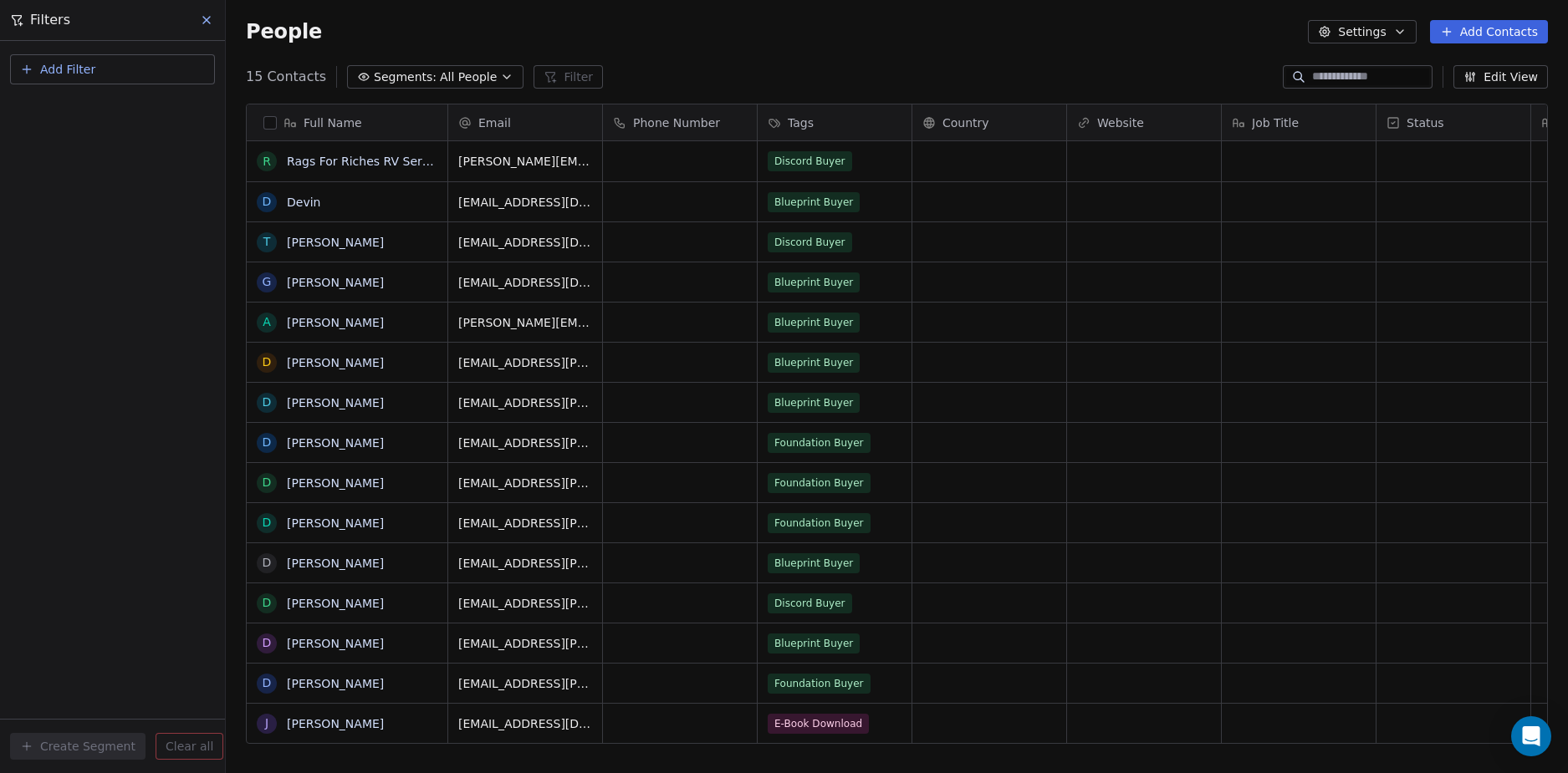
scroll to position [668, 1329]
click at [121, 64] on button "Add Filter" at bounding box center [112, 69] width 205 height 30
click at [115, 109] on span "Contact properties" at bounding box center [82, 109] width 109 height 18
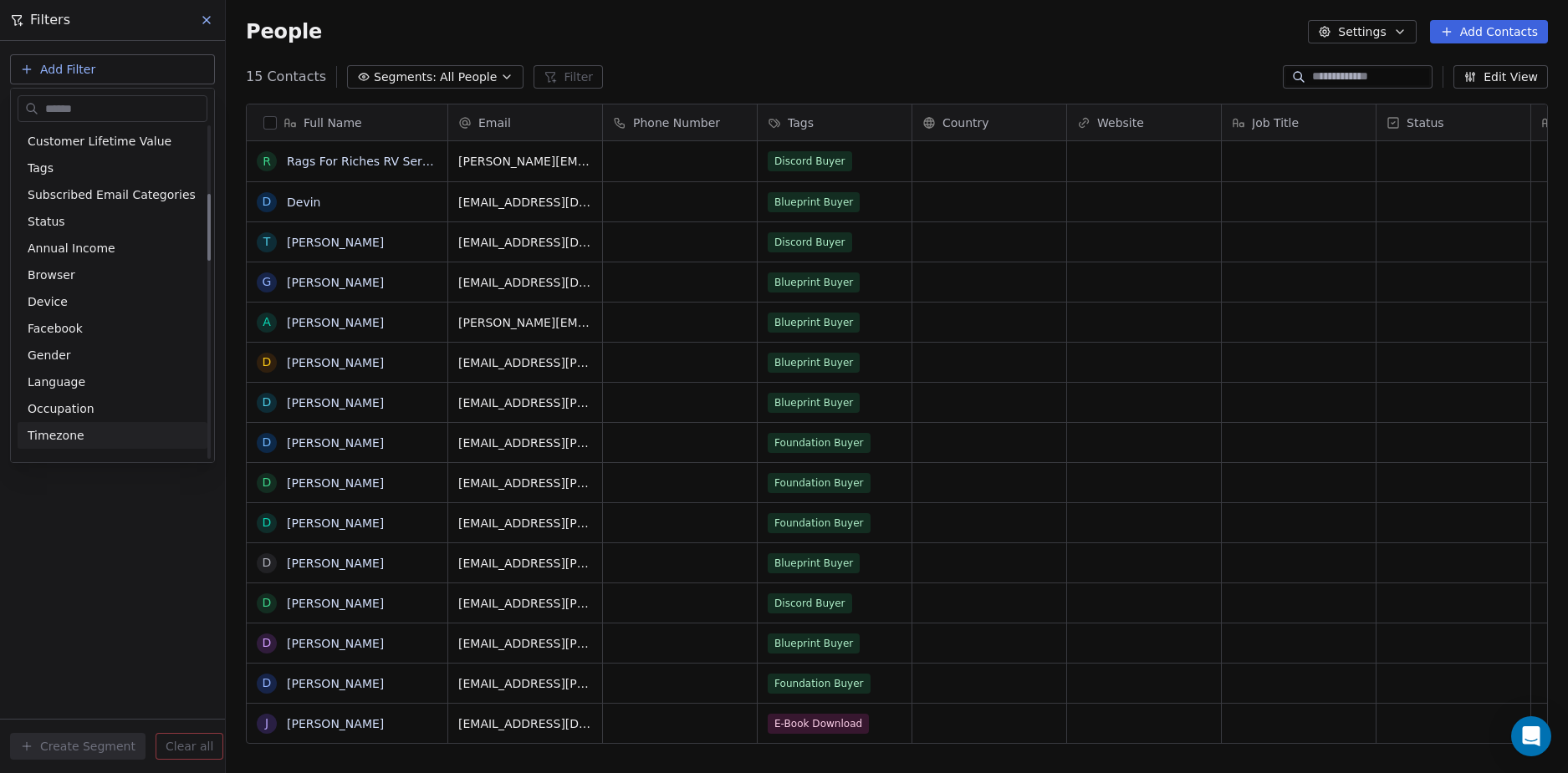
scroll to position [334, 0]
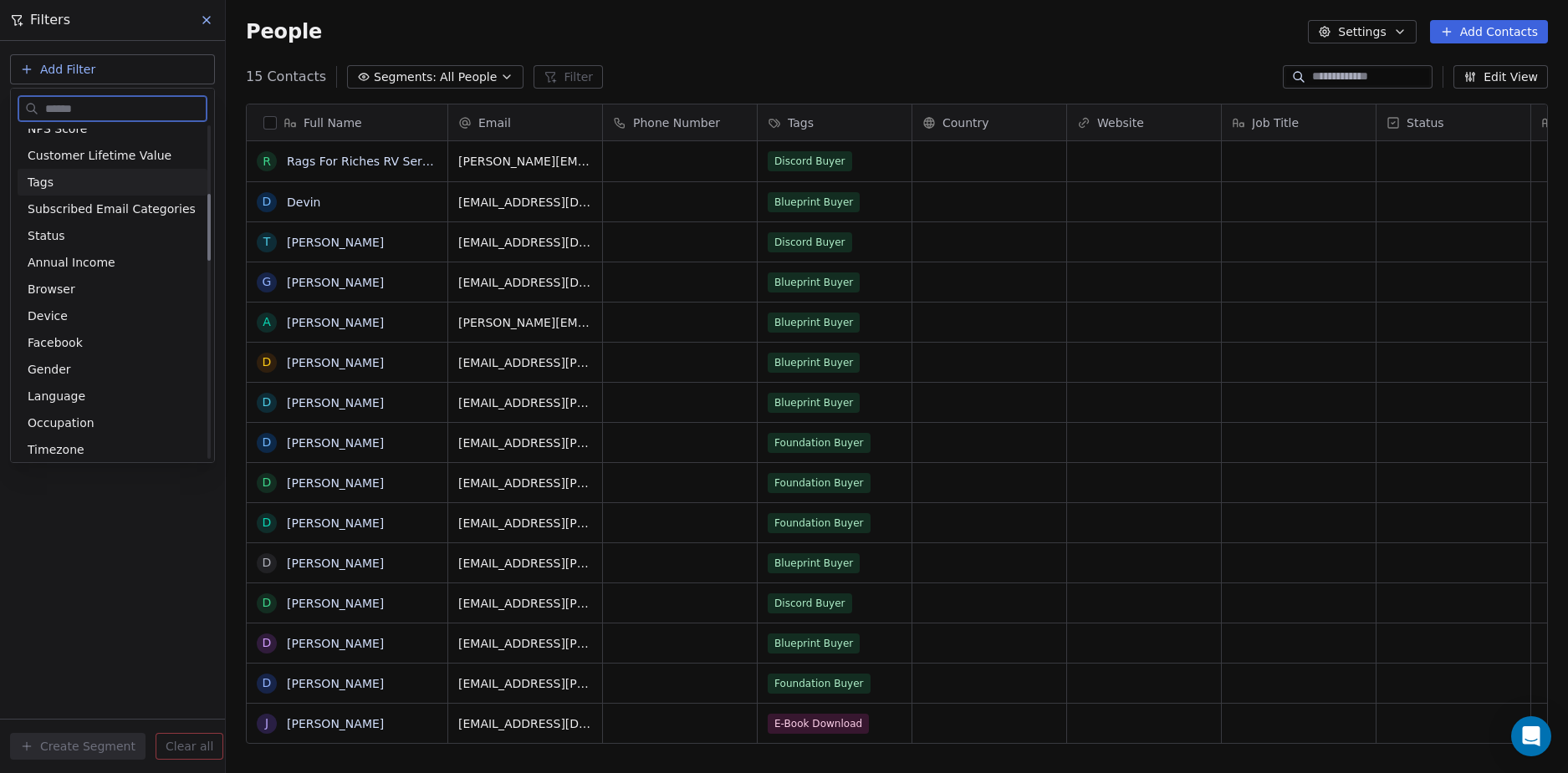
click at [92, 179] on div "Tags" at bounding box center [113, 182] width 170 height 17
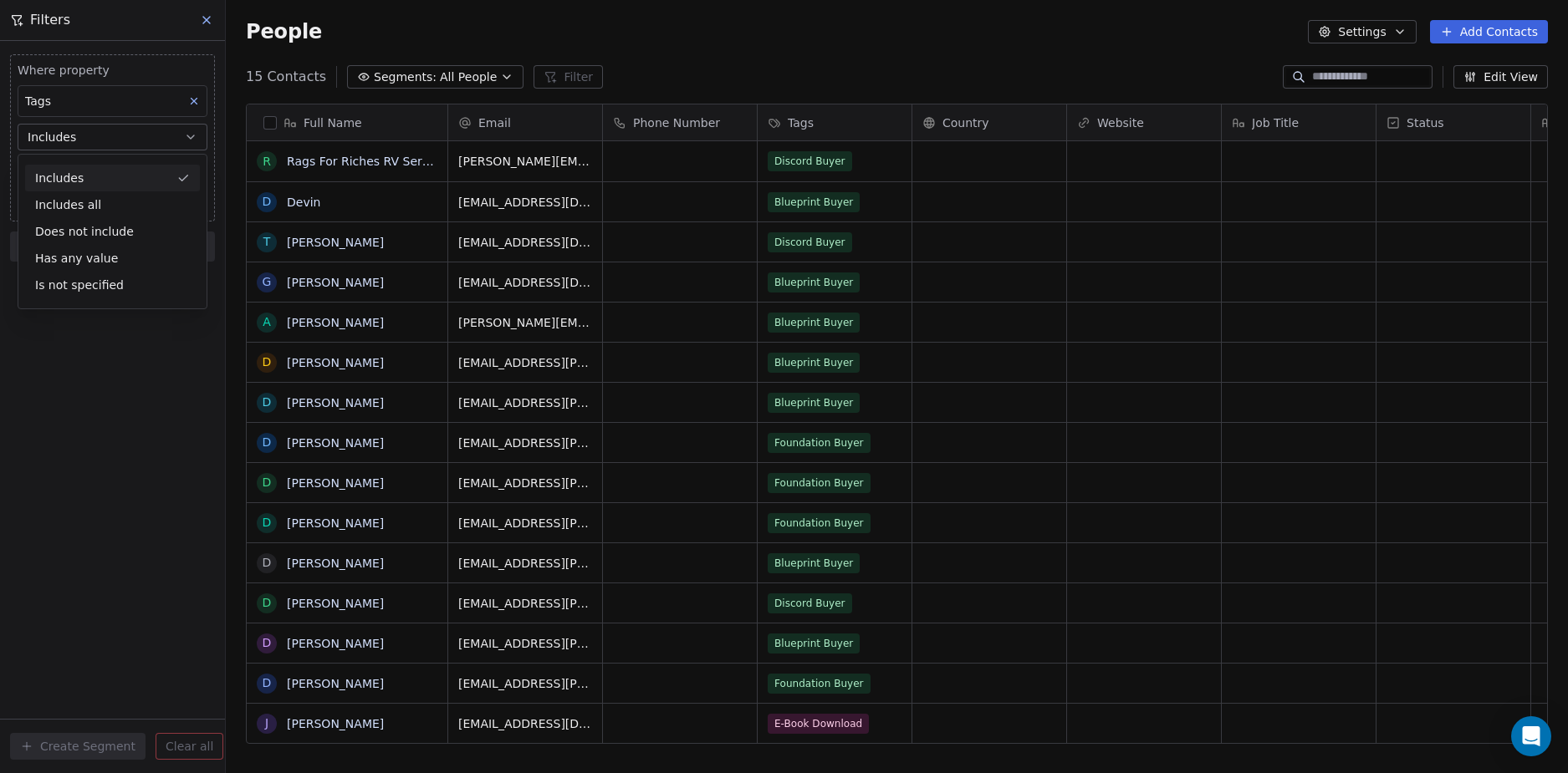
click at [117, 178] on div "Includes" at bounding box center [113, 178] width 175 height 27
click at [123, 162] on body "D Nordic Alpha Contacts People Marketing Workflows Campaigns Sales Sequences Be…" at bounding box center [784, 386] width 1568 height 773
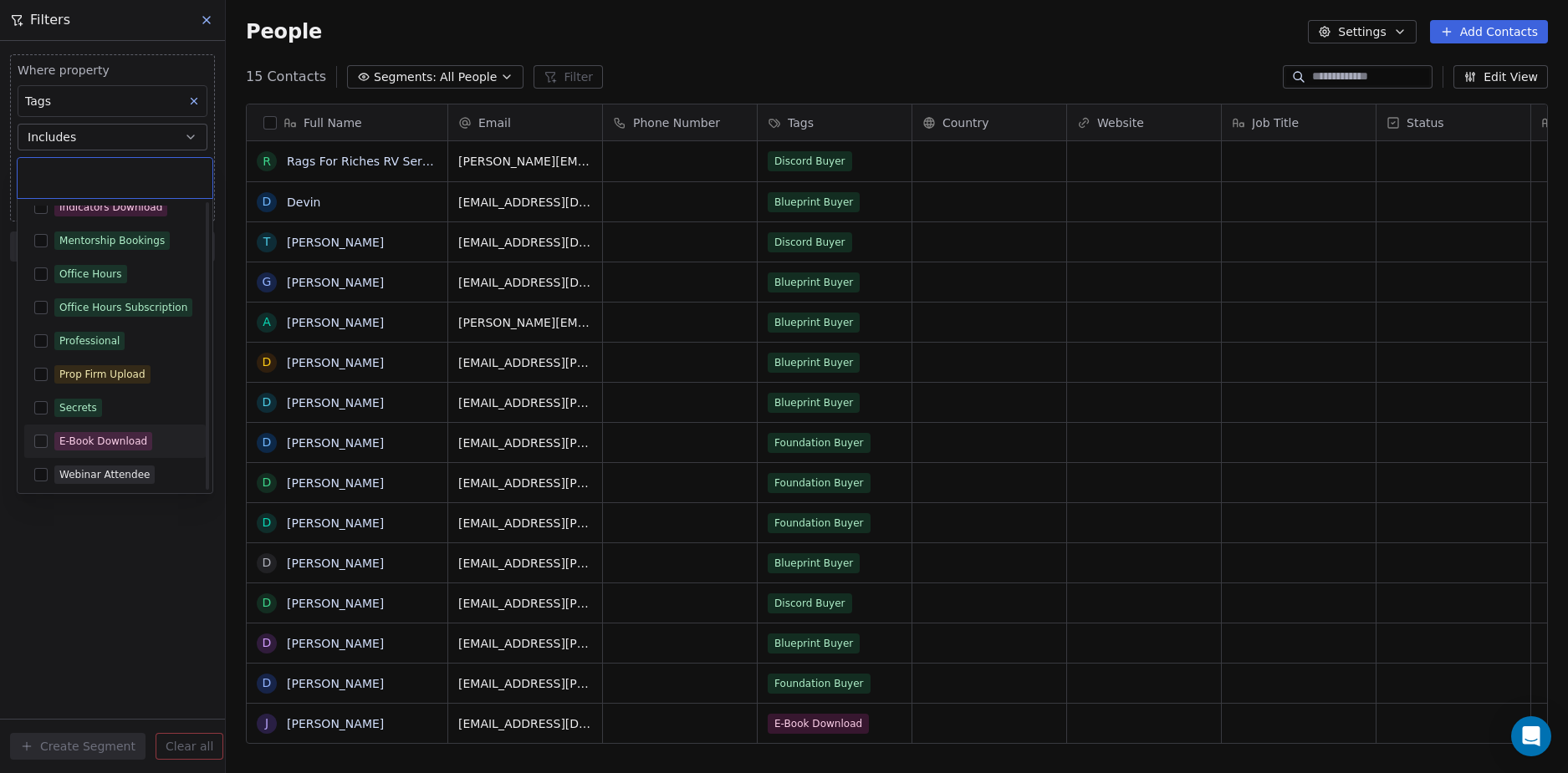
scroll to position [522, 0]
click at [110, 442] on div "E-Book Download" at bounding box center [103, 436] width 87 height 15
click at [127, 608] on html "D Nordic Alpha Contacts People Marketing Workflows Campaigns Sales Sequences Be…" at bounding box center [784, 386] width 1568 height 773
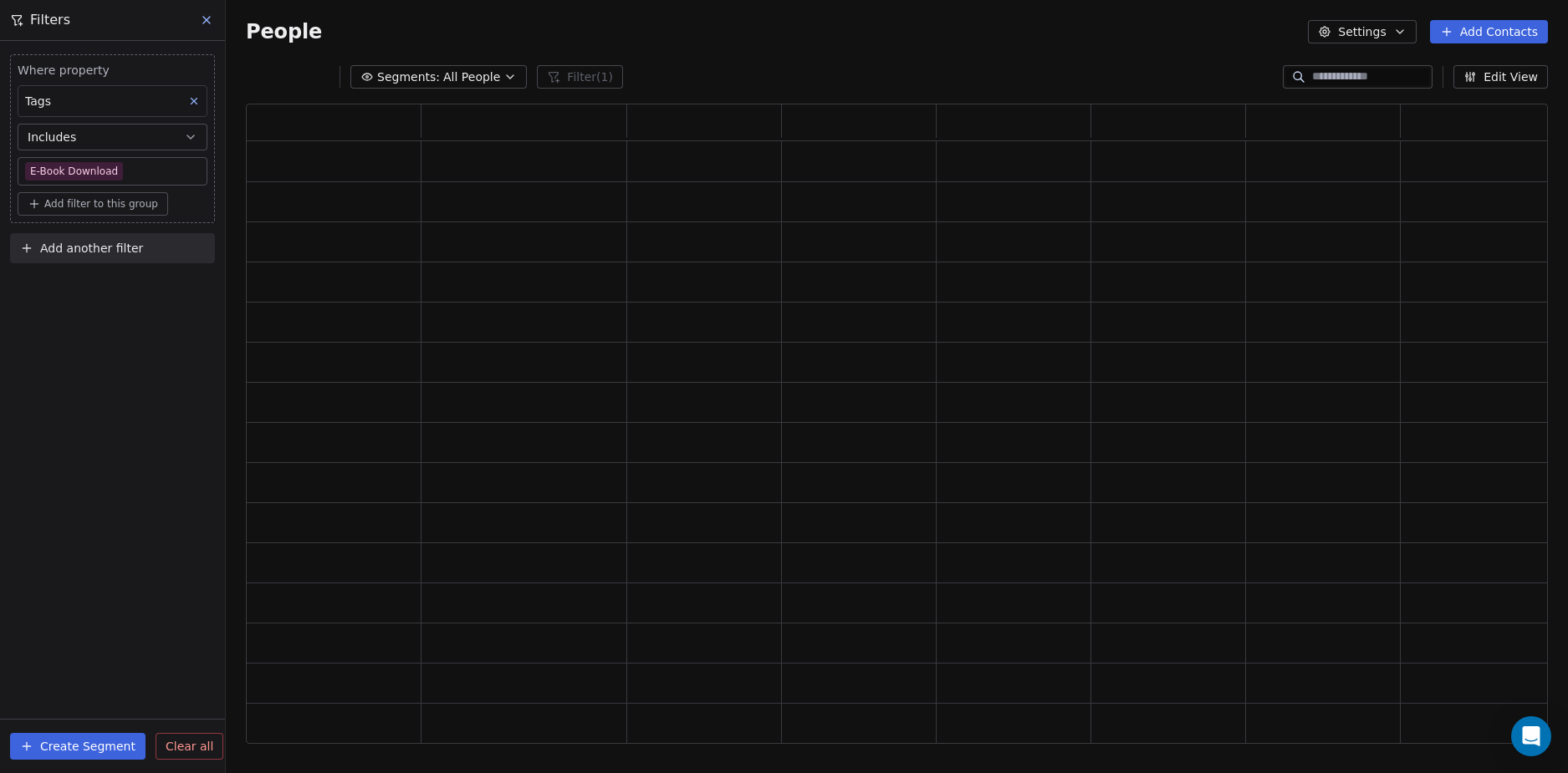
scroll to position [628, 1290]
click at [143, 566] on div "Where property Tags Includes E-Book Download Add filter to this group Add anoth…" at bounding box center [112, 406] width 225 height 732
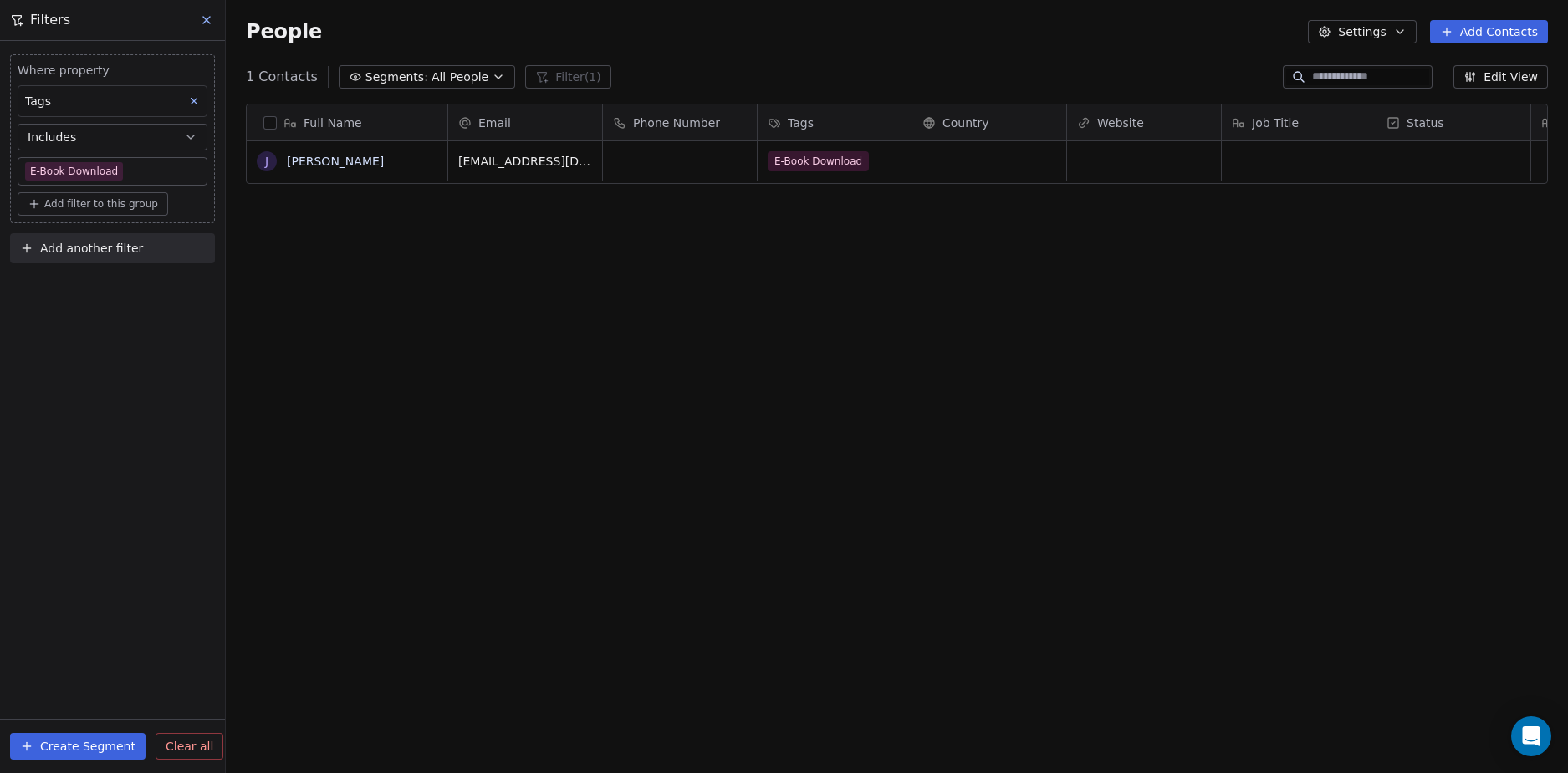
scroll to position [668, 1329]
click at [141, 553] on div "Where property Tags Includes E-Book Download Add filter to this group Add anoth…" at bounding box center [112, 406] width 225 height 732
click at [139, 488] on div "Where property Tags Includes E-Book Download Add filter to this group Add anoth…" at bounding box center [112, 406] width 225 height 732
click at [85, 483] on div "Where property Tags Includes E-Book Download Add filter to this group Add anoth…" at bounding box center [112, 406] width 225 height 732
click at [114, 199] on span "Add filter to this group" at bounding box center [101, 204] width 114 height 14
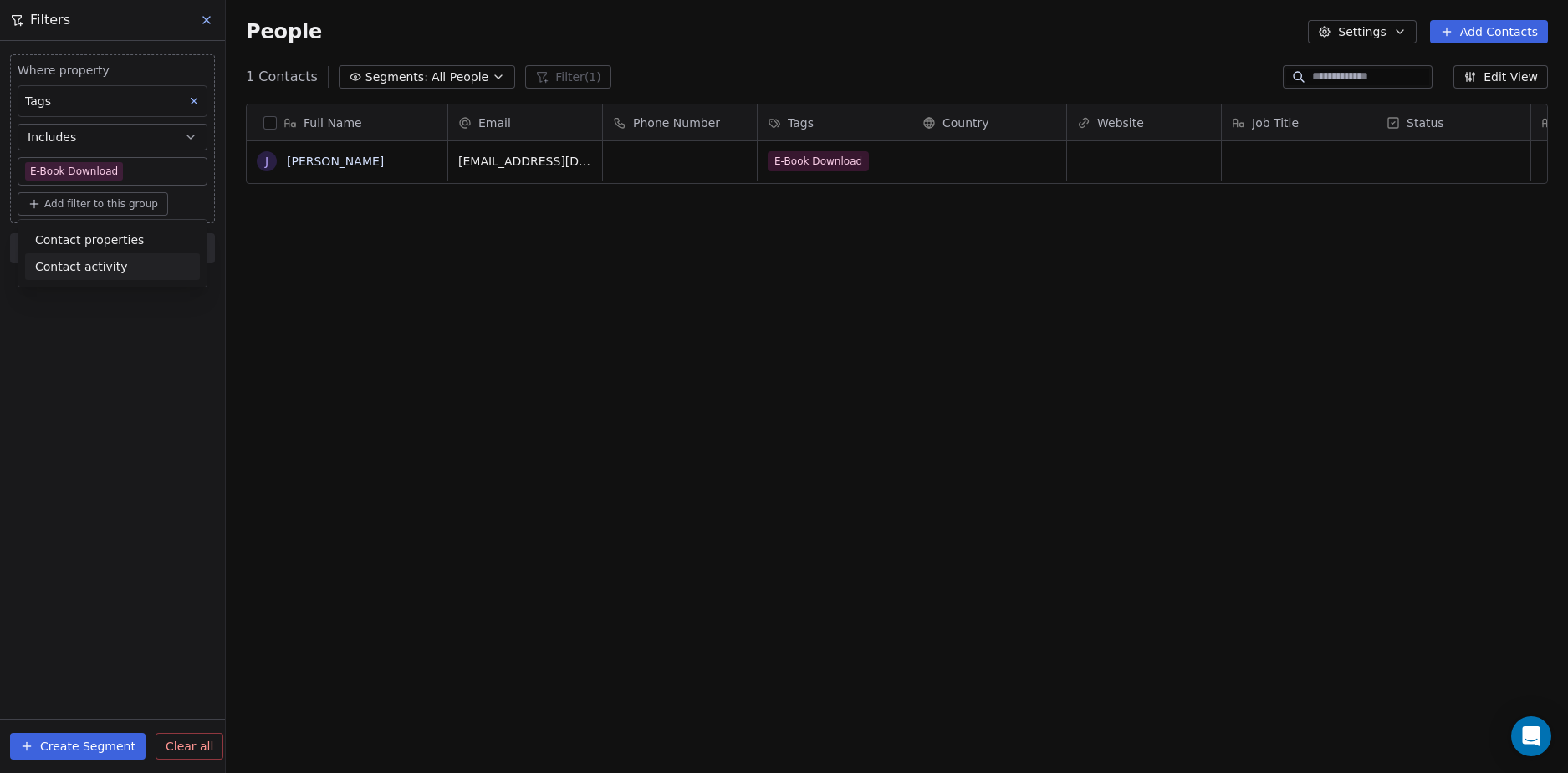
click at [107, 273] on span "Contact activity" at bounding box center [81, 266] width 93 height 18
click at [94, 457] on html "D Nordic Alpha Contacts People Marketing Workflows Campaigns Sales Sequences Be…" at bounding box center [784, 386] width 1568 height 773
click at [93, 410] on div "Where property Tags Includes E-Book Download Add filter to this group Add anoth…" at bounding box center [112, 406] width 225 height 732
click at [94, 339] on div "Where property Tags Includes E-Book Download Add filter to this group Add anoth…" at bounding box center [112, 406] width 225 height 732
click at [116, 470] on div "Where property Tags Includes E-Book Download Add filter to this group Add anoth…" at bounding box center [112, 406] width 225 height 732
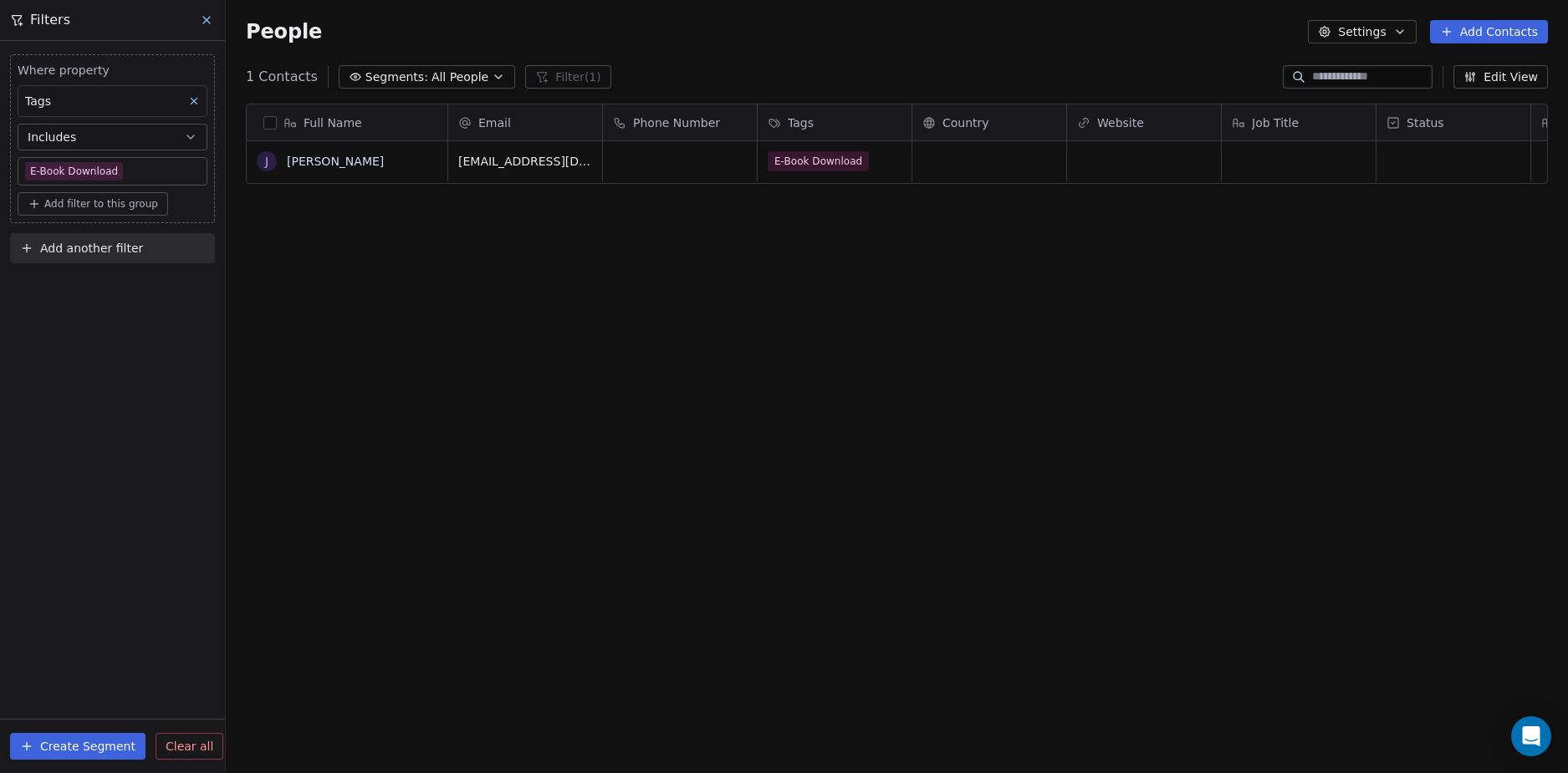
click at [87, 304] on div "Where property Tags Includes E-Book Download Add filter to this group Add anoth…" at bounding box center [112, 406] width 225 height 732
click at [110, 200] on span "Add filter to this group" at bounding box center [101, 204] width 114 height 14
click at [106, 238] on span "Contact properties" at bounding box center [89, 240] width 109 height 18
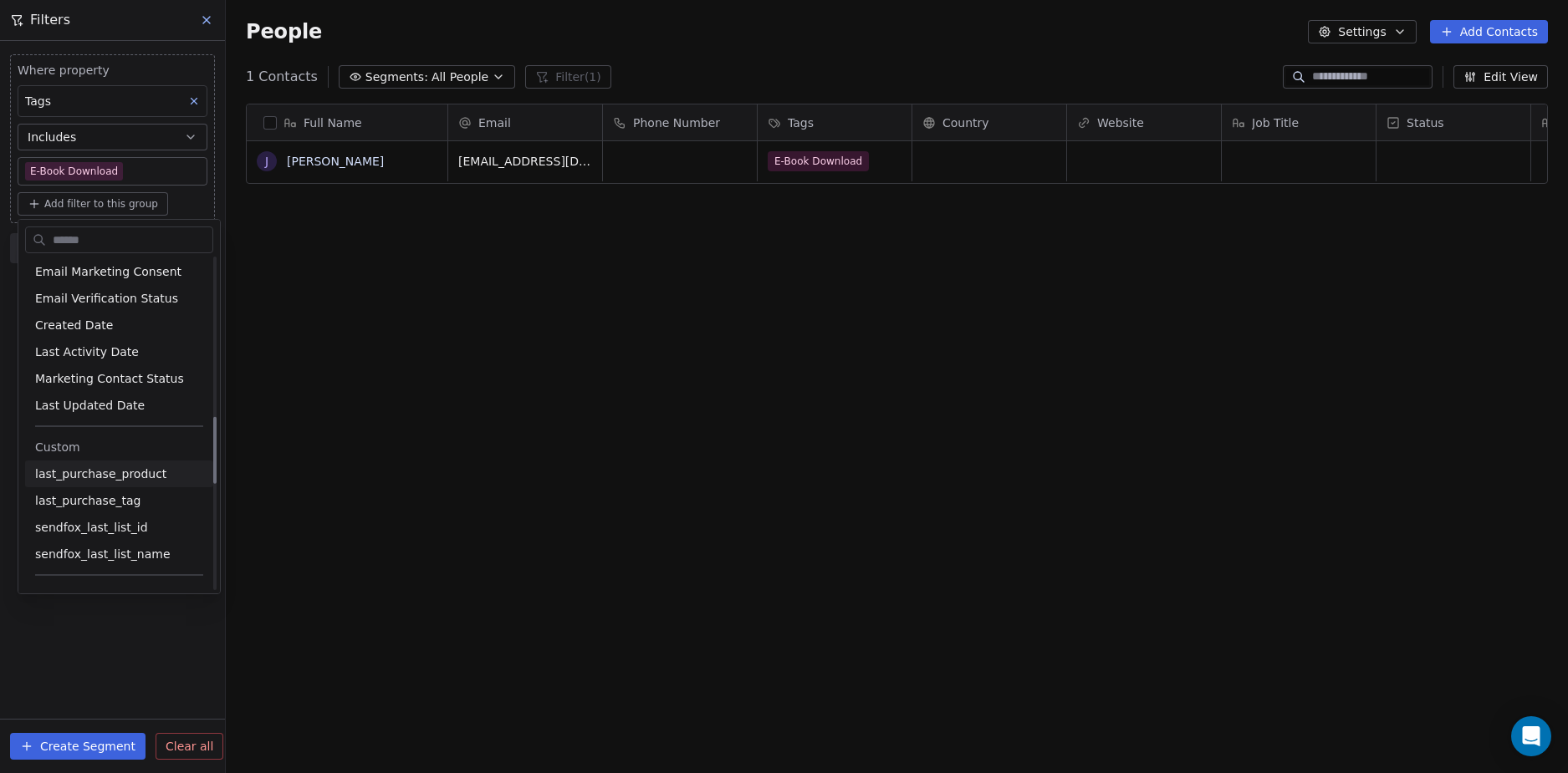
scroll to position [798, 0]
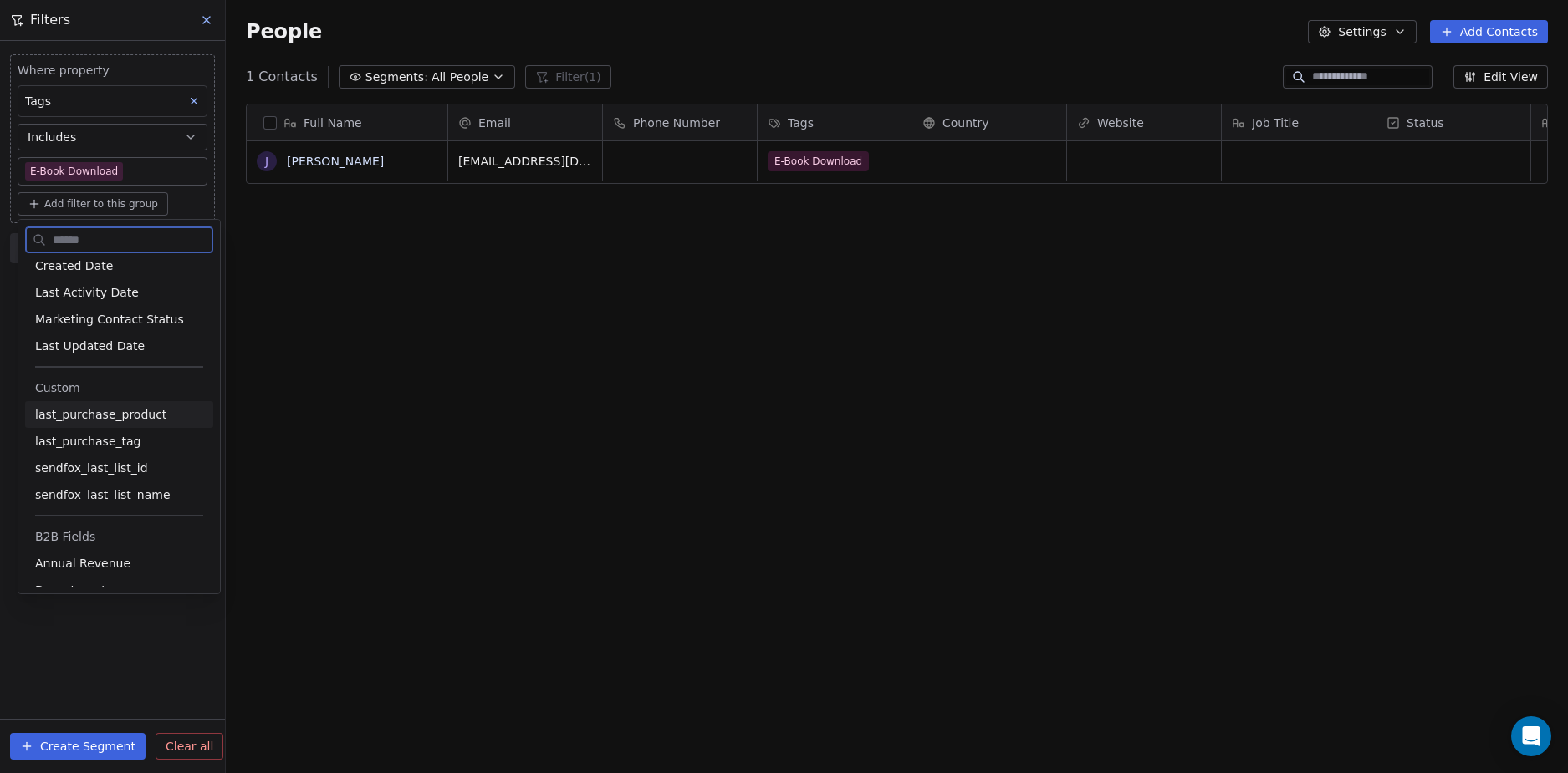
click at [104, 422] on span "last_purchase_product" at bounding box center [100, 415] width 132 height 17
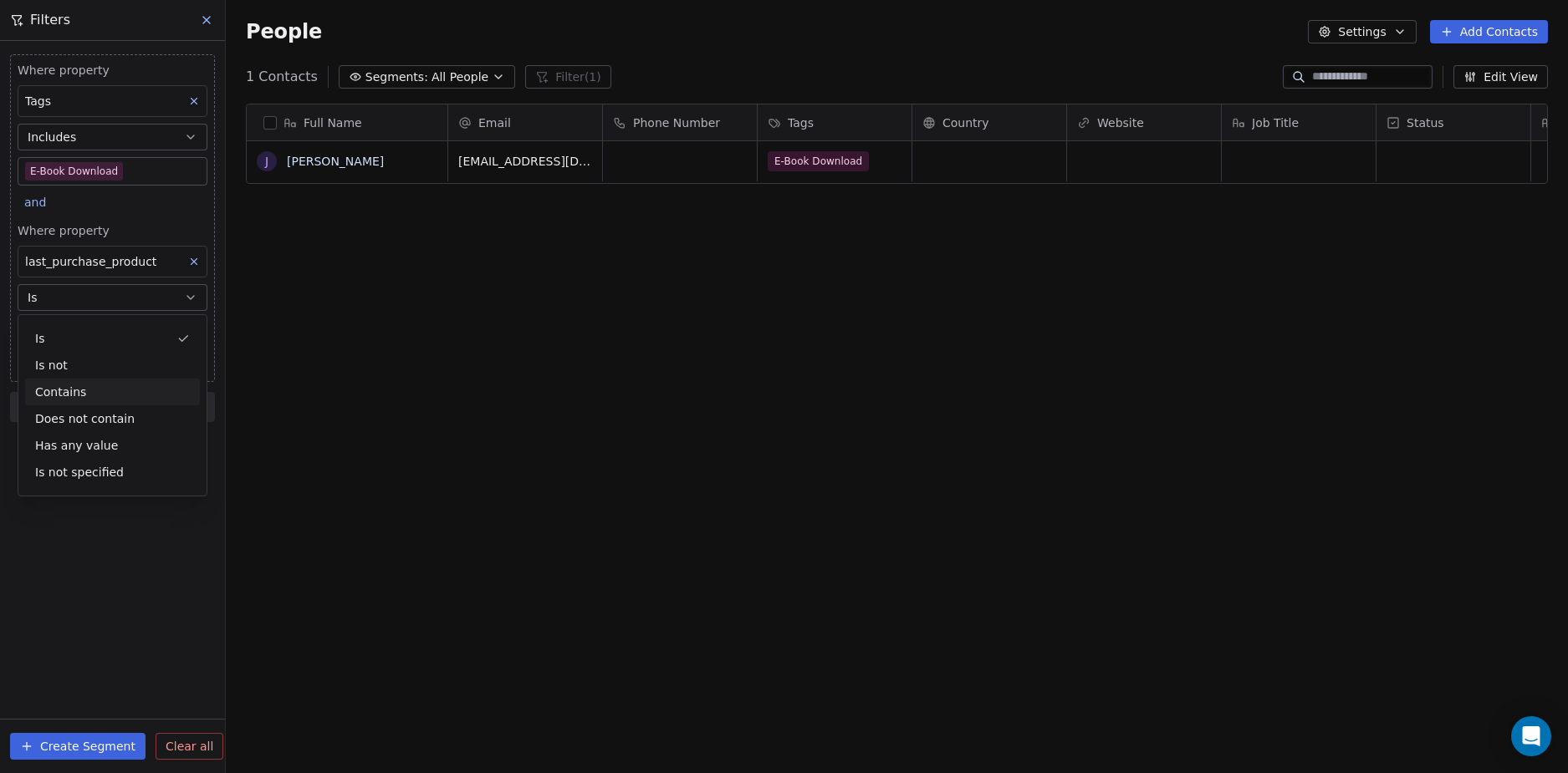
click at [129, 392] on div "Contains" at bounding box center [113, 392] width 175 height 27
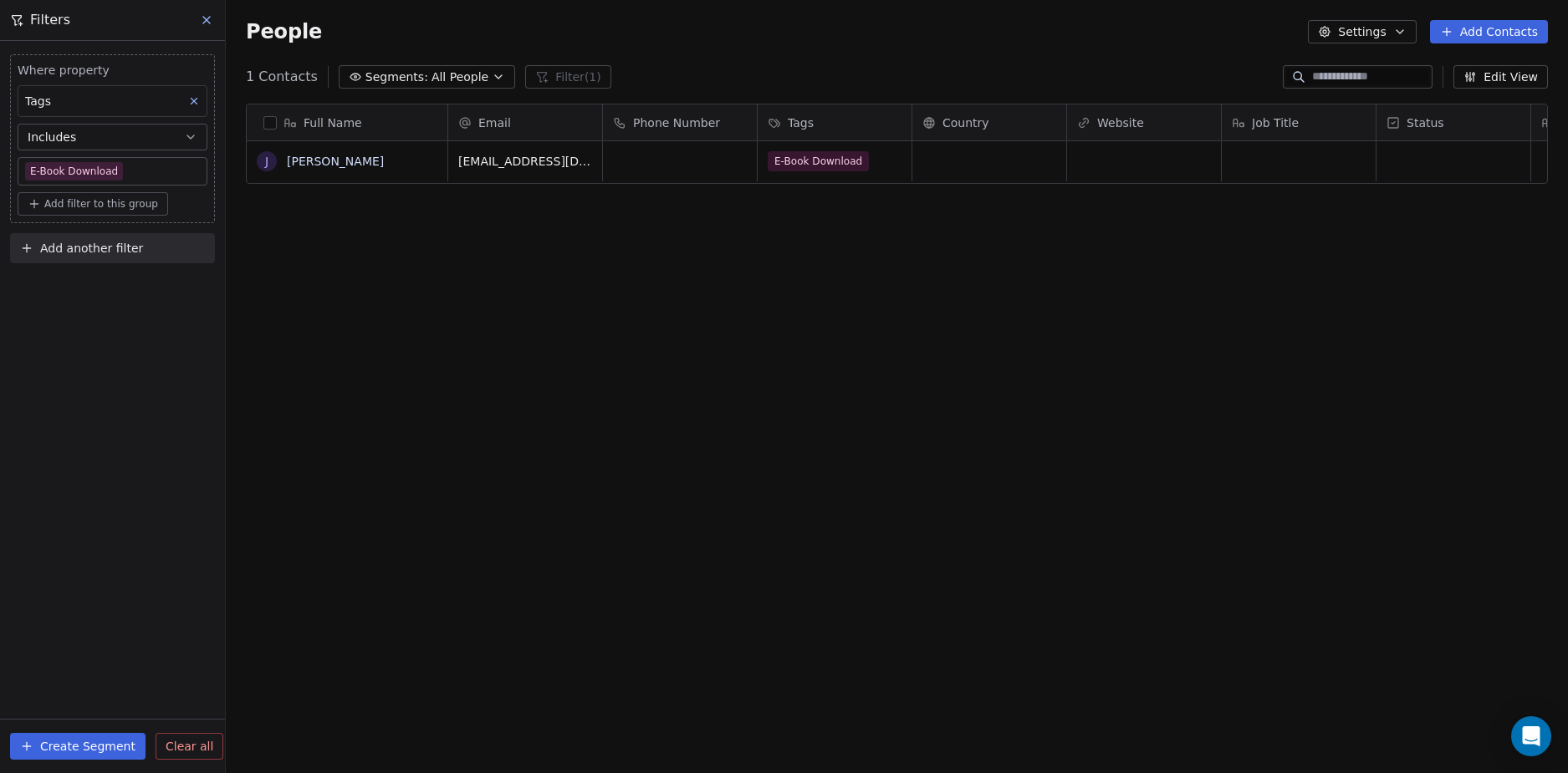
click at [108, 327] on div "Where property Tags Includes E-Book Download Add filter to this group Add anoth…" at bounding box center [112, 406] width 225 height 732
click at [149, 172] on body "D Nordic Alpha Contacts People Marketing Workflows Campaigns Sales Sequences Be…" at bounding box center [784, 386] width 1568 height 773
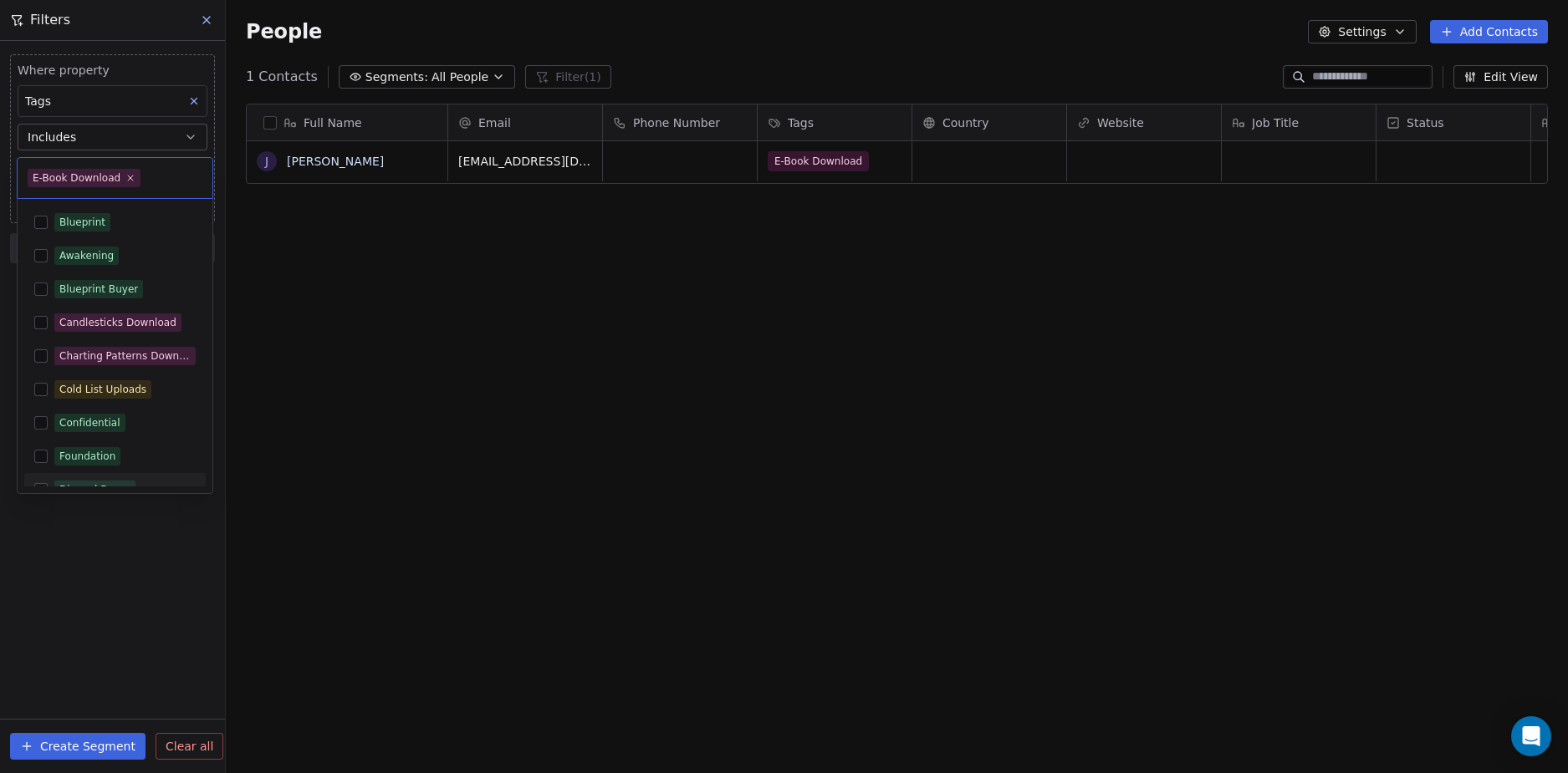
click at [113, 541] on html "D Nordic Alpha Contacts People Marketing Workflows Campaigns Sales Sequences Be…" at bounding box center [784, 386] width 1568 height 773
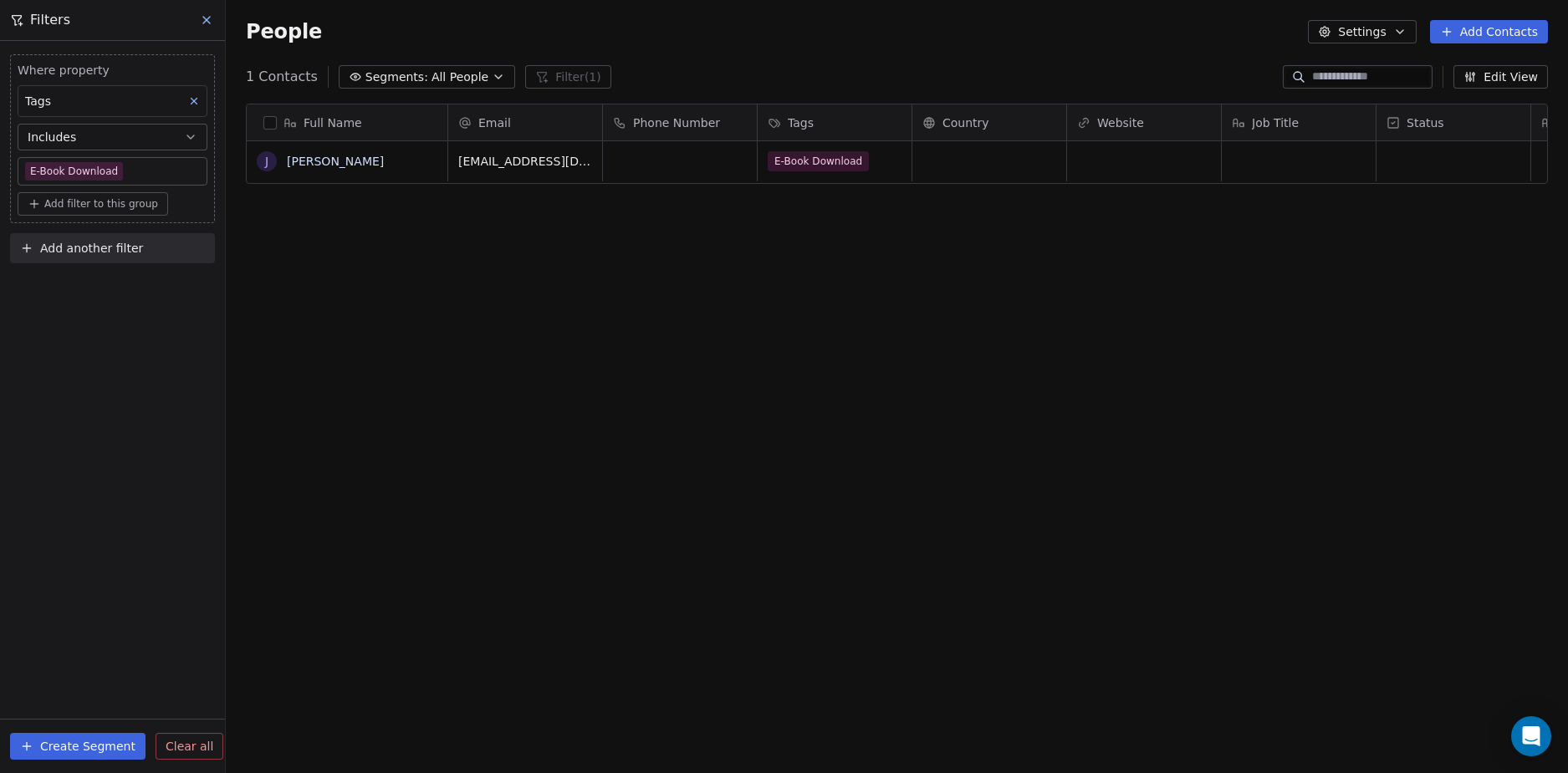
click at [104, 204] on span "Add filter to this group" at bounding box center [101, 204] width 114 height 14
click at [115, 238] on span "Contact properties" at bounding box center [89, 240] width 109 height 18
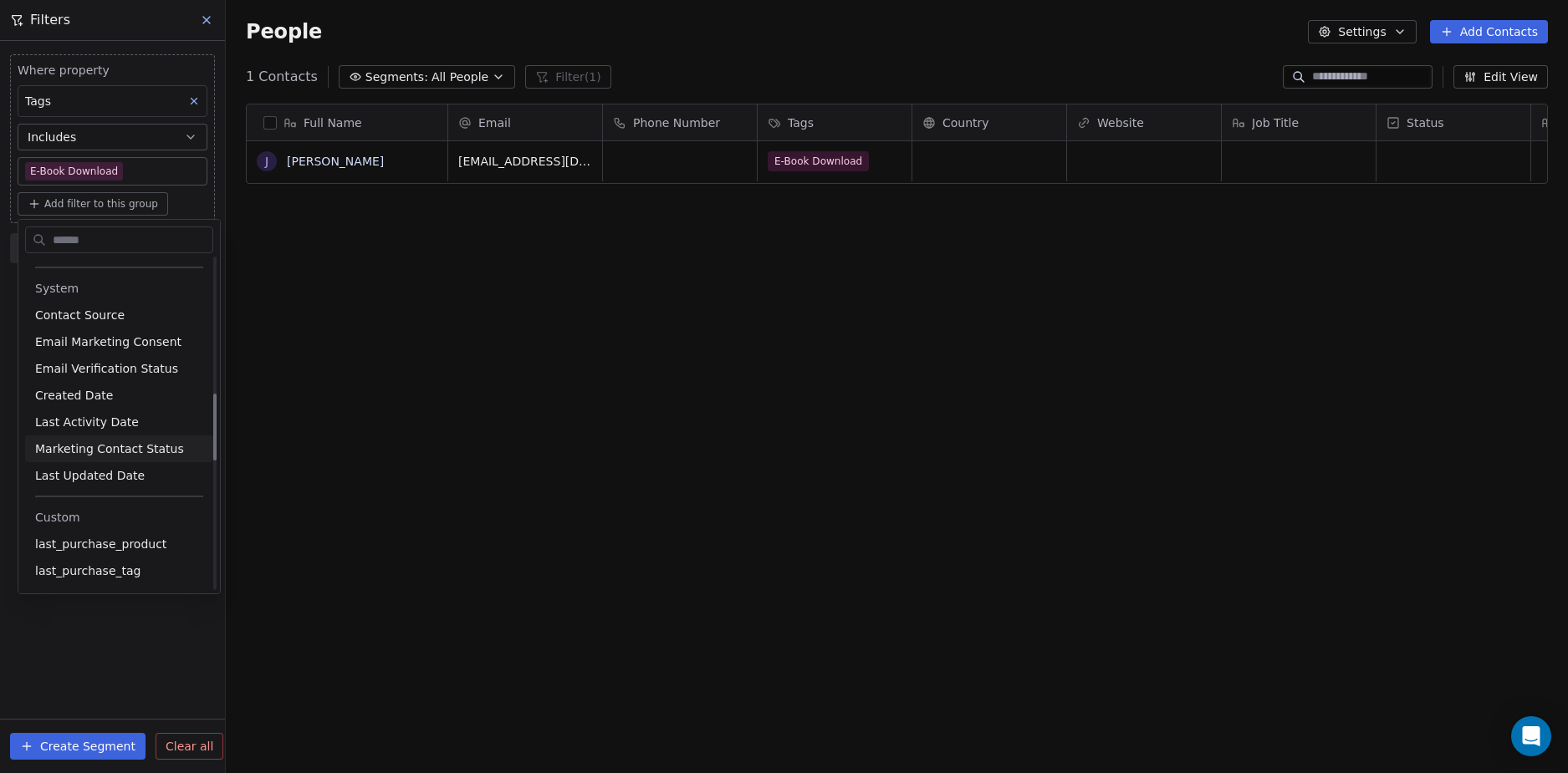
scroll to position [752, 0]
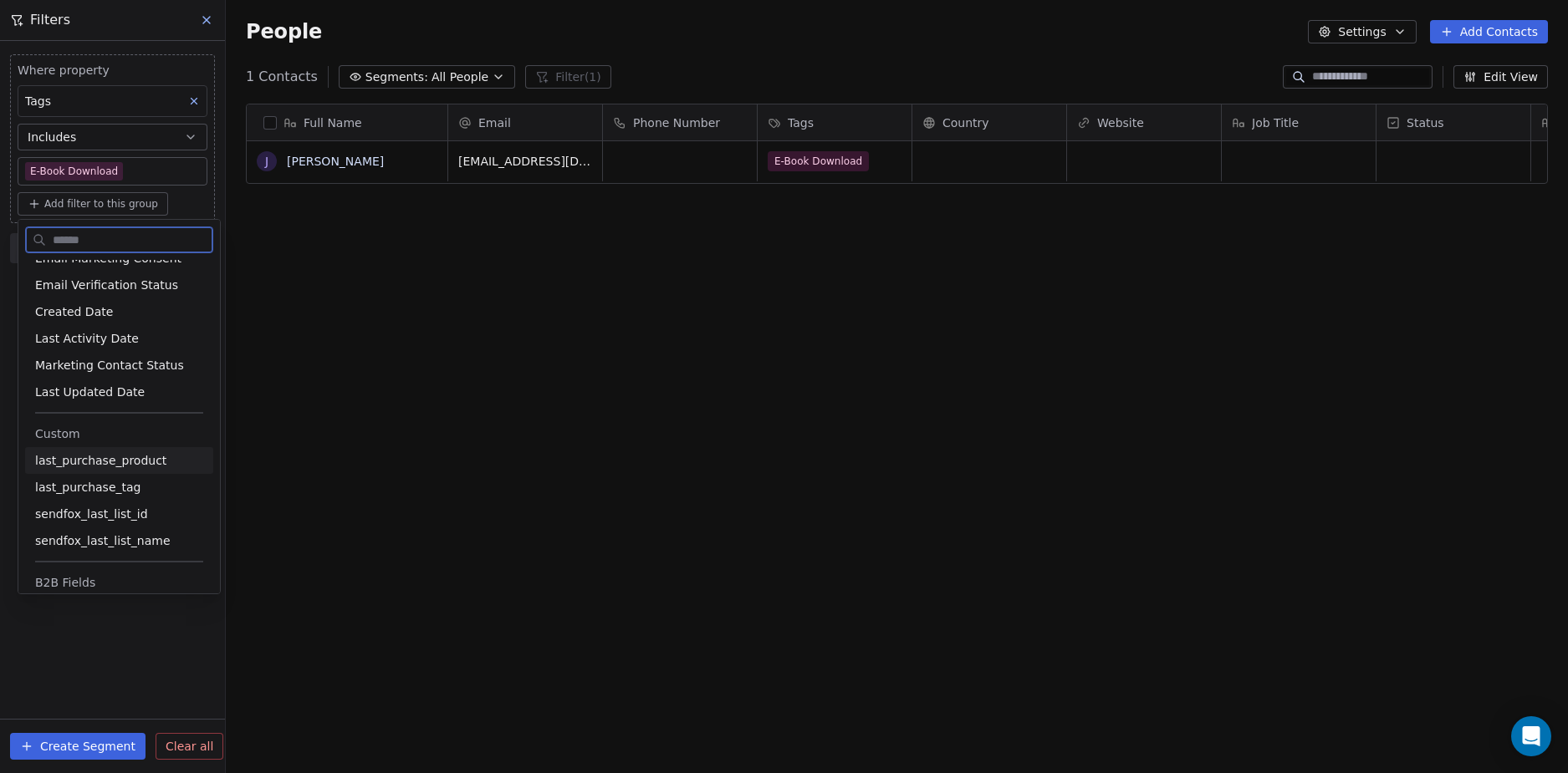
click at [116, 460] on span "last_purchase_product" at bounding box center [100, 461] width 132 height 17
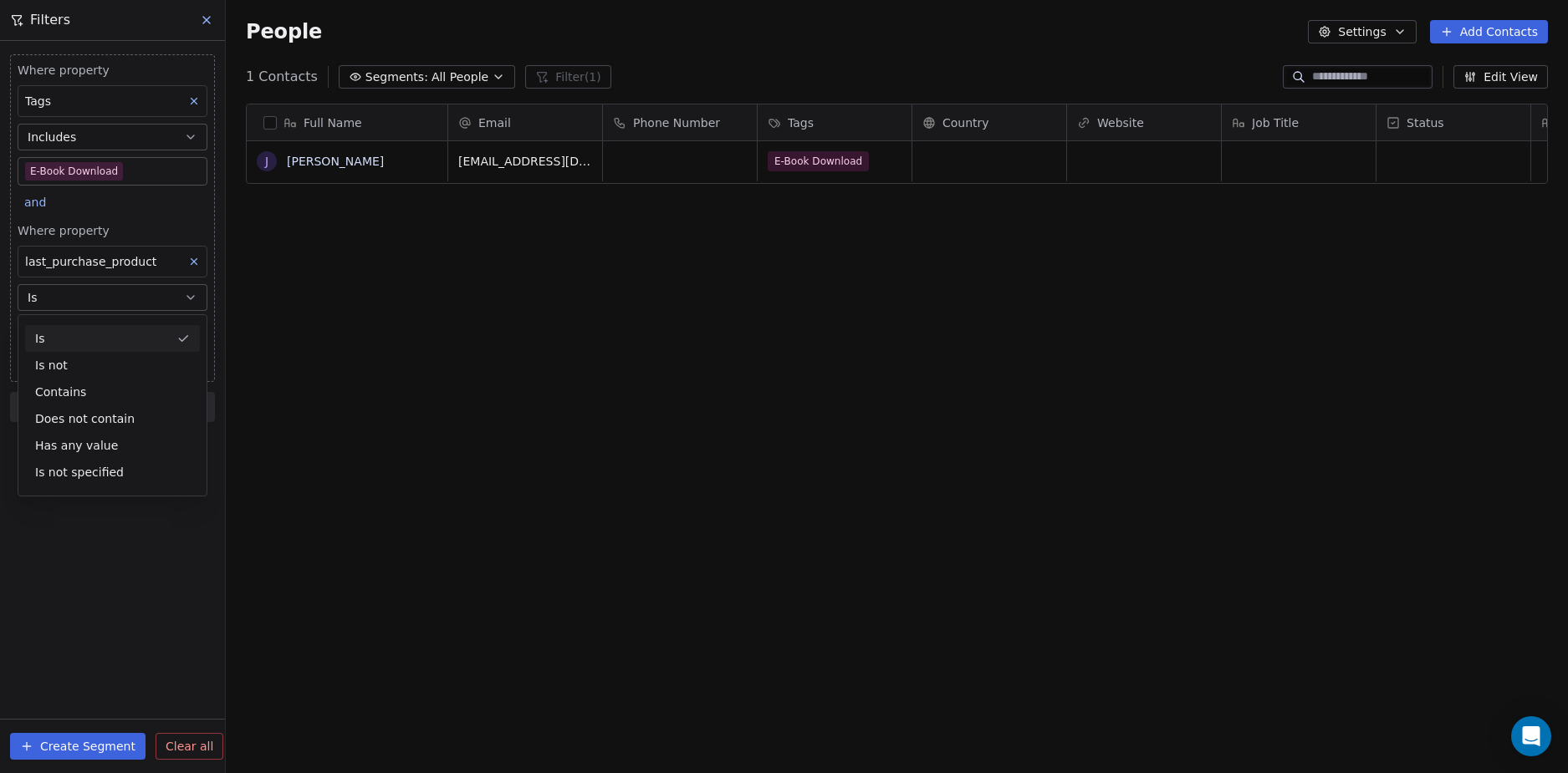
click at [200, 291] on button "Is" at bounding box center [113, 298] width 190 height 27
click at [173, 329] on input at bounding box center [113, 331] width 188 height 25
click at [114, 337] on input at bounding box center [113, 331] width 188 height 25
click at [148, 331] on input at bounding box center [113, 331] width 188 height 25
click at [190, 260] on icon at bounding box center [194, 261] width 12 height 12
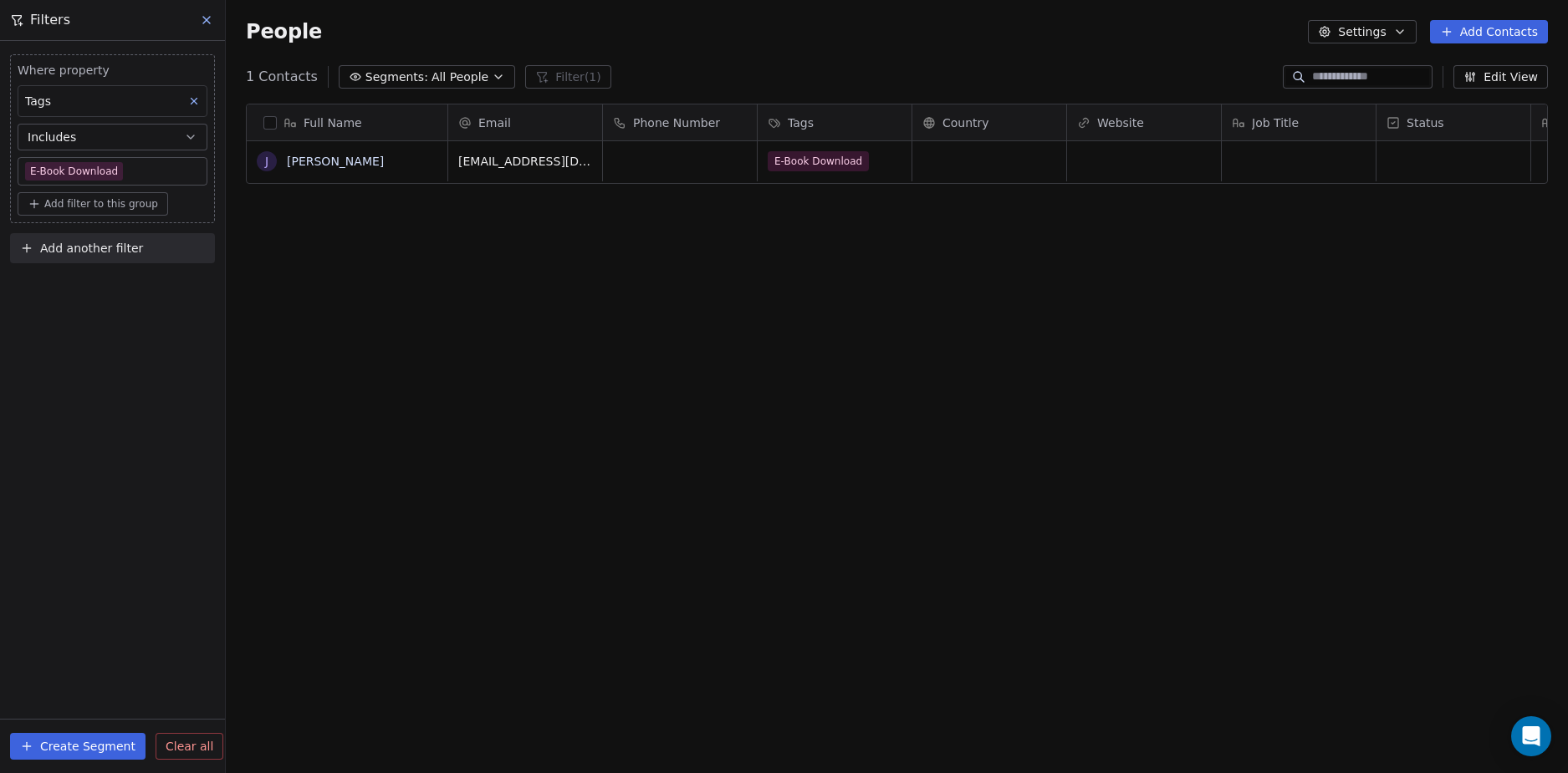
click at [143, 203] on span "Add filter to this group" at bounding box center [101, 204] width 114 height 14
click at [124, 238] on span "Contact properties" at bounding box center [89, 240] width 109 height 18
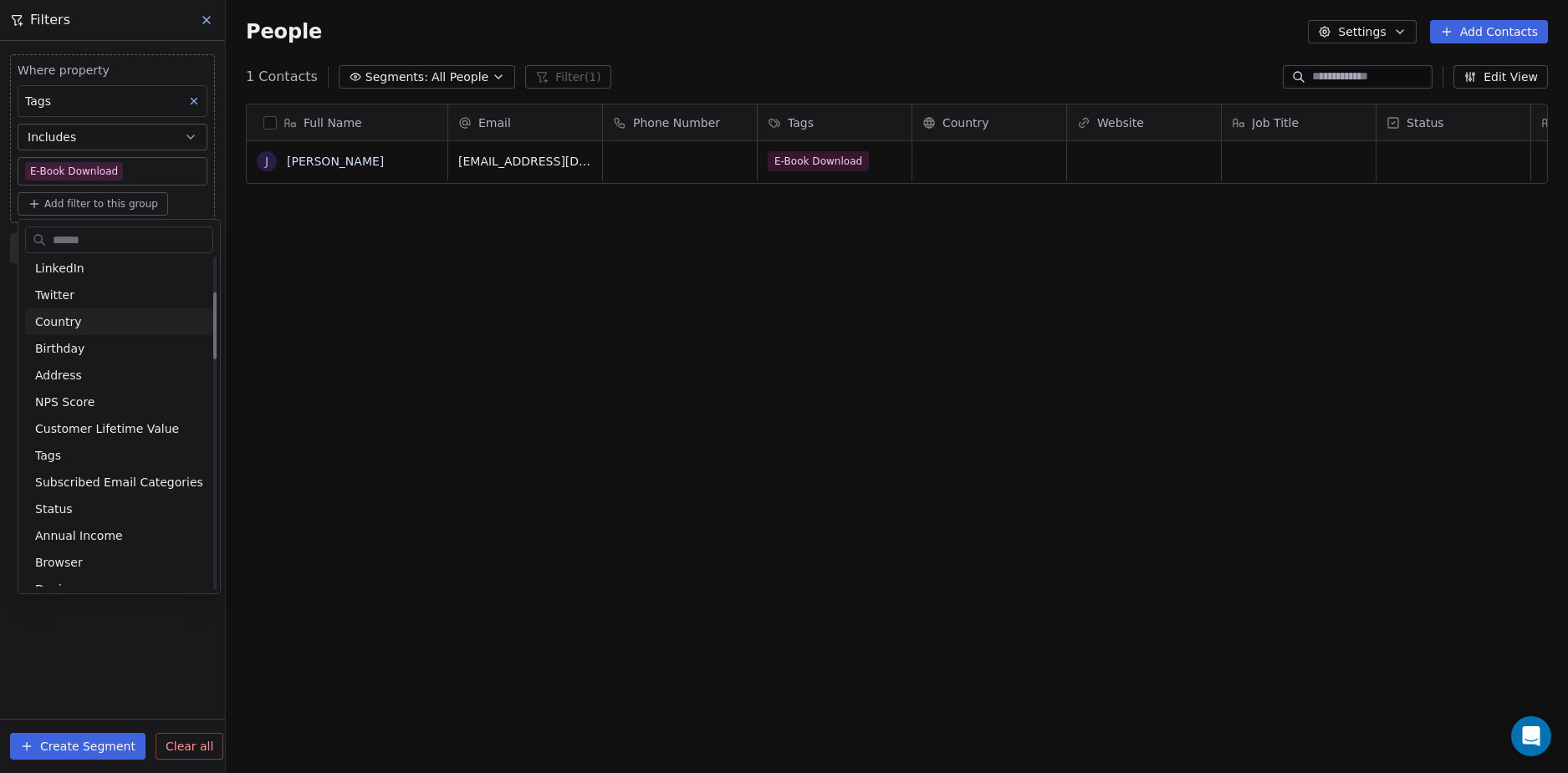
scroll to position [250, 0]
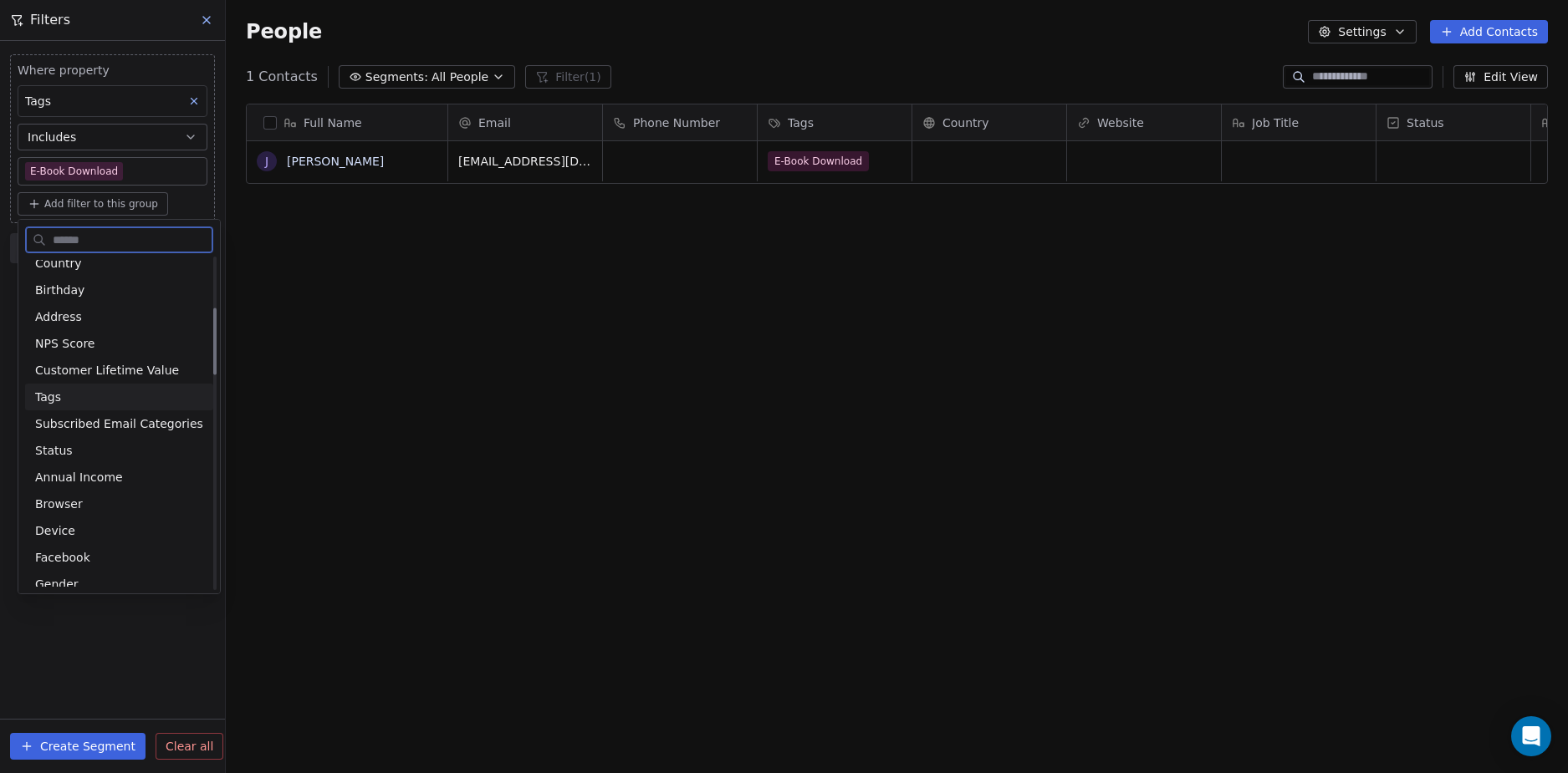
click at [98, 393] on div "Tags" at bounding box center [119, 397] width 168 height 17
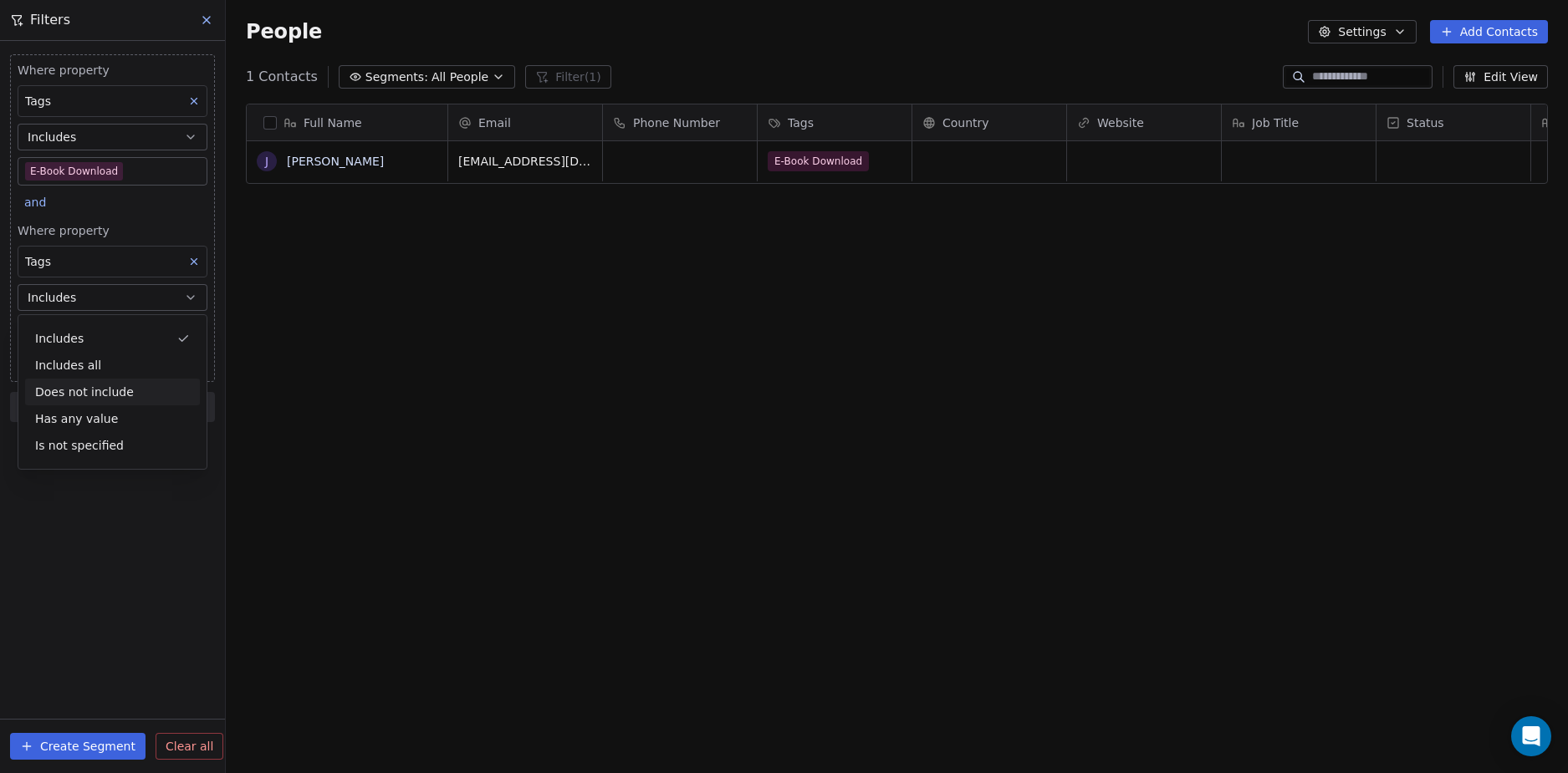
click at [133, 389] on div "Does not include" at bounding box center [113, 392] width 175 height 27
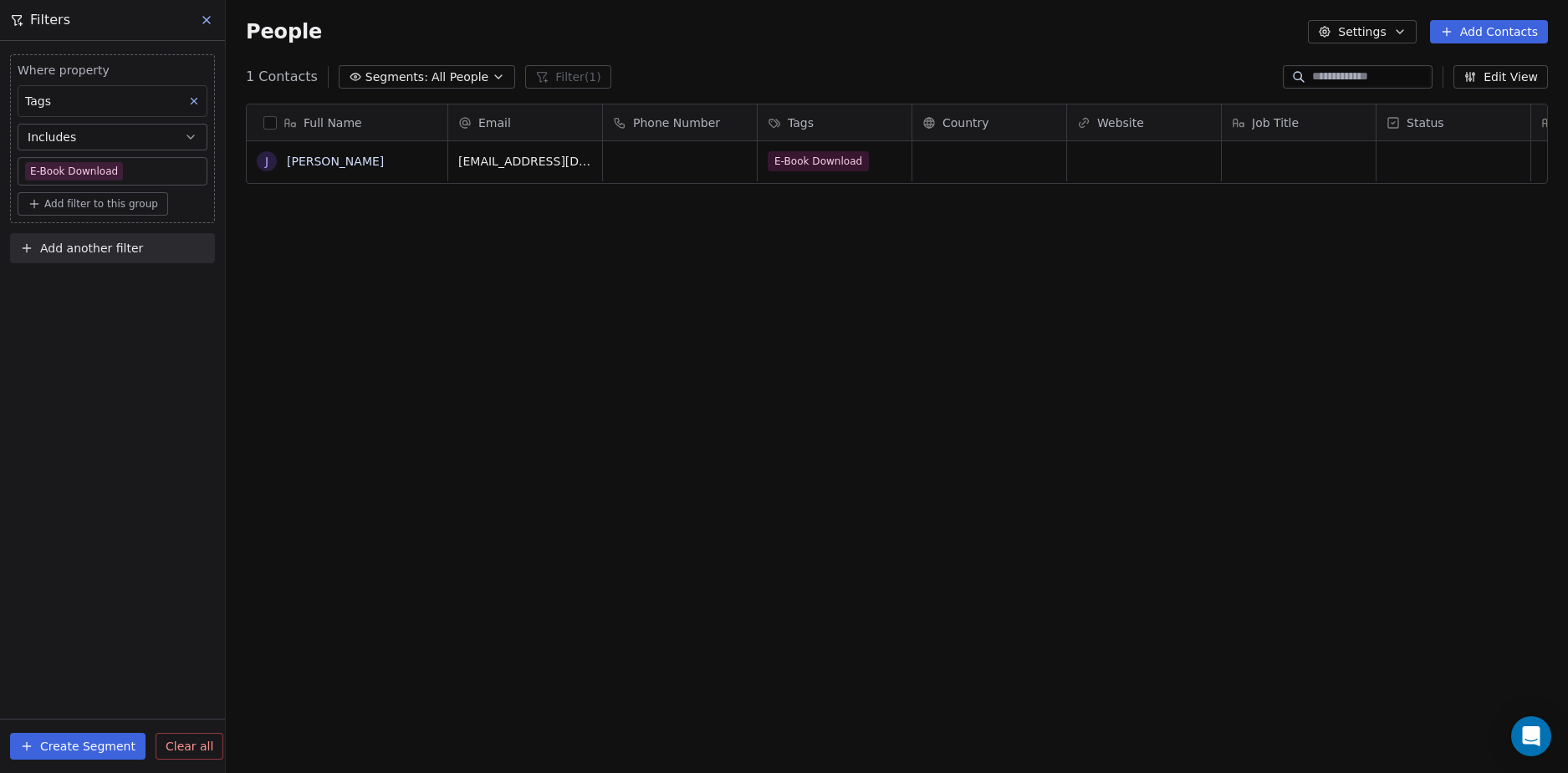
click at [100, 202] on span "Add filter to this group" at bounding box center [101, 204] width 114 height 14
click at [93, 239] on span "Contact properties" at bounding box center [89, 240] width 109 height 18
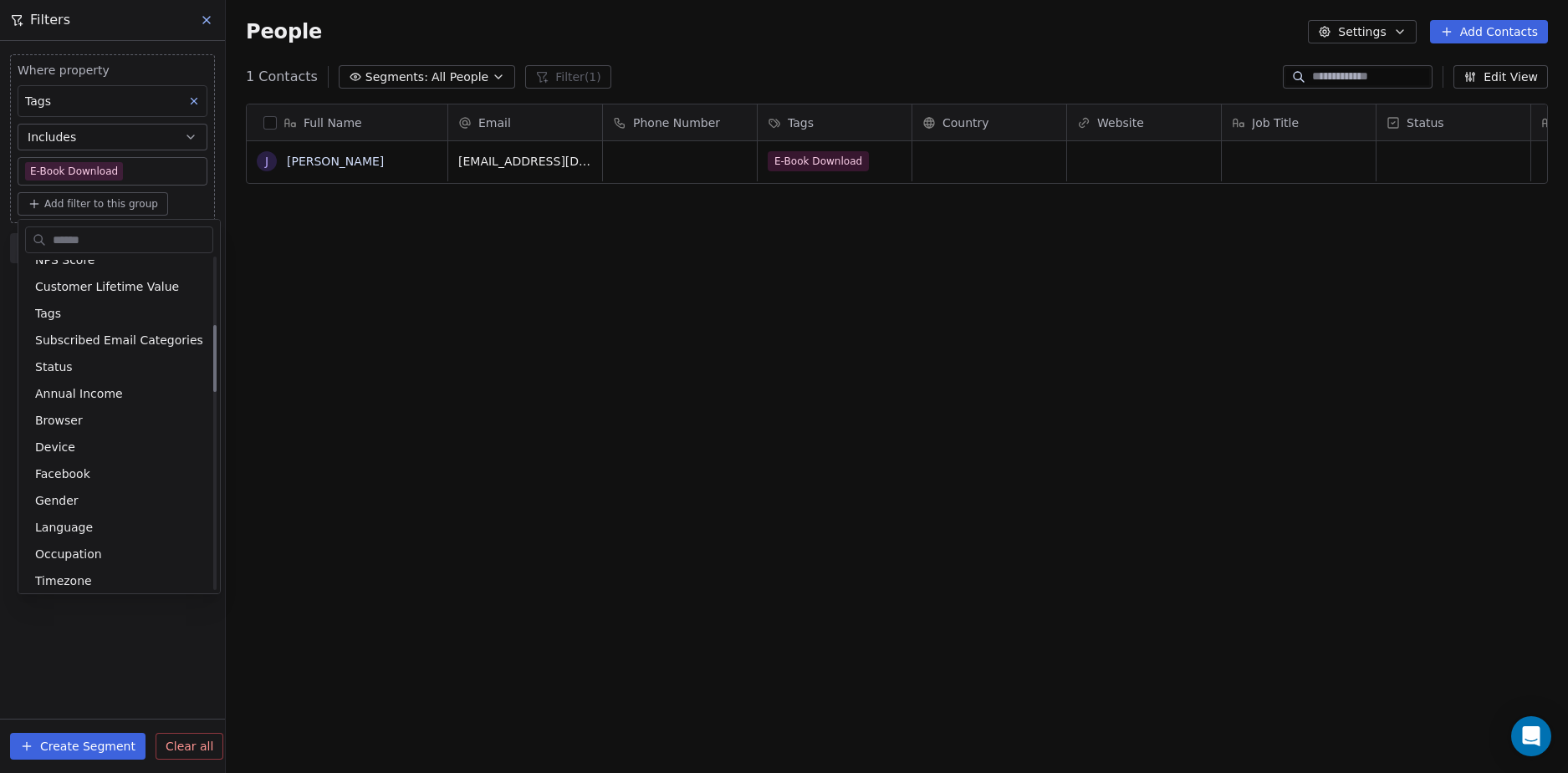
scroll to position [417, 0]
click at [153, 629] on html "D Nordic Alpha Contacts People Marketing Workflows Campaigns Sales Sequences Be…" at bounding box center [784, 386] width 1568 height 773
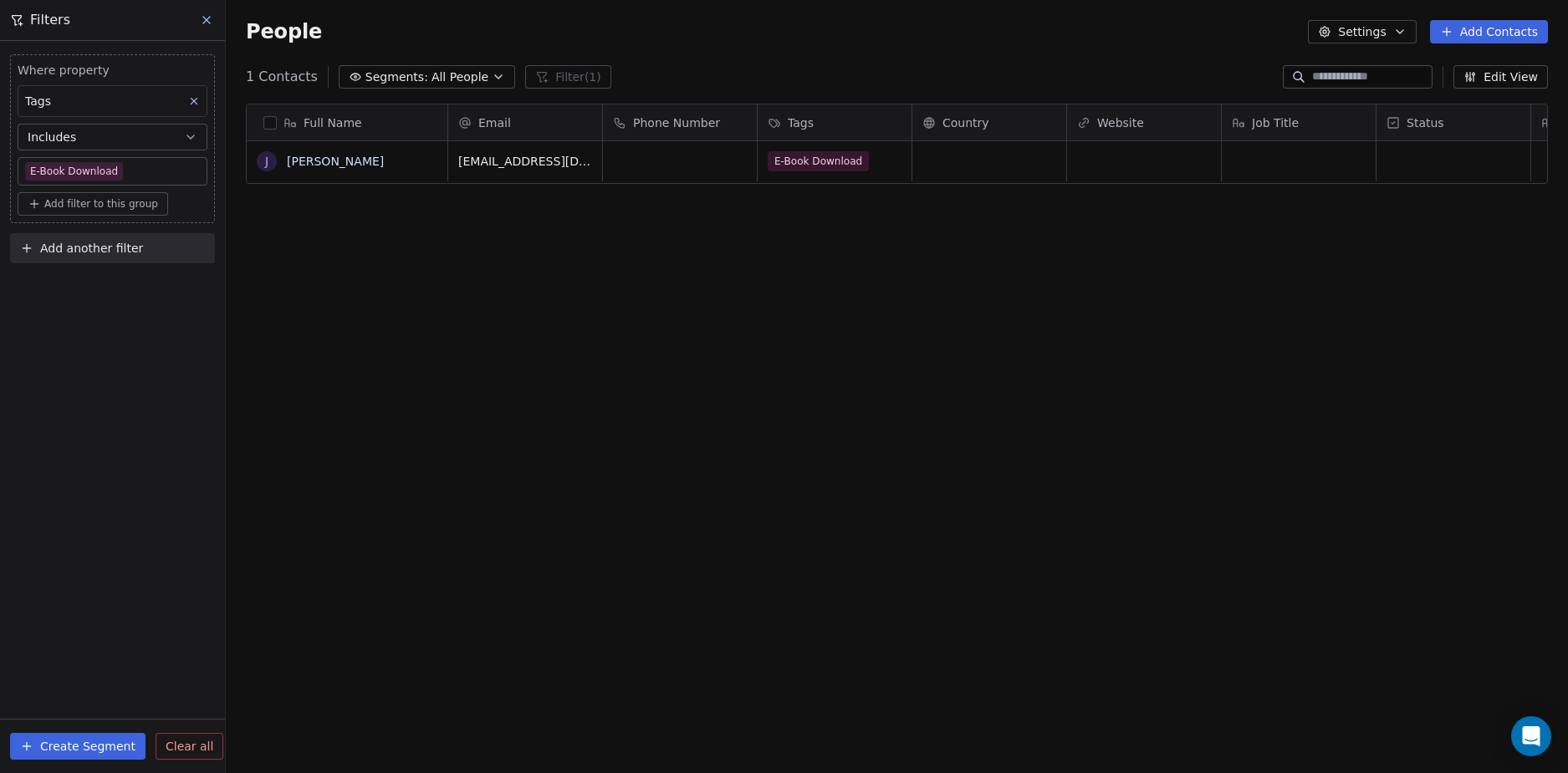
click at [98, 462] on div "Where property Tags Includes E-Book Download Add filter to this group Add anoth…" at bounding box center [112, 406] width 225 height 732
click at [155, 137] on button "Includes" at bounding box center [113, 137] width 190 height 27
click at [125, 436] on div "Where property Tags Includes E-Book Download Add filter to this group Add anoth…" at bounding box center [112, 406] width 225 height 732
click at [121, 198] on span "Add filter to this group" at bounding box center [101, 204] width 114 height 14
click at [118, 249] on span "Contact properties" at bounding box center [89, 240] width 109 height 18
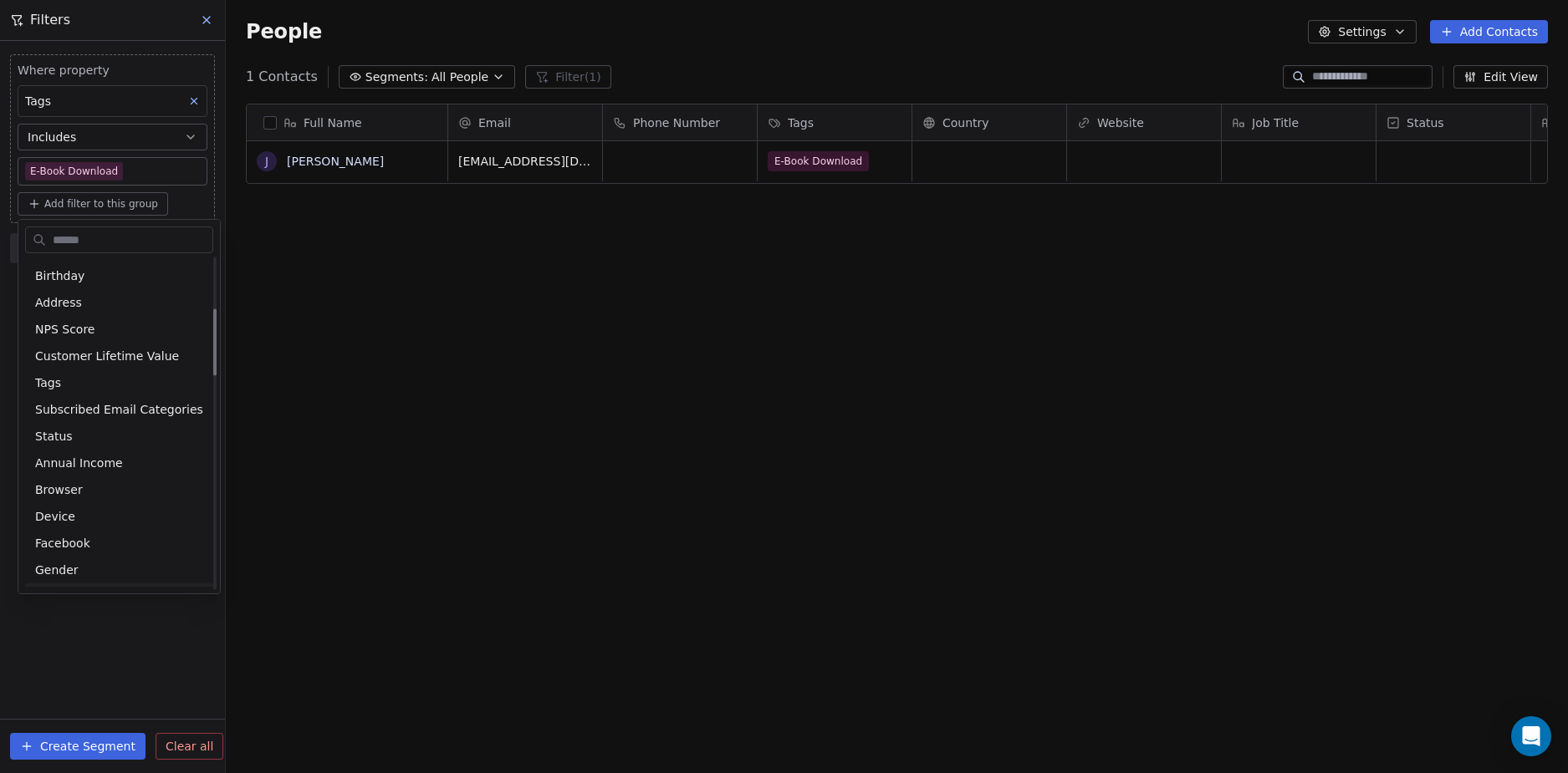
scroll to position [250, 0]
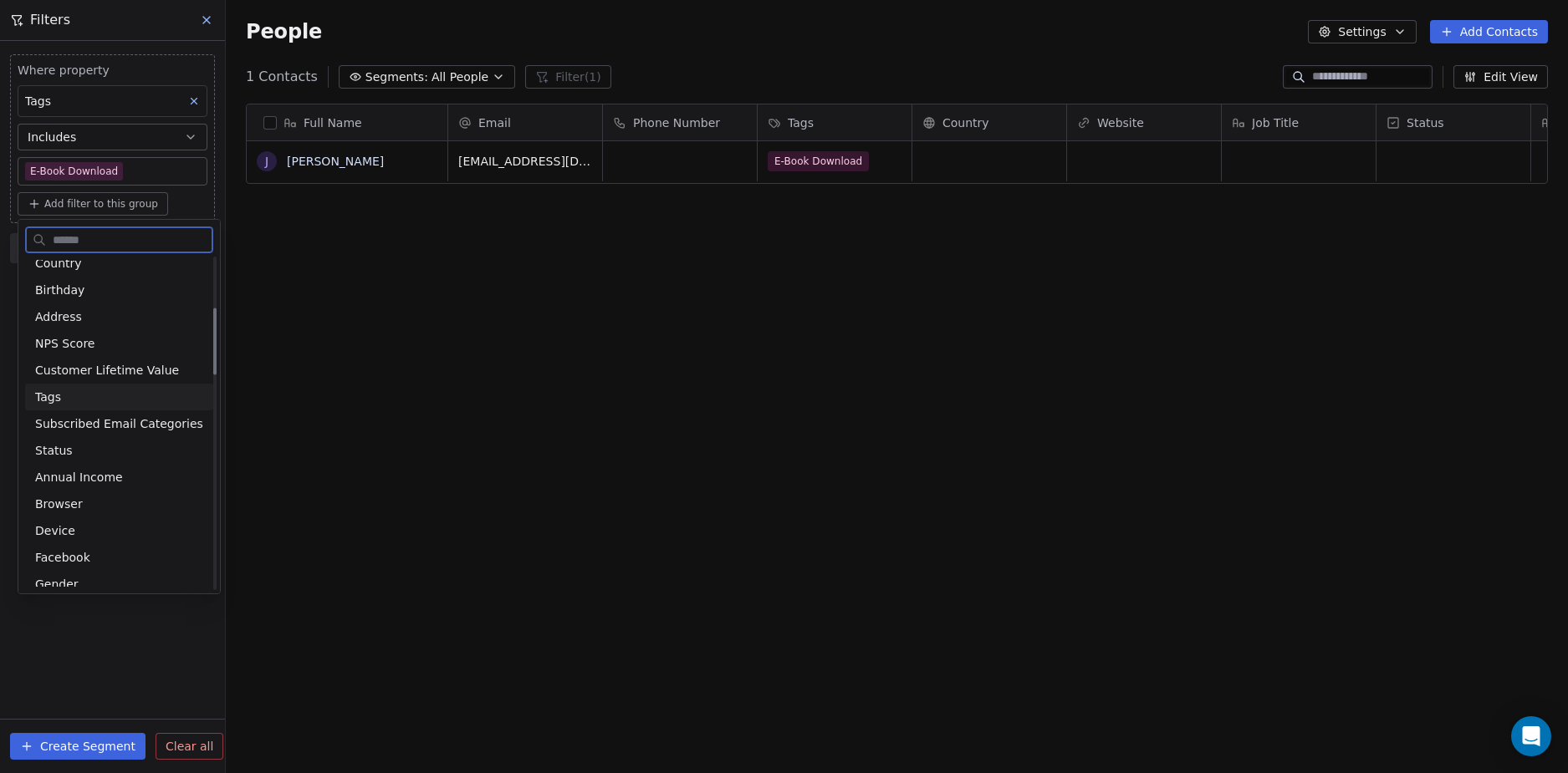
click at [117, 396] on div "Tags" at bounding box center [119, 397] width 168 height 17
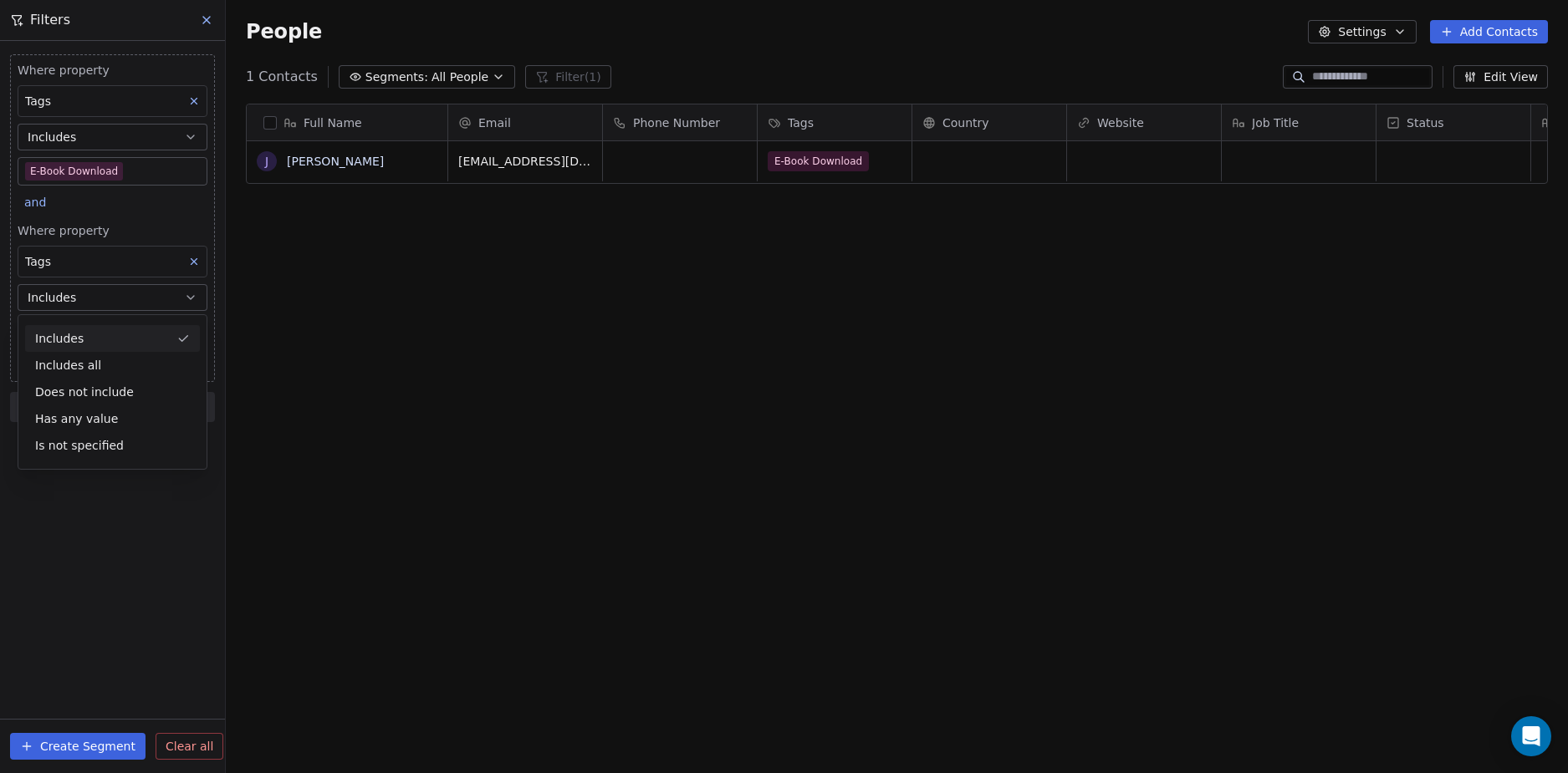
click at [160, 212] on div "Where property Tags Includes E-Book Download and Where property Tags Includes S…" at bounding box center [112, 218] width 205 height 328
click at [165, 211] on div "Where property Tags Includes E-Book Download and Where property Tags Includes S…" at bounding box center [112, 218] width 205 height 328
click at [143, 610] on div "Where property Tags Includes E-Book Download and Where property Tags Includes S…" at bounding box center [112, 406] width 225 height 732
click at [133, 602] on div "Where property Tags Includes E-Book Download and Where property Tags Includes S…" at bounding box center [112, 406] width 225 height 732
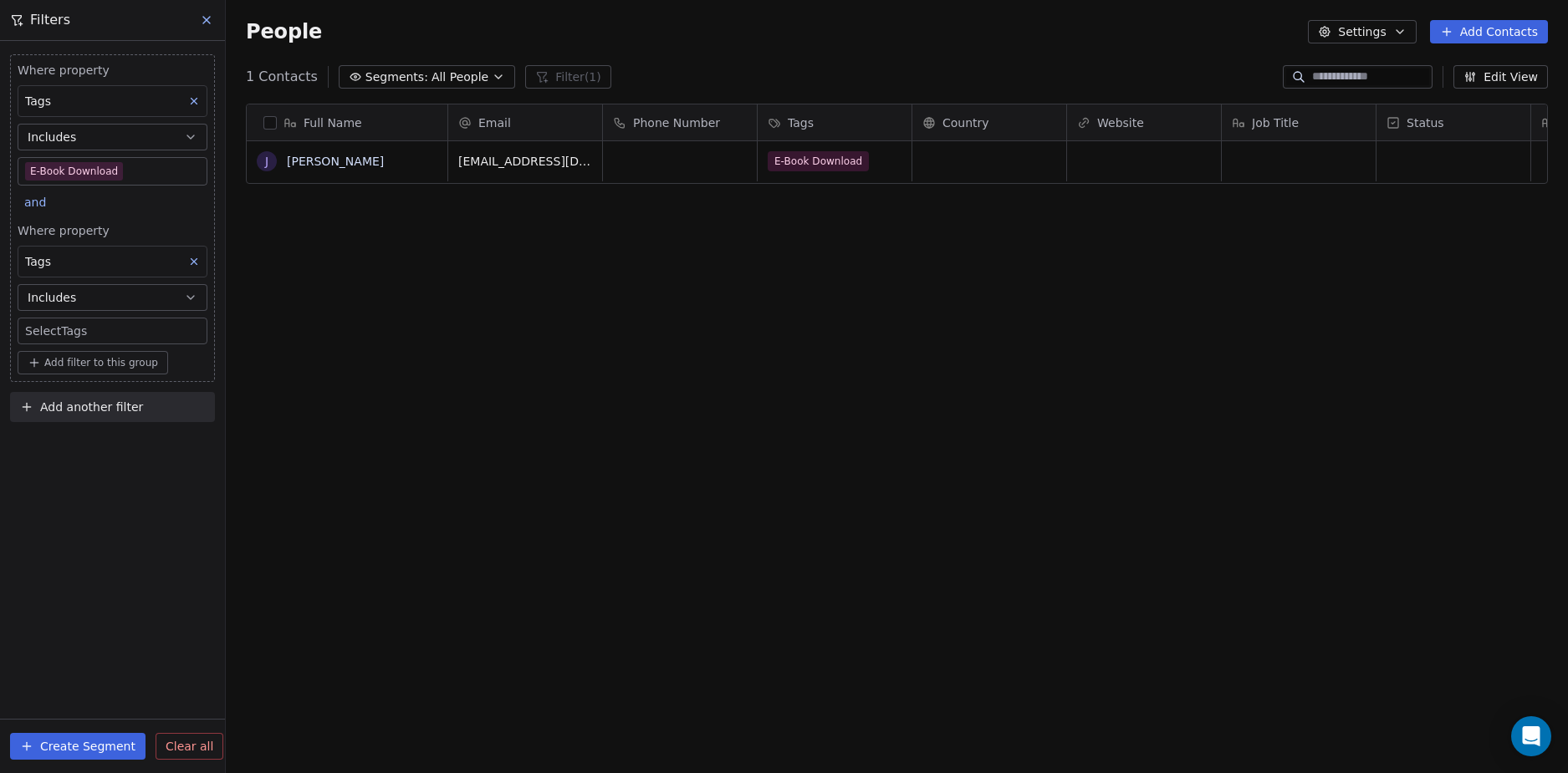
click at [85, 549] on div "Where property Tags Includes E-Book Download and Where property Tags Includes S…" at bounding box center [112, 406] width 225 height 732
click at [137, 552] on div "Where property Tags Includes E-Book Download and Where property Tags Includes S…" at bounding box center [112, 406] width 225 height 732
click at [85, 496] on div "Where property Tags Includes E-Book Download and Where property Tags Includes S…" at bounding box center [112, 406] width 225 height 732
click at [126, 513] on div "Where property Tags Includes E-Book Download and Where property Tags Includes S…" at bounding box center [112, 406] width 225 height 732
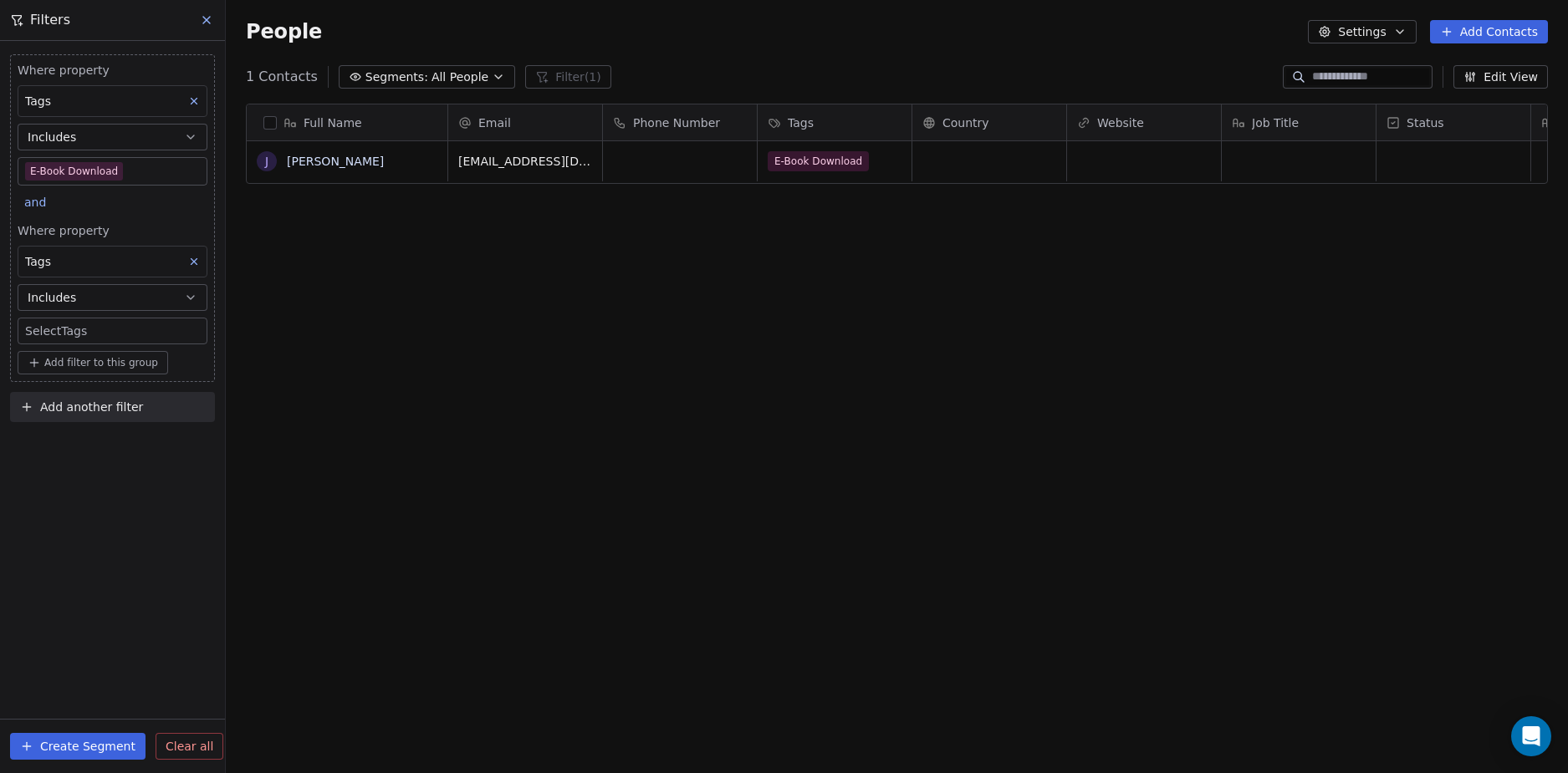
click at [71, 215] on div "Where property Tags Includes E-Book Download and Where property Tags Includes S…" at bounding box center [112, 218] width 205 height 328
click at [48, 199] on div "and" at bounding box center [37, 204] width 40 height 24
click at [186, 204] on html "D Nordic Alpha Contacts People Marketing Workflows Campaigns Sales Sequences Be…" at bounding box center [784, 386] width 1568 height 773
click at [189, 758] on button "Clear all" at bounding box center [189, 747] width 68 height 27
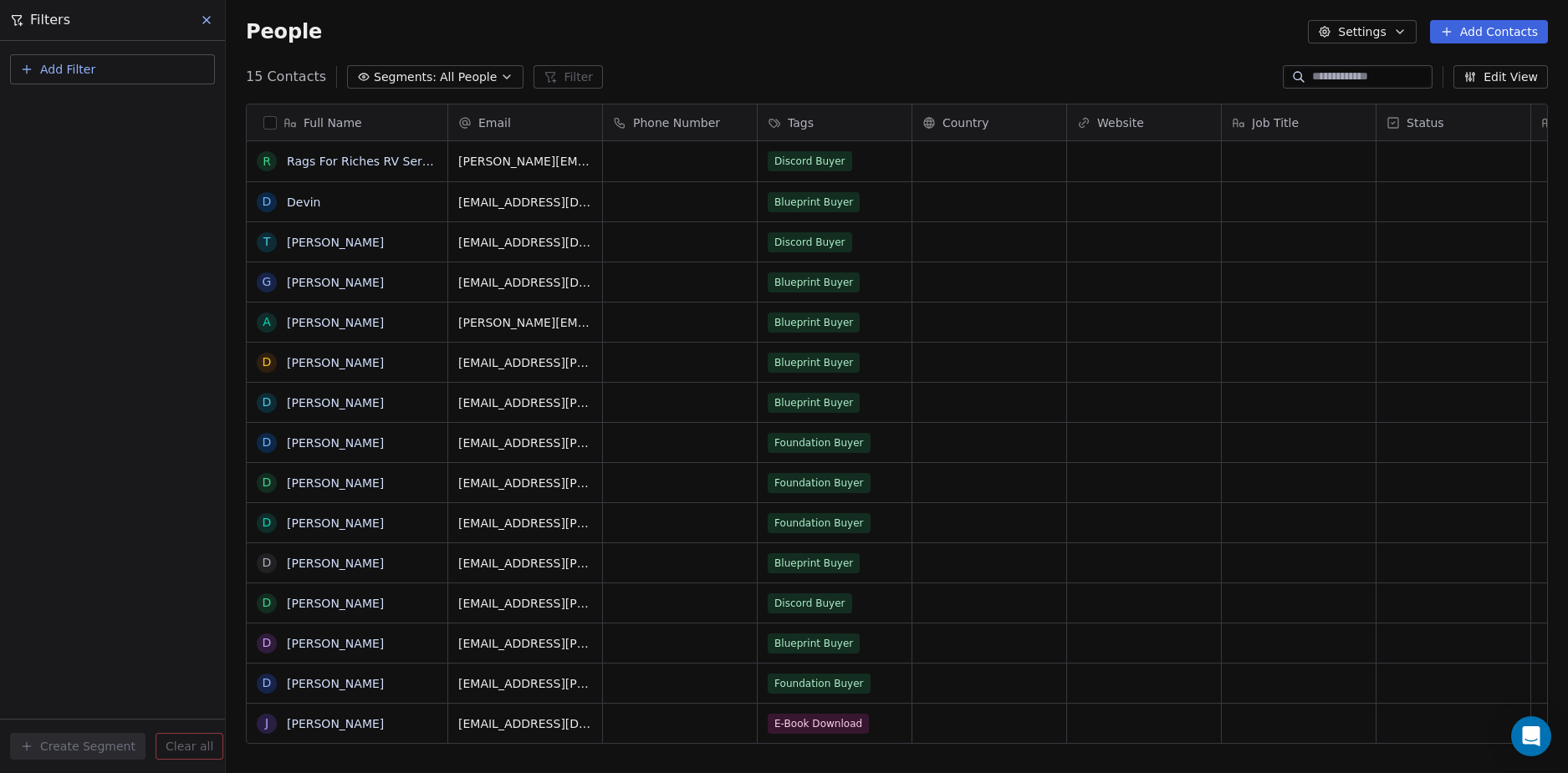
click at [197, 279] on div "Add Filter Create Segment Clear all" at bounding box center [112, 406] width 225 height 732
click at [120, 67] on button "Add Filter" at bounding box center [112, 69] width 205 height 30
click at [98, 107] on span "Contact properties" at bounding box center [82, 109] width 109 height 18
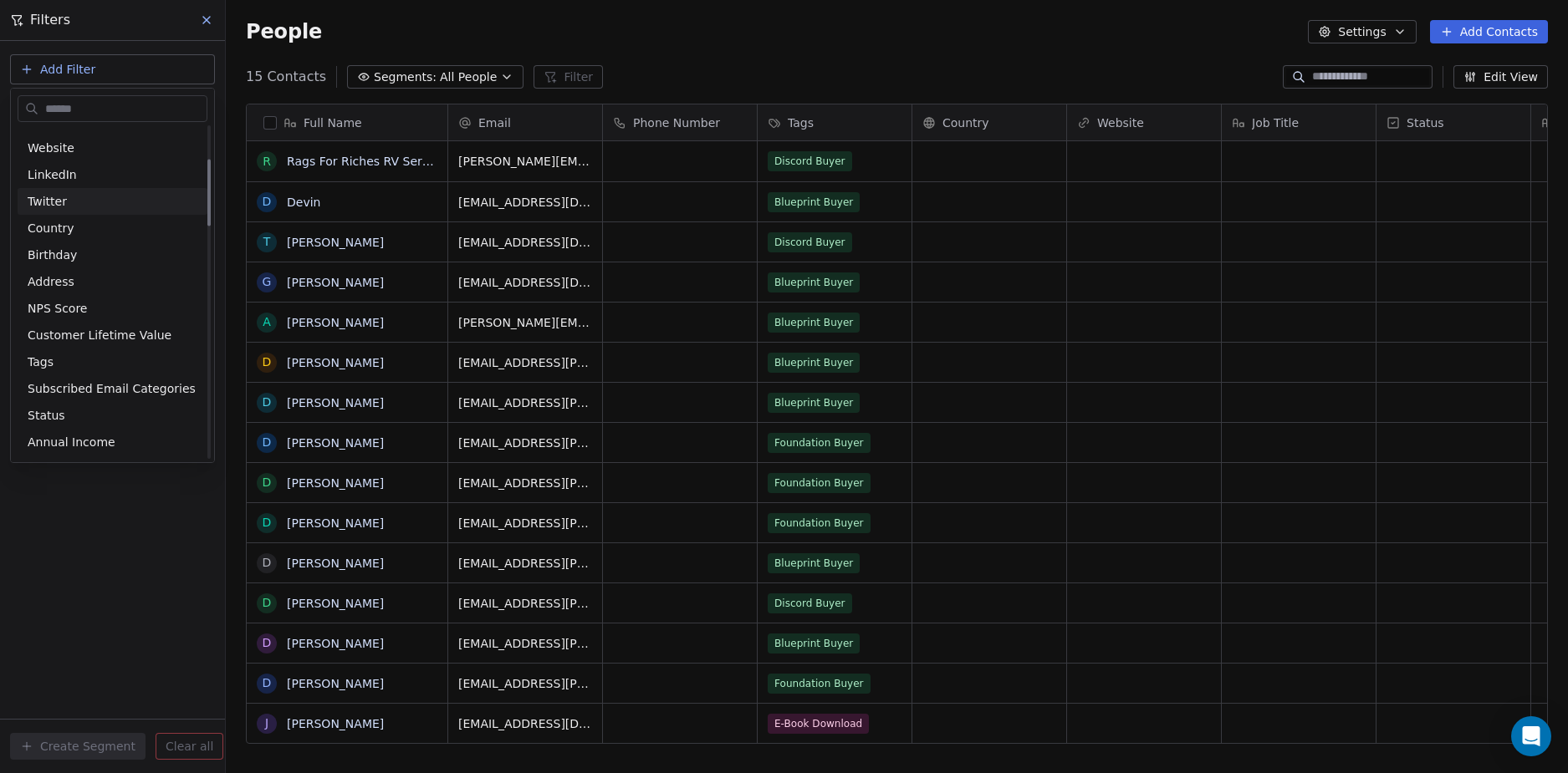
scroll to position [167, 0]
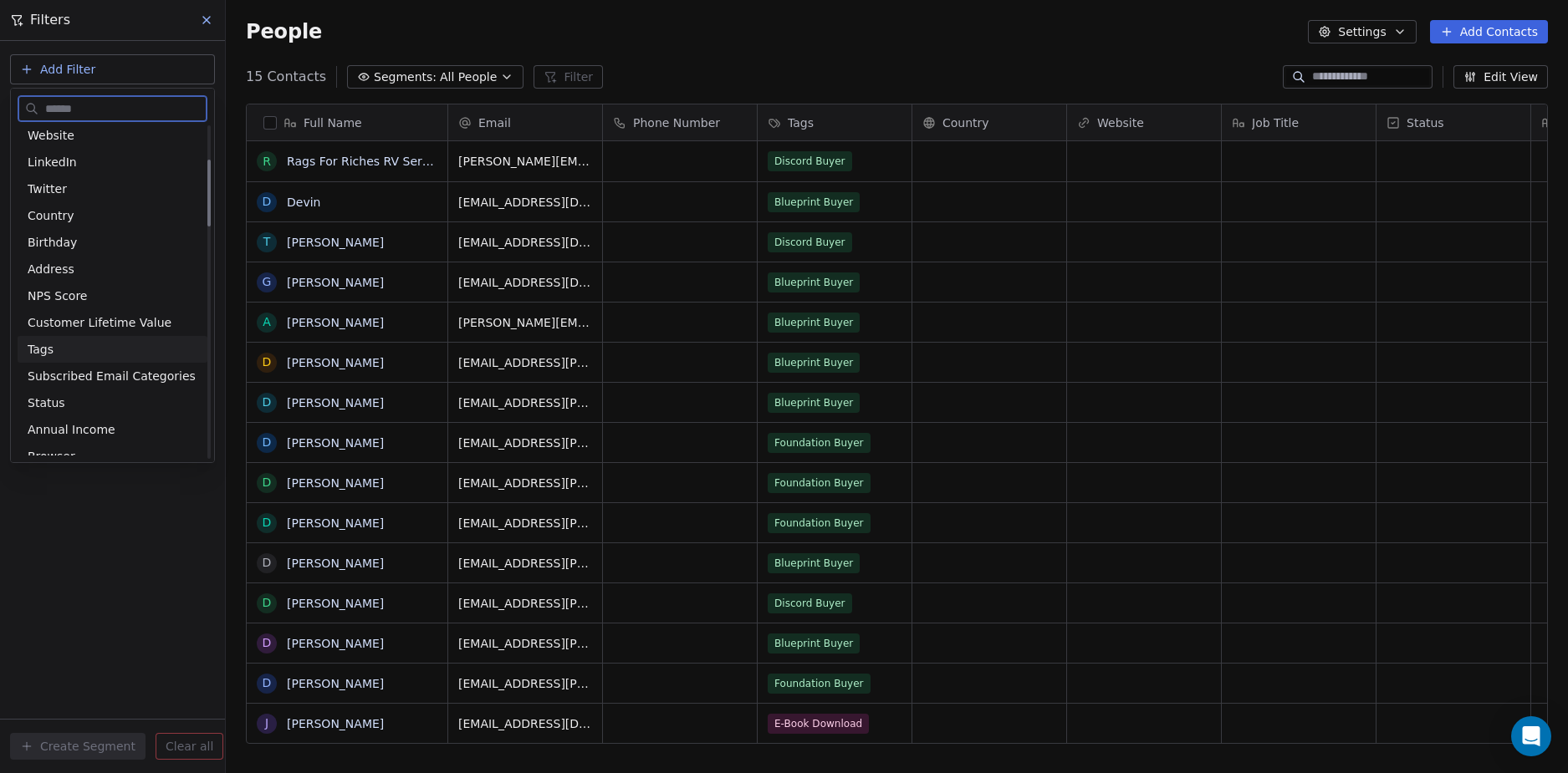
click at [81, 343] on div "Tags" at bounding box center [113, 350] width 170 height 17
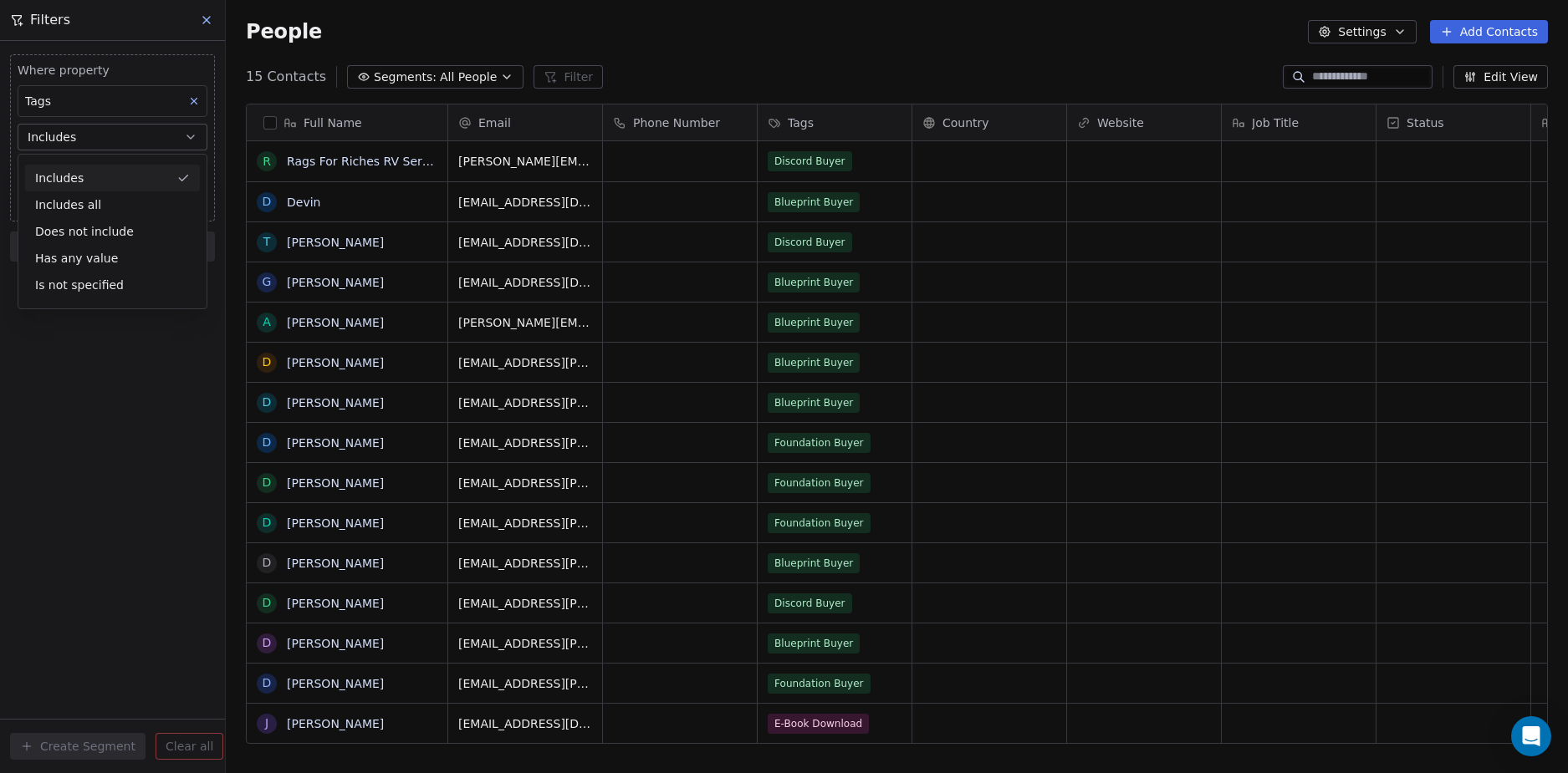
click at [99, 180] on div "Includes" at bounding box center [113, 178] width 175 height 27
click at [126, 171] on body "D Nordic Alpha Contacts People Marketing Workflows Campaigns Sales Sequences Be…" at bounding box center [784, 386] width 1568 height 773
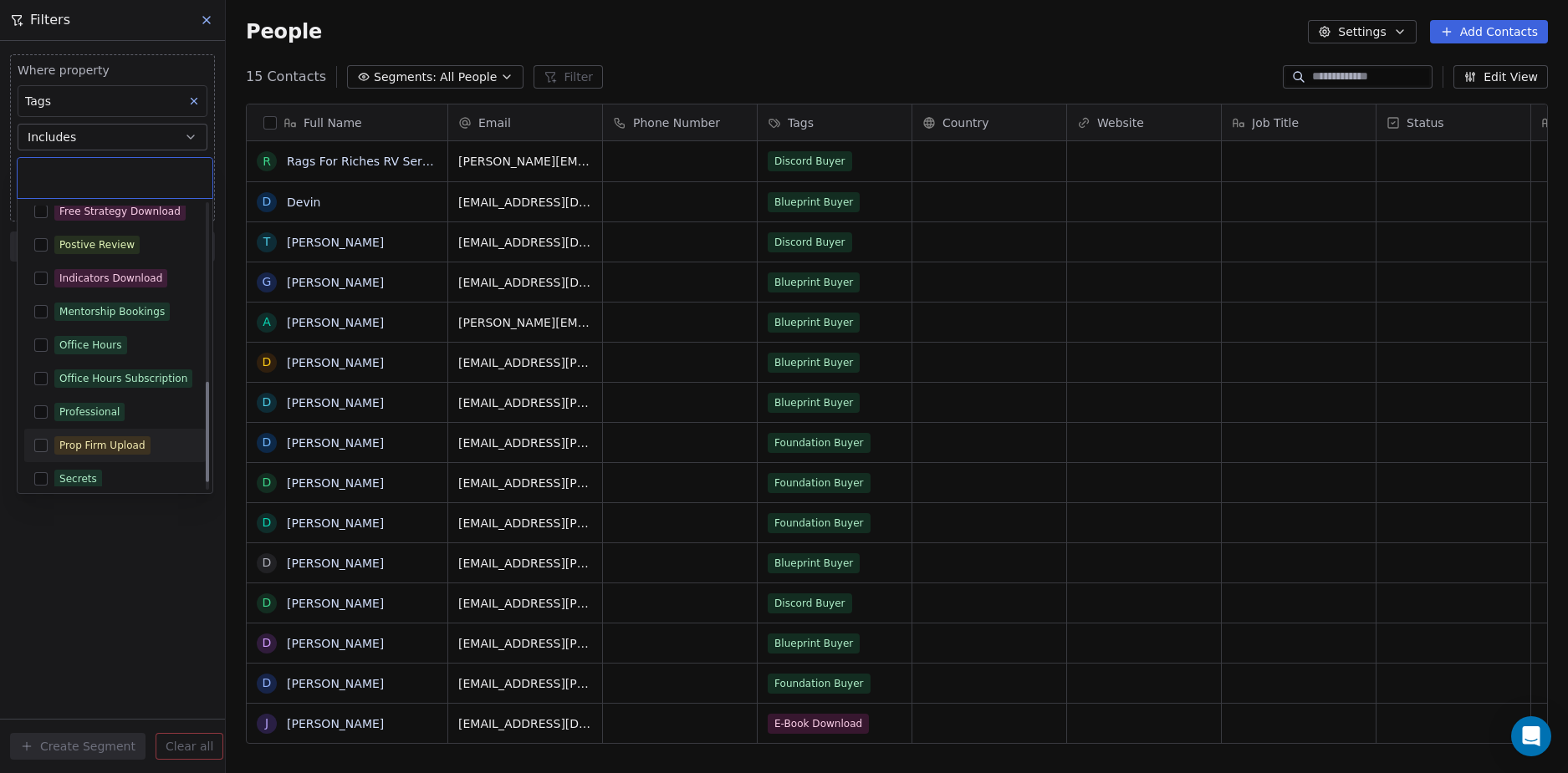
scroll to position [522, 0]
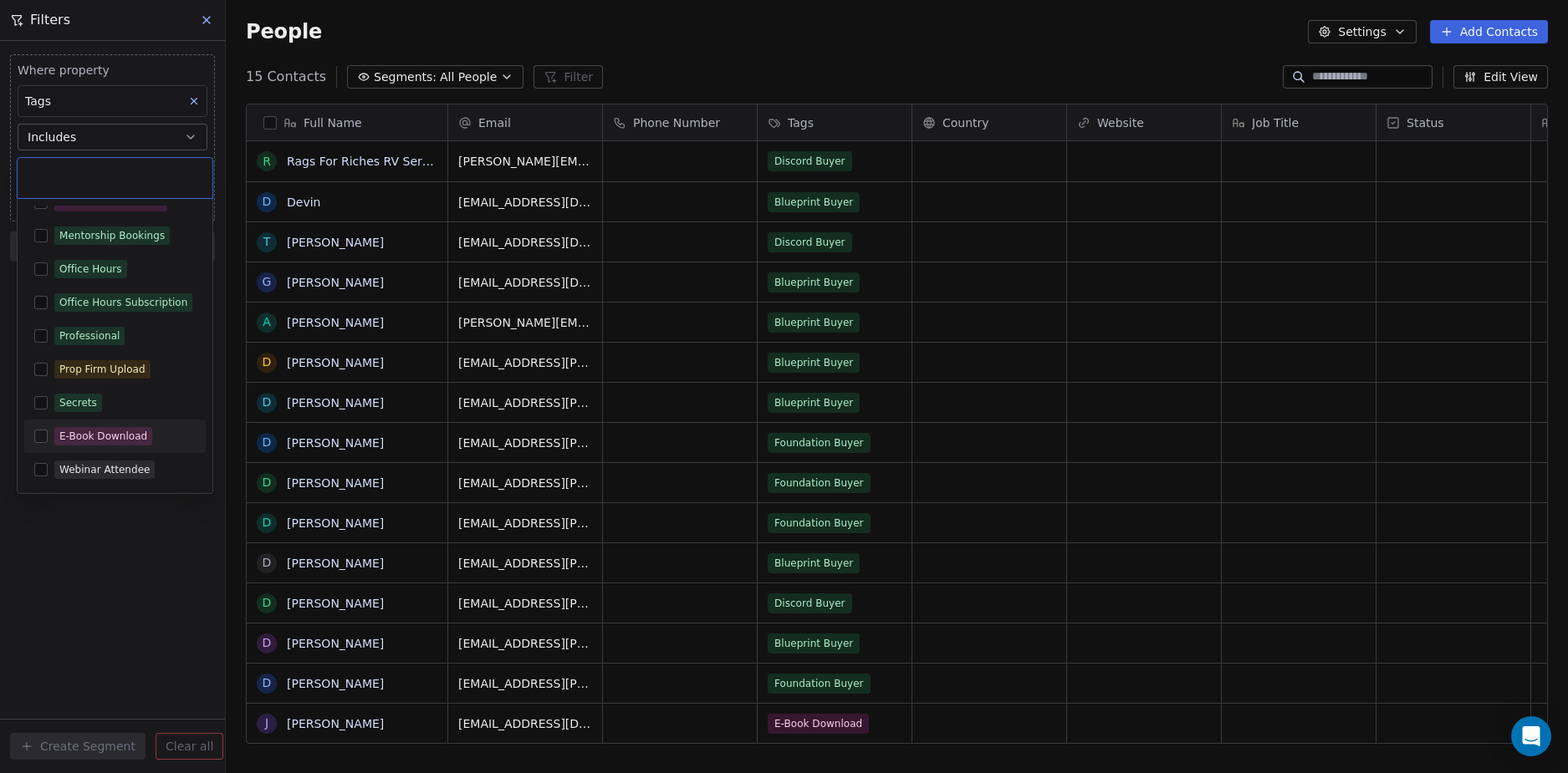
click at [115, 435] on div "E-Book Download" at bounding box center [103, 436] width 87 height 15
click at [104, 577] on html "D Nordic Alpha Contacts People Marketing Workflows Campaigns Sales Sequences Be…" at bounding box center [784, 386] width 1568 height 773
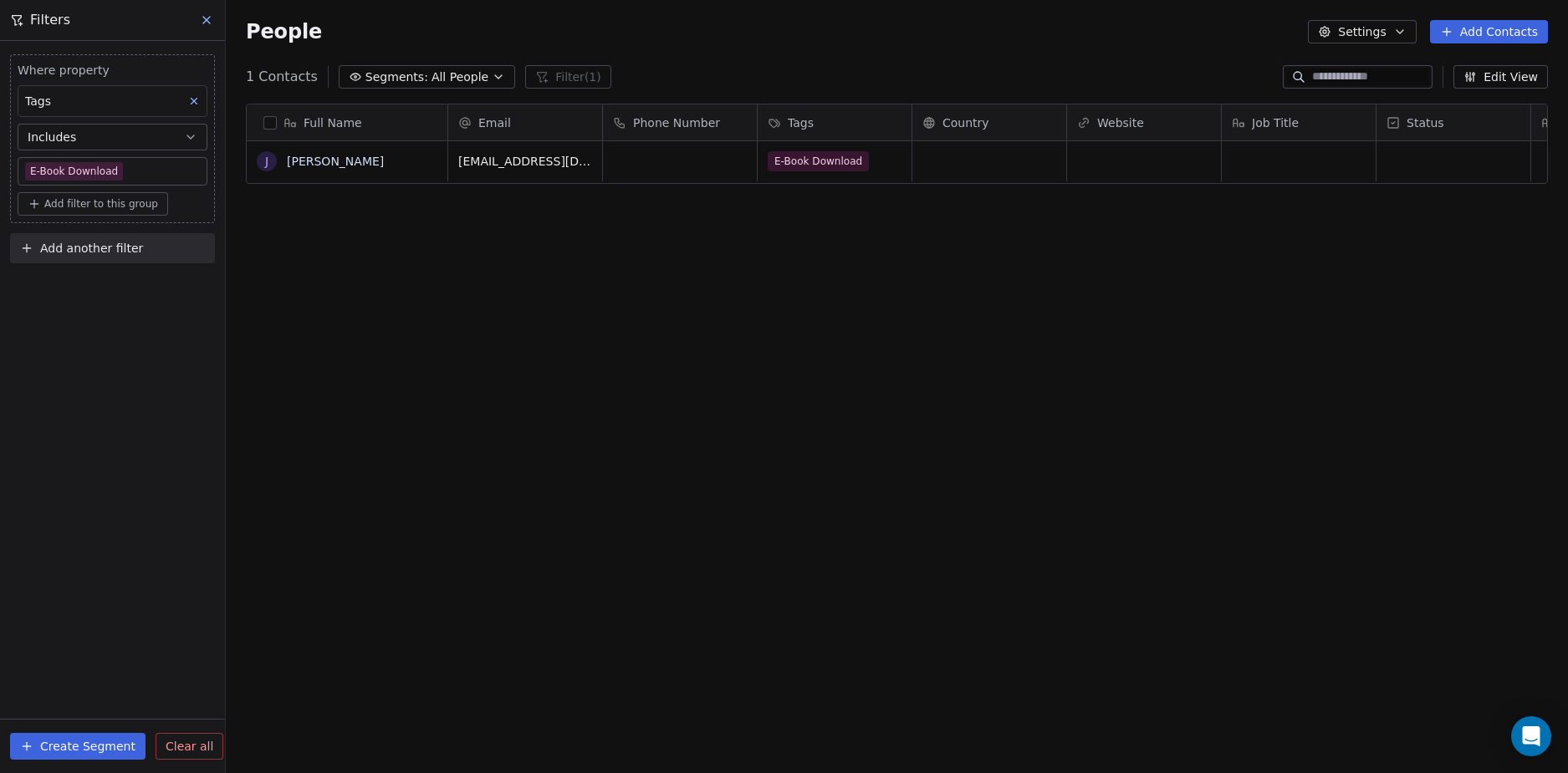
click at [104, 367] on div "Where property Tags Includes E-Book Download Add filter to this group Add anoth…" at bounding box center [112, 406] width 225 height 732
click at [76, 747] on button "Create Segment" at bounding box center [78, 747] width 136 height 27
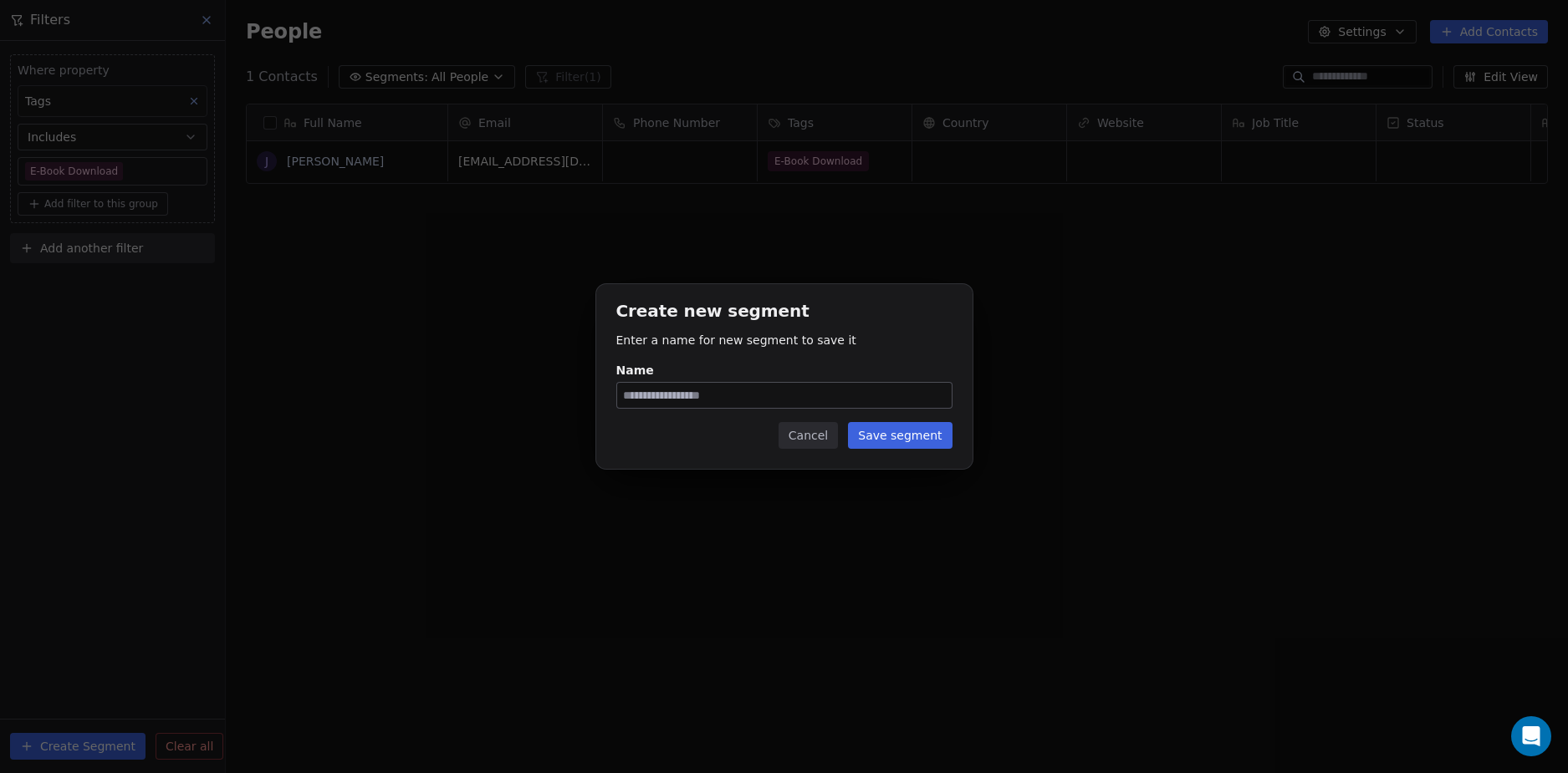
click at [685, 389] on input "Name" at bounding box center [784, 395] width 334 height 25
type input "*********"
click at [898, 443] on button "Save segment" at bounding box center [900, 435] width 104 height 27
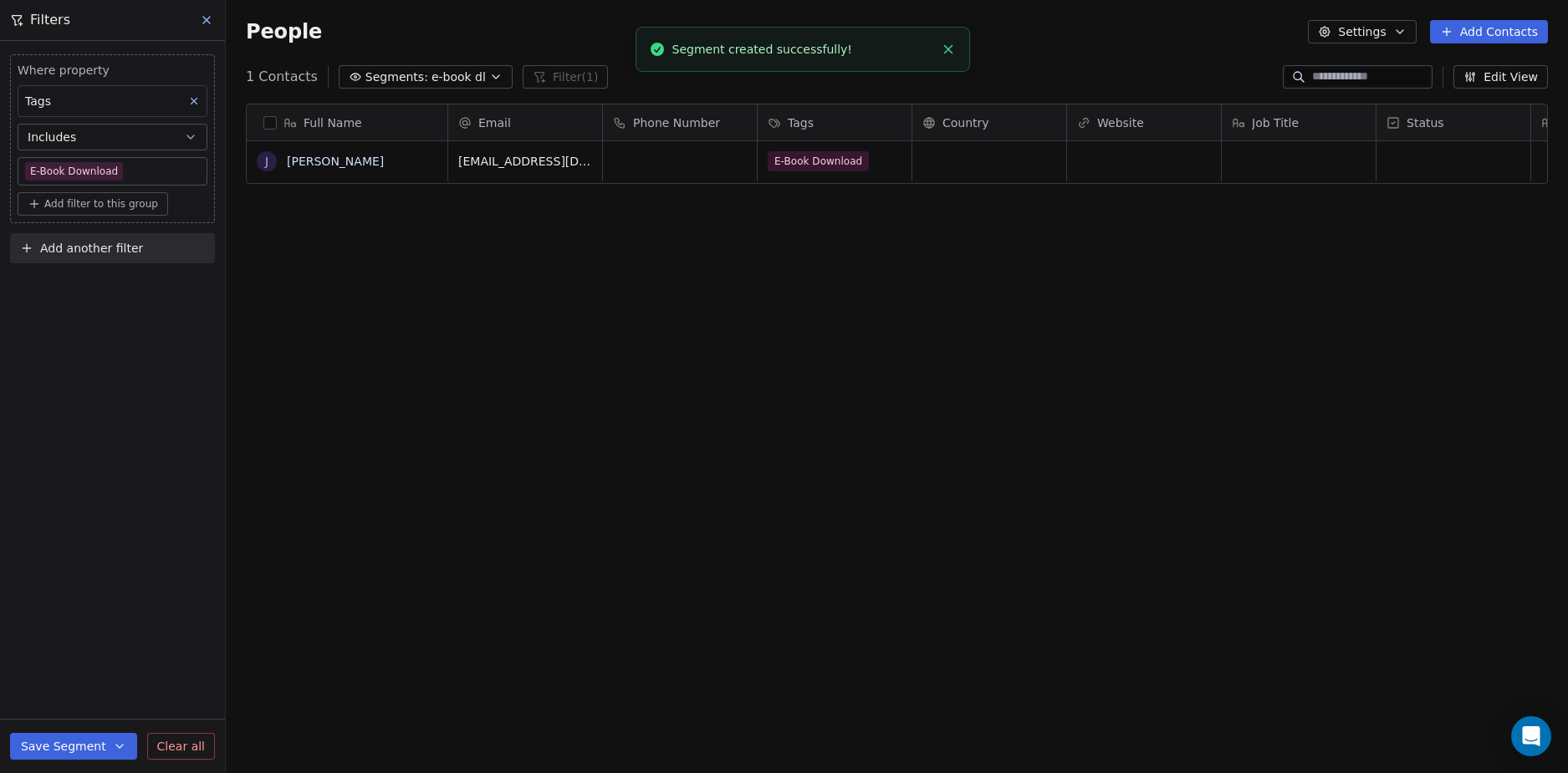
click at [541, 381] on div "Full Name J Jonathan Pailet Email Phone Number Tags Country Website Job Title S…" at bounding box center [896, 430] width 1342 height 681
drag, startPoint x: 344, startPoint y: 382, endPoint x: 267, endPoint y: 111, distance: 281.7
click at [346, 382] on div "Full Name J Jonathan Pailet Email Phone Number Tags Country Website Job Title S…" at bounding box center [896, 430] width 1342 height 681
click at [207, 22] on icon at bounding box center [206, 20] width 14 height 14
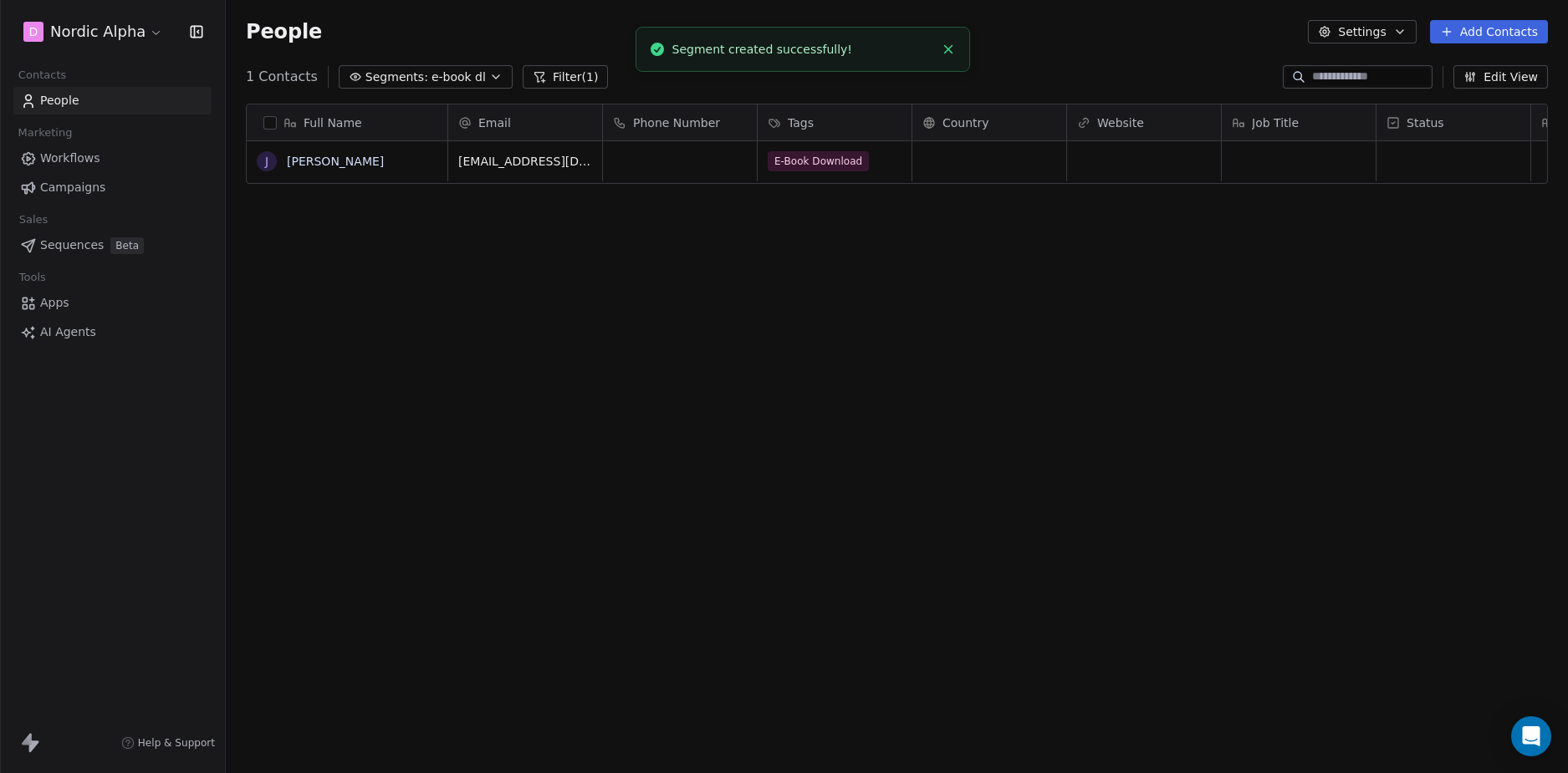
click at [141, 438] on div "D Nordic Alpha Contacts People Marketing Workflows Campaigns Sales Sequences Be…" at bounding box center [112, 386] width 225 height 773
click at [105, 150] on link "Workflows" at bounding box center [112, 158] width 198 height 28
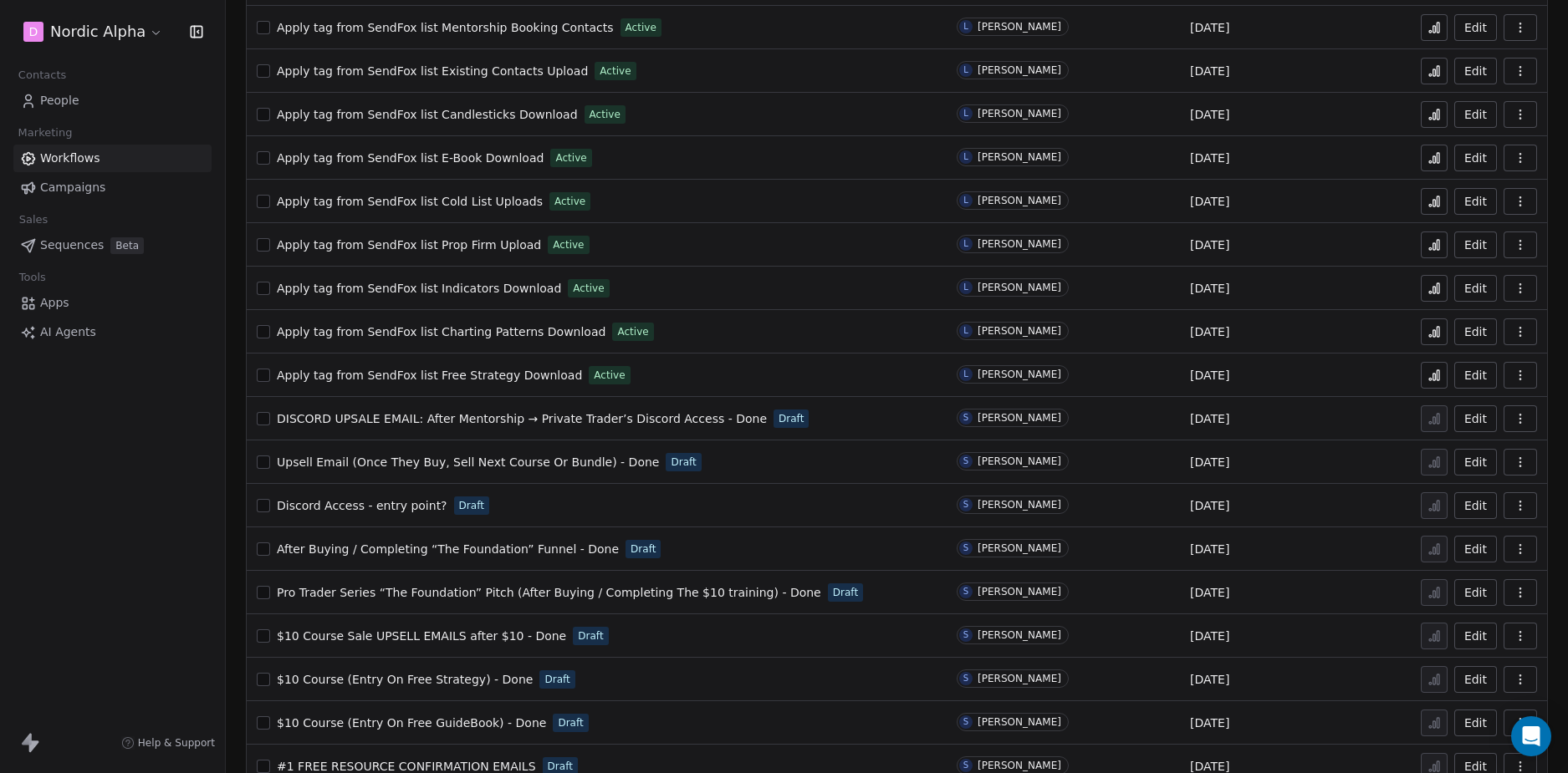
scroll to position [686, 0]
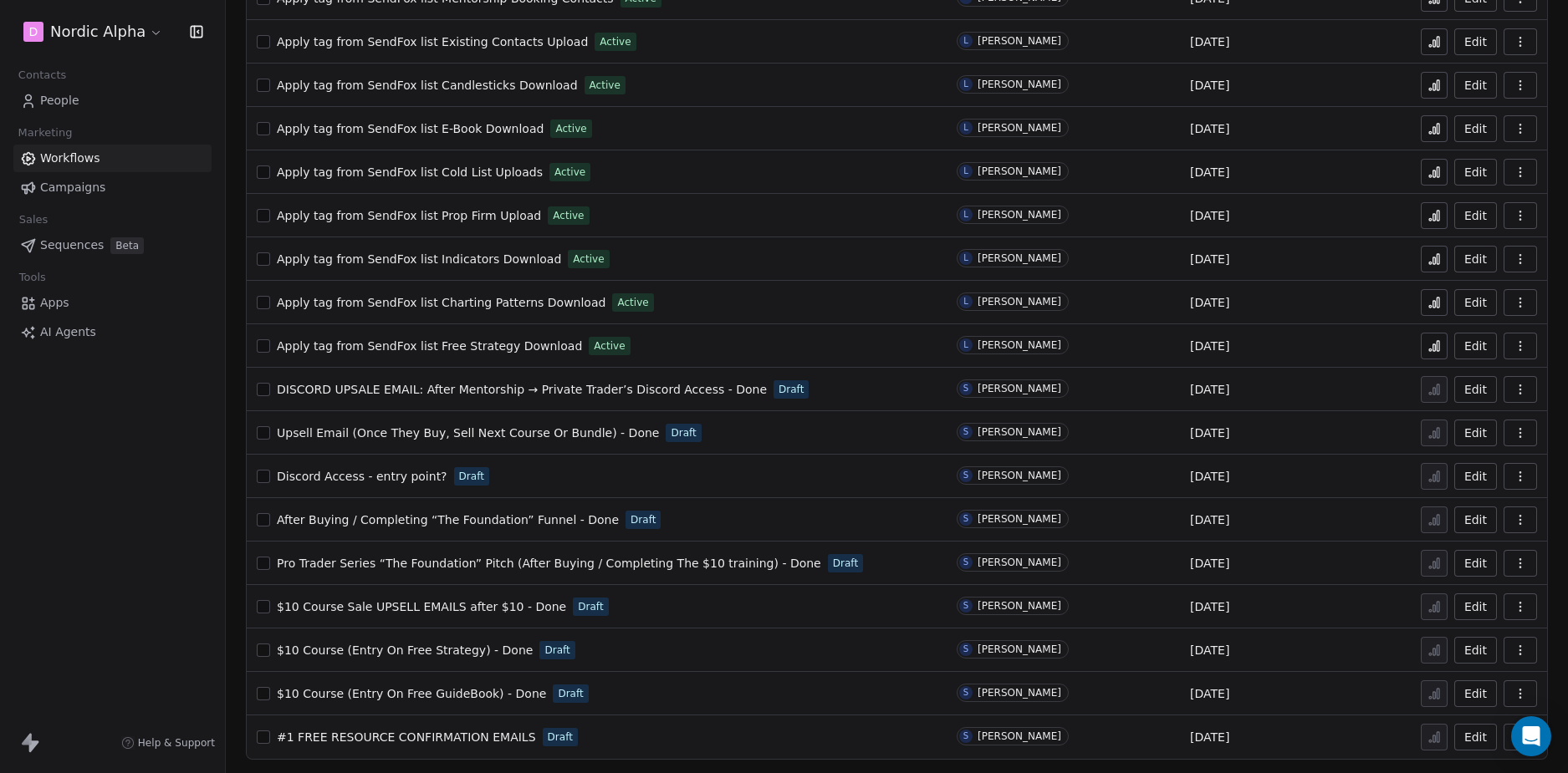
click at [462, 692] on span "$10 Course (Entry On Free GuideBook) - Done" at bounding box center [411, 694] width 269 height 14
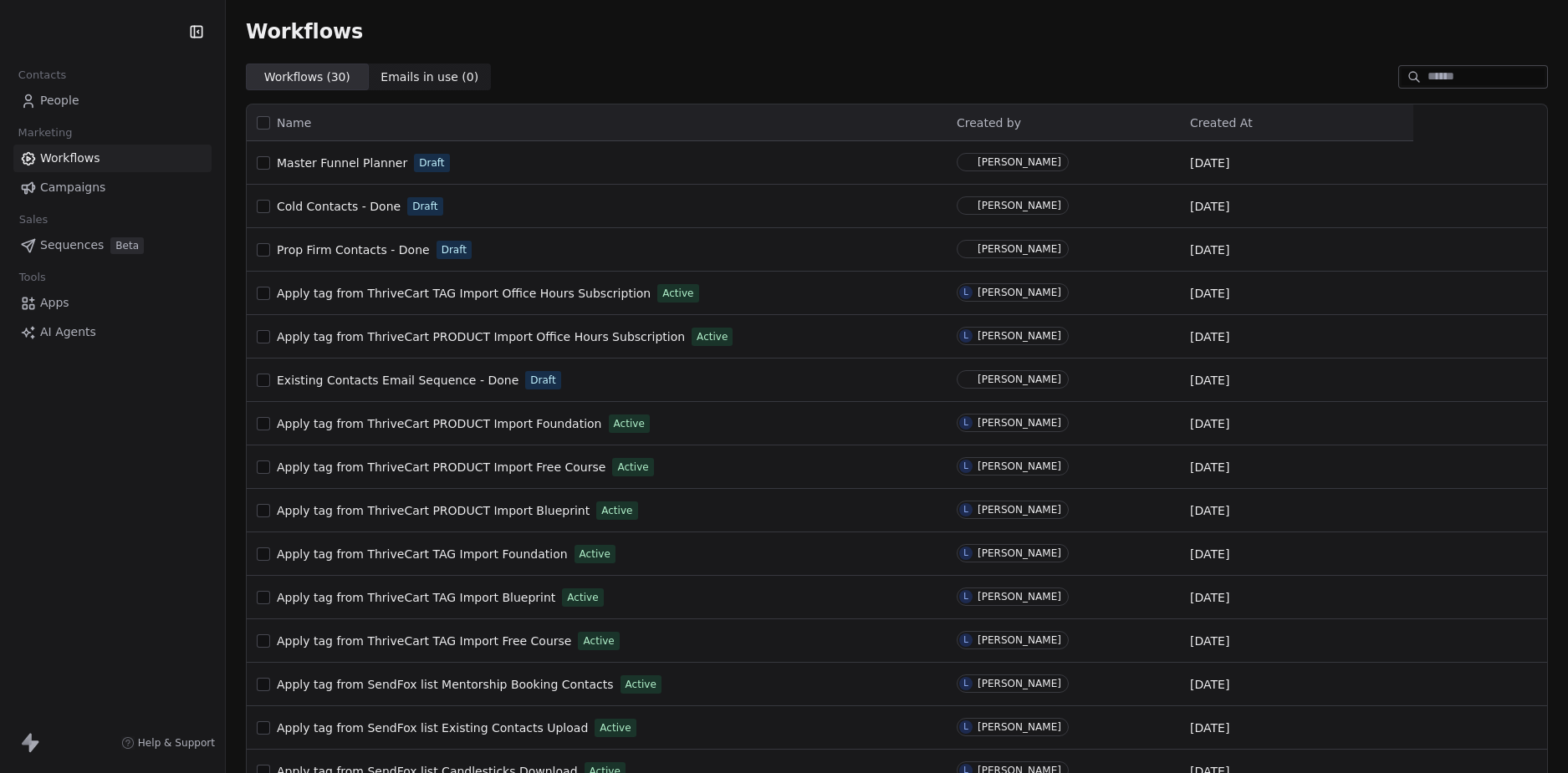
click at [83, 247] on span "Sequences" at bounding box center [71, 245] width 64 height 18
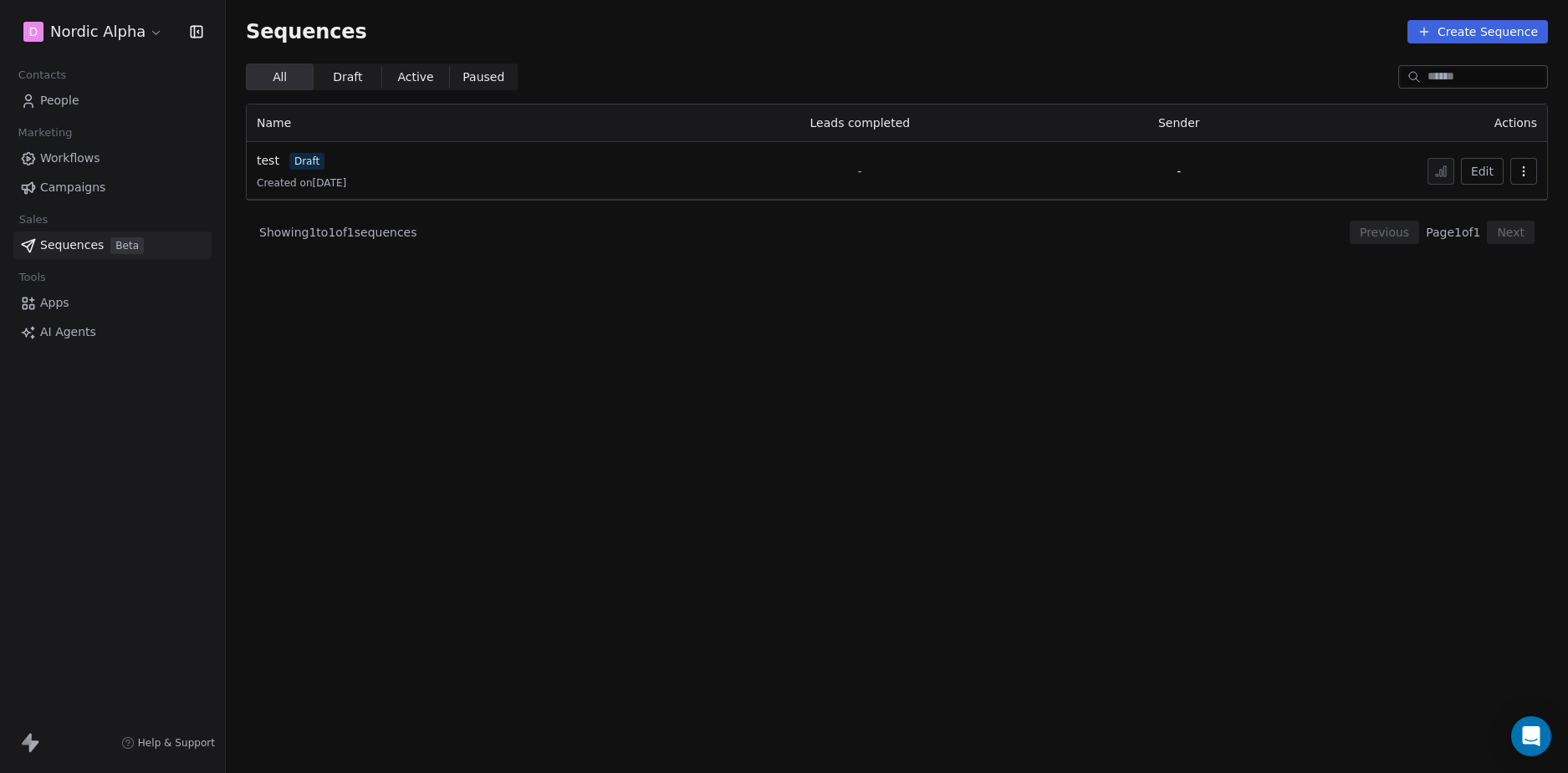
click at [368, 361] on section "Sequences Create Sequence All All Draft Draft Active Active Paused Paused Name …" at bounding box center [896, 386] width 1342 height 773
drag, startPoint x: 820, startPoint y: 404, endPoint x: 1283, endPoint y: 120, distance: 543.2
click at [822, 404] on section "Sequences Create Sequence All All Draft Draft Active Active Paused Paused Name …" at bounding box center [896, 386] width 1342 height 773
click at [1484, 25] on button "Create Sequence" at bounding box center [1477, 32] width 140 height 24
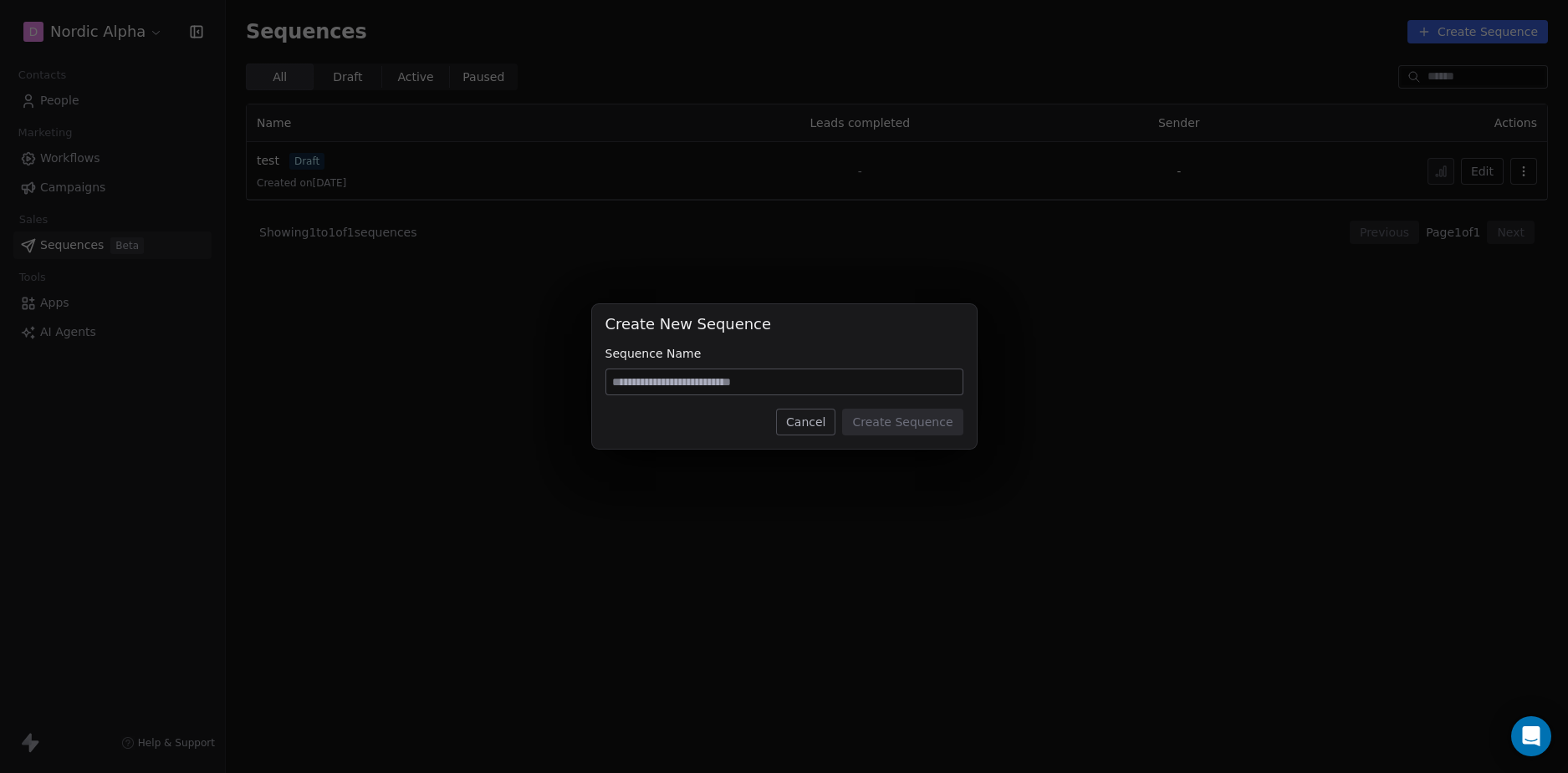
click at [671, 426] on div "Cancel Create Sequence" at bounding box center [784, 423] width 358 height 27
click at [811, 422] on button "Cancel" at bounding box center [806, 423] width 59 height 27
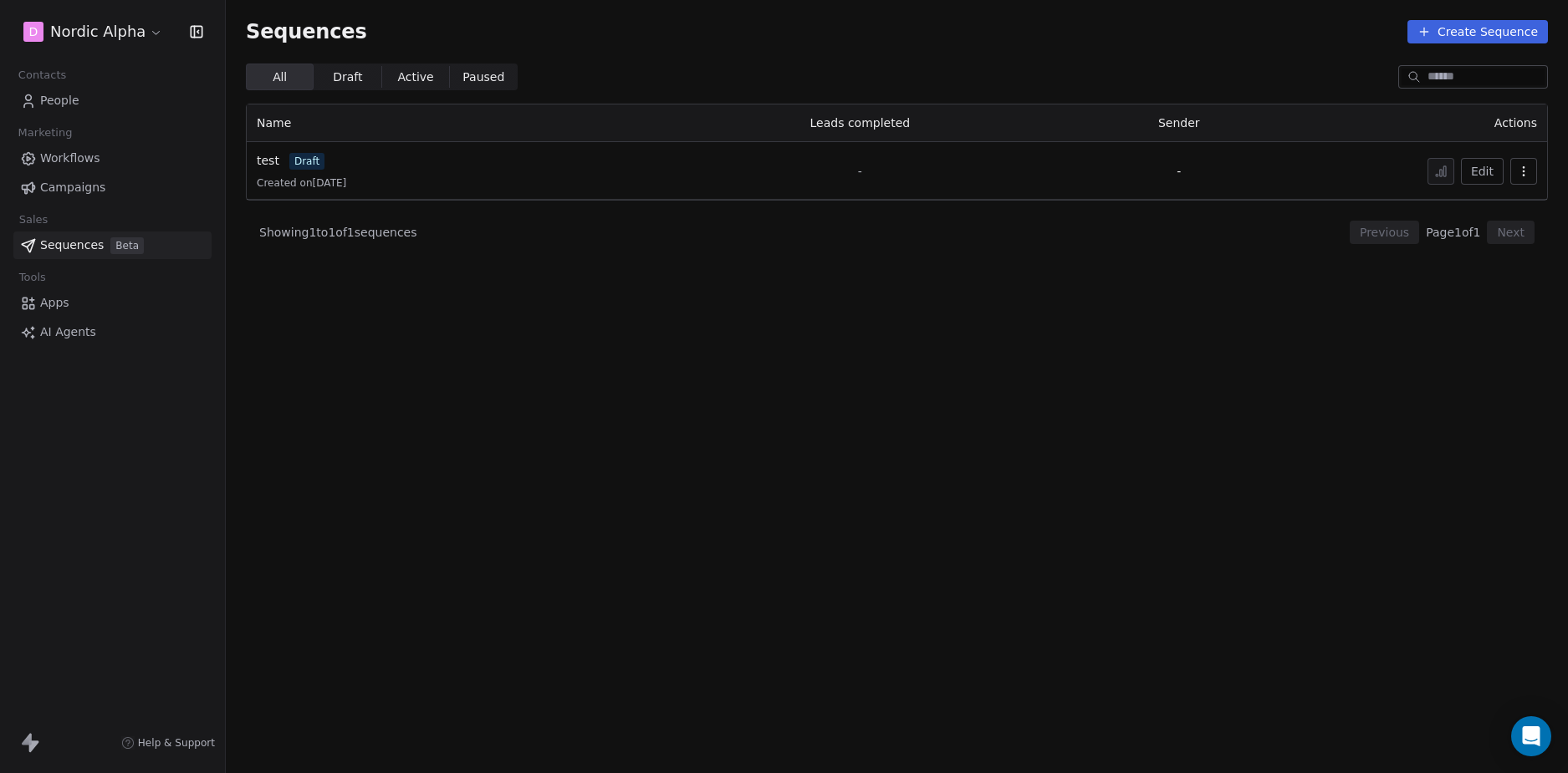
click at [334, 415] on section "Sequences Create Sequence All All Draft Draft Active Active Paused Paused Name …" at bounding box center [896, 386] width 1342 height 773
click at [76, 165] on span "Workflows" at bounding box center [70, 158] width 60 height 18
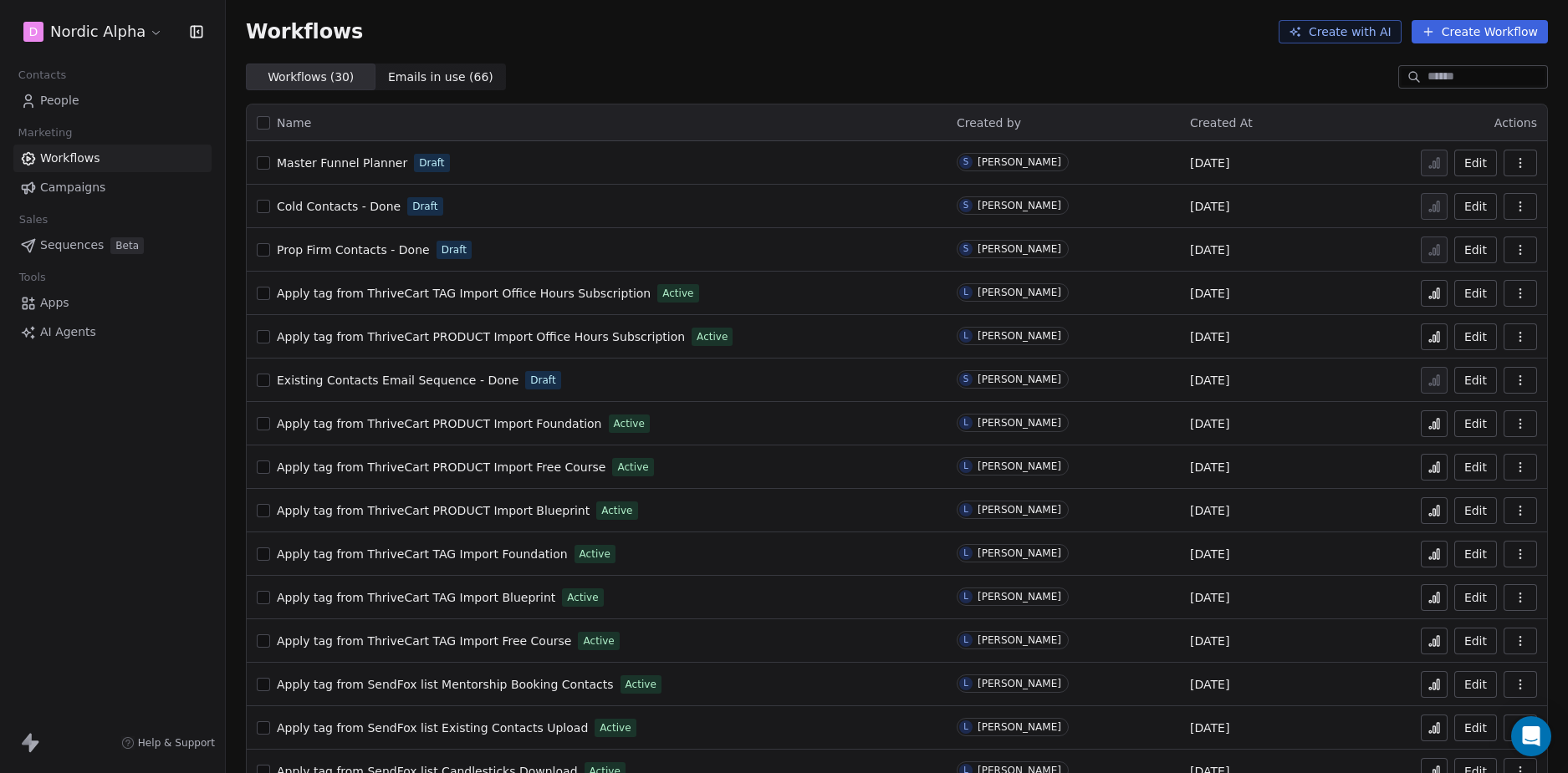
click at [106, 490] on div "D Nordic Alpha Contacts People Marketing Workflows Campaigns Sales Sequences Be…" at bounding box center [112, 386] width 225 height 773
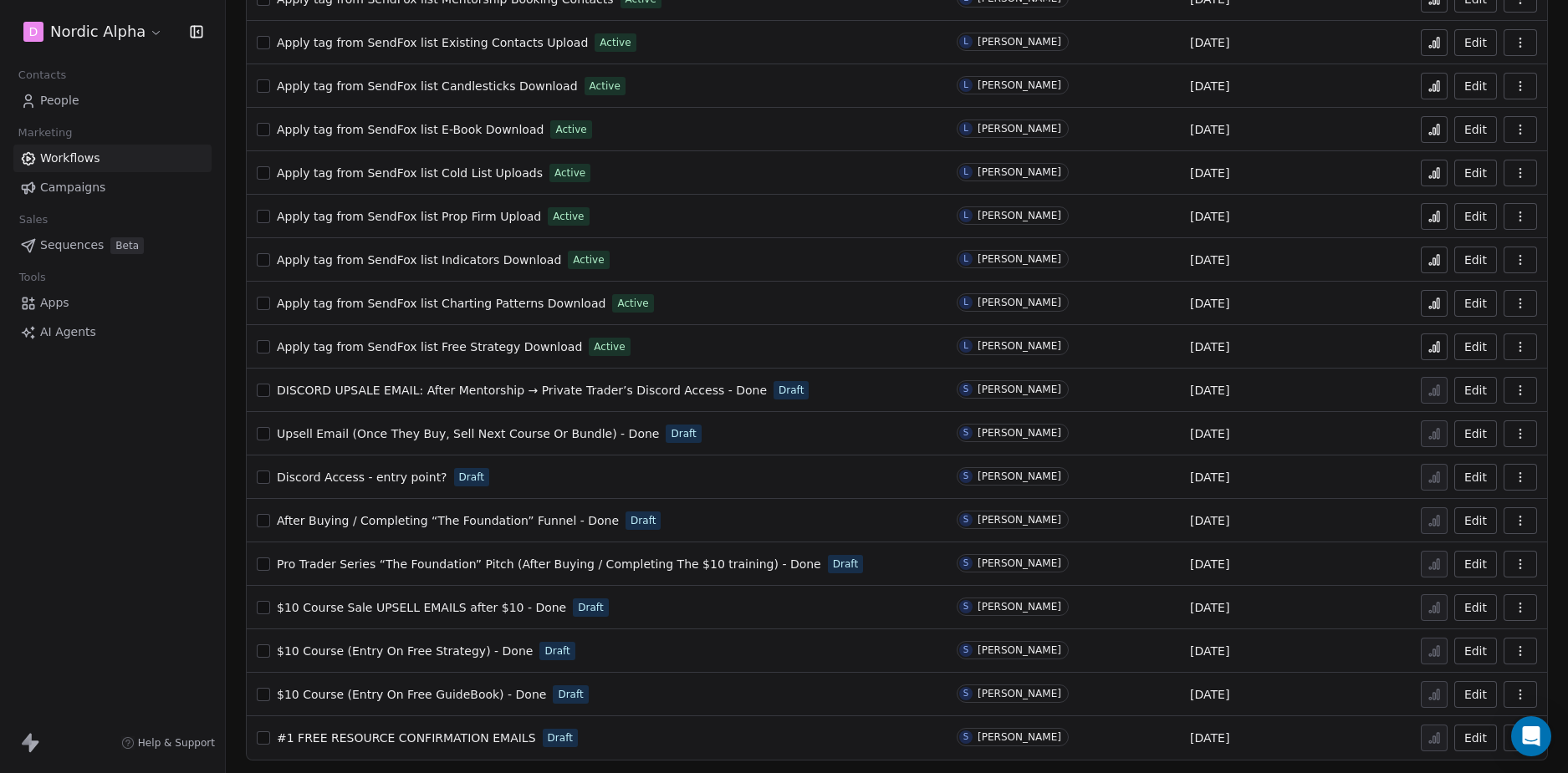
scroll to position [686, 0]
click at [444, 650] on span "$10 Course (Entry On Free Strategy) - Done" at bounding box center [404, 650] width 256 height 14
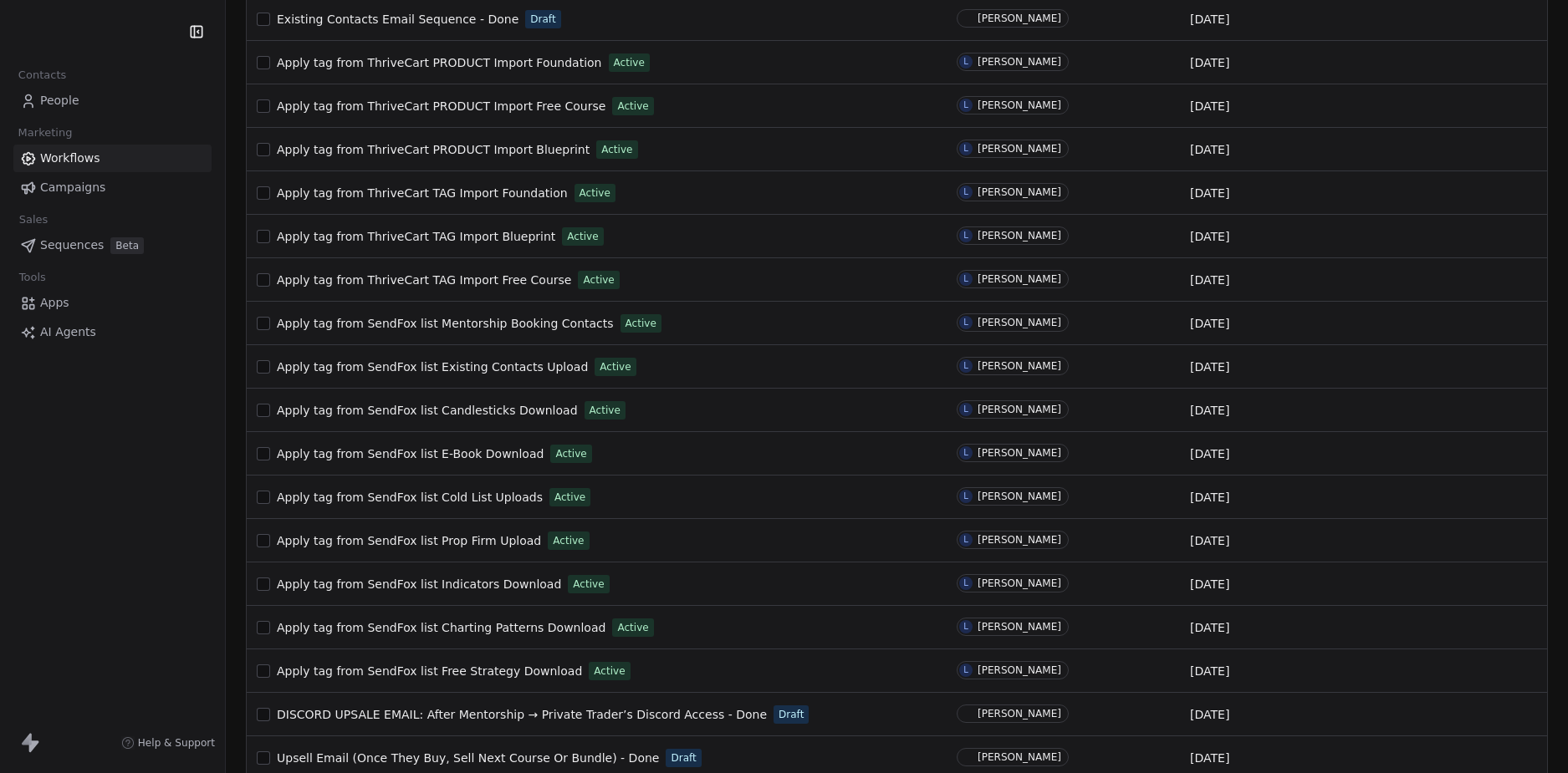
scroll to position [686, 0]
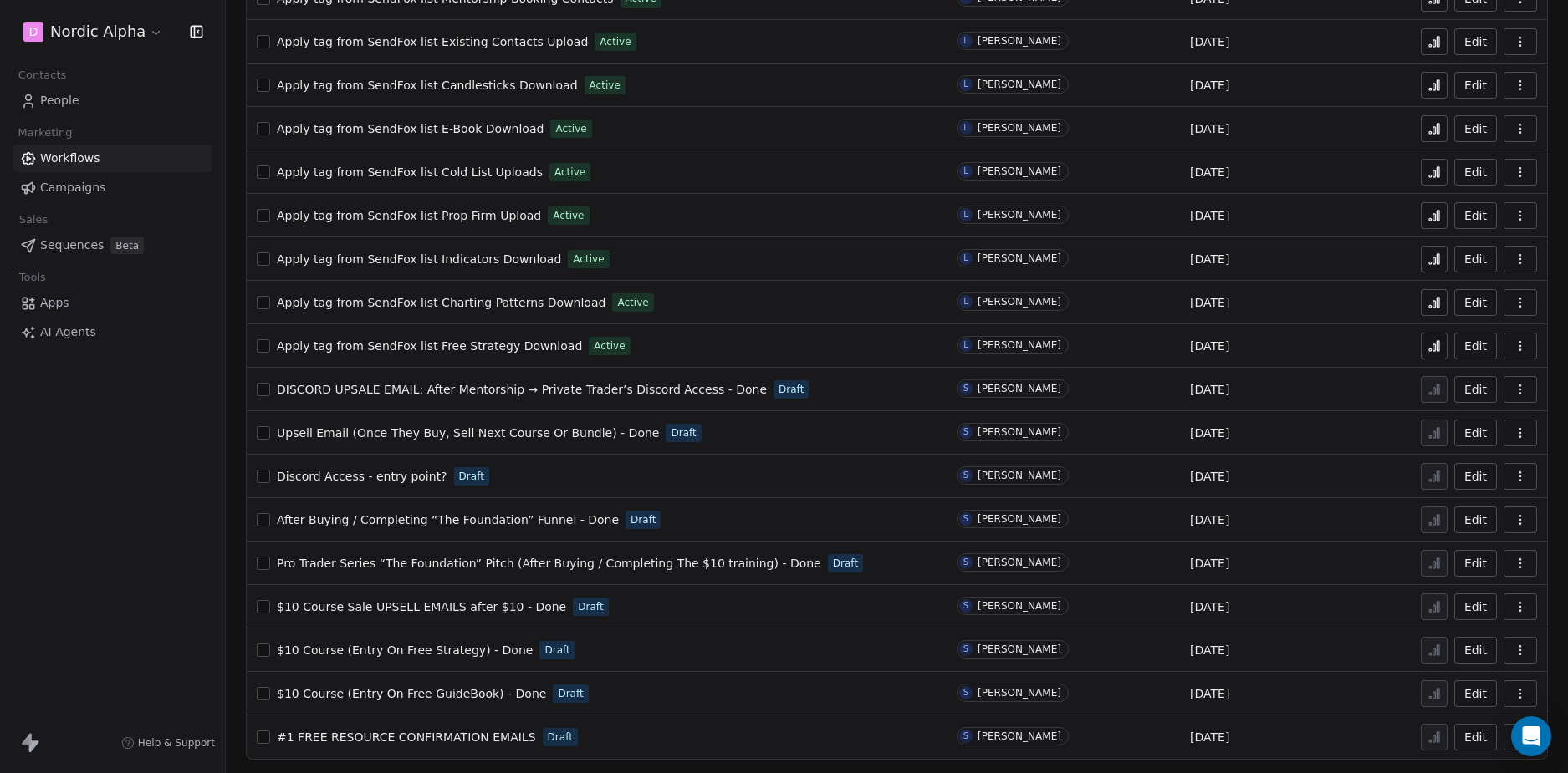
click at [416, 691] on span "$10 Course (Entry On Free GuideBook) - Done" at bounding box center [411, 694] width 269 height 14
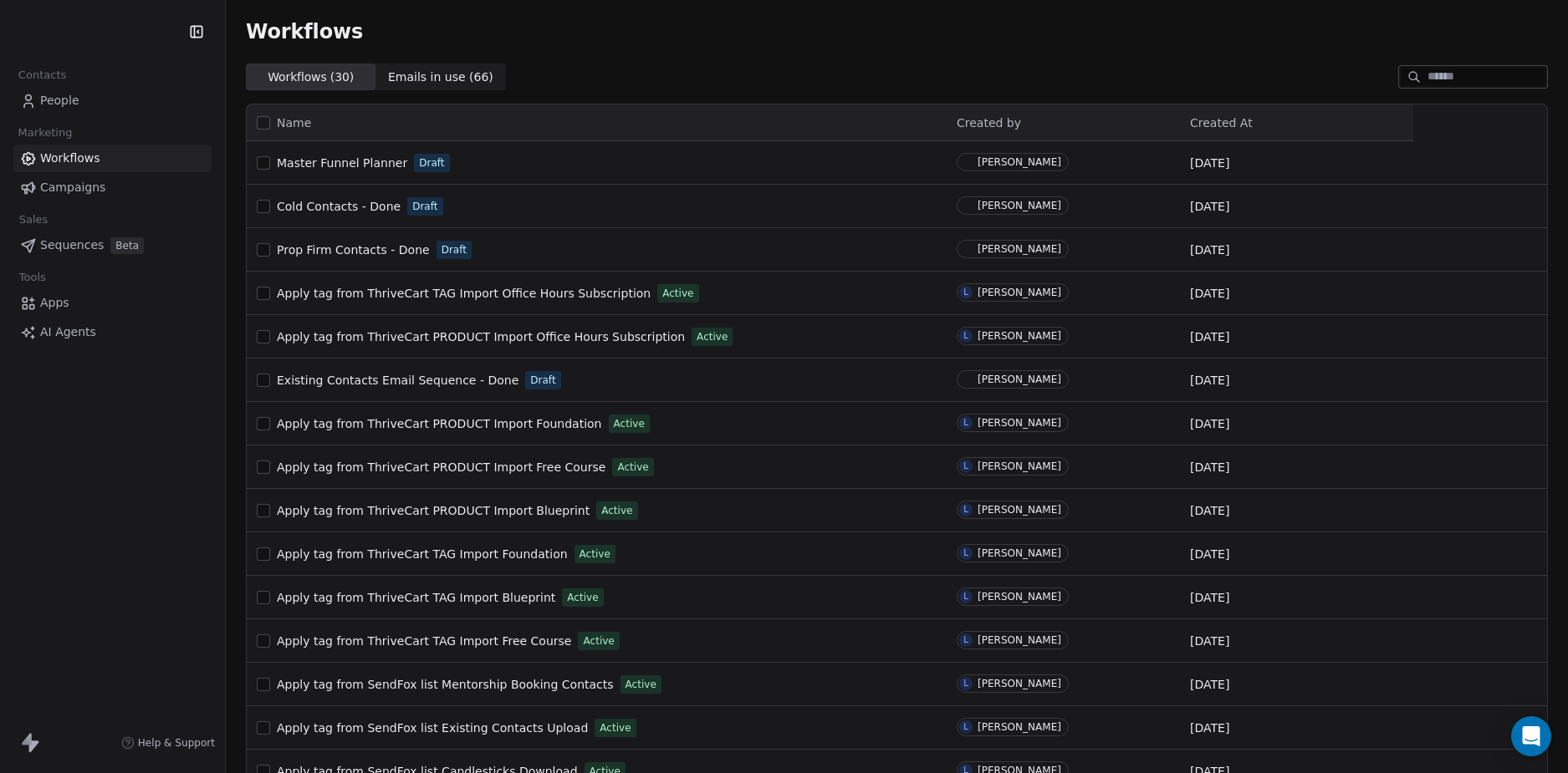
drag, startPoint x: 107, startPoint y: 515, endPoint x: 153, endPoint y: 508, distance: 46.5
click at [108, 515] on div "Contacts People Marketing Workflows Campaigns Sales Sequences Beta Tools Apps A…" at bounding box center [112, 386] width 225 height 773
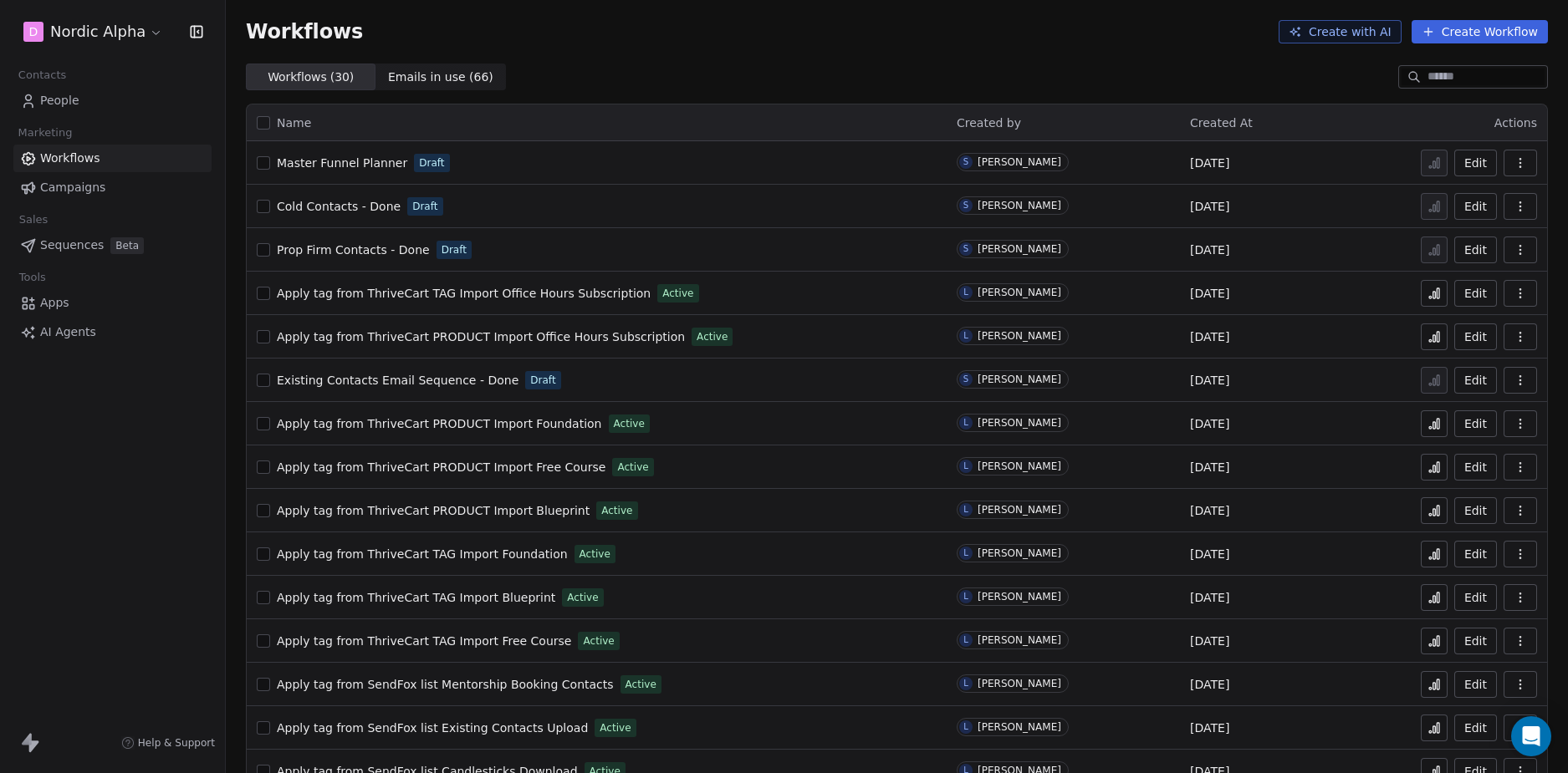
click at [1087, 42] on div "Workflows Create with AI Create Workflow" at bounding box center [896, 32] width 1301 height 24
drag, startPoint x: 120, startPoint y: 468, endPoint x: 549, endPoint y: 433, distance: 430.4
click at [120, 468] on div "D Nordic Alpha Contacts People Marketing Workflows Campaigns Sales Sequences Be…" at bounding box center [112, 386] width 225 height 773
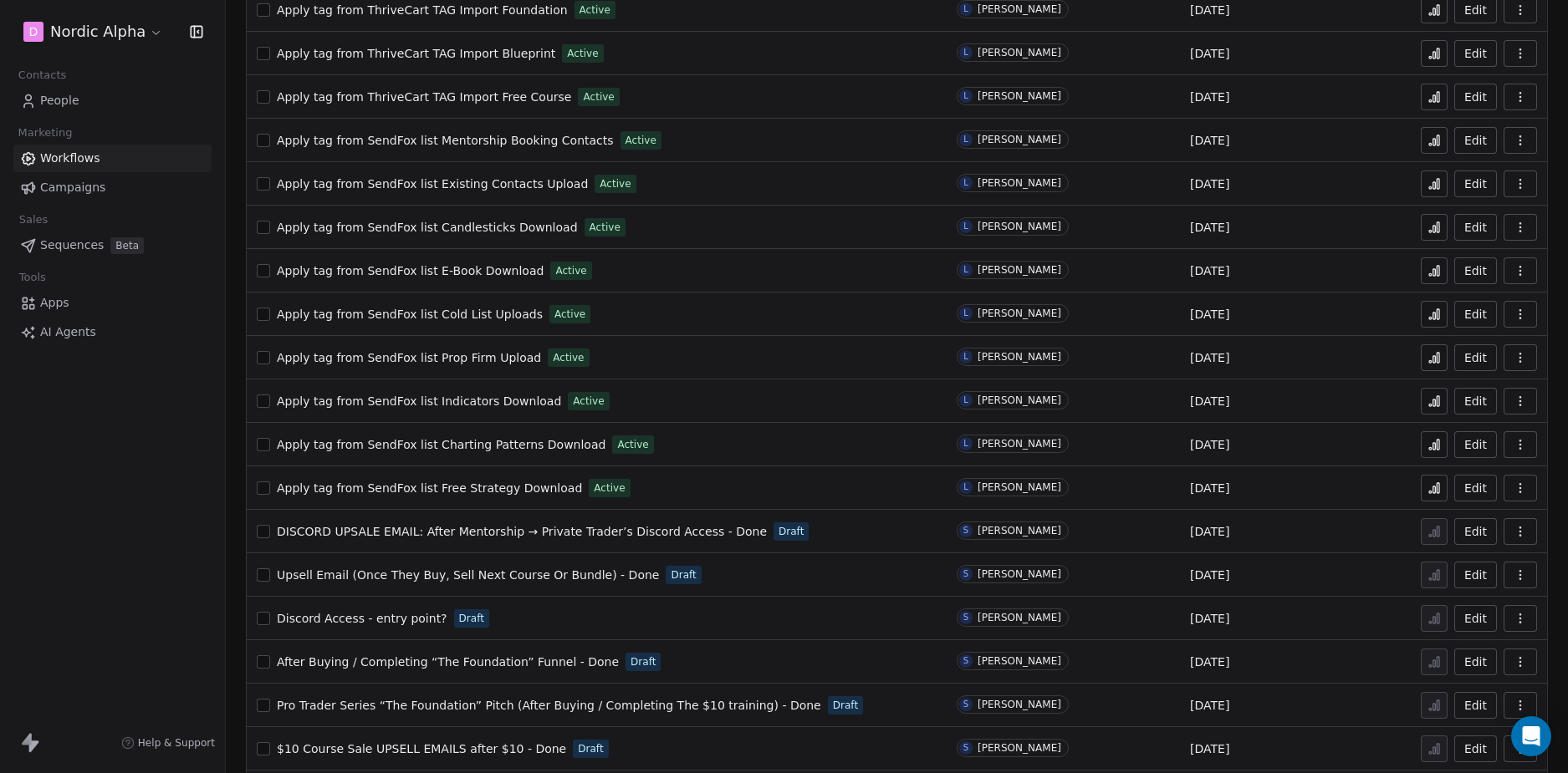
scroll to position [686, 0]
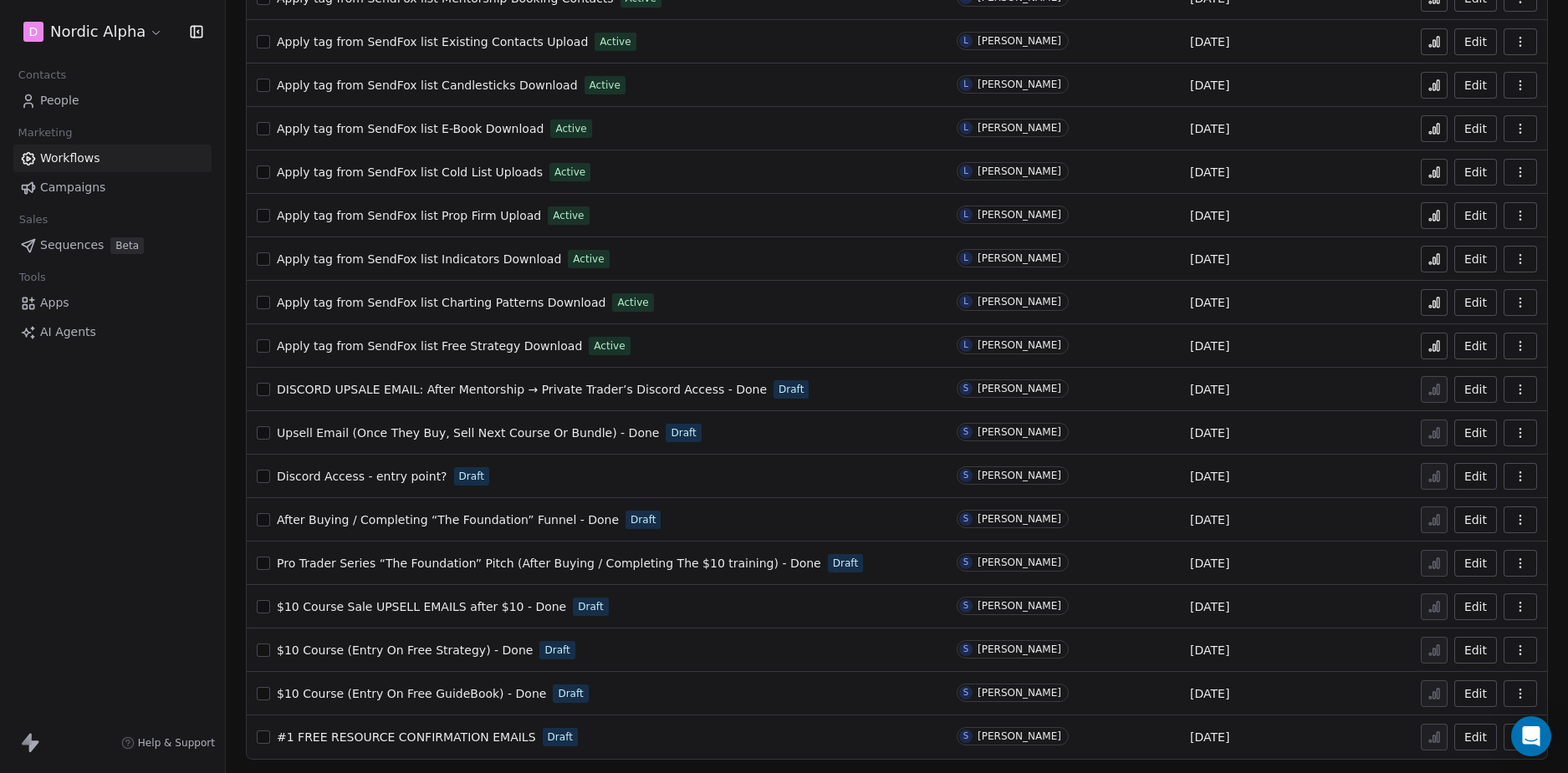
click at [177, 560] on div "D Nordic Alpha Contacts People Marketing Workflows Campaigns Sales Sequences Be…" at bounding box center [112, 386] width 225 height 773
click at [142, 514] on div "D Nordic Alpha Contacts People Marketing Workflows Campaigns Sales Sequences Be…" at bounding box center [112, 386] width 225 height 773
click at [147, 587] on div "D Nordic Alpha Contacts People Marketing Workflows Campaigns Sales Sequences Be…" at bounding box center [112, 386] width 225 height 773
click at [160, 559] on div "D Nordic Alpha Contacts People Marketing Workflows Campaigns Sales Sequences Be…" at bounding box center [112, 386] width 225 height 773
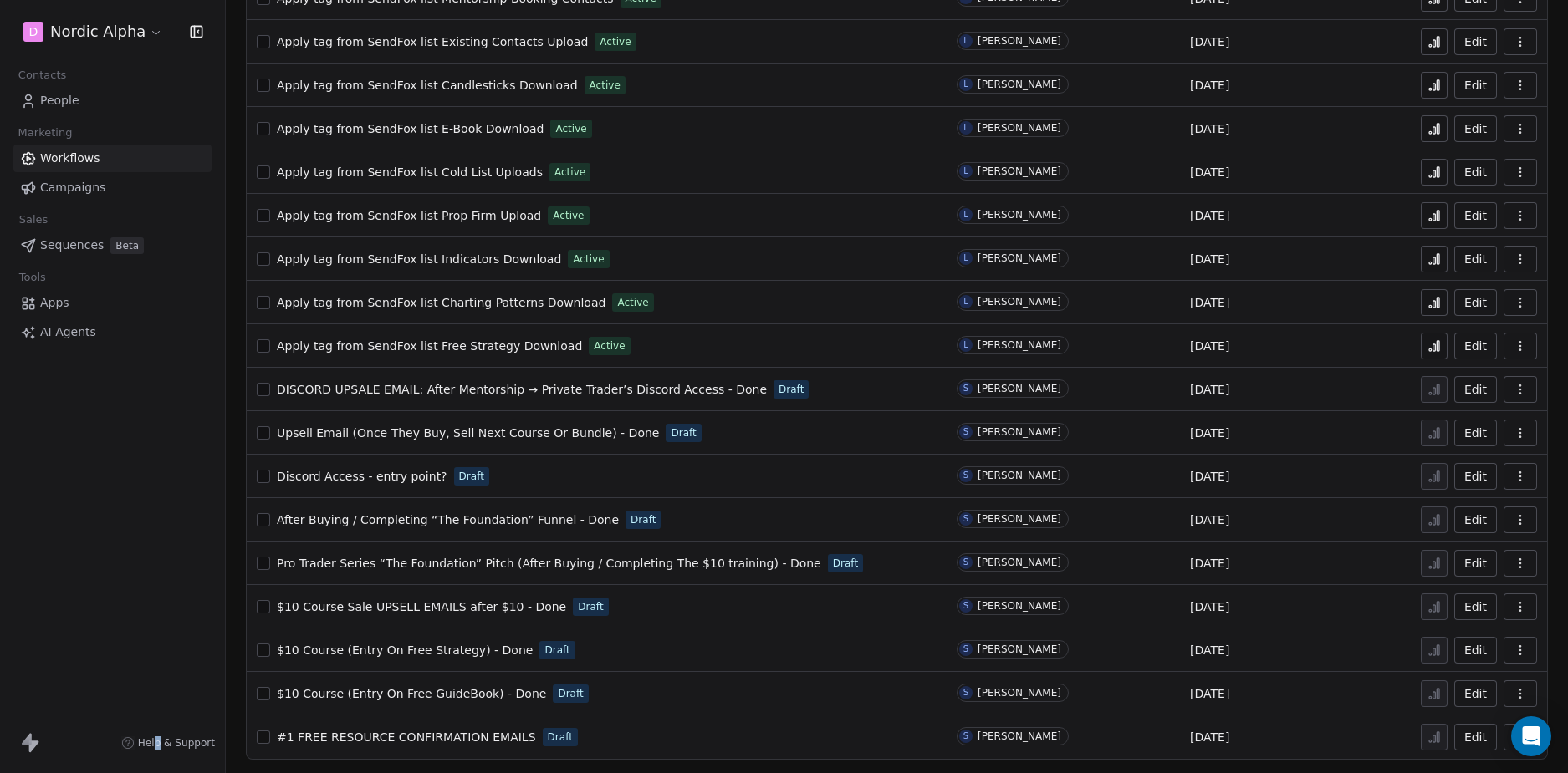
click at [161, 559] on div "D Nordic Alpha Contacts People Marketing Workflows Campaigns Sales Sequences Be…" at bounding box center [112, 386] width 225 height 773
click at [159, 544] on div "D Nordic Alpha Contacts People Marketing Workflows Campaigns Sales Sequences Be…" at bounding box center [112, 386] width 225 height 773
click at [128, 489] on div "D Nordic Alpha Contacts People Marketing Workflows Campaigns Sales Sequences Be…" at bounding box center [112, 386] width 225 height 773
click at [167, 475] on div "D Nordic Alpha Contacts People Marketing Workflows Campaigns Sales Sequences Be…" at bounding box center [112, 386] width 225 height 773
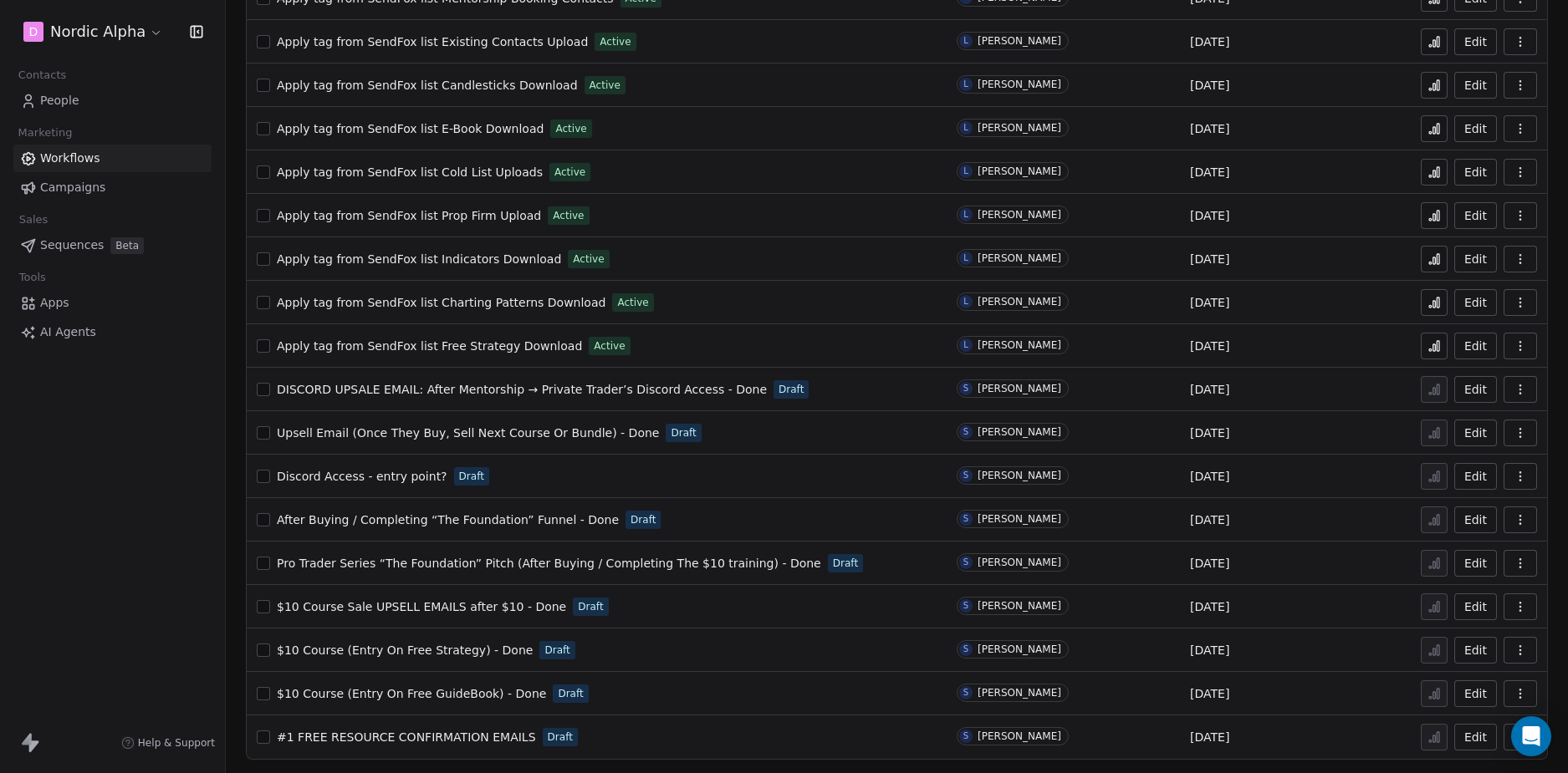
click at [437, 734] on span "#1 FREE RESOURCE CONFIRMATION EMAILS" at bounding box center [406, 737] width 259 height 14
